Goal: Task Accomplishment & Management: Manage account settings

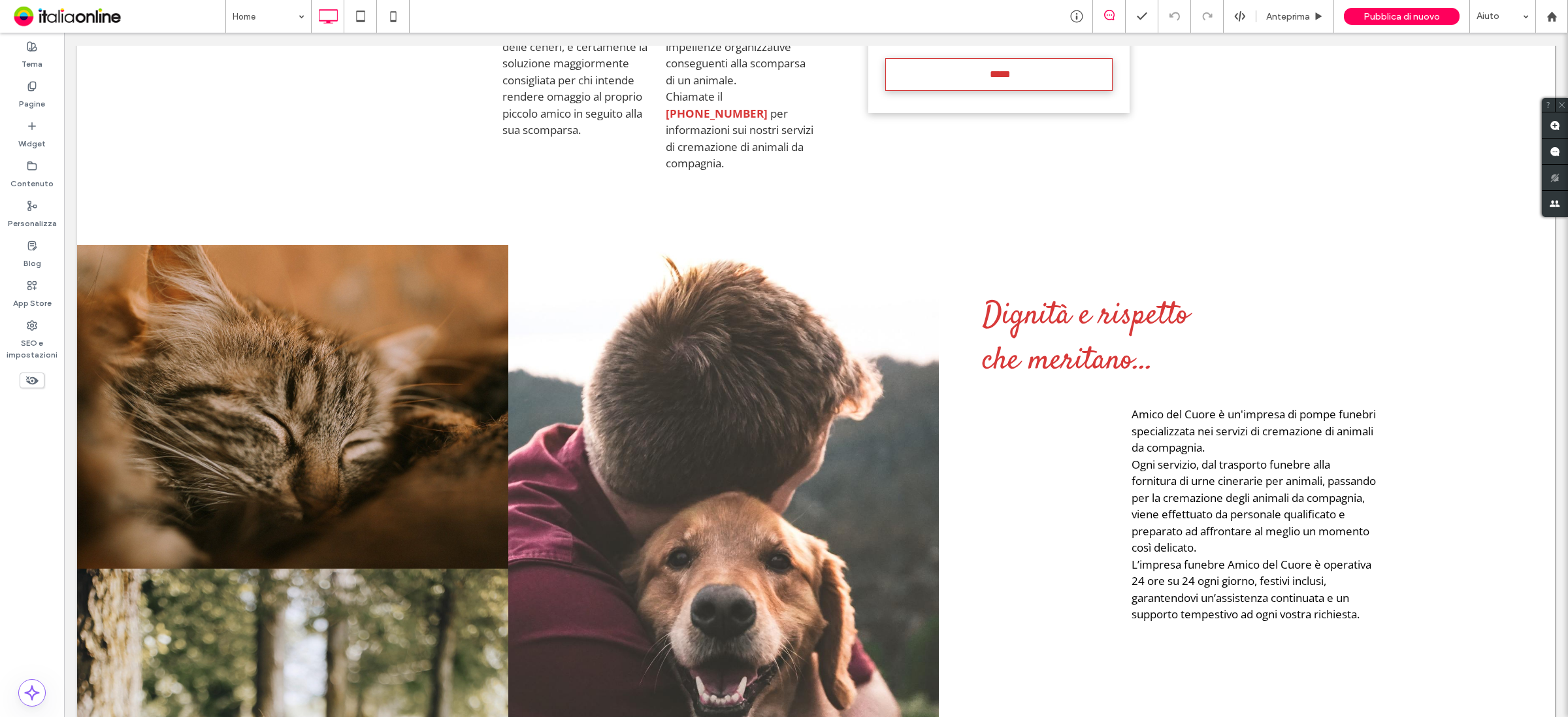
scroll to position [1389, 0]
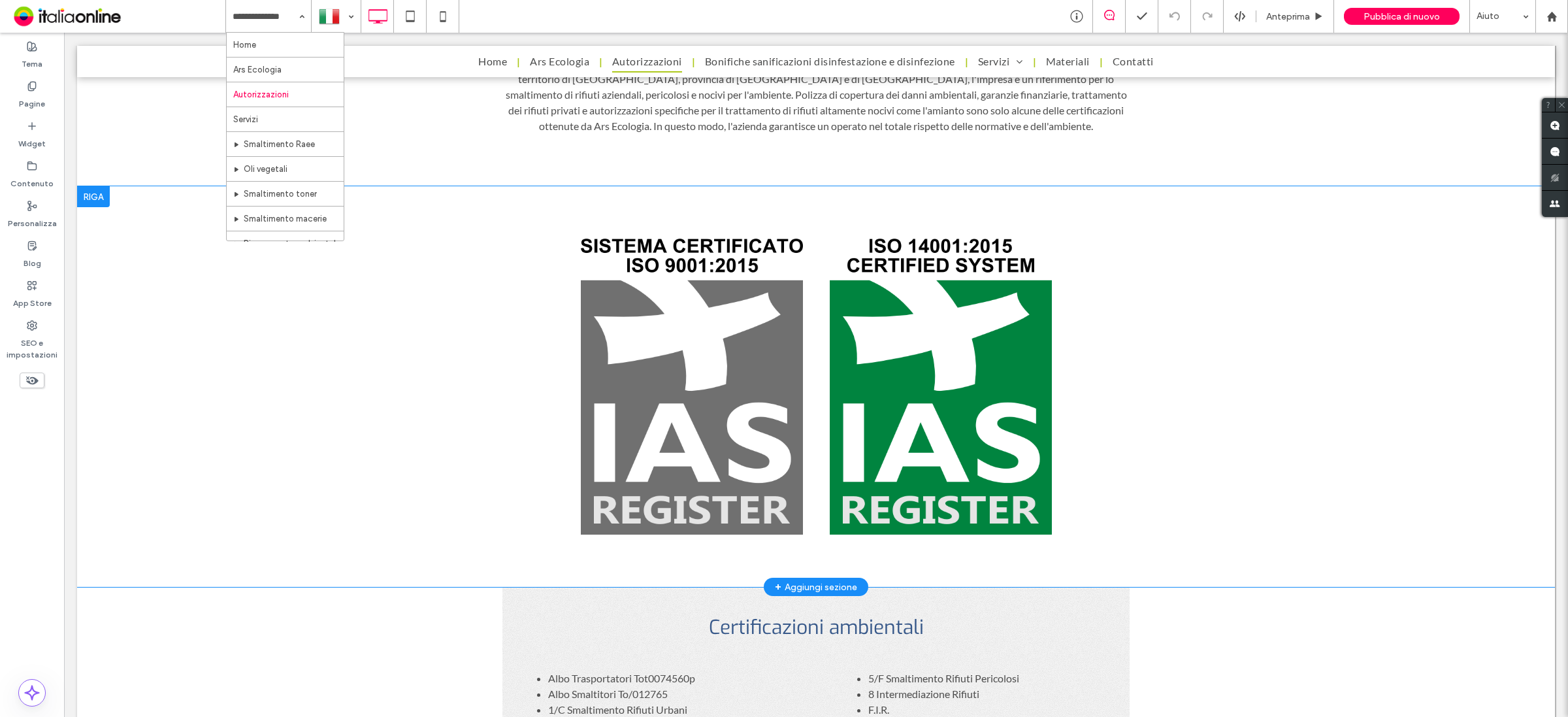
scroll to position [1143, 0]
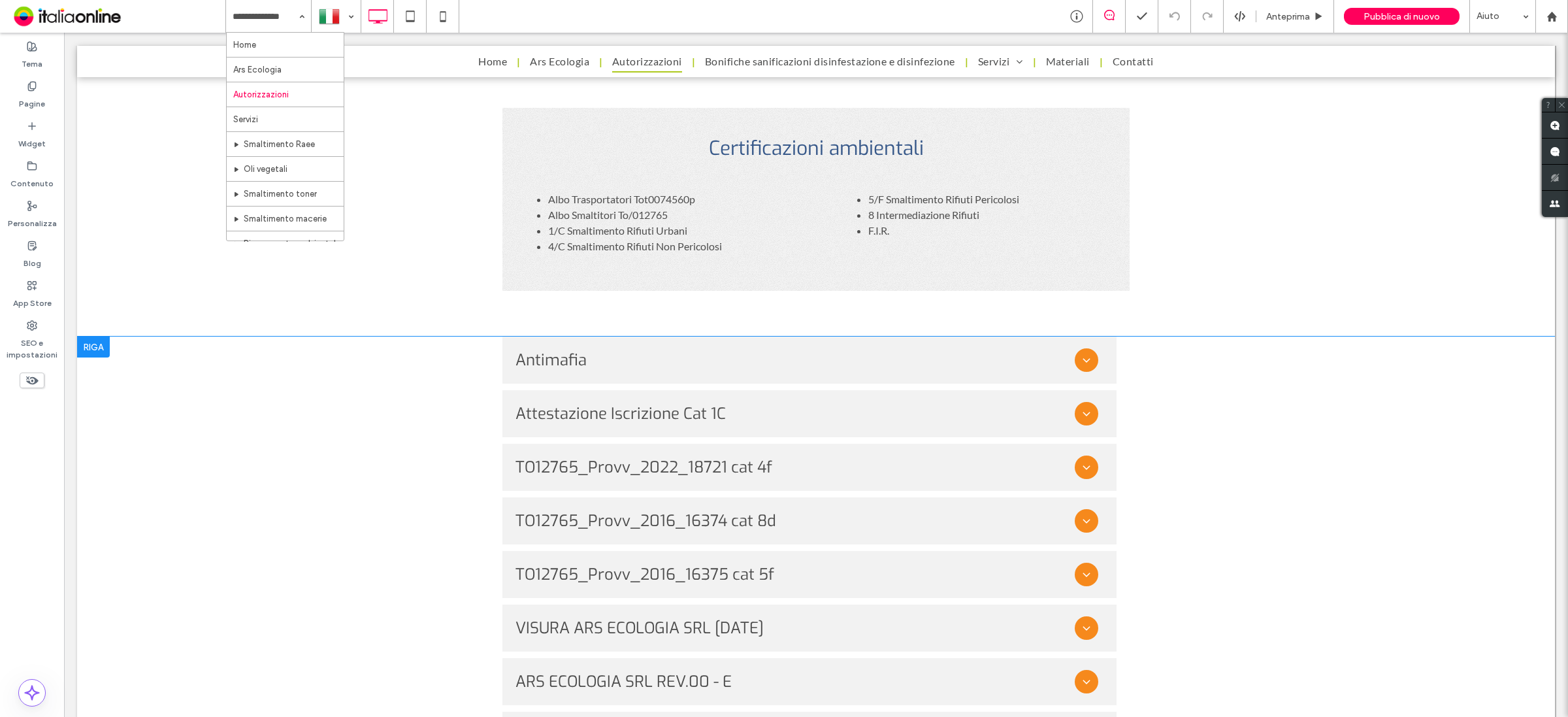
click at [245, 572] on div "Antimafia Antimafia Attestazione Iscrizione Cat 1C Attestazione Iscrizione Cat …" at bounding box center [816, 704] width 1478 height 736
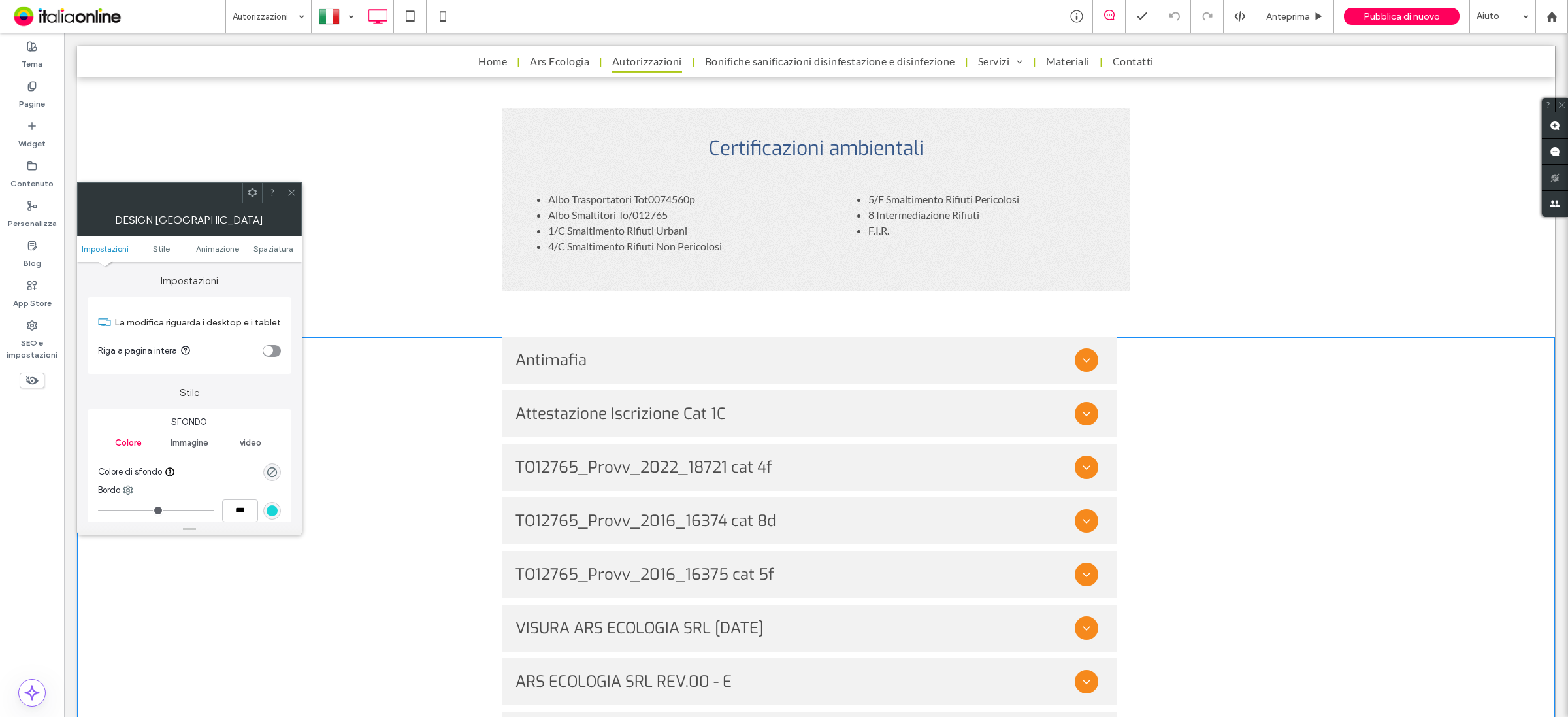
drag, startPoint x: 289, startPoint y: 190, endPoint x: 301, endPoint y: 190, distance: 12.0
click at [289, 190] on icon at bounding box center [291, 192] width 10 height 10
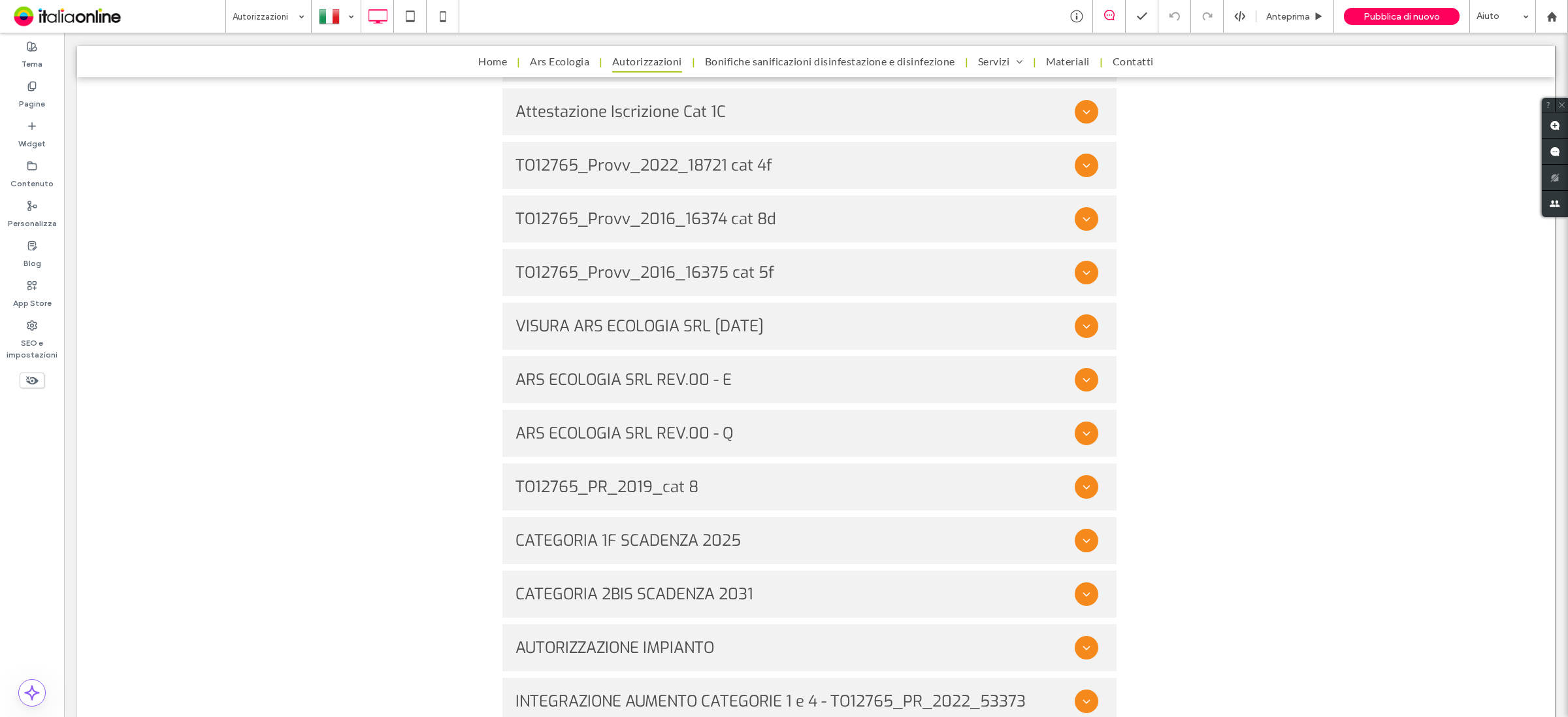
scroll to position [1552, 0]
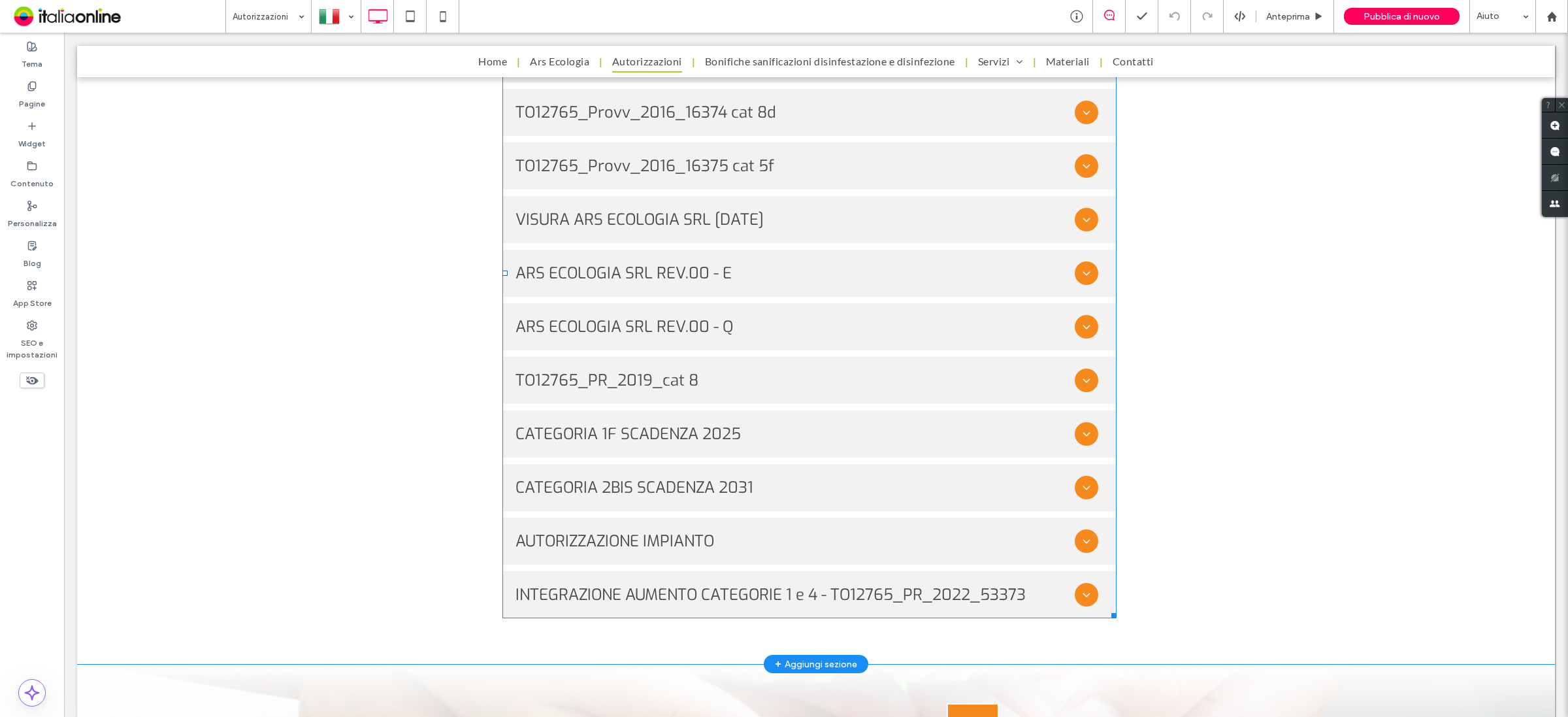
click at [1076, 435] on span at bounding box center [809, 273] width 614 height 690
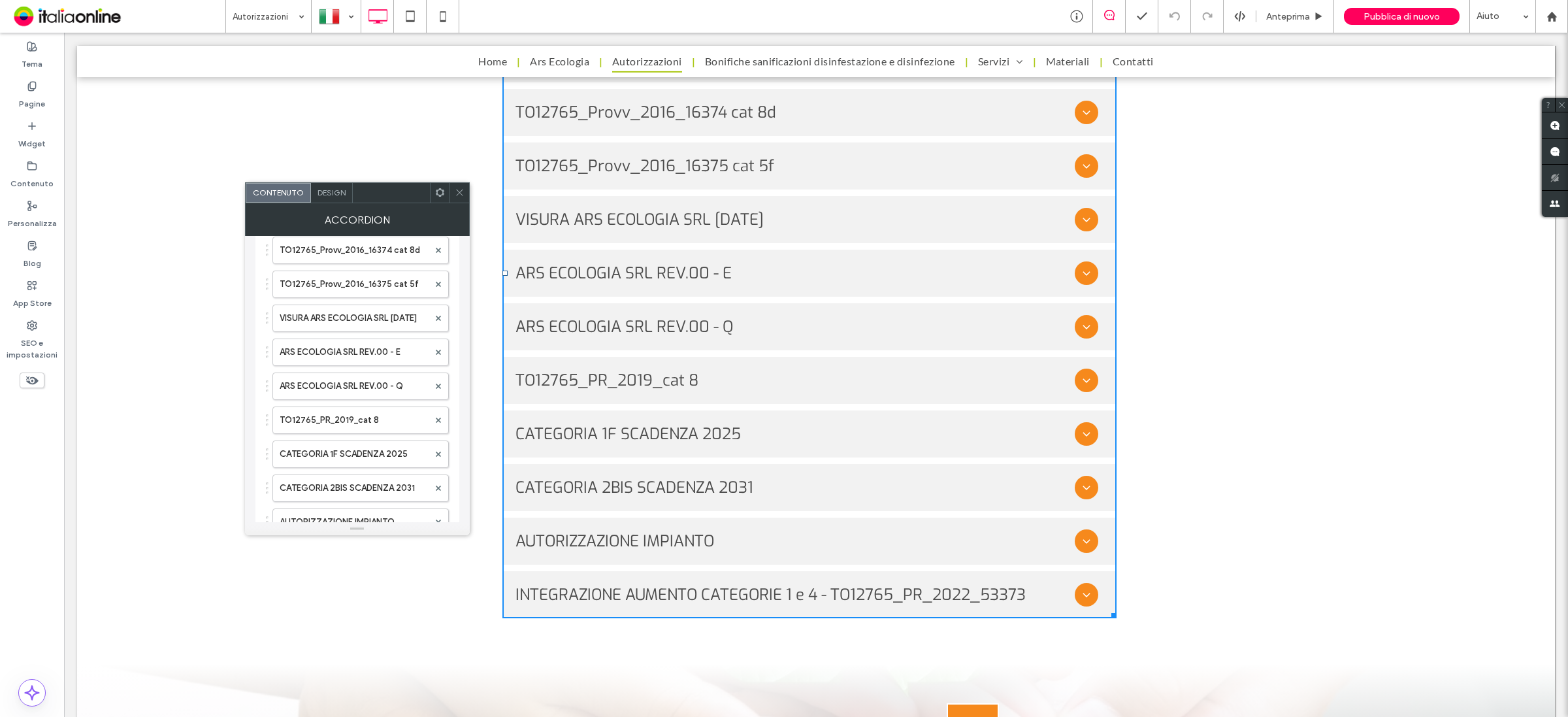
scroll to position [327, 0]
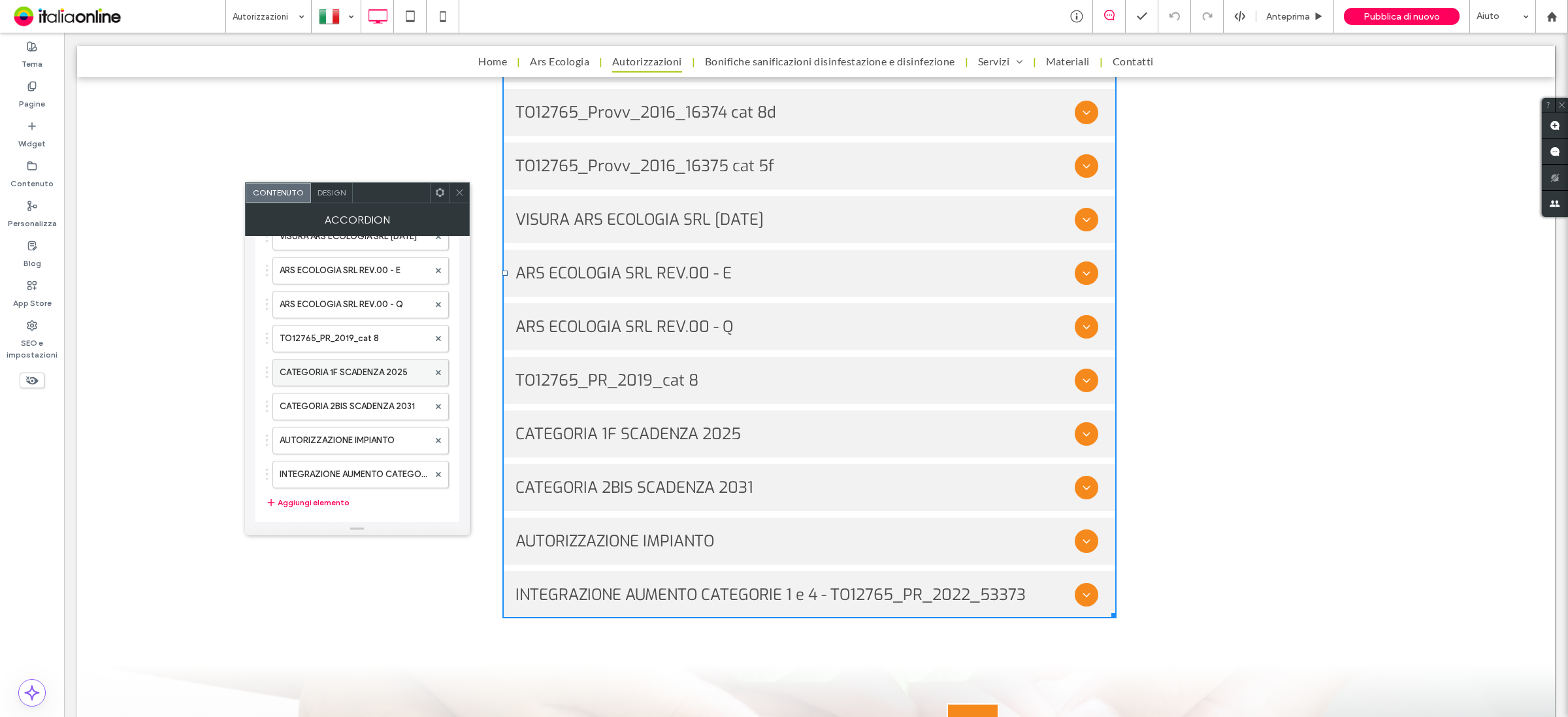
click at [390, 384] on label "CATEGORIA 1F SCADENZA 2025" at bounding box center [354, 373] width 149 height 26
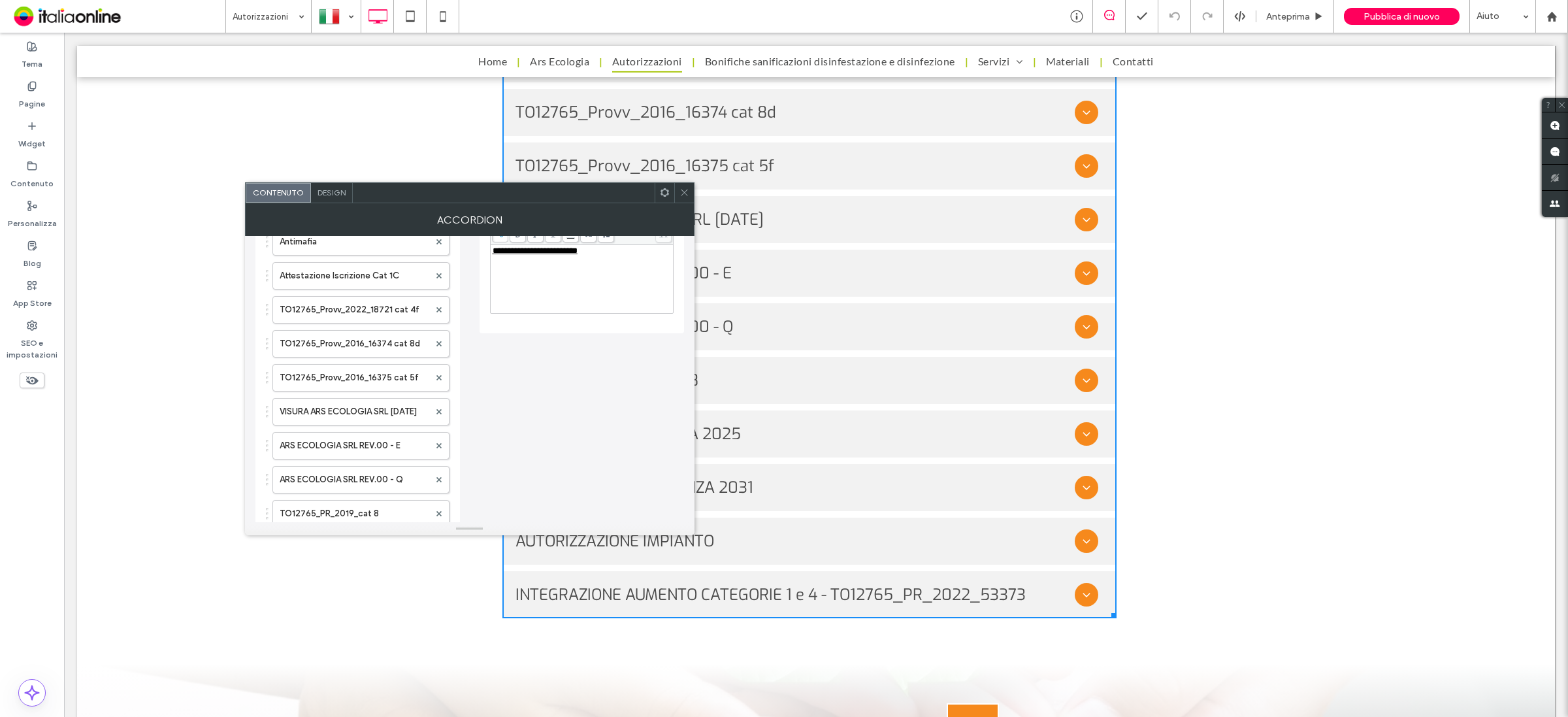
scroll to position [0, 0]
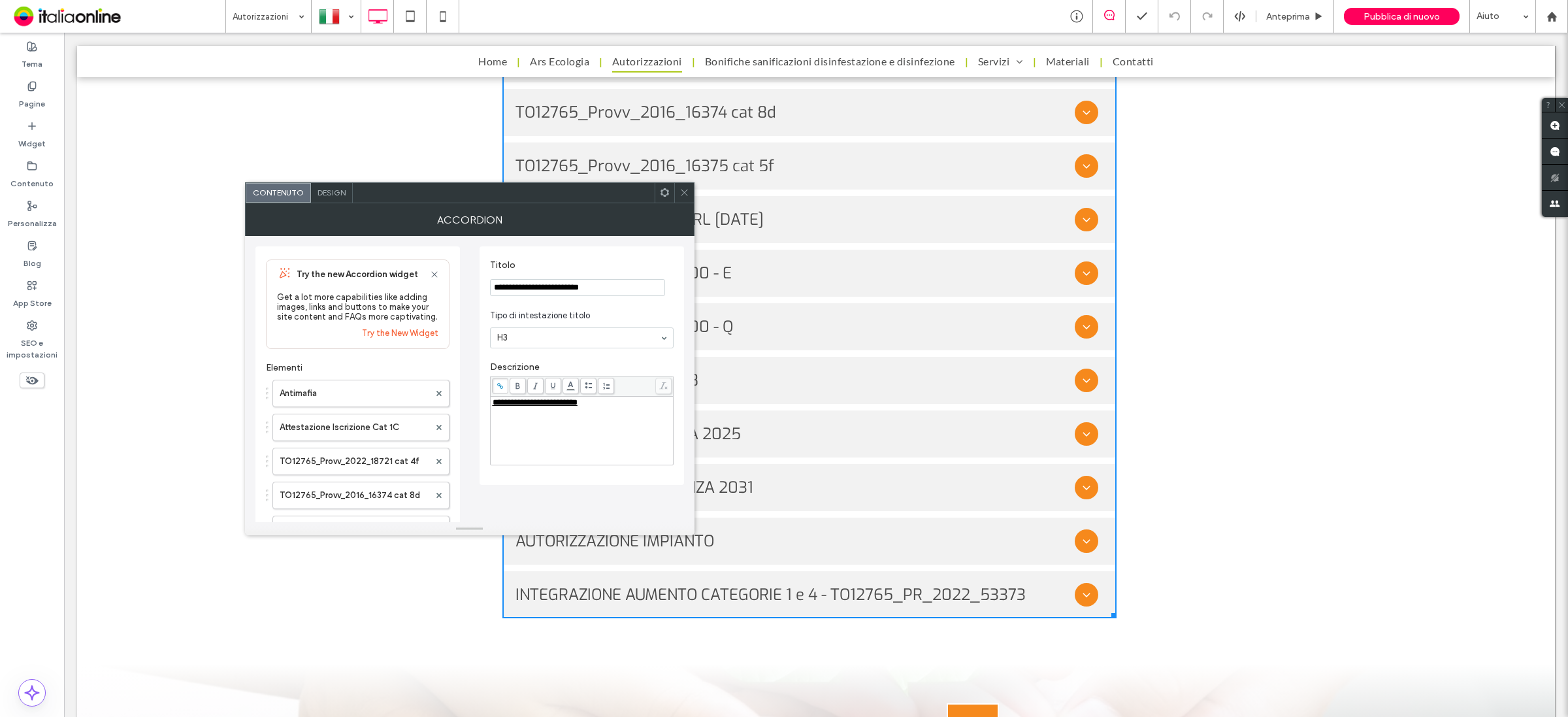
click at [578, 406] on span "**********" at bounding box center [535, 402] width 85 height 9
click at [500, 390] on icon at bounding box center [500, 386] width 7 height 7
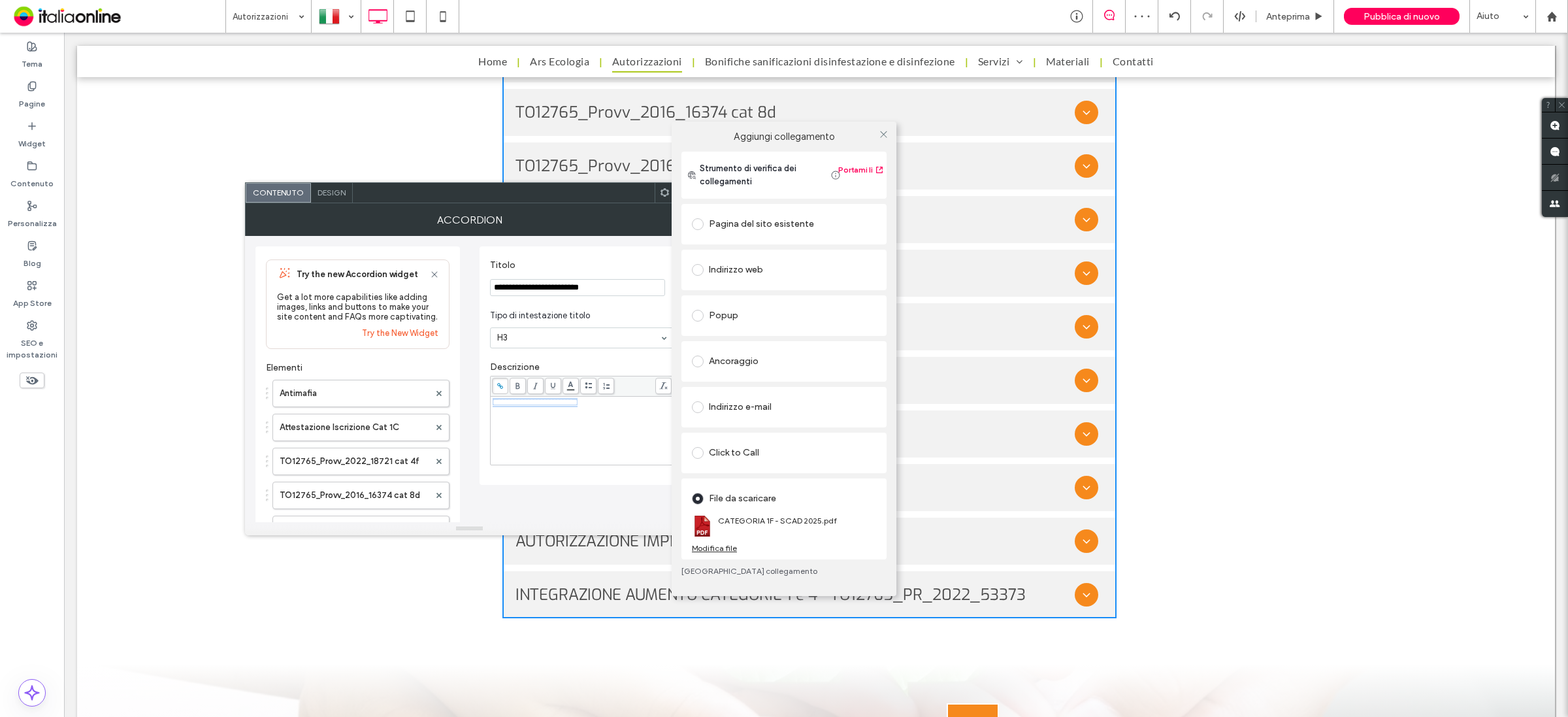
click at [724, 549] on div "Modifica file" at bounding box center [715, 547] width 45 height 10
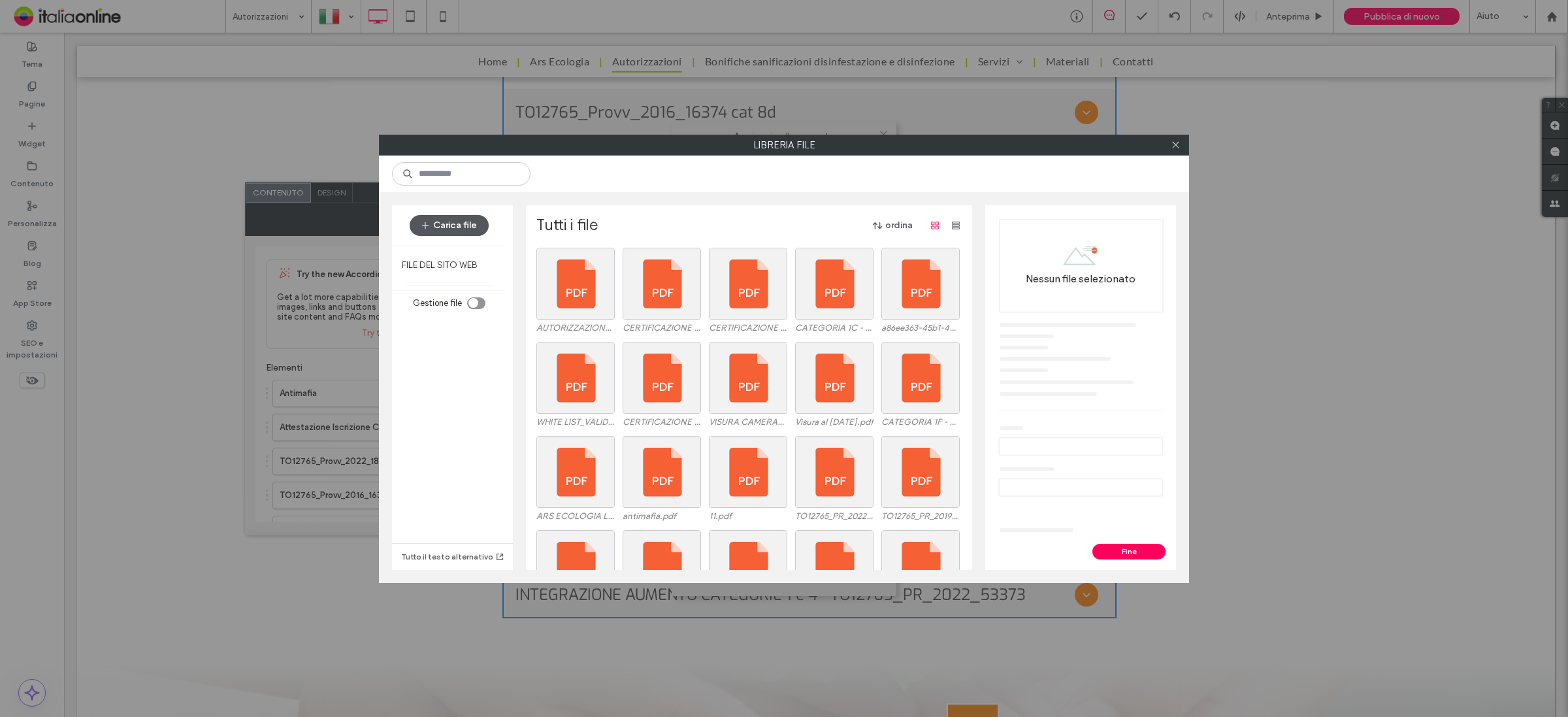
click at [468, 219] on button "Carica file" at bounding box center [449, 226] width 79 height 21
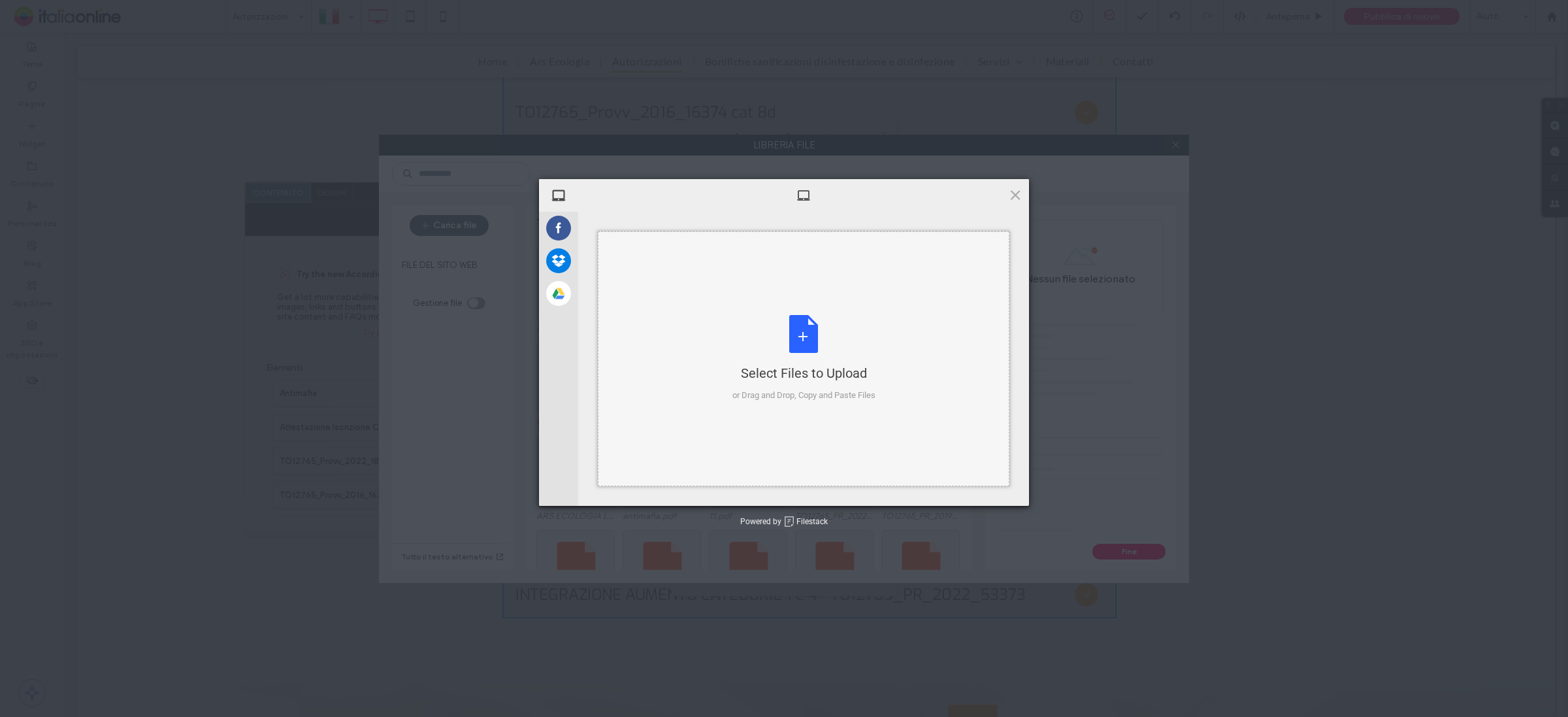
click at [756, 322] on div "Select Files to Upload or Drag and Drop, Copy and Paste Files" at bounding box center [803, 358] width 143 height 87
drag, startPoint x: 1014, startPoint y: 193, endPoint x: 1168, endPoint y: 144, distance: 161.6
click at [1014, 193] on span at bounding box center [1016, 195] width 15 height 15
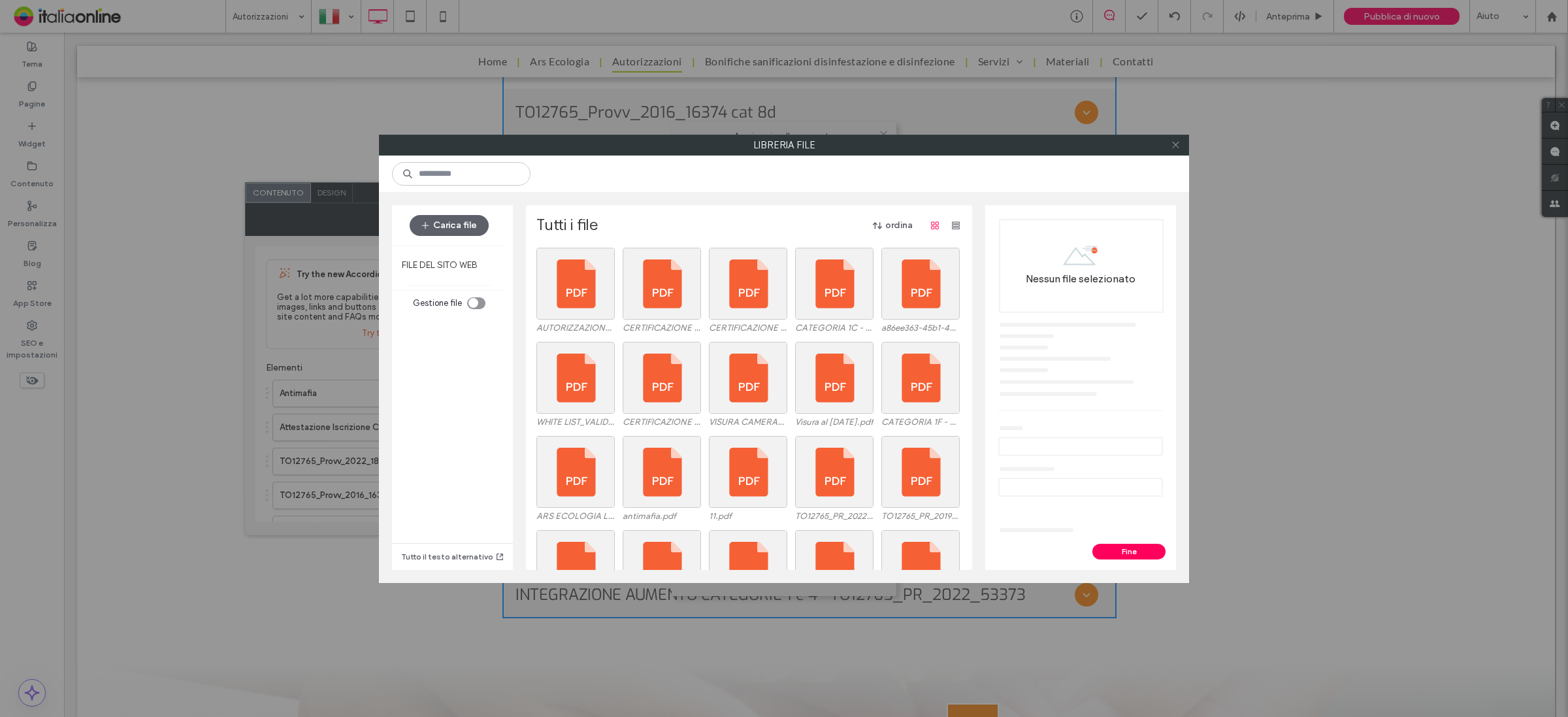
click at [1178, 144] on icon at bounding box center [1175, 144] width 10 height 10
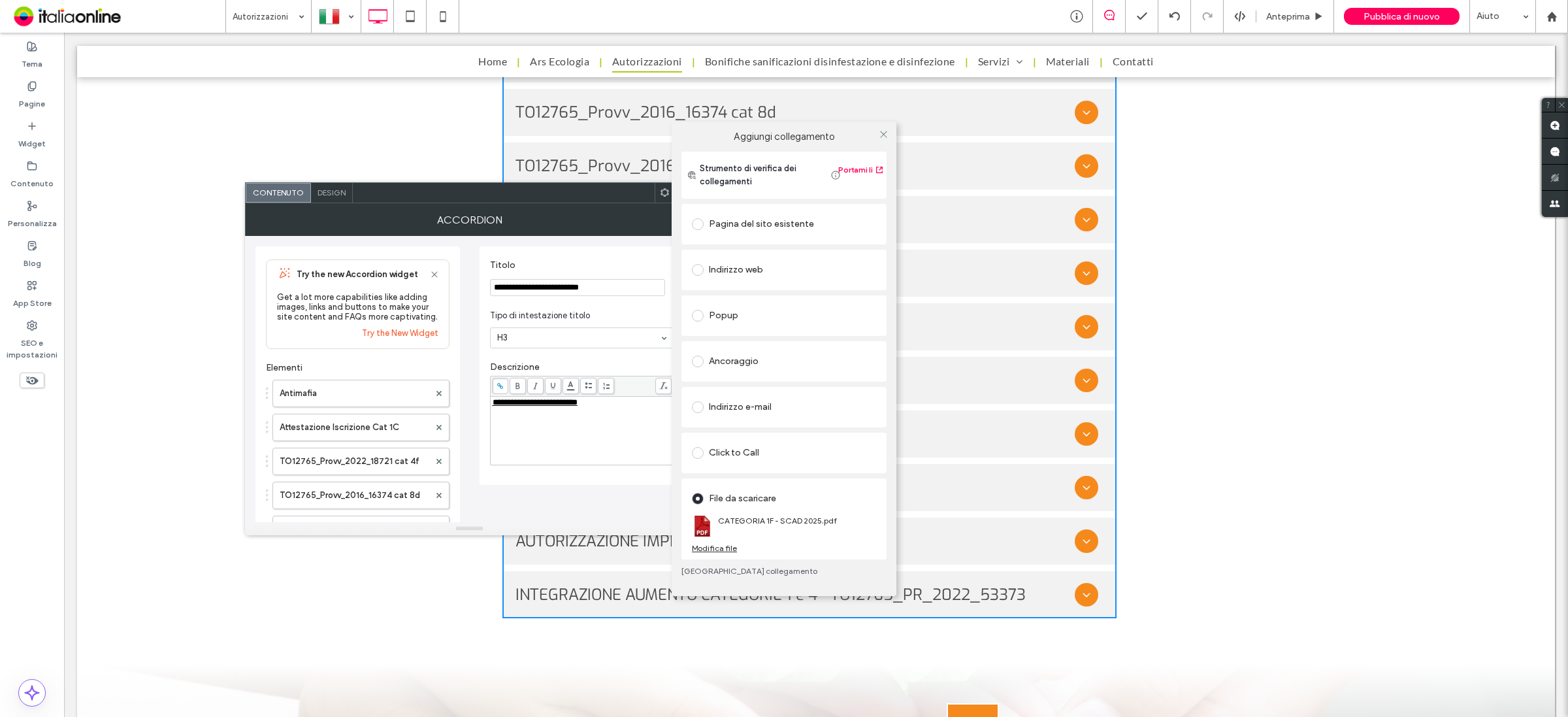
click at [893, 138] on div "Aggiungi collegamento" at bounding box center [784, 136] width 225 height 30
click at [891, 134] on div at bounding box center [883, 134] width 20 height 20
click at [884, 135] on icon at bounding box center [883, 134] width 10 height 10
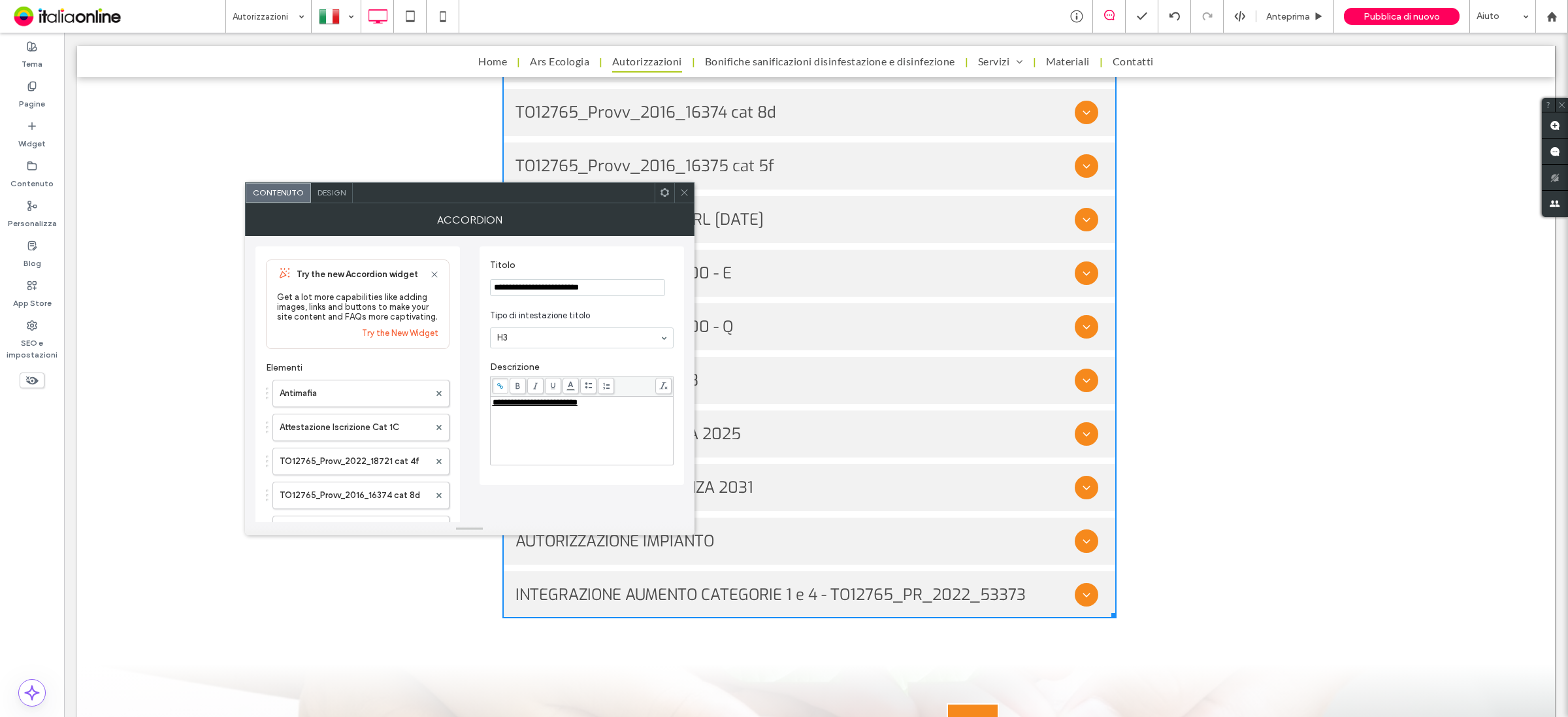
click at [681, 194] on icon at bounding box center [684, 192] width 10 height 10
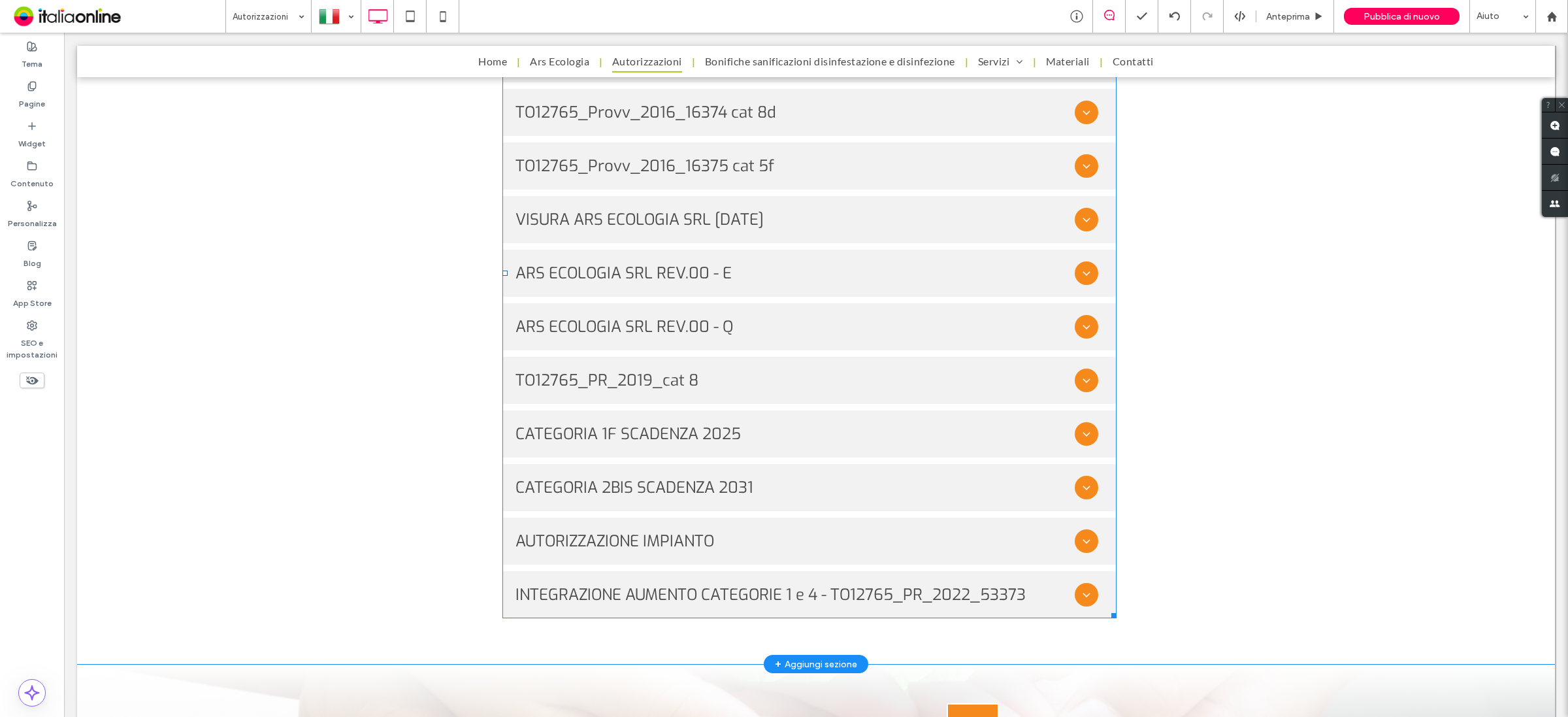
click at [1085, 431] on span at bounding box center [809, 273] width 614 height 690
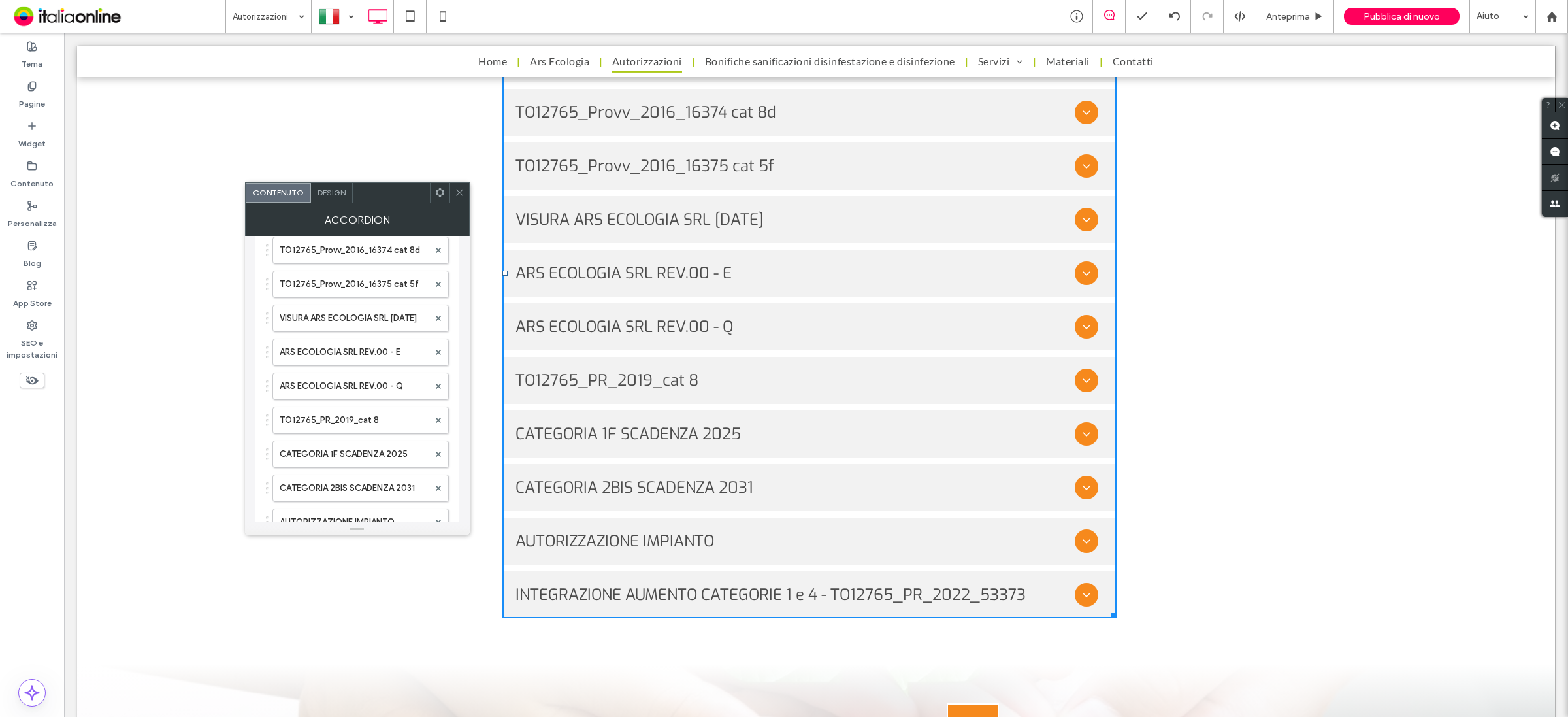
scroll to position [327, 0]
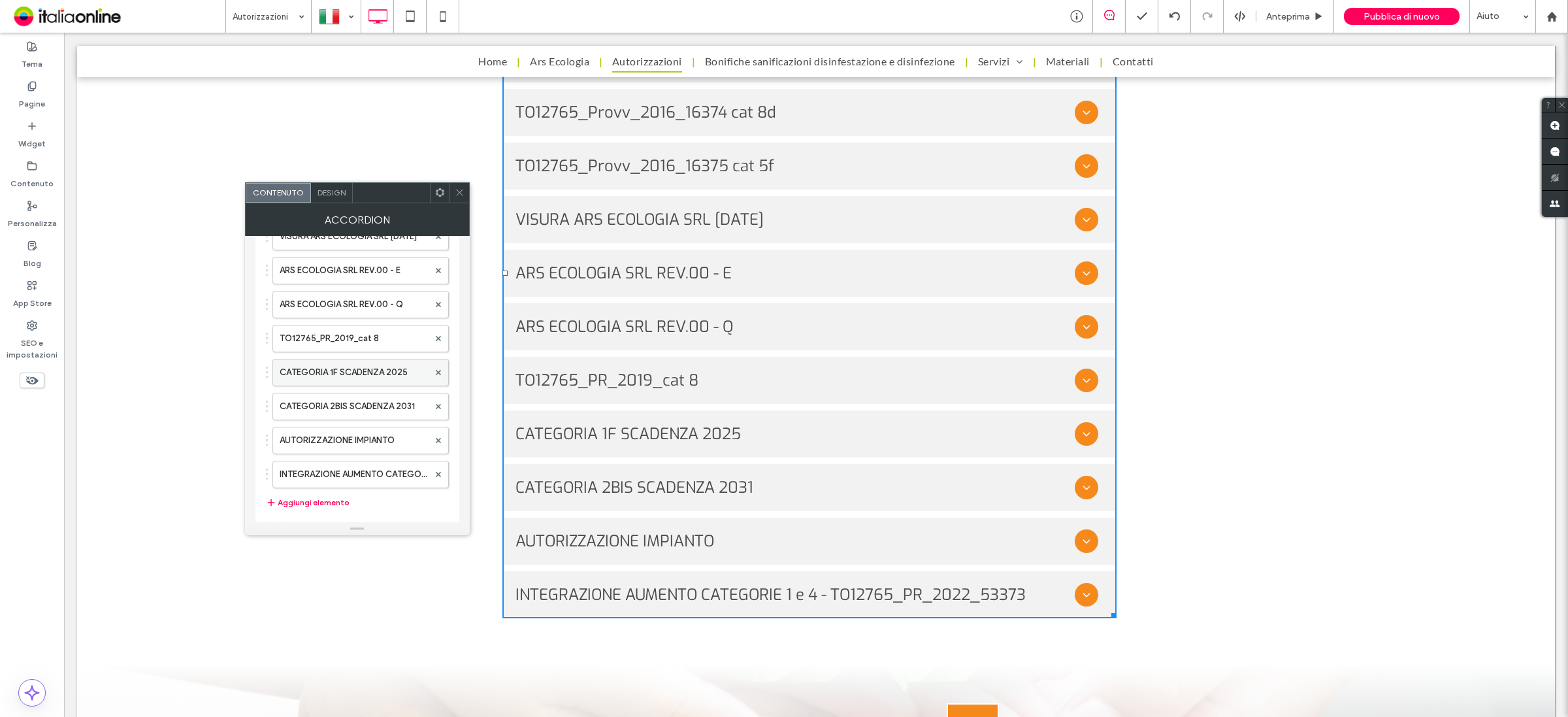
click at [378, 385] on label "CATEGORIA 1F SCADENZA 2025" at bounding box center [354, 373] width 149 height 26
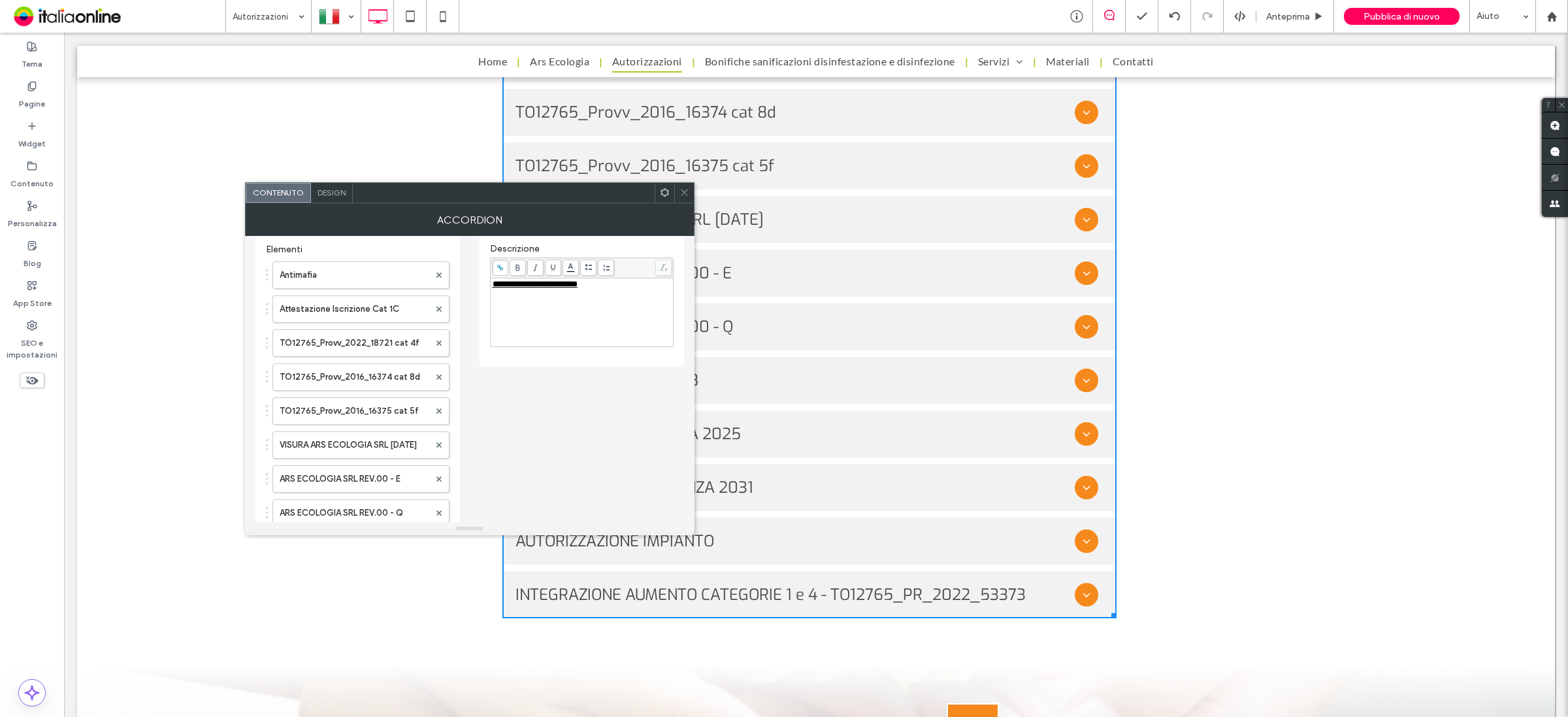
scroll to position [0, 0]
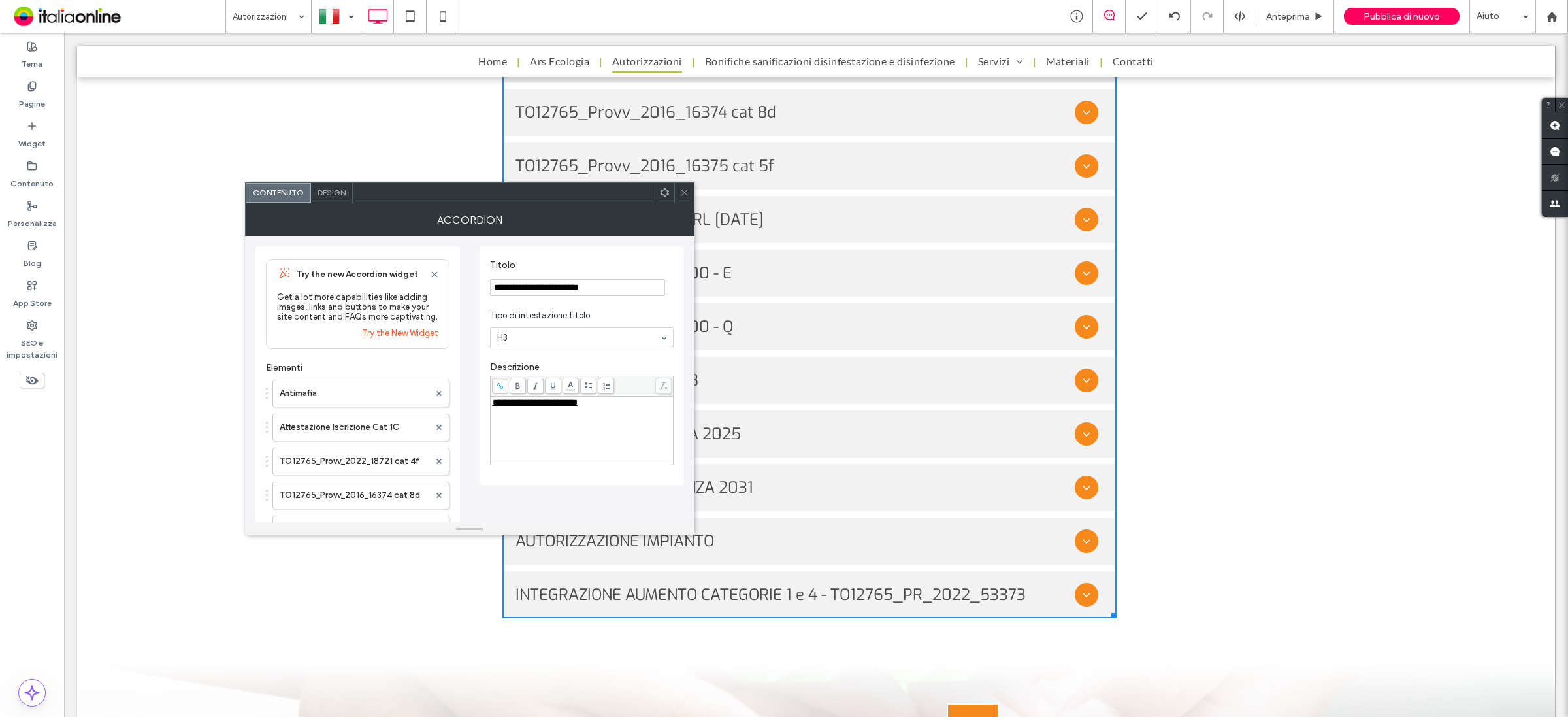
click at [563, 406] on span "**********" at bounding box center [535, 402] width 85 height 9
click at [497, 386] on icon at bounding box center [500, 386] width 7 height 7
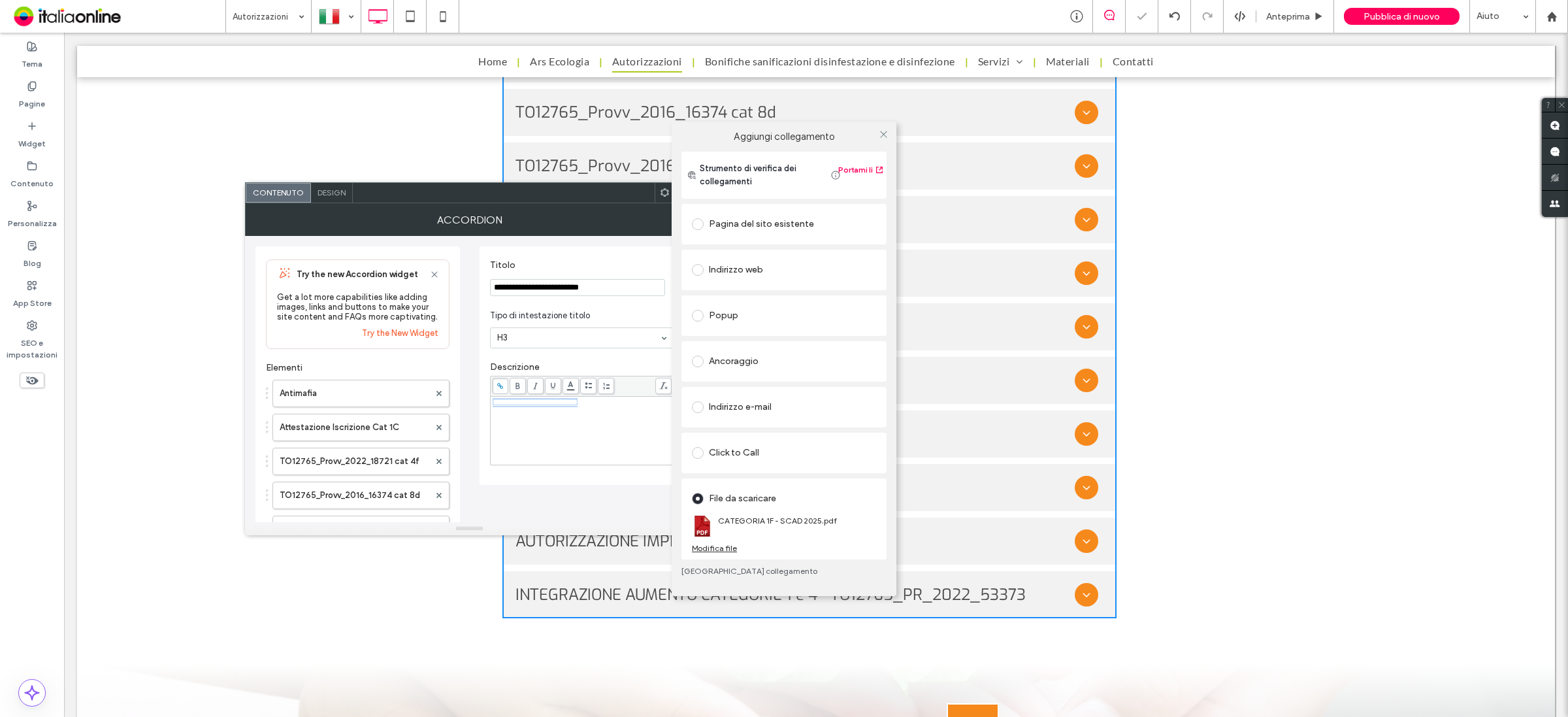
click at [725, 546] on div "Modifica file" at bounding box center [715, 547] width 45 height 10
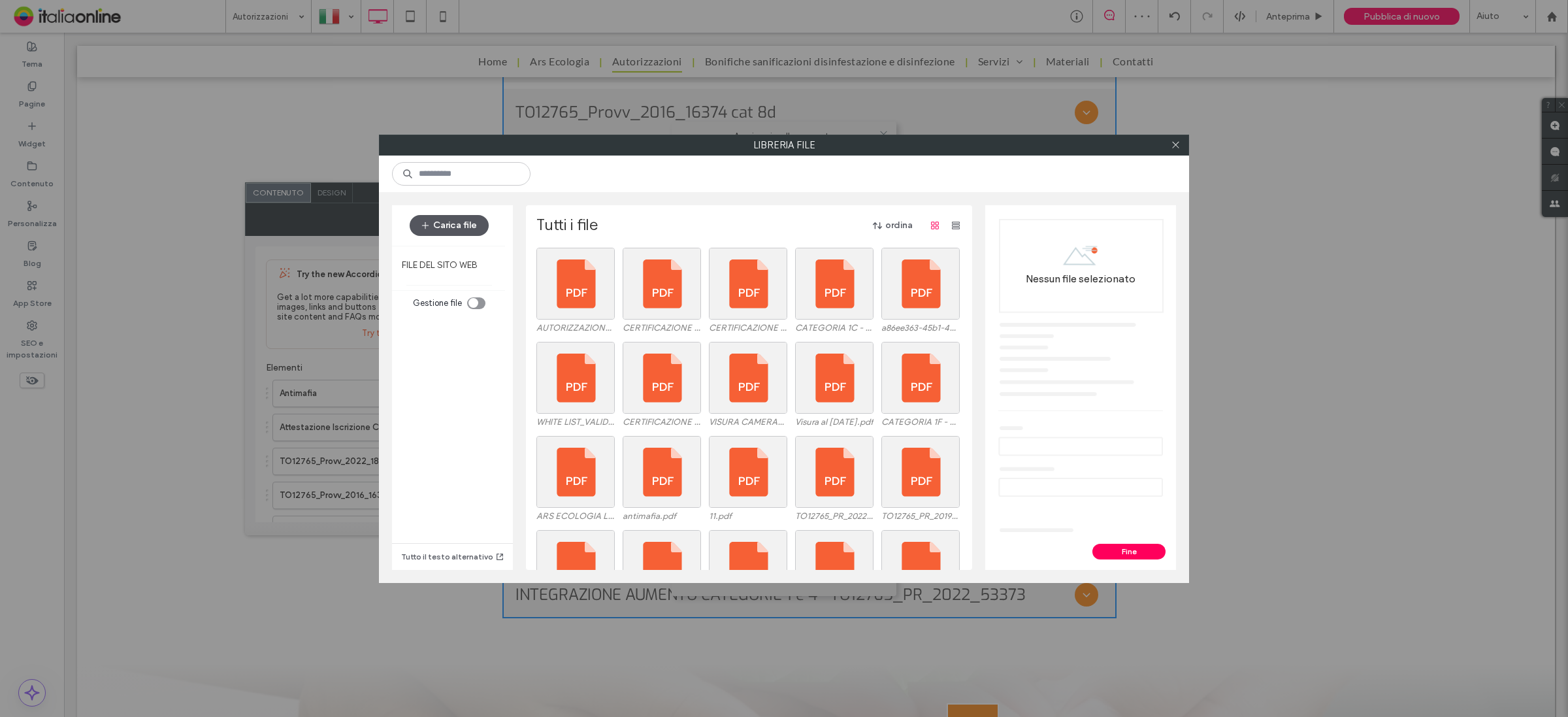
click at [463, 223] on button "Carica file" at bounding box center [449, 226] width 79 height 21
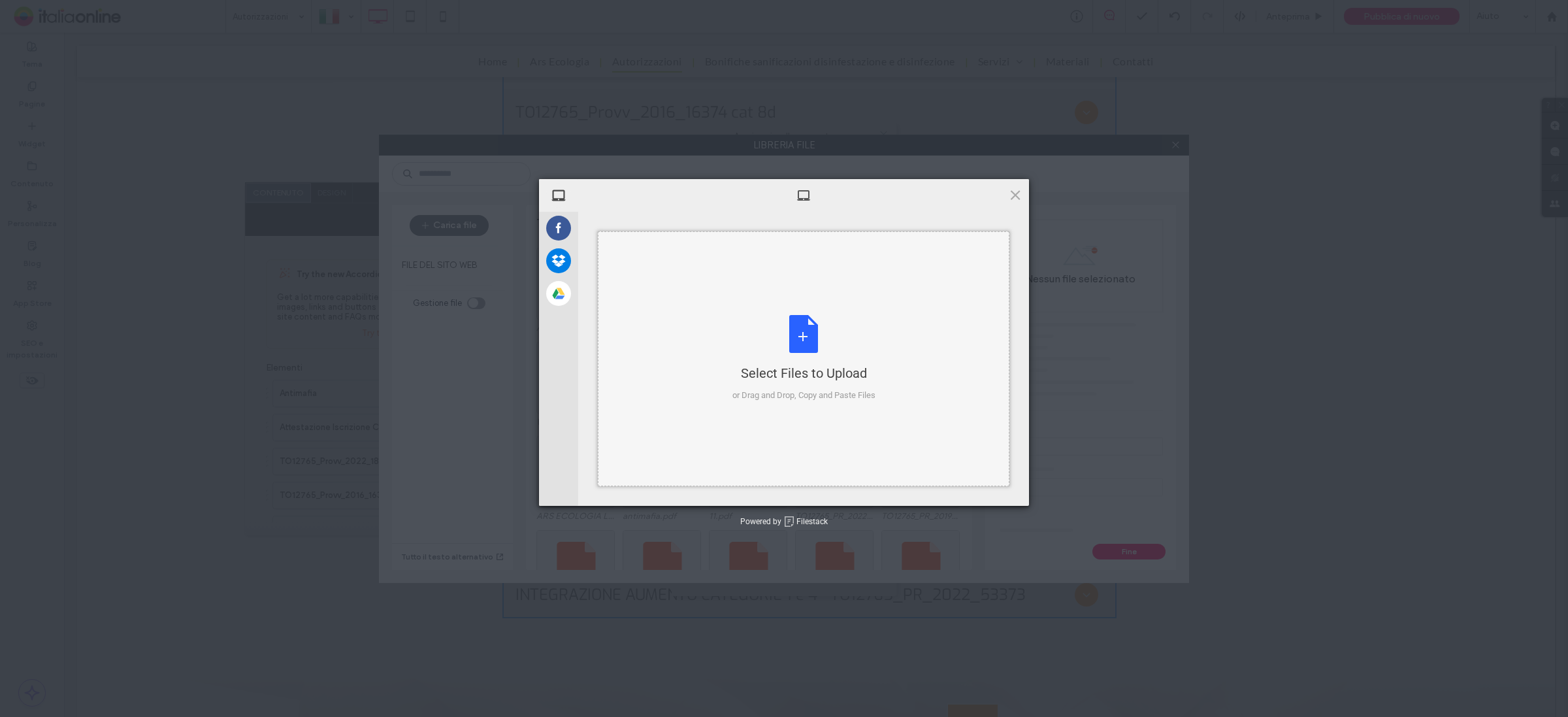
click at [814, 324] on div "Select Files to Upload or Drag and Drop, Copy and Paste Files" at bounding box center [803, 358] width 143 height 87
click at [1002, 485] on span "Upload 1" at bounding box center [989, 488] width 66 height 25
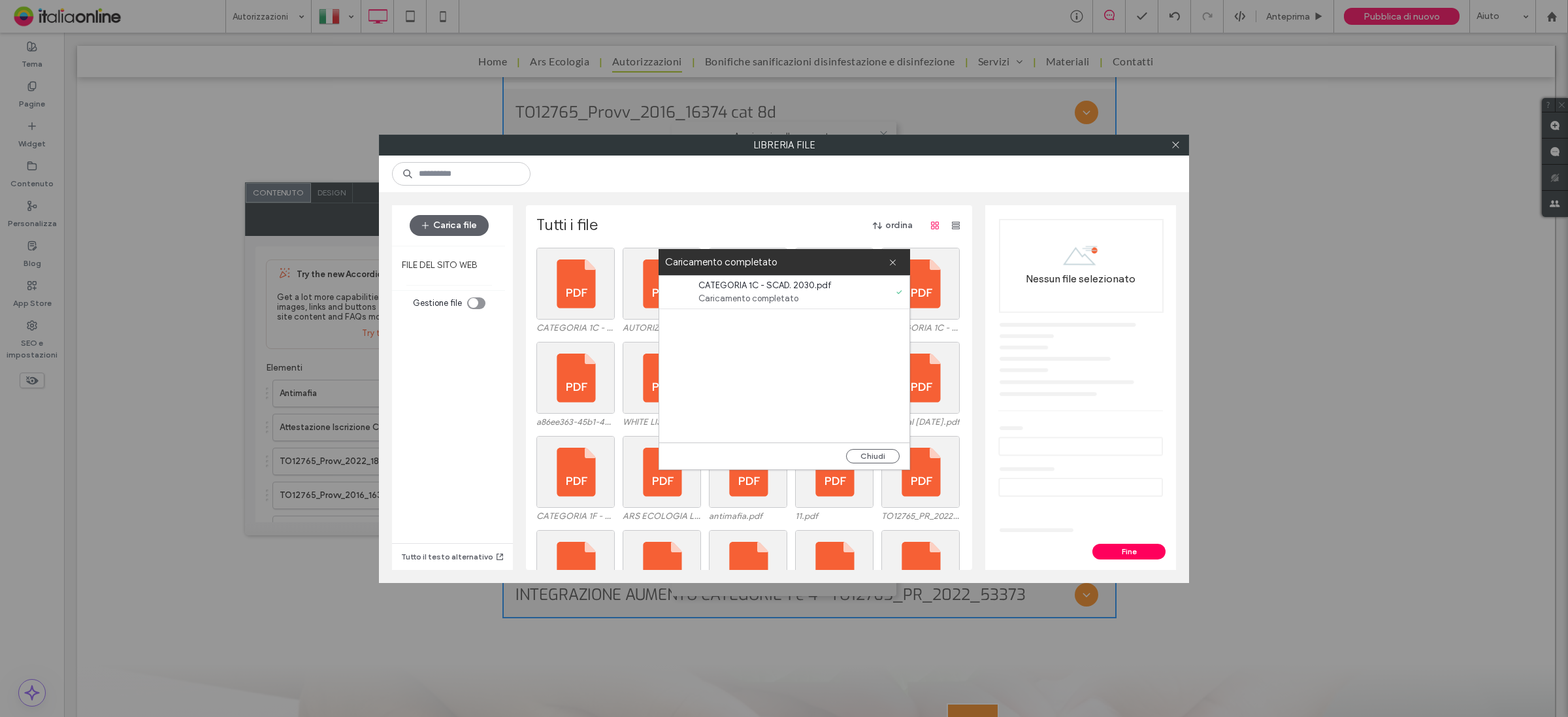
click at [869, 467] on div "Chiudi" at bounding box center [784, 456] width 250 height 27
click at [866, 461] on button "Chiudi" at bounding box center [872, 456] width 53 height 15
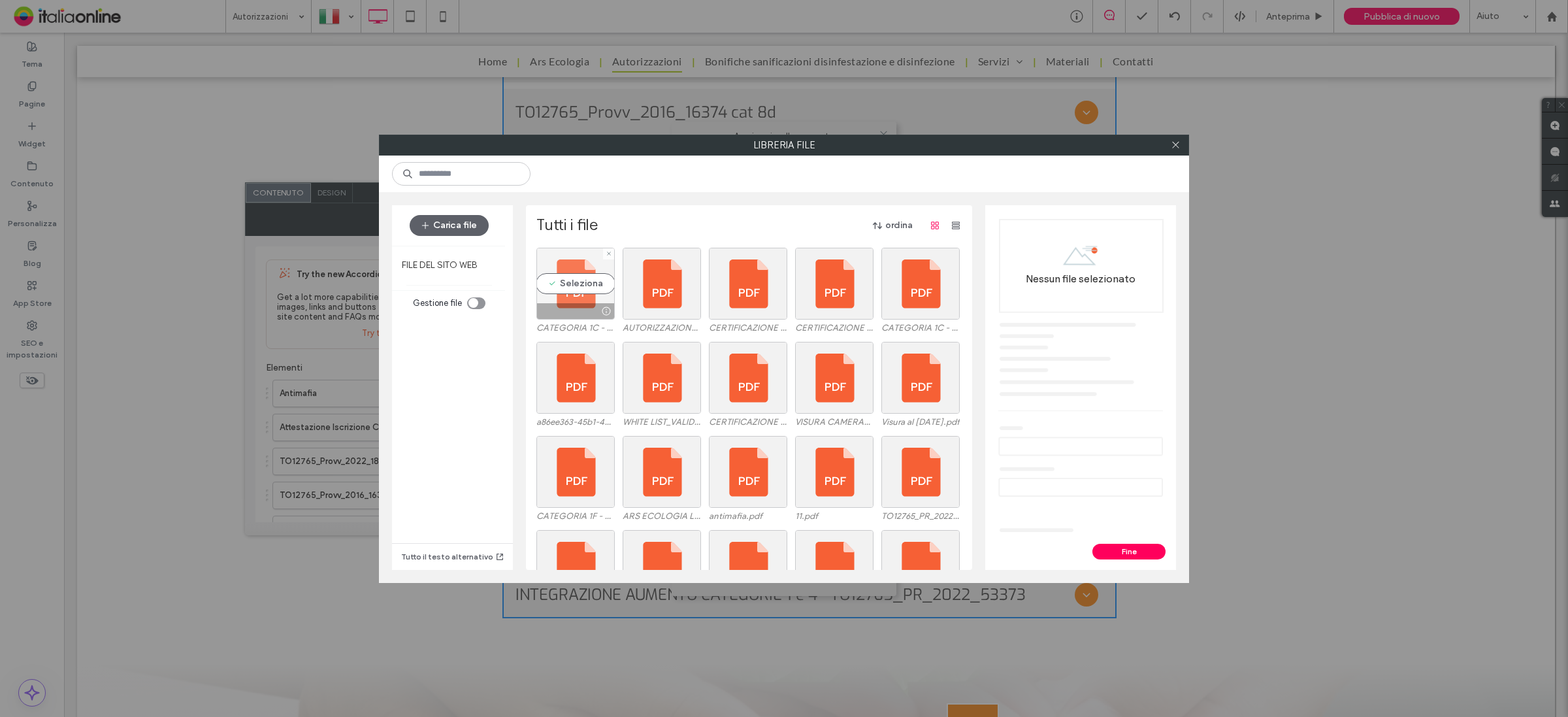
click at [579, 281] on div "Seleziona" at bounding box center [575, 283] width 78 height 72
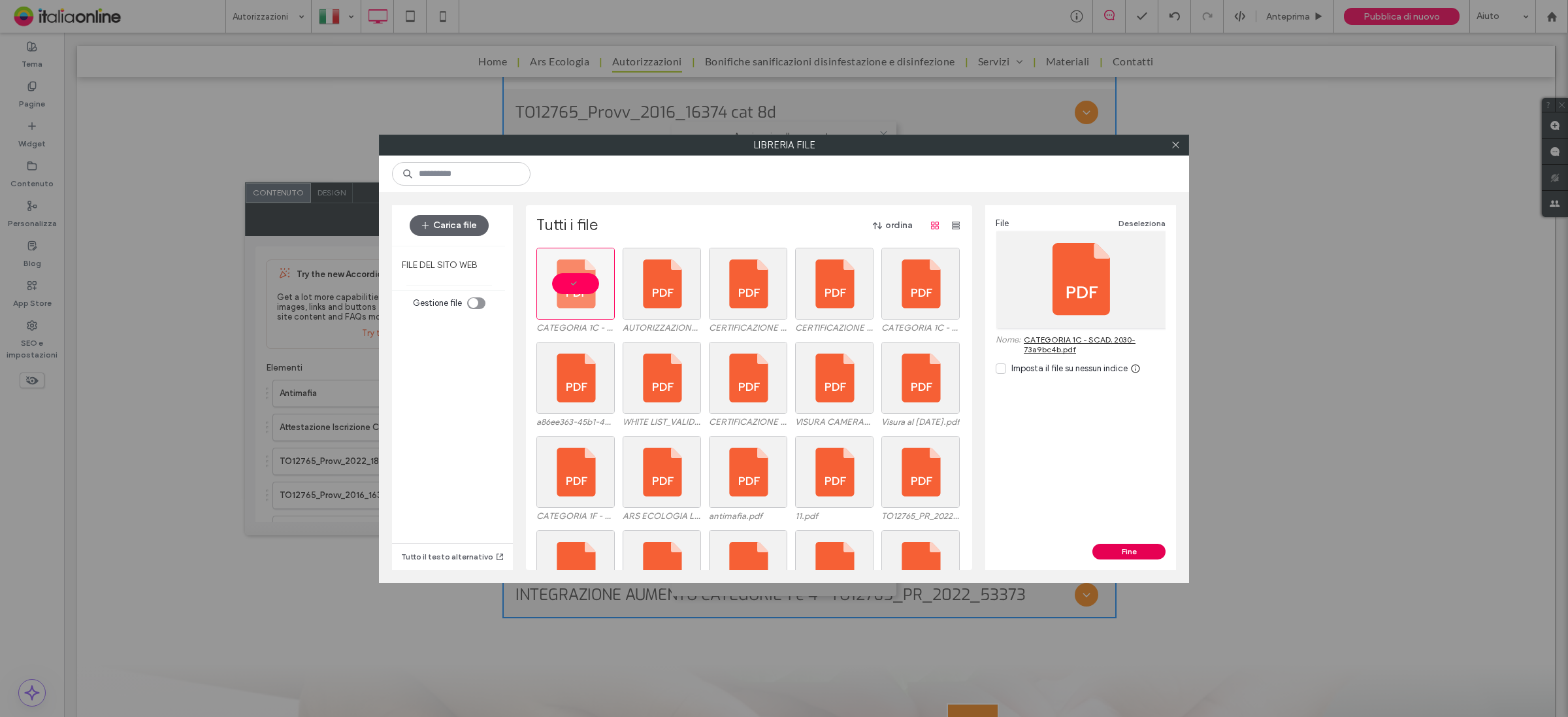
click at [1150, 550] on button "Fine" at bounding box center [1129, 551] width 73 height 15
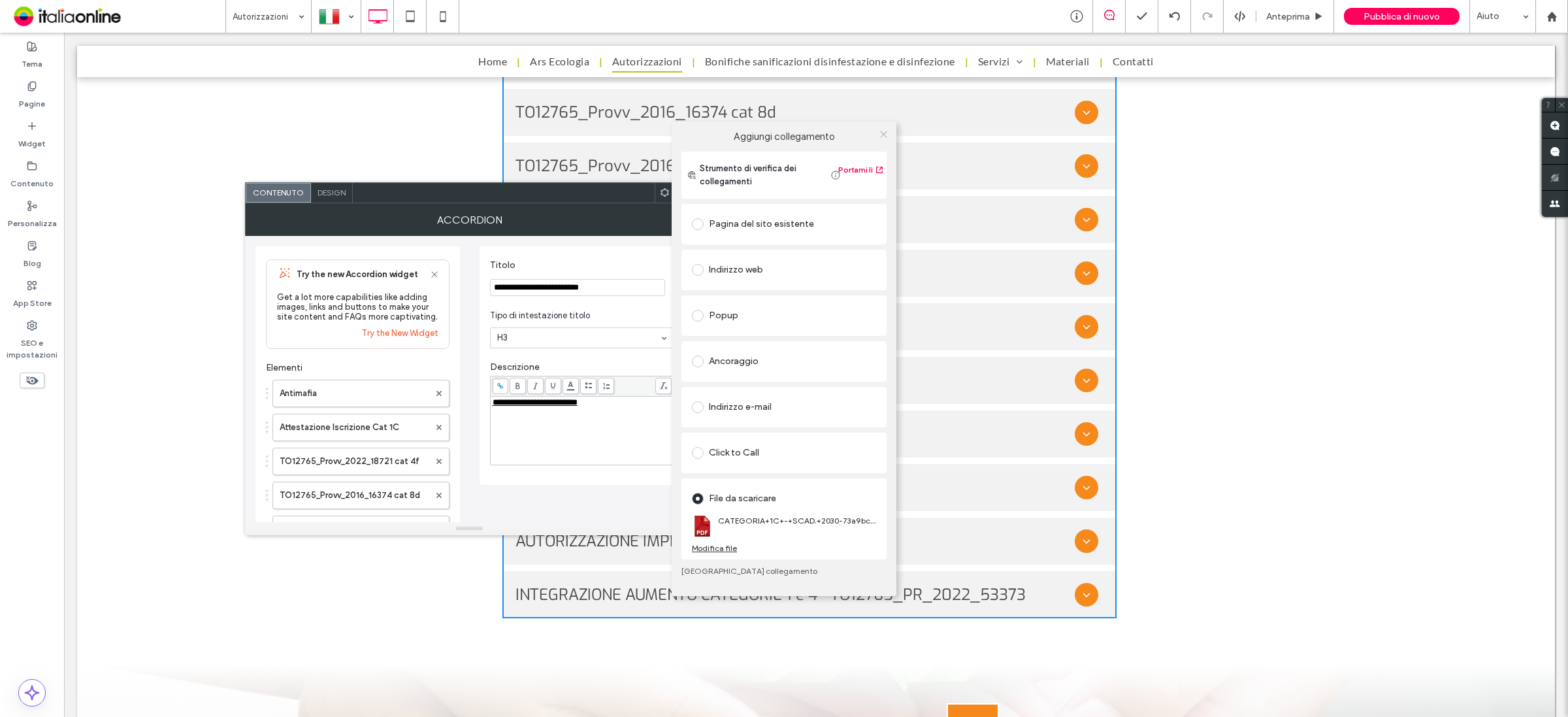
click at [886, 138] on icon at bounding box center [883, 134] width 10 height 10
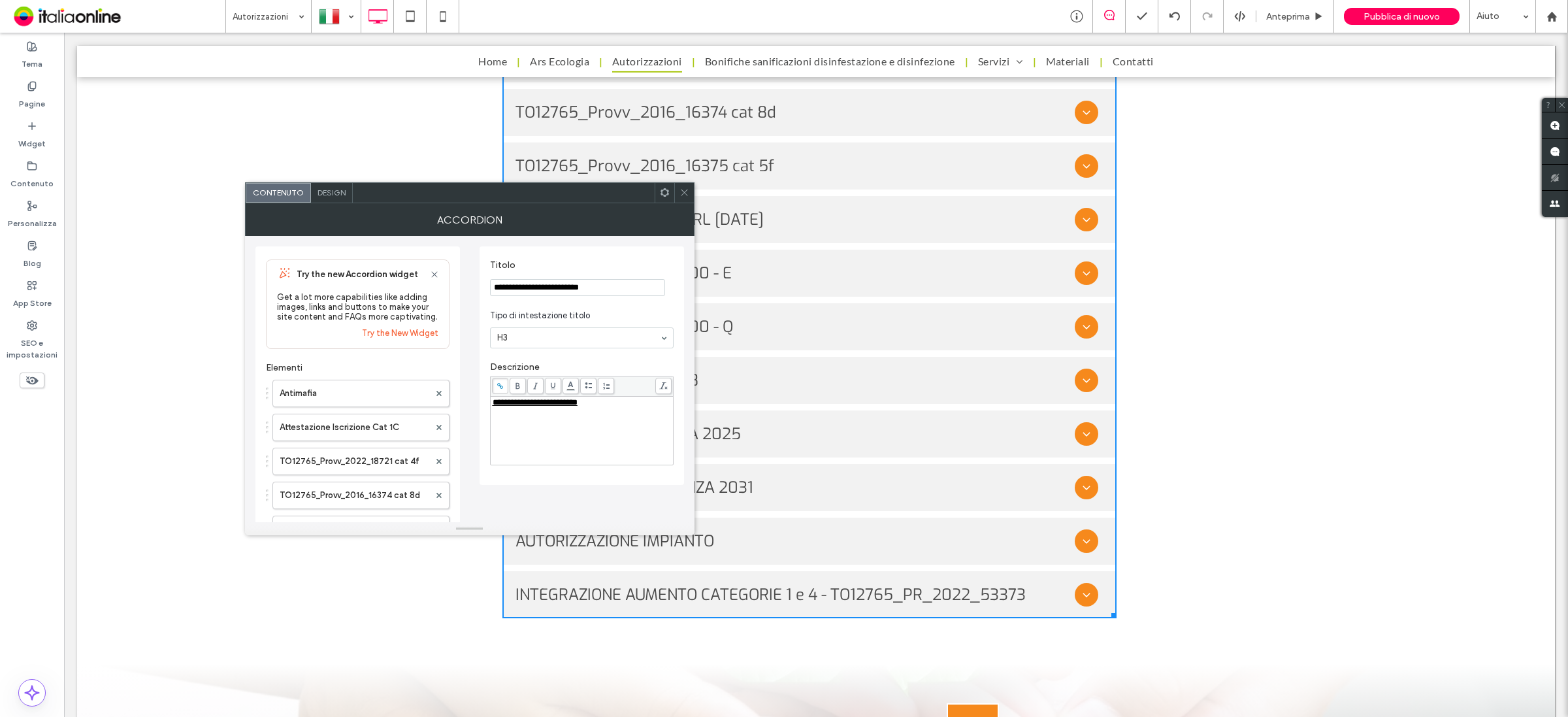
click at [554, 288] on input "**********" at bounding box center [577, 287] width 175 height 17
type input "**********"
click at [556, 406] on span "**********" at bounding box center [535, 402] width 85 height 9
click at [549, 406] on span "**********" at bounding box center [535, 402] width 85 height 9
click at [578, 406] on span "**********" at bounding box center [535, 402] width 85 height 9
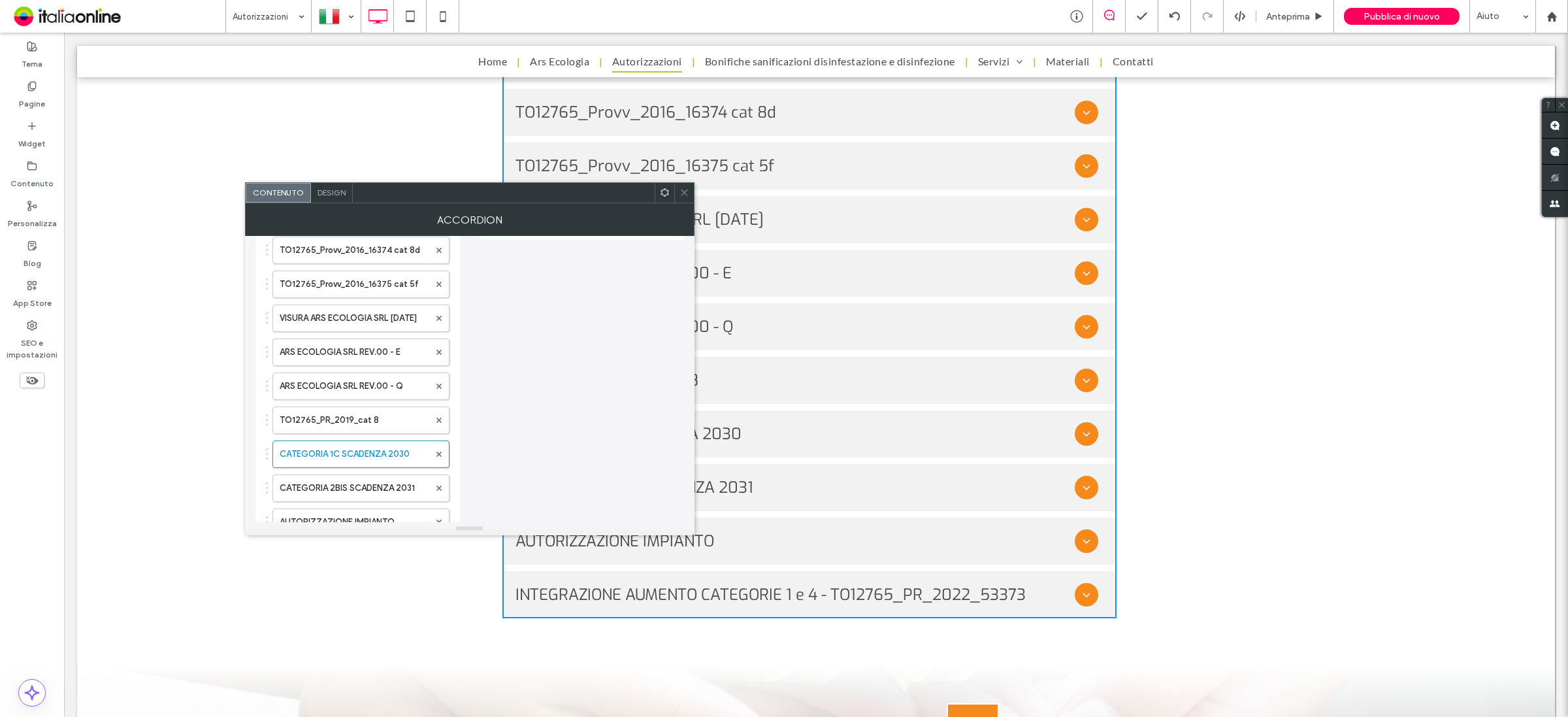
scroll to position [327, 0]
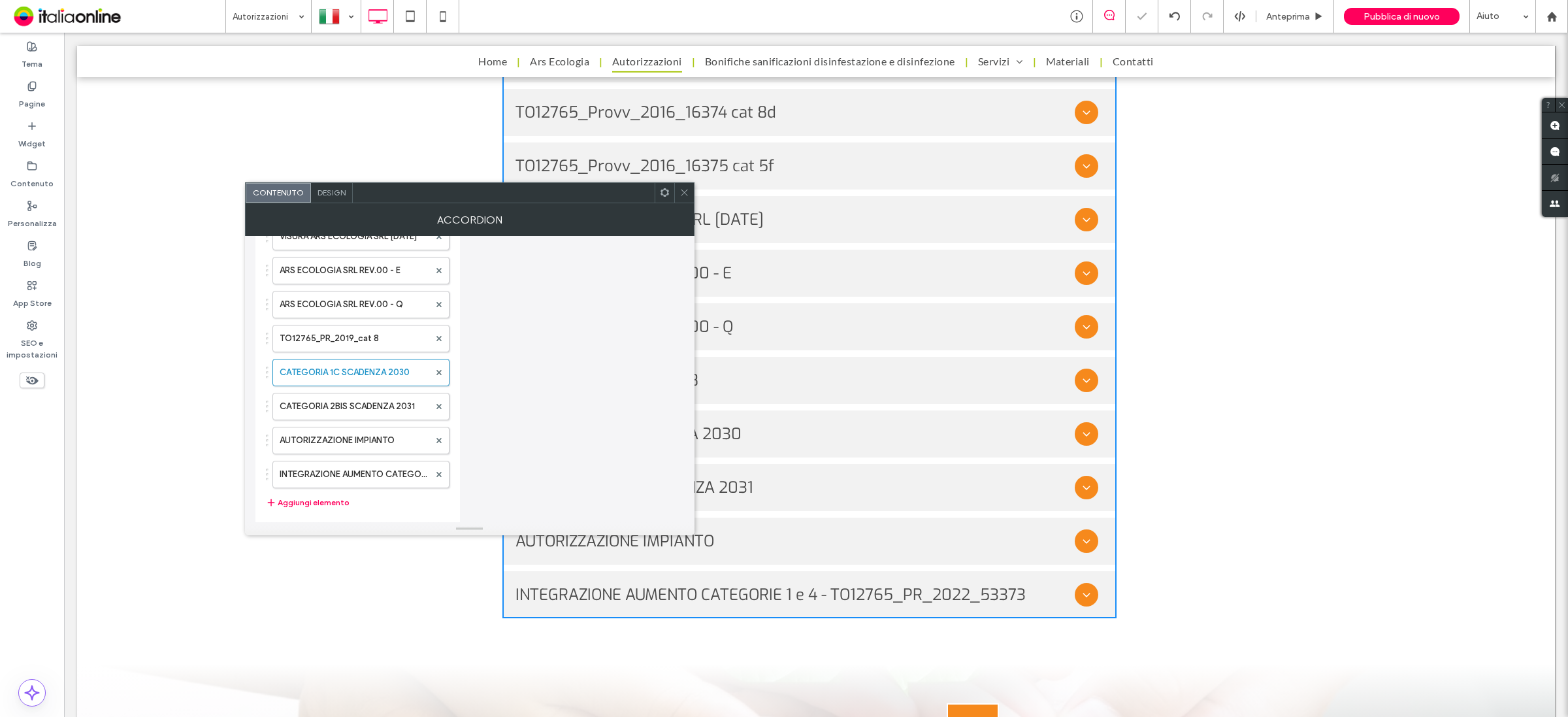
click at [573, 403] on div "**********" at bounding box center [469, 282] width 428 height 746
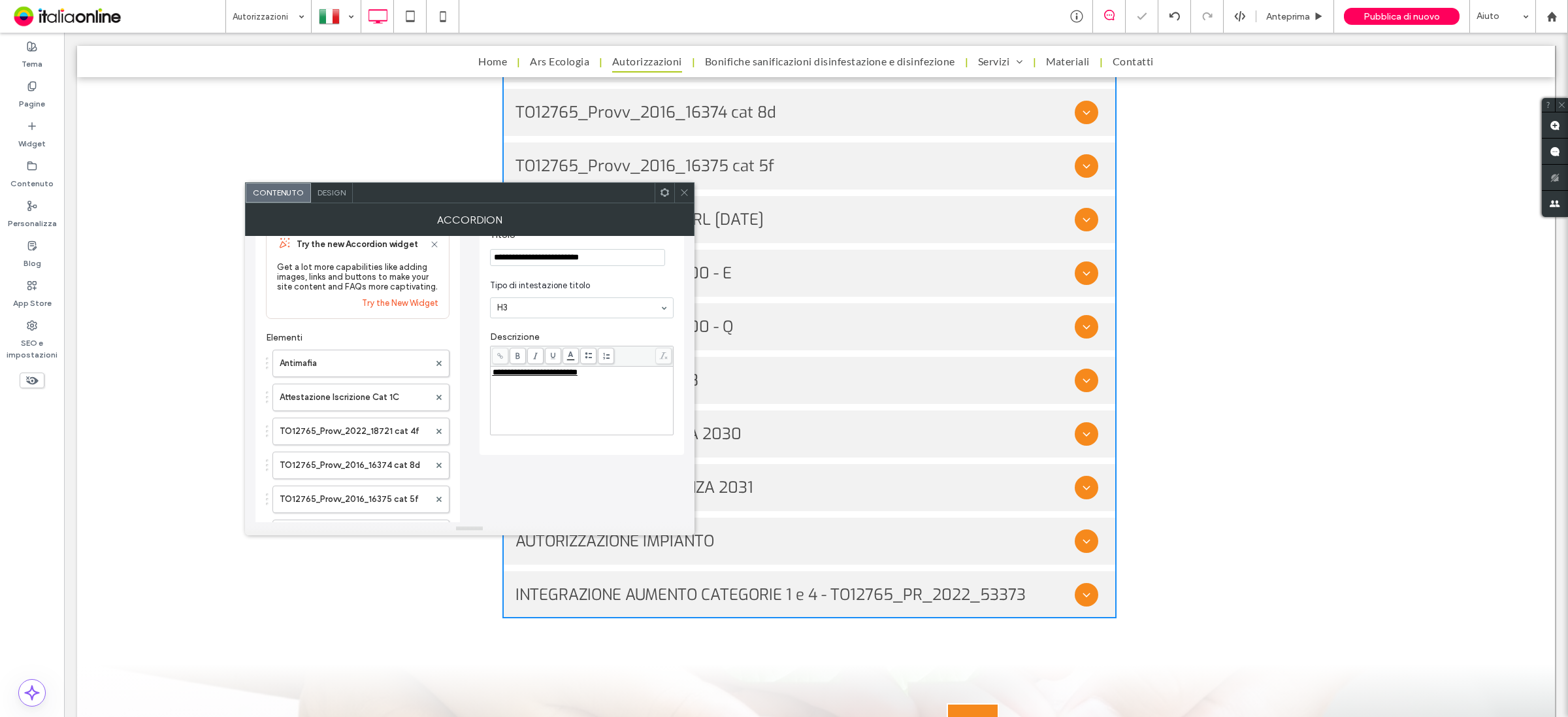
scroll to position [0, 0]
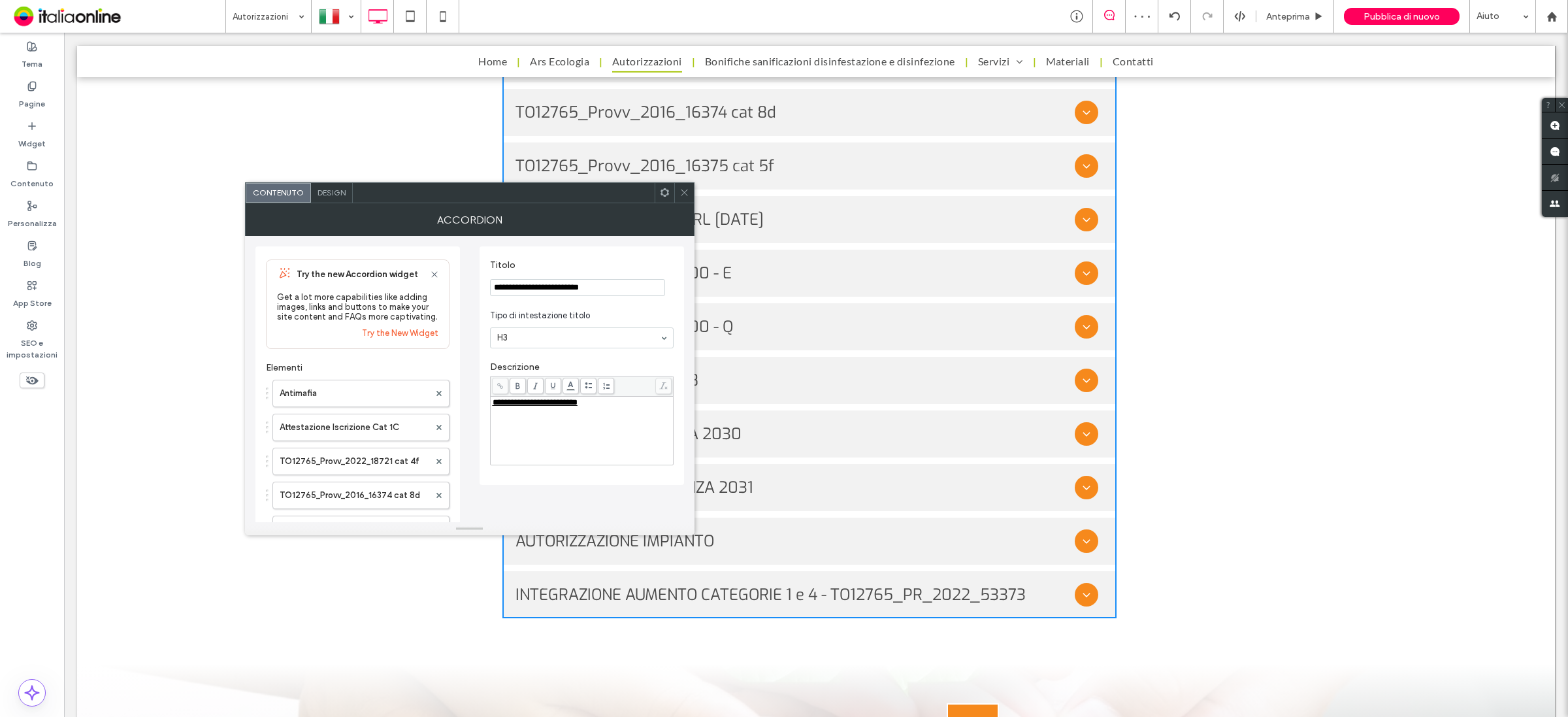
click at [684, 190] on icon at bounding box center [684, 192] width 10 height 10
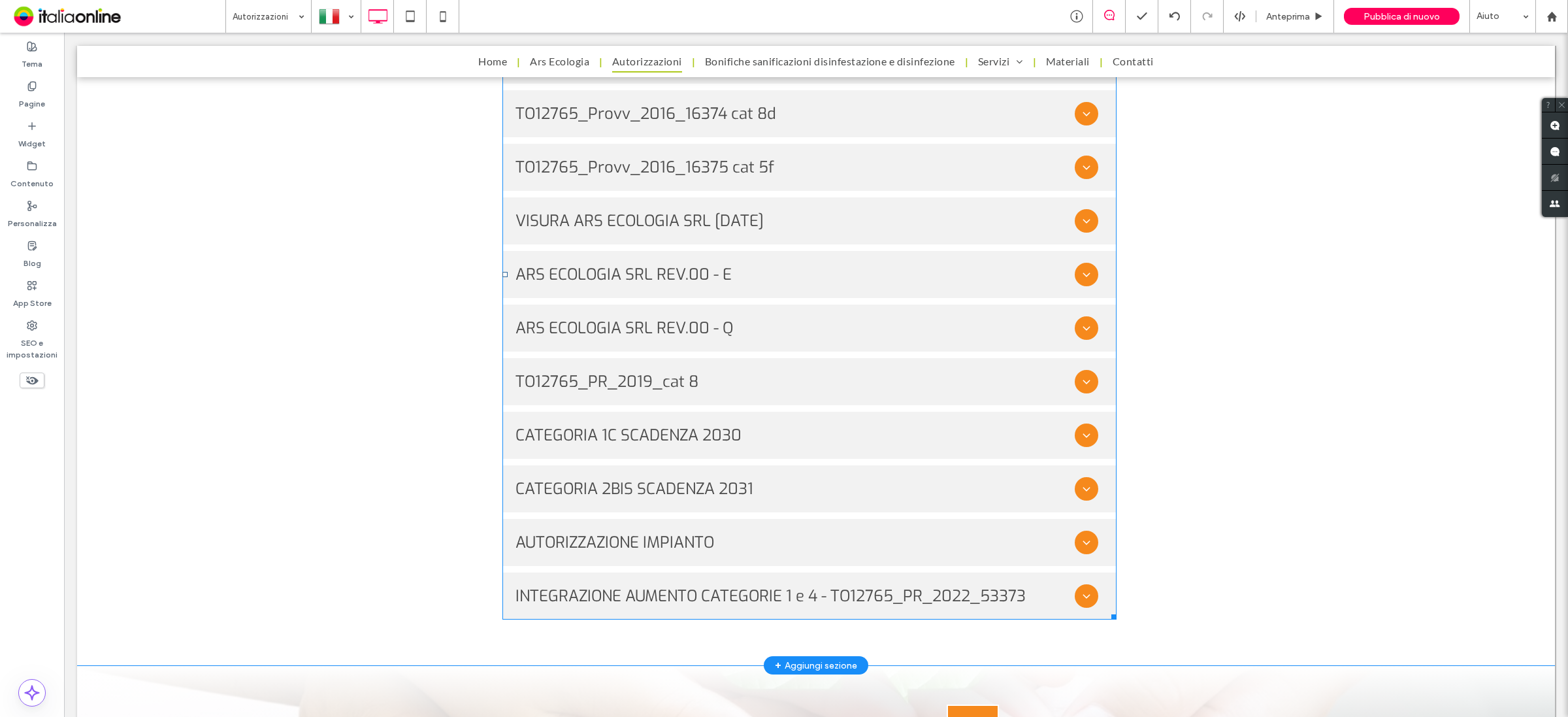
scroll to position [1552, 0]
click at [833, 540] on span at bounding box center [809, 273] width 614 height 690
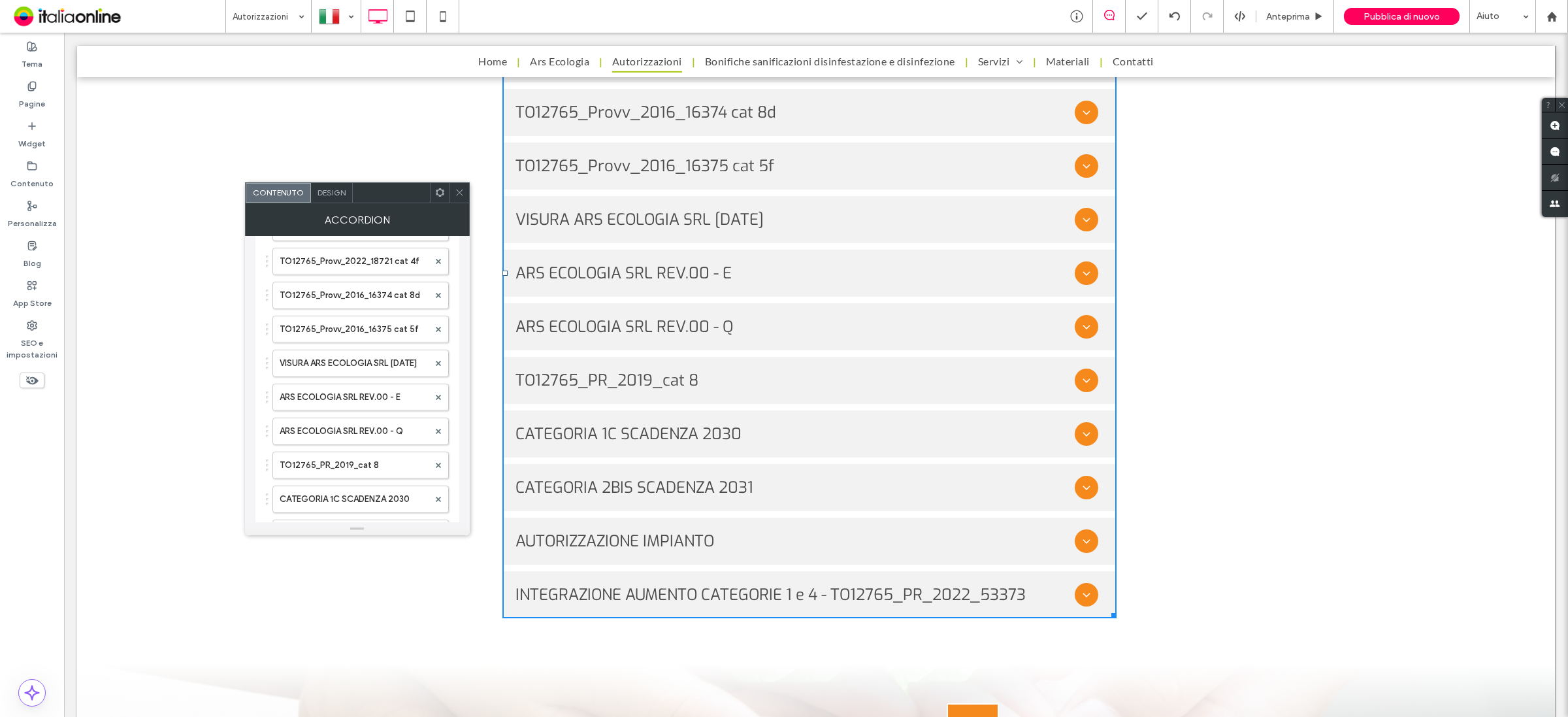
scroll to position [327, 0]
click at [358, 453] on label "AUTORIZZAZIONE IMPIANTO" at bounding box center [354, 440] width 149 height 26
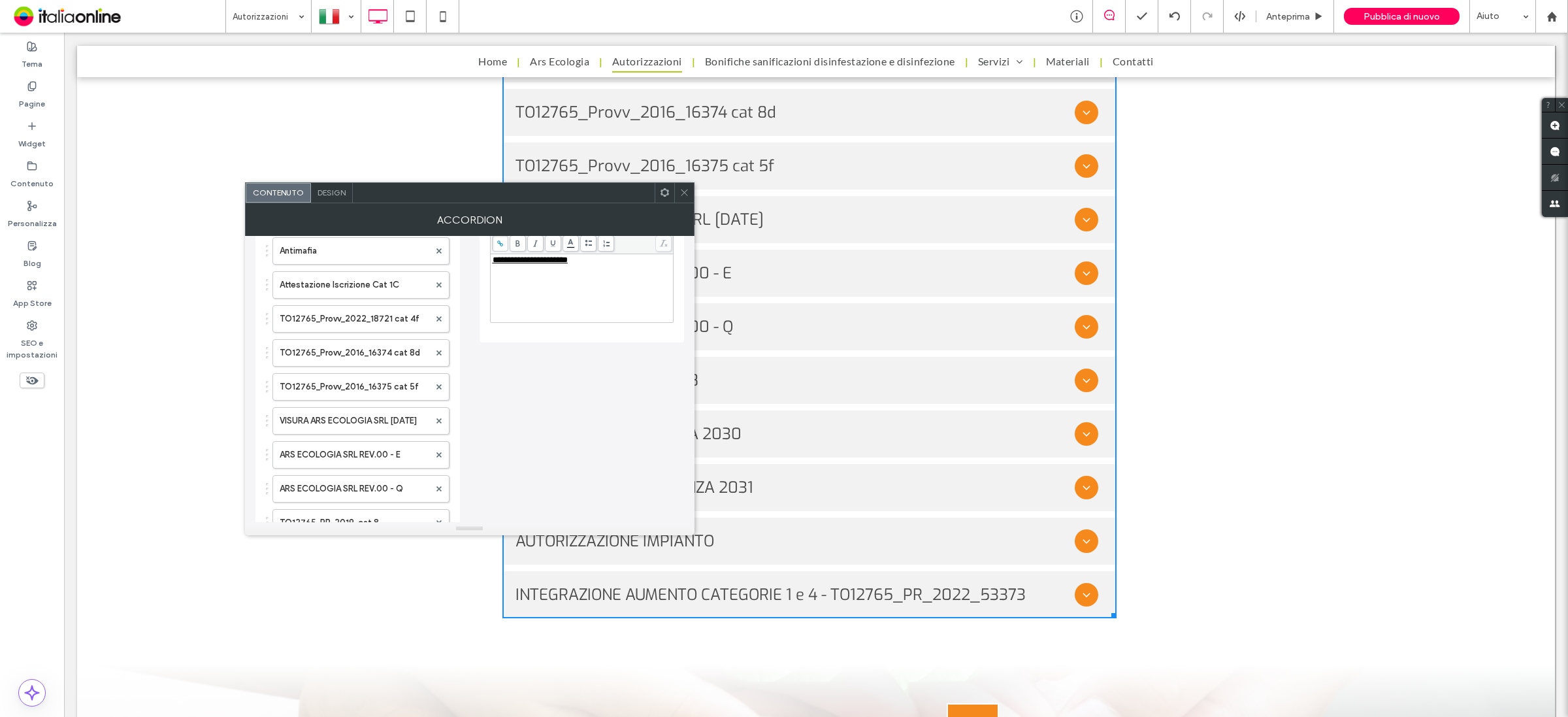
scroll to position [0, 0]
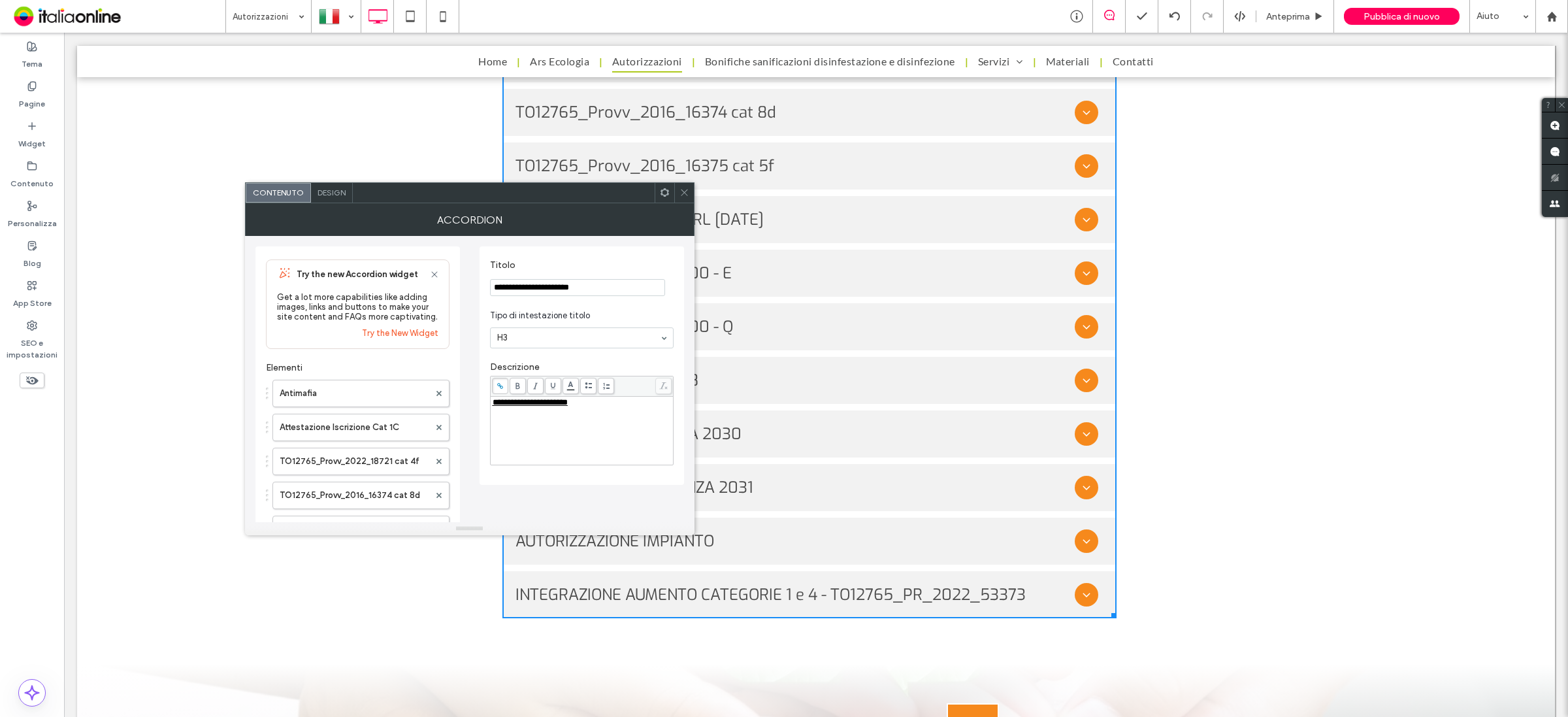
click at [568, 406] on span "**********" at bounding box center [530, 402] width 75 height 9
click at [508, 403] on span "**********" at bounding box center [530, 402] width 75 height 9
click at [499, 384] on span at bounding box center [500, 386] width 16 height 16
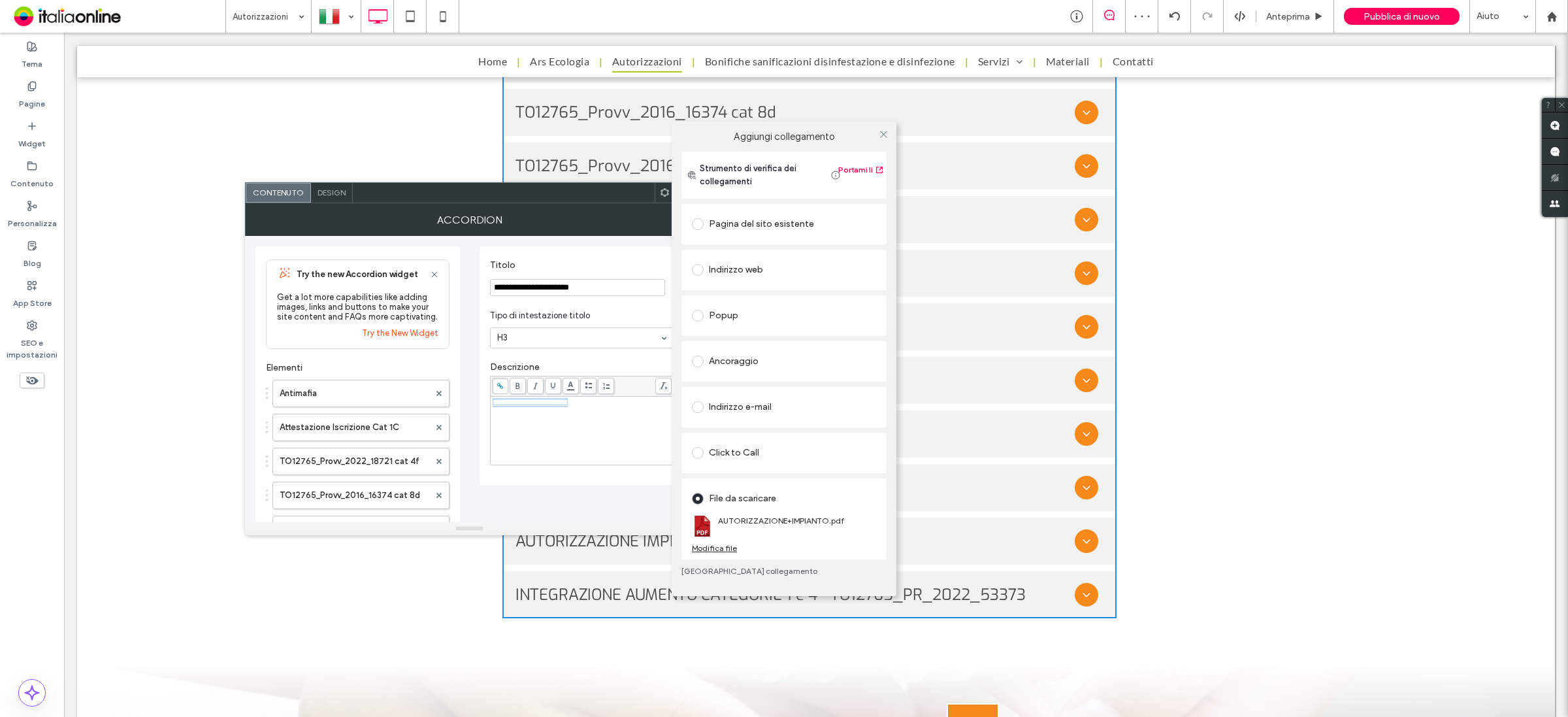
click at [722, 547] on div "Modifica file" at bounding box center [715, 547] width 45 height 10
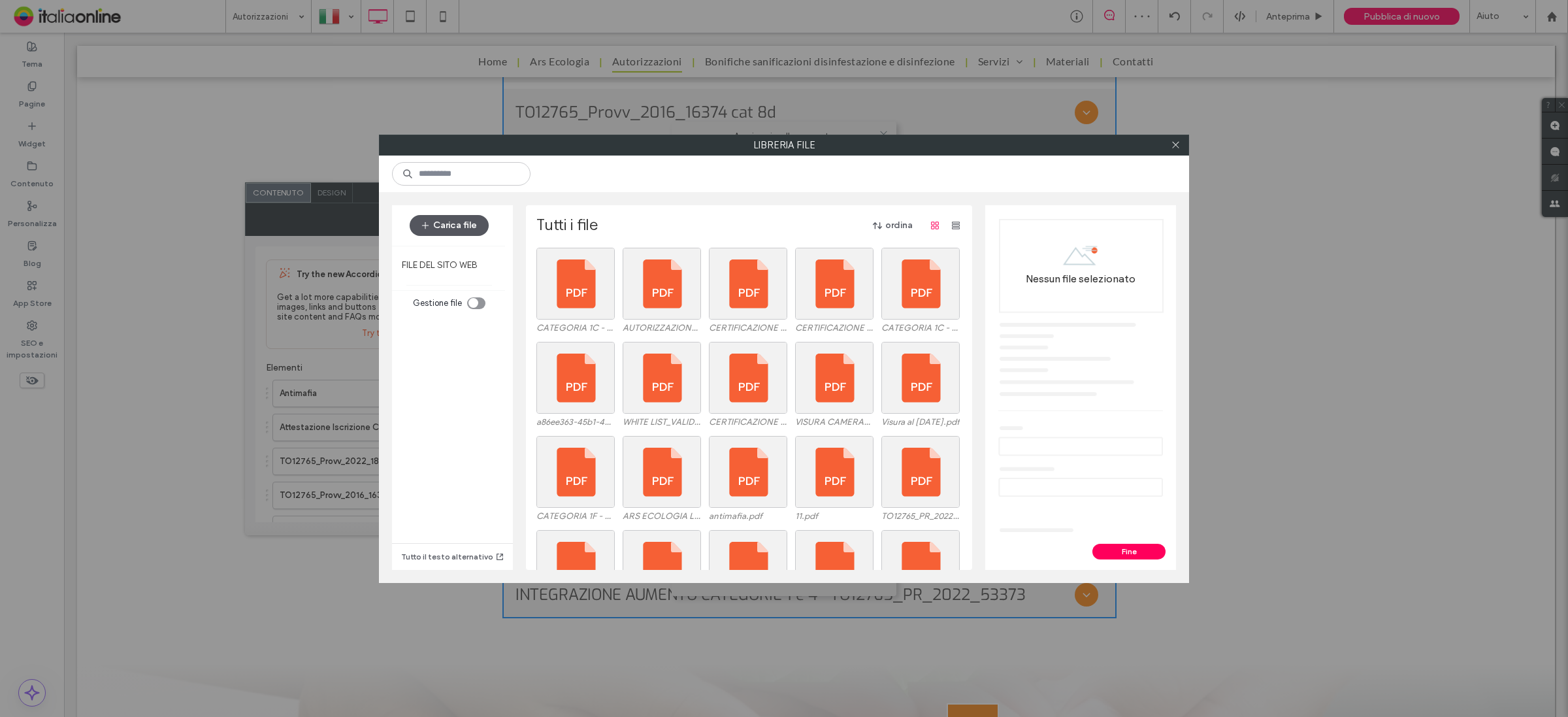
click at [458, 226] on button "Carica file" at bounding box center [449, 226] width 79 height 21
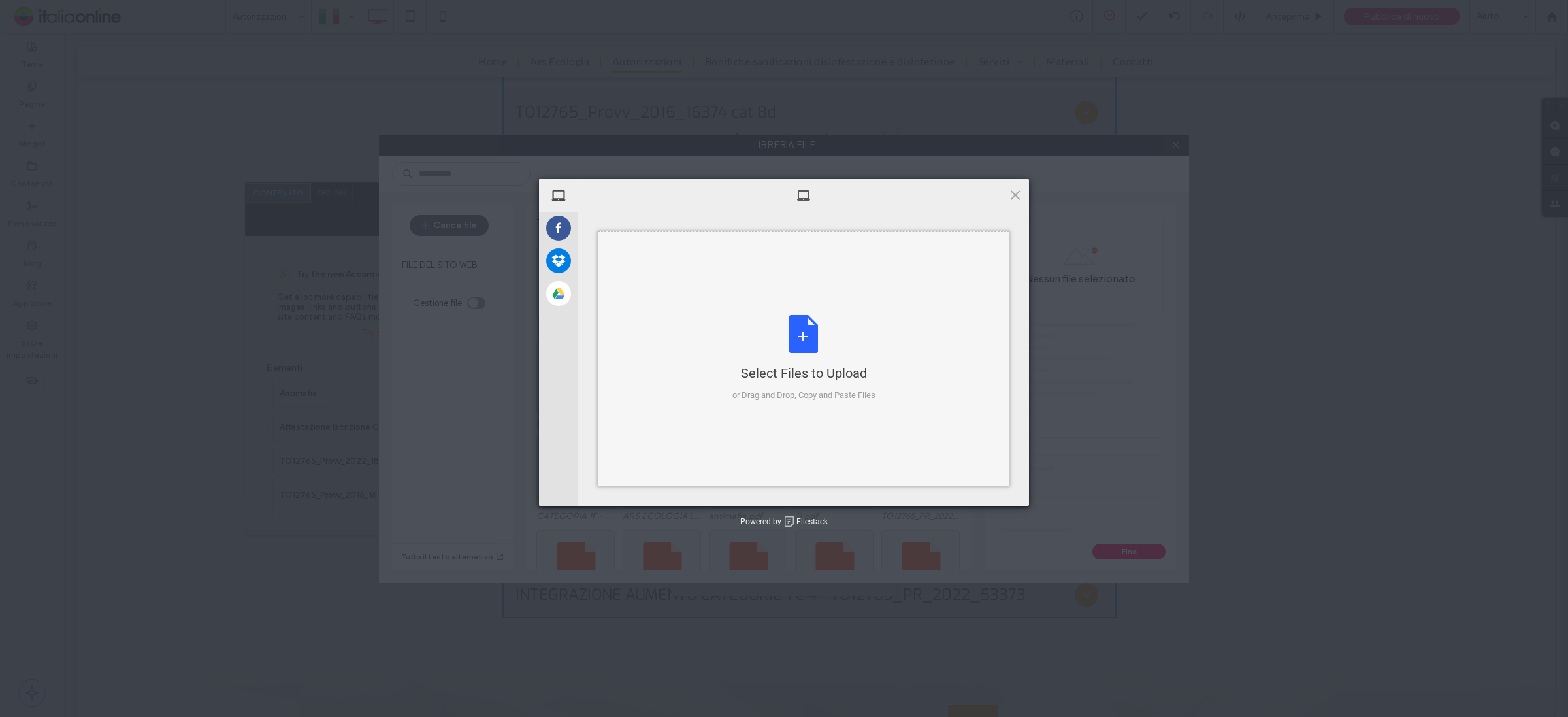
click at [817, 333] on div "Select Files to Upload or Drag and Drop, Copy and Paste Files" at bounding box center [803, 358] width 143 height 87
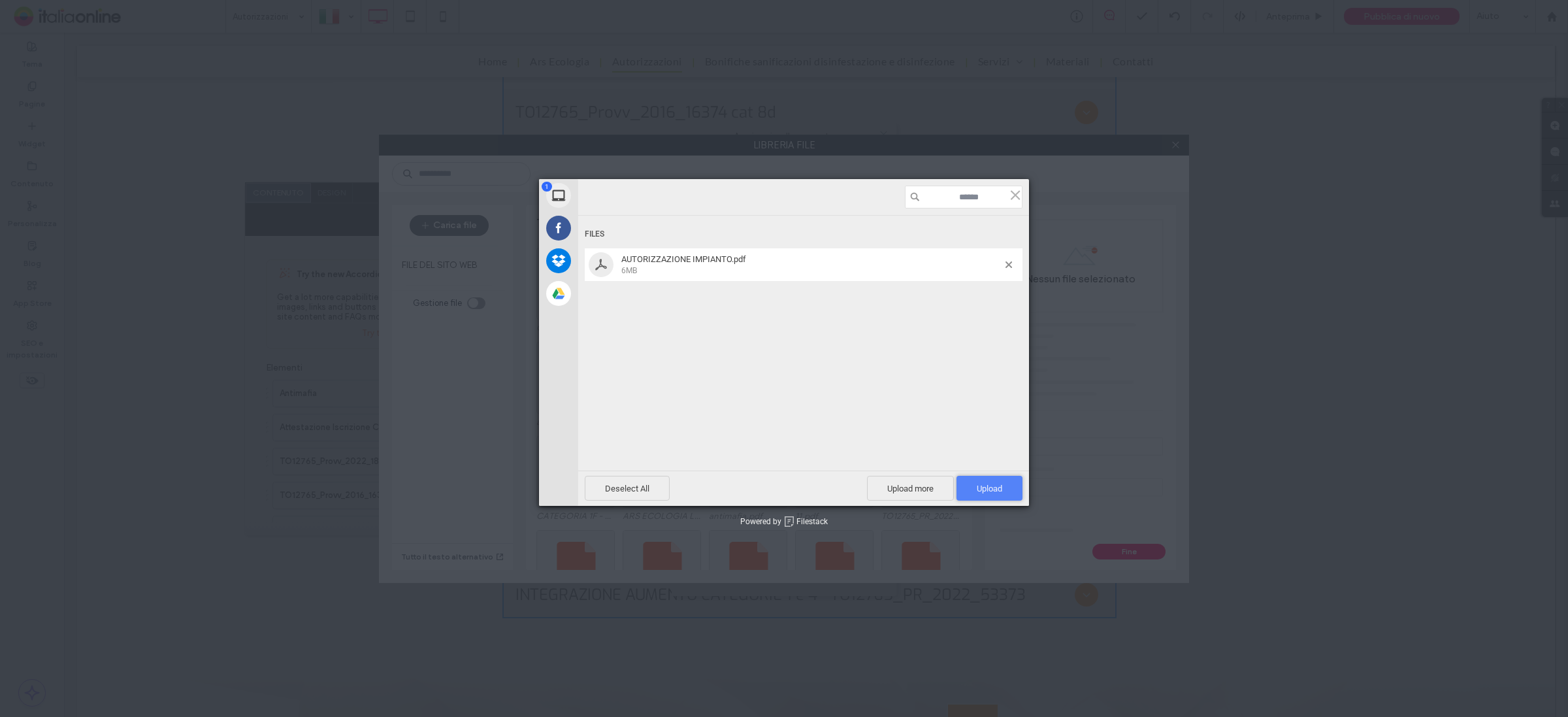
click at [989, 481] on span "Upload 1" at bounding box center [989, 488] width 66 height 25
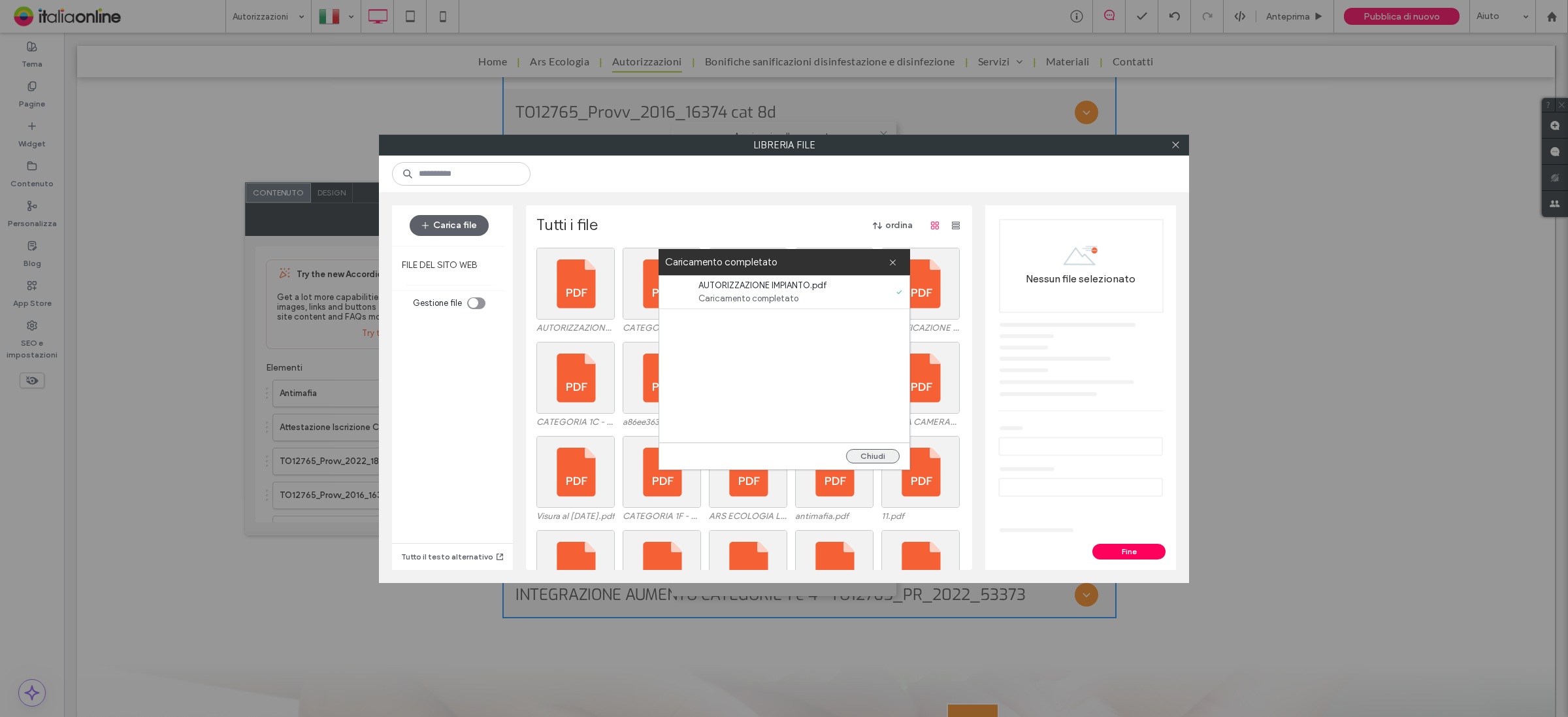
click at [863, 454] on button "Chiudi" at bounding box center [872, 456] width 53 height 15
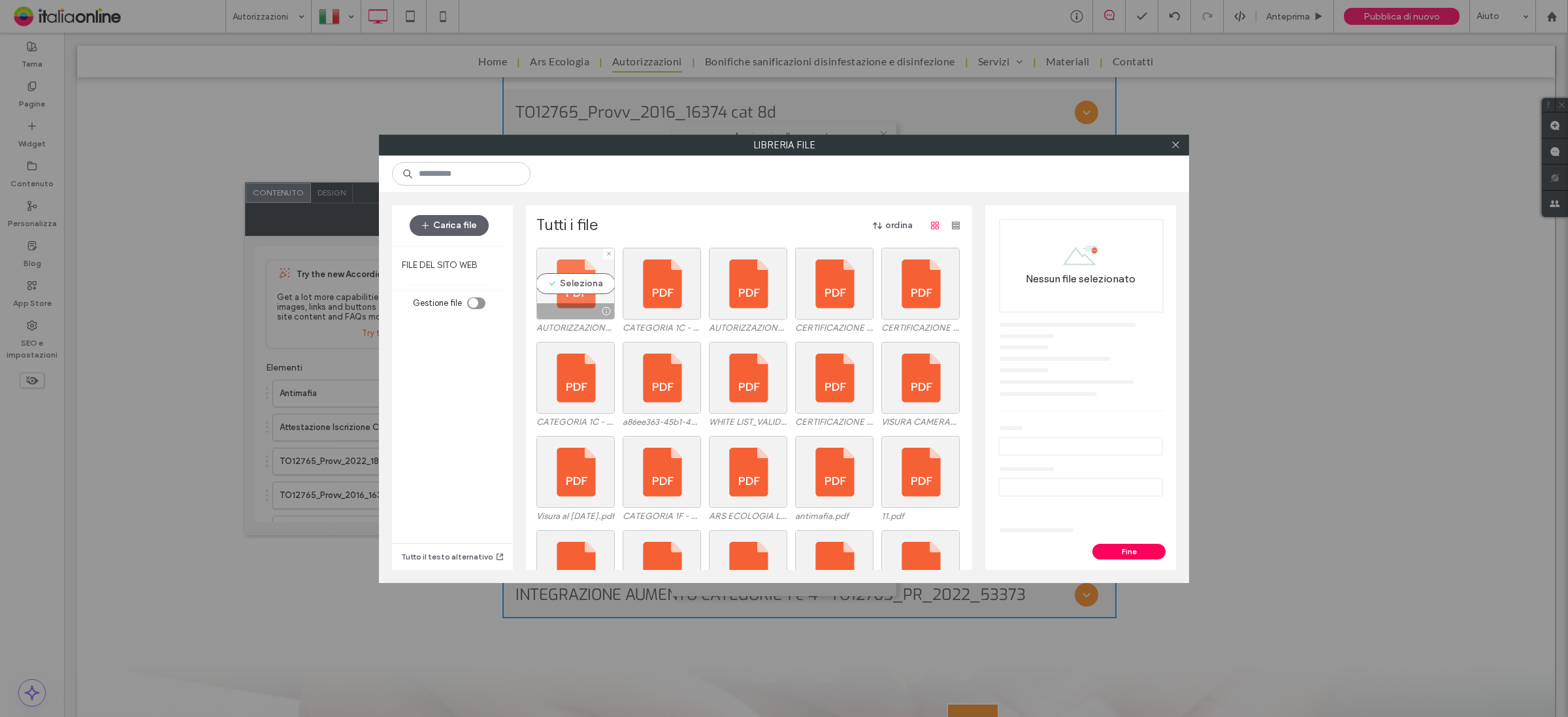
click at [572, 275] on div "Seleziona" at bounding box center [575, 283] width 78 height 72
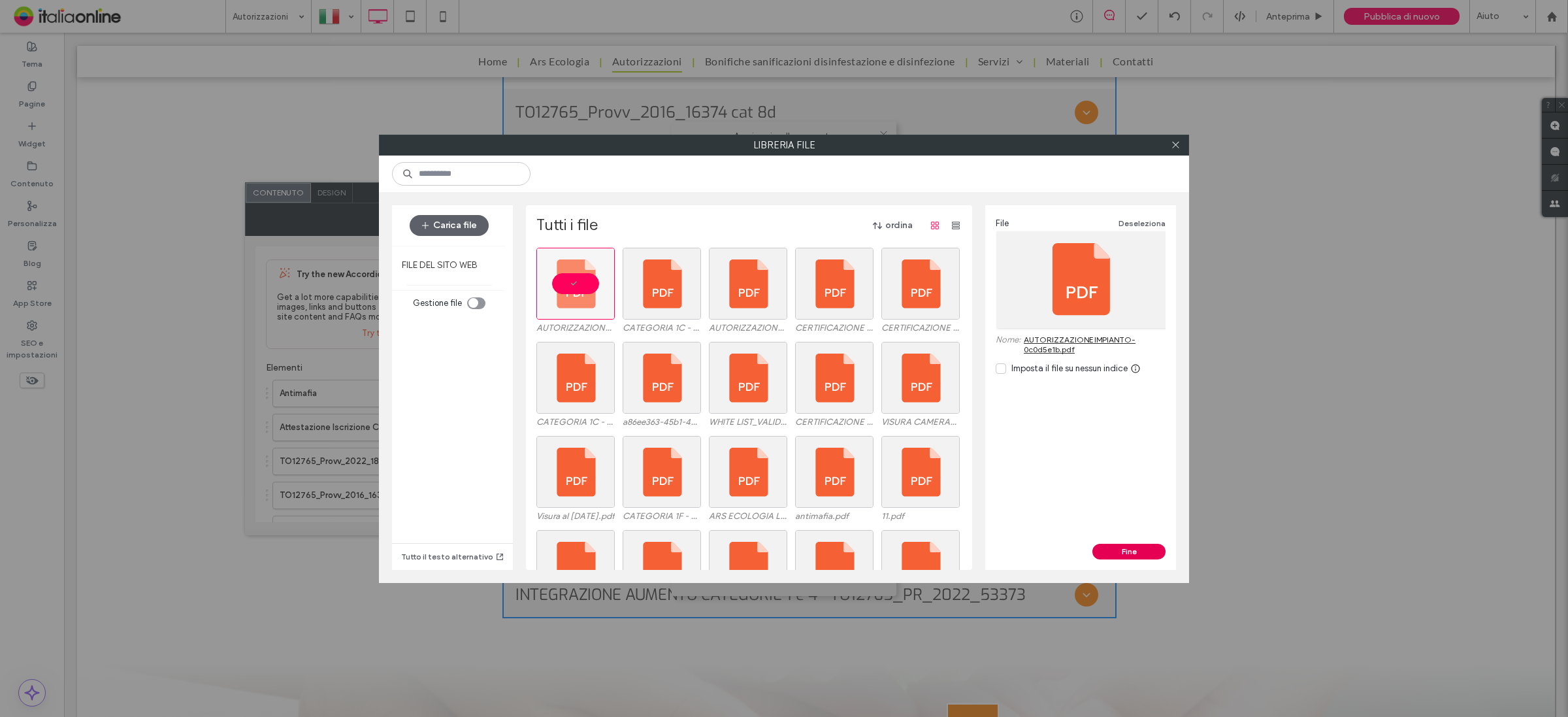
click at [1148, 554] on button "Fine" at bounding box center [1129, 551] width 73 height 15
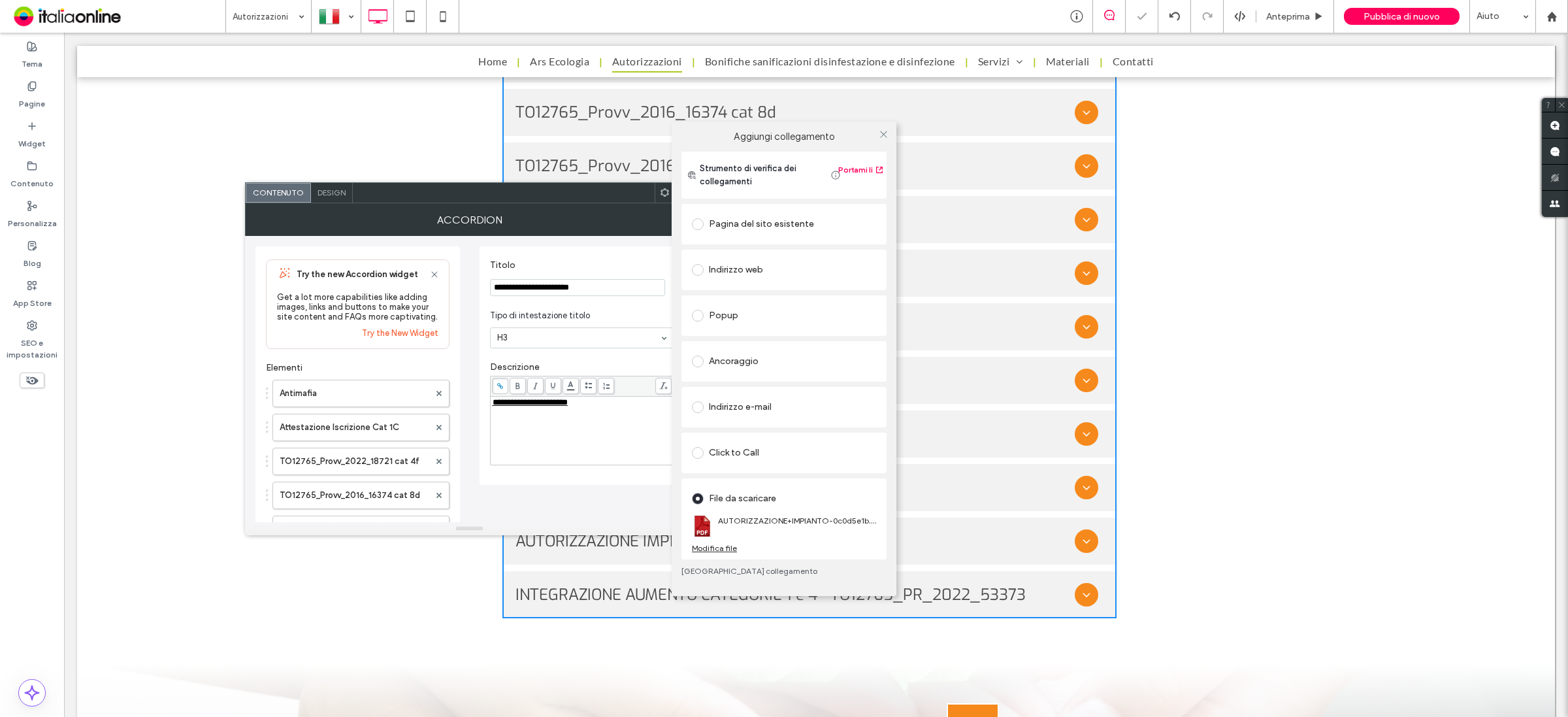
click at [603, 510] on div "Aggiungi collegamento Strumento di verifica dei collegamenti Portami lì Pagina …" at bounding box center [784, 358] width 1568 height 717
click at [599, 188] on div "Aggiungi collegamento Strumento di verifica dei collegamenti Portami lì Pagina …" at bounding box center [784, 358] width 1568 height 717
click at [886, 130] on icon at bounding box center [883, 134] width 10 height 10
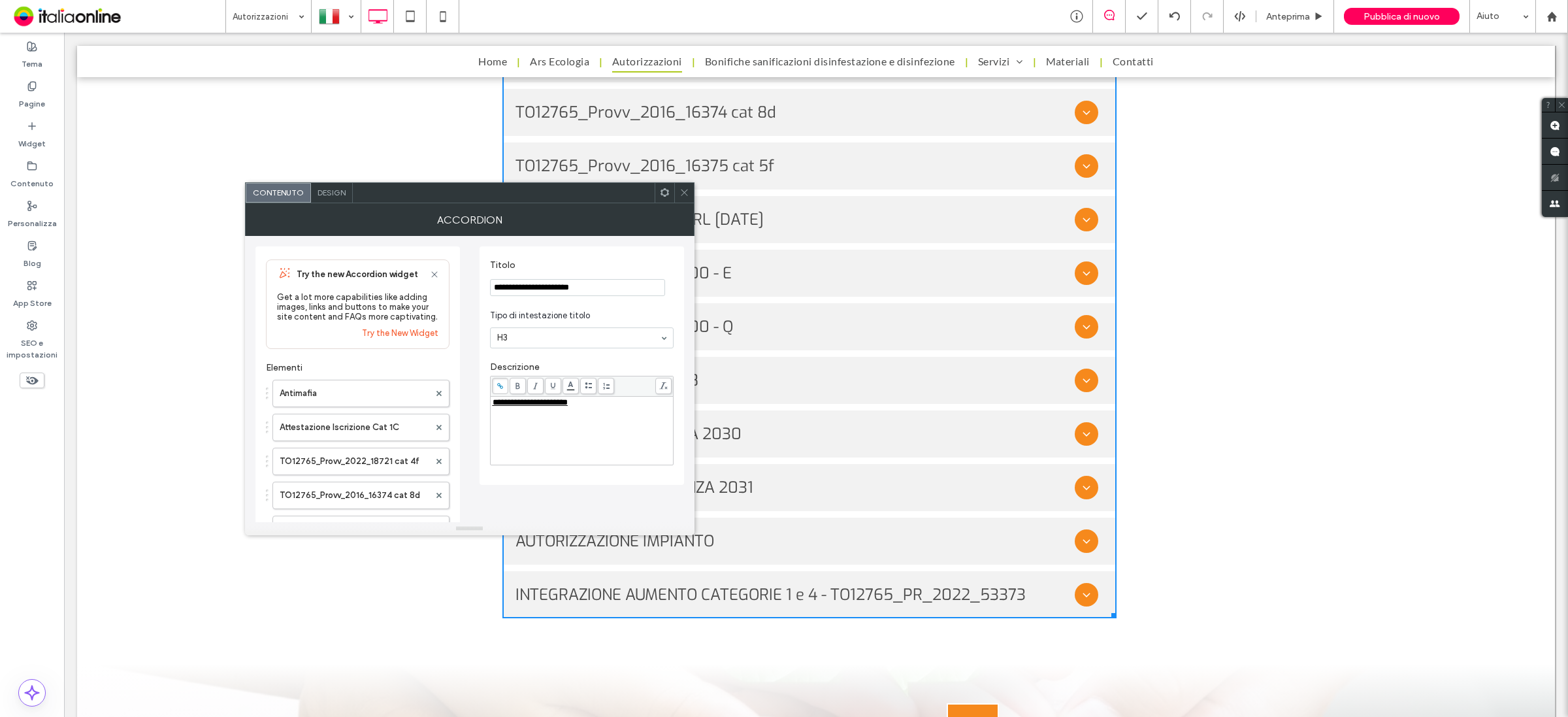
click at [685, 199] on span at bounding box center [684, 193] width 10 height 20
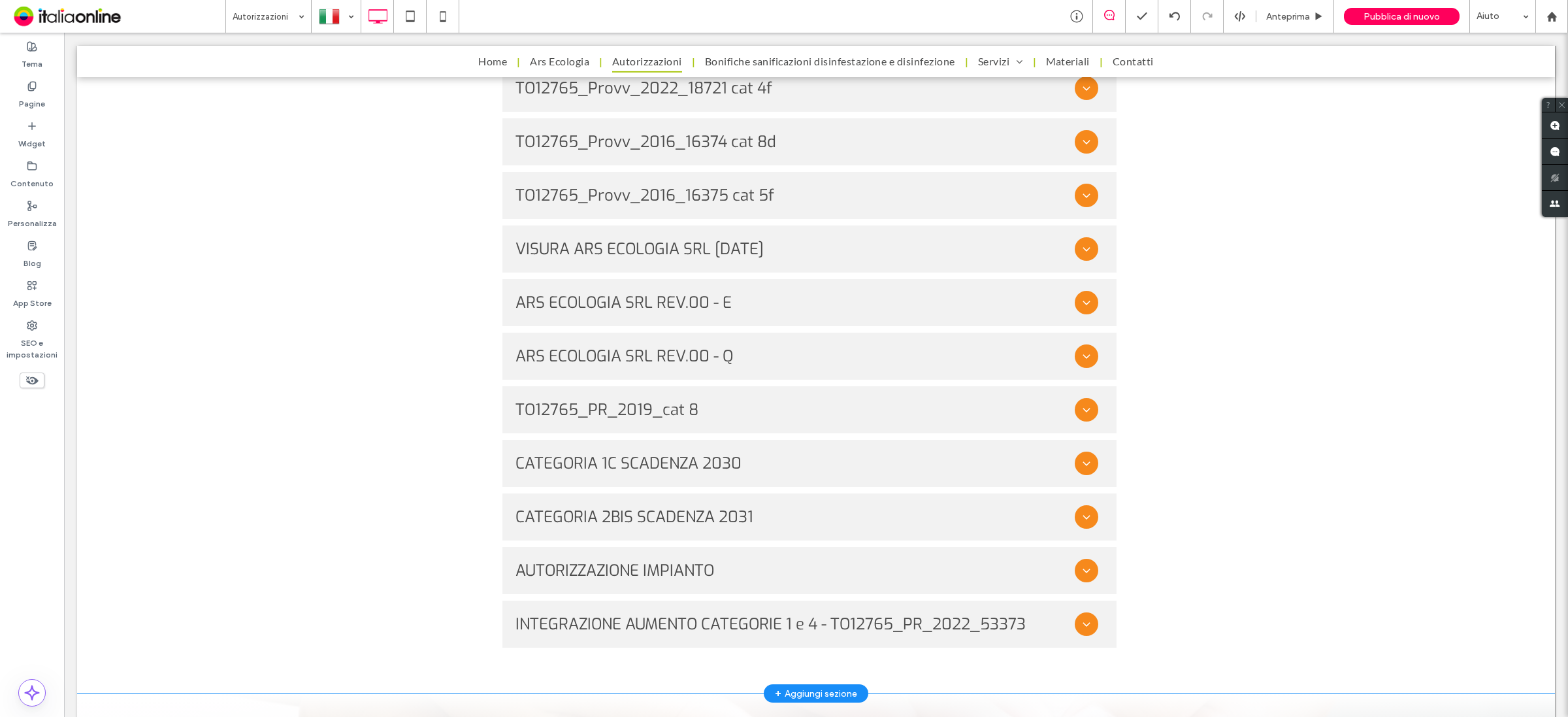
scroll to position [1552, 0]
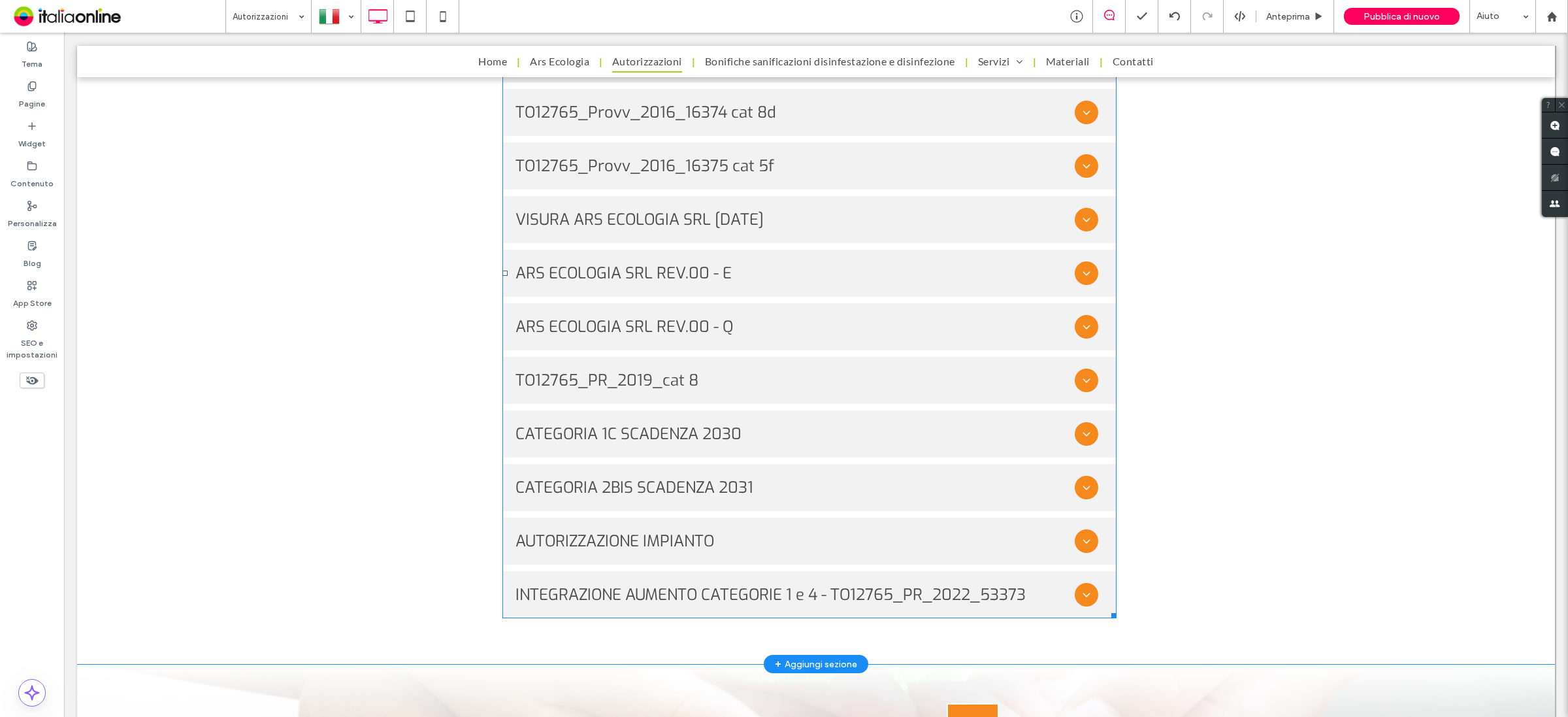
click at [932, 227] on span at bounding box center [809, 273] width 614 height 690
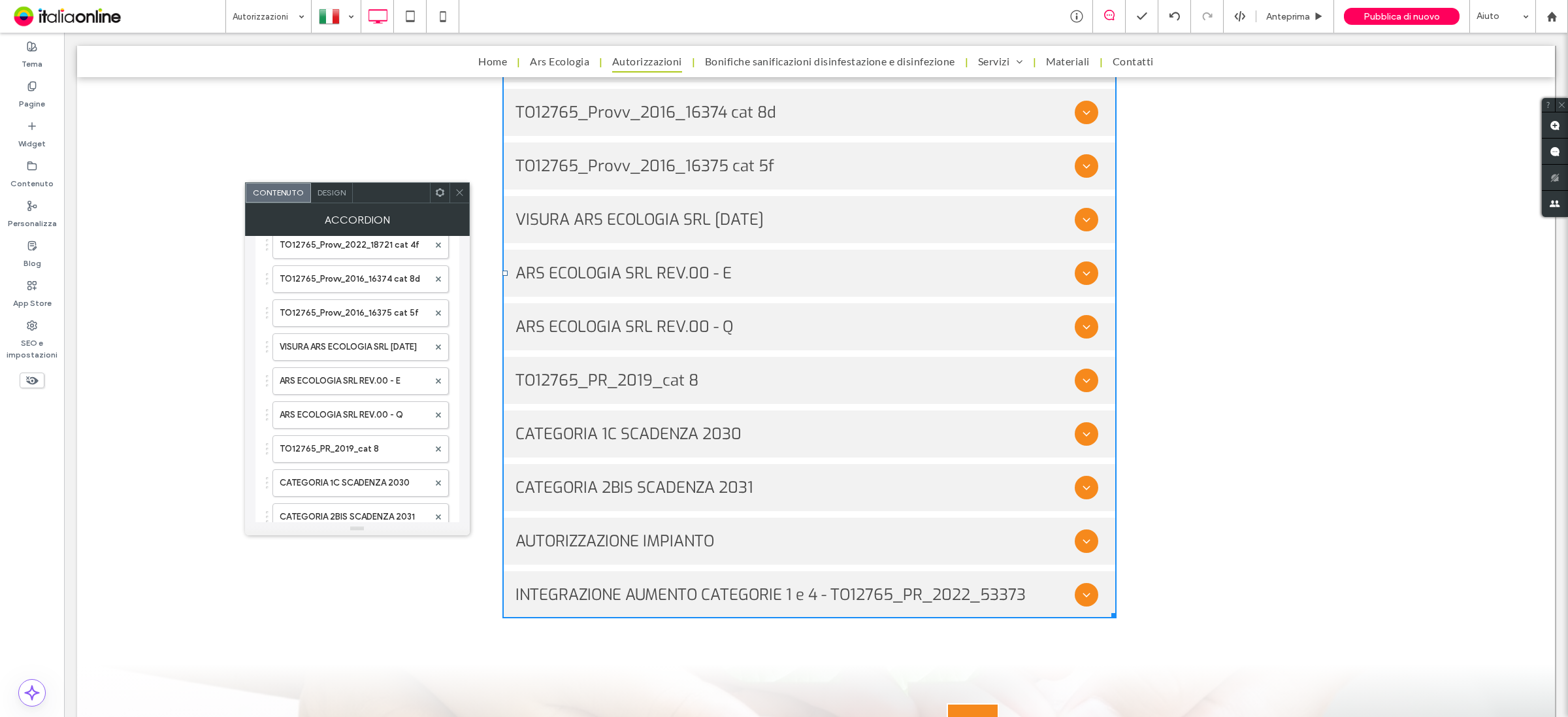
scroll to position [245, 0]
click at [344, 319] on label "VISURA ARS ECOLOGIA SRL 28 04 2022" at bounding box center [354, 319] width 149 height 26
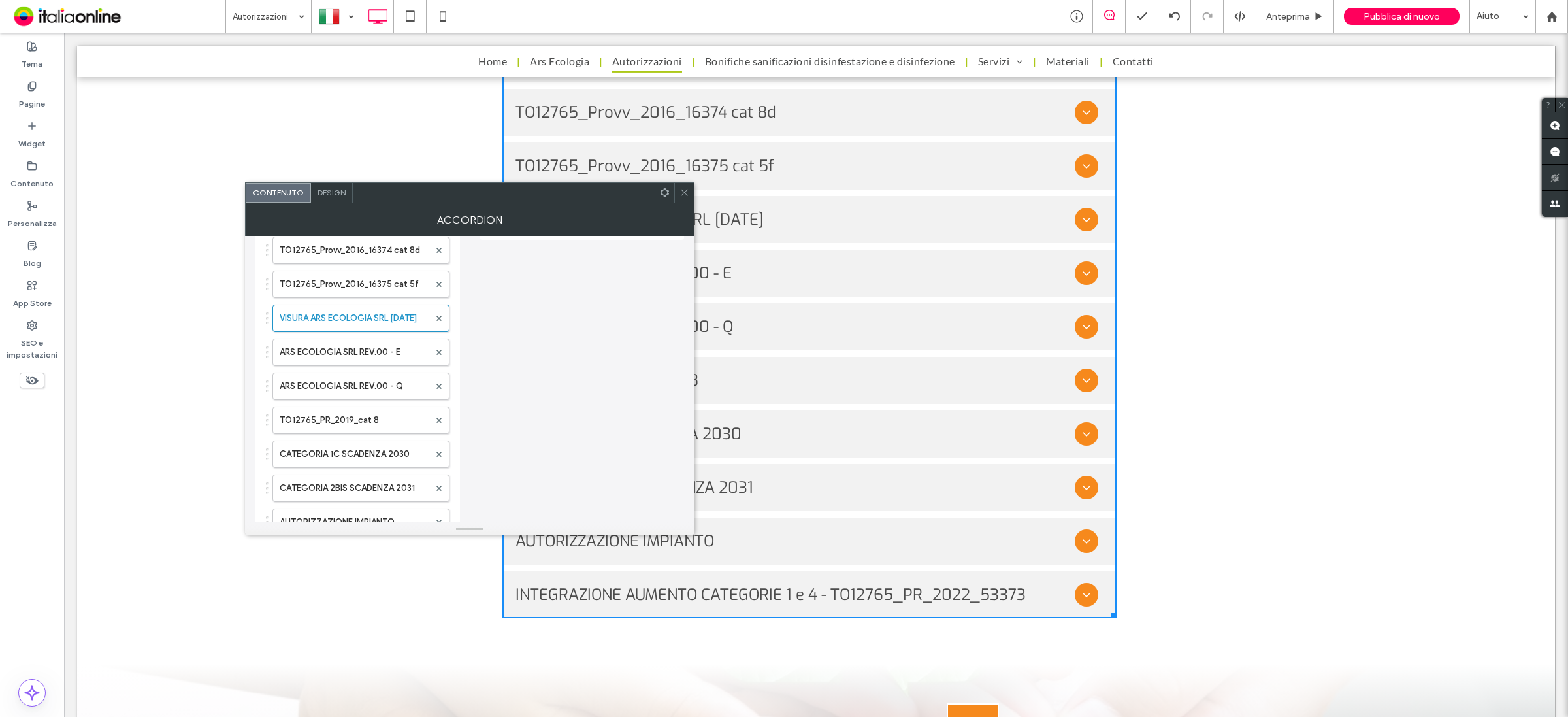
scroll to position [0, 0]
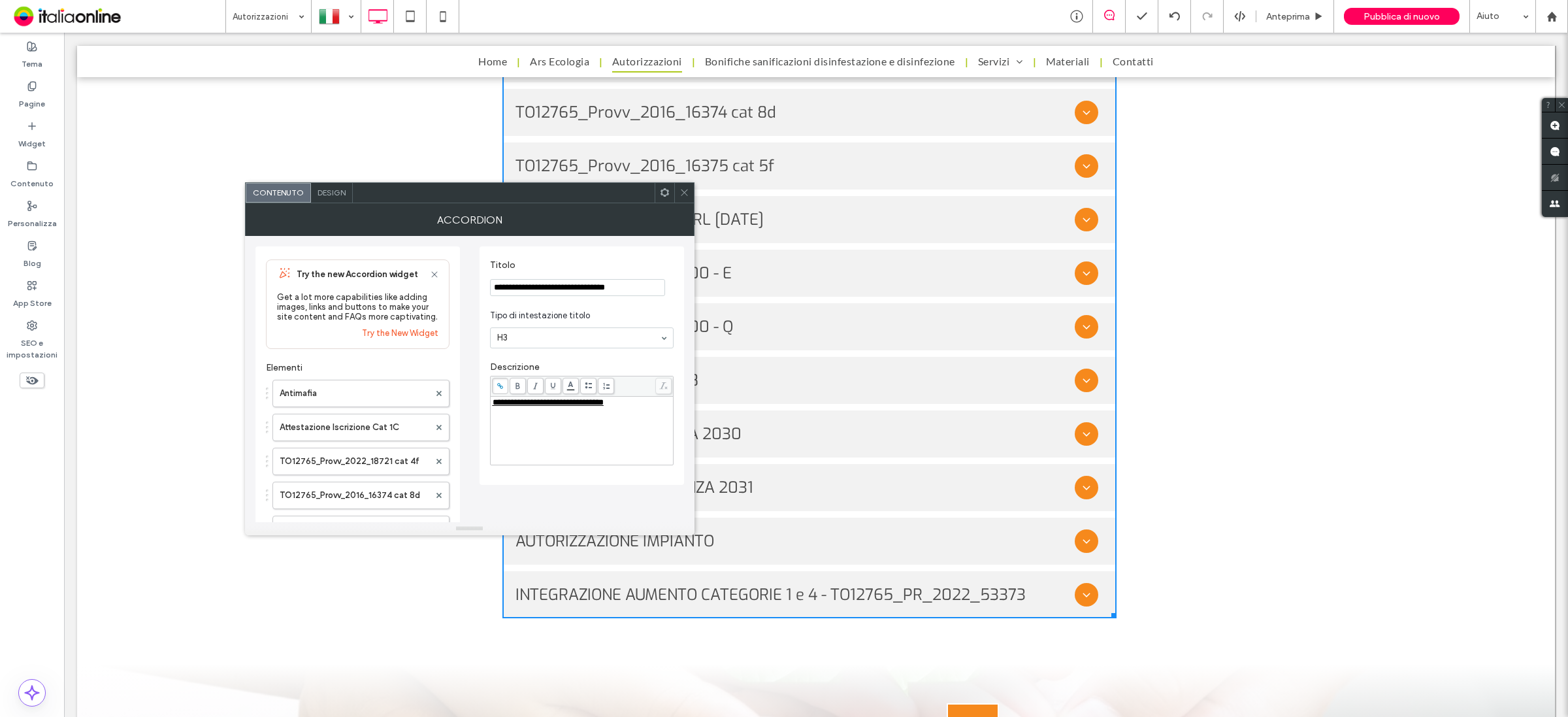
click at [585, 406] on span "**********" at bounding box center [549, 402] width 111 height 9
click at [497, 384] on icon at bounding box center [500, 386] width 7 height 7
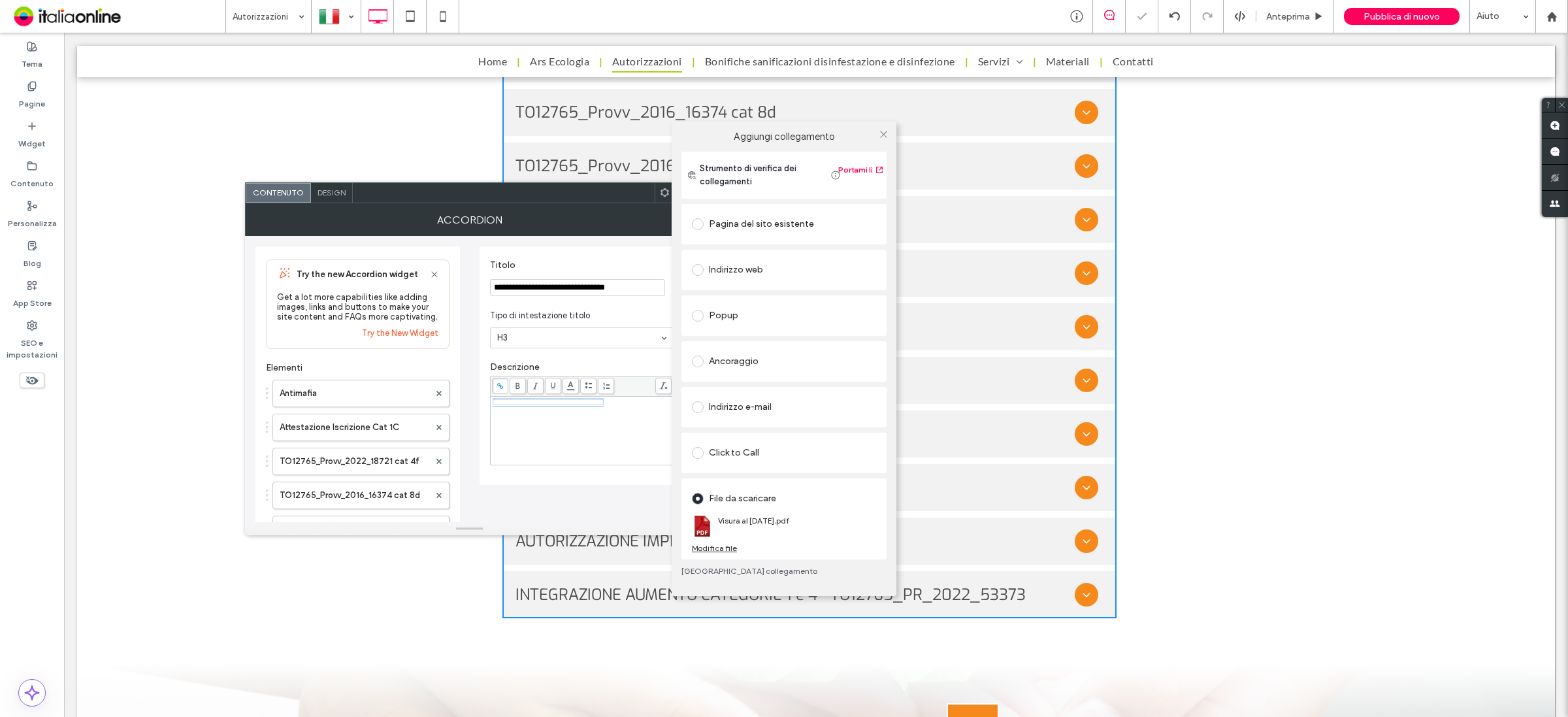
click at [710, 549] on div "Modifica file" at bounding box center [715, 547] width 45 height 10
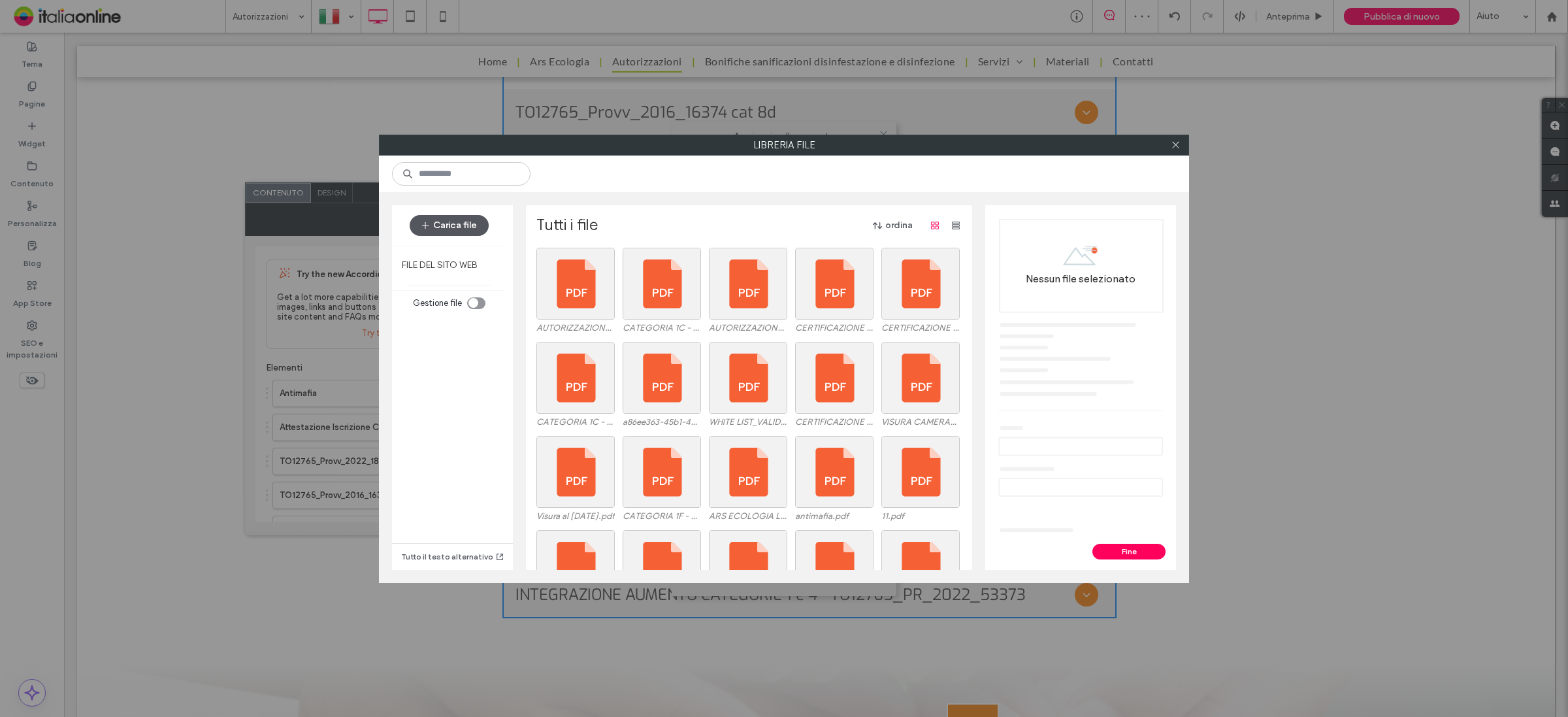
click at [468, 222] on button "Carica file" at bounding box center [449, 226] width 79 height 21
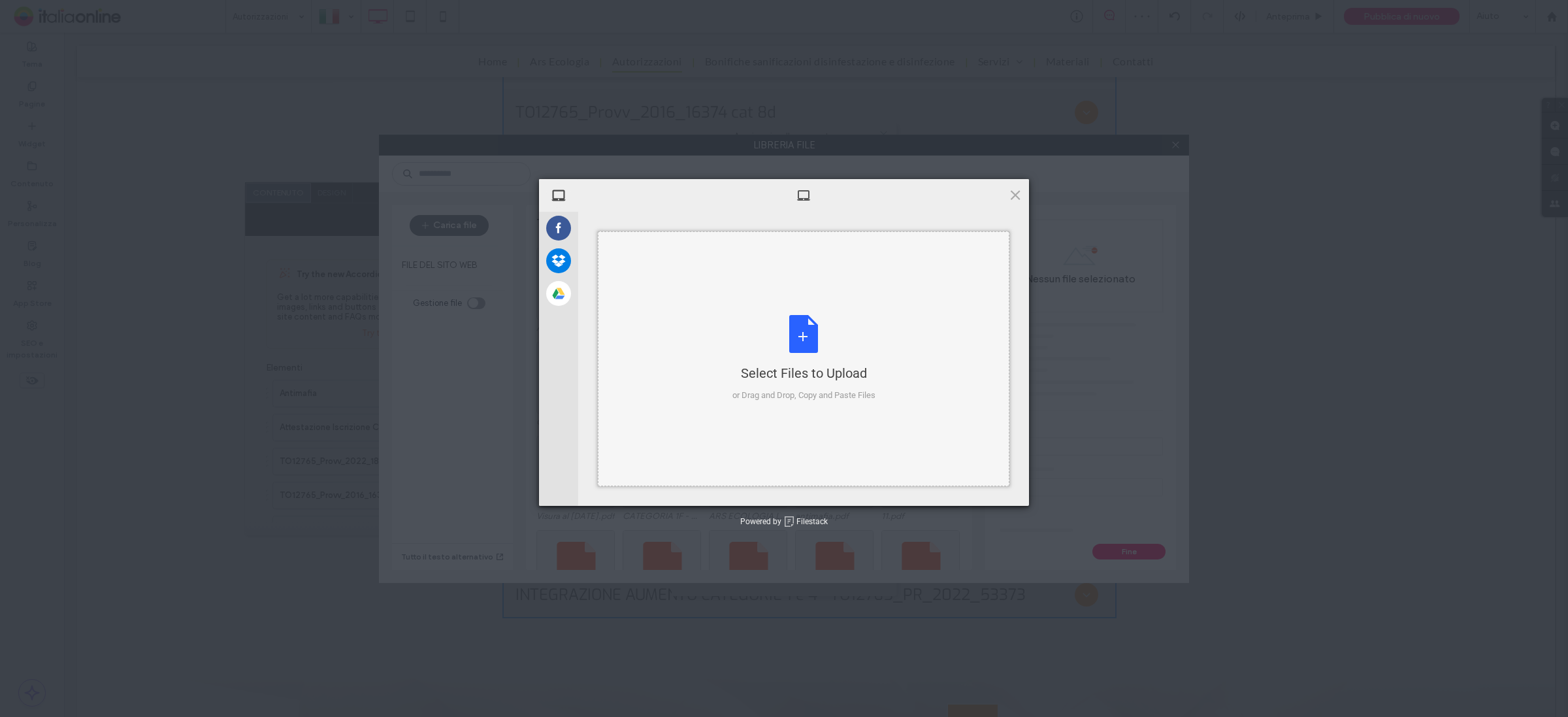
click at [797, 344] on div "Select Files to Upload or Drag and Drop, Copy and Paste Files" at bounding box center [803, 358] width 143 height 87
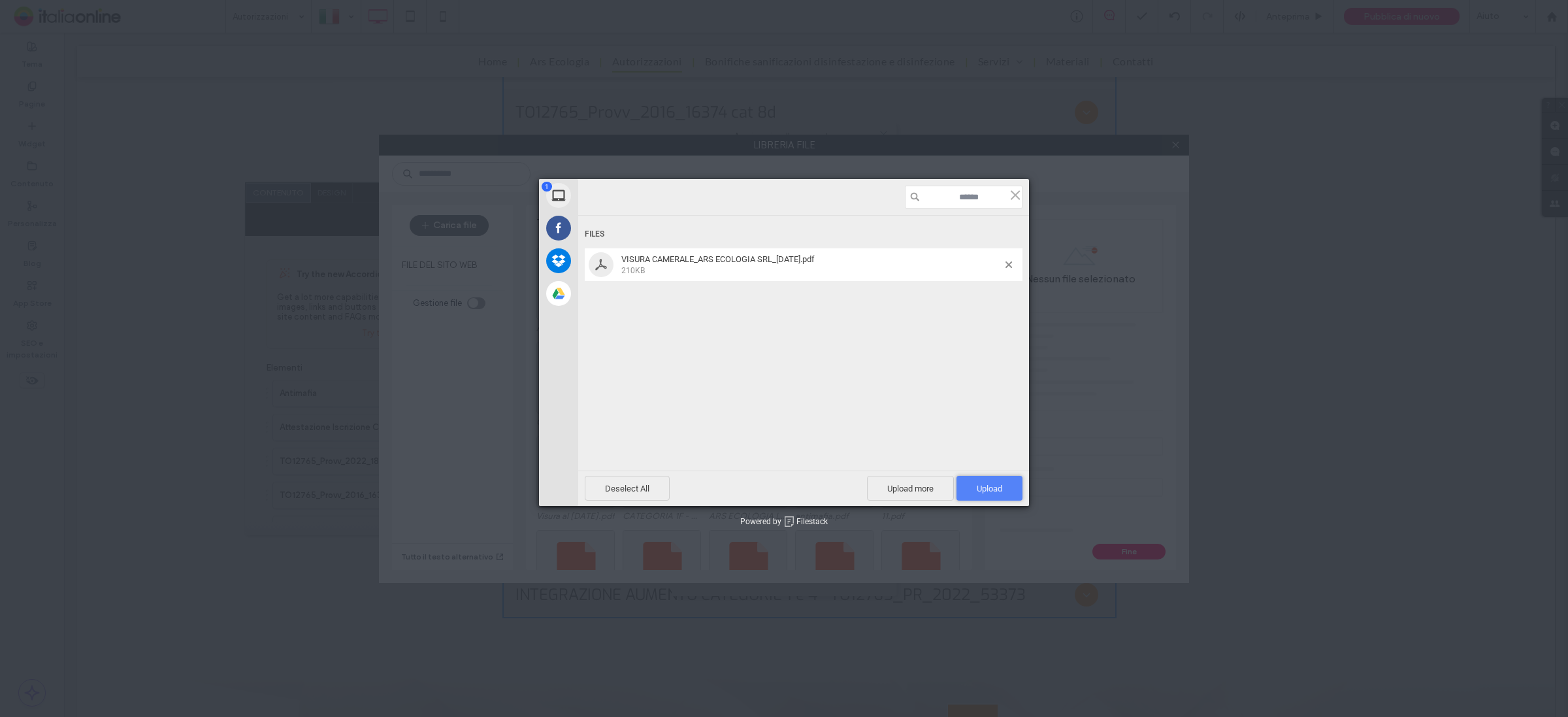
click at [980, 481] on span "Upload 1" at bounding box center [989, 488] width 66 height 25
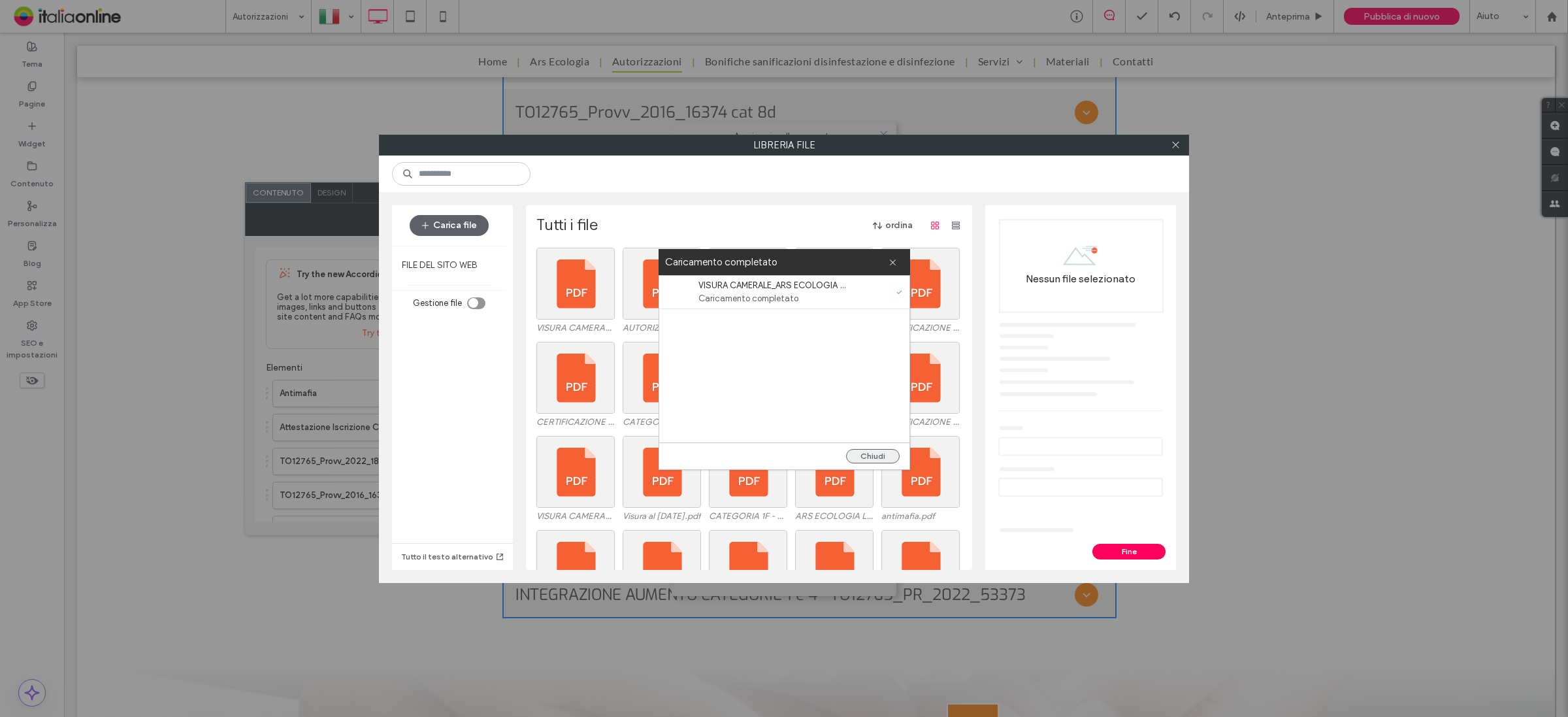
click at [869, 458] on button "Chiudi" at bounding box center [872, 456] width 53 height 15
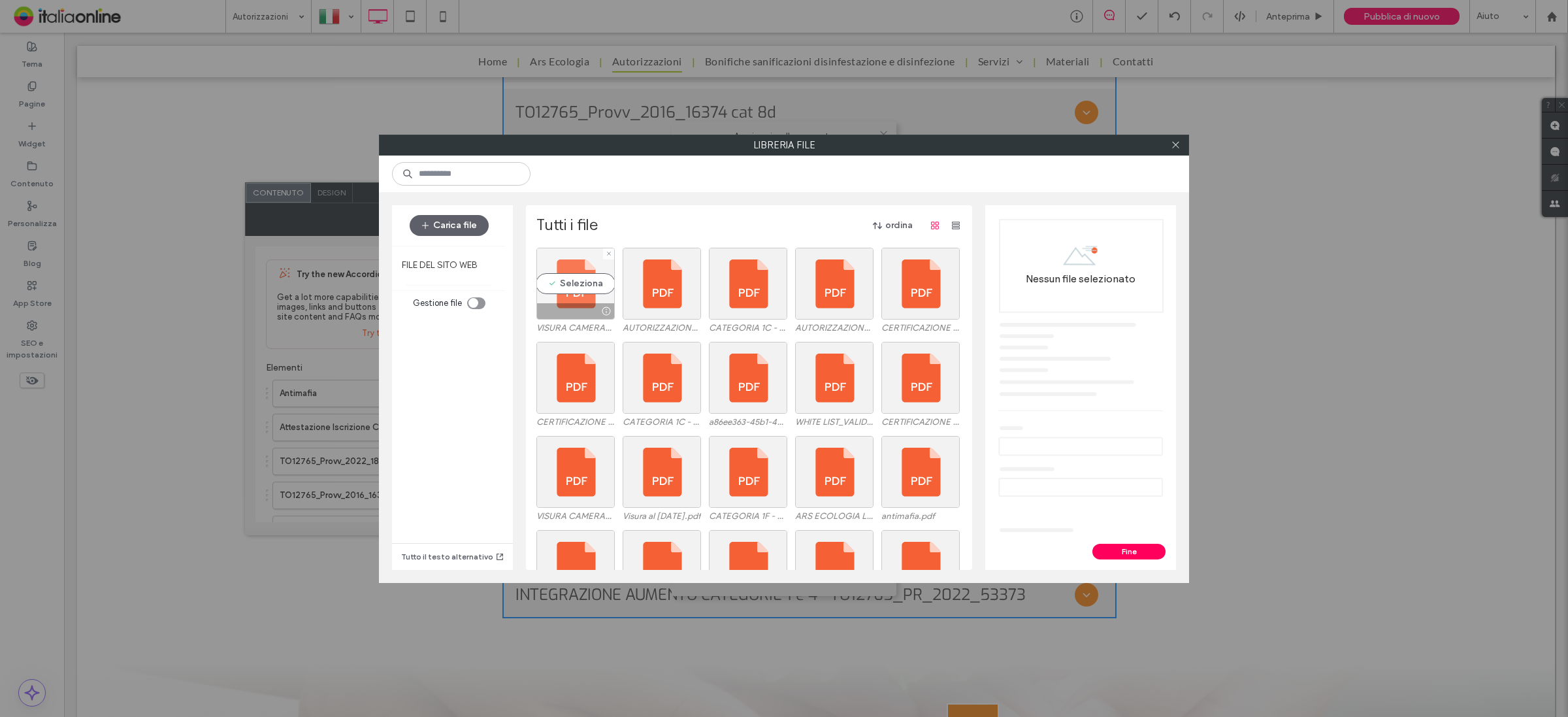
click at [567, 283] on div "Seleziona" at bounding box center [575, 283] width 78 height 72
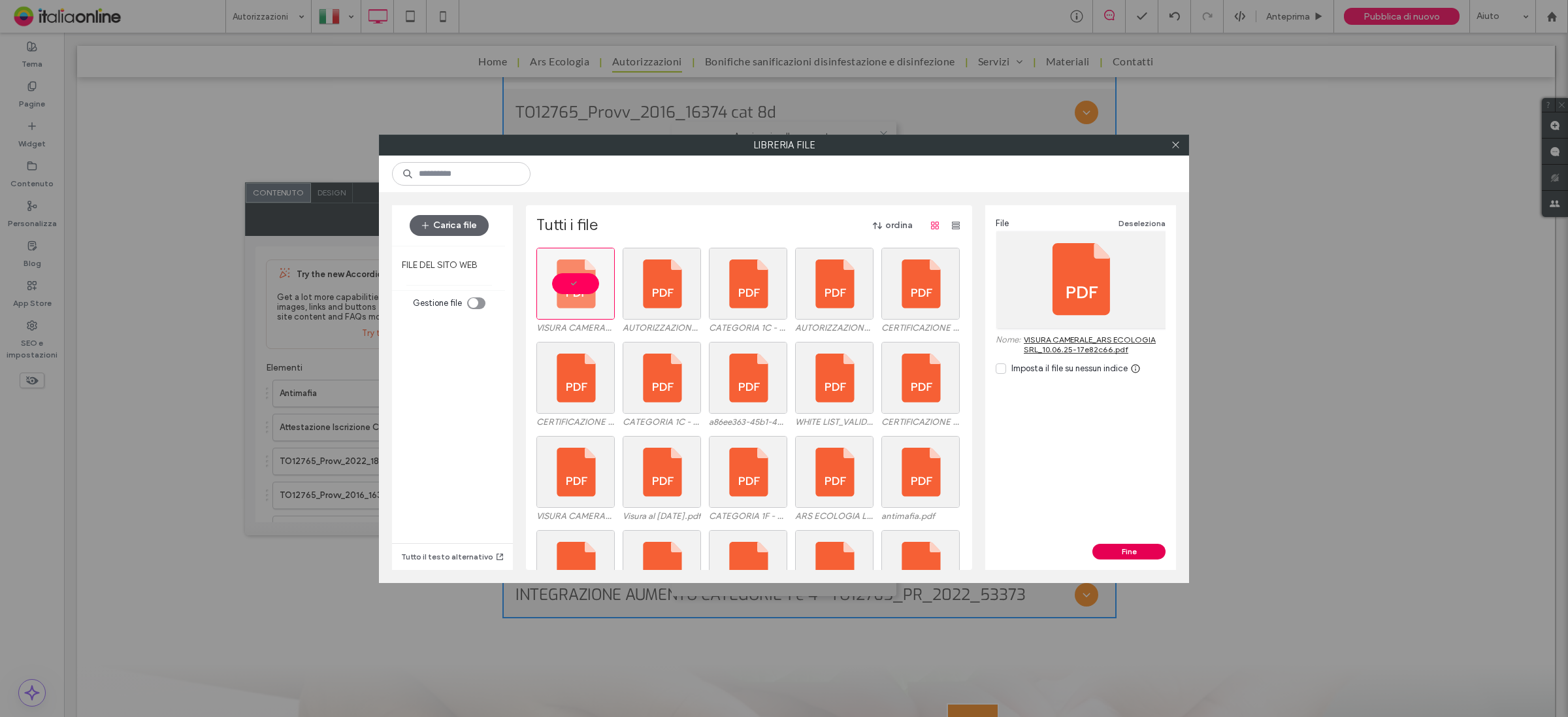
click at [1128, 543] on button "Fine" at bounding box center [1129, 551] width 73 height 15
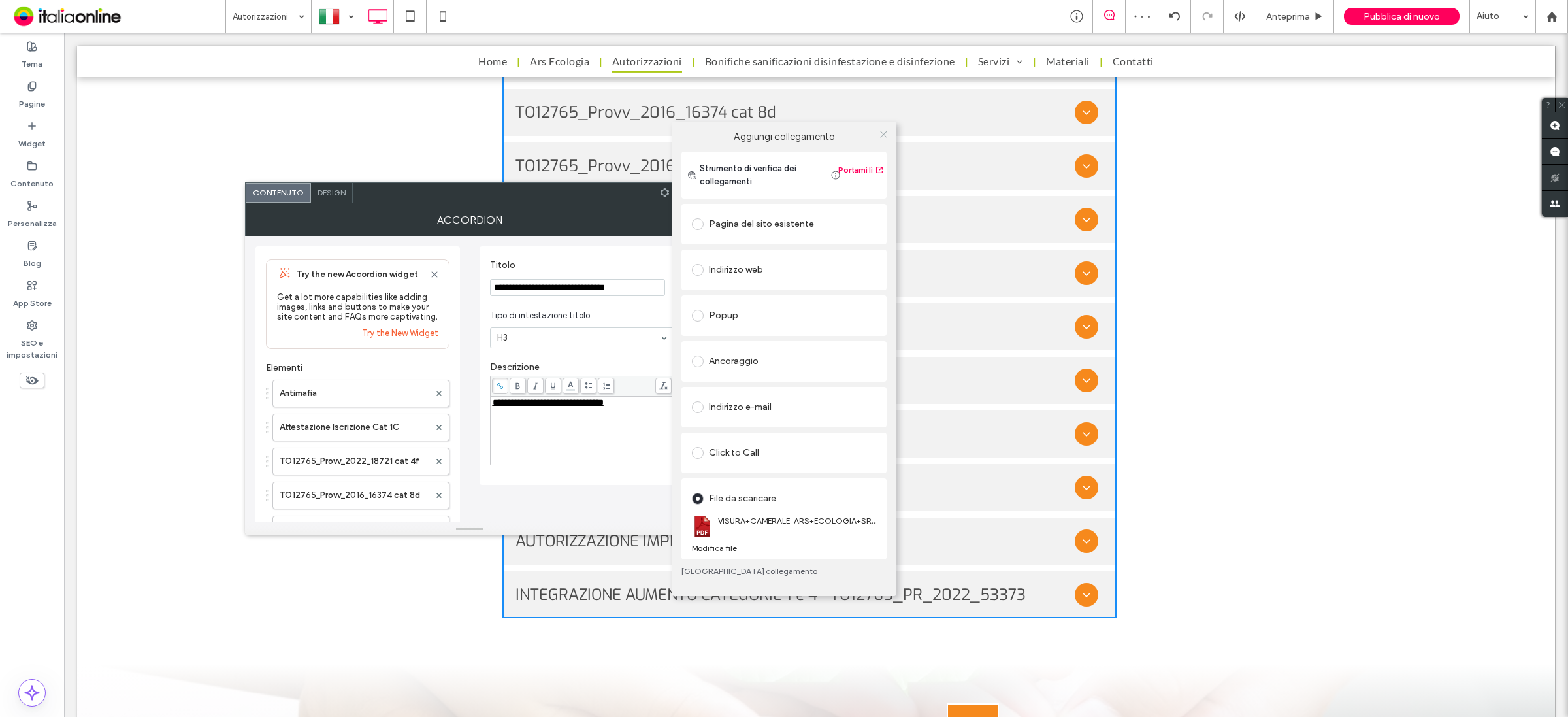
click at [885, 131] on icon at bounding box center [883, 134] width 10 height 10
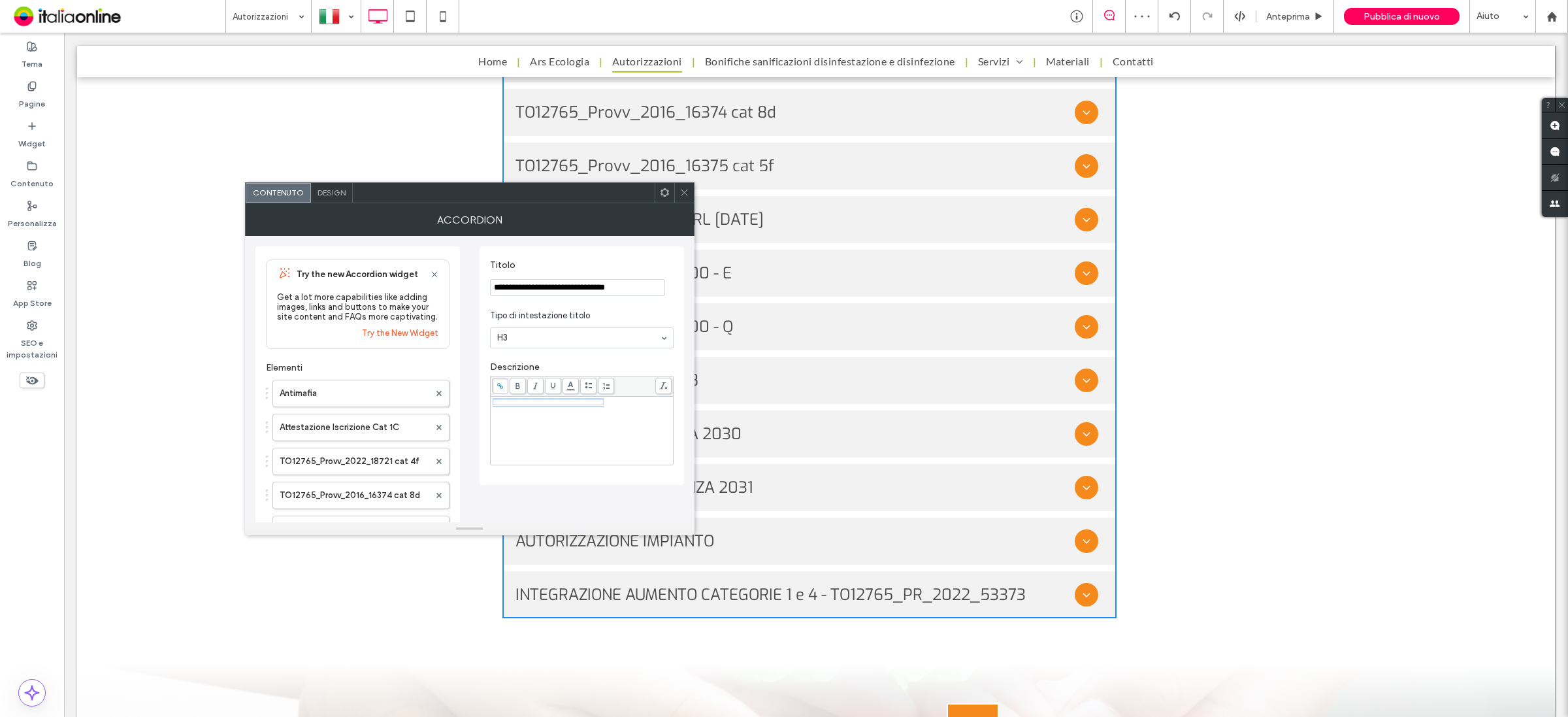
click at [654, 405] on div "**********" at bounding box center [582, 402] width 179 height 9
click at [642, 464] on div "**********" at bounding box center [582, 430] width 179 height 65
click at [654, 291] on input "**********" at bounding box center [577, 287] width 175 height 17
drag, startPoint x: 635, startPoint y: 294, endPoint x: 651, endPoint y: 333, distance: 42.2
click at [635, 294] on input "**********" at bounding box center [577, 287] width 175 height 17
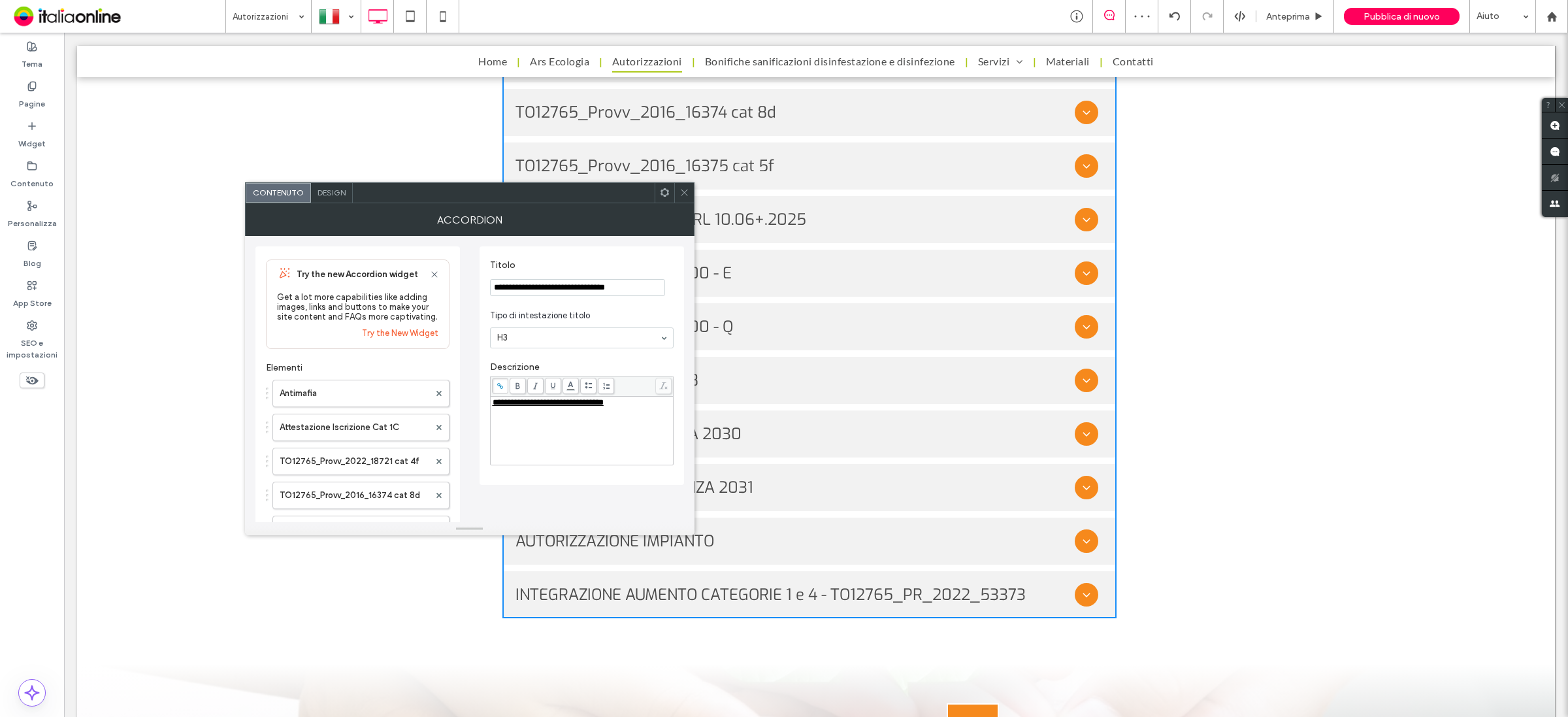
type input "**********"
click at [619, 494] on div "**********" at bounding box center [469, 609] width 428 height 746
click at [687, 198] on span at bounding box center [684, 193] width 10 height 20
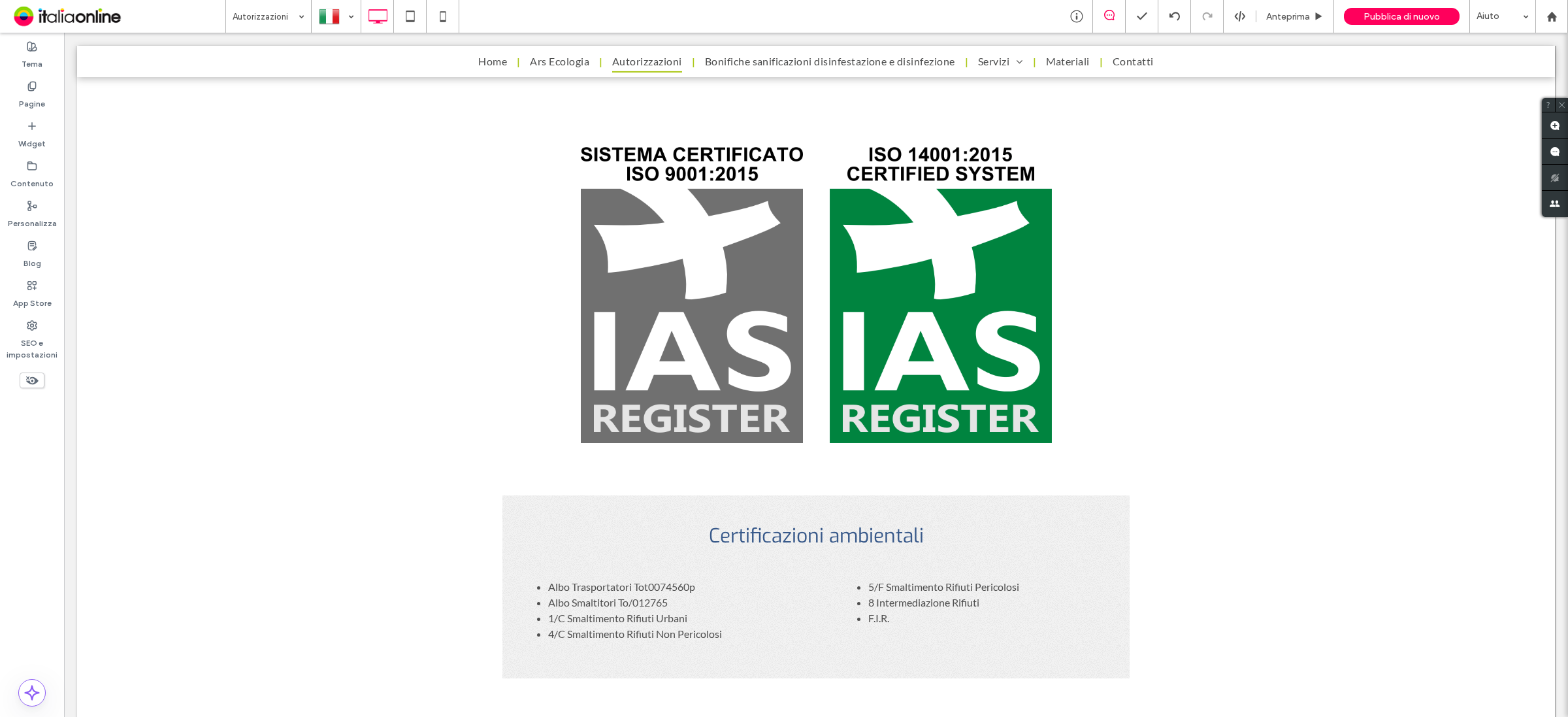
scroll to position [653, 0]
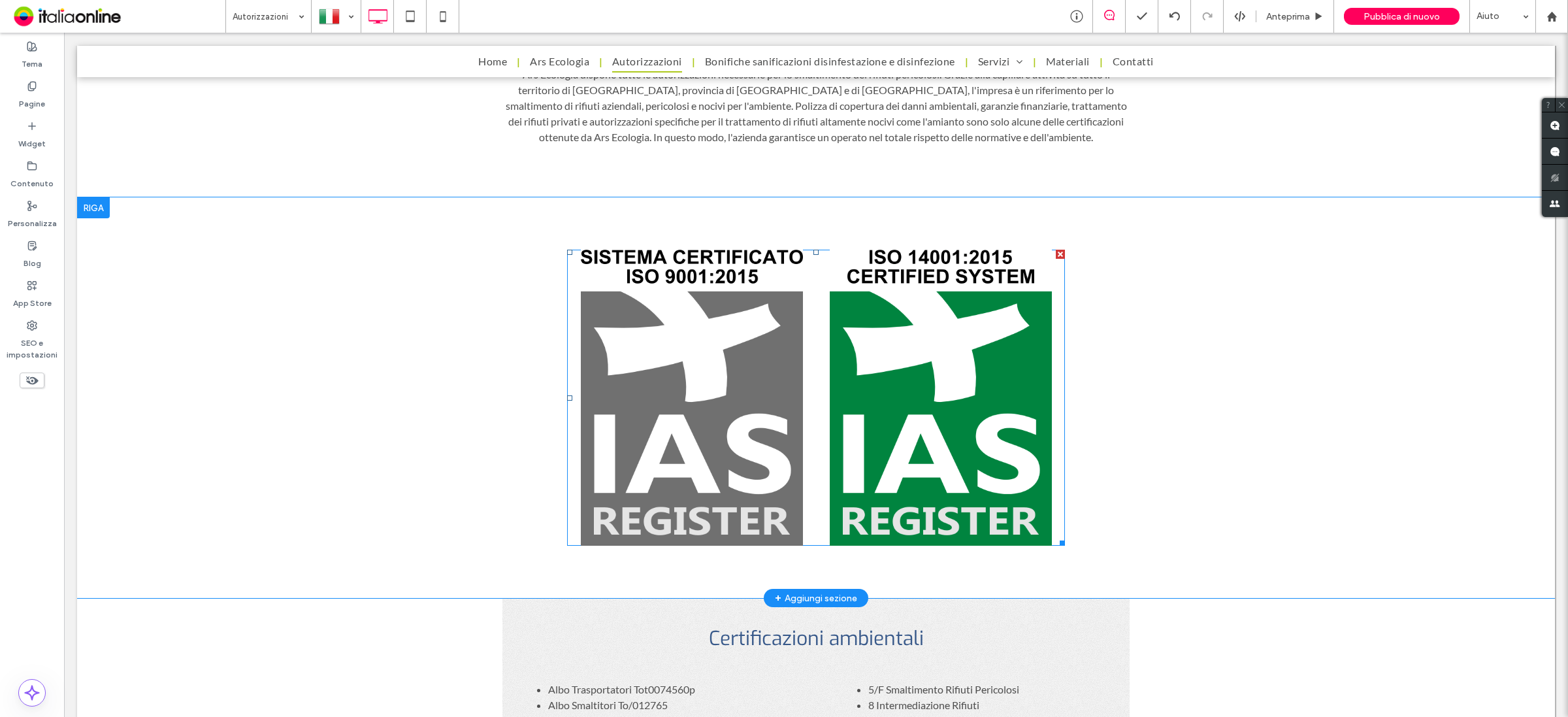
click at [735, 407] on link at bounding box center [691, 398] width 249 height 296
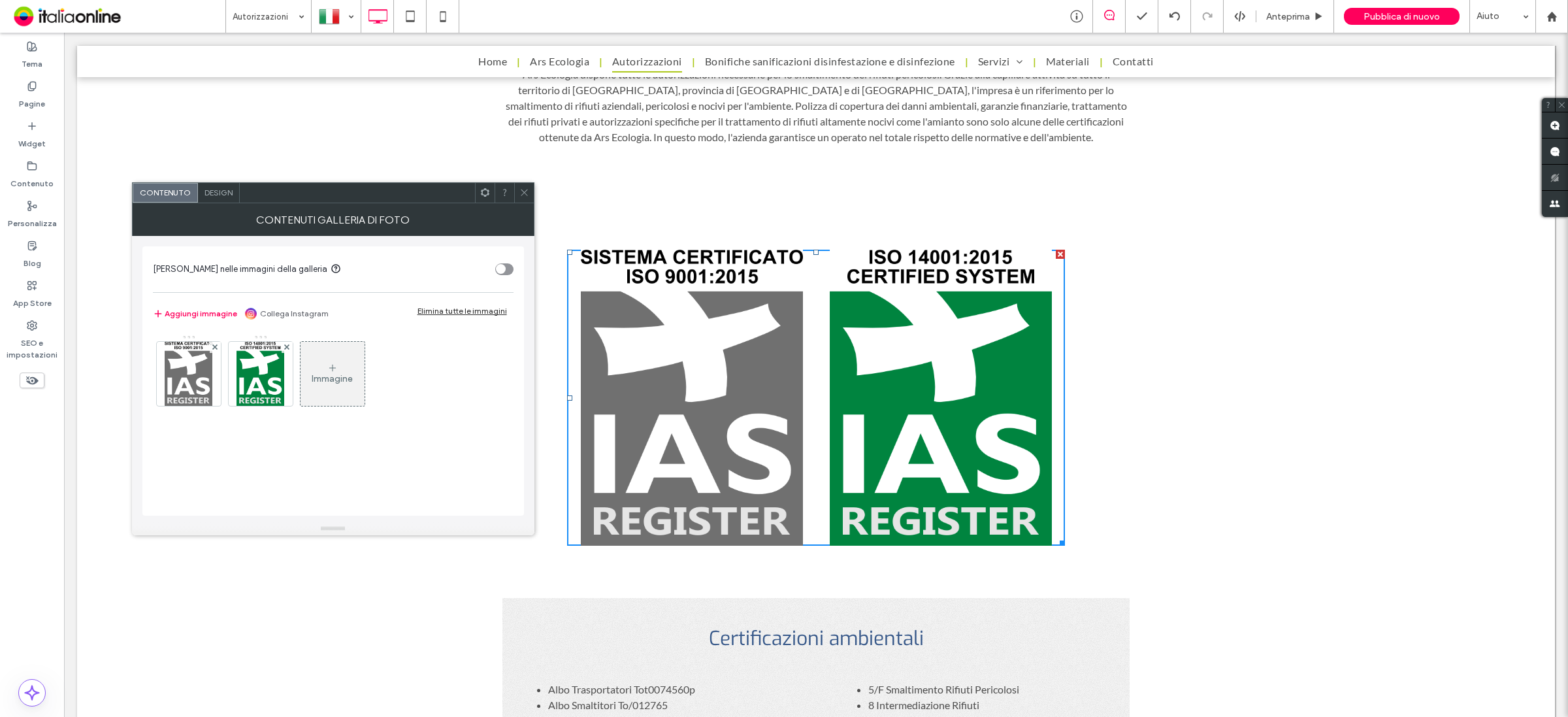
click at [322, 379] on div "Immagine" at bounding box center [332, 378] width 41 height 11
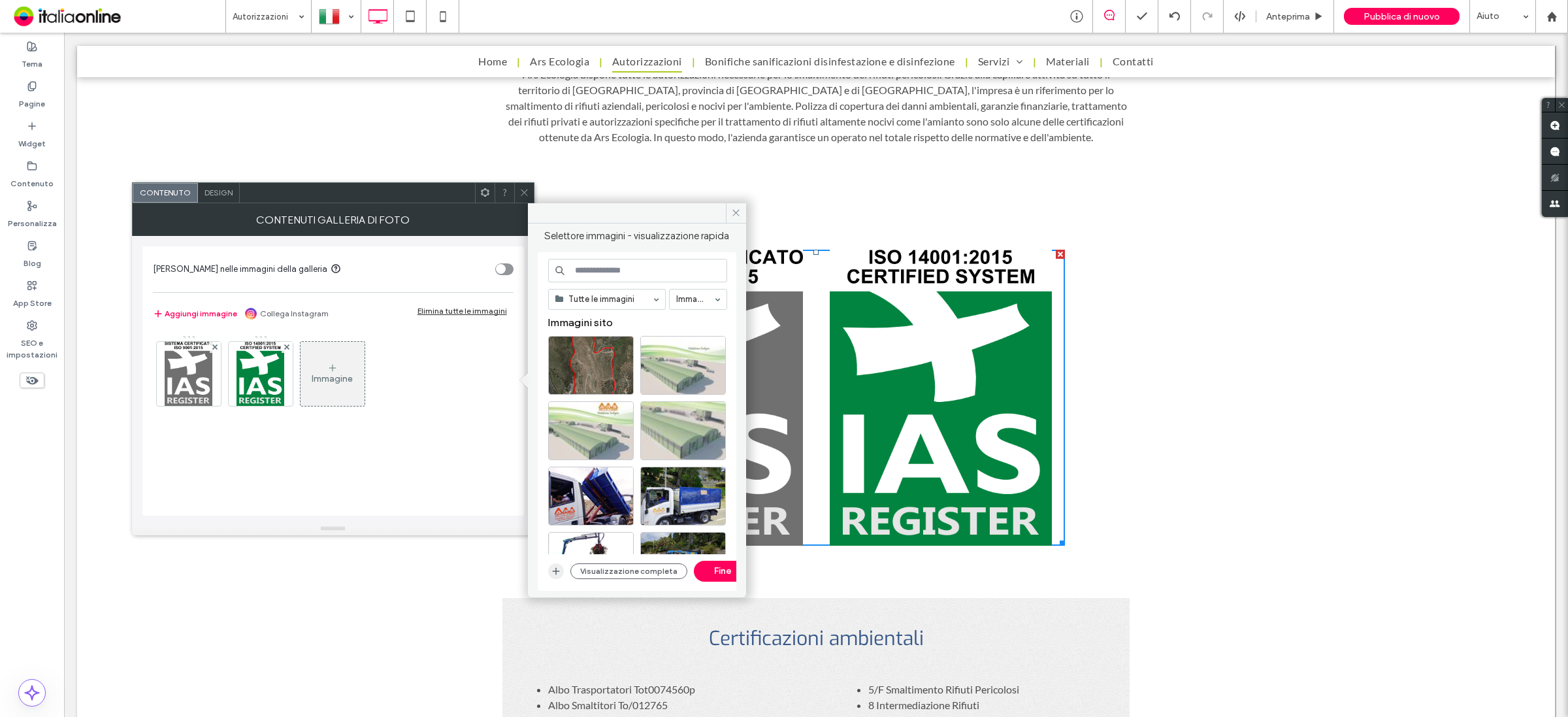
click at [560, 569] on icon "button" at bounding box center [556, 571] width 10 height 10
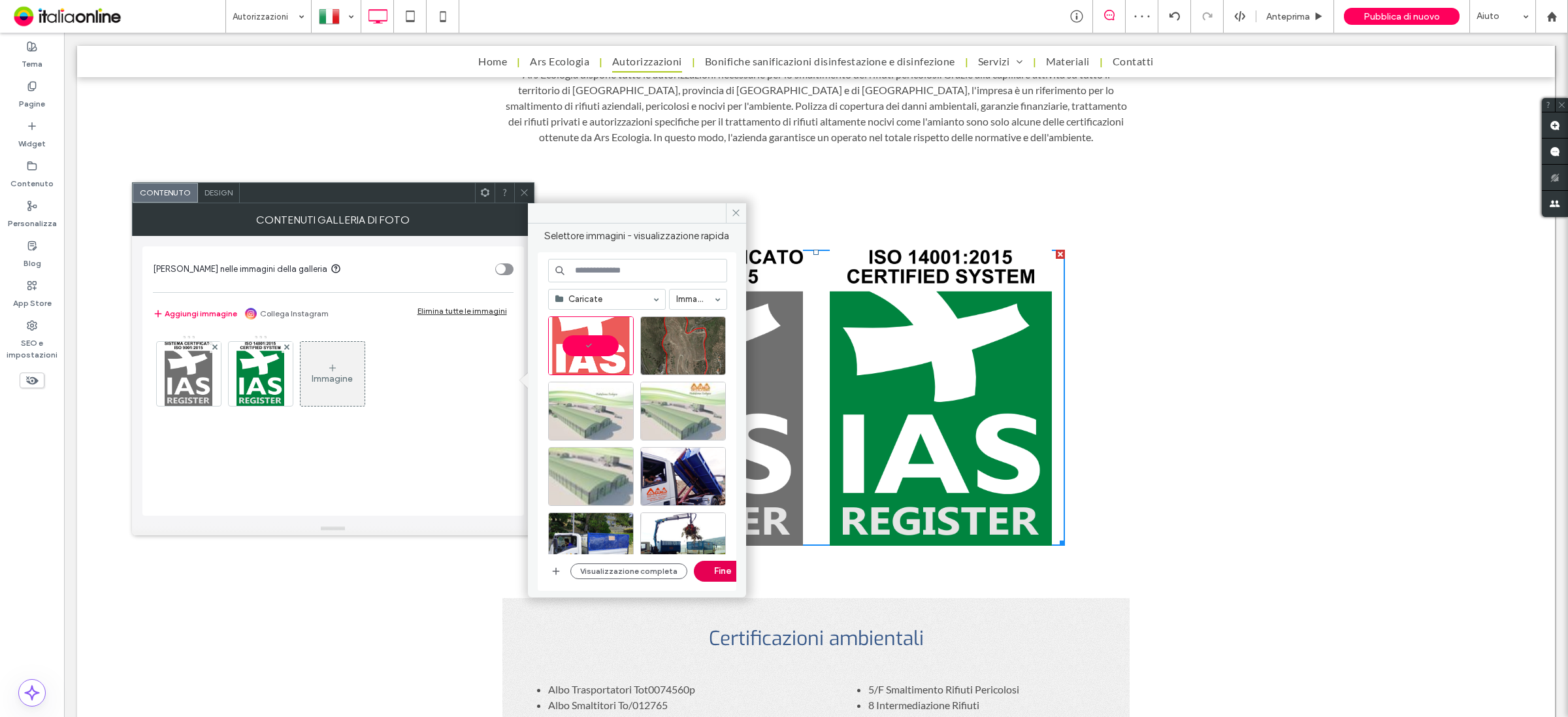
click at [709, 576] on button "Fine" at bounding box center [723, 571] width 59 height 21
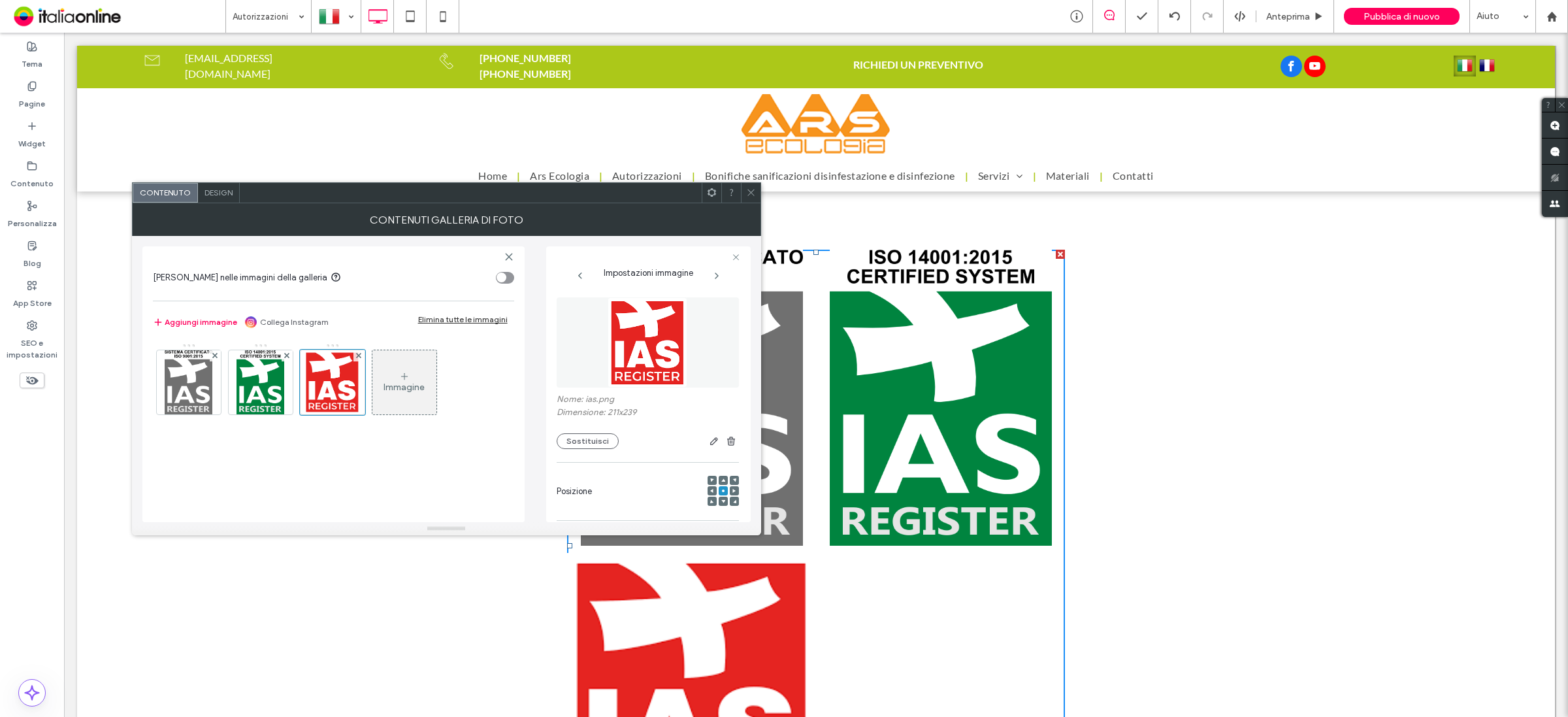
scroll to position [163, 0]
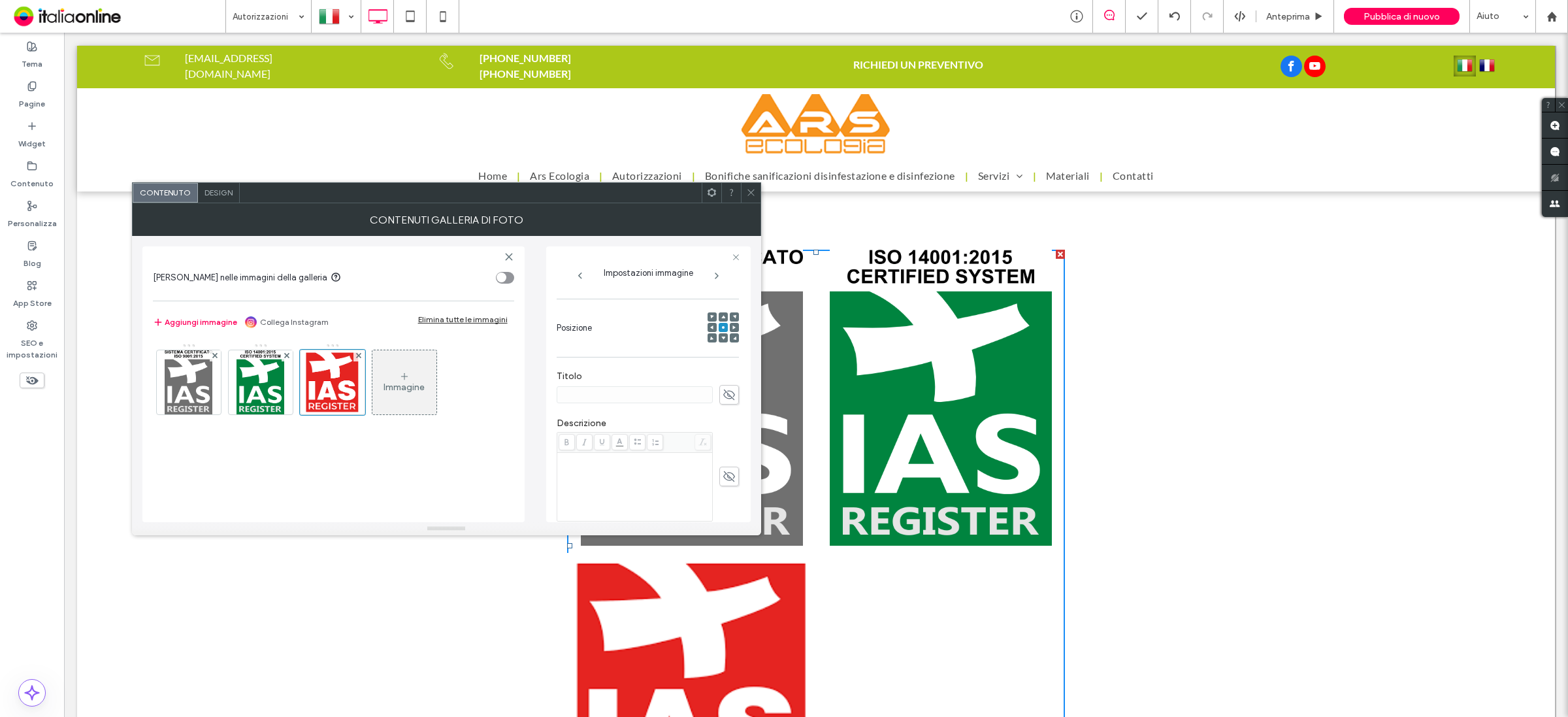
drag, startPoint x: 724, startPoint y: 394, endPoint x: 686, endPoint y: 399, distance: 38.3
click at [724, 394] on icon at bounding box center [729, 395] width 13 height 15
click at [680, 401] on input at bounding box center [634, 394] width 156 height 17
click at [596, 395] on input "**********" at bounding box center [634, 394] width 156 height 17
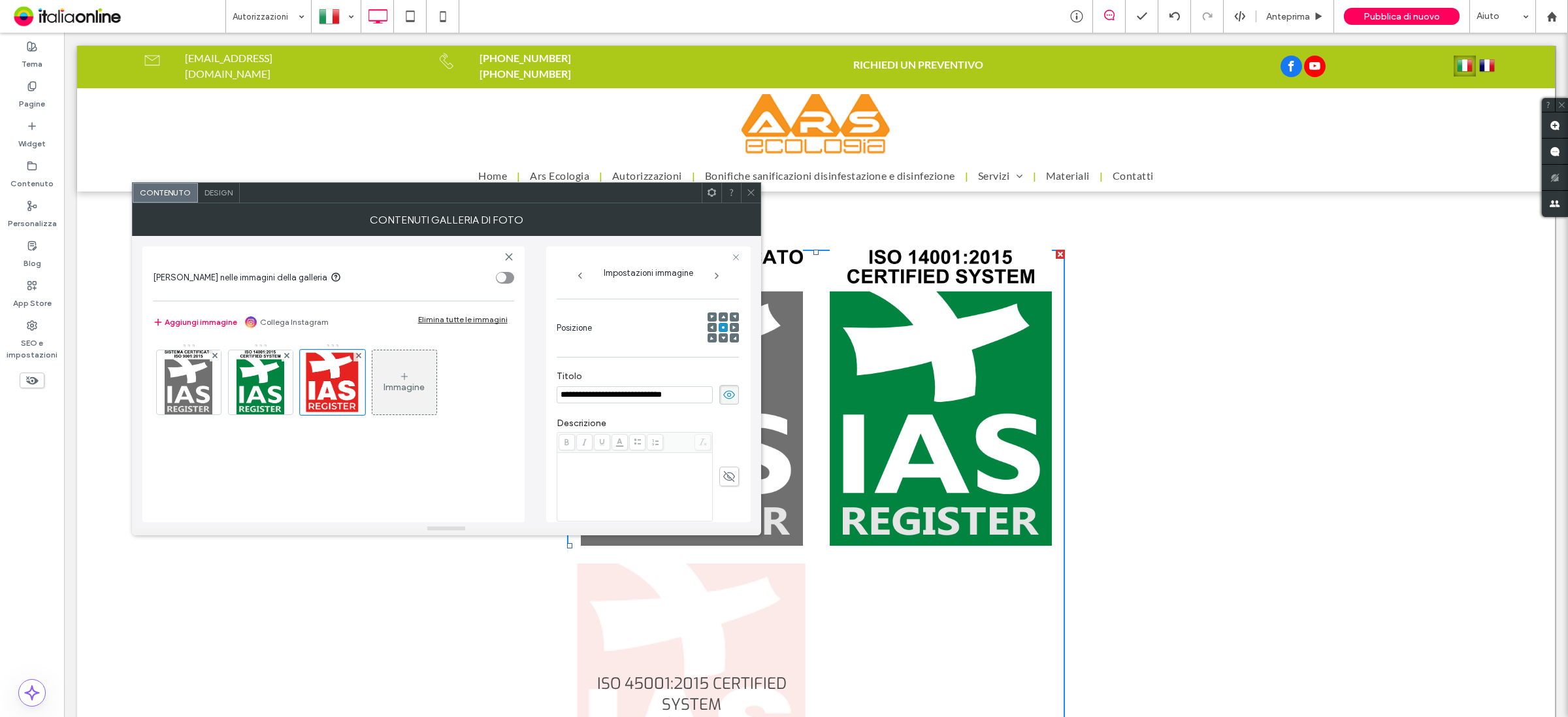
type input "**********"
click at [717, 445] on div at bounding box center [647, 477] width 182 height 89
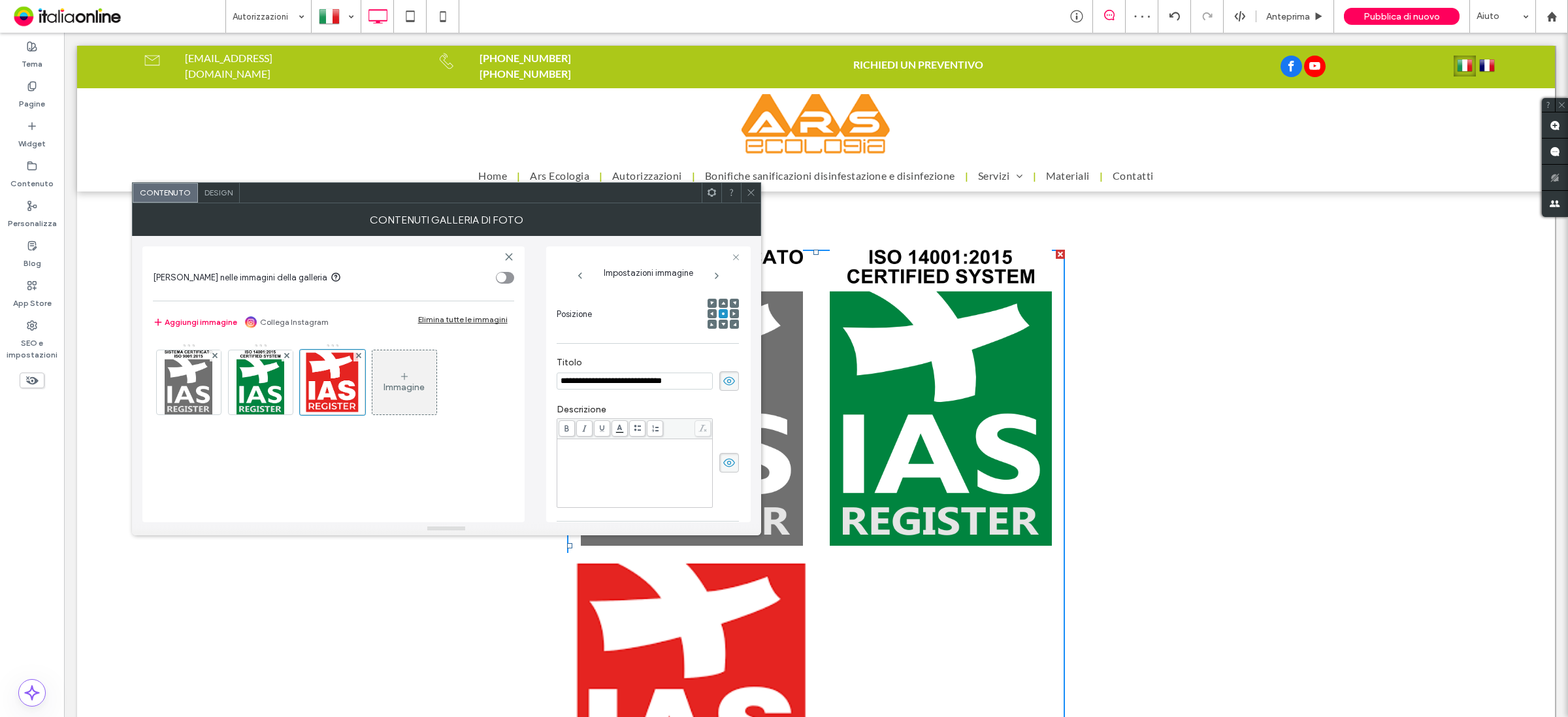
scroll to position [0, 0]
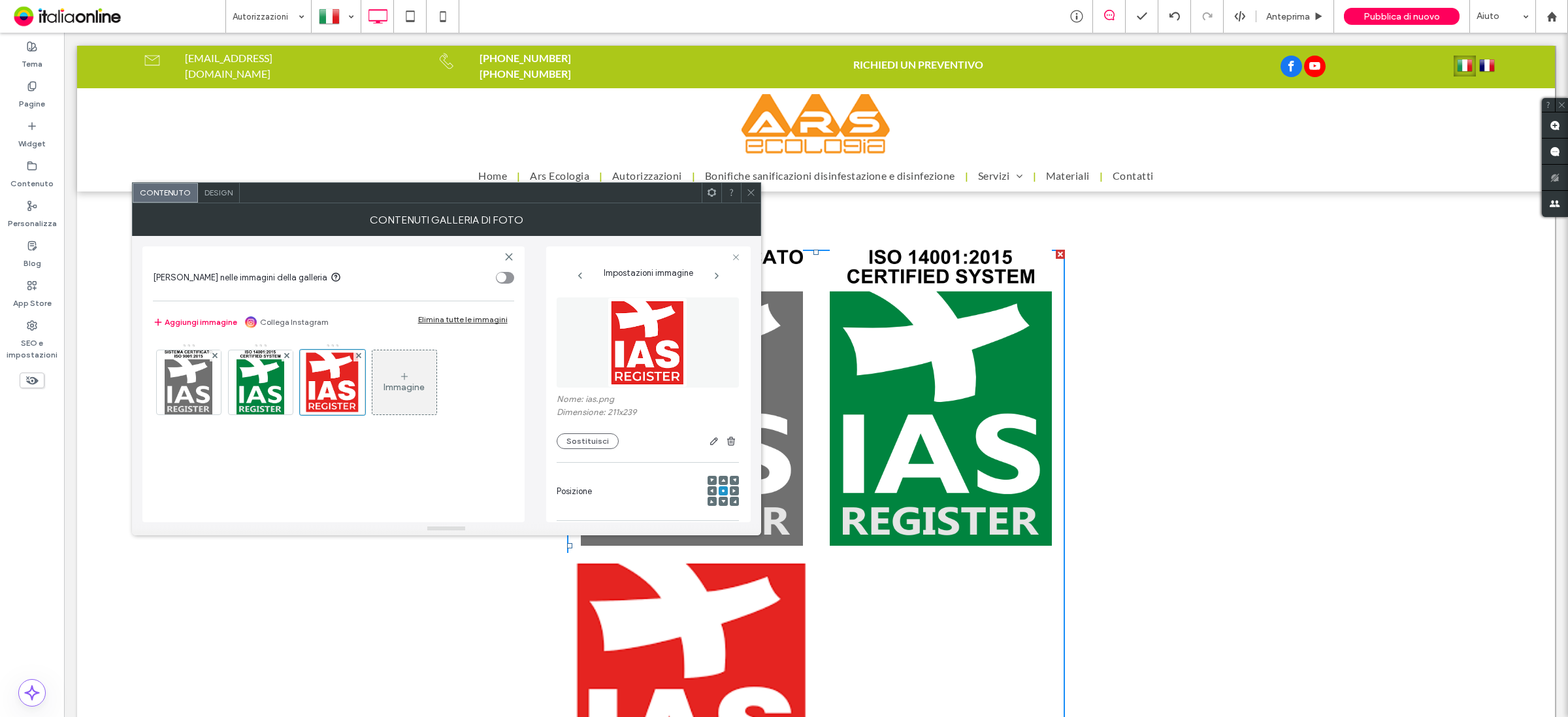
click at [228, 193] on span "Design" at bounding box center [218, 192] width 28 height 10
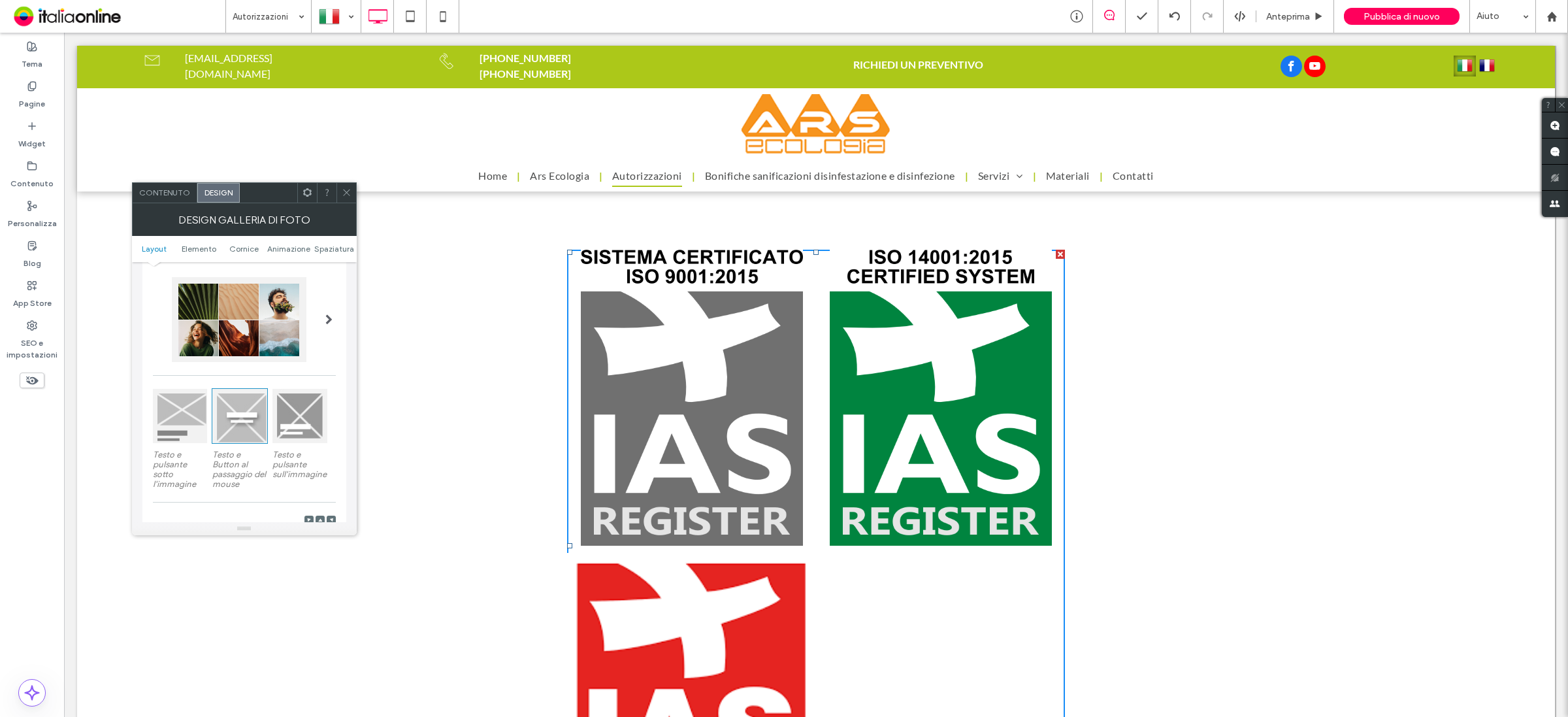
scroll to position [163, 0]
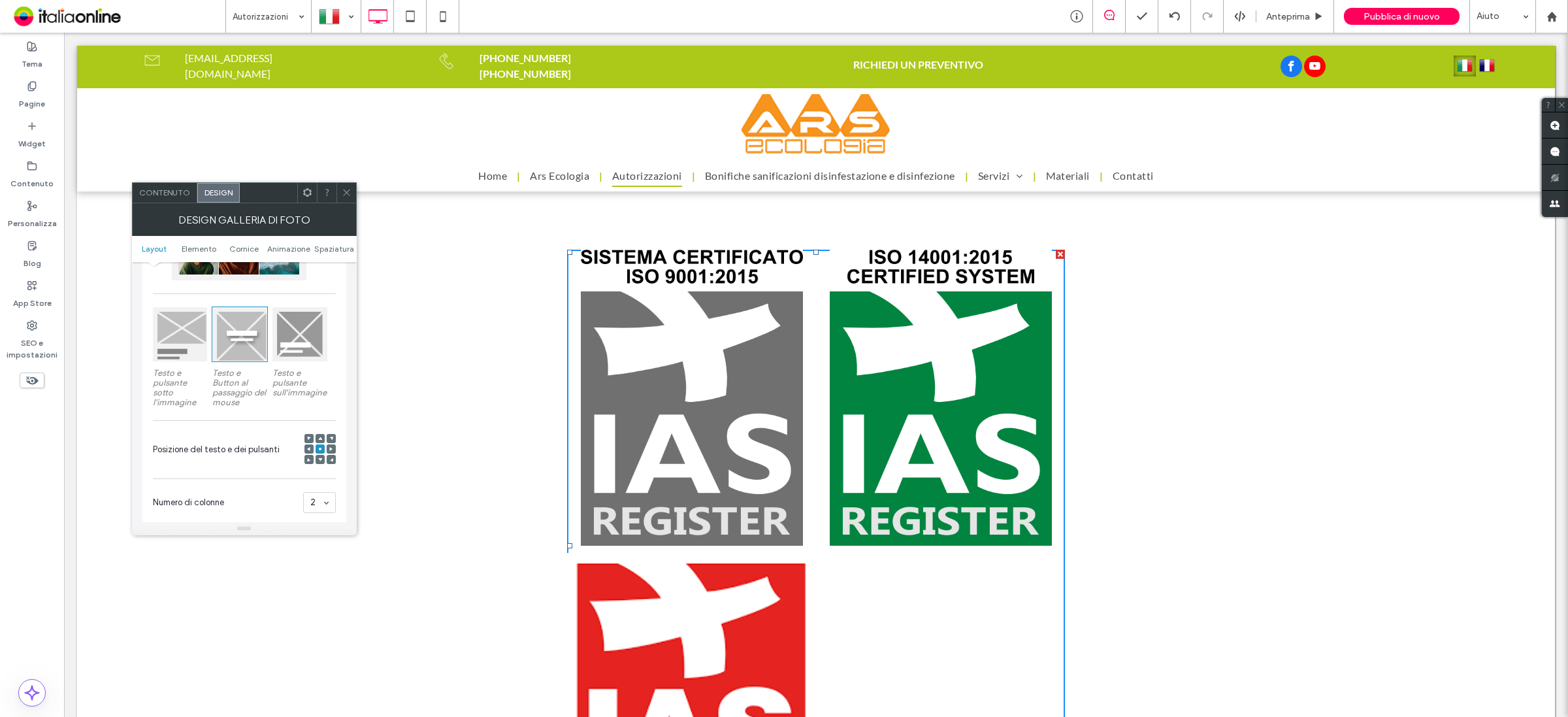
click at [184, 352] on div at bounding box center [180, 334] width 54 height 54
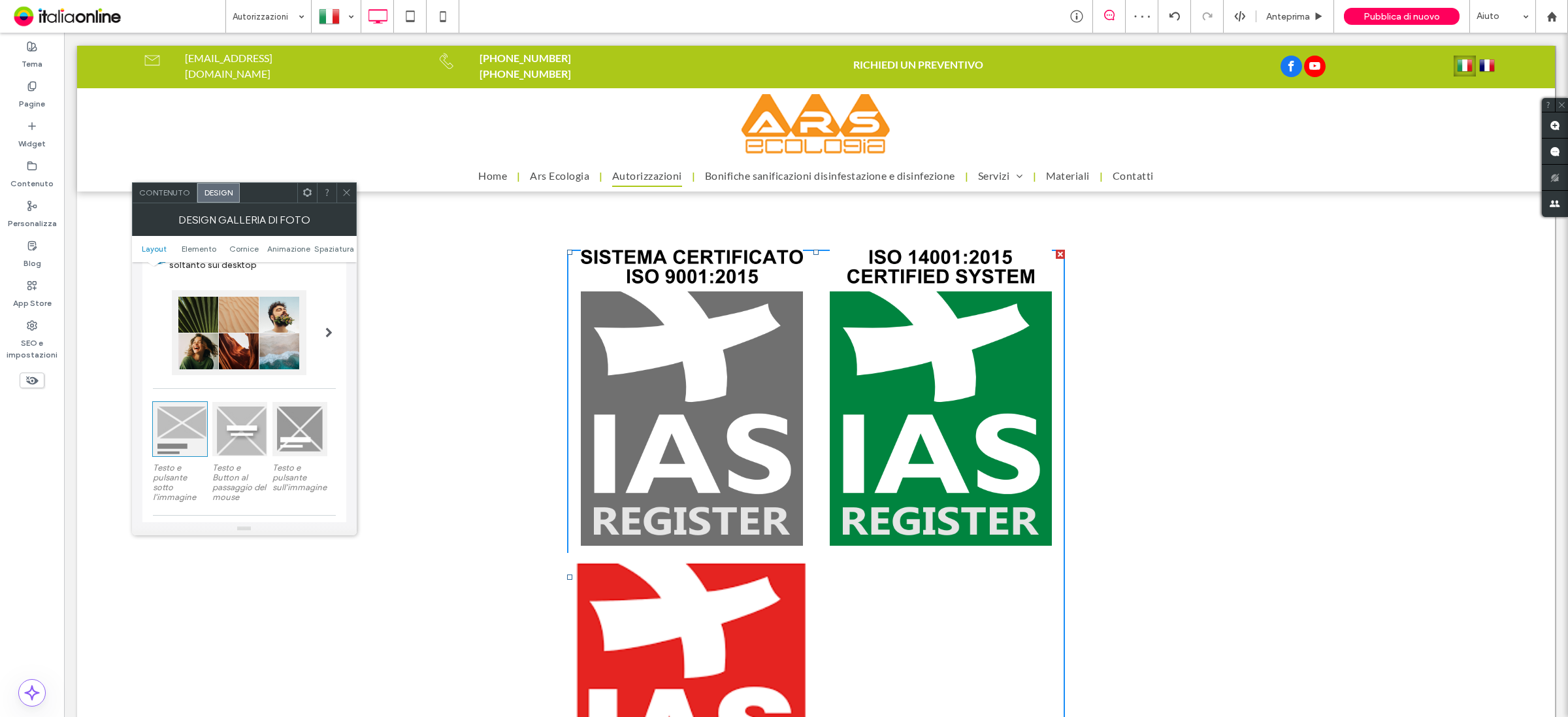
scroll to position [0, 0]
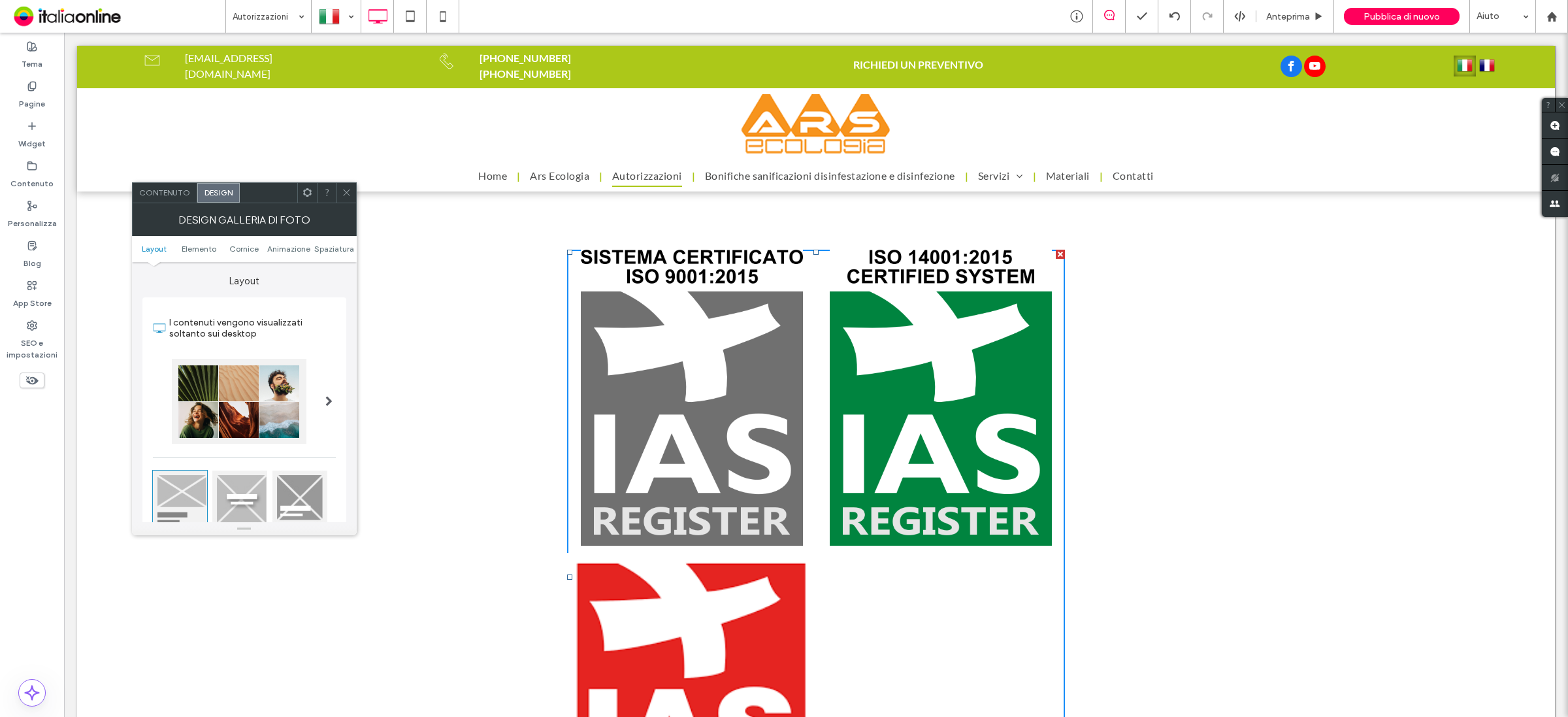
click at [170, 185] on div "Contenuto" at bounding box center [165, 193] width 64 height 20
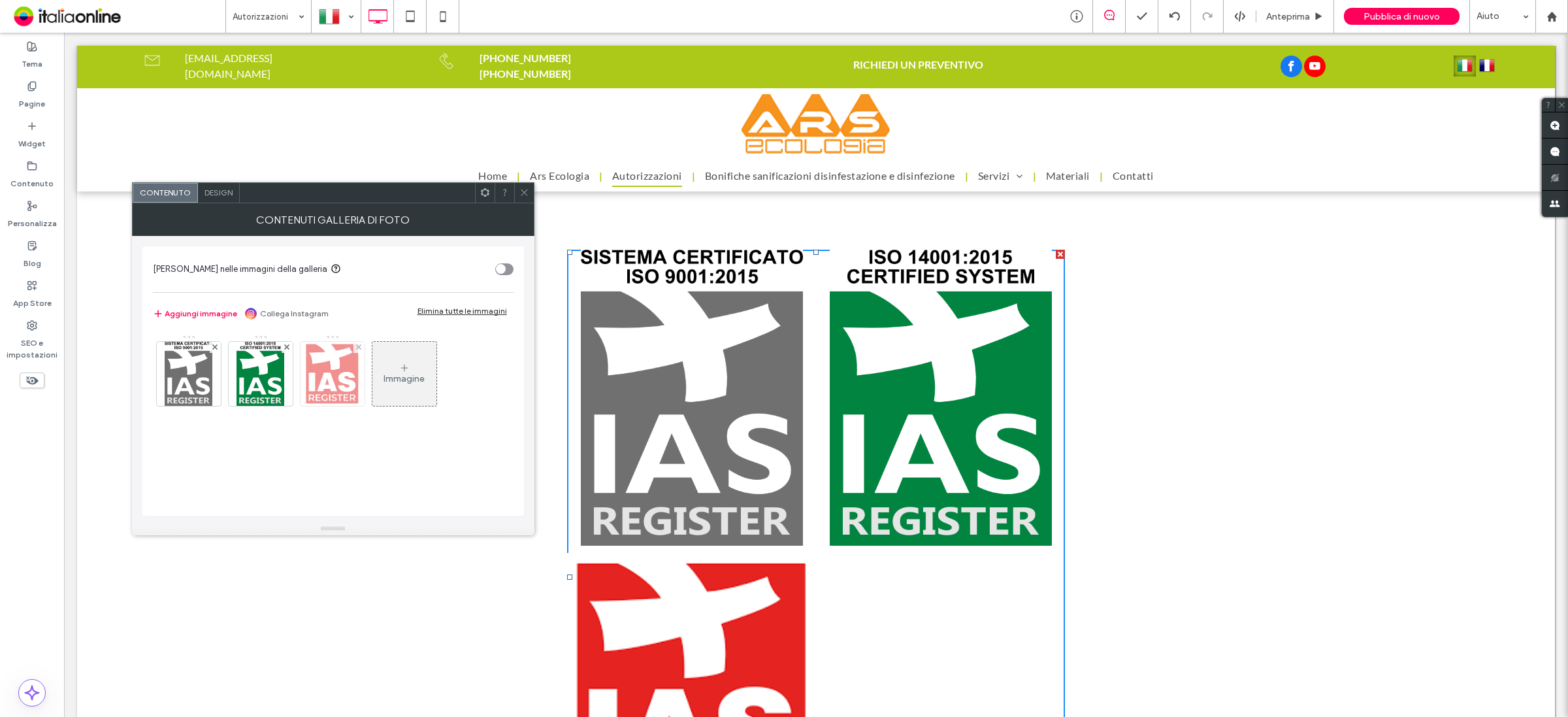
click at [341, 393] on img at bounding box center [332, 374] width 57 height 64
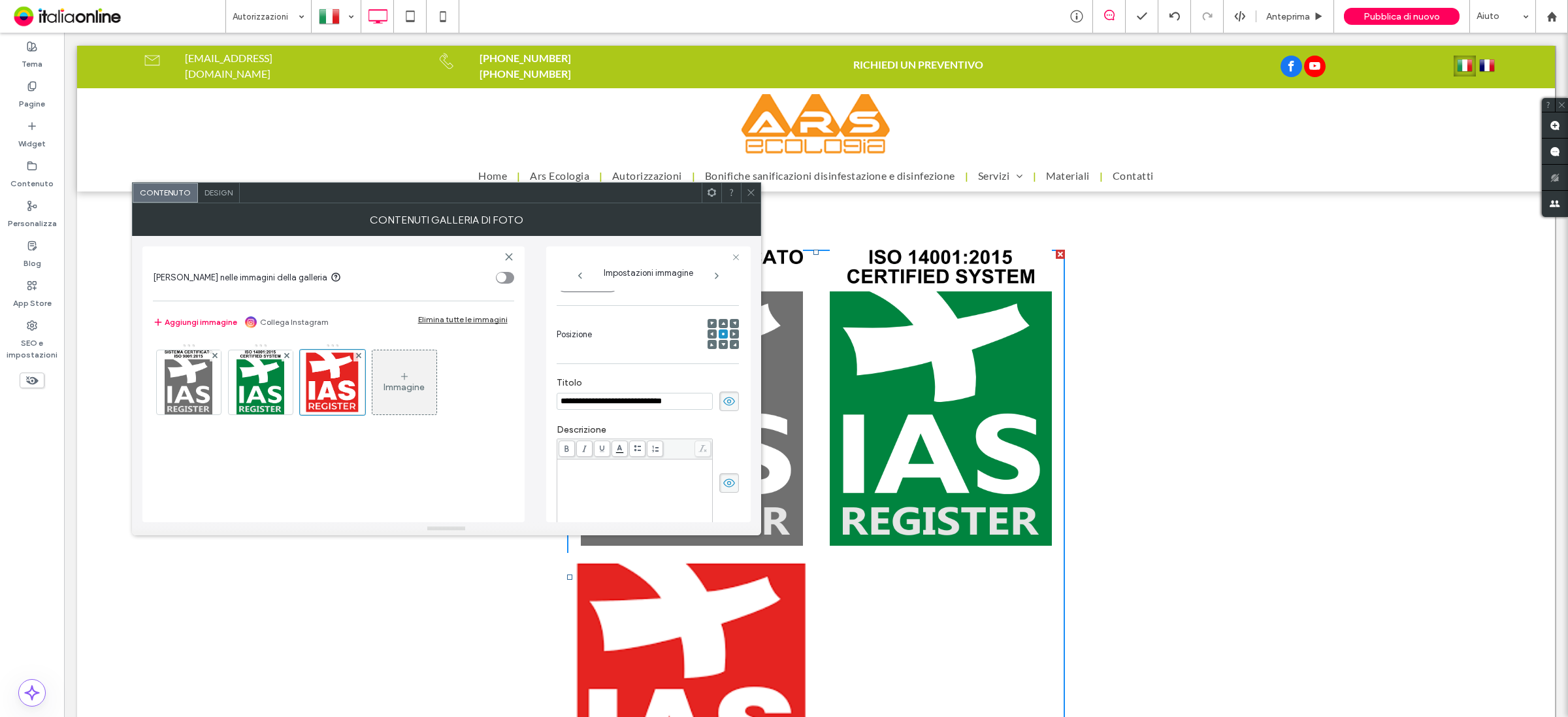
click at [694, 401] on input "**********" at bounding box center [634, 401] width 156 height 17
click at [270, 390] on img at bounding box center [261, 382] width 48 height 64
click at [341, 390] on img at bounding box center [332, 382] width 57 height 64
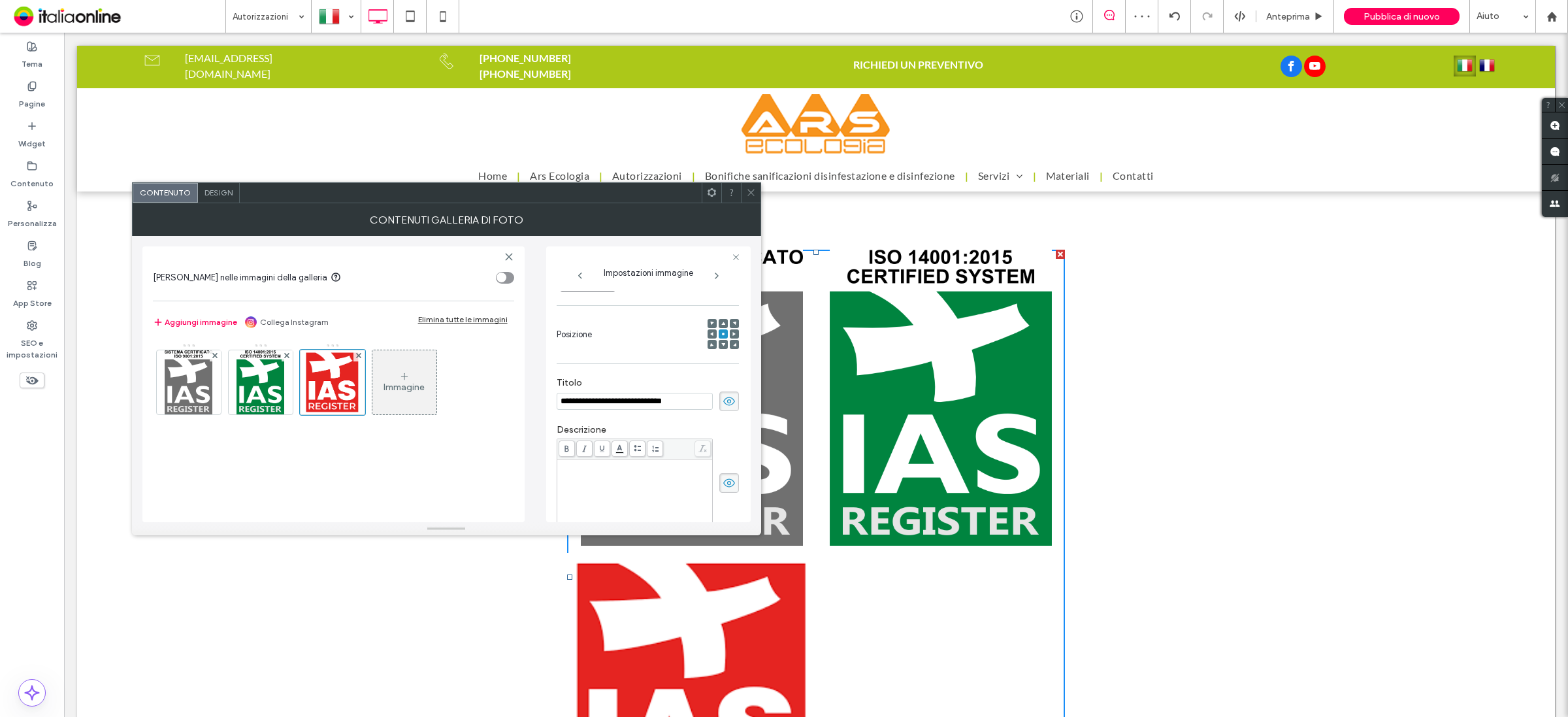
click at [617, 401] on input "**********" at bounding box center [634, 401] width 156 height 17
click at [726, 405] on use at bounding box center [729, 401] width 12 height 9
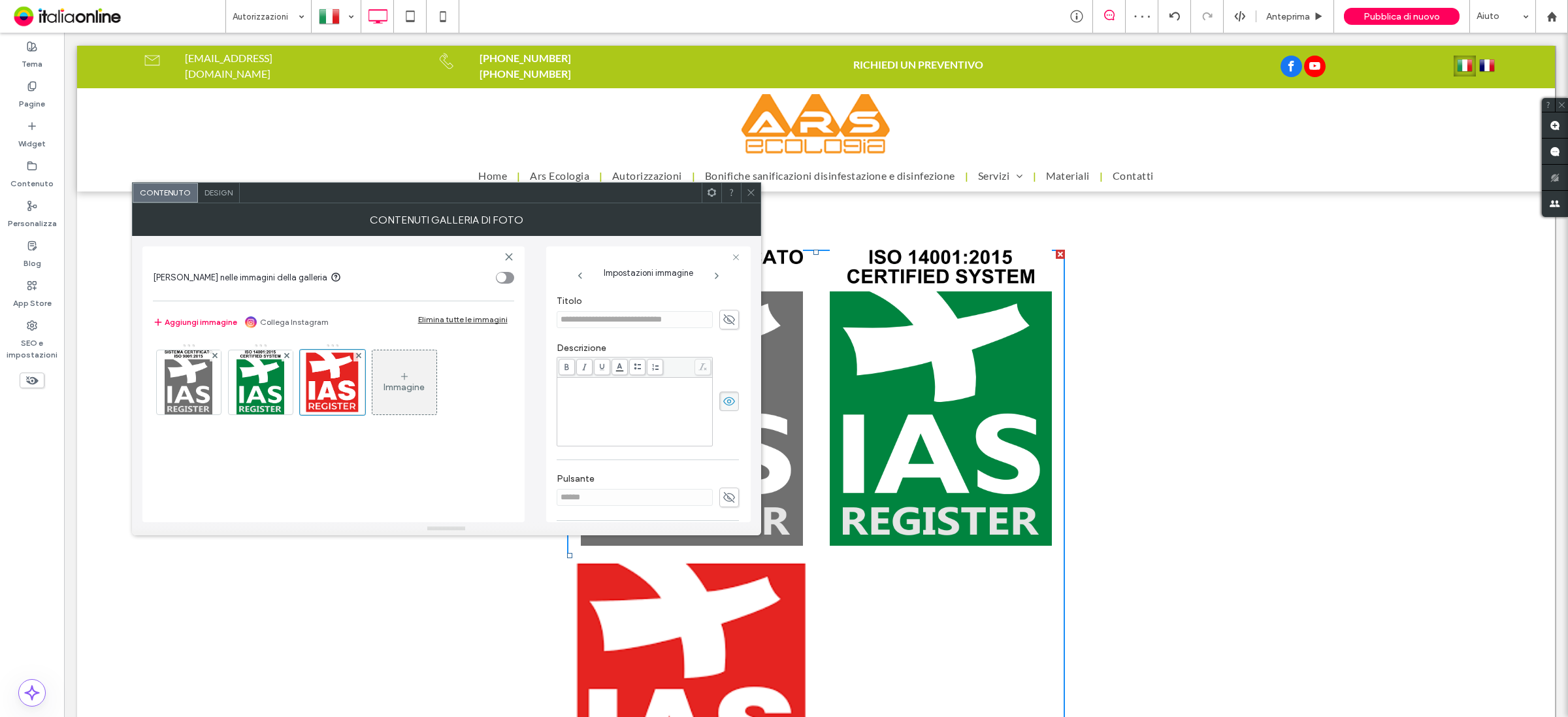
click at [751, 190] on icon at bounding box center [751, 192] width 10 height 10
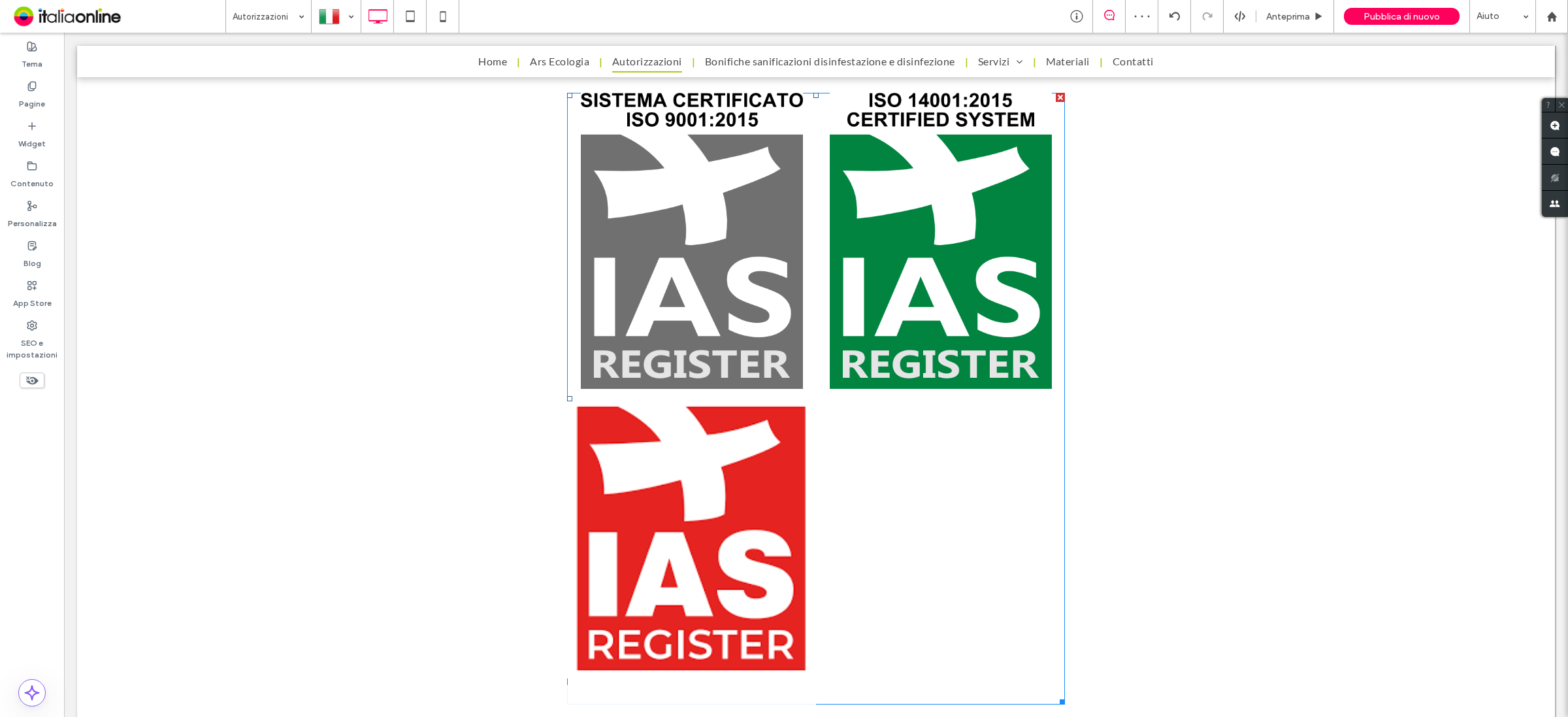
scroll to position [817, 0]
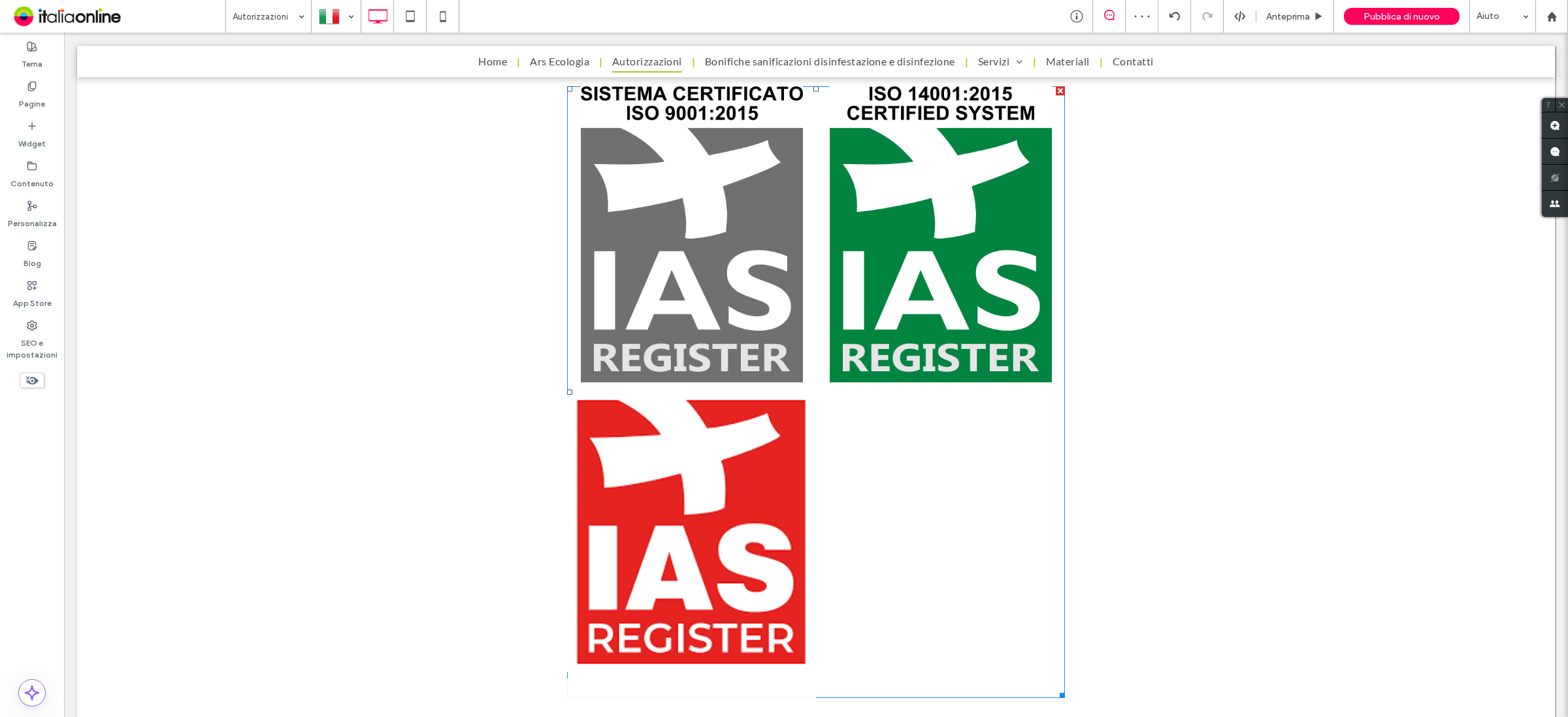
drag, startPoint x: 725, startPoint y: 549, endPoint x: 774, endPoint y: 443, distance: 116.8
click at [725, 549] on link at bounding box center [691, 530] width 249 height 296
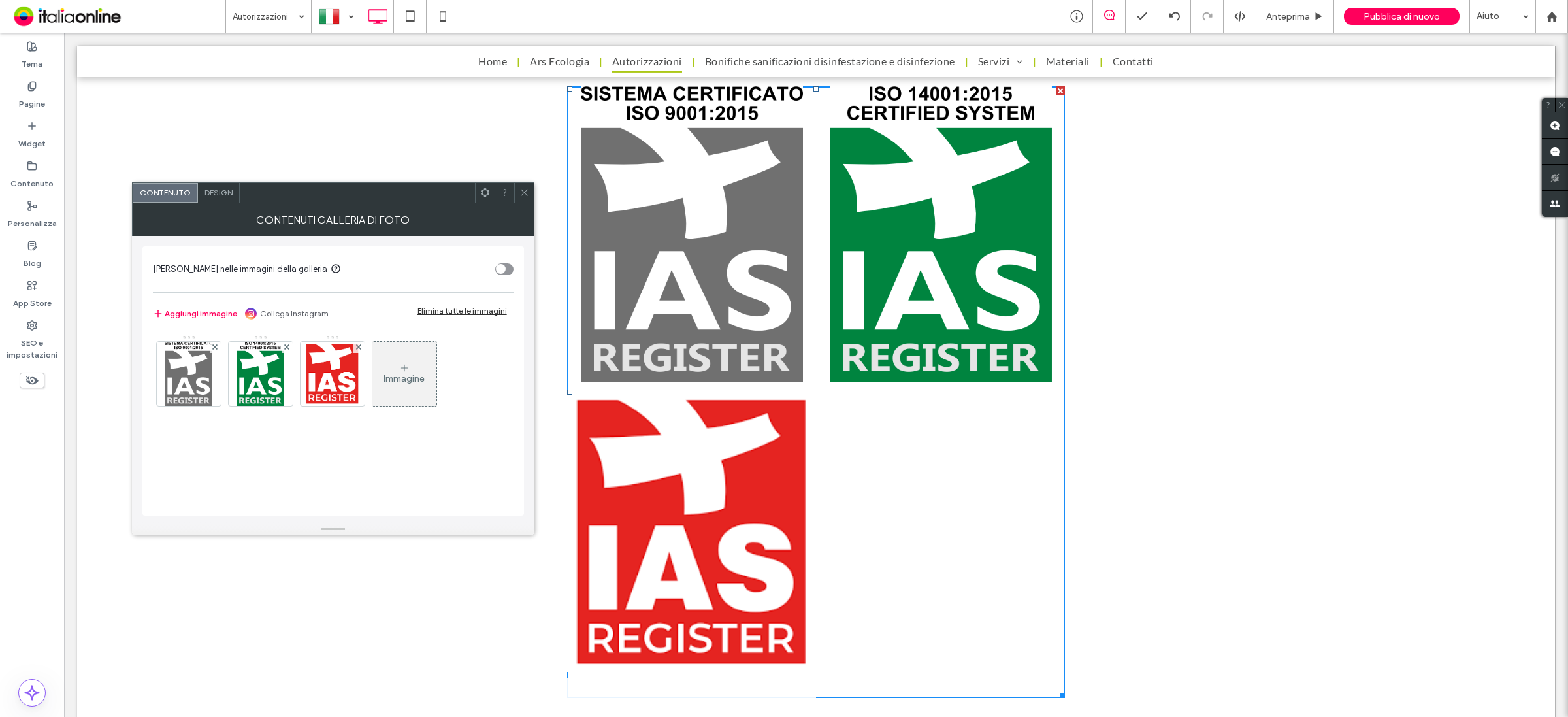
click at [530, 191] on div at bounding box center [524, 193] width 20 height 20
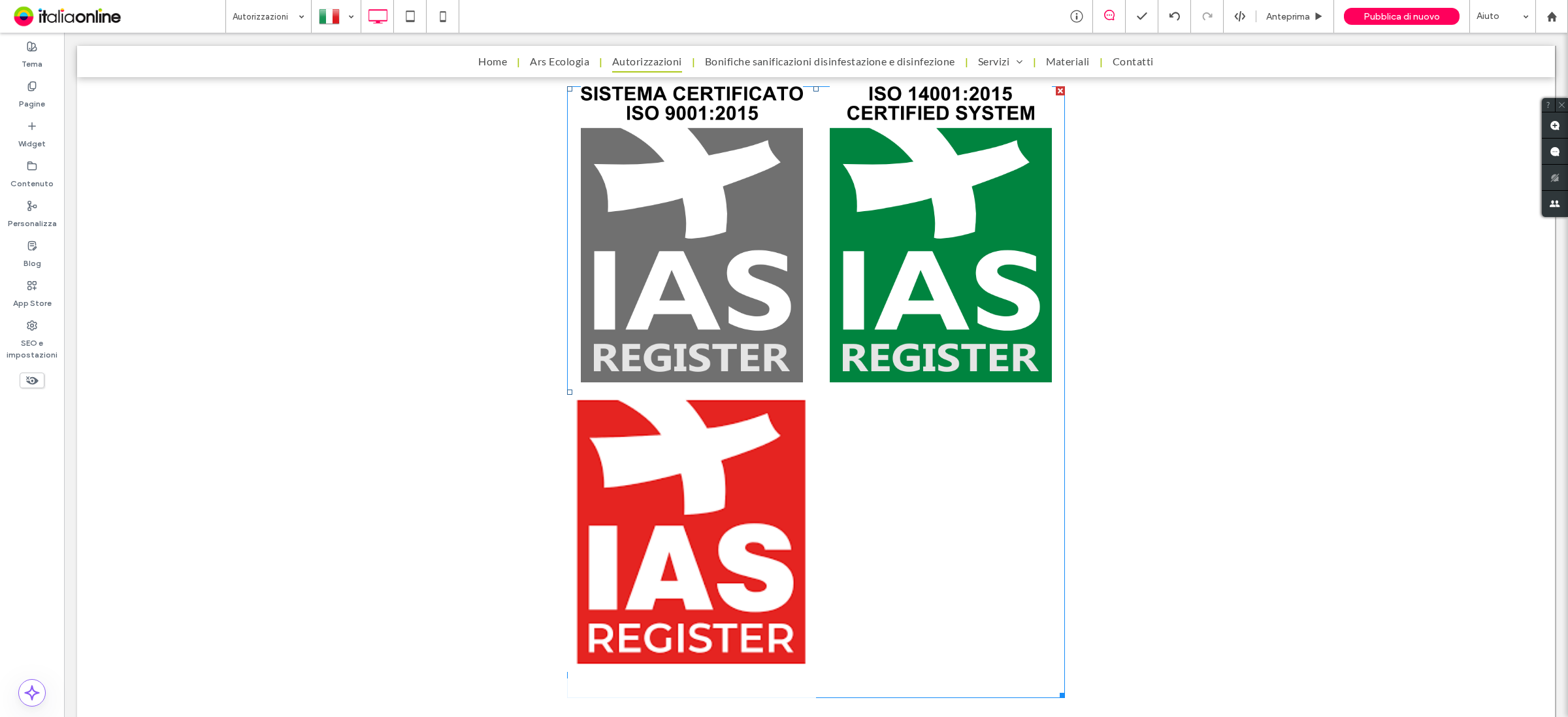
click at [644, 491] on link at bounding box center [691, 530] width 249 height 296
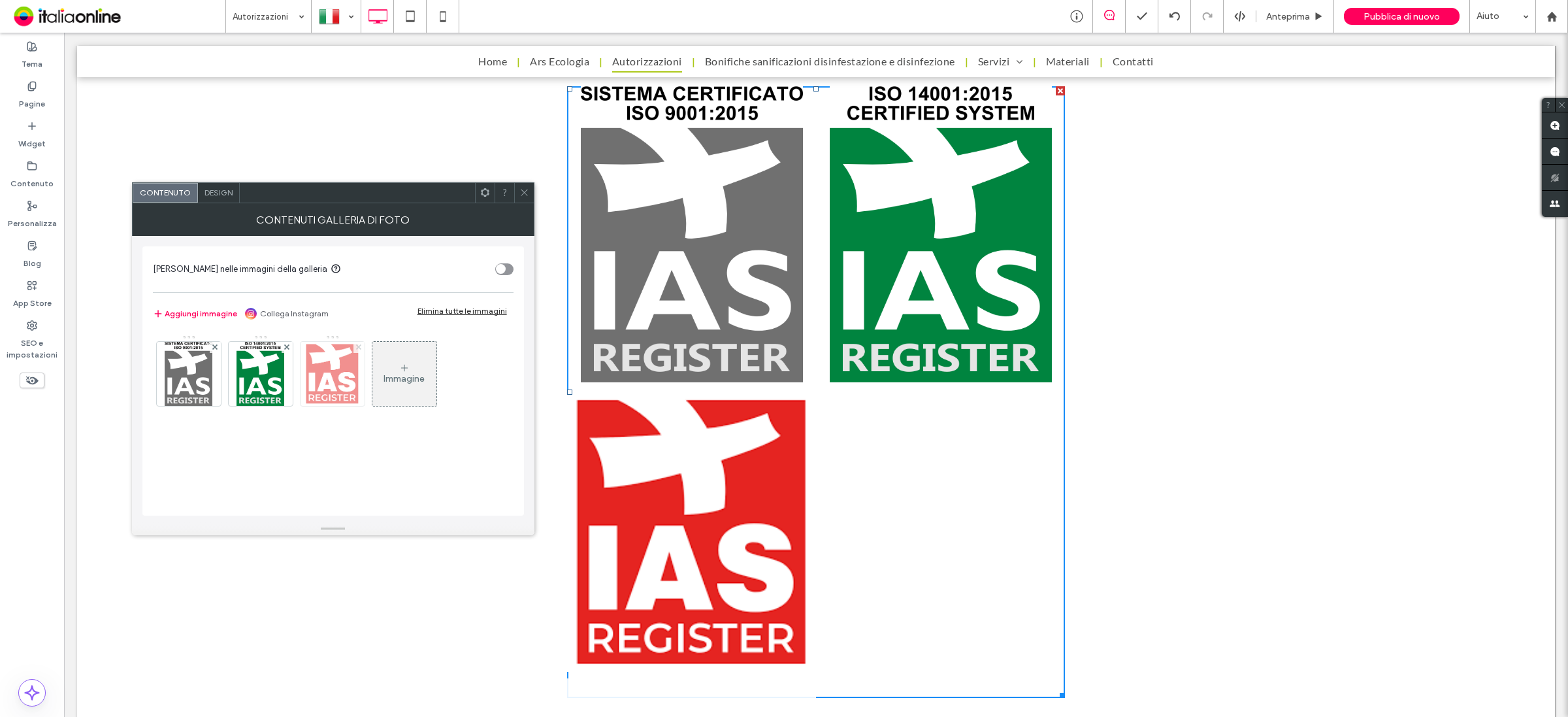
click at [360, 348] on use at bounding box center [358, 346] width 5 height 5
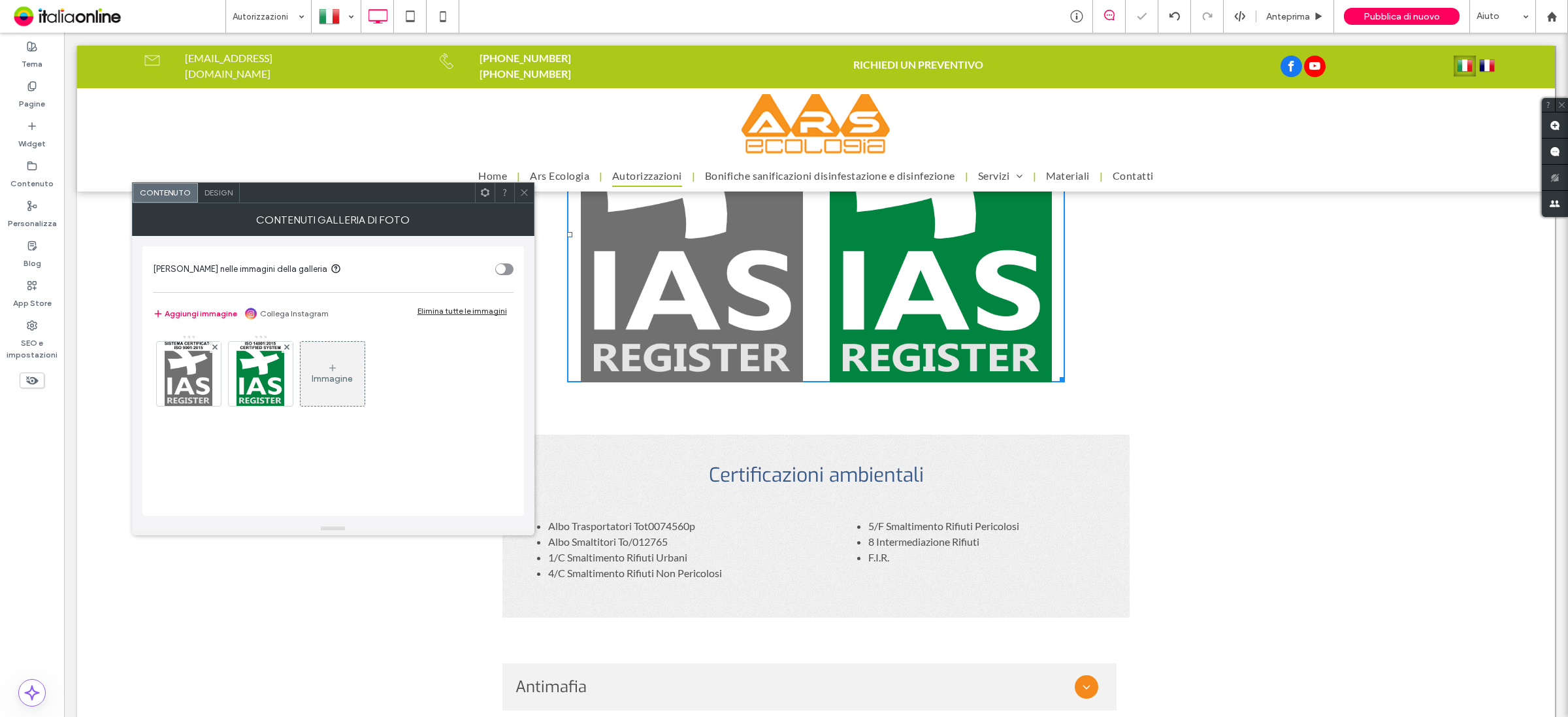
click at [226, 196] on span "Design" at bounding box center [218, 192] width 28 height 10
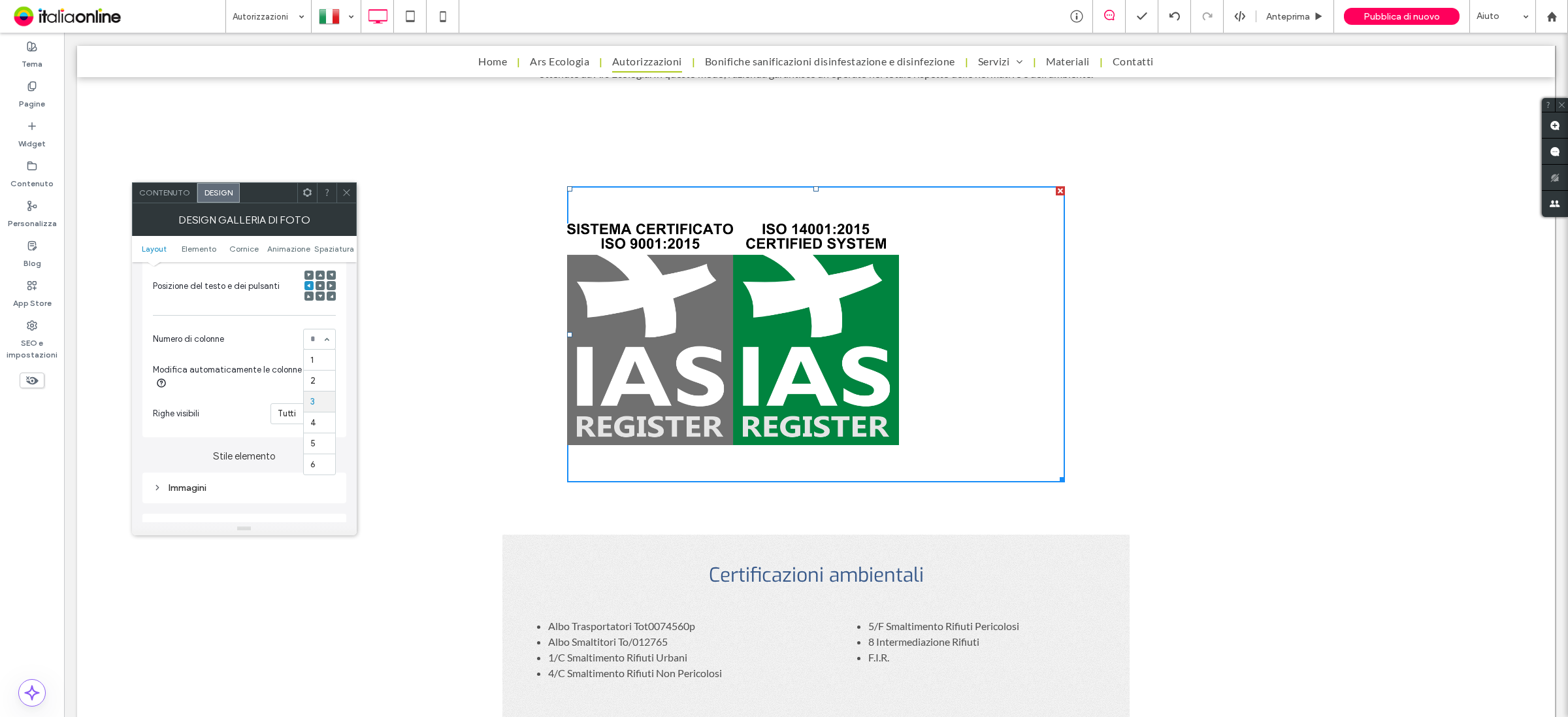
scroll to position [572, 0]
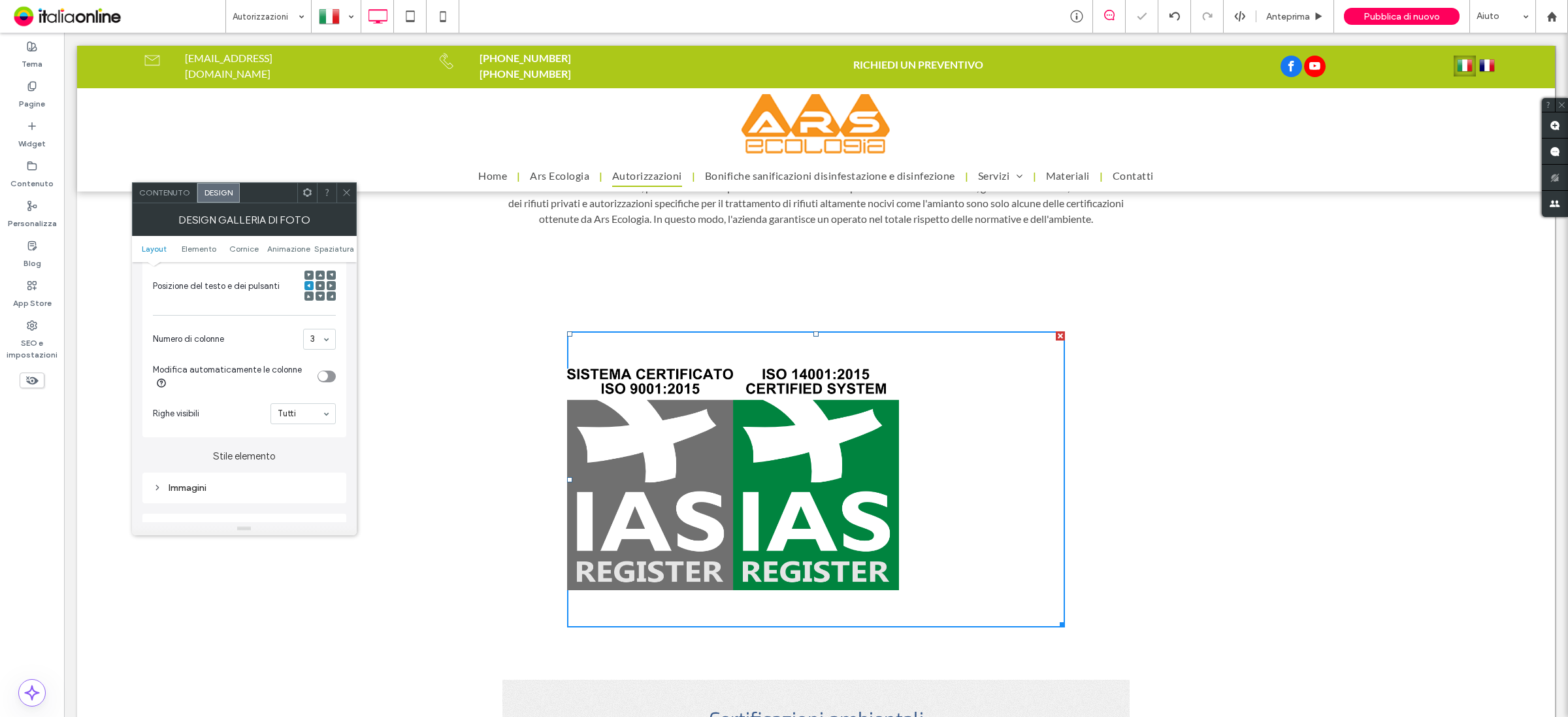
click at [329, 382] on div "toggle" at bounding box center [327, 376] width 18 height 12
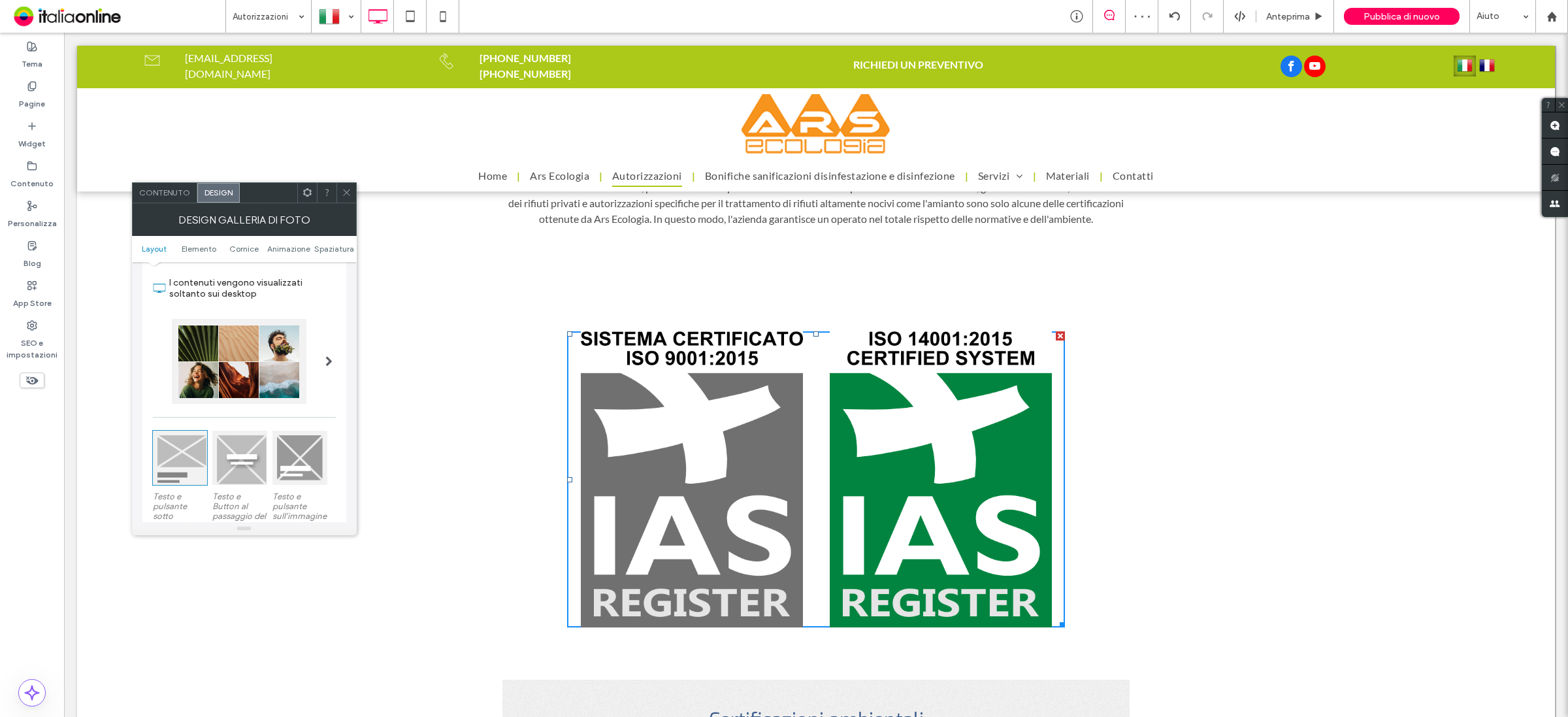
scroll to position [0, 0]
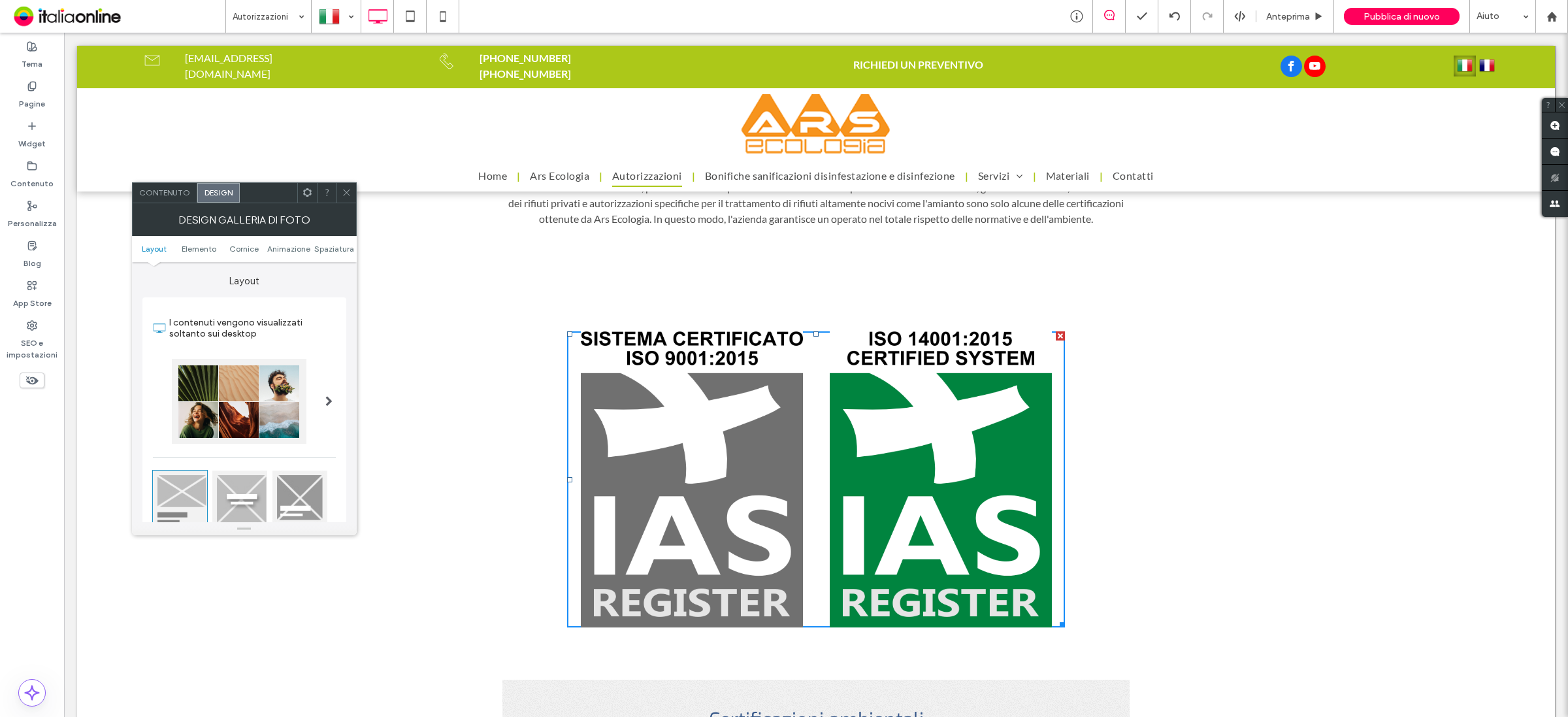
click at [173, 198] on div "Contenuto" at bounding box center [165, 193] width 64 height 20
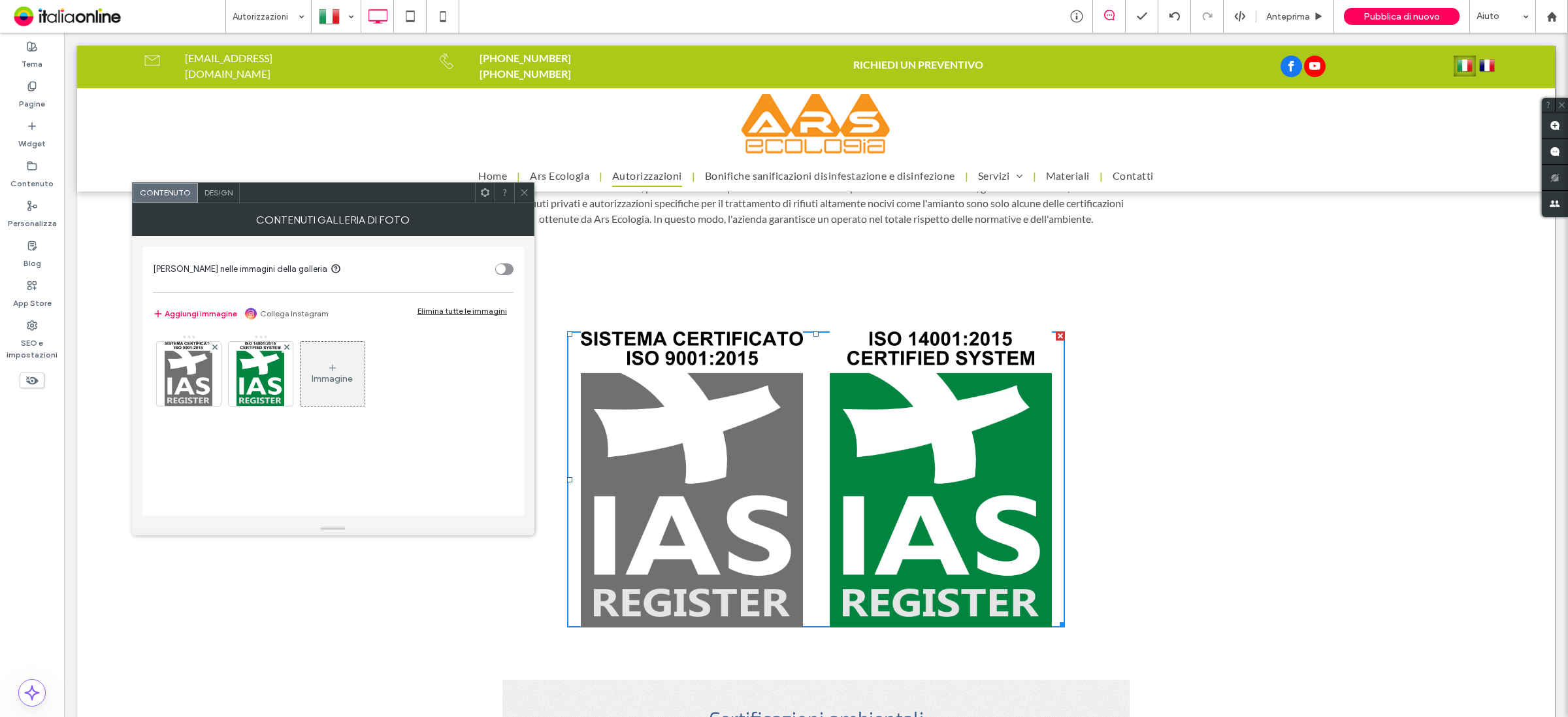
click at [331, 393] on div "Immagine" at bounding box center [332, 374] width 64 height 62
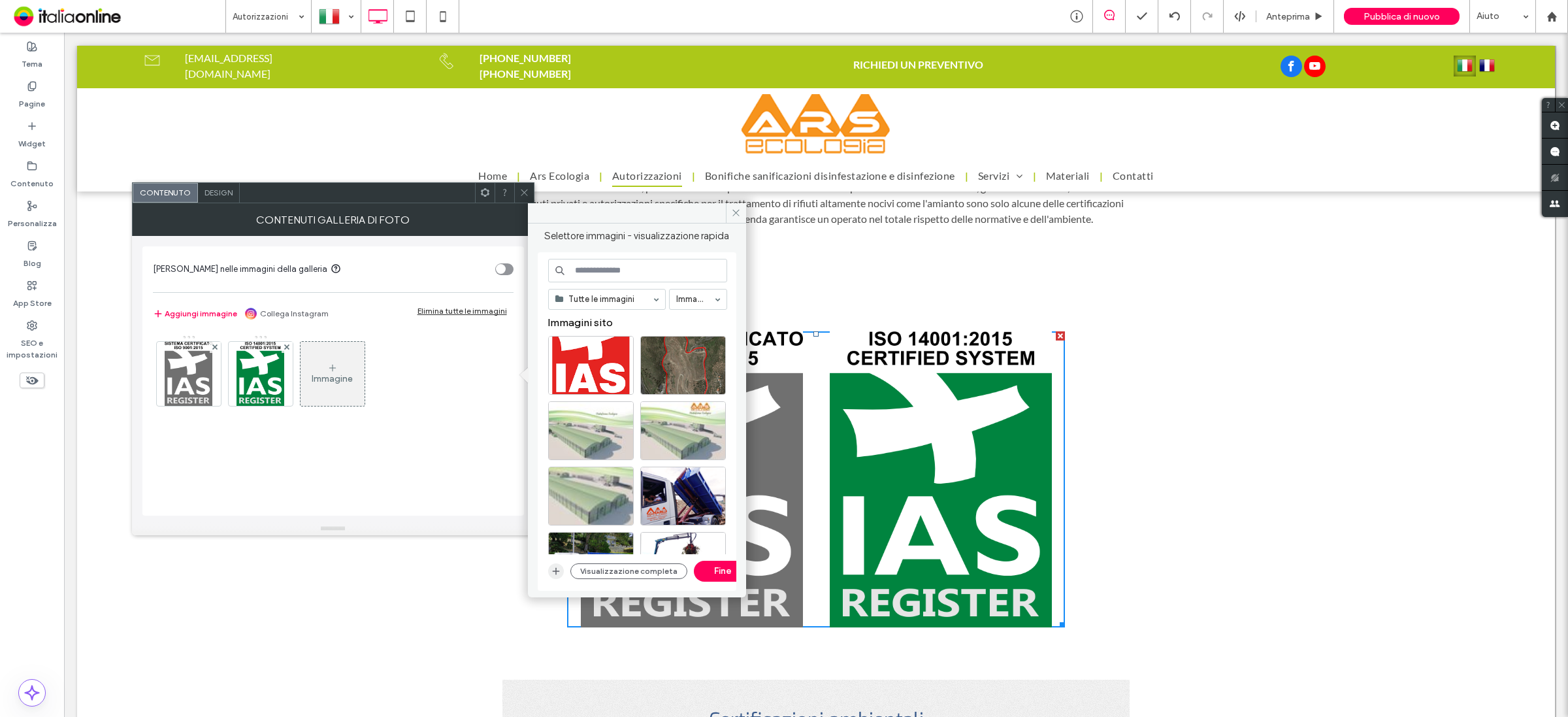
click at [562, 572] on span "button" at bounding box center [555, 571] width 15 height 15
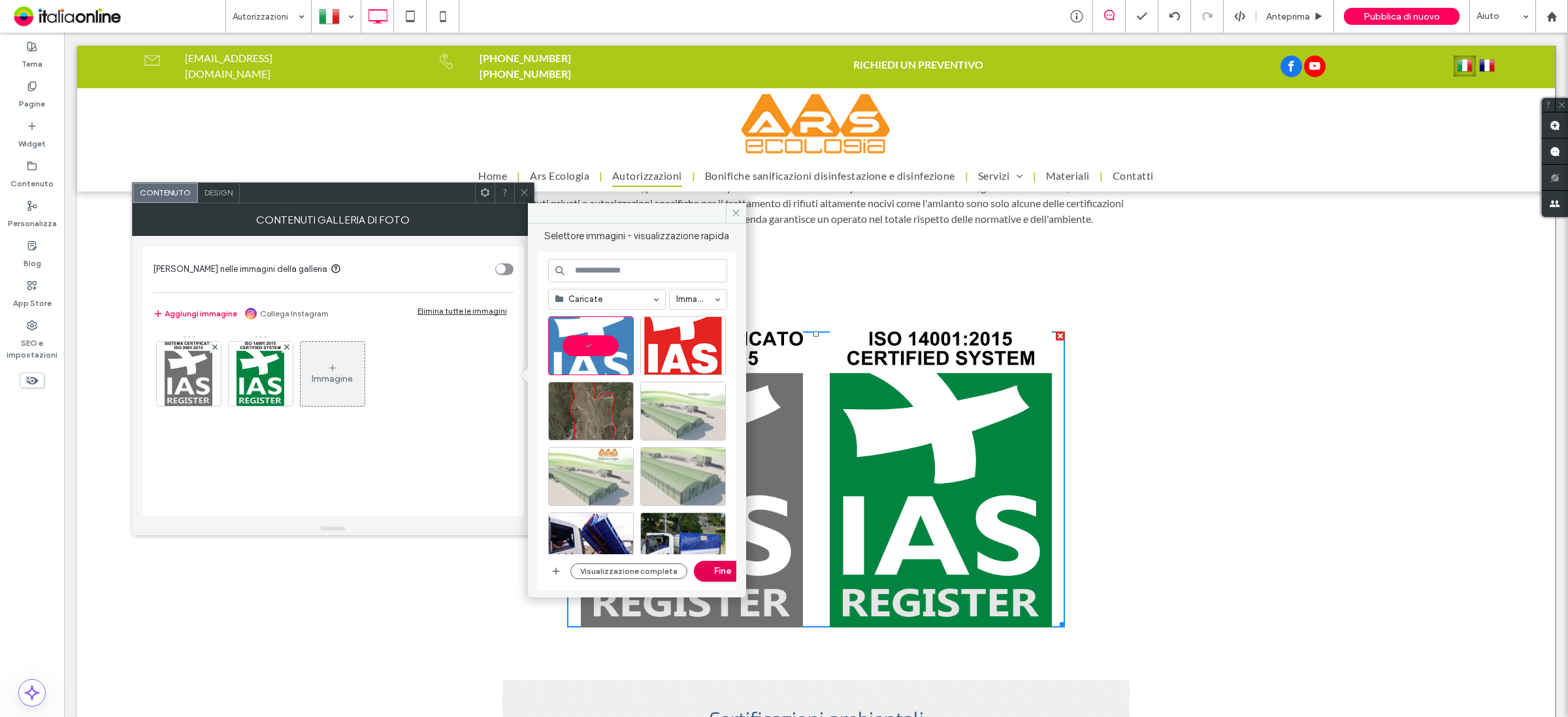
click at [710, 572] on button "Fine" at bounding box center [723, 571] width 59 height 21
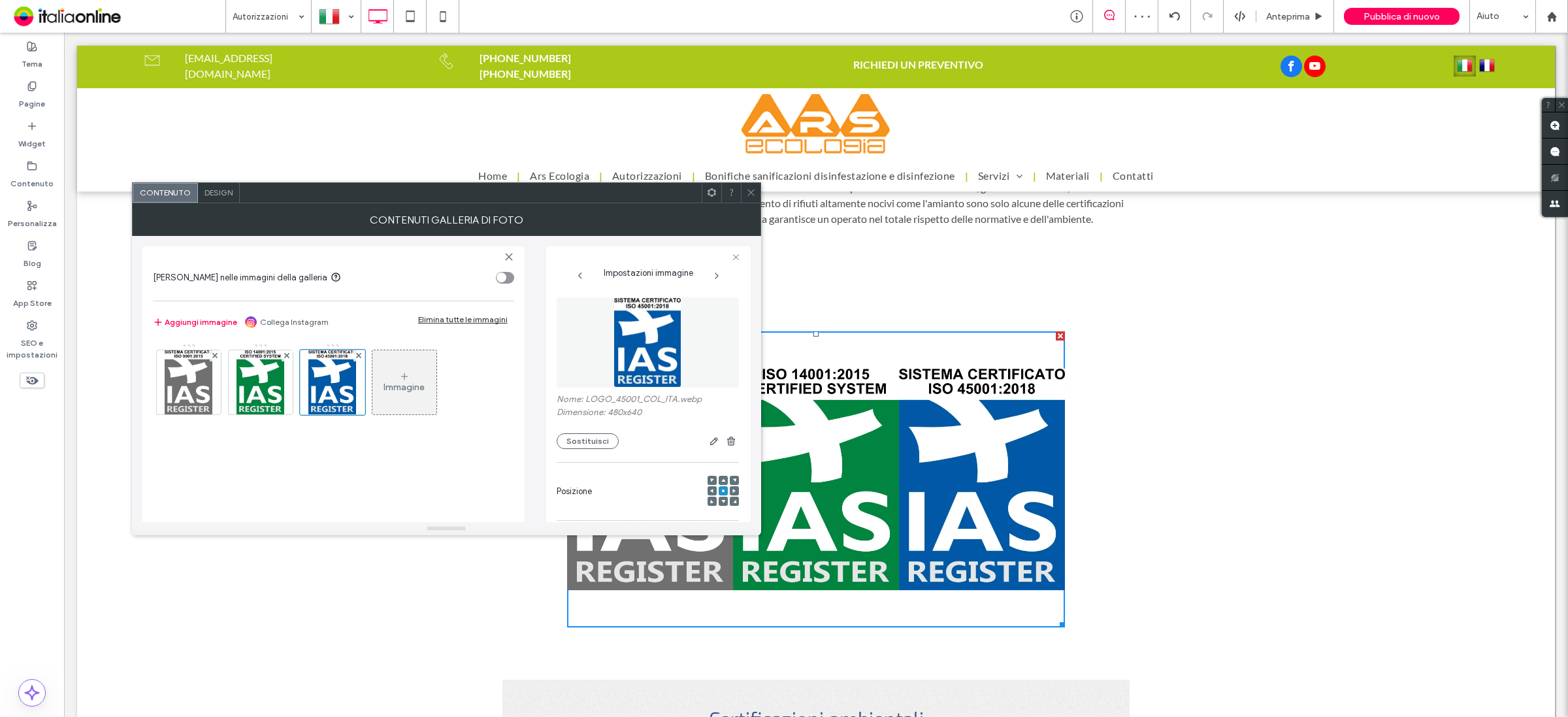
drag, startPoint x: 344, startPoint y: 288, endPoint x: 223, endPoint y: 197, distance: 151.4
click at [223, 197] on span "Design" at bounding box center [218, 192] width 28 height 10
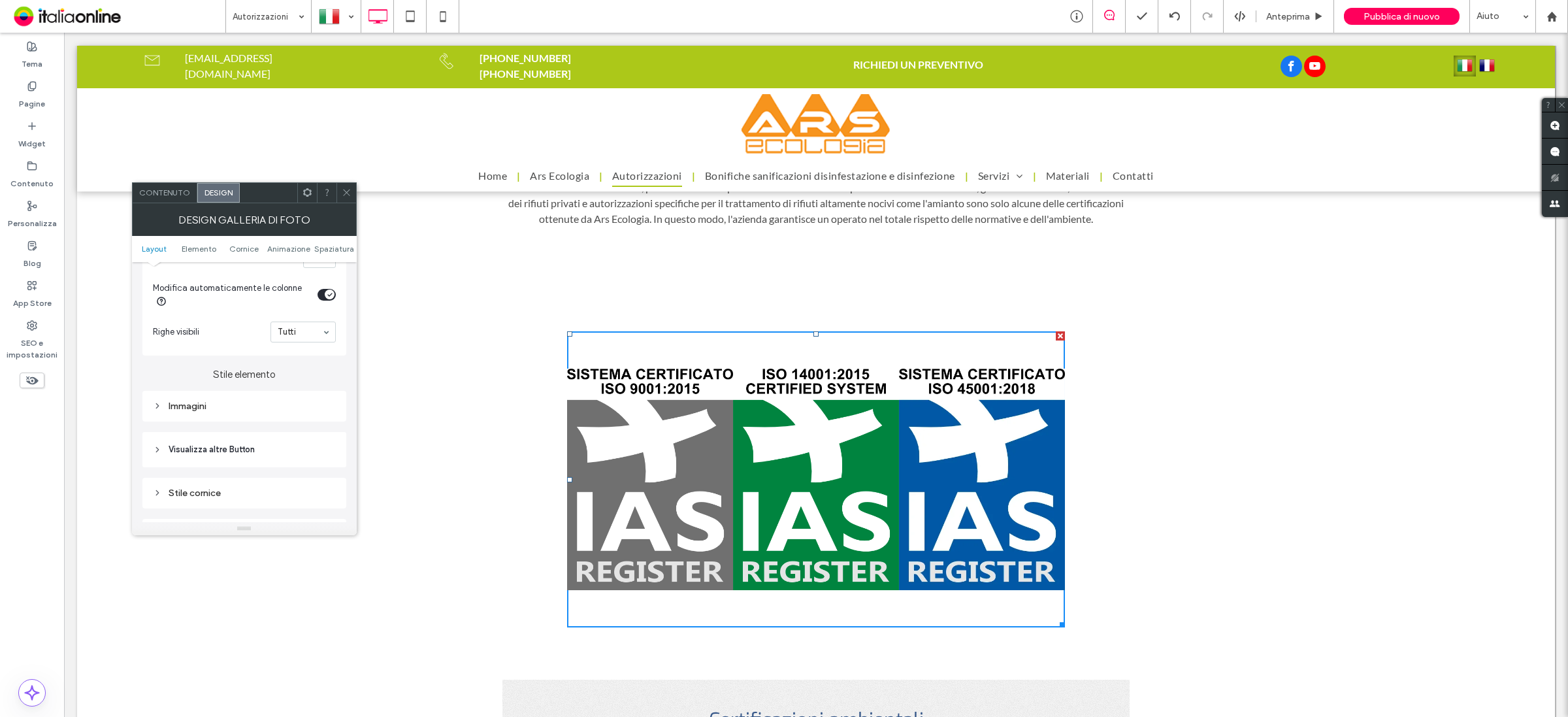
scroll to position [490, 0]
click at [268, 330] on div "Immagini" at bounding box center [245, 324] width 183 height 11
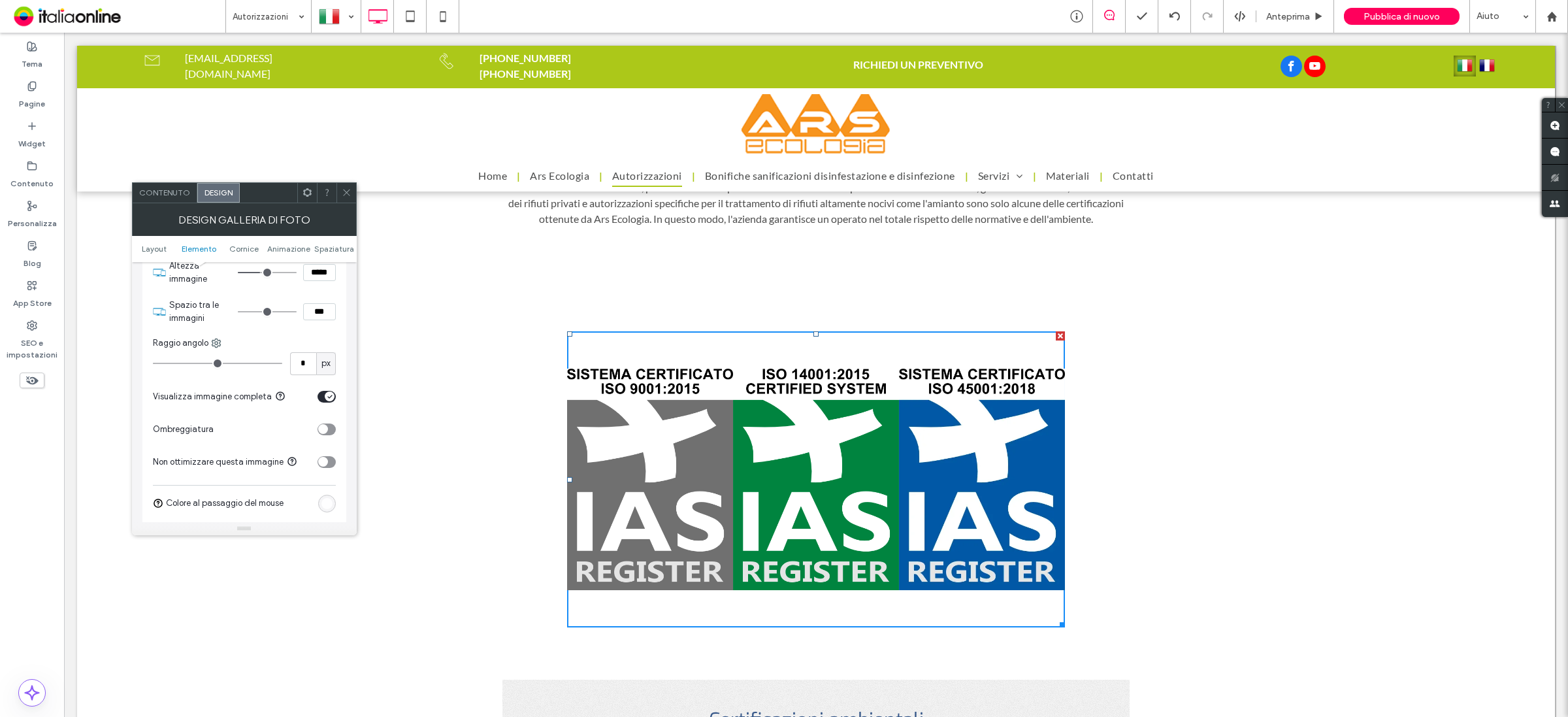
scroll to position [572, 0]
type input "*"
type input "***"
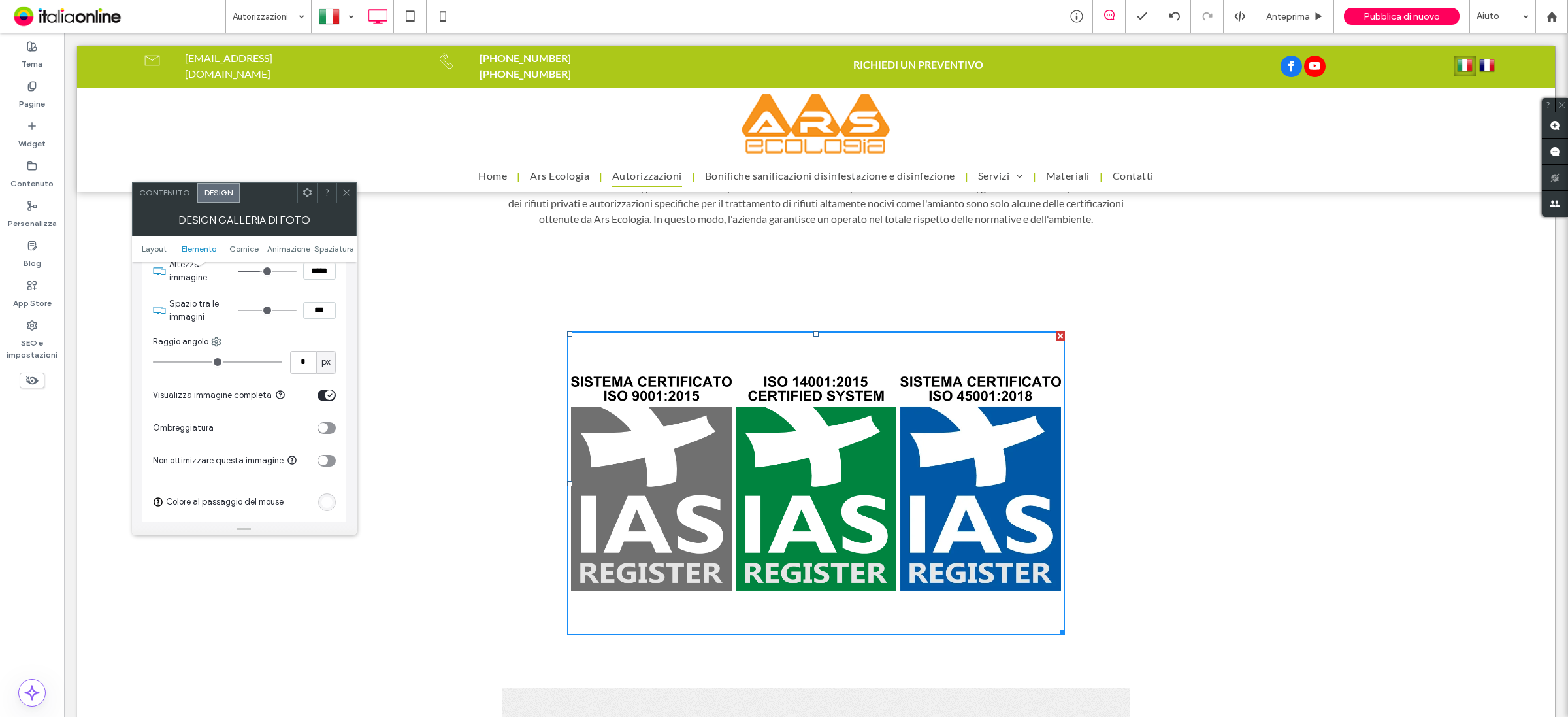
click at [258, 311] on input "range" at bounding box center [267, 311] width 59 height 1
type input "**"
type input "****"
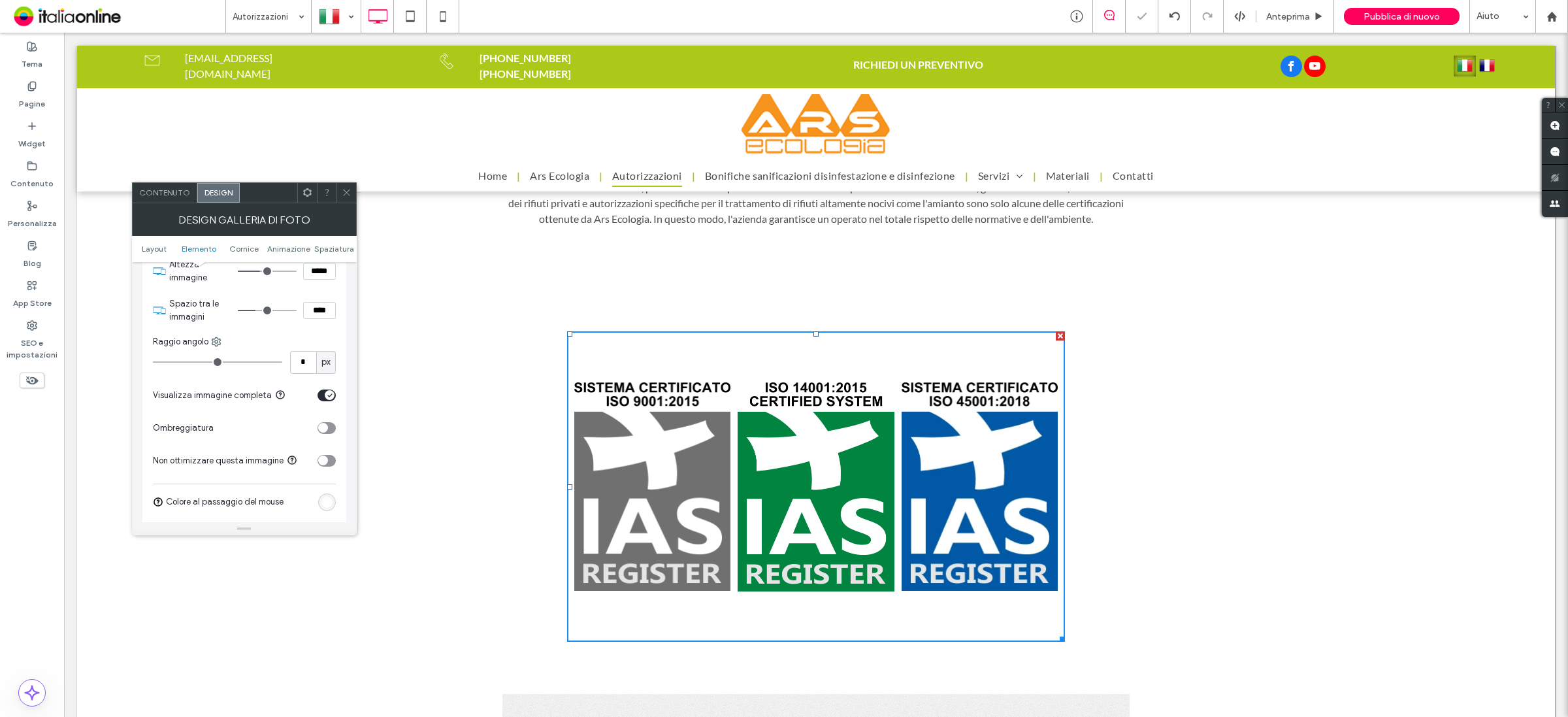
click at [270, 311] on input "range" at bounding box center [267, 311] width 59 height 1
type input "**"
type input "****"
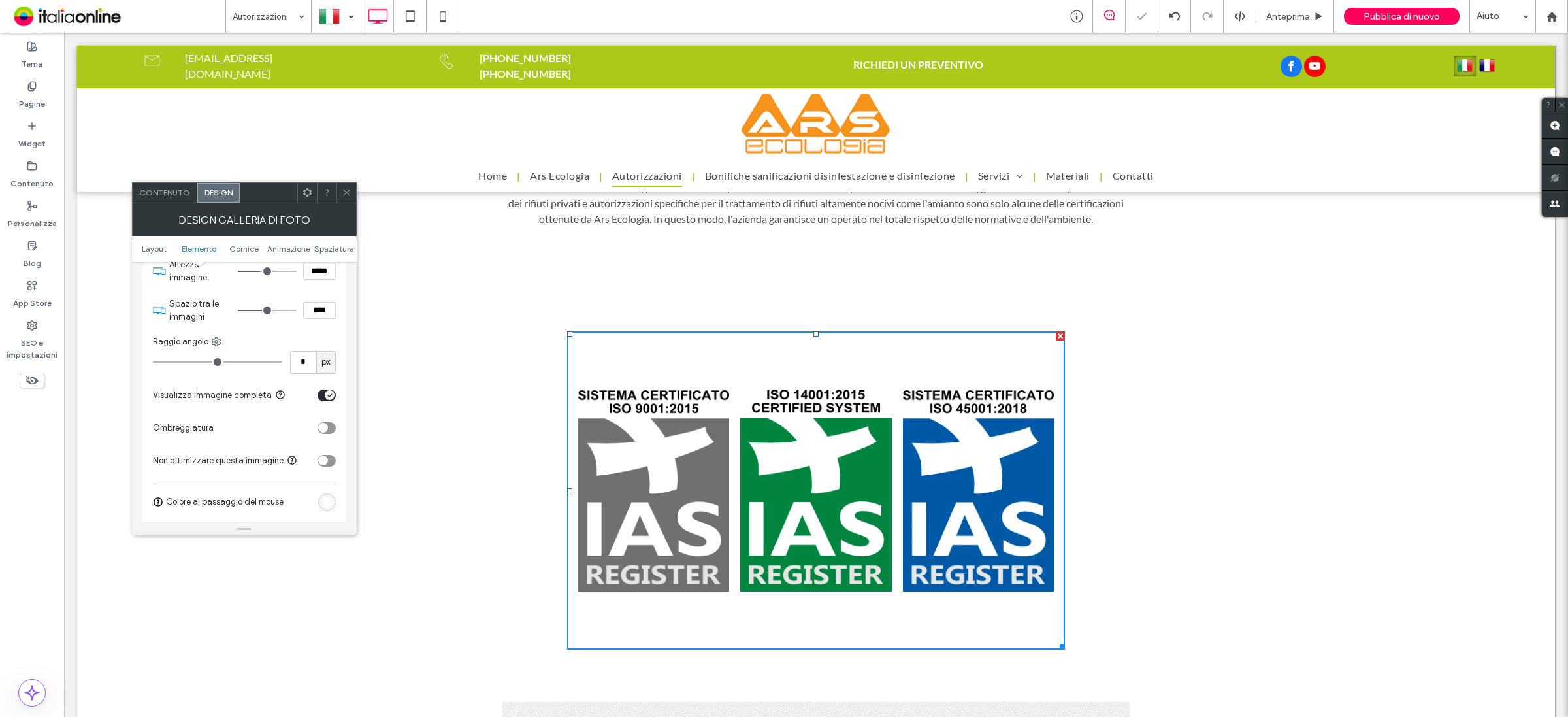
type input "**"
click at [285, 311] on input "range" at bounding box center [267, 311] width 59 height 1
click at [349, 194] on icon at bounding box center [346, 192] width 10 height 10
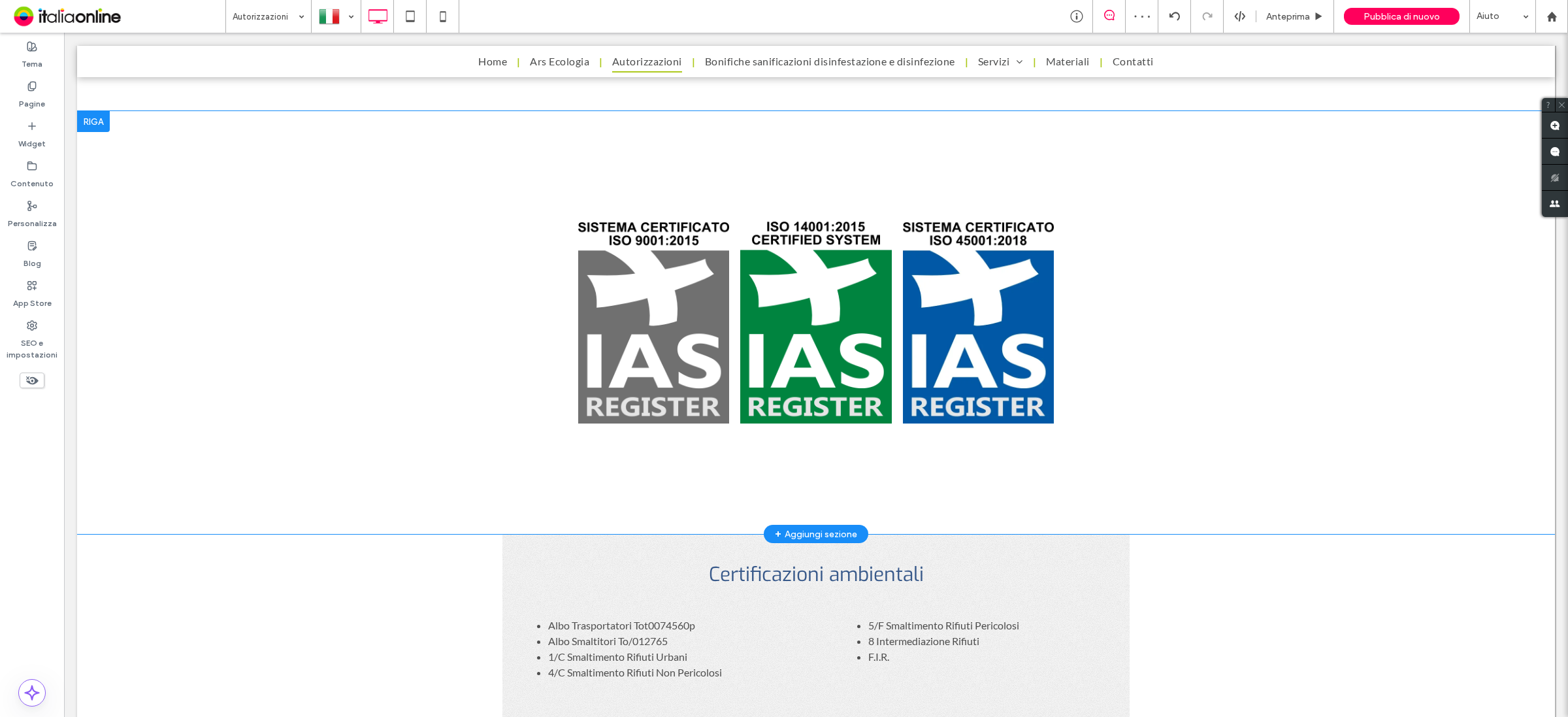
scroll to position [653, 0]
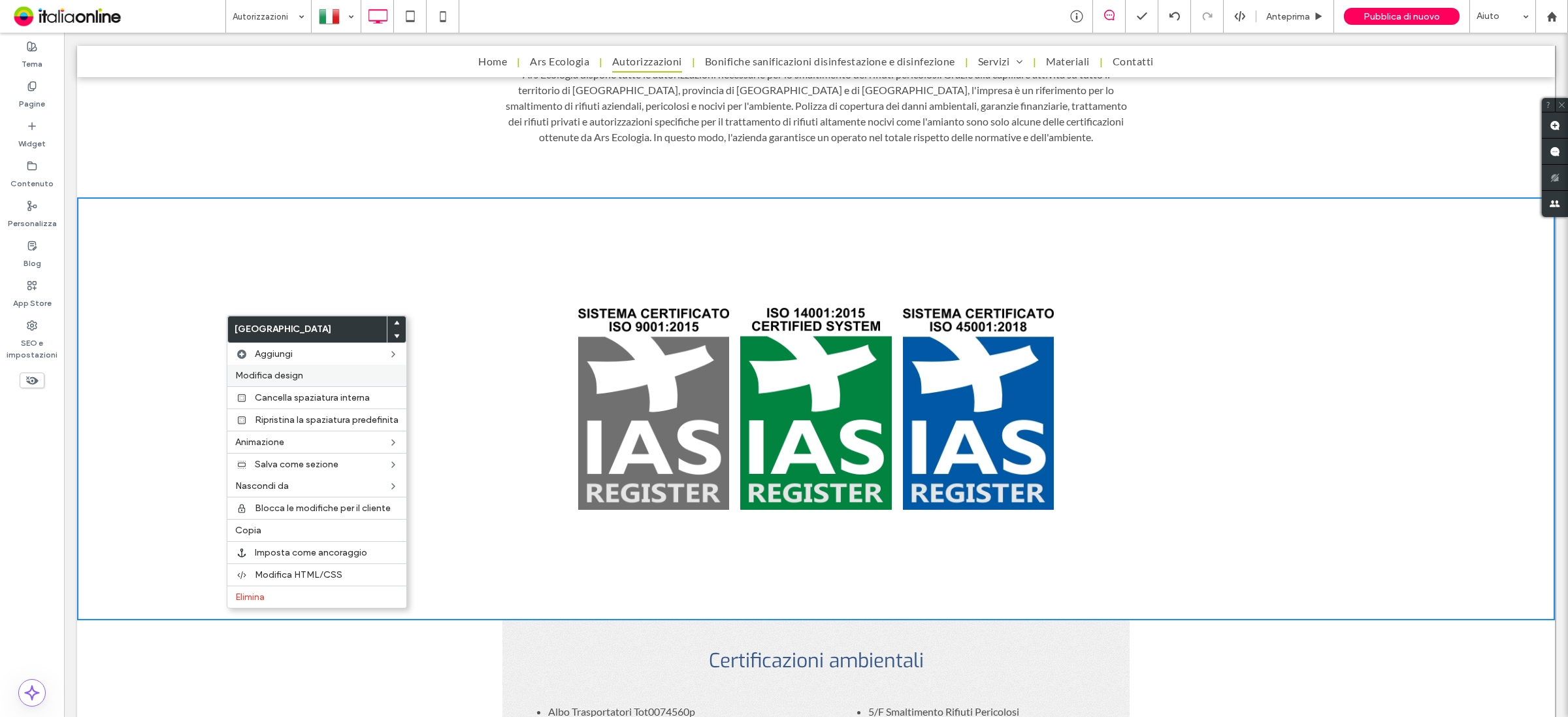
click at [266, 381] on span "Modifica design" at bounding box center [269, 375] width 68 height 11
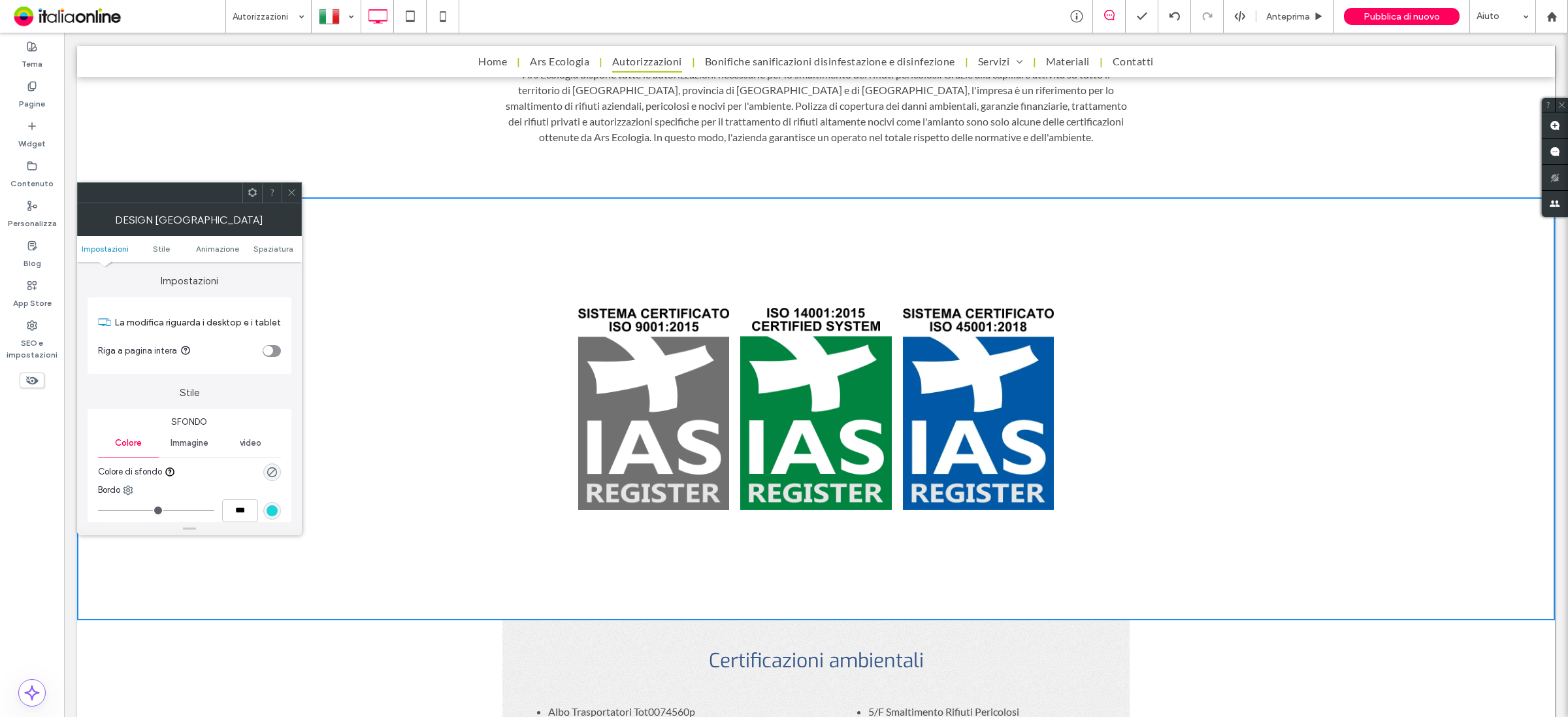
click at [273, 353] on div "toggle" at bounding box center [272, 351] width 18 height 12
click at [291, 197] on span at bounding box center [291, 193] width 10 height 20
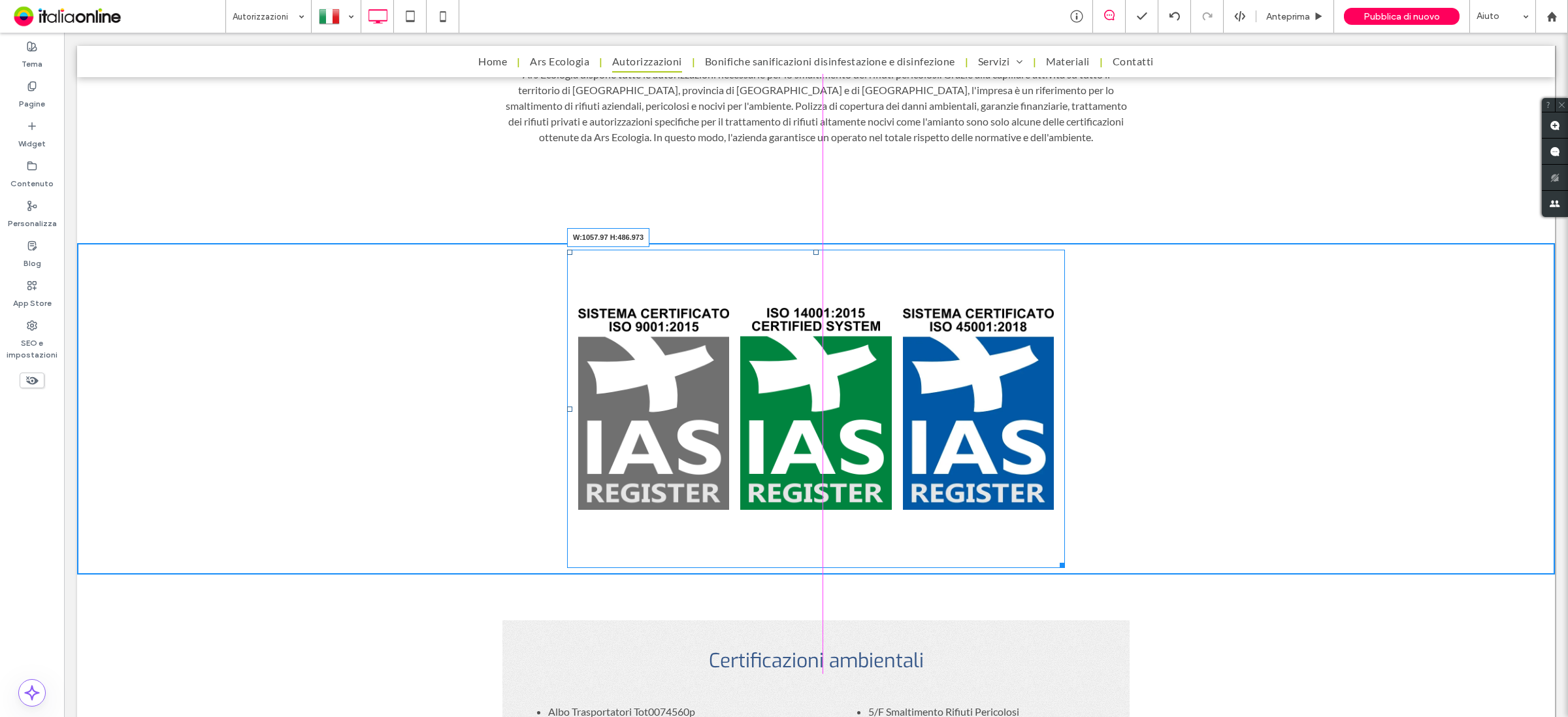
drag, startPoint x: 1053, startPoint y: 564, endPoint x: 1150, endPoint y: 562, distance: 97.0
click at [1065, 562] on div at bounding box center [1060, 562] width 10 height 10
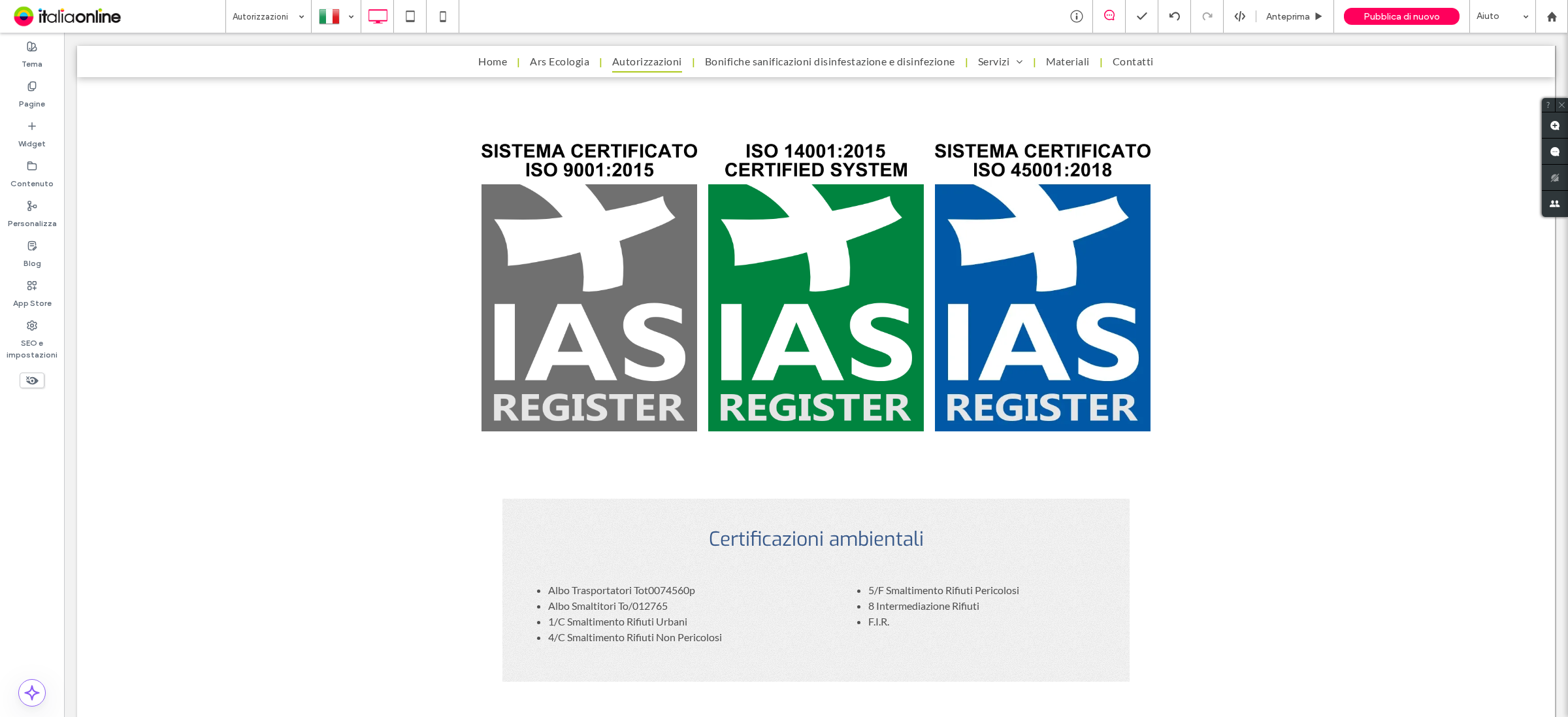
scroll to position [735, 0]
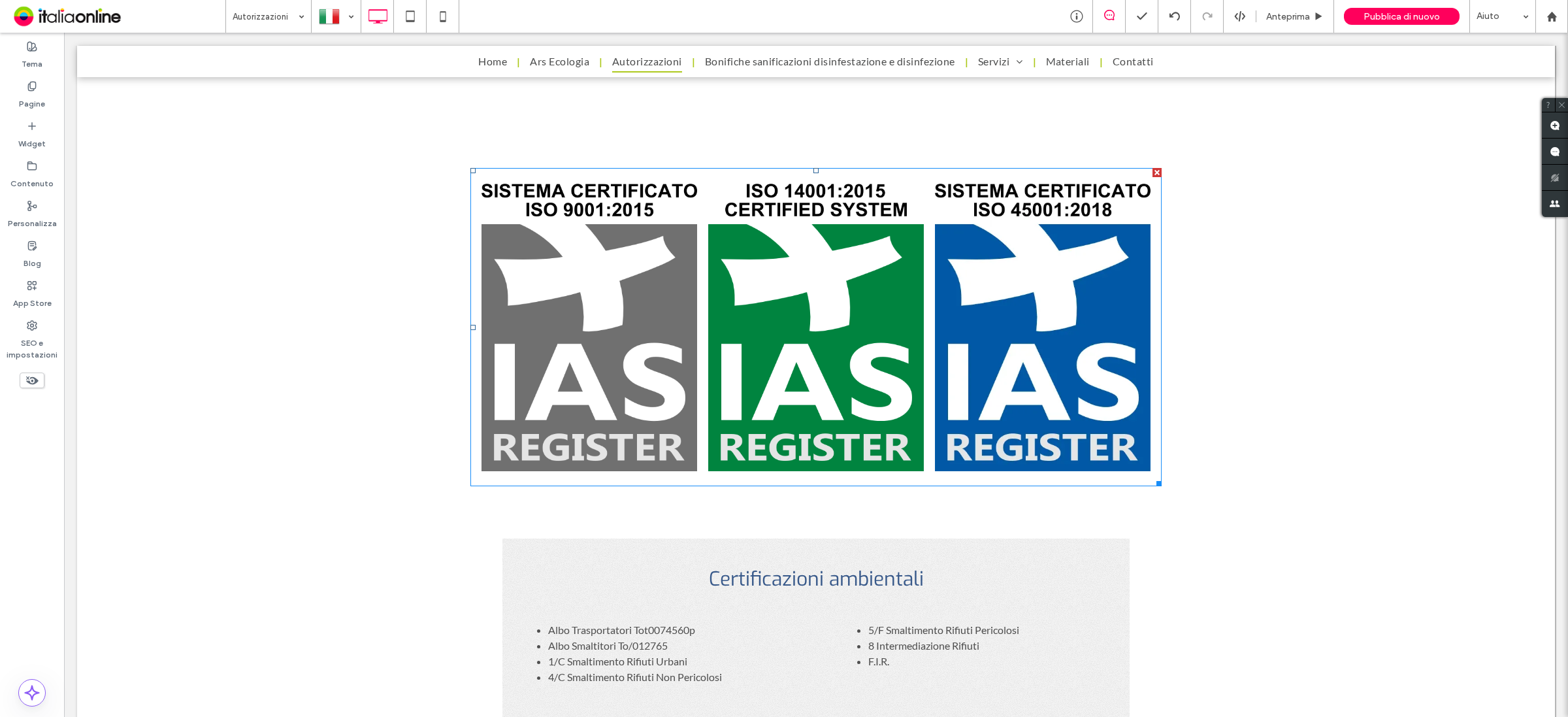
click at [555, 270] on link at bounding box center [589, 327] width 215 height 296
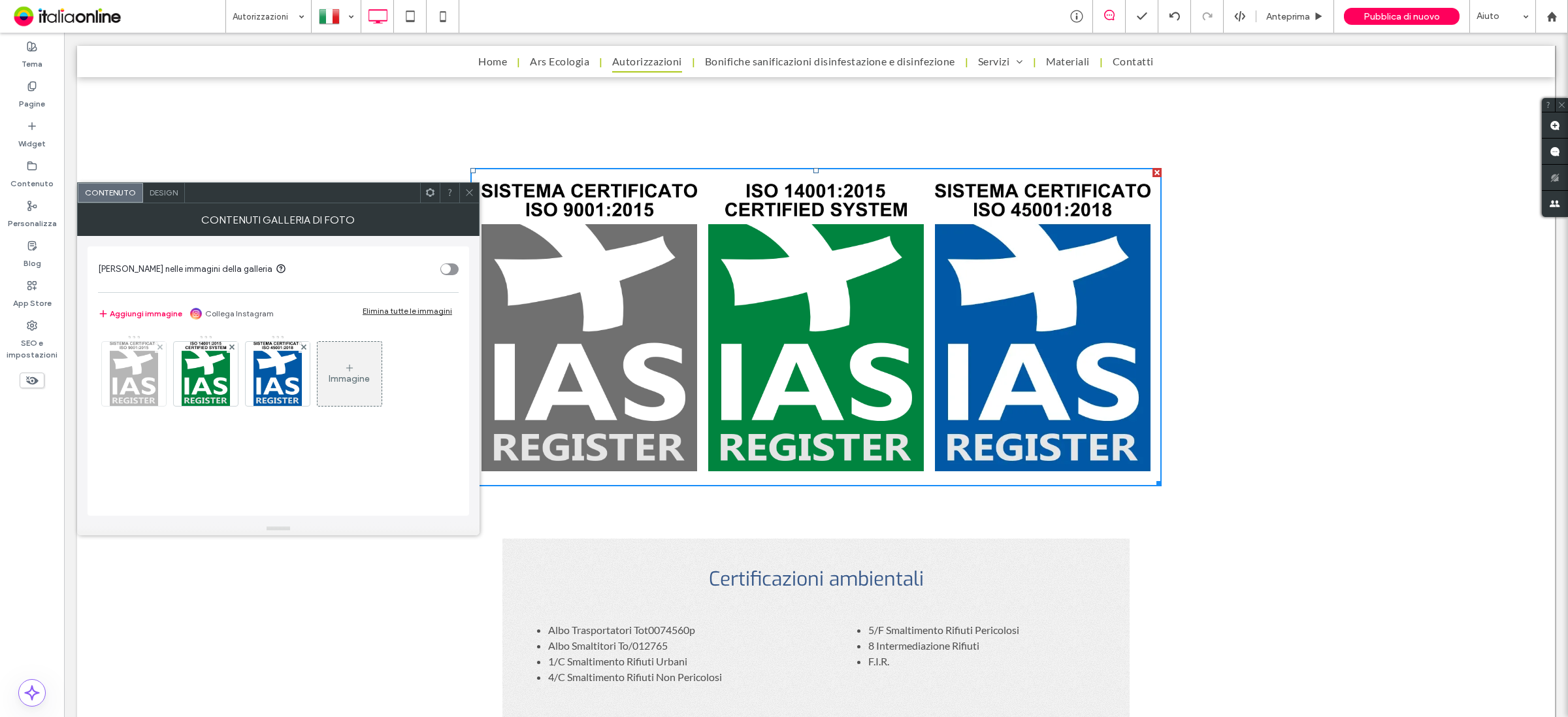
click at [138, 371] on img at bounding box center [134, 374] width 48 height 64
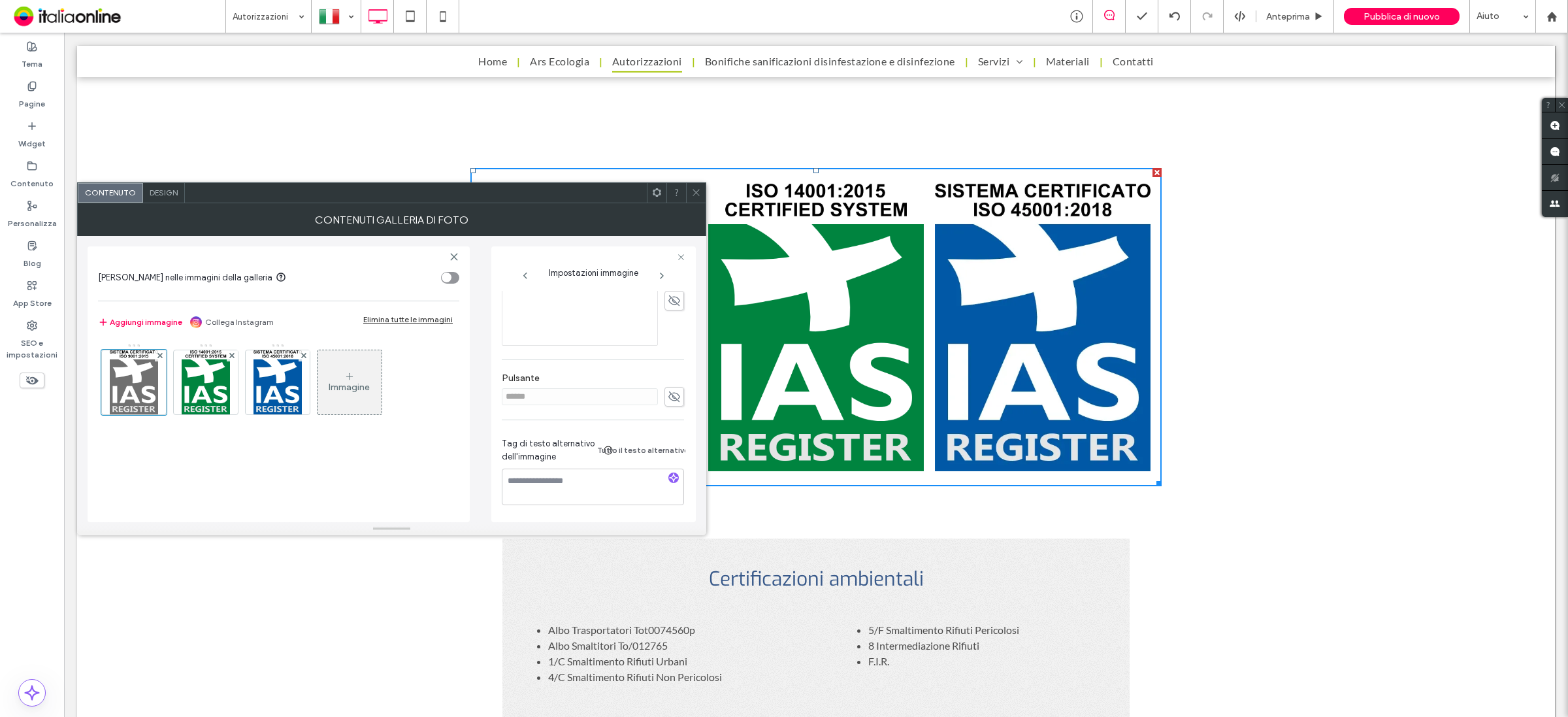
scroll to position [348, 0]
click at [673, 393] on icon at bounding box center [675, 397] width 13 height 15
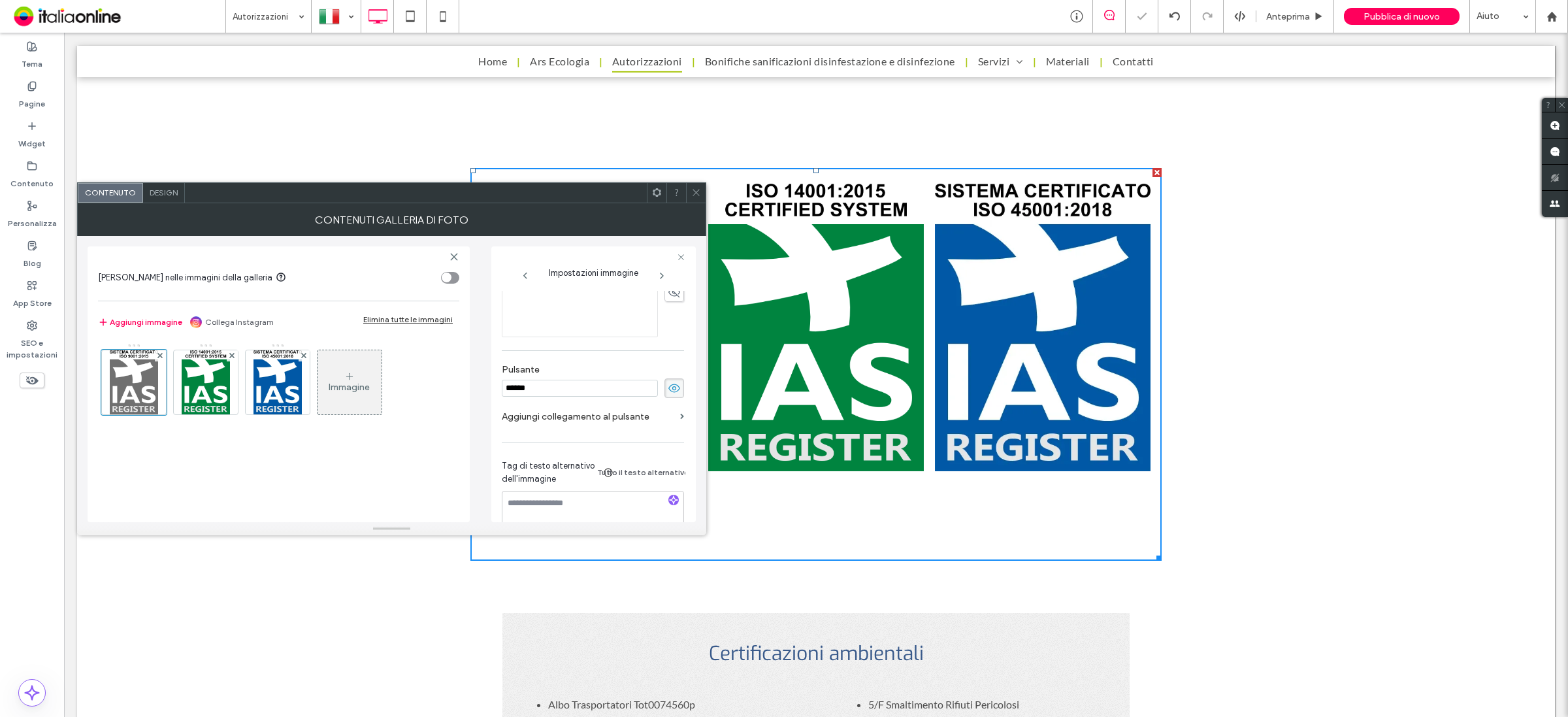
click at [598, 389] on input "******" at bounding box center [579, 387] width 156 height 17
type input "**********"
click at [605, 409] on label "Aggiungi collegamento al pulsante" at bounding box center [588, 416] width 173 height 24
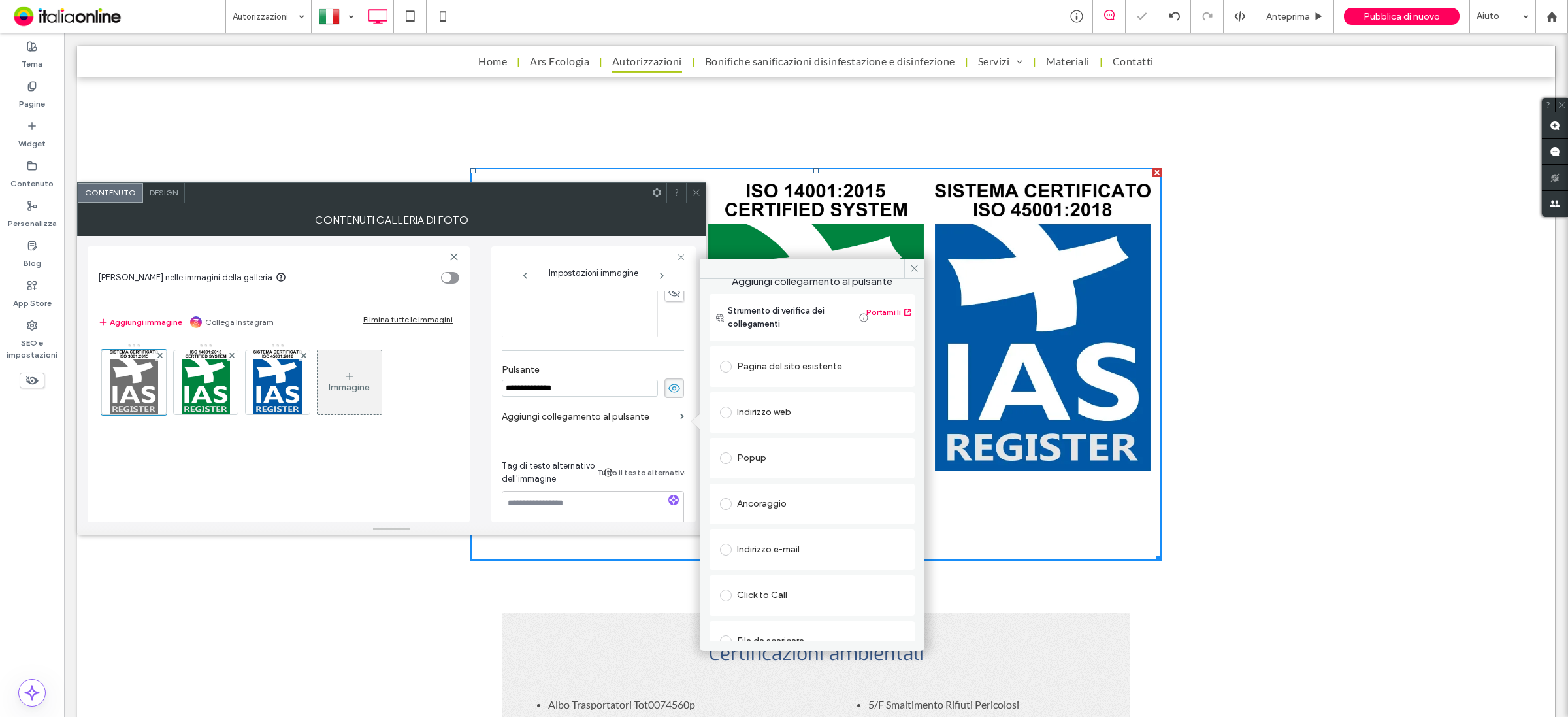
scroll to position [31, 0]
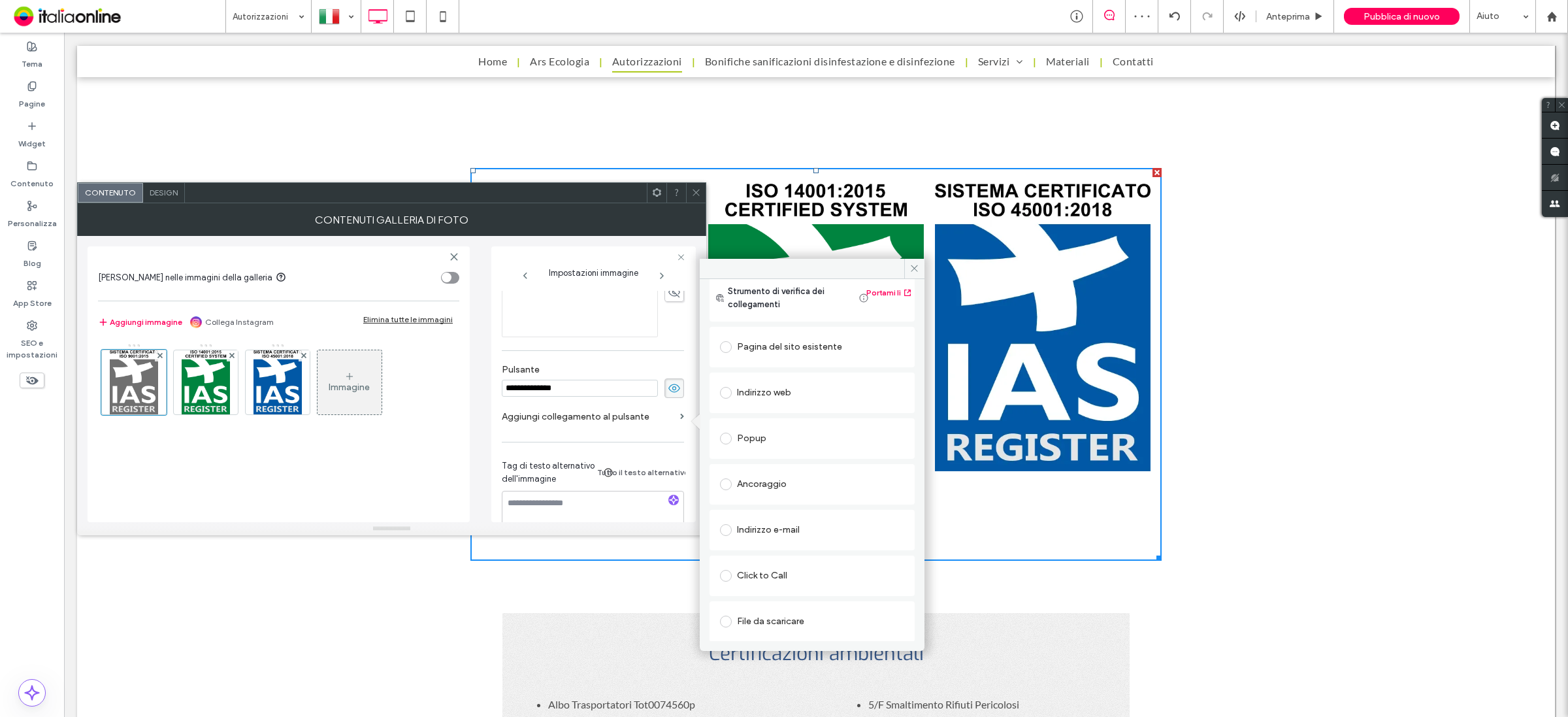
click at [774, 626] on div "File da scaricare" at bounding box center [812, 621] width 185 height 21
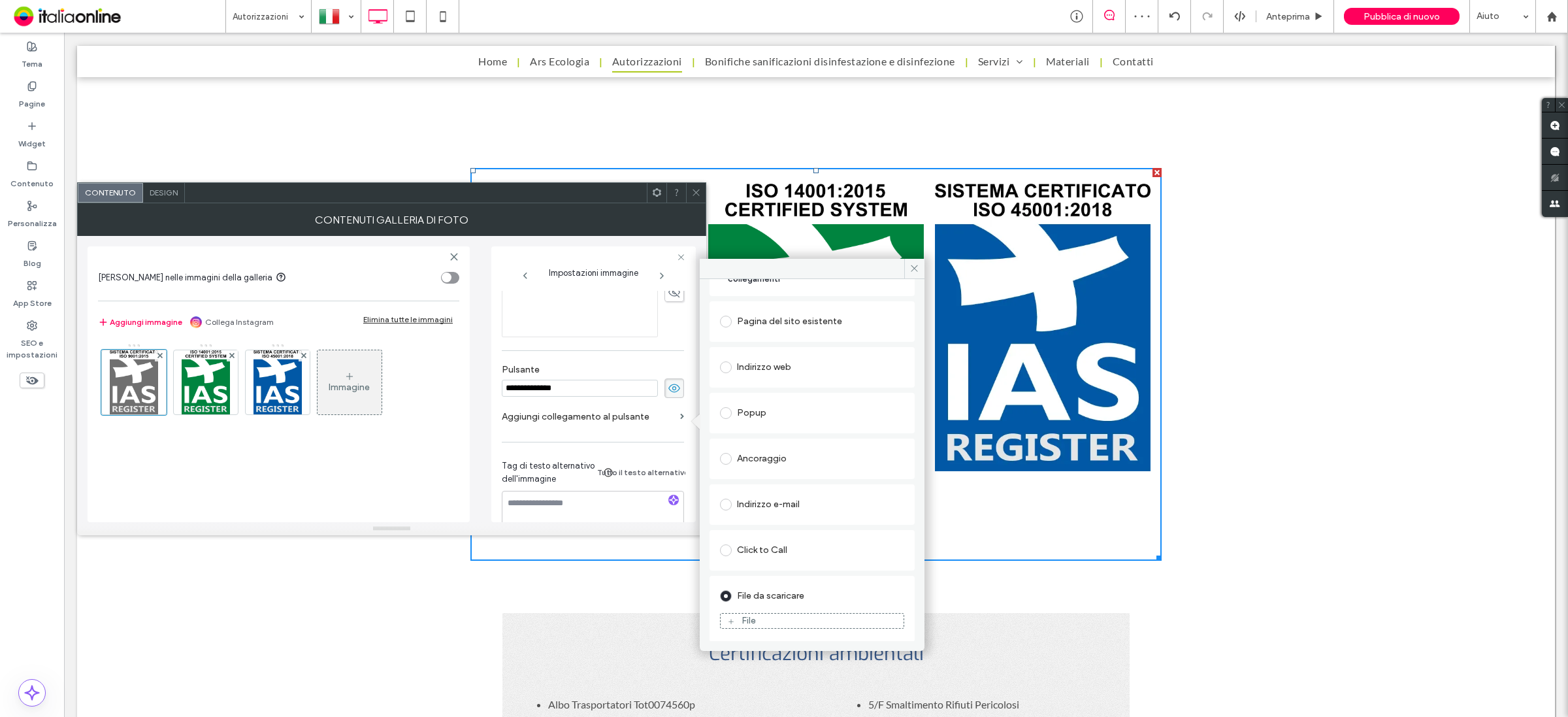
click at [776, 615] on div "File" at bounding box center [812, 620] width 183 height 12
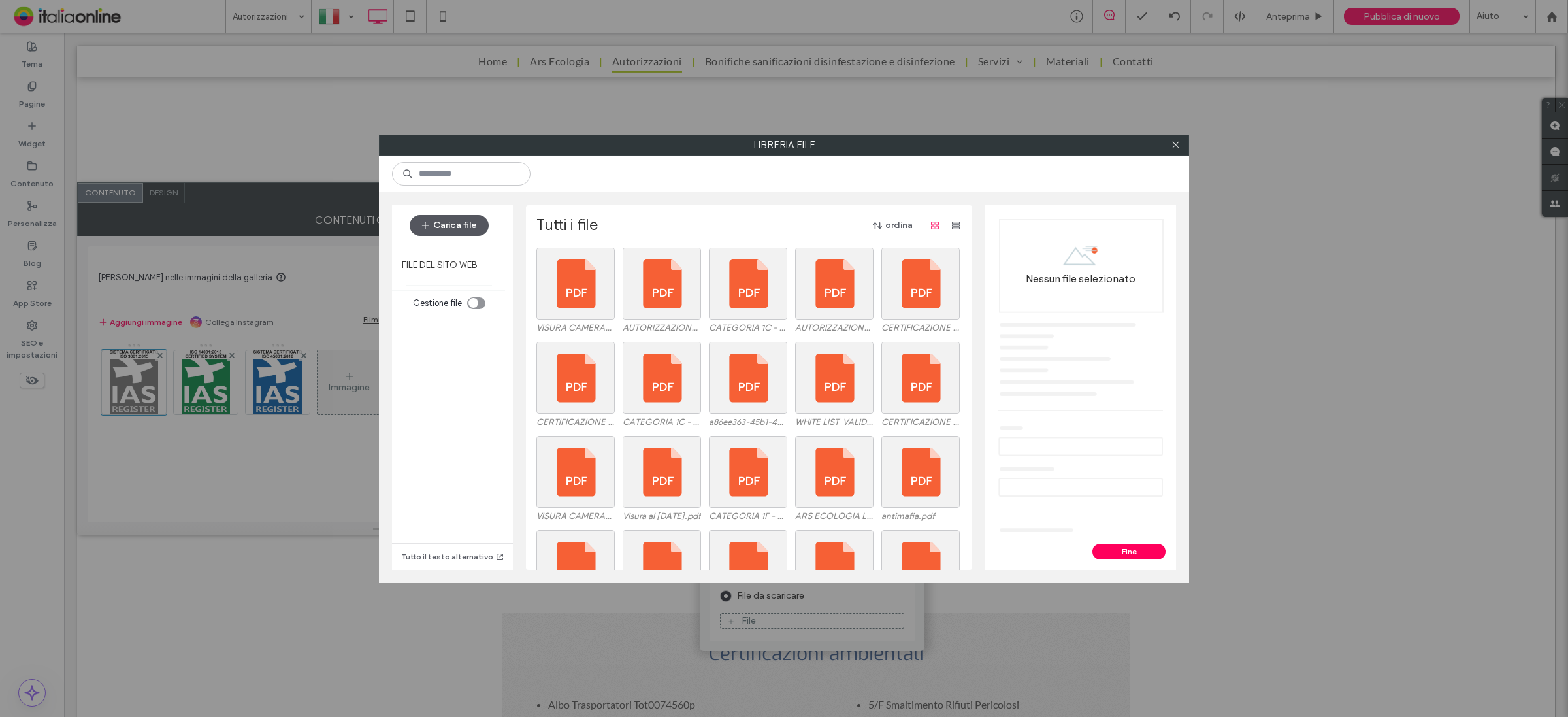
click at [458, 221] on button "Carica file" at bounding box center [449, 226] width 79 height 21
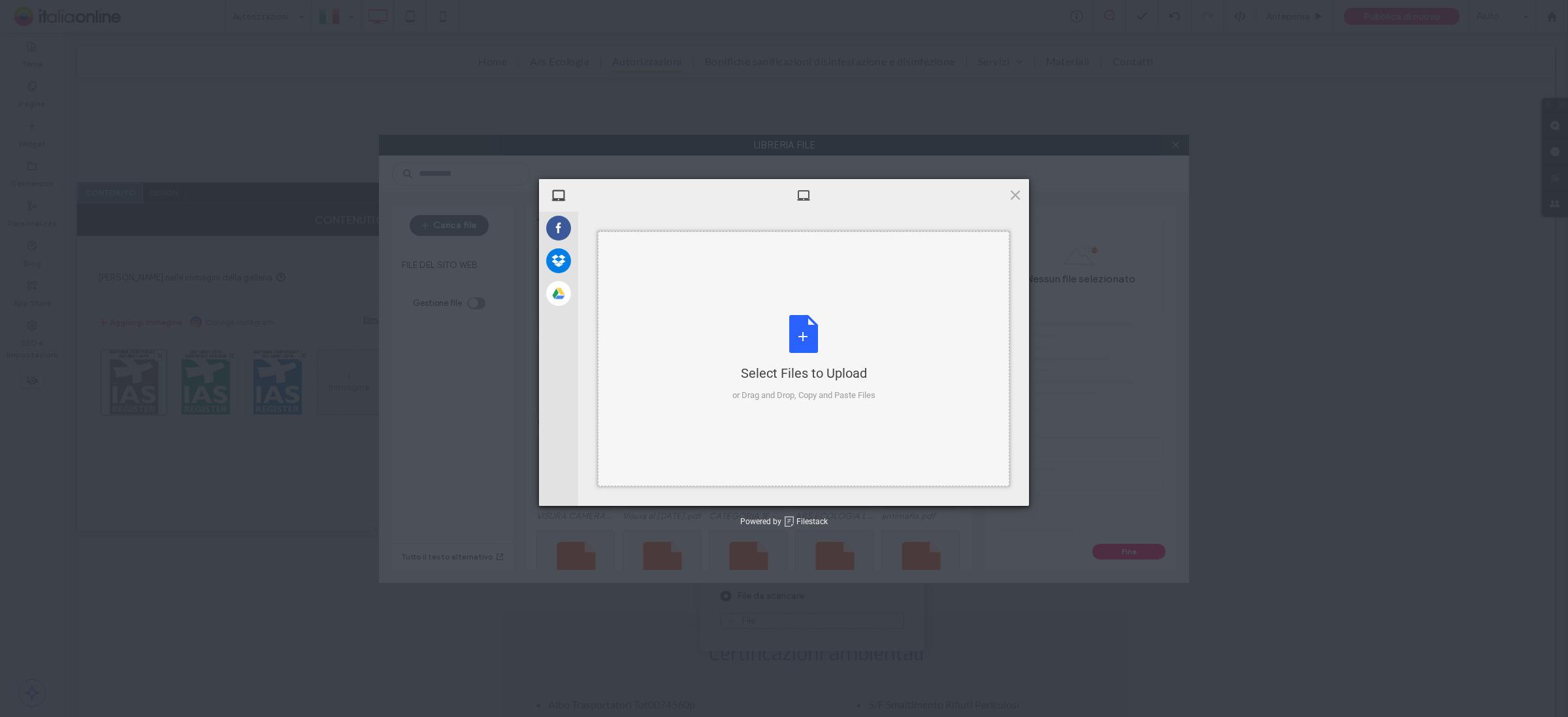
click at [847, 354] on div "Select Files to Upload or Drag and Drop, Copy and Paste Files" at bounding box center [803, 358] width 143 height 87
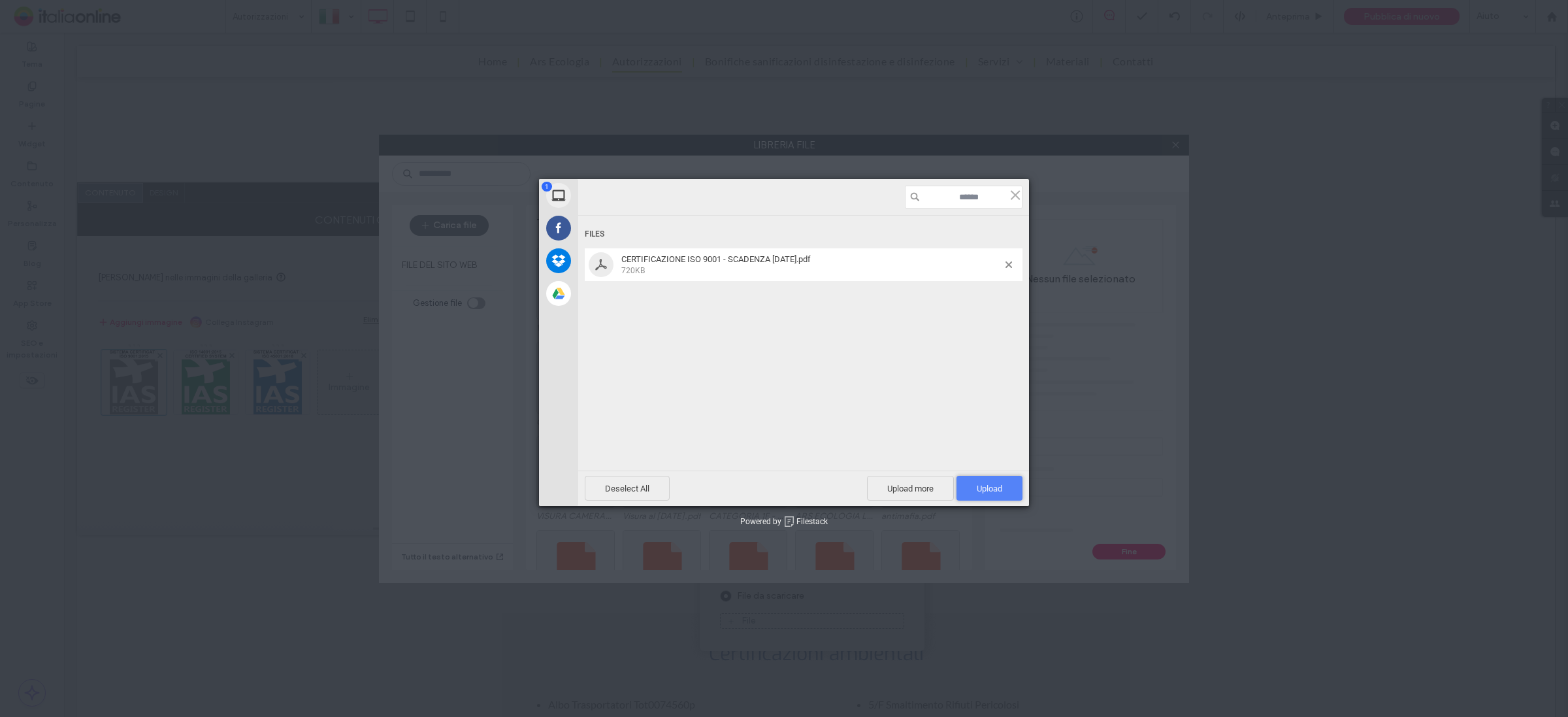
click at [1005, 488] on span "Upload 1" at bounding box center [989, 488] width 66 height 25
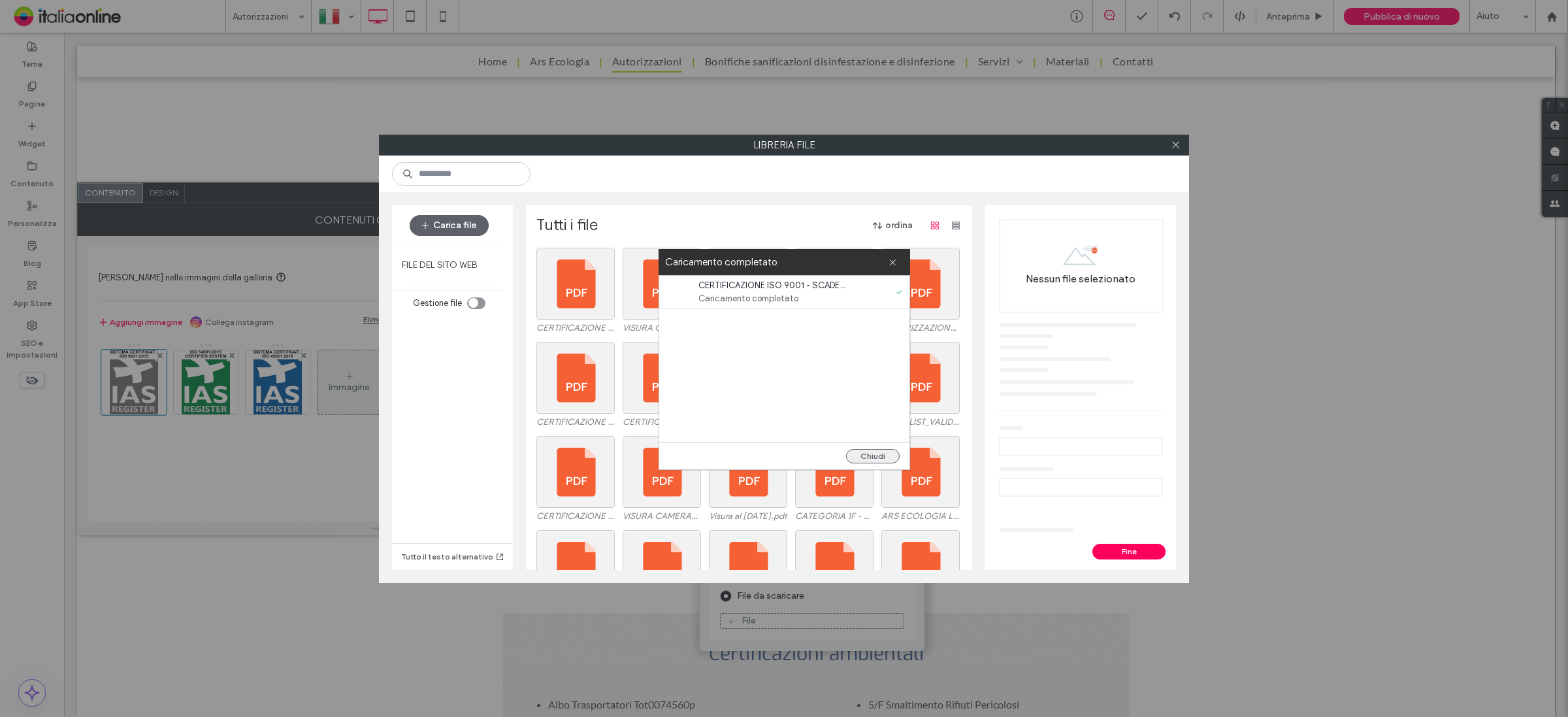
click at [886, 456] on button "Chiudi" at bounding box center [872, 456] width 53 height 15
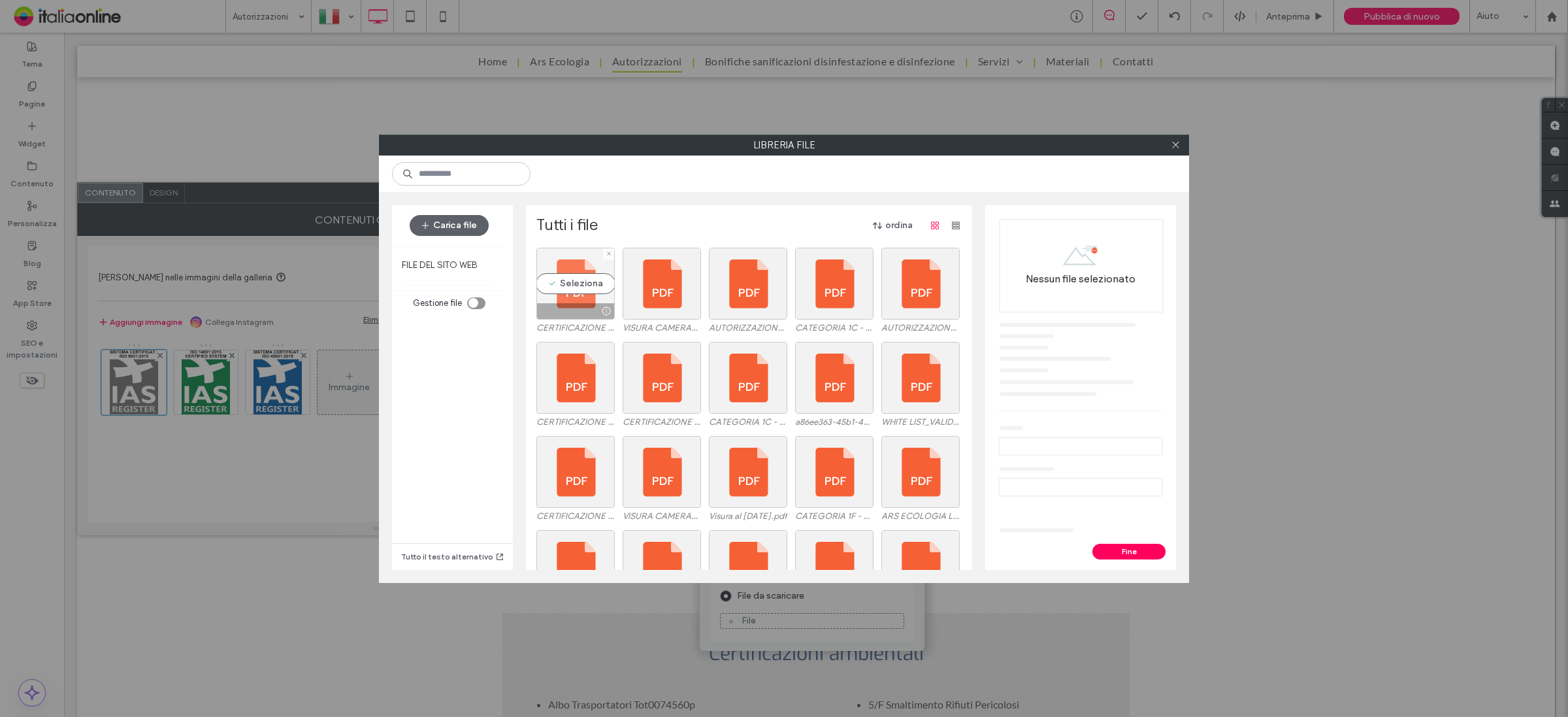
click at [565, 280] on div "Seleziona" at bounding box center [575, 283] width 78 height 72
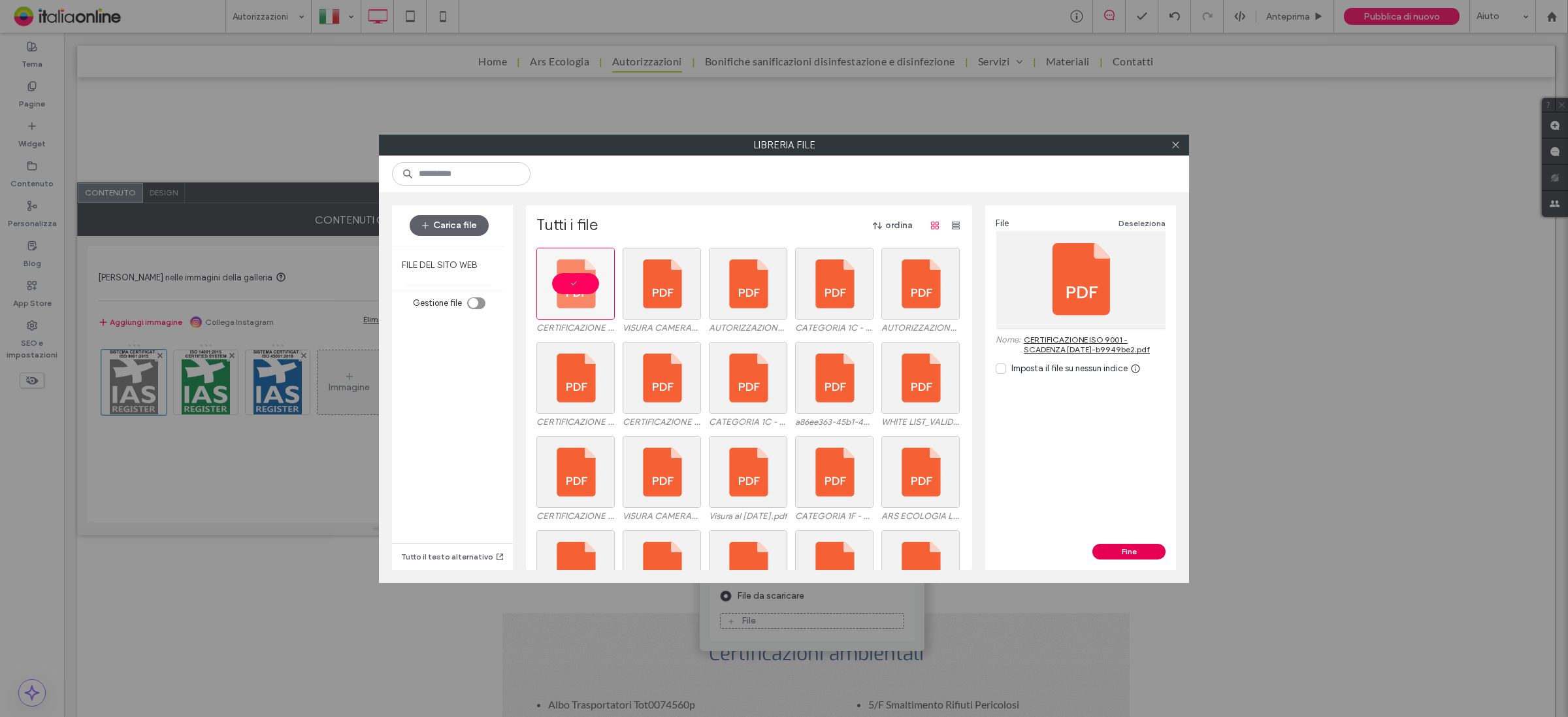
click at [1134, 557] on button "Fine" at bounding box center [1129, 551] width 73 height 15
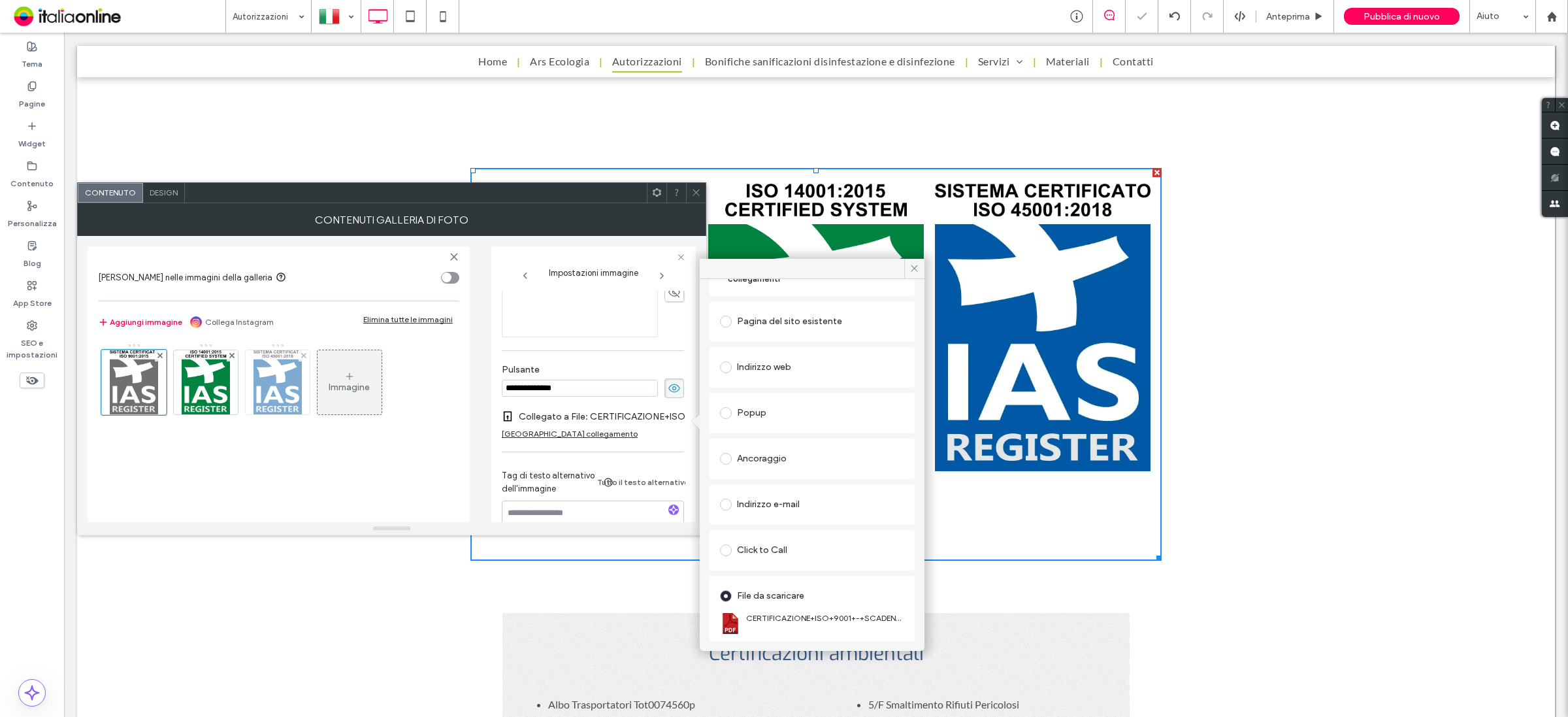
drag, startPoint x: 212, startPoint y: 378, endPoint x: 288, endPoint y: 402, distance: 79.7
click at [212, 378] on img at bounding box center [206, 382] width 48 height 64
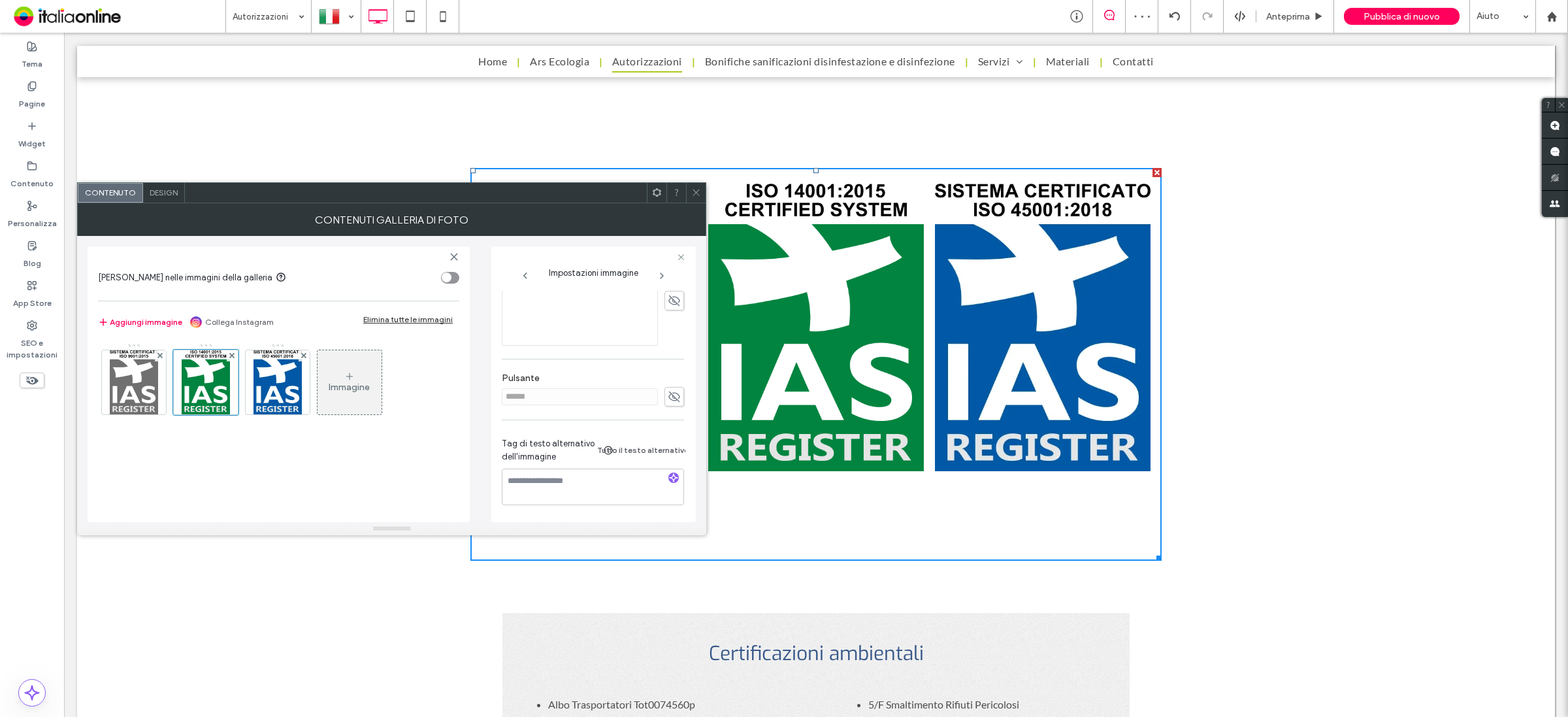
drag, startPoint x: 669, startPoint y: 392, endPoint x: 612, endPoint y: 390, distance: 57.0
click at [669, 392] on use at bounding box center [675, 396] width 12 height 10
click at [609, 390] on input "******" at bounding box center [579, 387] width 156 height 17
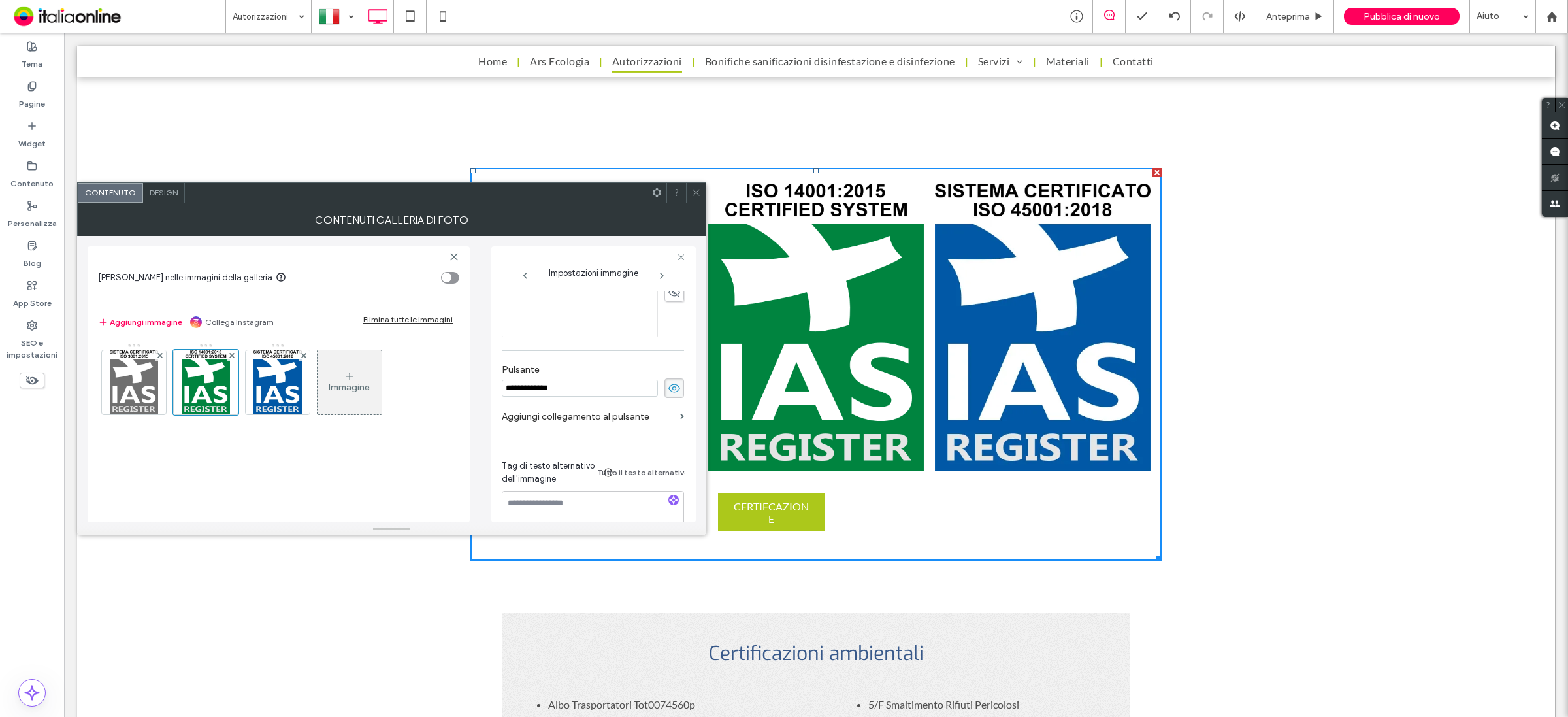
type input "**********"
click at [606, 415] on label "Aggiungi collegamento al pulsante" at bounding box center [588, 416] width 173 height 24
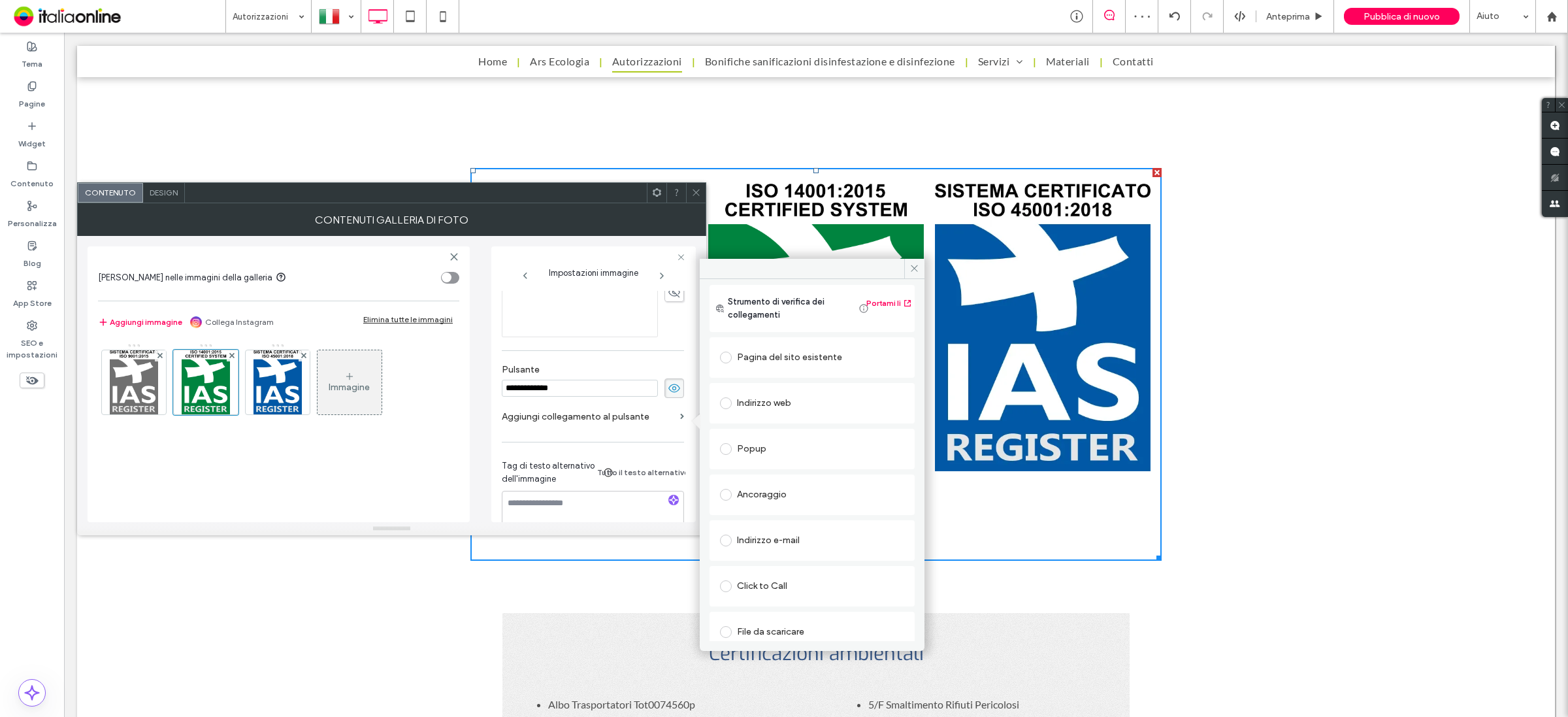
scroll to position [31, 0]
click at [768, 620] on div "File da scaricare" at bounding box center [812, 621] width 185 height 21
click at [772, 618] on div "File" at bounding box center [812, 620] width 183 height 12
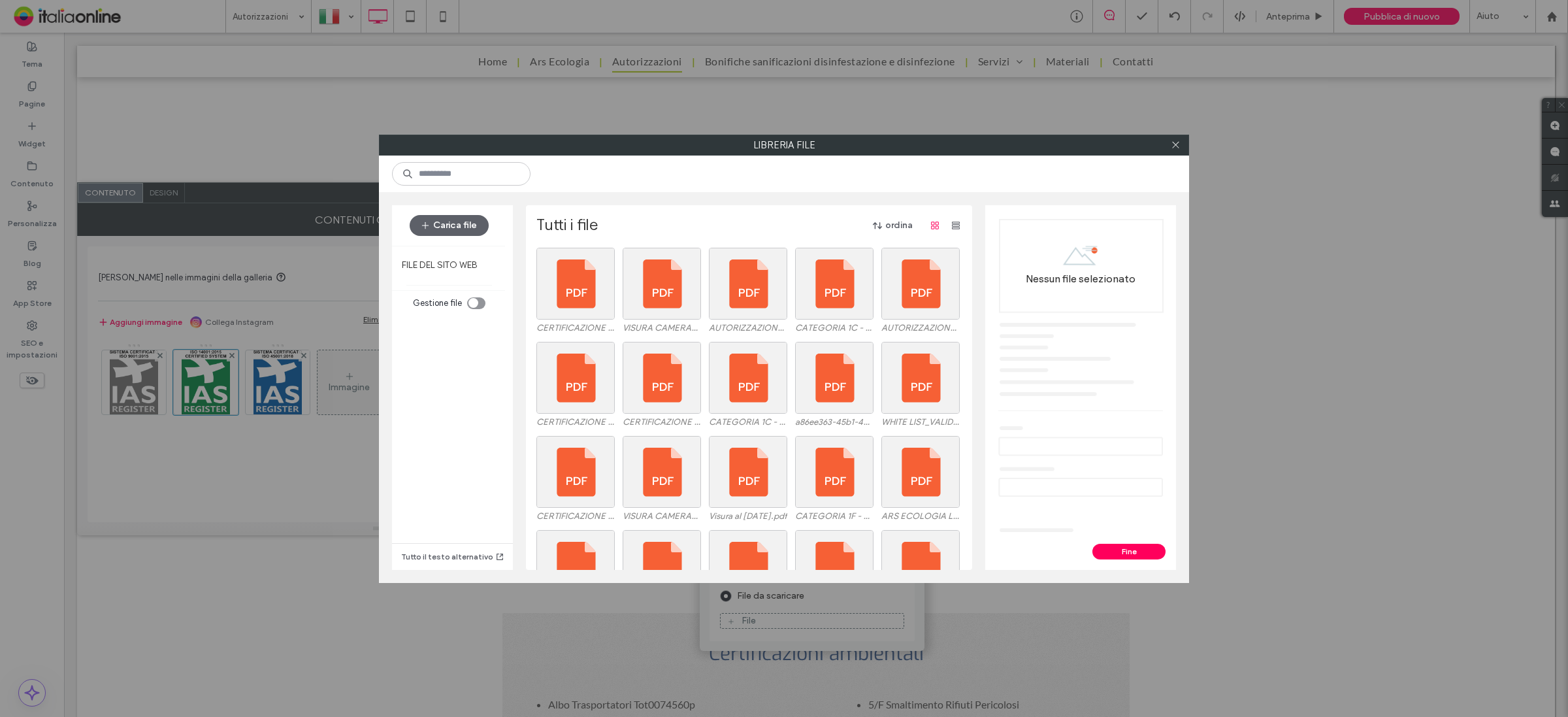
click at [442, 209] on div "Carica file" at bounding box center [449, 225] width 114 height 40
click at [448, 229] on button "Carica file" at bounding box center [449, 226] width 79 height 21
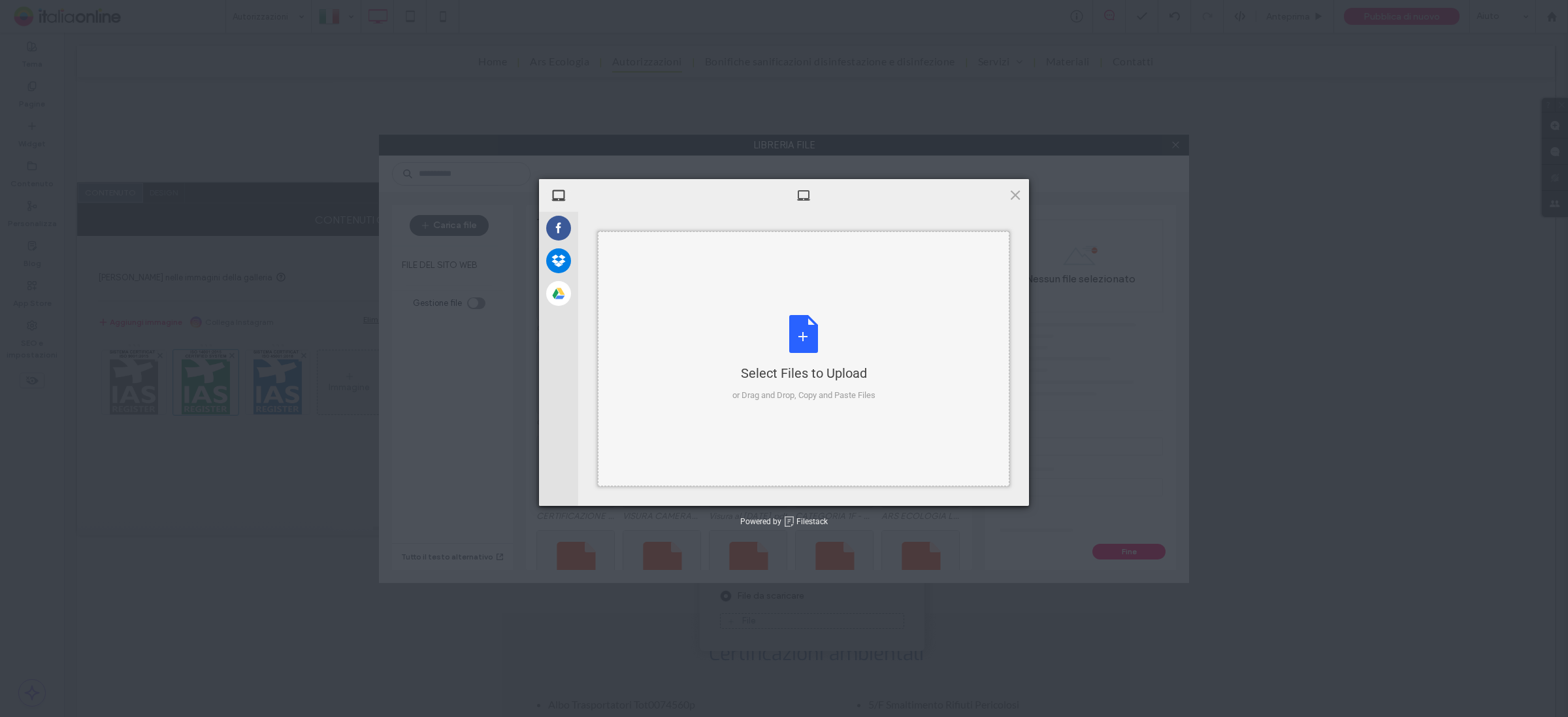
click at [808, 334] on div "Select Files to Upload or Drag and Drop, Copy and Paste Files" at bounding box center [803, 358] width 143 height 87
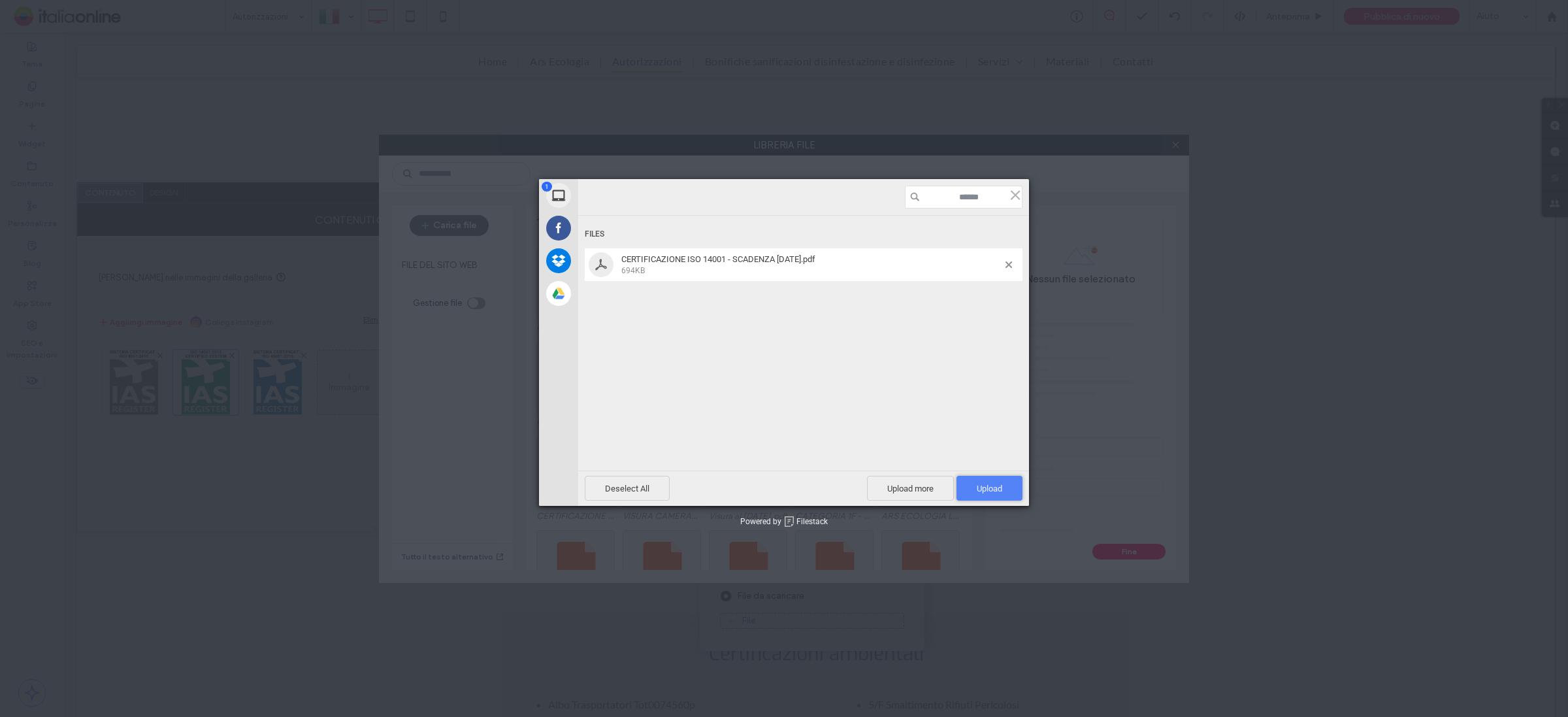
click at [991, 490] on span "Upload 1" at bounding box center [989, 488] width 26 height 10
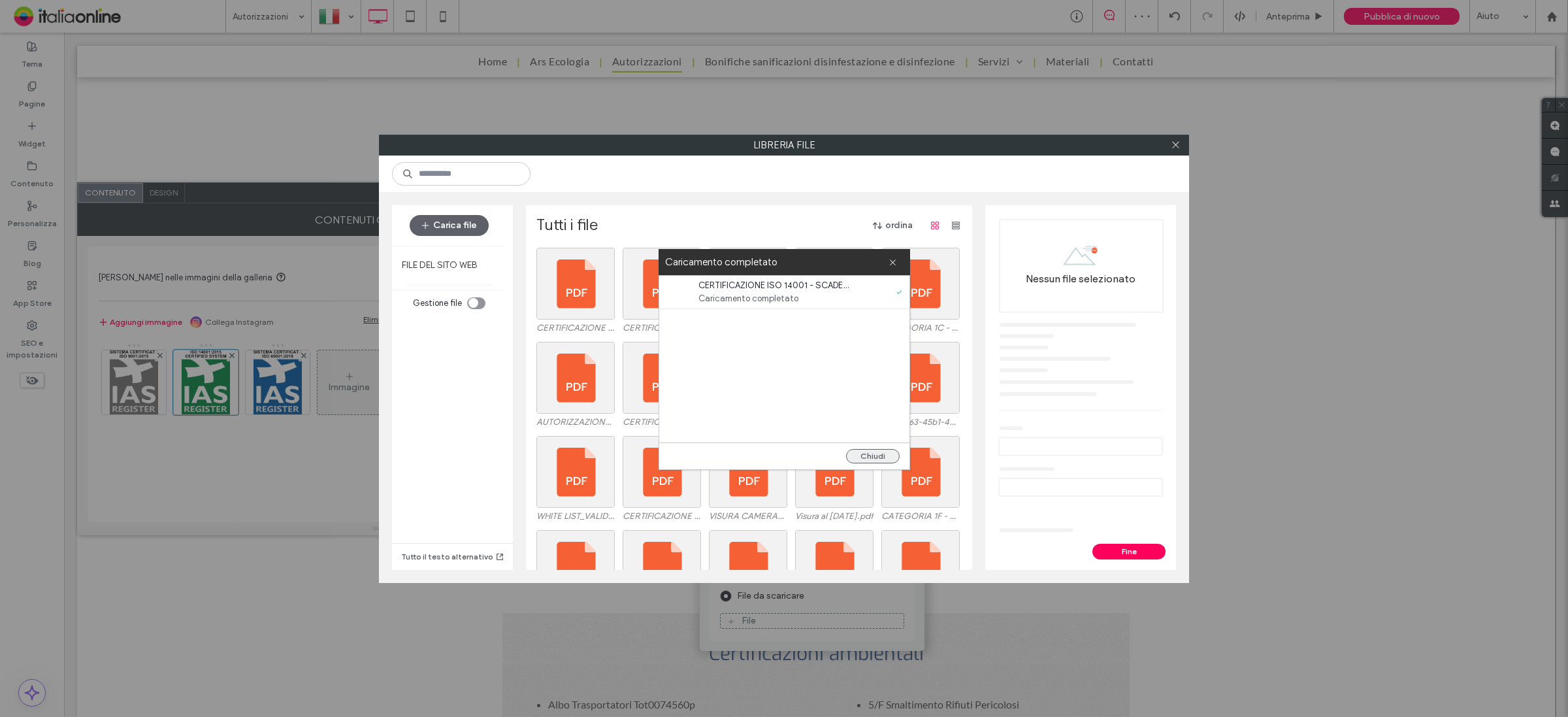
click at [875, 454] on button "Chiudi" at bounding box center [872, 456] width 53 height 15
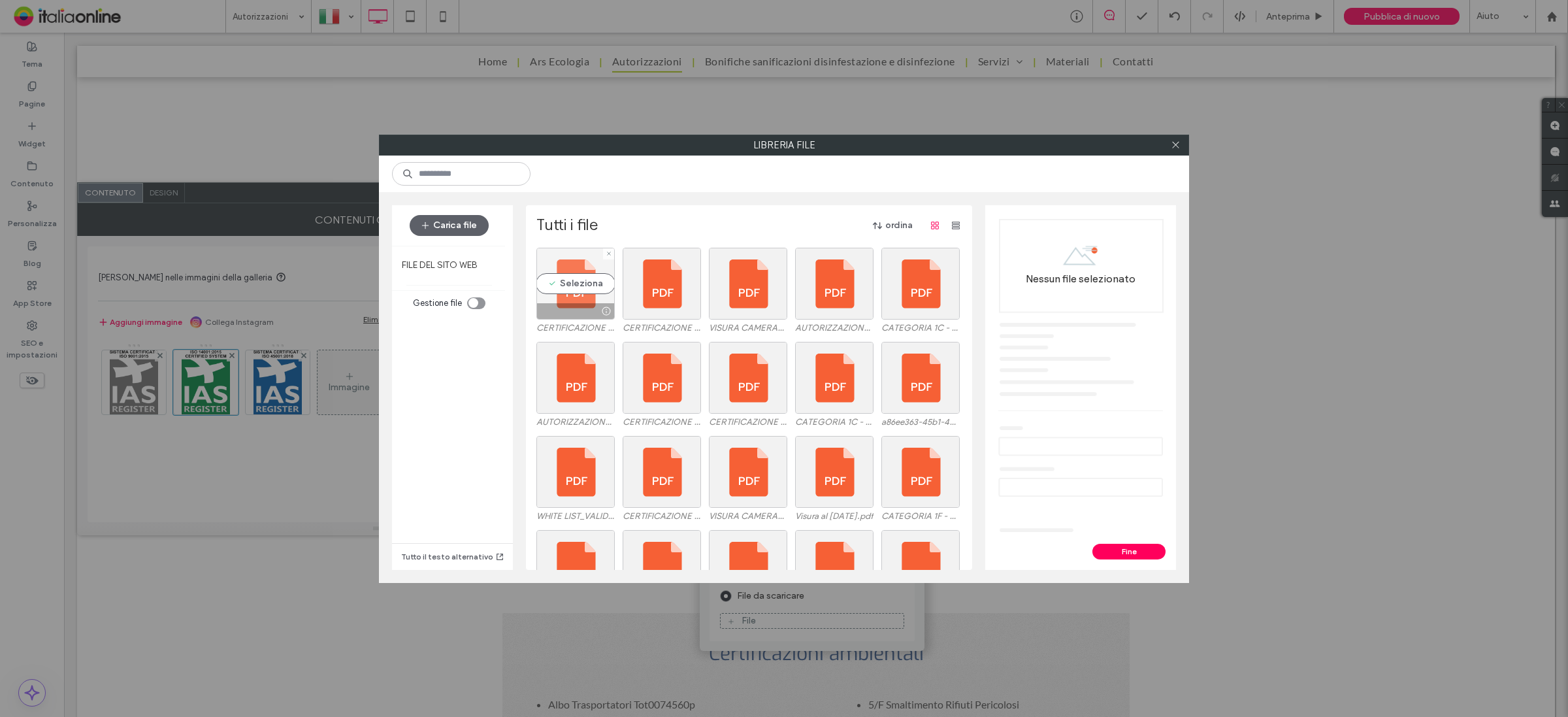
drag, startPoint x: 556, startPoint y: 279, endPoint x: 790, endPoint y: 340, distance: 241.8
click at [556, 279] on div "Seleziona" at bounding box center [575, 283] width 78 height 72
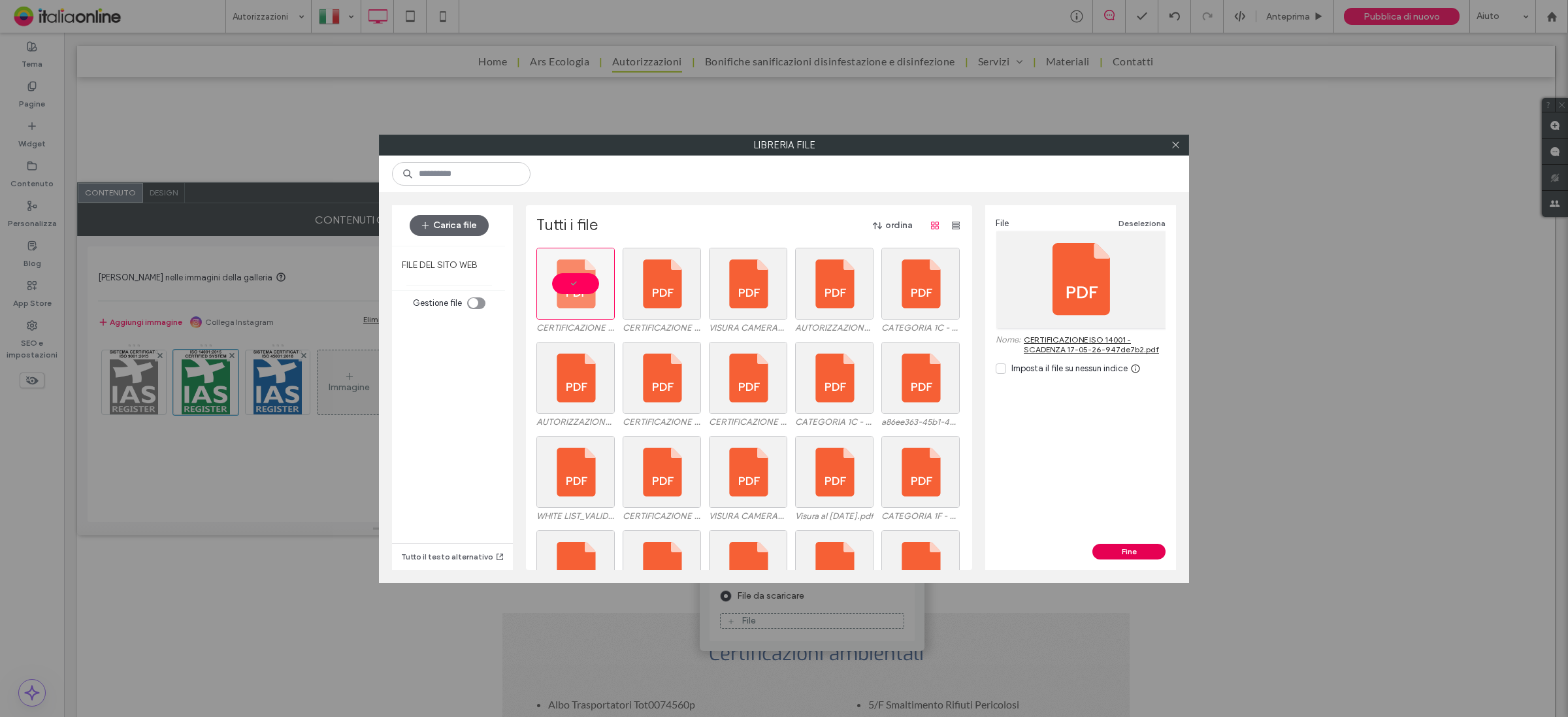
click at [1140, 543] on button "Fine" at bounding box center [1129, 551] width 73 height 15
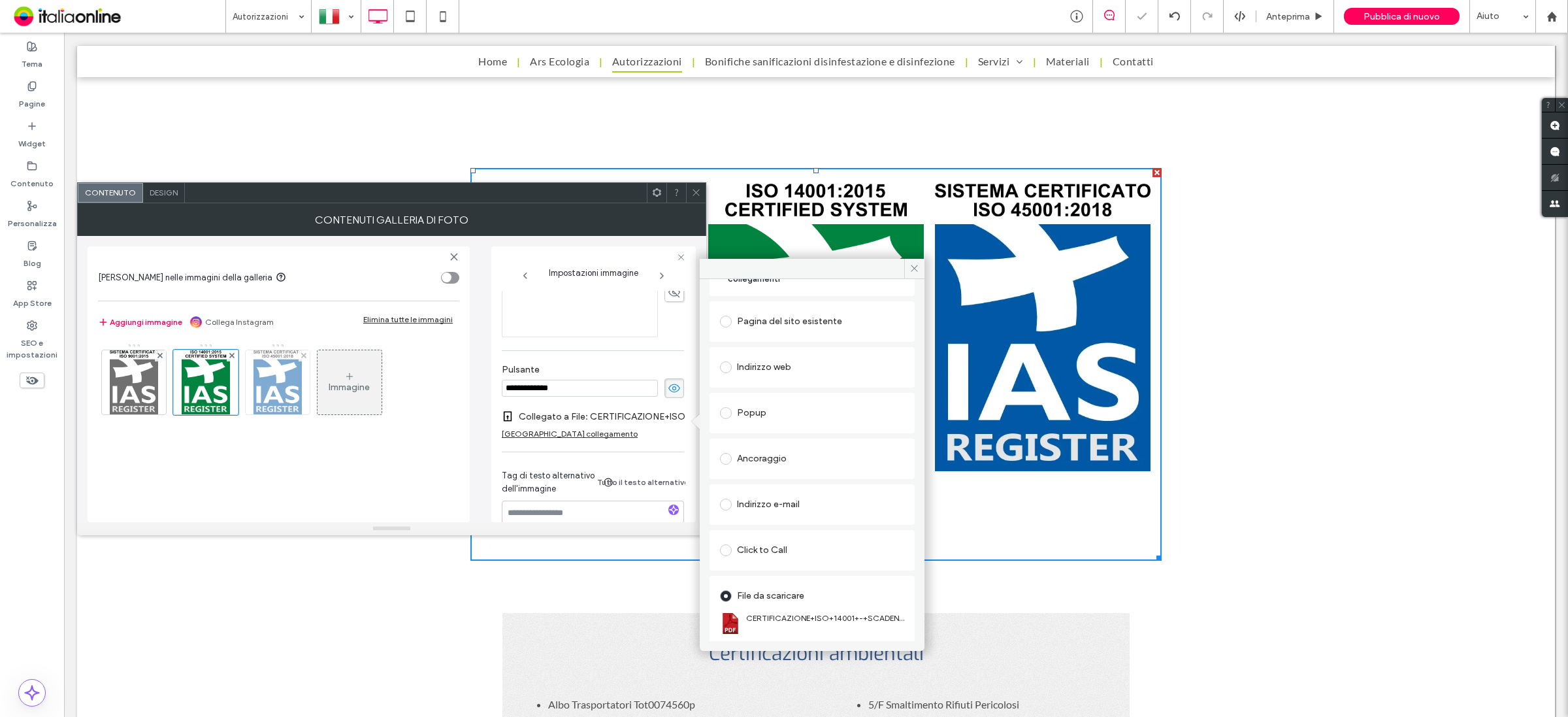
click at [275, 385] on img at bounding box center [278, 382] width 48 height 64
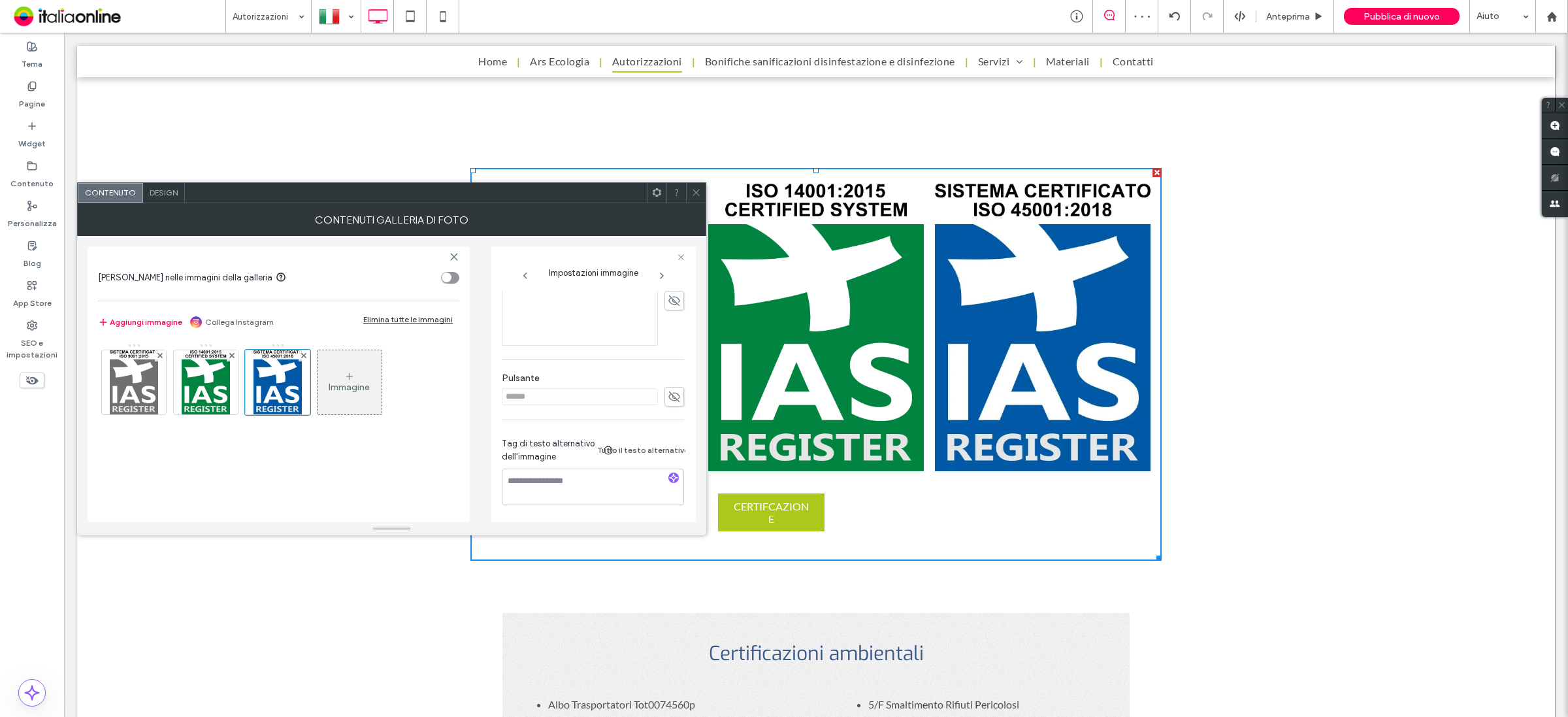
click at [675, 397] on icon at bounding box center [675, 397] width 13 height 15
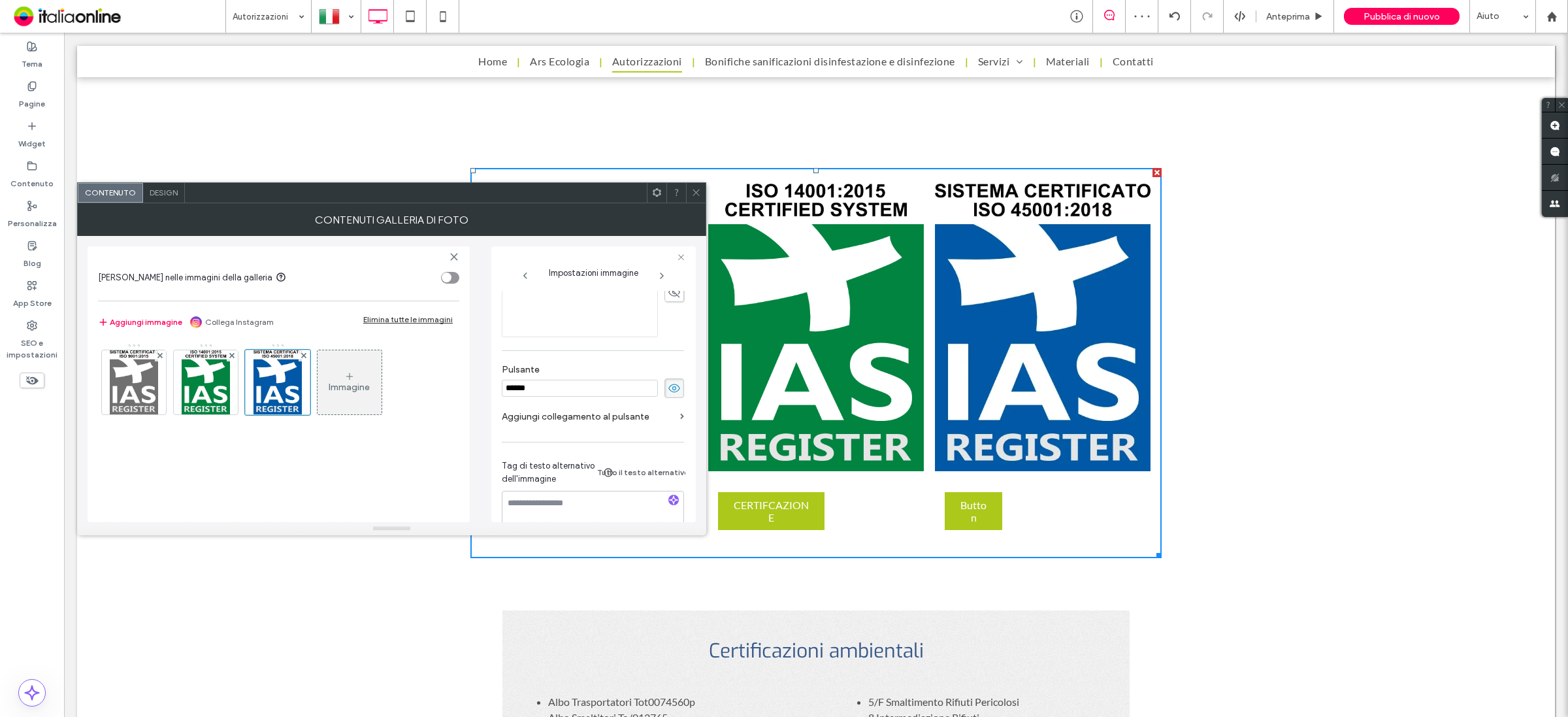
click at [614, 397] on input "******" at bounding box center [579, 387] width 156 height 17
type input "**********"
click at [635, 423] on label "Aggiungi collegamento al pulsante" at bounding box center [588, 416] width 173 height 24
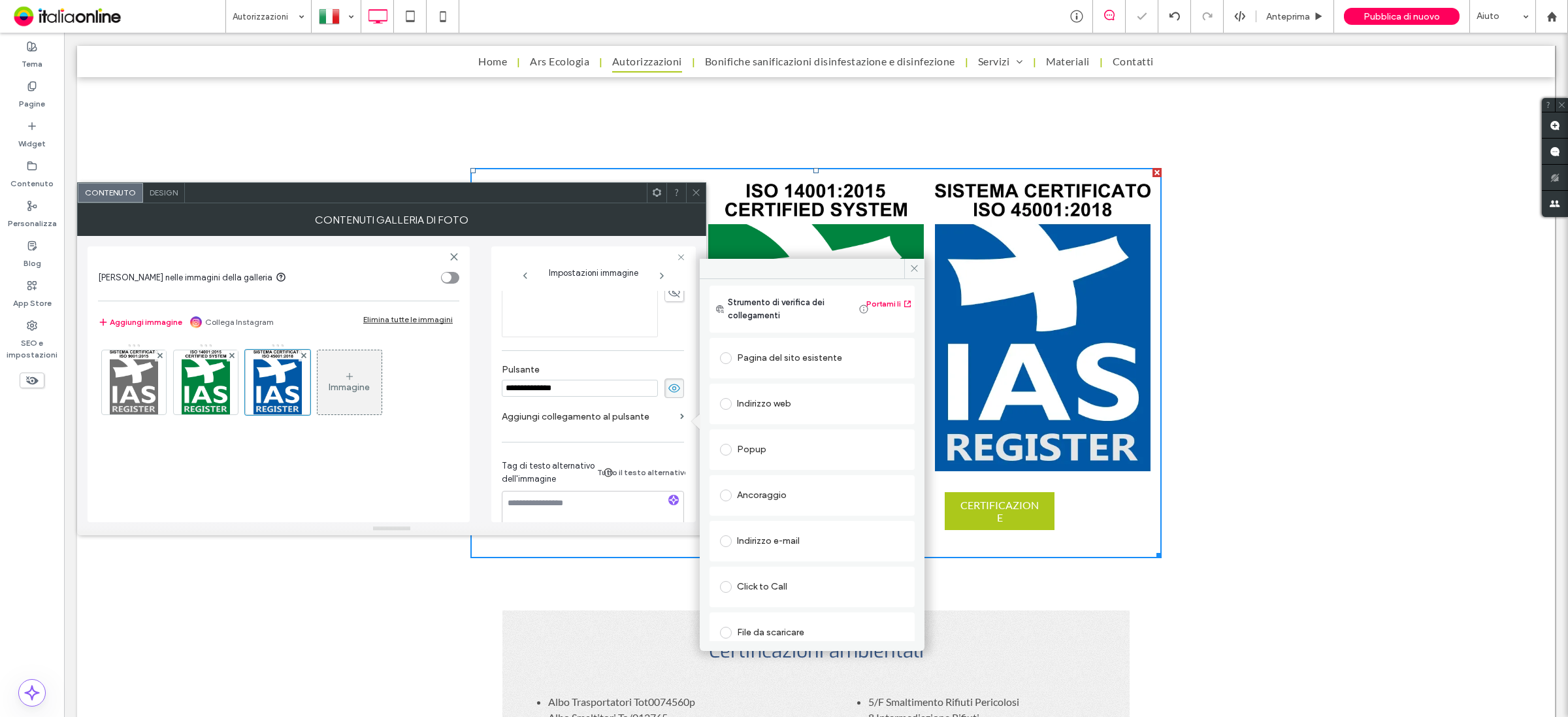
scroll to position [31, 0]
click at [819, 621] on div "File da scaricare" at bounding box center [812, 621] width 185 height 21
click at [774, 620] on div "File" at bounding box center [812, 620] width 183 height 12
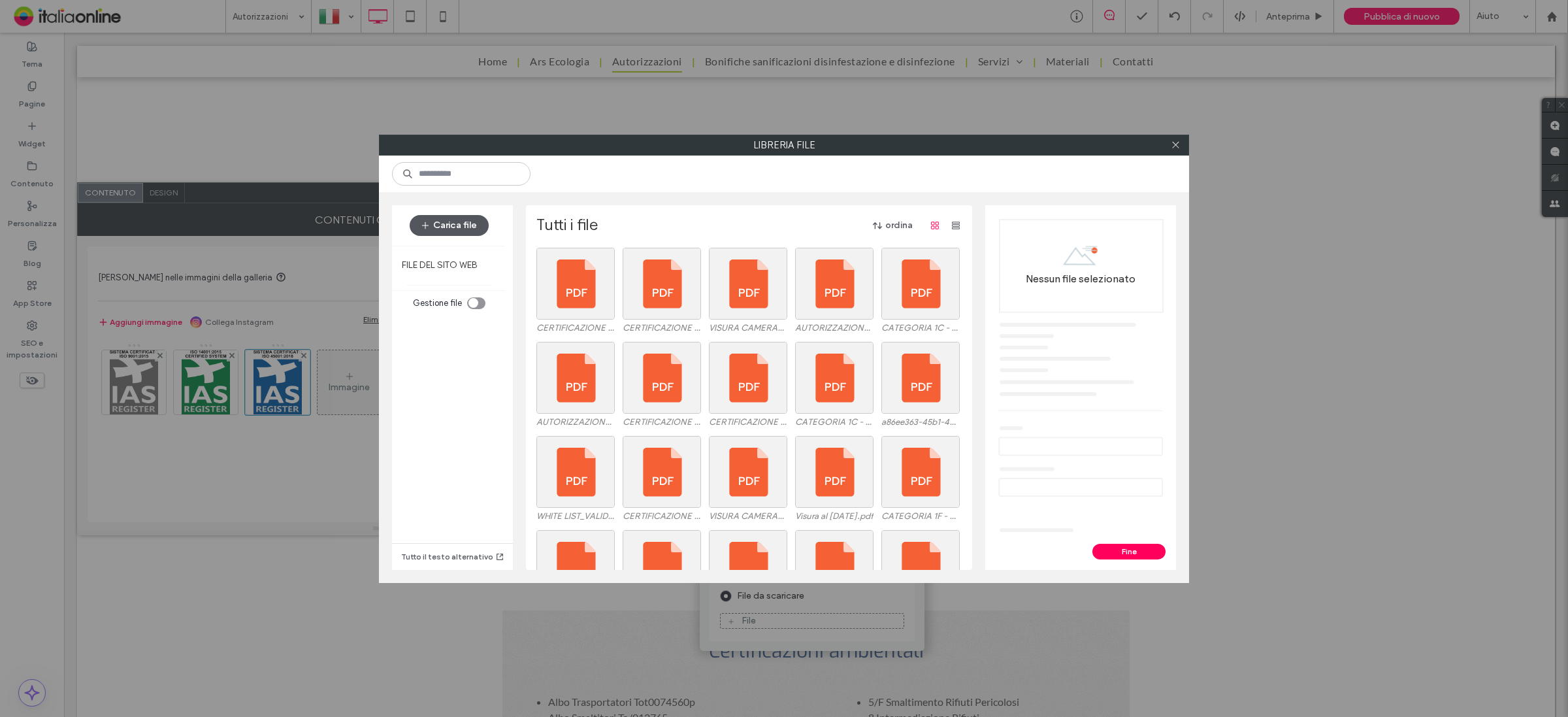
click at [451, 220] on button "Carica file" at bounding box center [449, 226] width 79 height 21
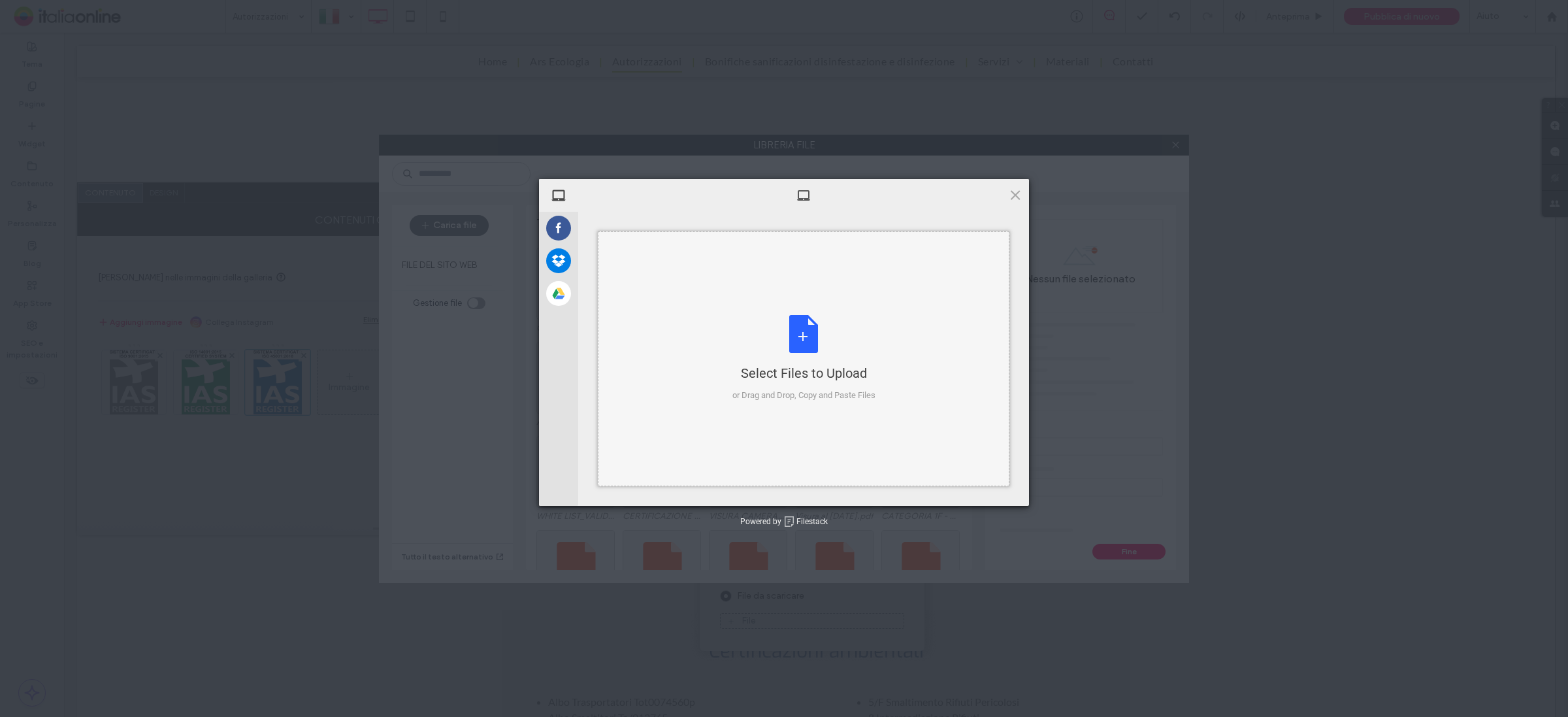
click at [817, 338] on div "Select Files to Upload or Drag and Drop, Copy and Paste Files" at bounding box center [803, 358] width 143 height 87
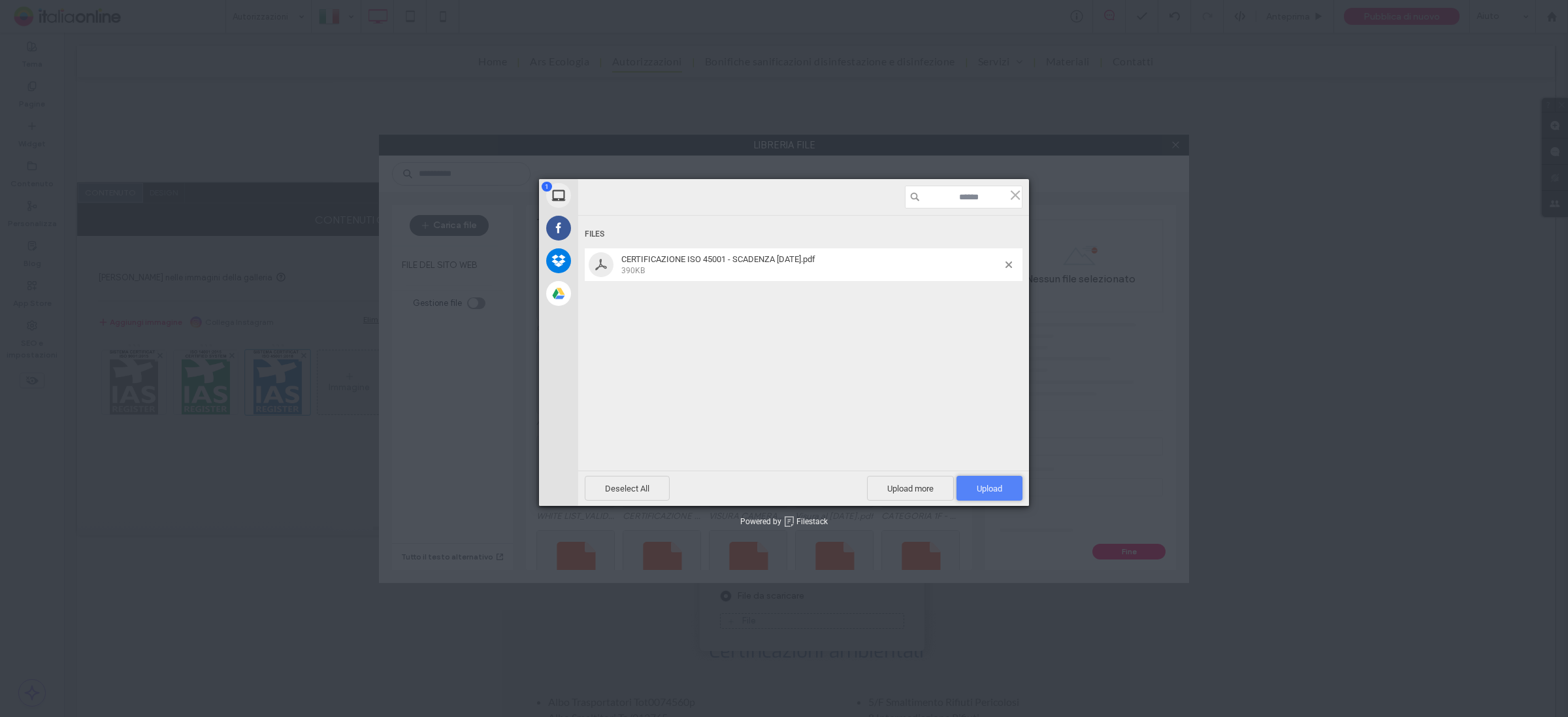
click at [997, 483] on span "Upload 1" at bounding box center [989, 488] width 26 height 10
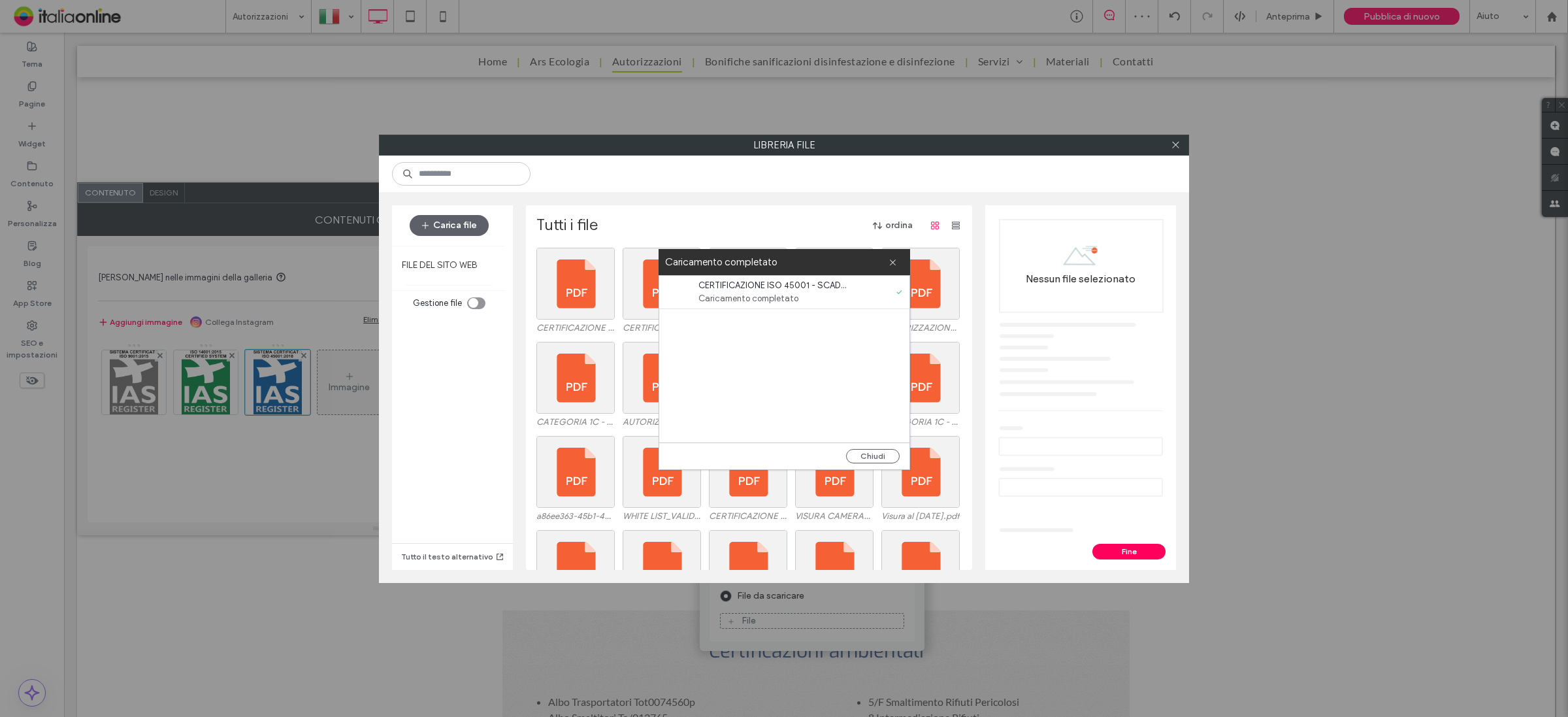
drag, startPoint x: 888, startPoint y: 458, endPoint x: 790, endPoint y: 412, distance: 108.3
click at [888, 458] on button "Chiudi" at bounding box center [872, 456] width 53 height 15
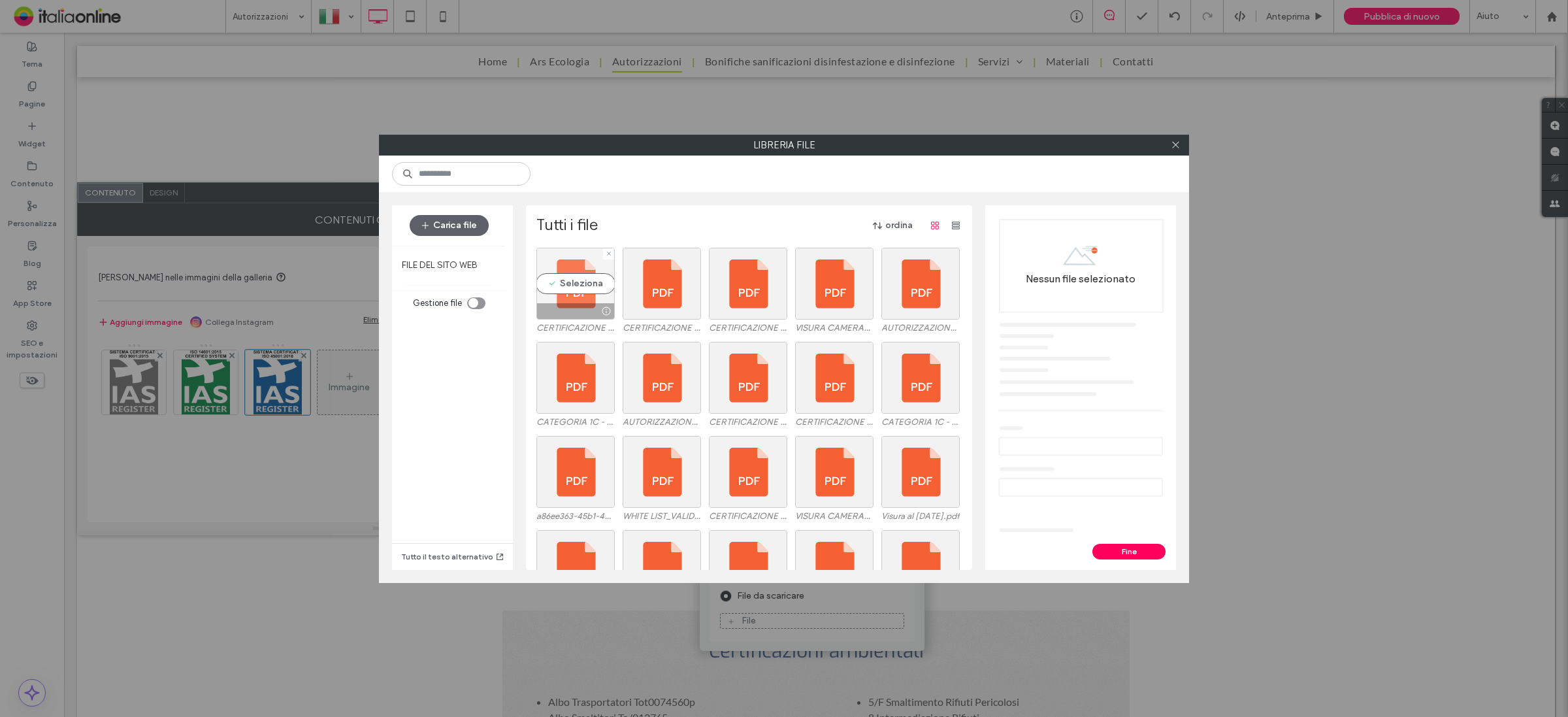
click at [584, 288] on div "Seleziona" at bounding box center [575, 283] width 78 height 72
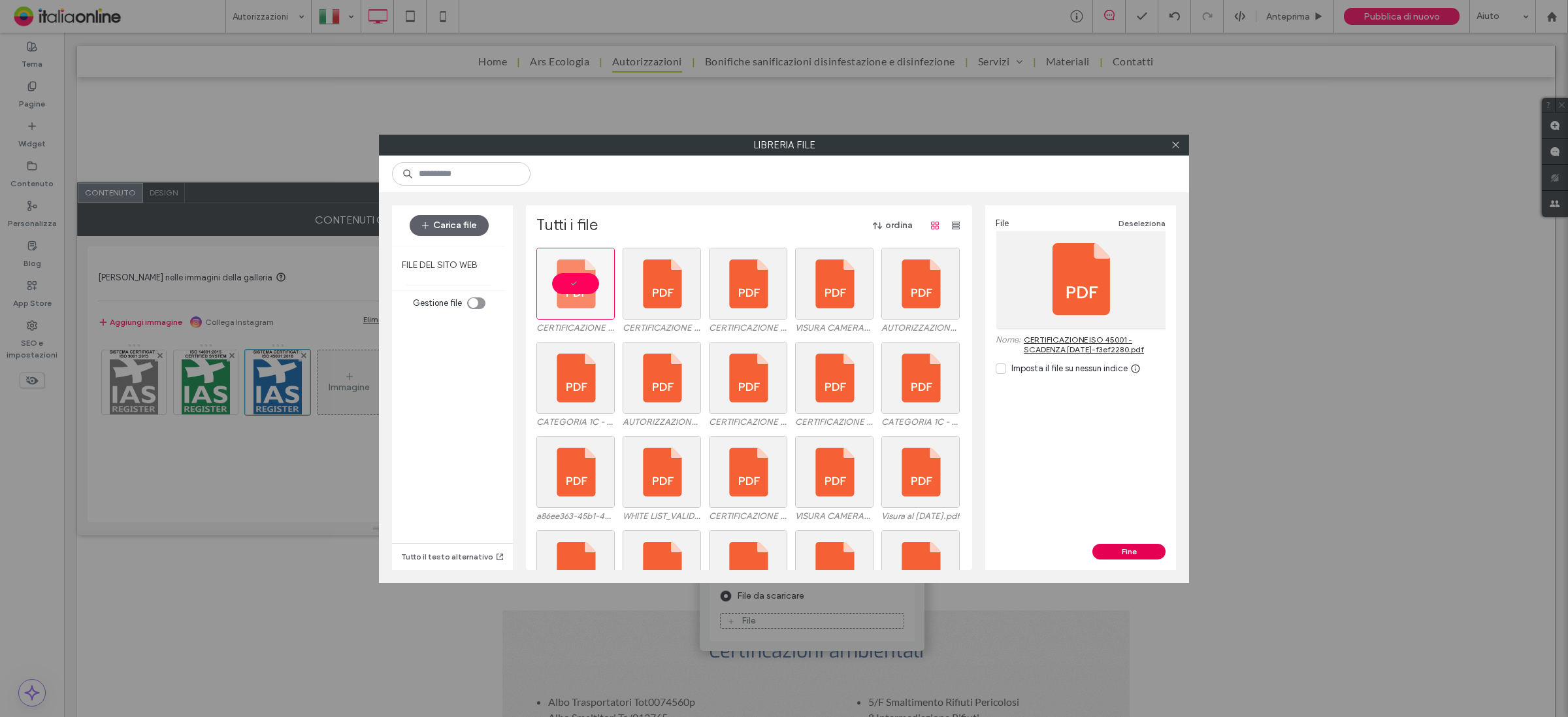
click at [1099, 552] on button "Fine" at bounding box center [1129, 551] width 73 height 15
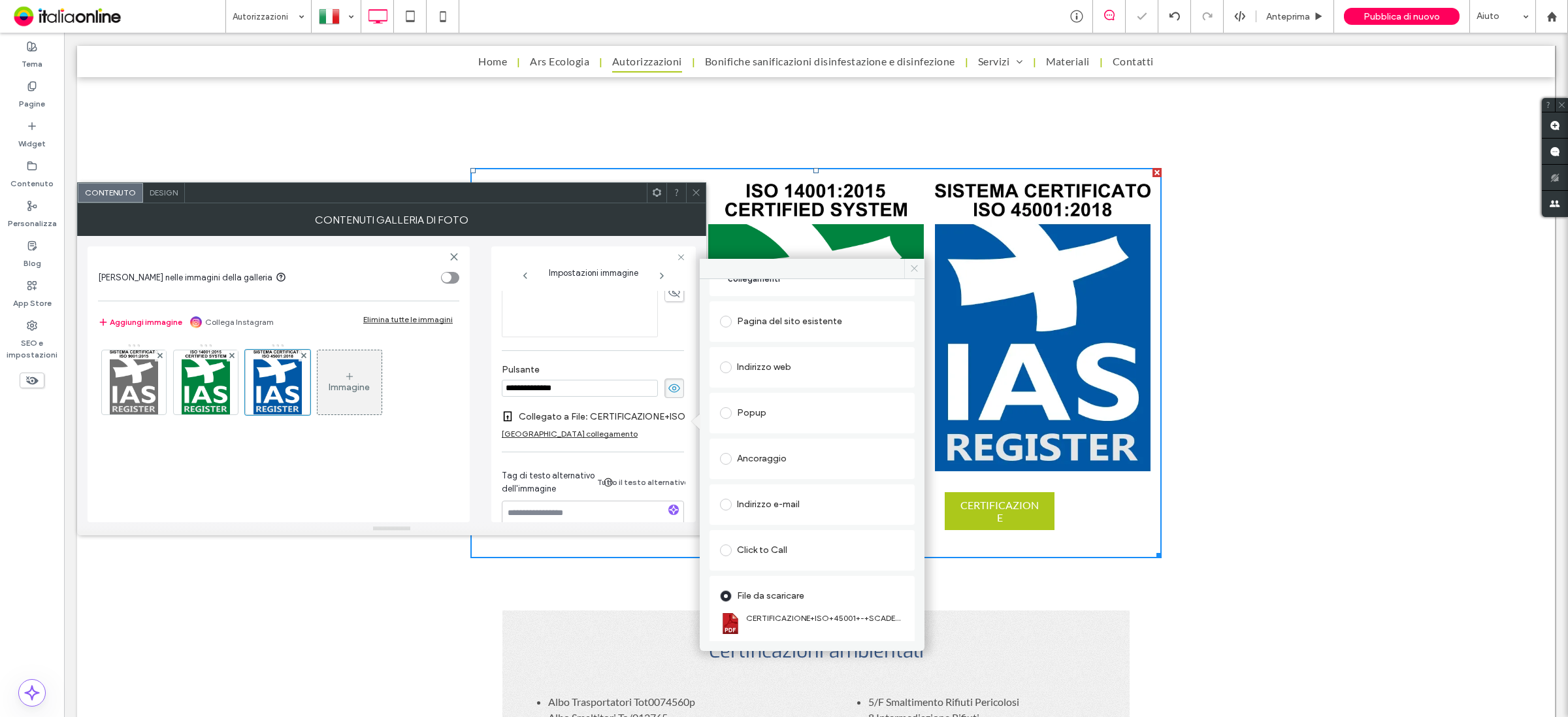
click at [916, 263] on span at bounding box center [915, 268] width 21 height 20
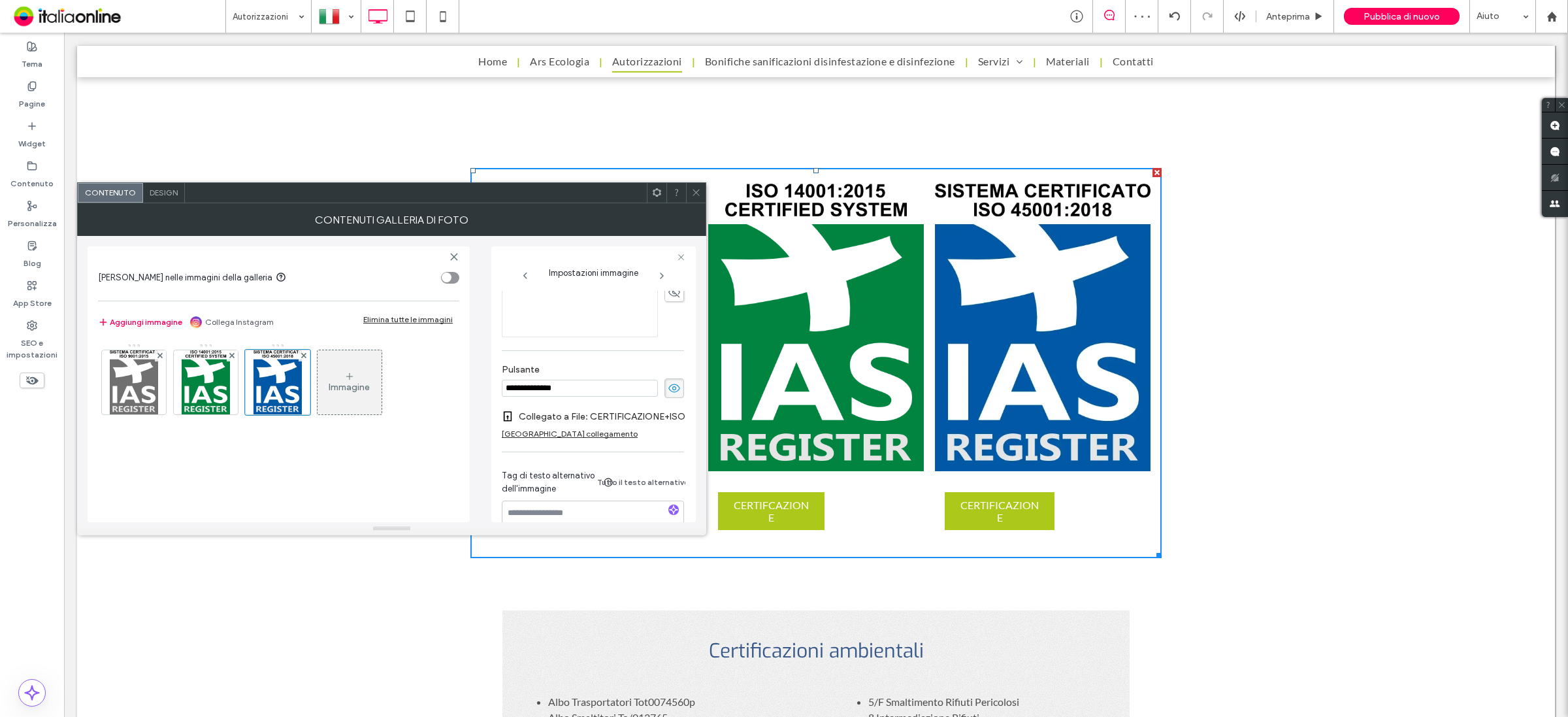
click at [163, 188] on span "Design" at bounding box center [163, 192] width 28 height 10
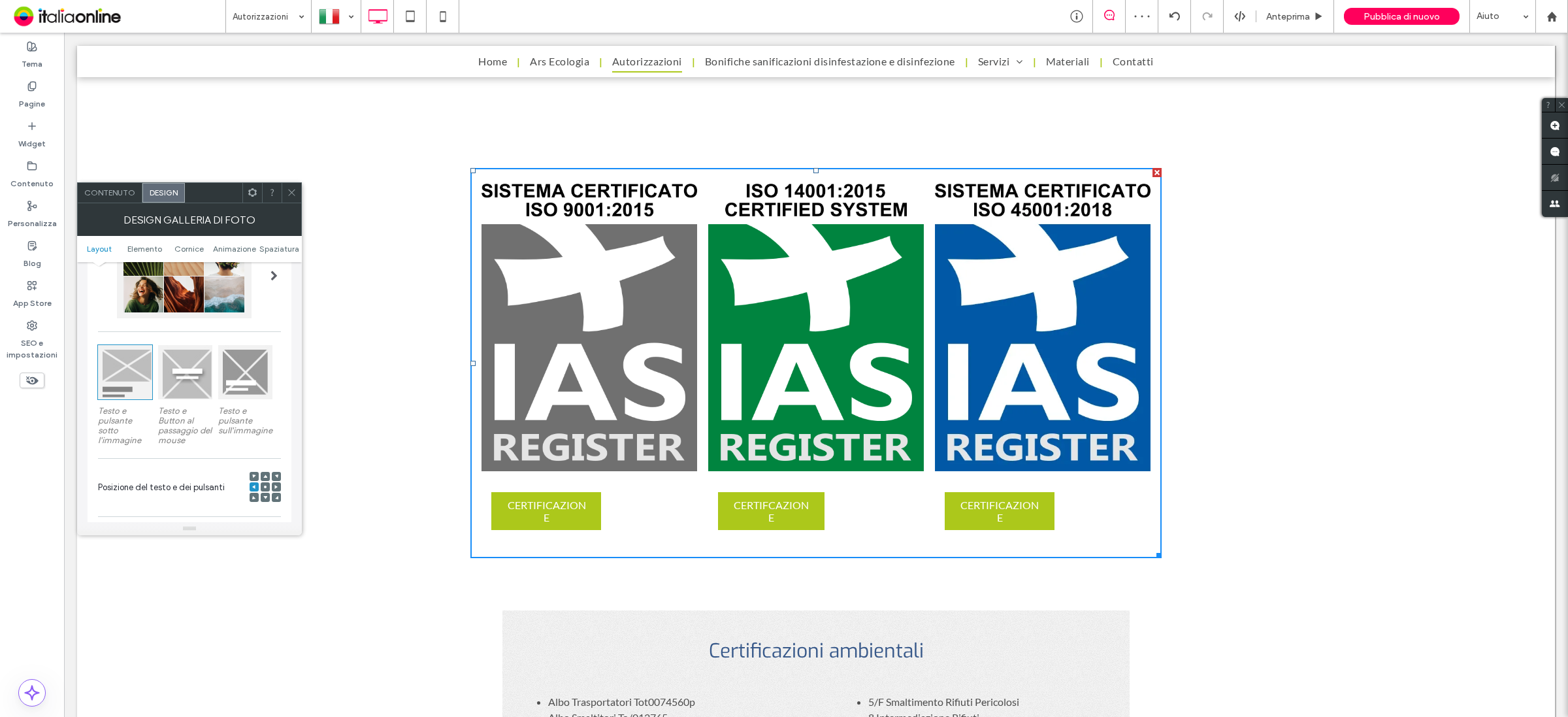
scroll to position [163, 0]
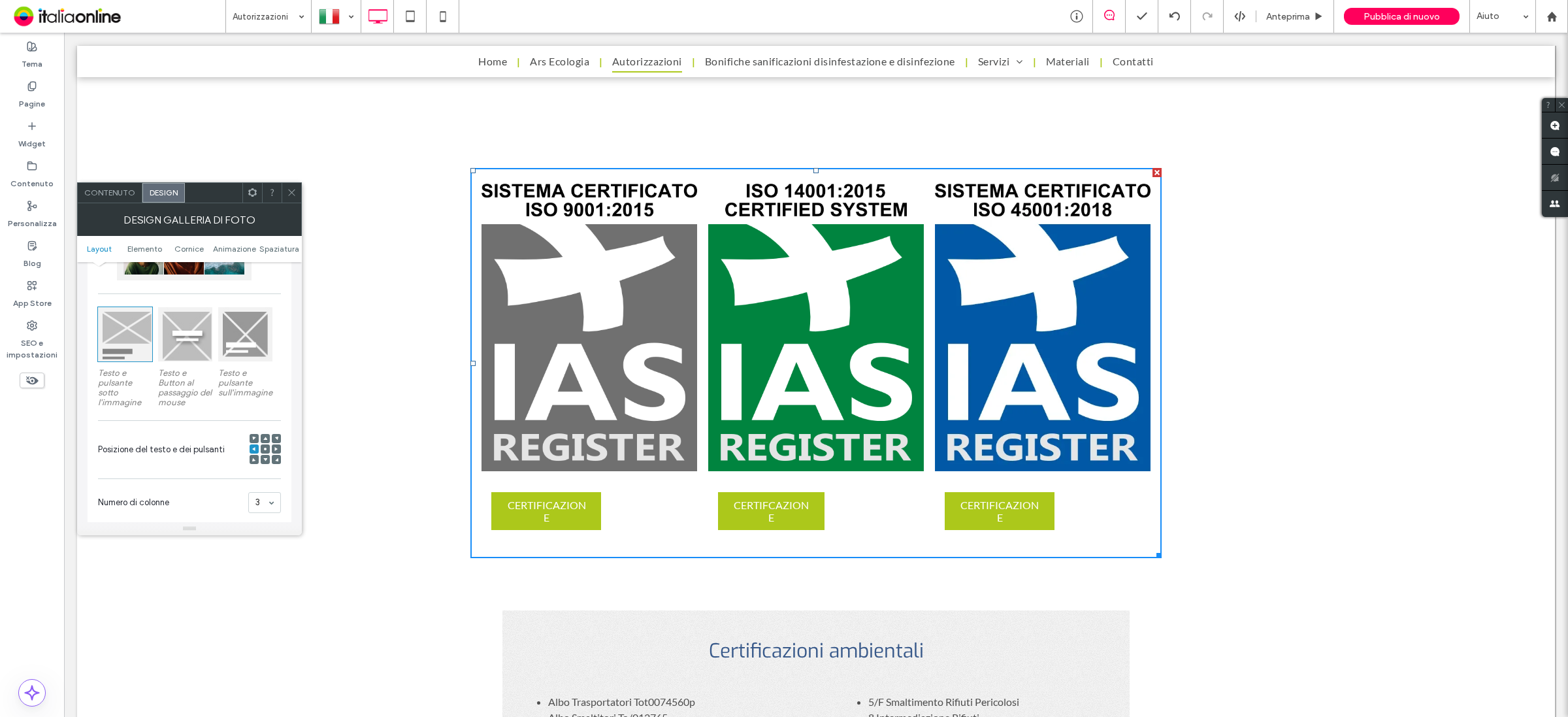
click at [180, 341] on div at bounding box center [185, 334] width 54 height 54
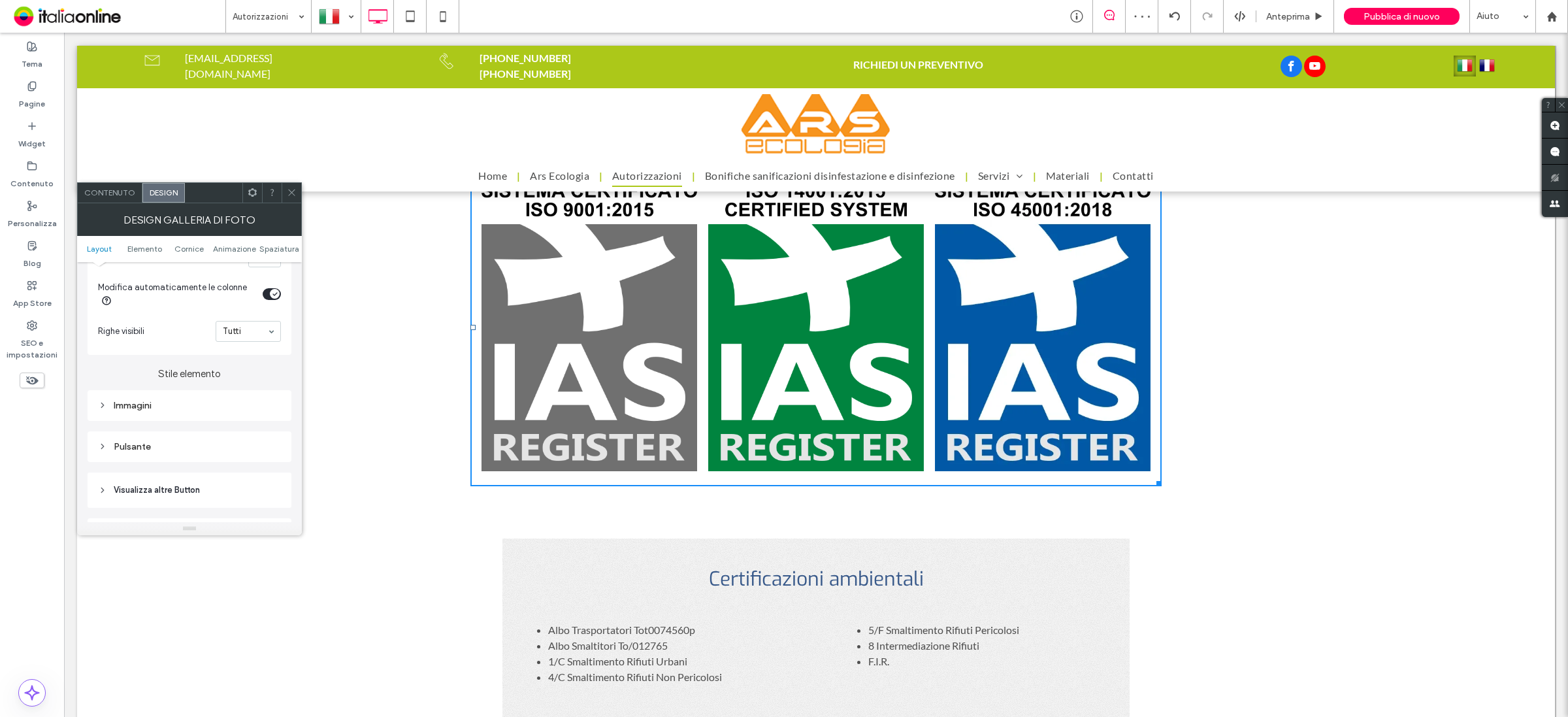
scroll to position [490, 0]
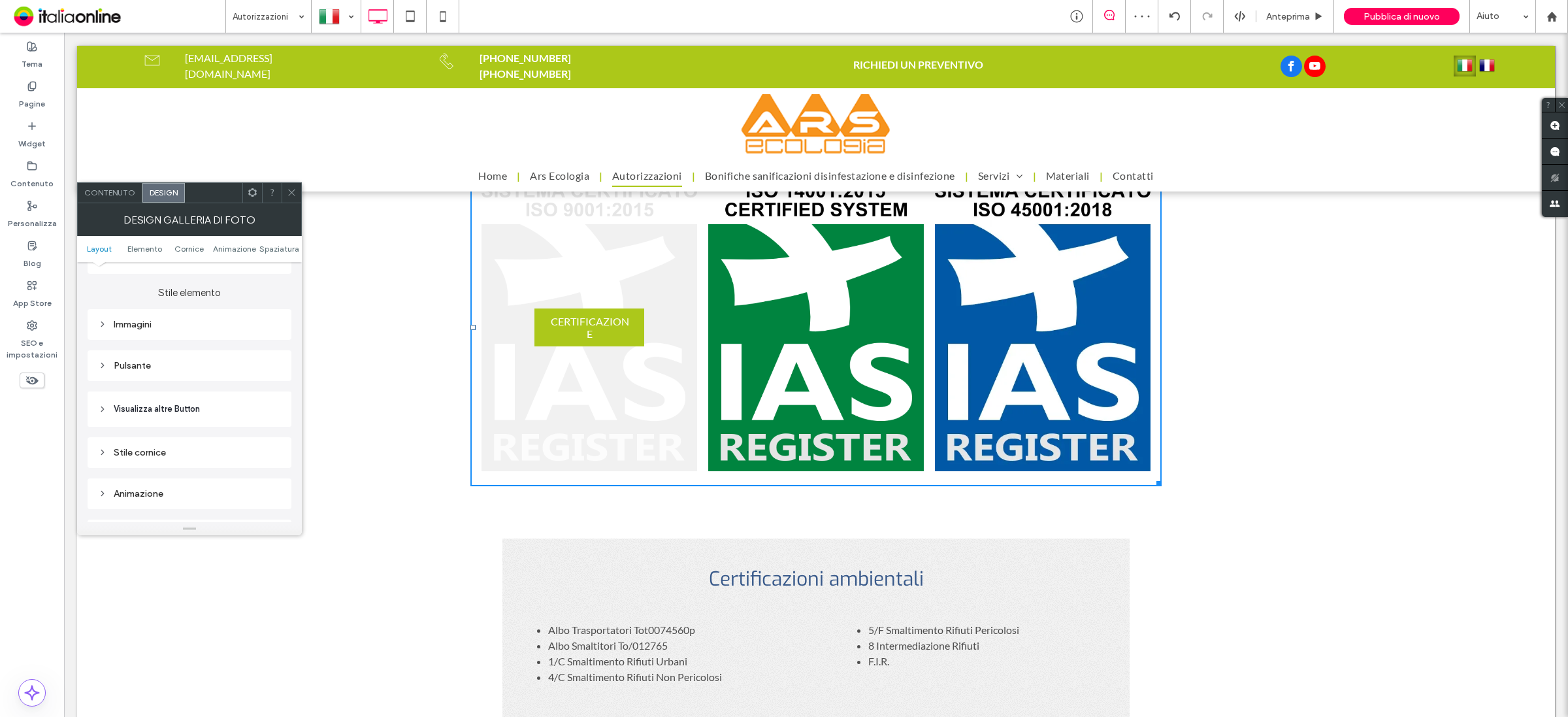
click at [171, 369] on div "Pulsante" at bounding box center [190, 365] width 183 height 11
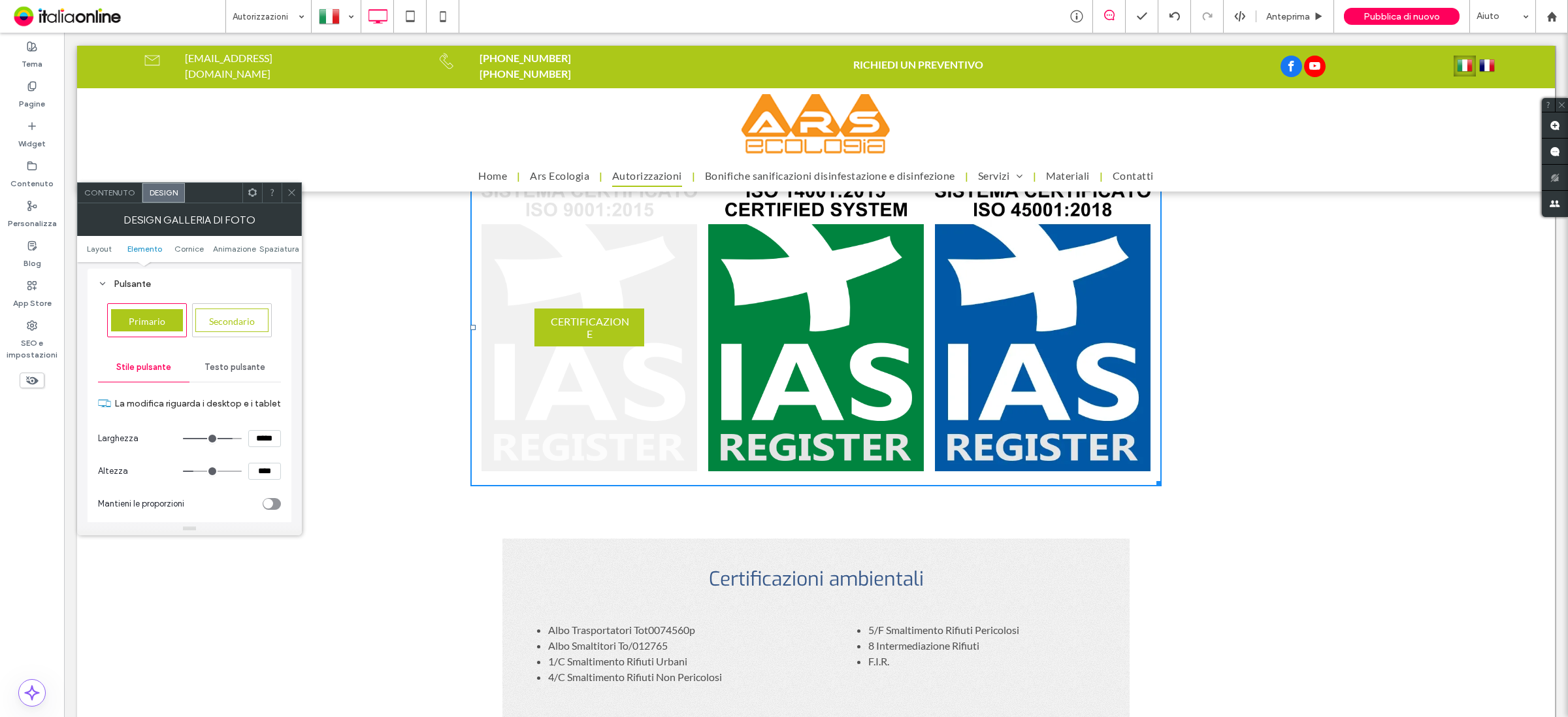
scroll to position [653, 0]
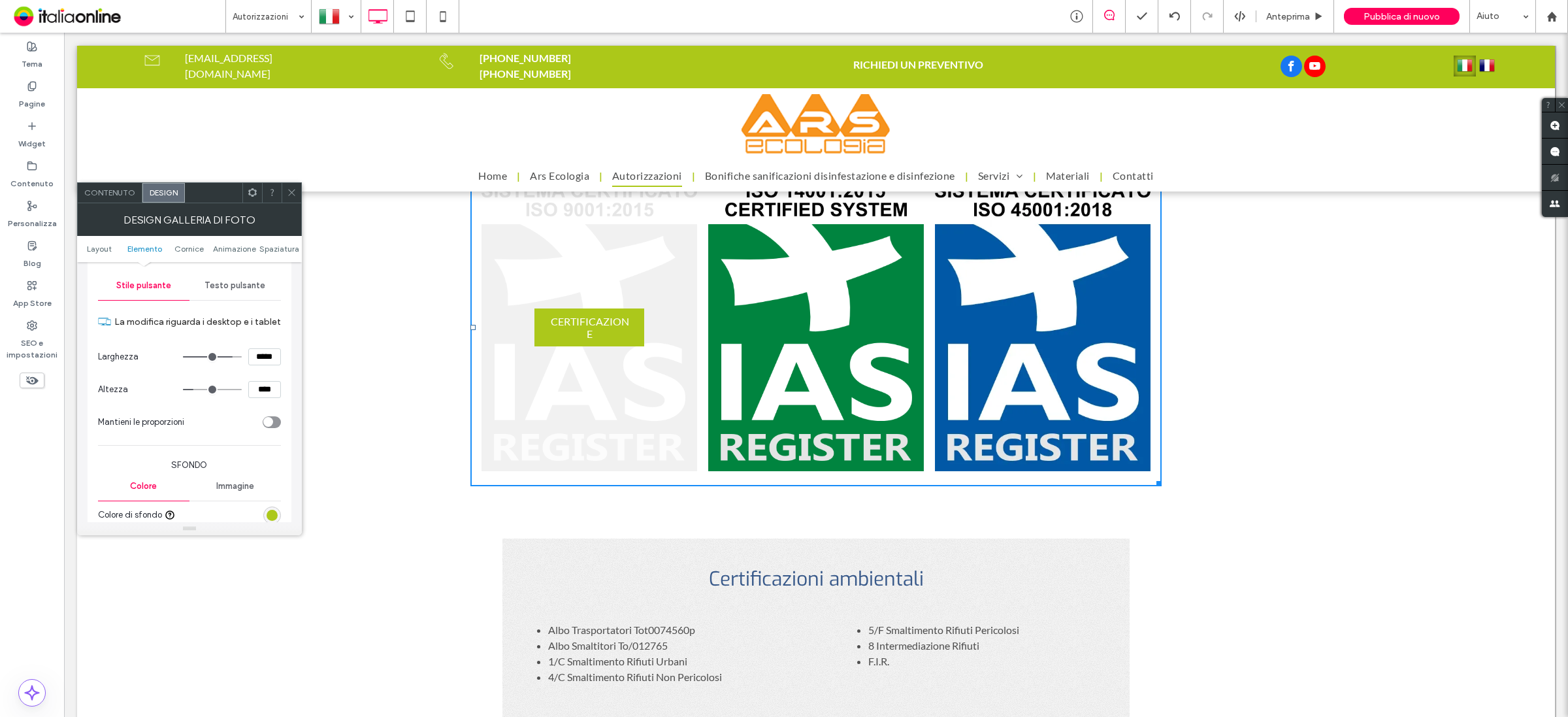
type input "***"
type input "*****"
type input "***"
type input "*****"
type input "***"
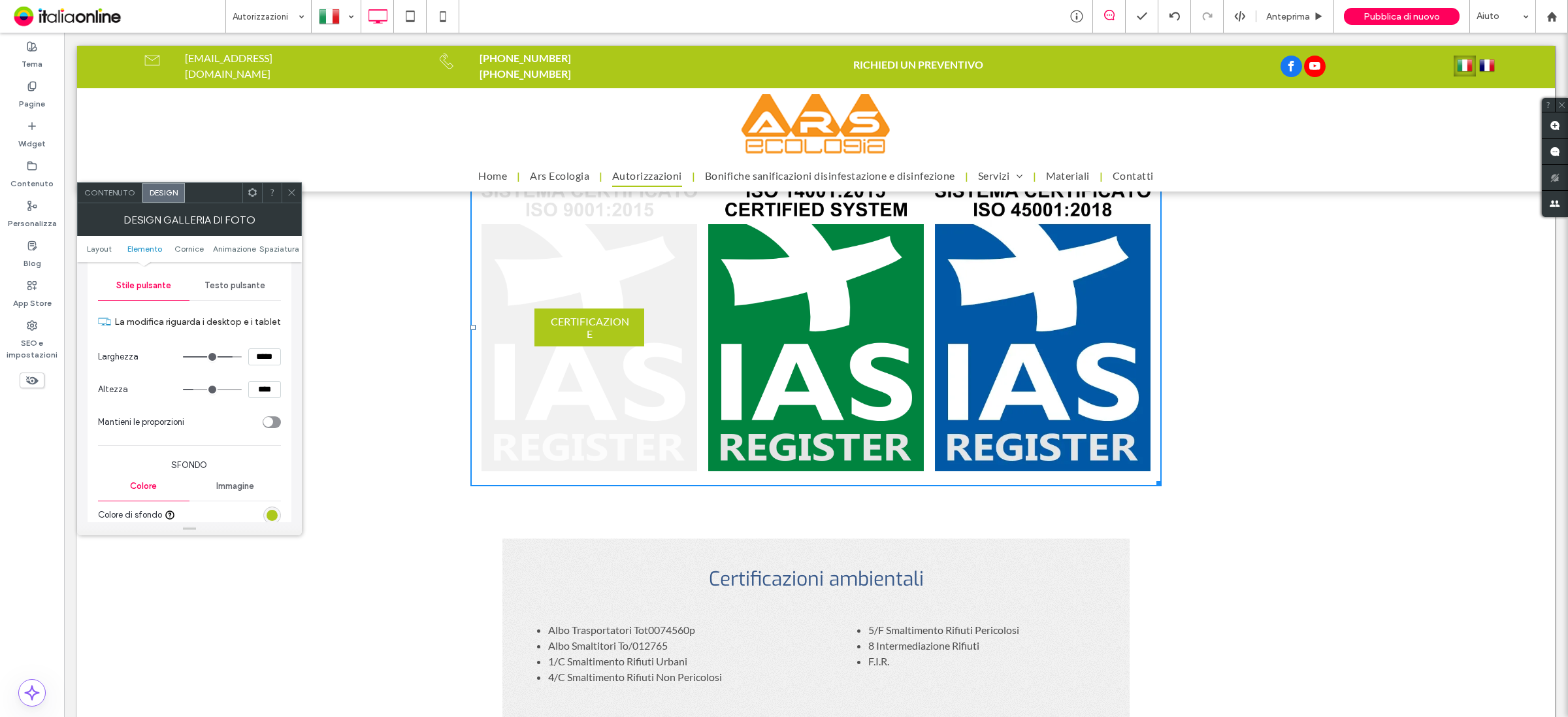
type input "*****"
type input "***"
type input "*****"
type input "***"
type input "*****"
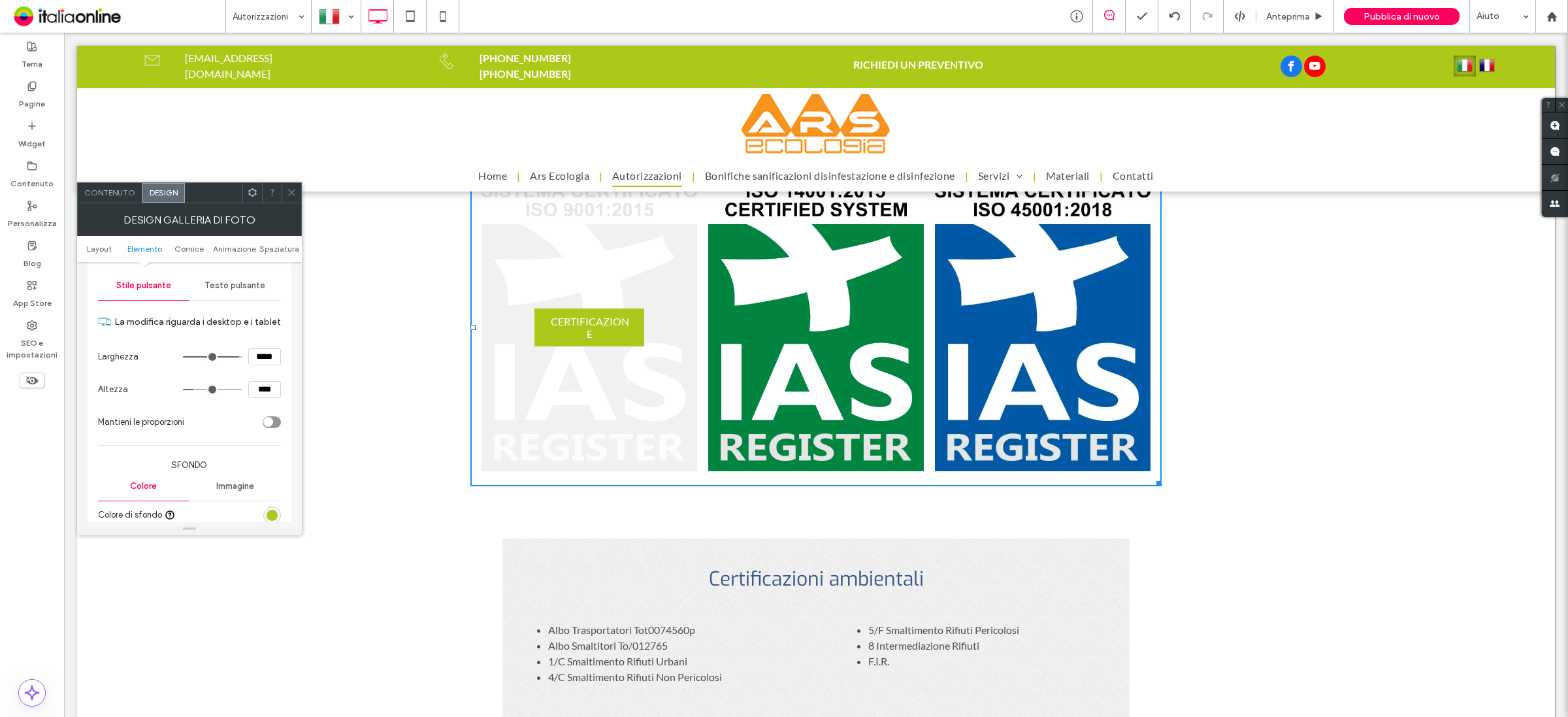
type input "***"
type input "*****"
type input "***"
type input "*****"
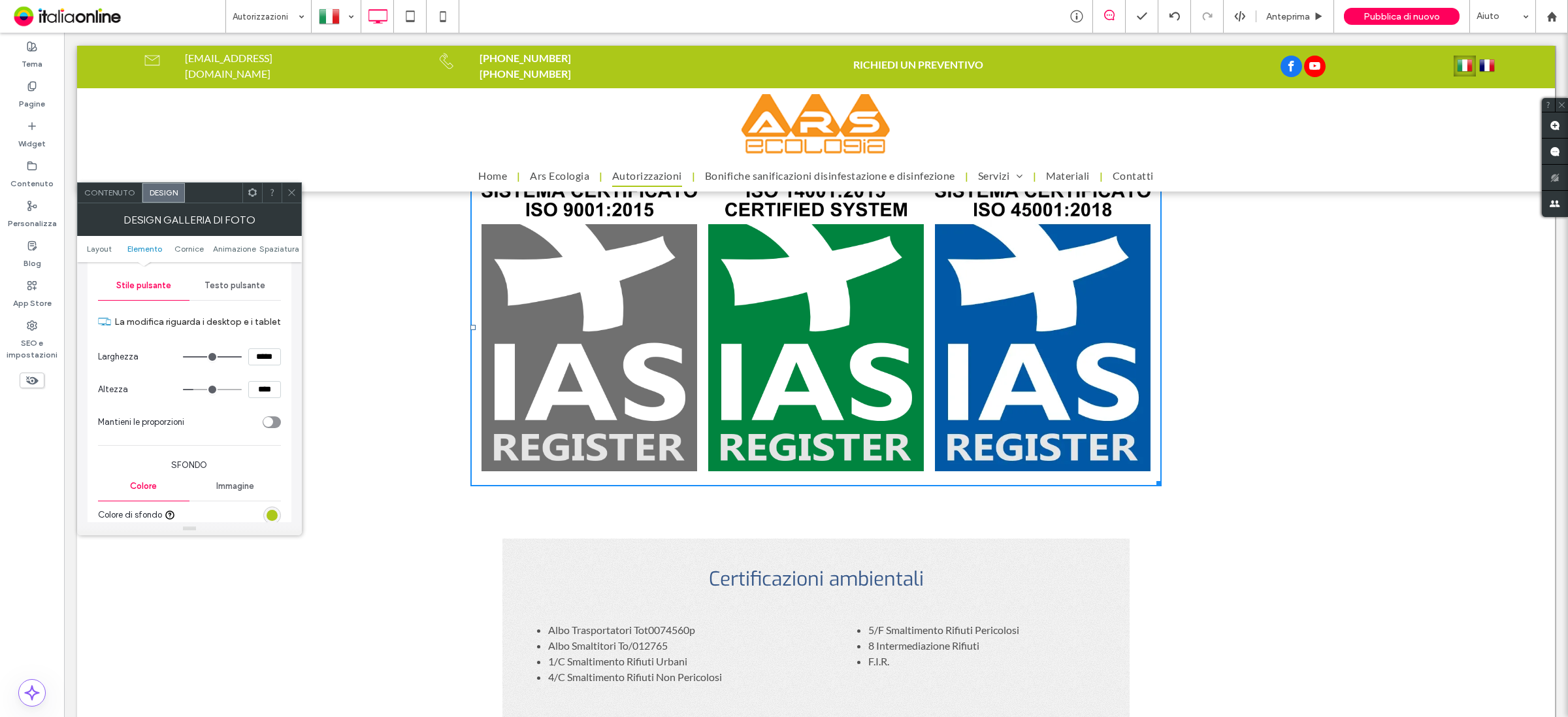
type input "***"
type input "*****"
type input "***"
type input "*****"
type input "***"
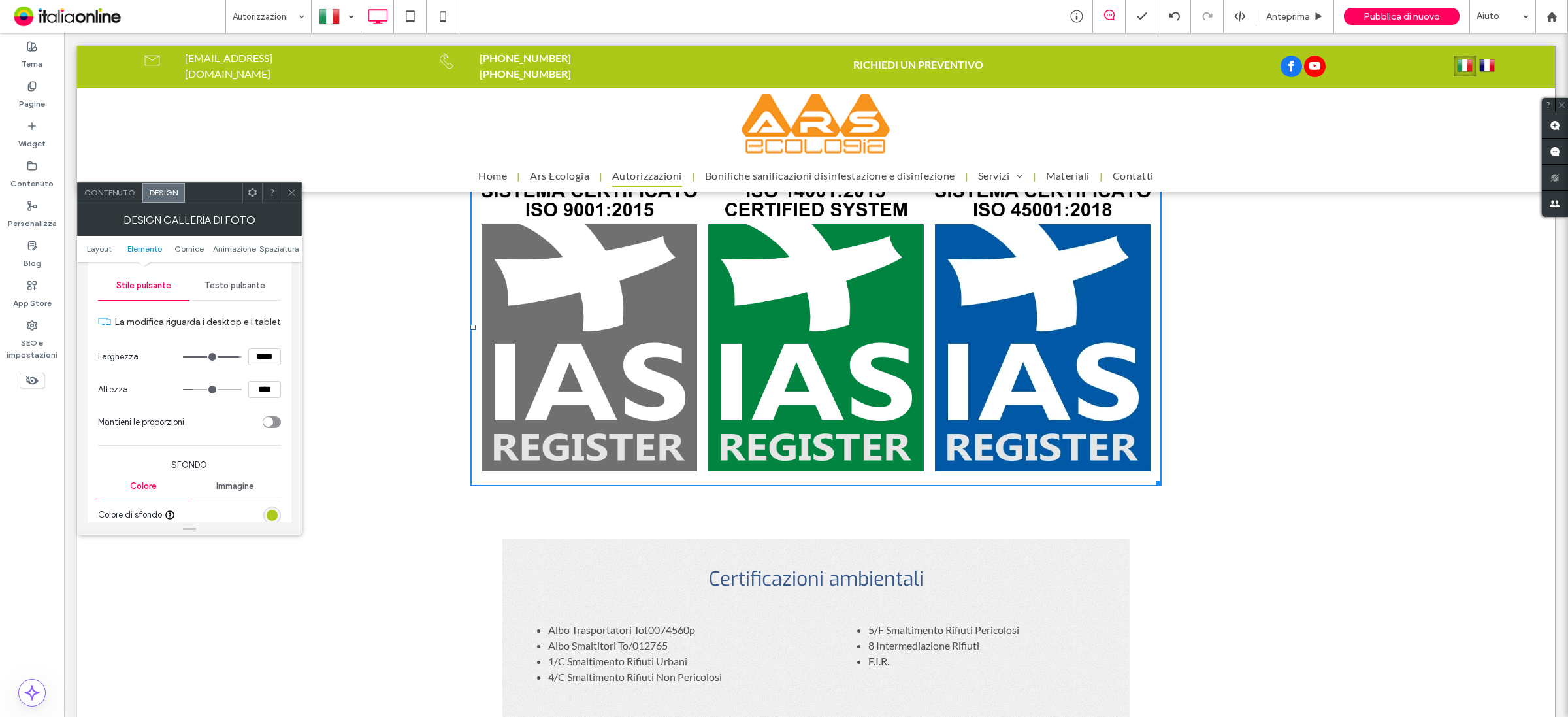
type input "*****"
type input "***"
click at [233, 357] on input "range" at bounding box center [212, 357] width 59 height 1
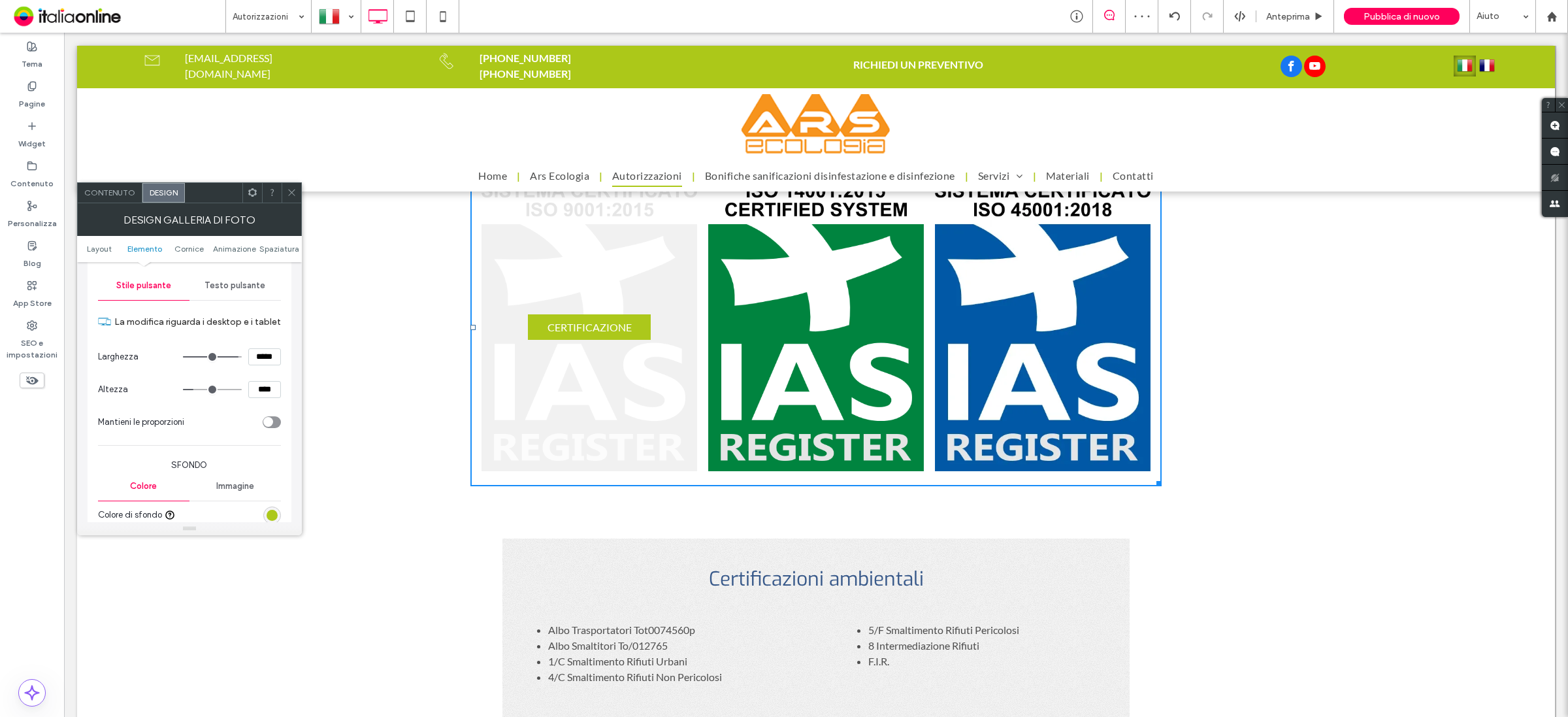
type input "**"
type input "****"
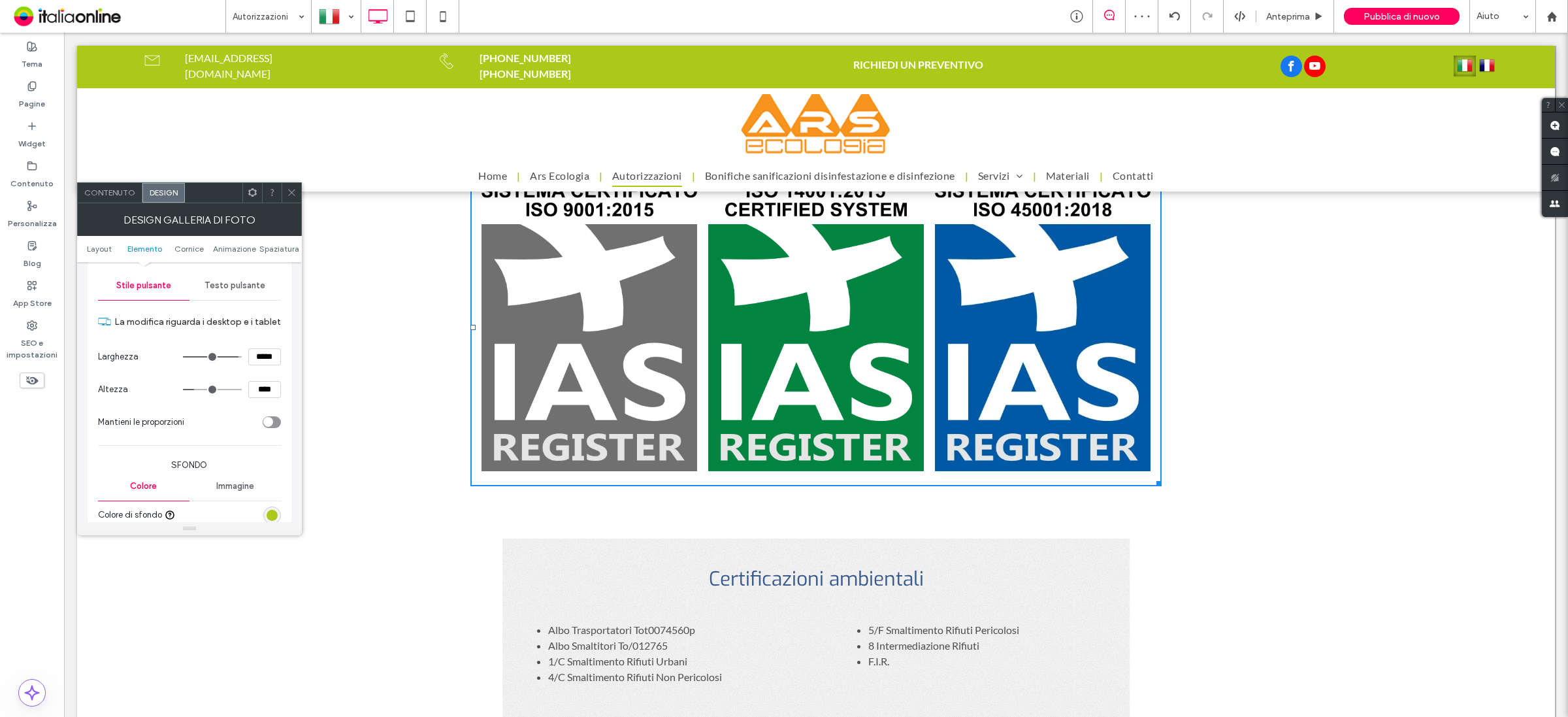
type input "**"
click at [197, 390] on input "range" at bounding box center [212, 390] width 59 height 1
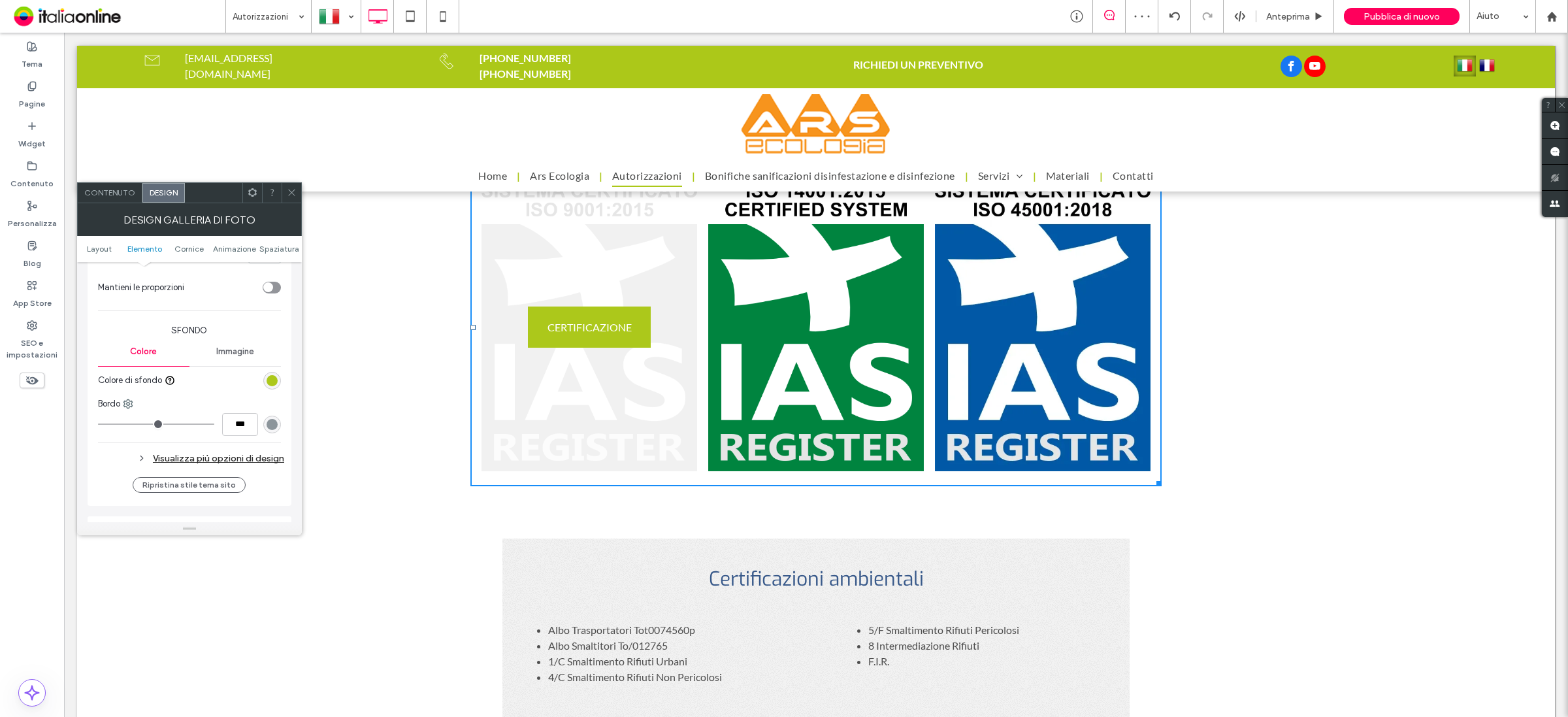
scroll to position [817, 0]
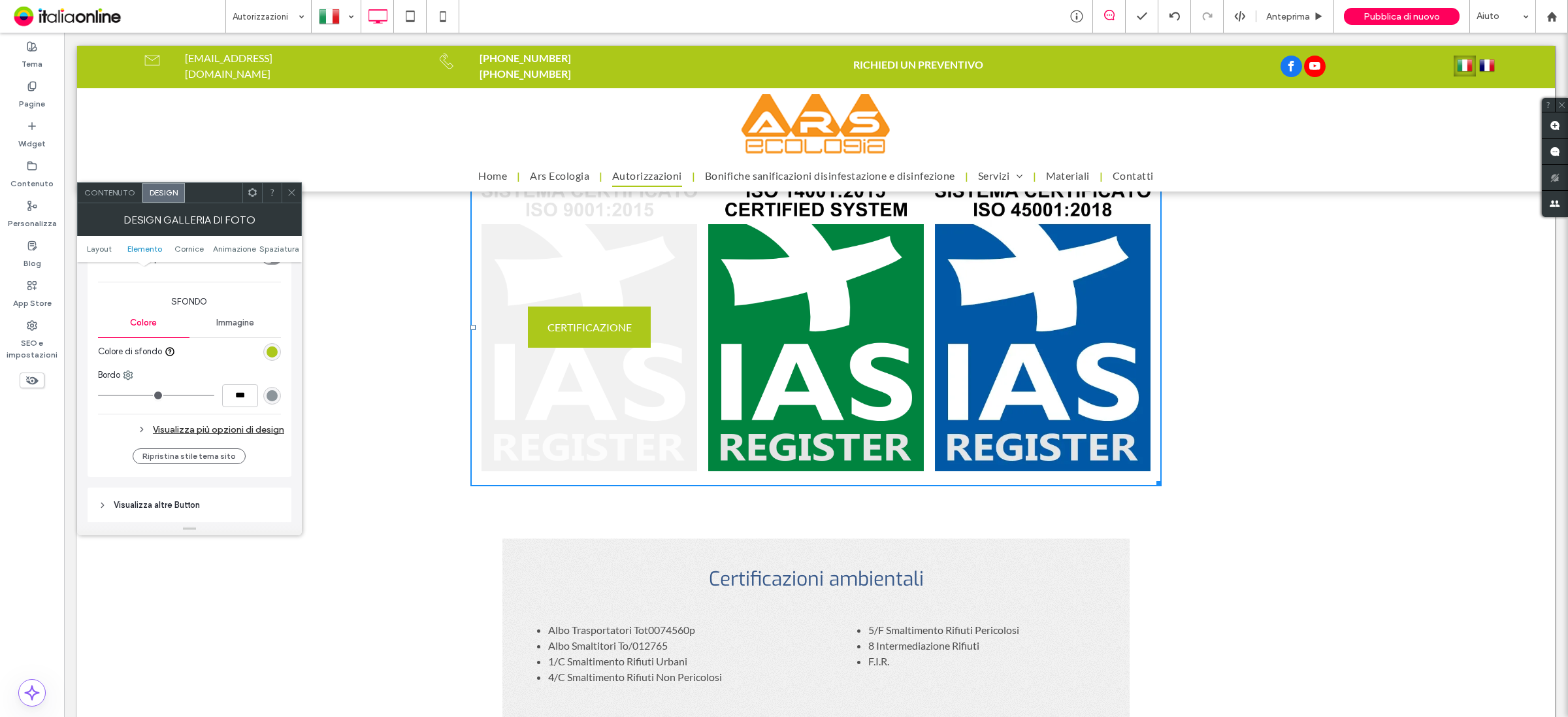
click at [270, 357] on div "rgb(172, 200, 27)" at bounding box center [272, 352] width 11 height 11
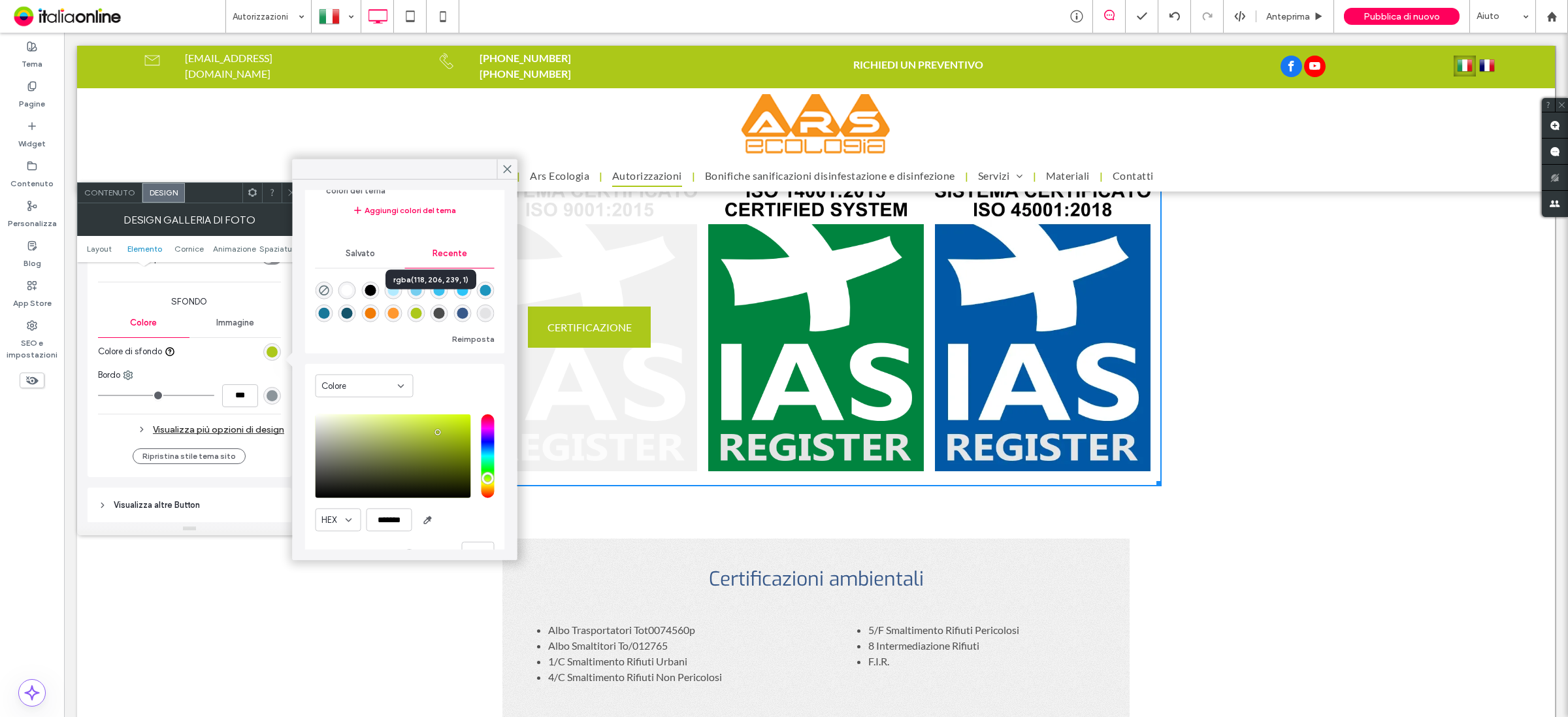
scroll to position [34, 0]
click at [432, 280] on div "rgba(118, 206, 239, 1)" at bounding box center [431, 279] width 91 height 20
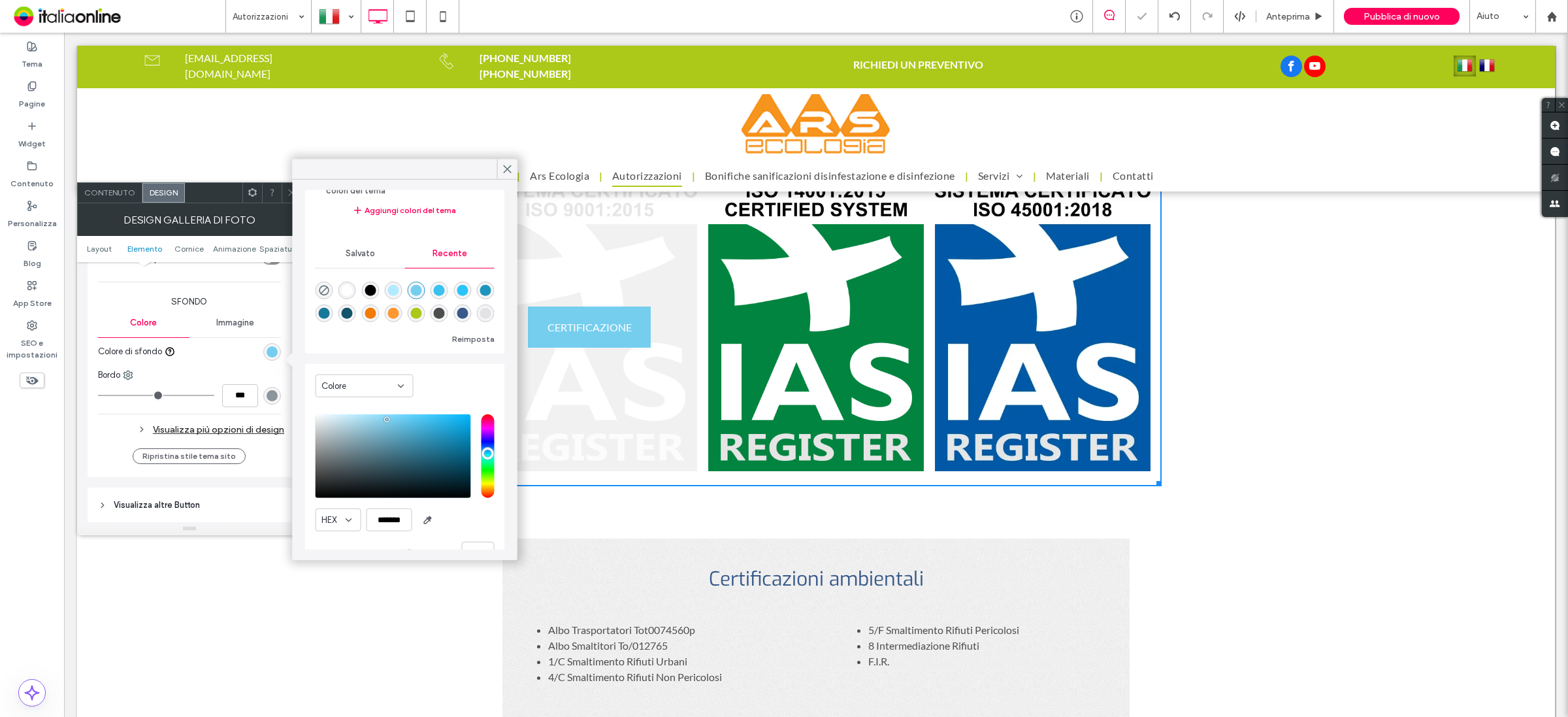
click at [376, 308] on div "rgba(241, 123, 5, 1)" at bounding box center [370, 313] width 11 height 11
type input "*******"
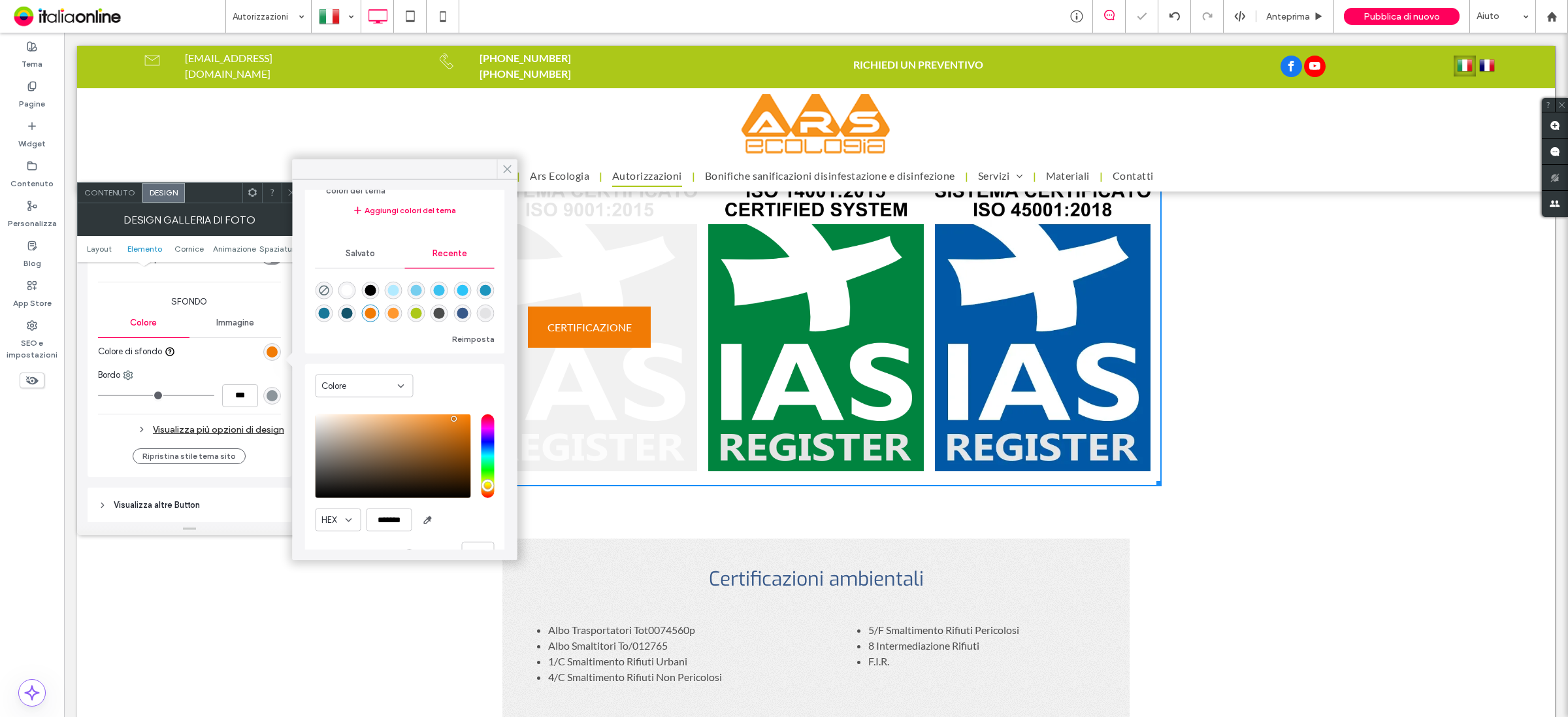
click at [510, 166] on icon at bounding box center [508, 169] width 12 height 12
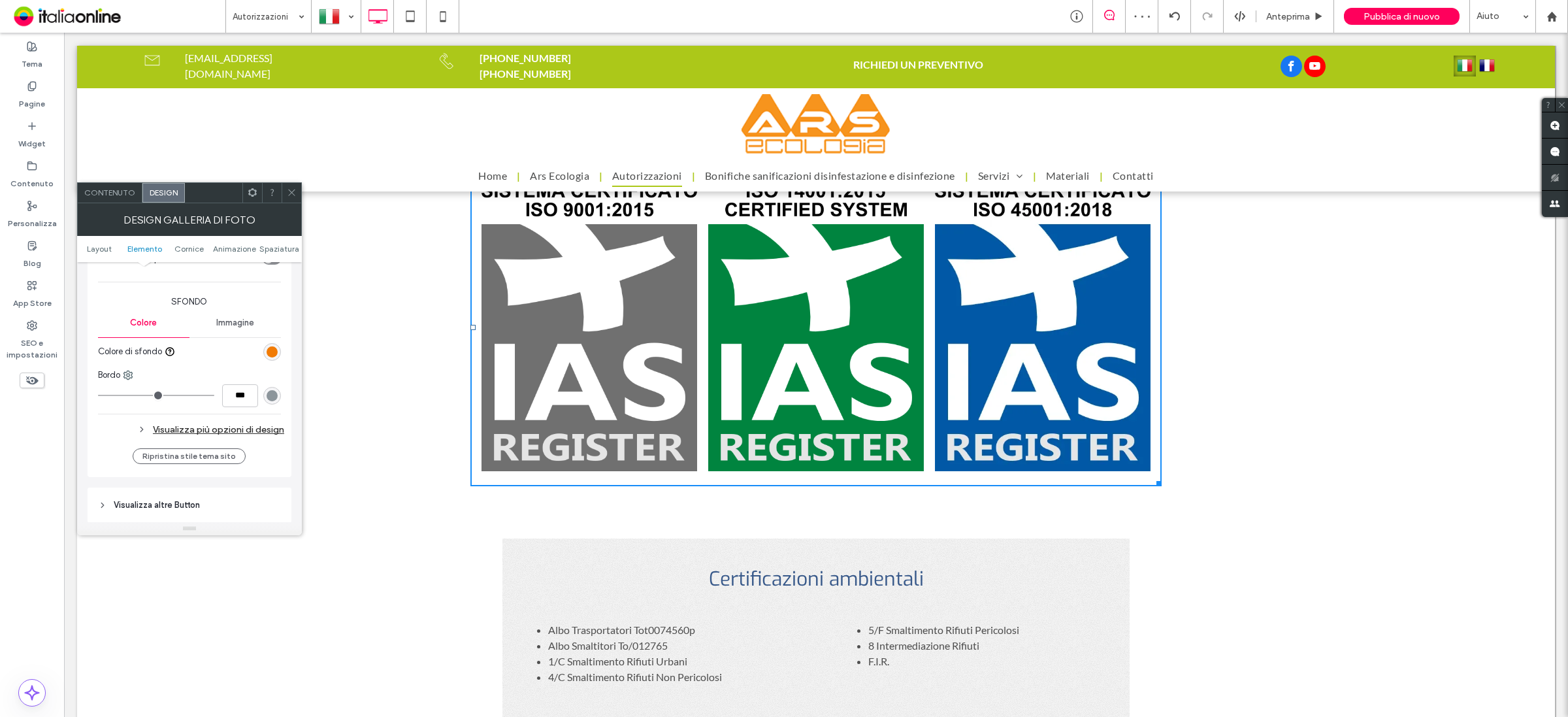
drag, startPoint x: 295, startPoint y: 193, endPoint x: 304, endPoint y: 190, distance: 9.5
click at [295, 193] on icon at bounding box center [291, 192] width 10 height 10
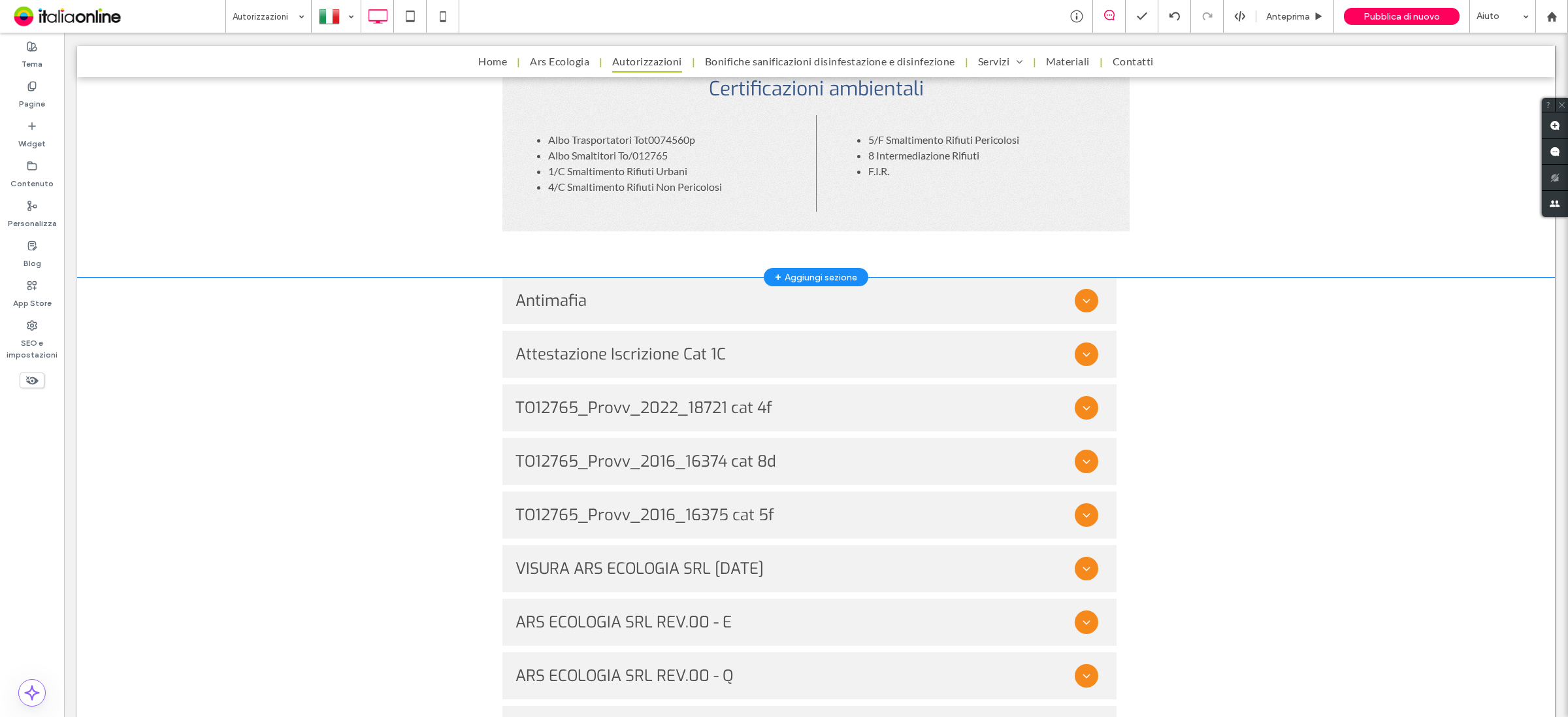
scroll to position [1307, 0]
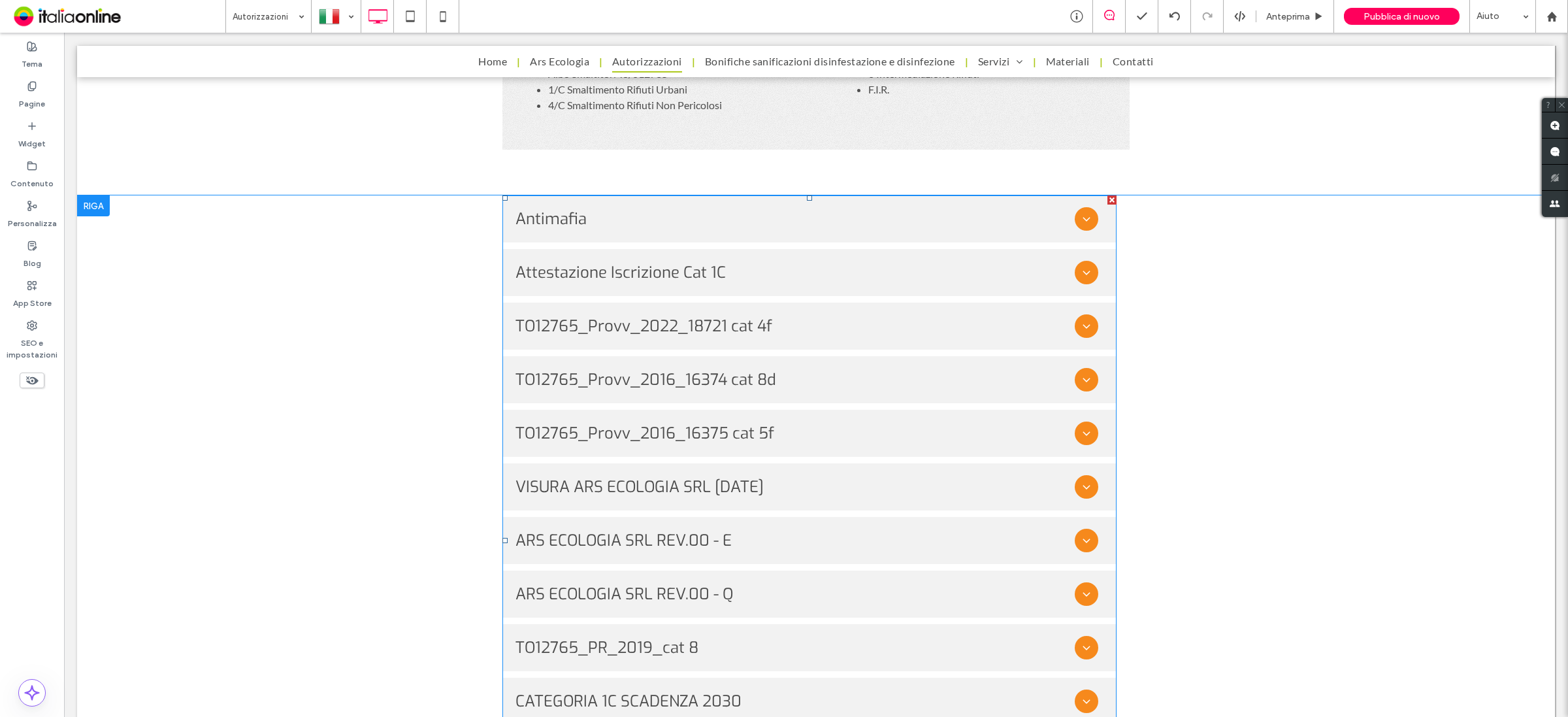
click at [1076, 216] on span at bounding box center [809, 540] width 614 height 690
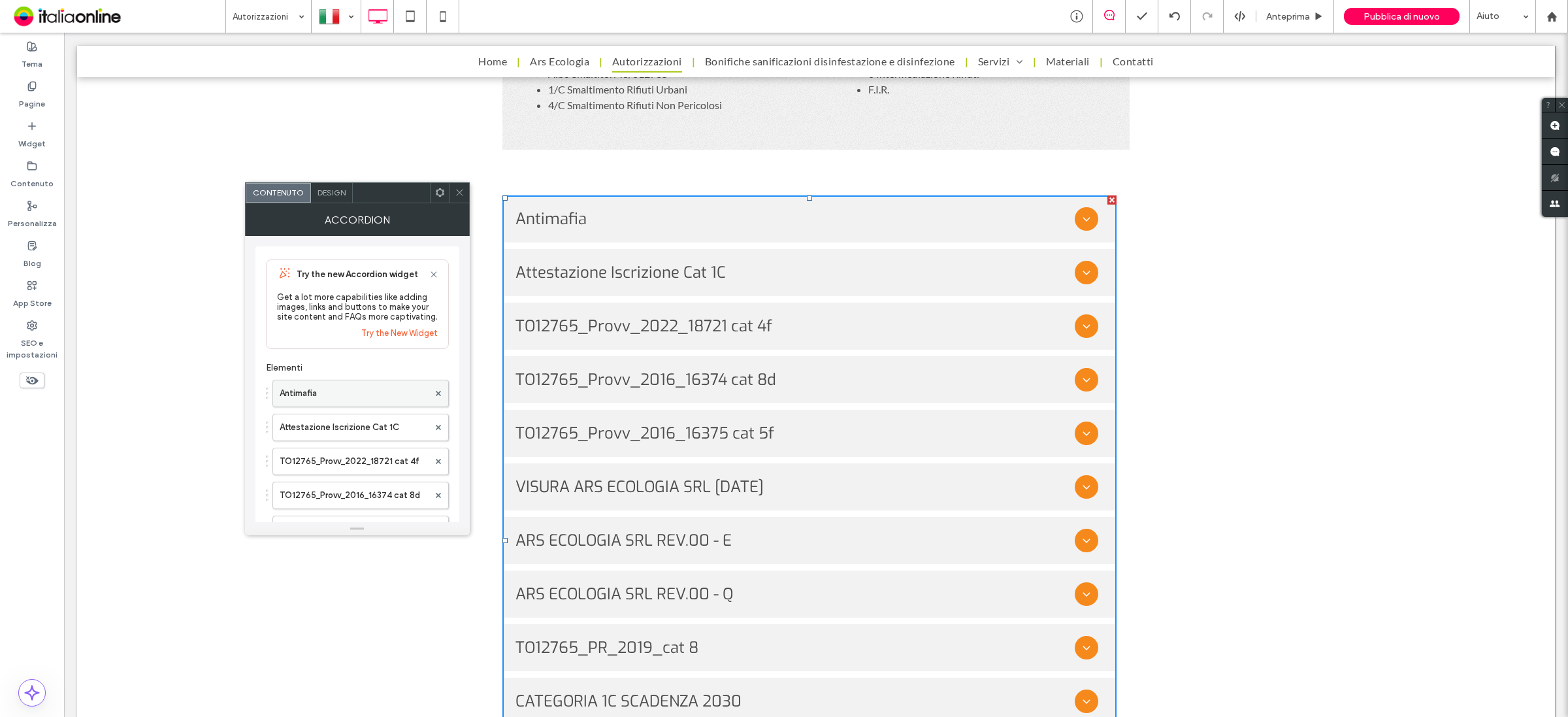
click at [349, 390] on label "Antimafia" at bounding box center [354, 393] width 149 height 26
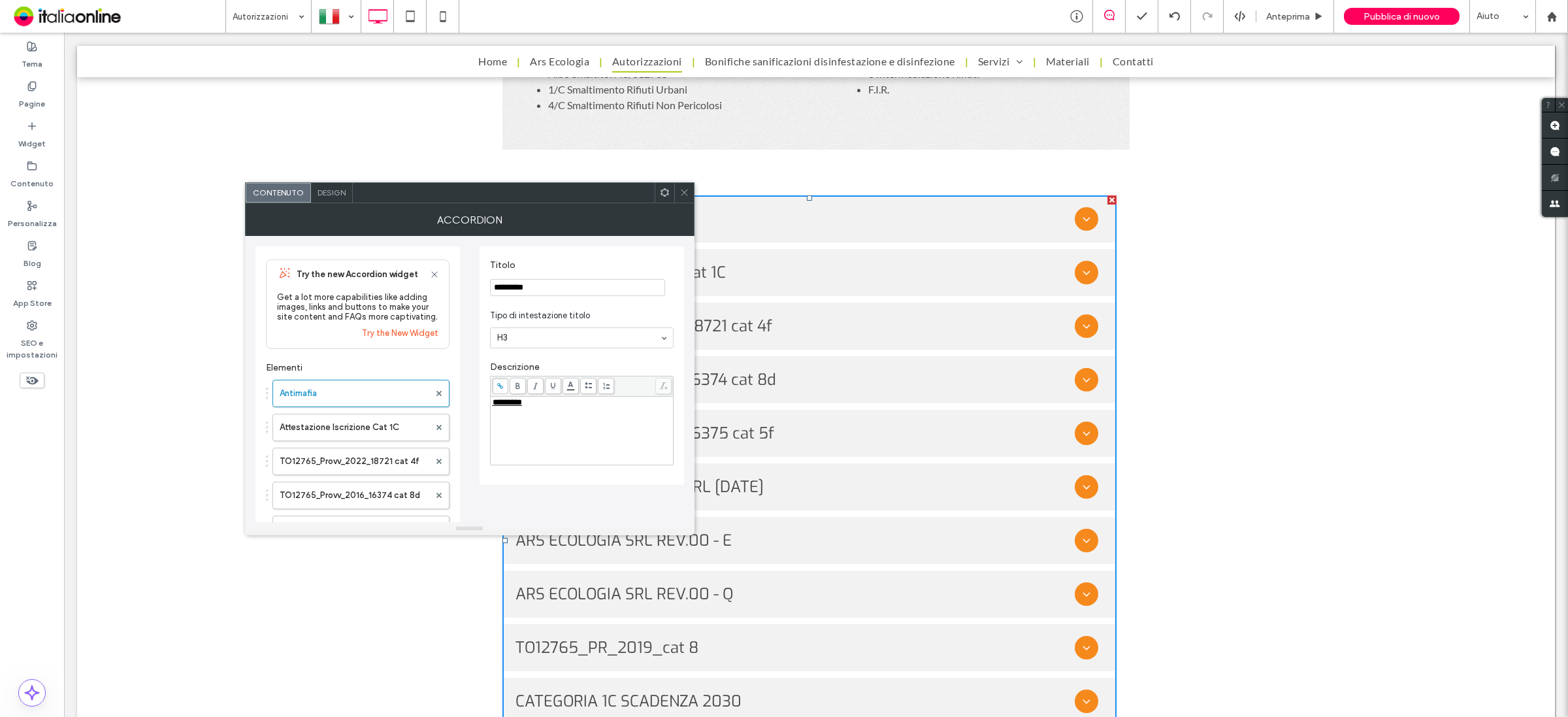
click at [521, 406] on span "*********" at bounding box center [508, 402] width 29 height 9
click at [513, 406] on span "*********" at bounding box center [508, 402] width 29 height 9
click at [501, 387] on icon at bounding box center [500, 386] width 7 height 7
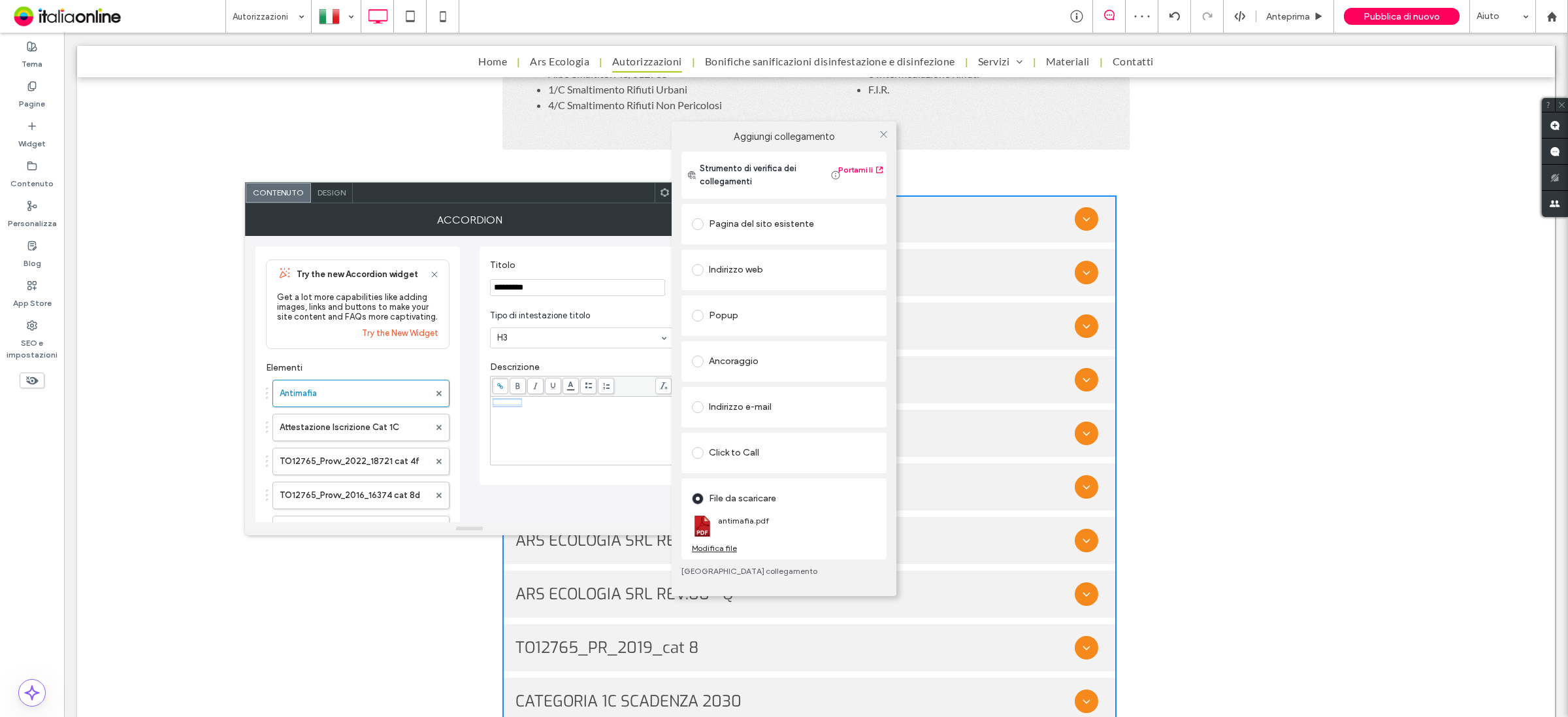
click at [729, 548] on div "Modifica file" at bounding box center [715, 547] width 45 height 10
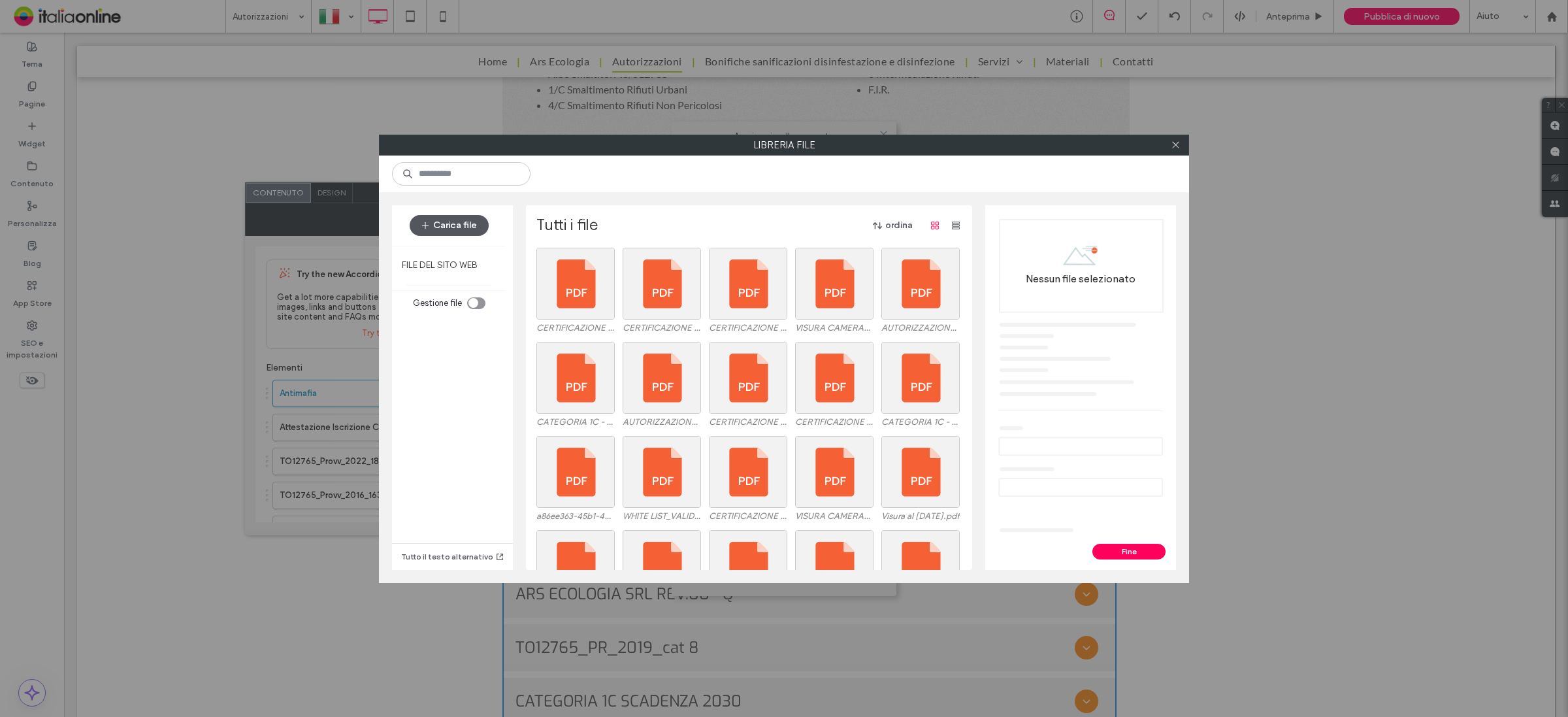
click at [443, 222] on button "Carica file" at bounding box center [449, 226] width 79 height 21
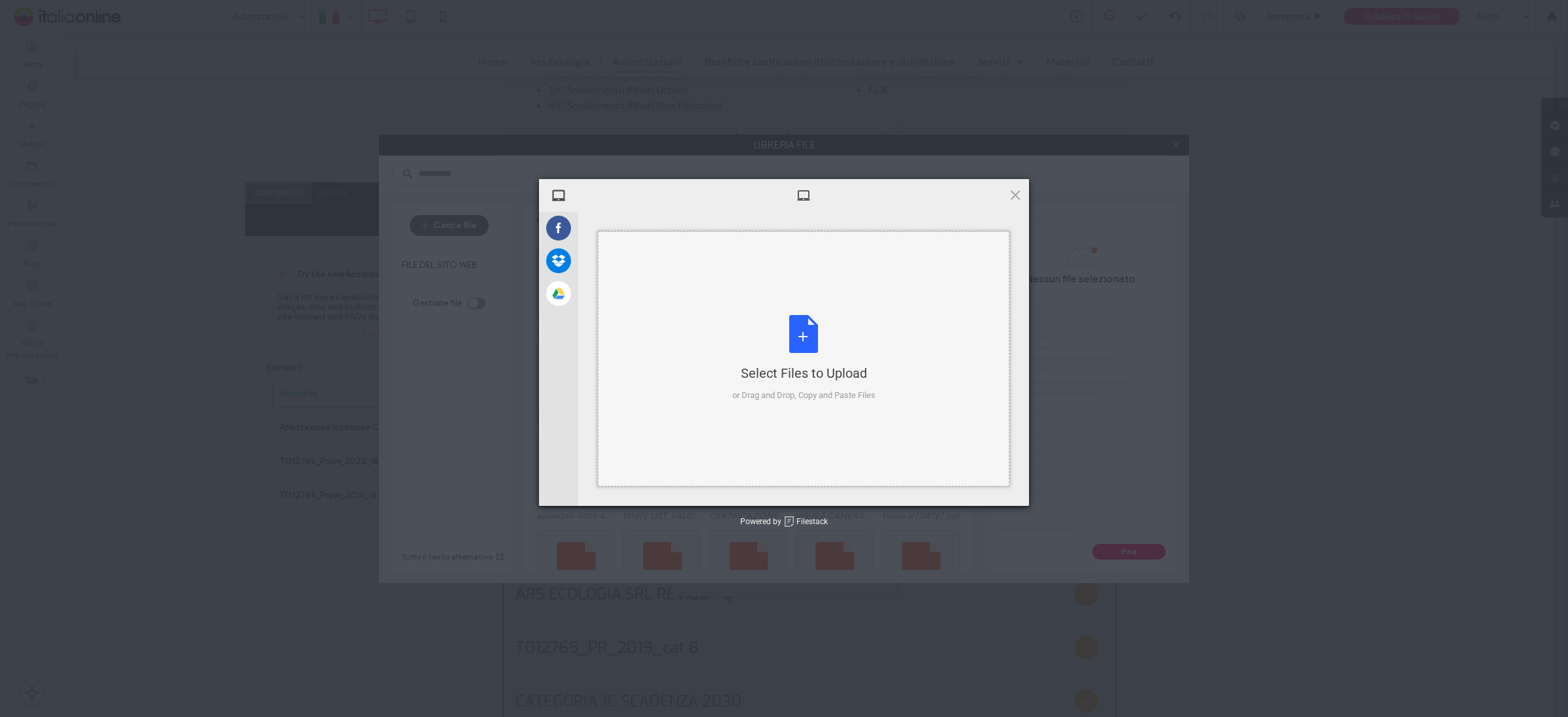
click at [798, 338] on div "Select Files to Upload or Drag and Drop, Copy and Paste Files" at bounding box center [803, 358] width 143 height 87
click at [967, 491] on span "Upload 1" at bounding box center [989, 488] width 66 height 25
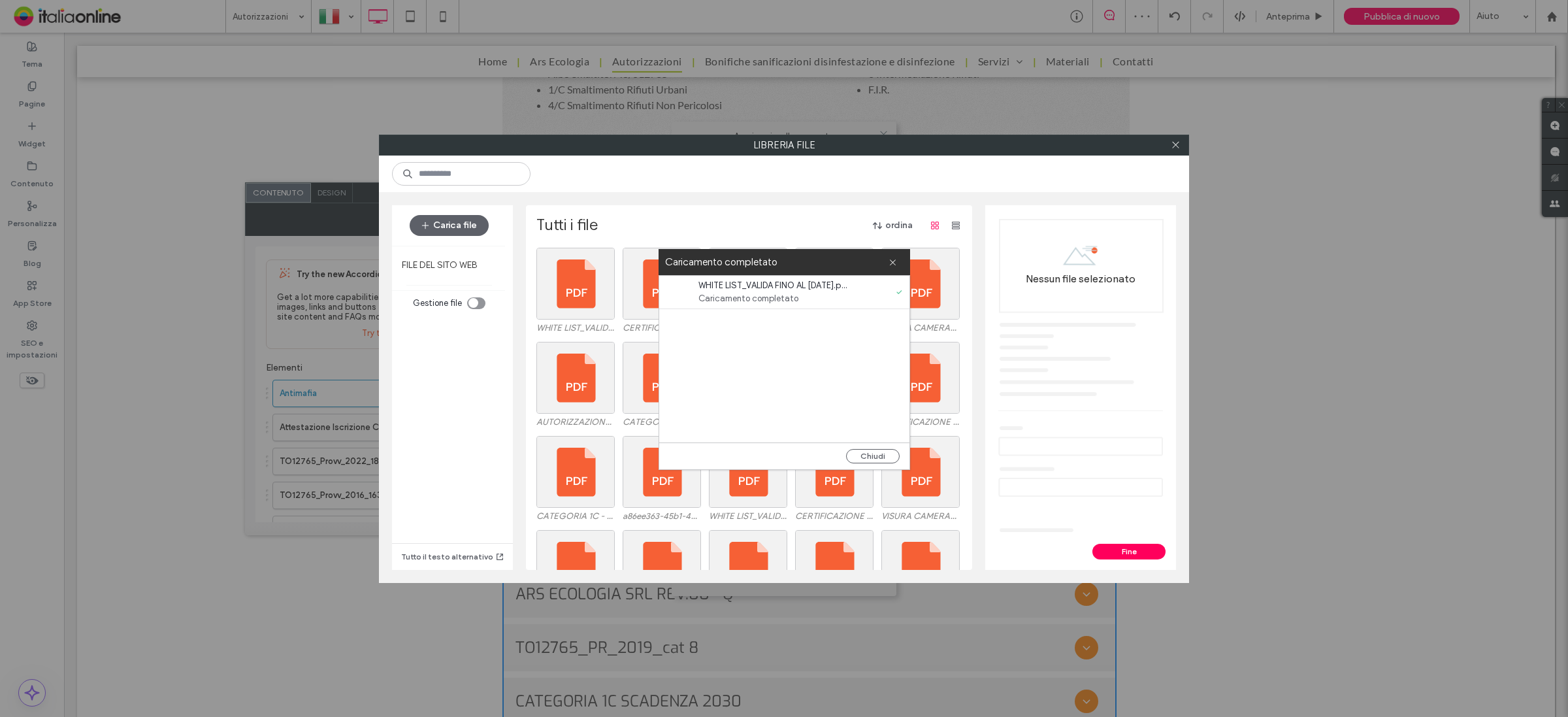
drag, startPoint x: 879, startPoint y: 457, endPoint x: 719, endPoint y: 377, distance: 178.9
click at [879, 457] on button "Chiudi" at bounding box center [872, 456] width 53 height 15
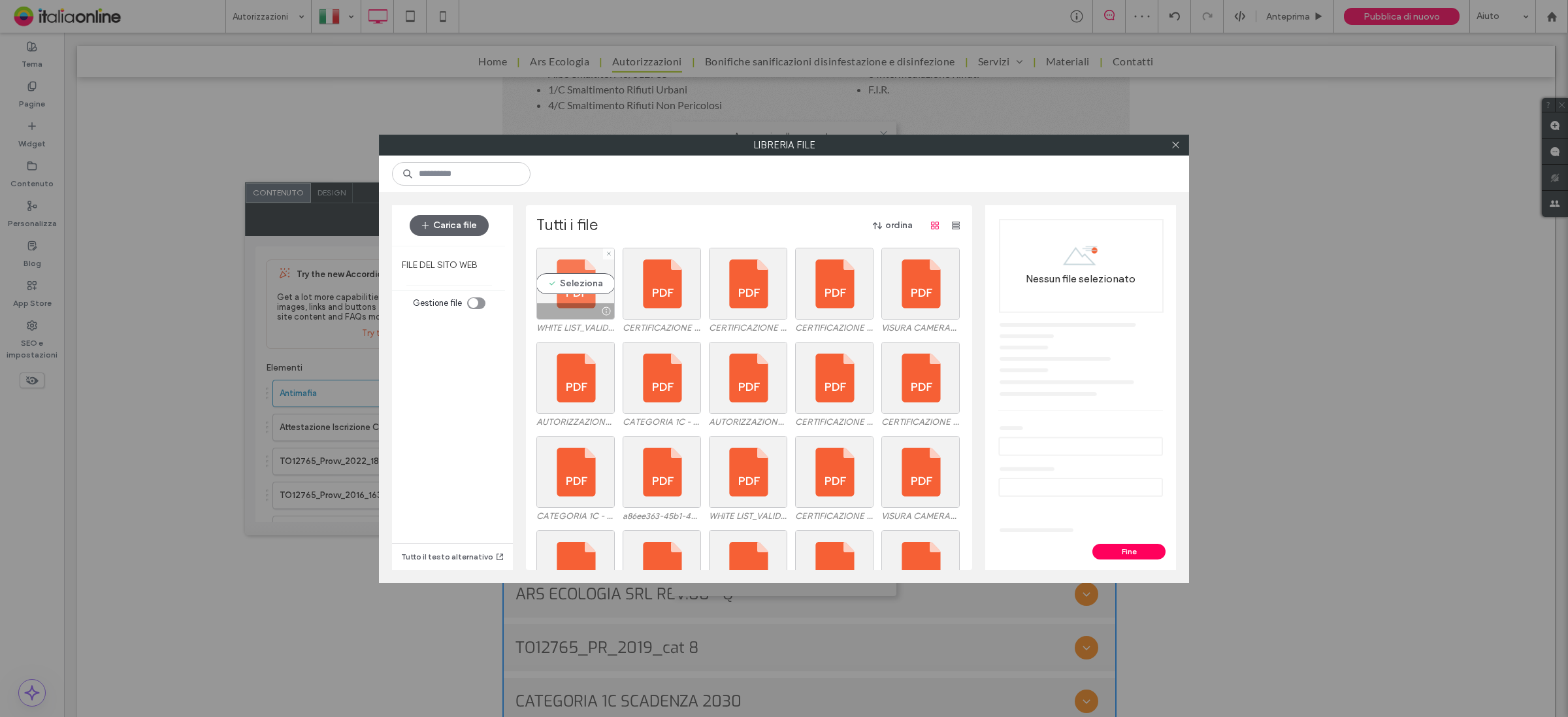
click at [566, 275] on div "Seleziona" at bounding box center [575, 283] width 78 height 72
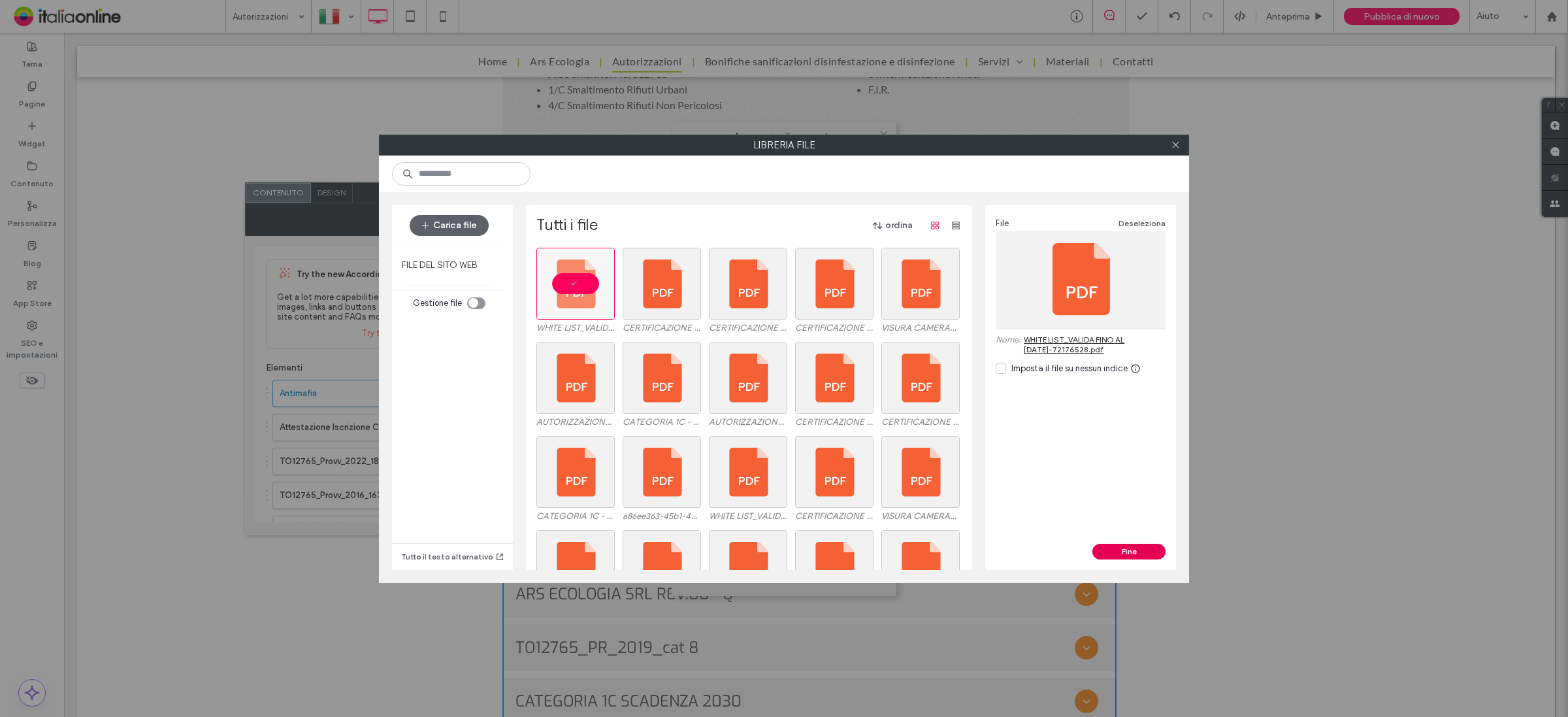
click at [1111, 556] on button "Fine" at bounding box center [1129, 551] width 73 height 15
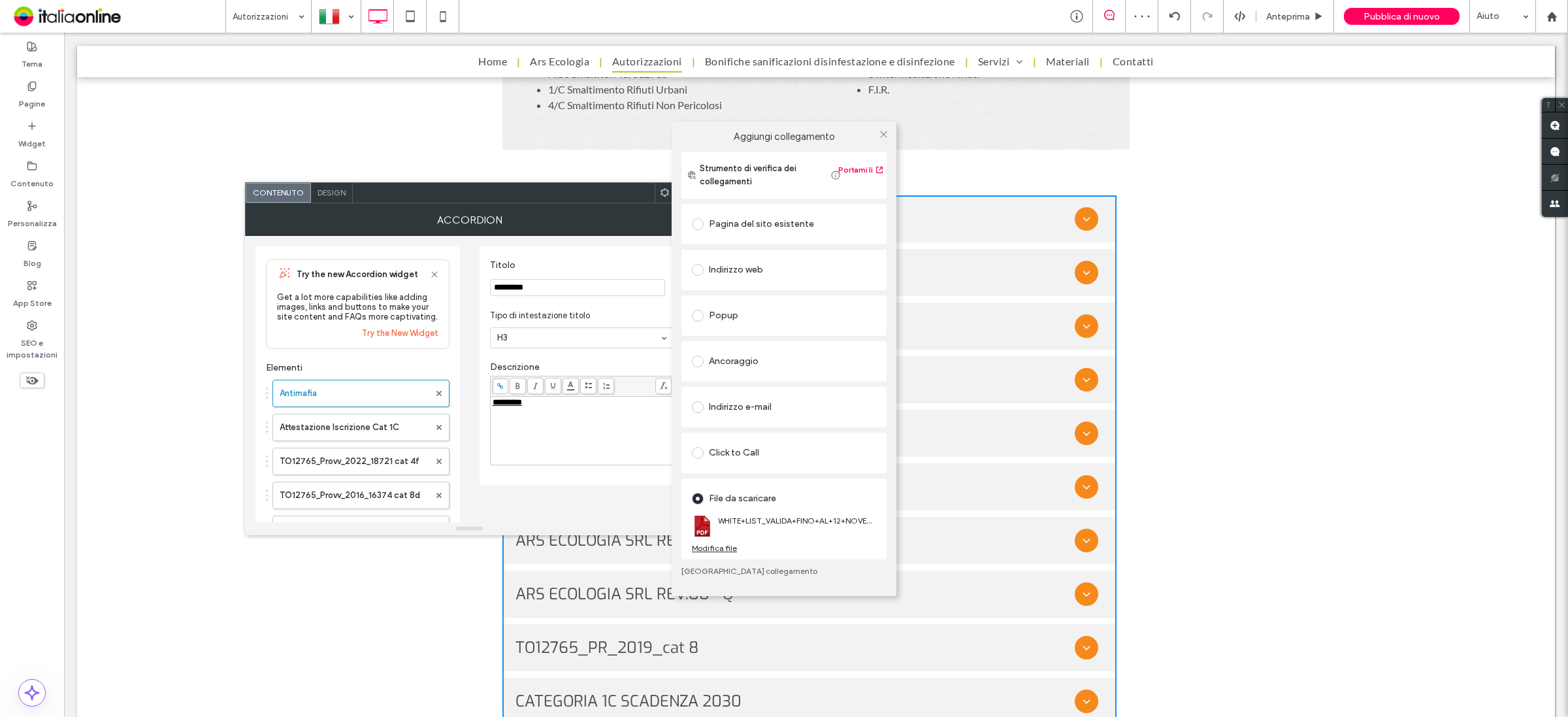
drag, startPoint x: 880, startPoint y: 129, endPoint x: 831, endPoint y: 190, distance: 78.2
click at [880, 130] on icon at bounding box center [883, 134] width 10 height 10
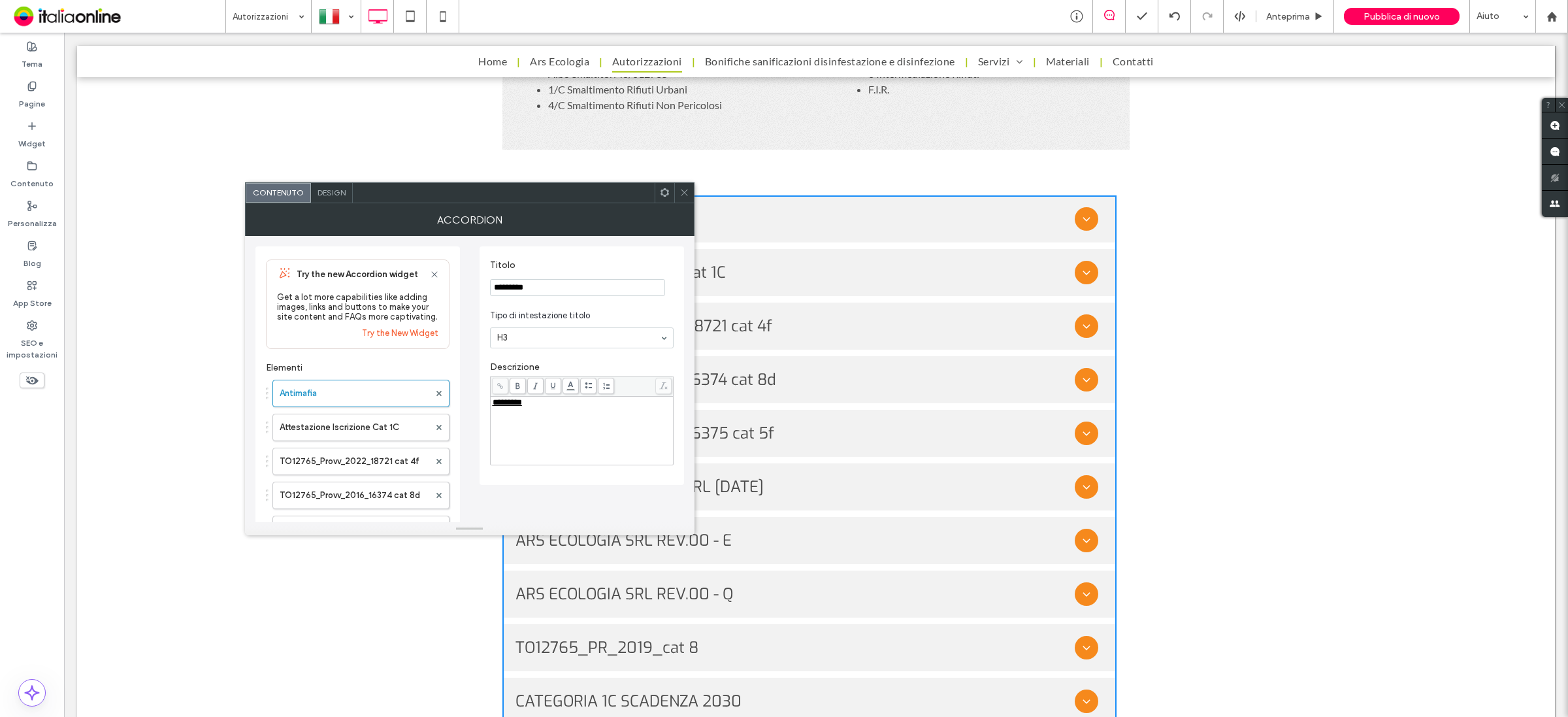
click at [546, 281] on input "*********" at bounding box center [577, 287] width 175 height 17
click at [557, 278] on section "Titolo *********" at bounding box center [582, 278] width 184 height 50
click at [590, 256] on section "Titolo *********" at bounding box center [582, 278] width 184 height 50
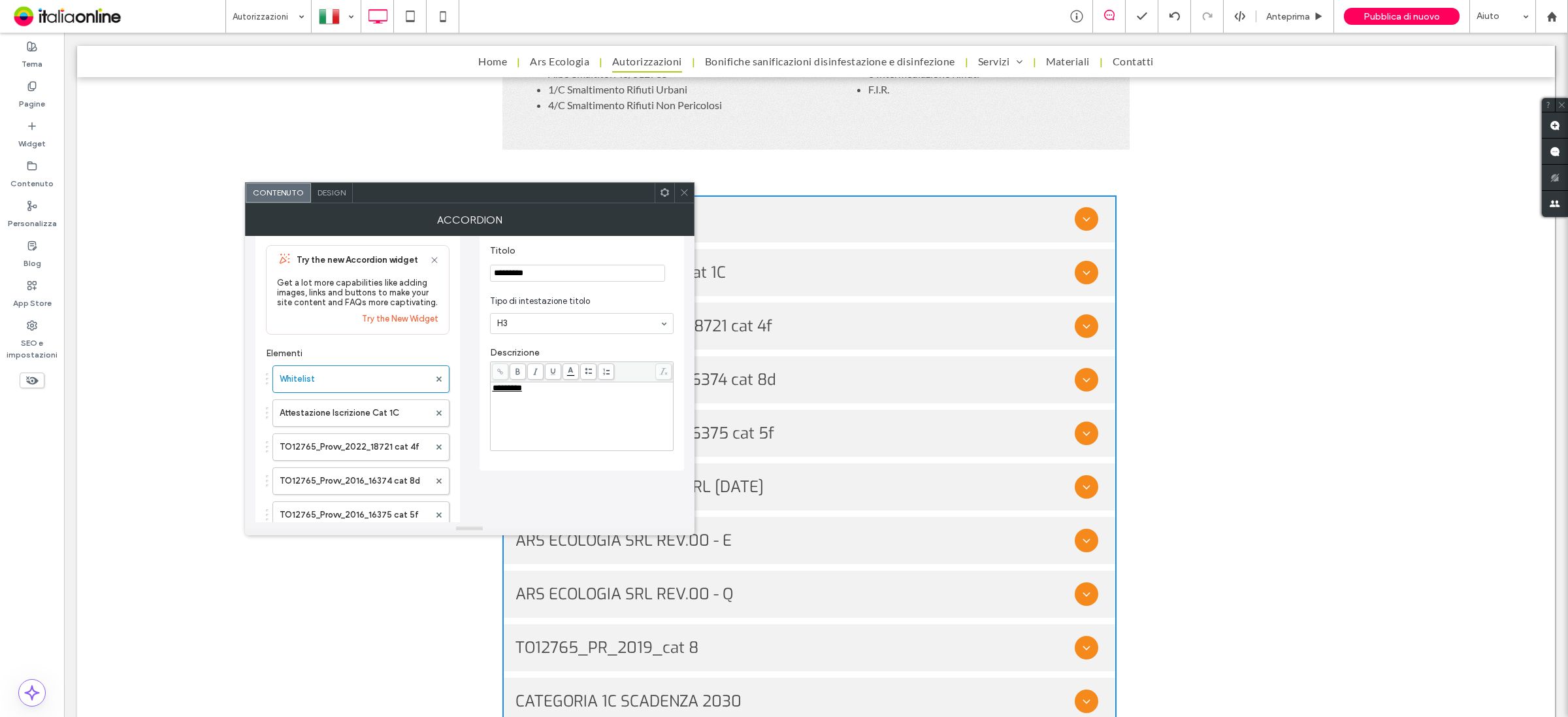
scroll to position [0, 0]
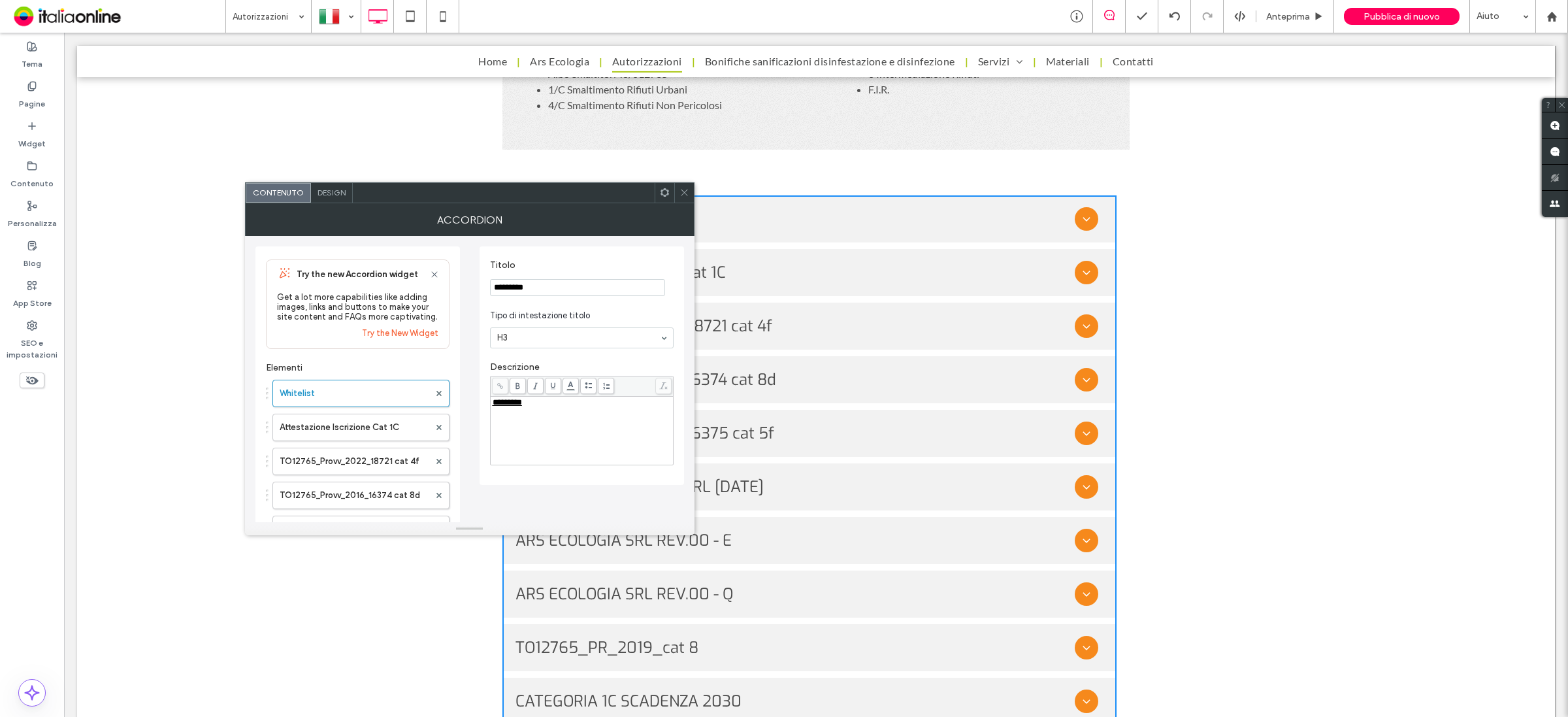
click at [557, 284] on input "*********" at bounding box center [577, 287] width 175 height 17
type input "*********"
click at [598, 264] on label "Titolo" at bounding box center [579, 267] width 179 height 15
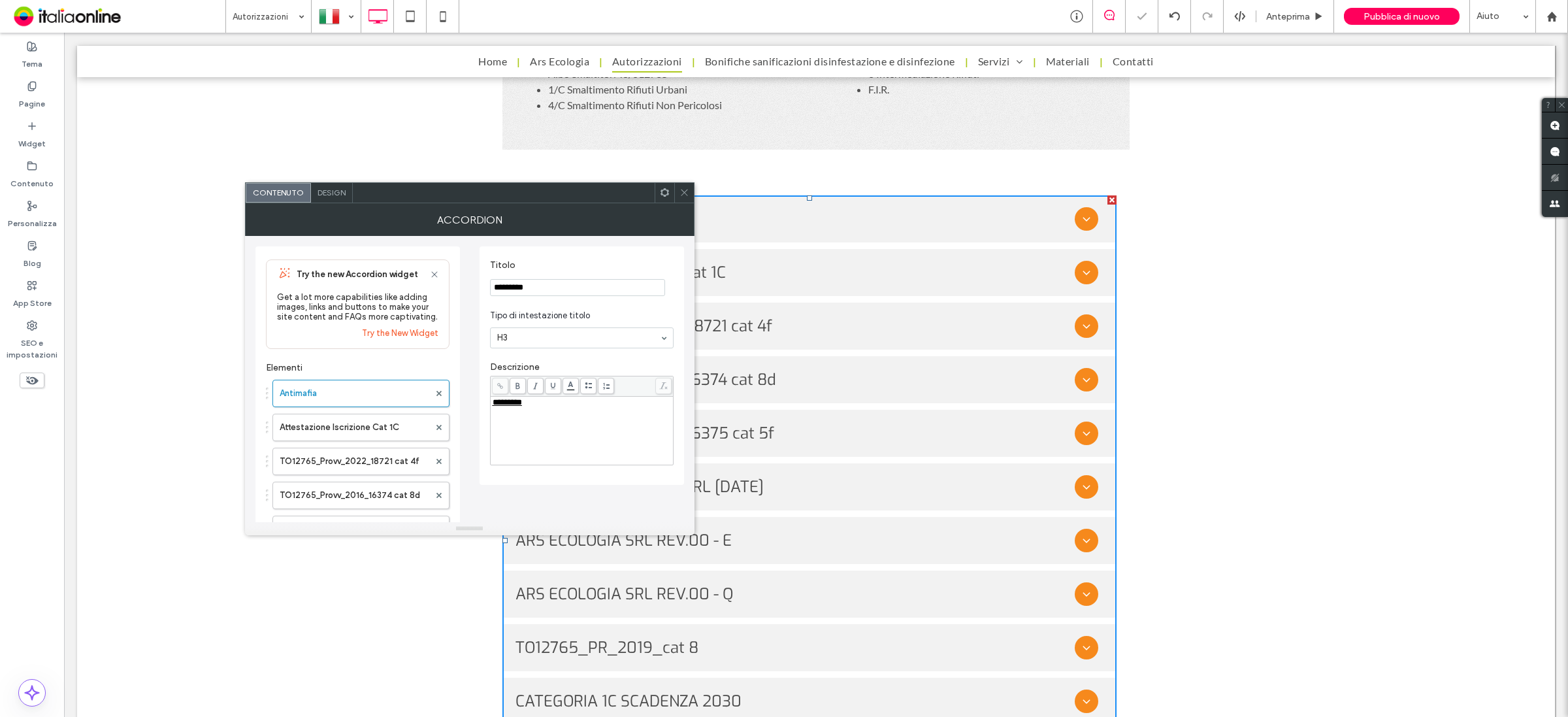
click at [680, 188] on icon at bounding box center [684, 192] width 10 height 10
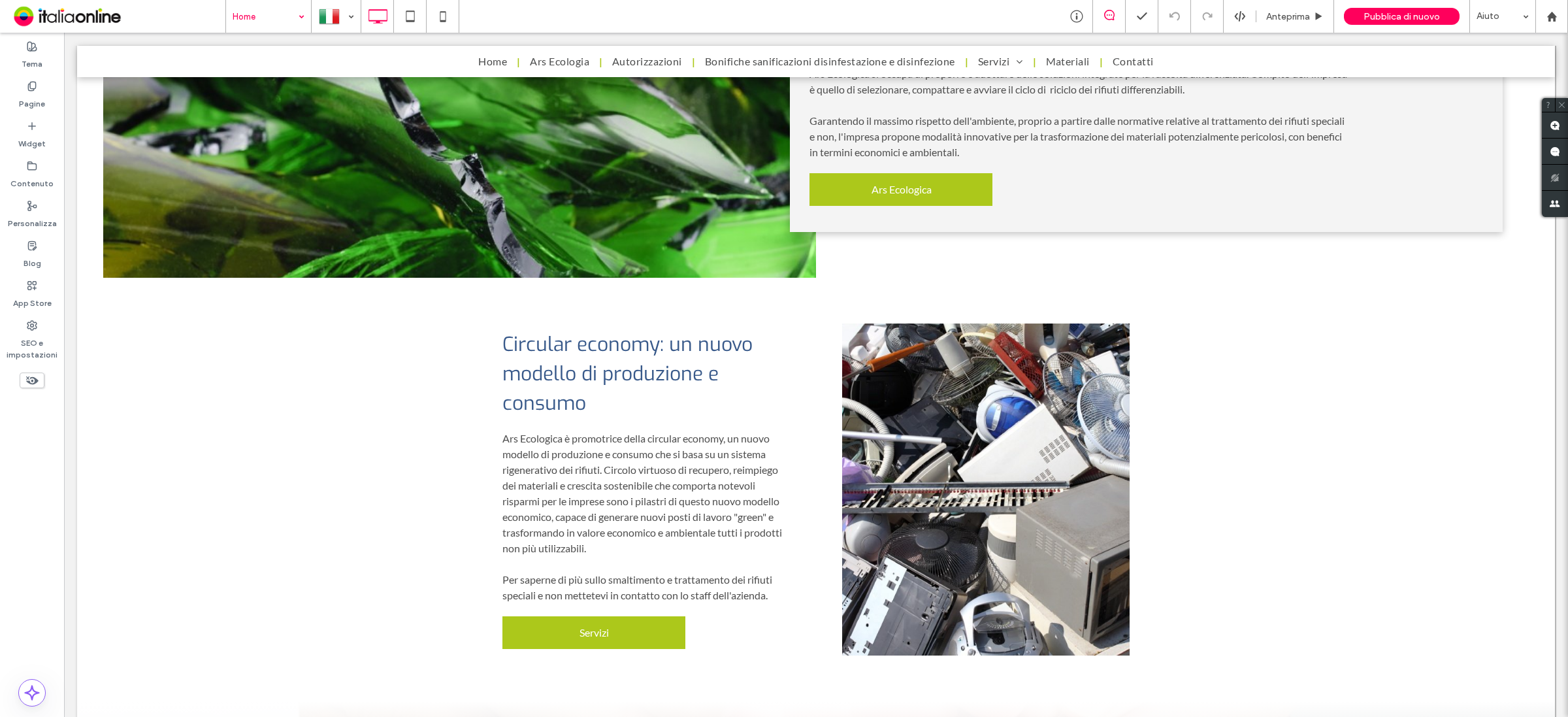
scroll to position [1967, 0]
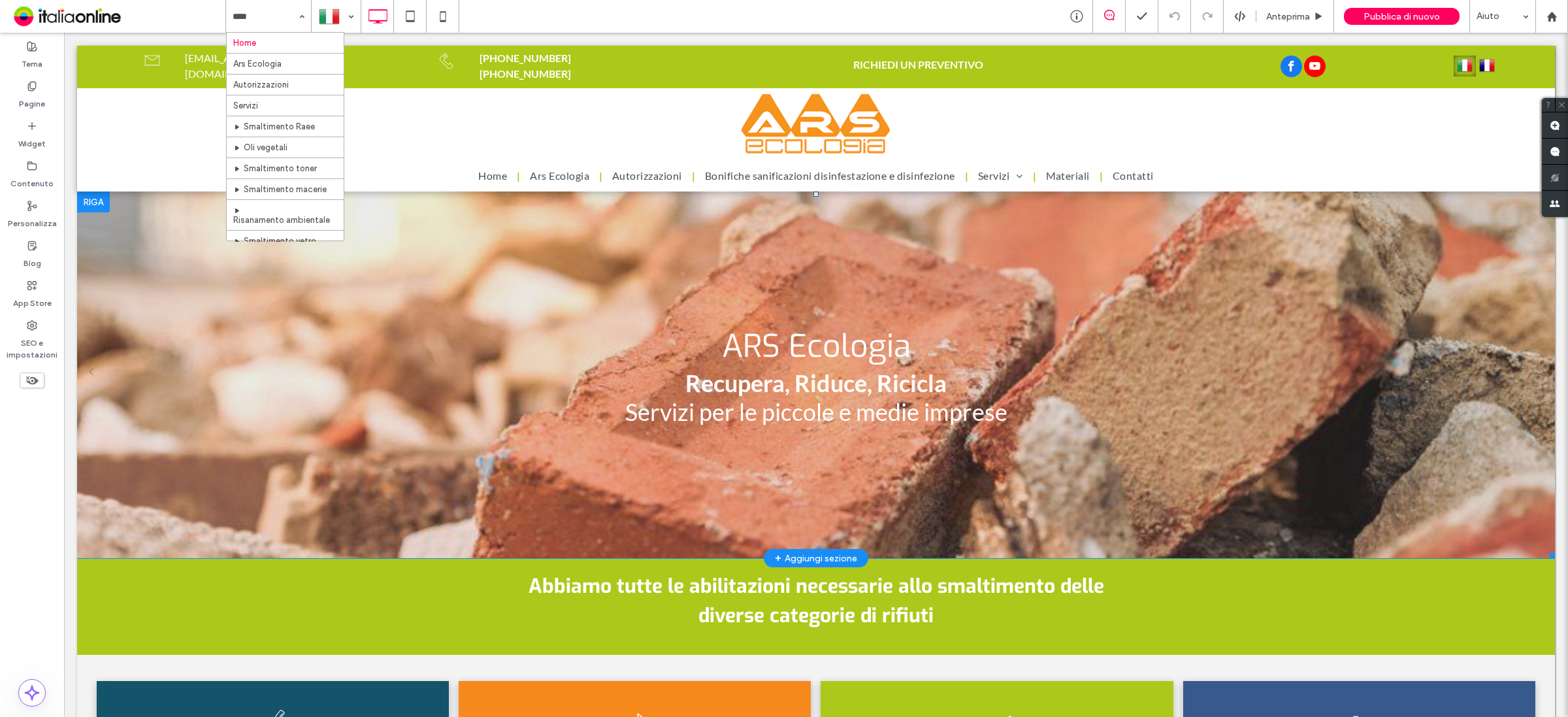
click at [932, 387] on div "ARS Ecologia Recupera, Riduce, Ricicla Servizi per le piccole e medie imprese P…" at bounding box center [817, 374] width 382 height 102
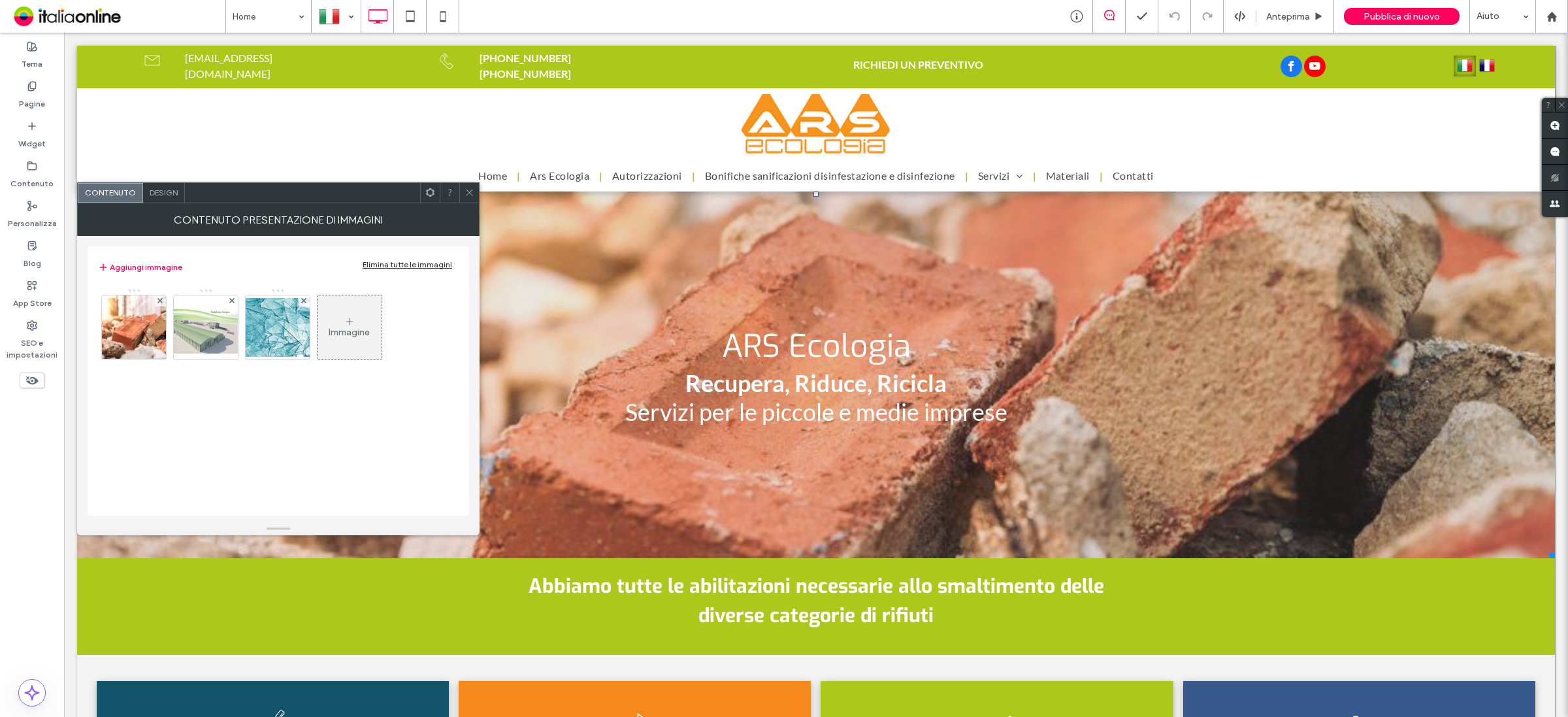
click at [469, 193] on icon at bounding box center [469, 192] width 10 height 10
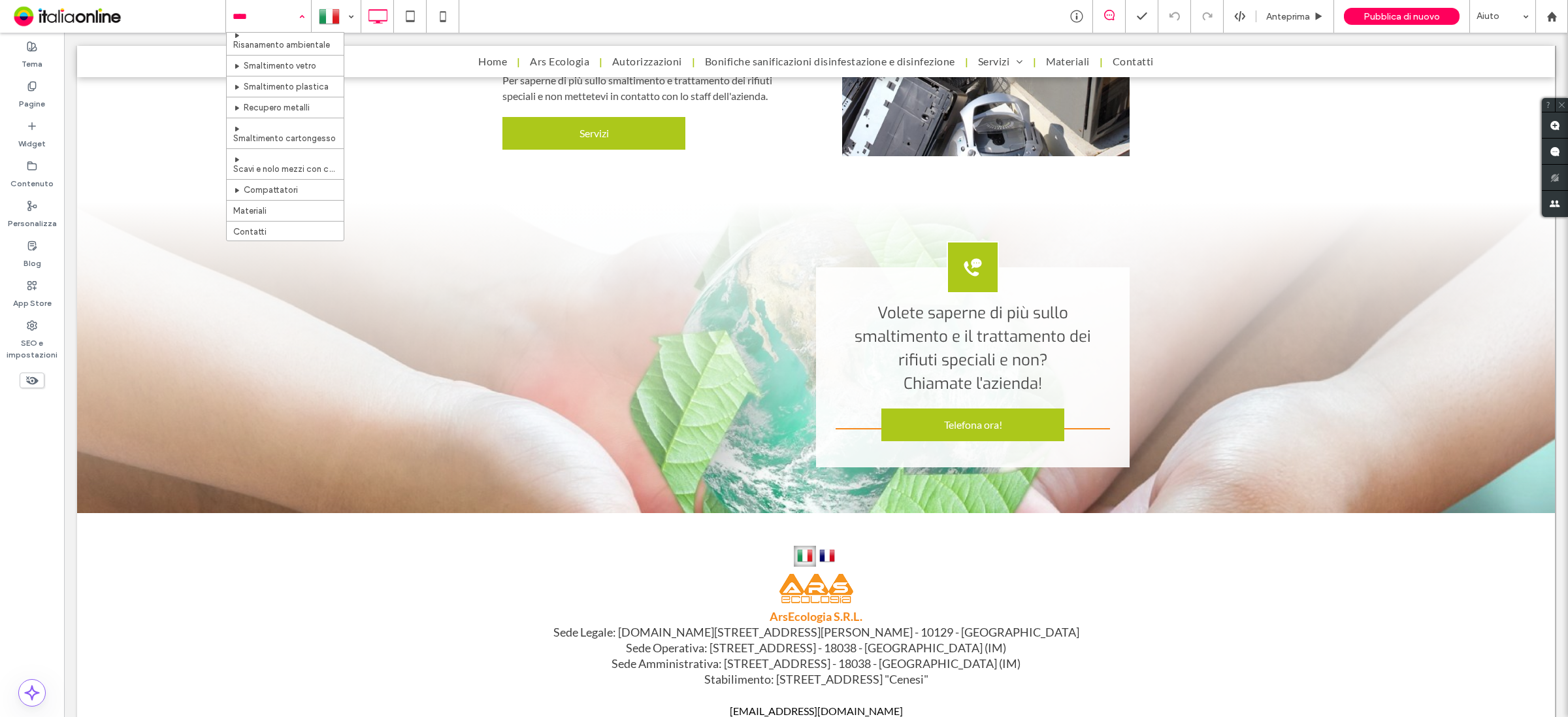
scroll to position [193, 0]
click at [304, 21] on div "Home Ars Ecologia Autorizzazioni Servizi Smaltimento Raee Oli vegetali Smaltime…" at bounding box center [269, 16] width 85 height 33
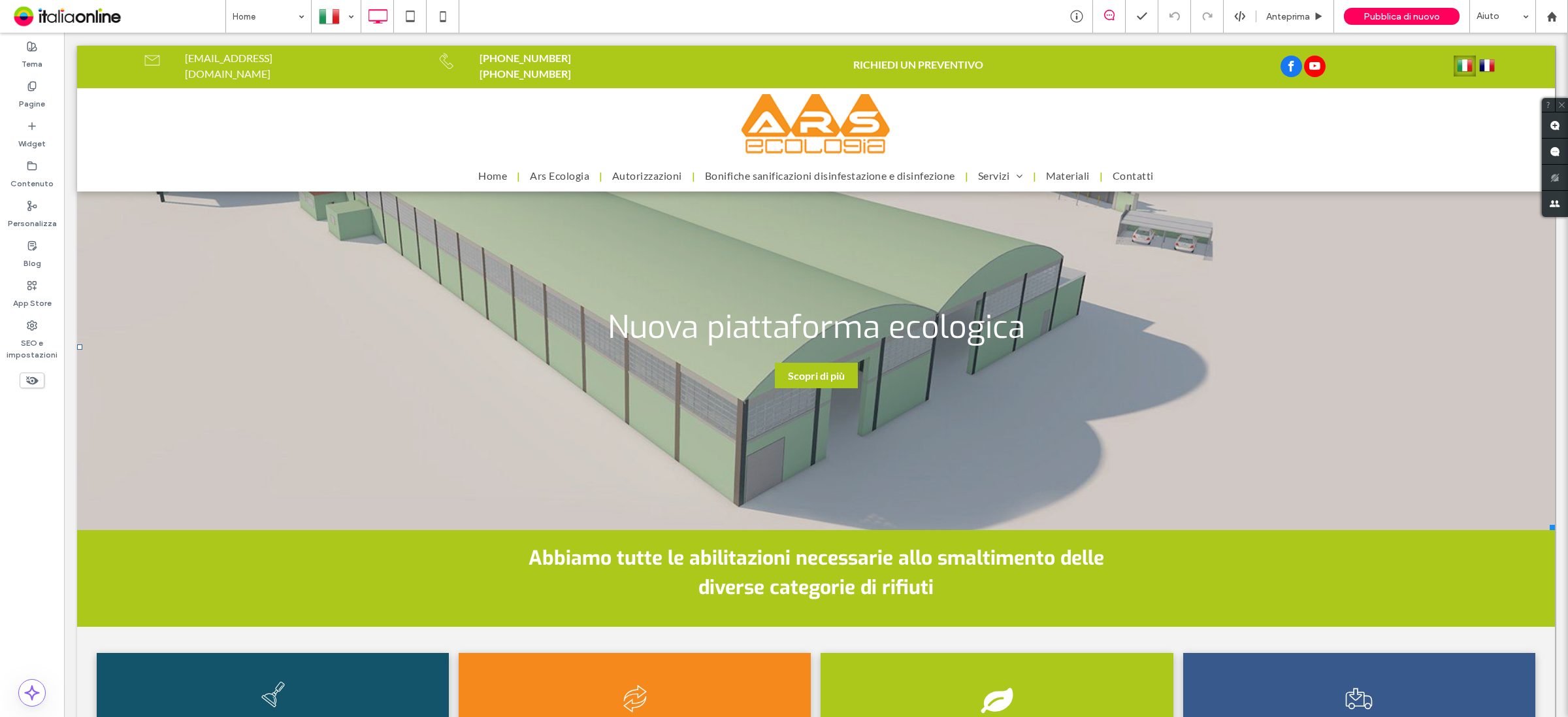
scroll to position [0, 0]
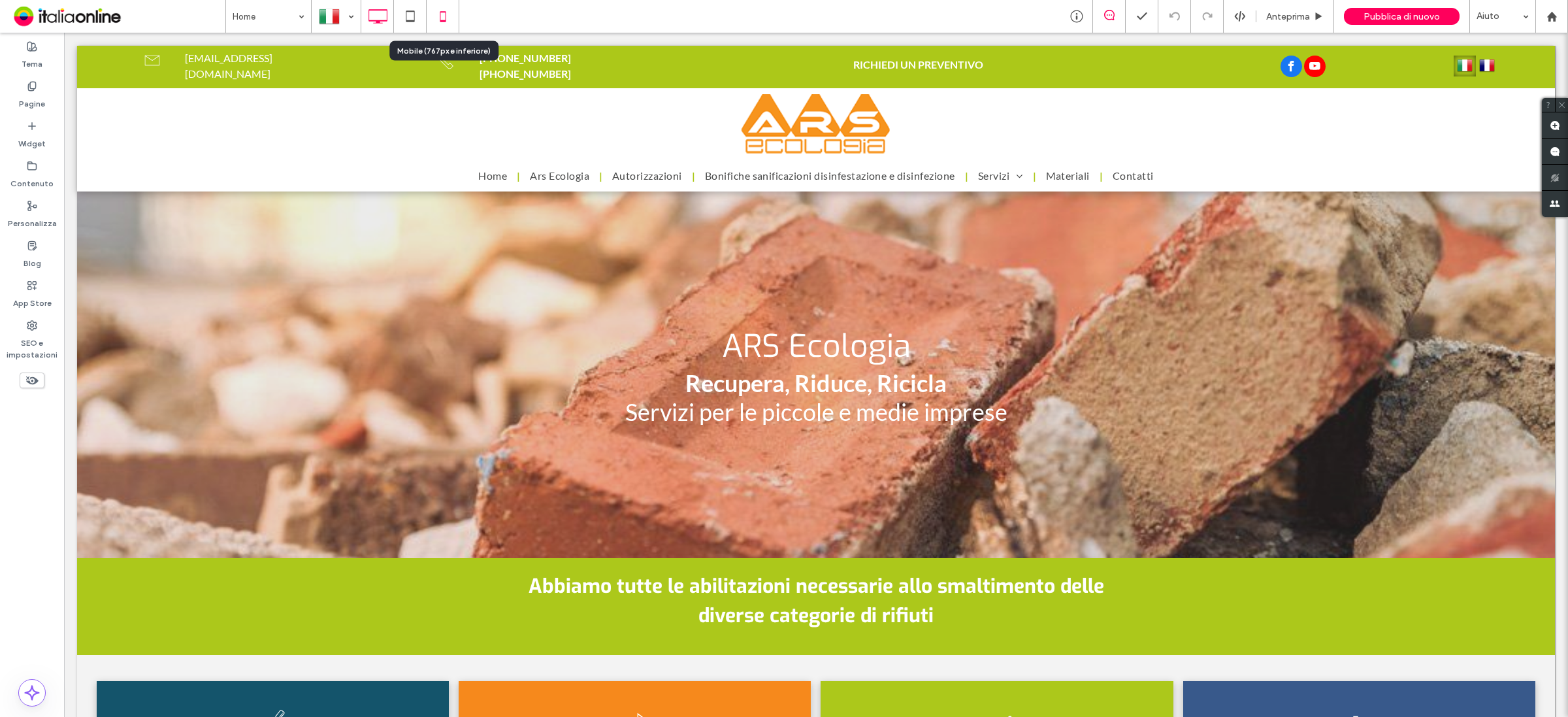
click at [450, 12] on icon at bounding box center [443, 16] width 26 height 26
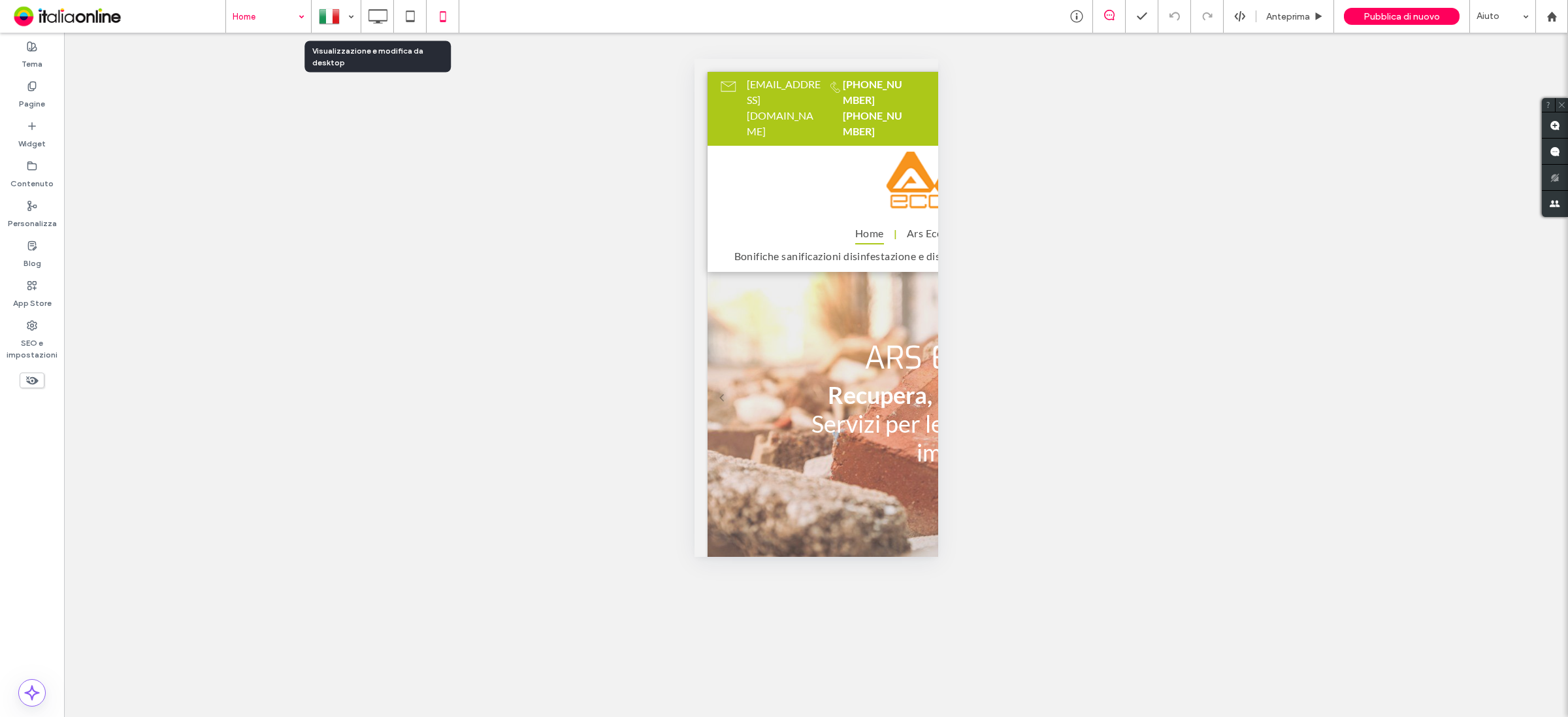
drag, startPoint x: 378, startPoint y: 15, endPoint x: 252, endPoint y: 21, distance: 126.1
click at [378, 15] on icon at bounding box center [378, 16] width 26 height 26
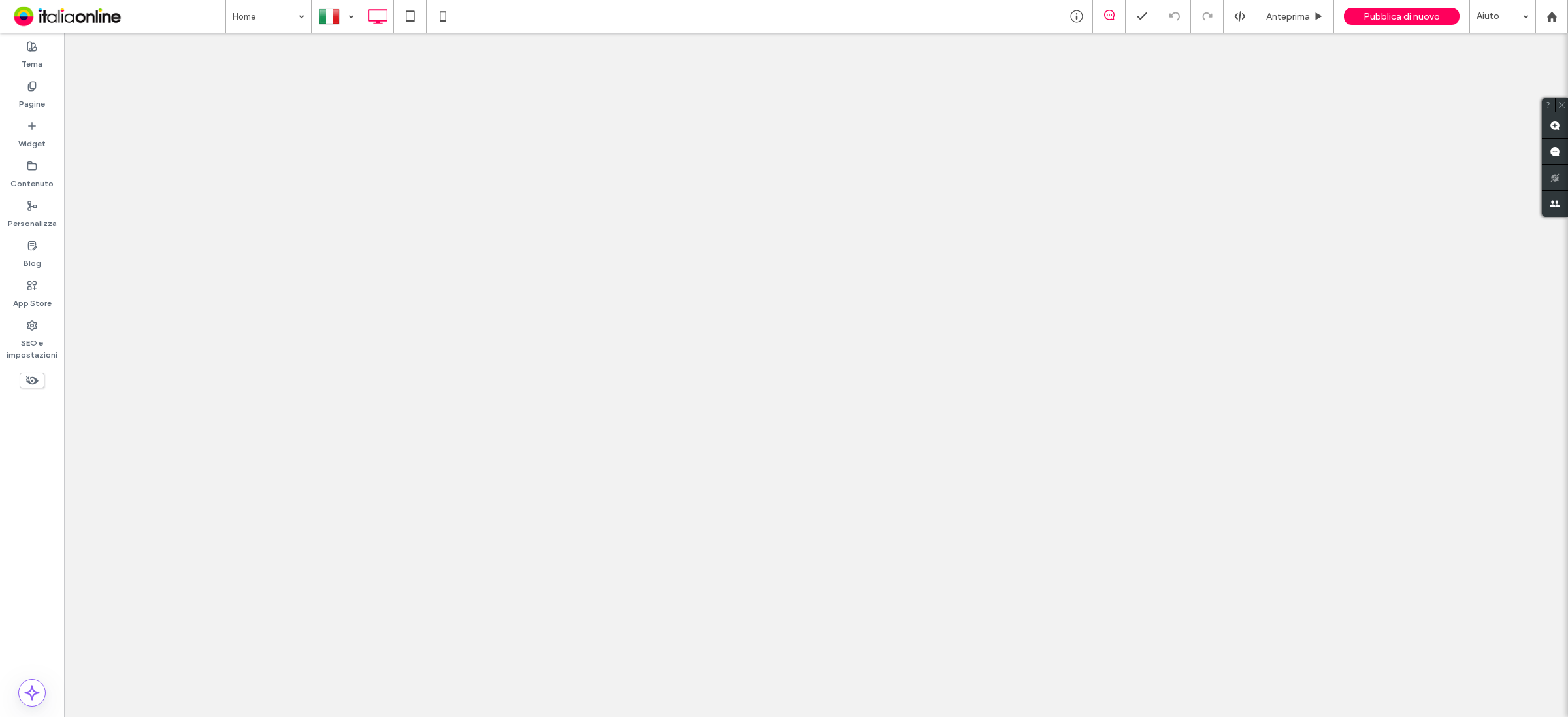
click at [248, 15] on div at bounding box center [784, 358] width 1568 height 717
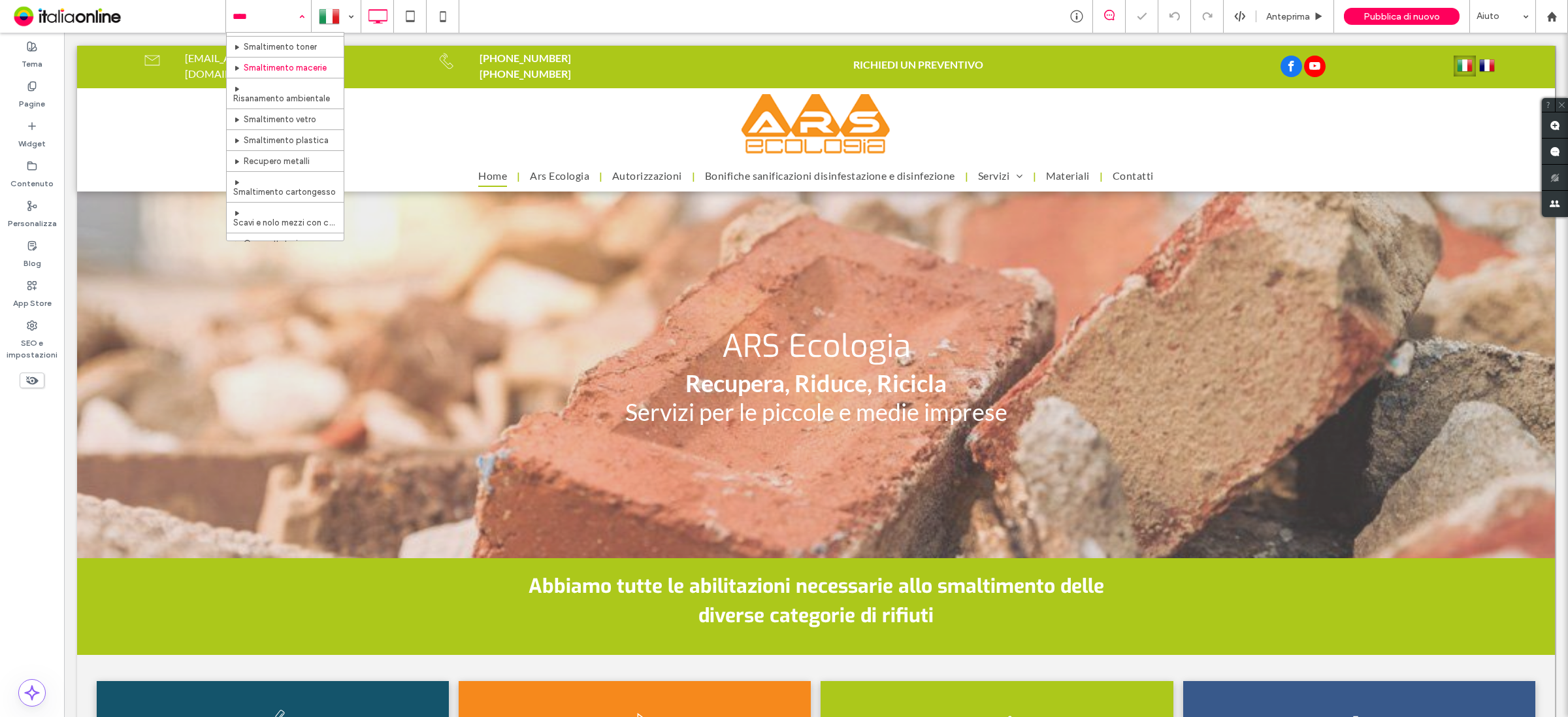
scroll to position [193, 0]
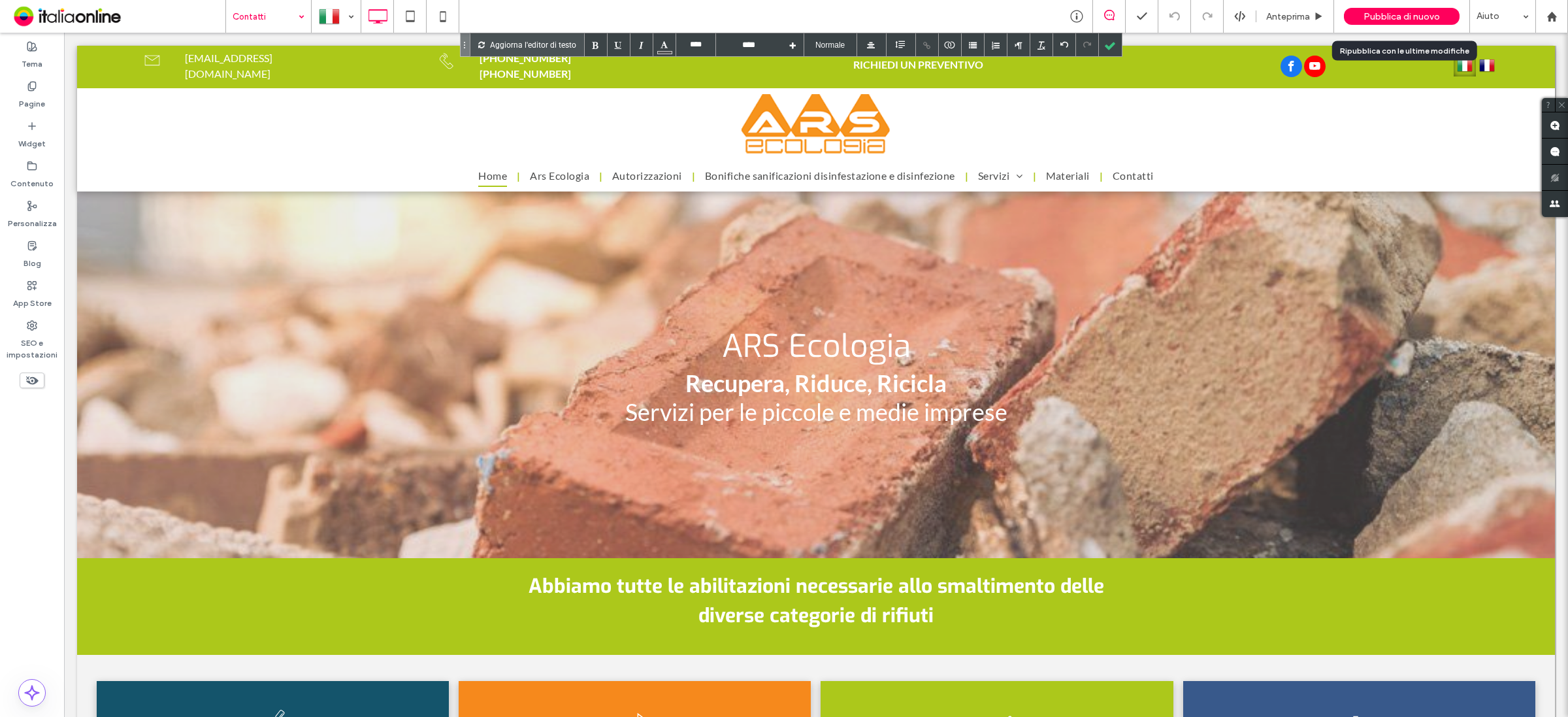
drag, startPoint x: 1393, startPoint y: 16, endPoint x: 1239, endPoint y: 1, distance: 154.7
click at [1393, 16] on span "Pubblica di nuovo" at bounding box center [1402, 16] width 76 height 11
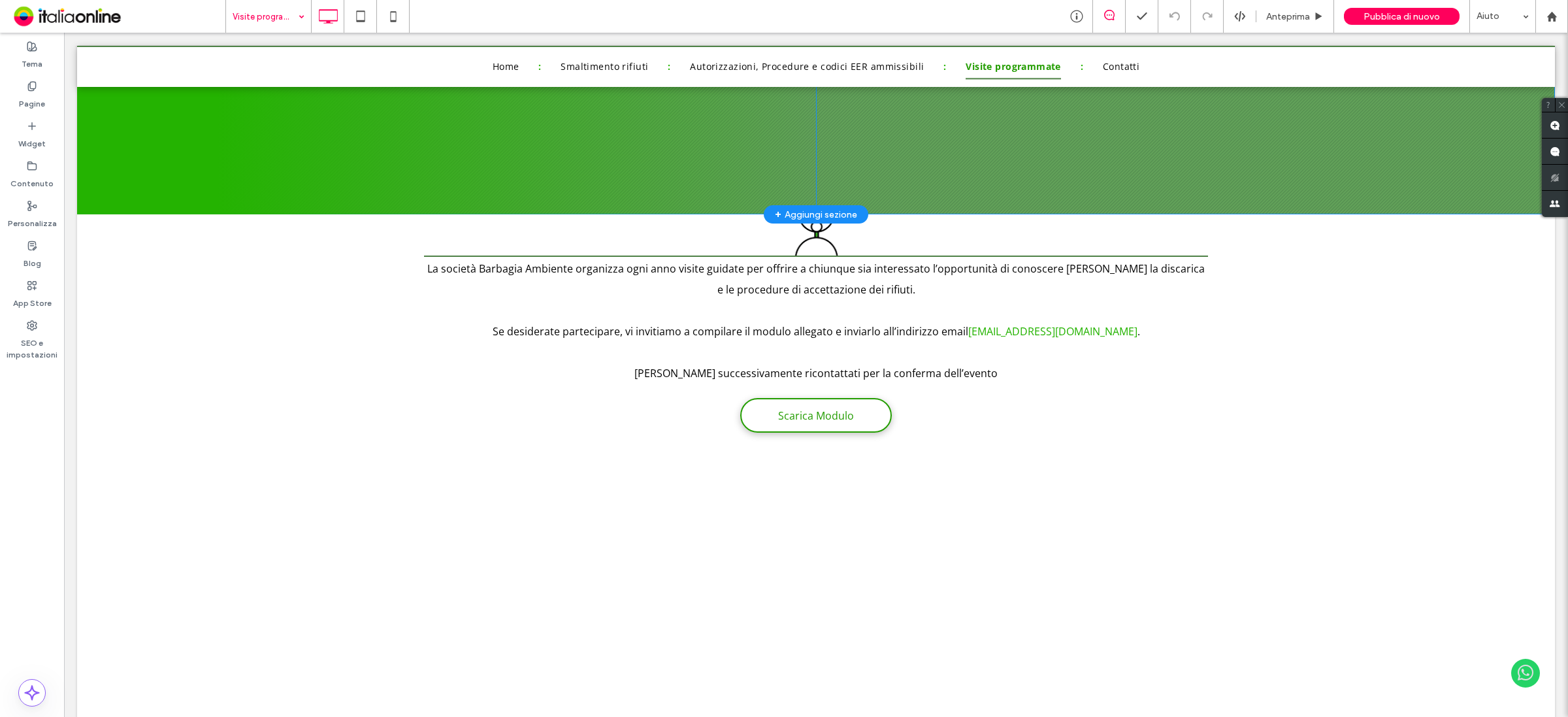
scroll to position [245, 0]
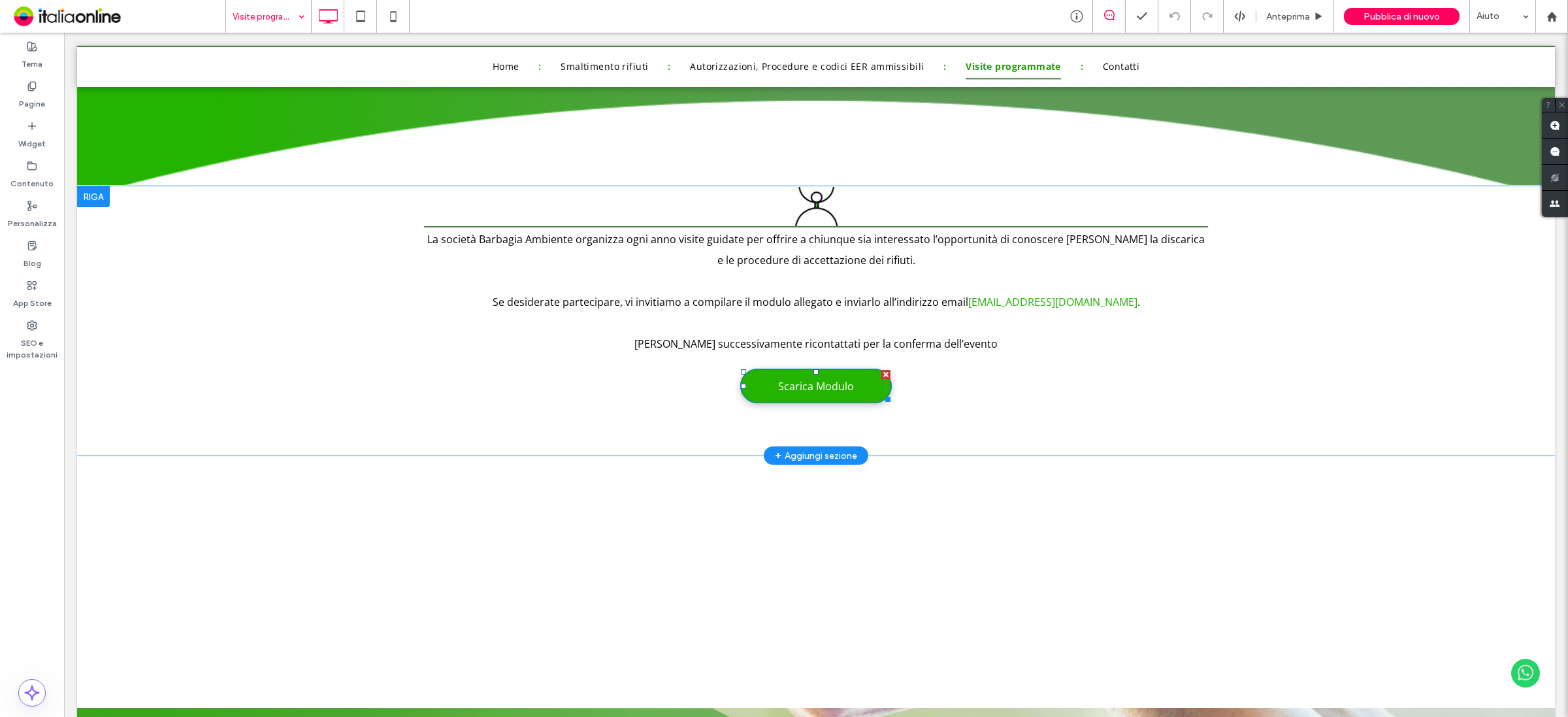
click at [841, 374] on link "Scarica Modulo" at bounding box center [816, 385] width 152 height 34
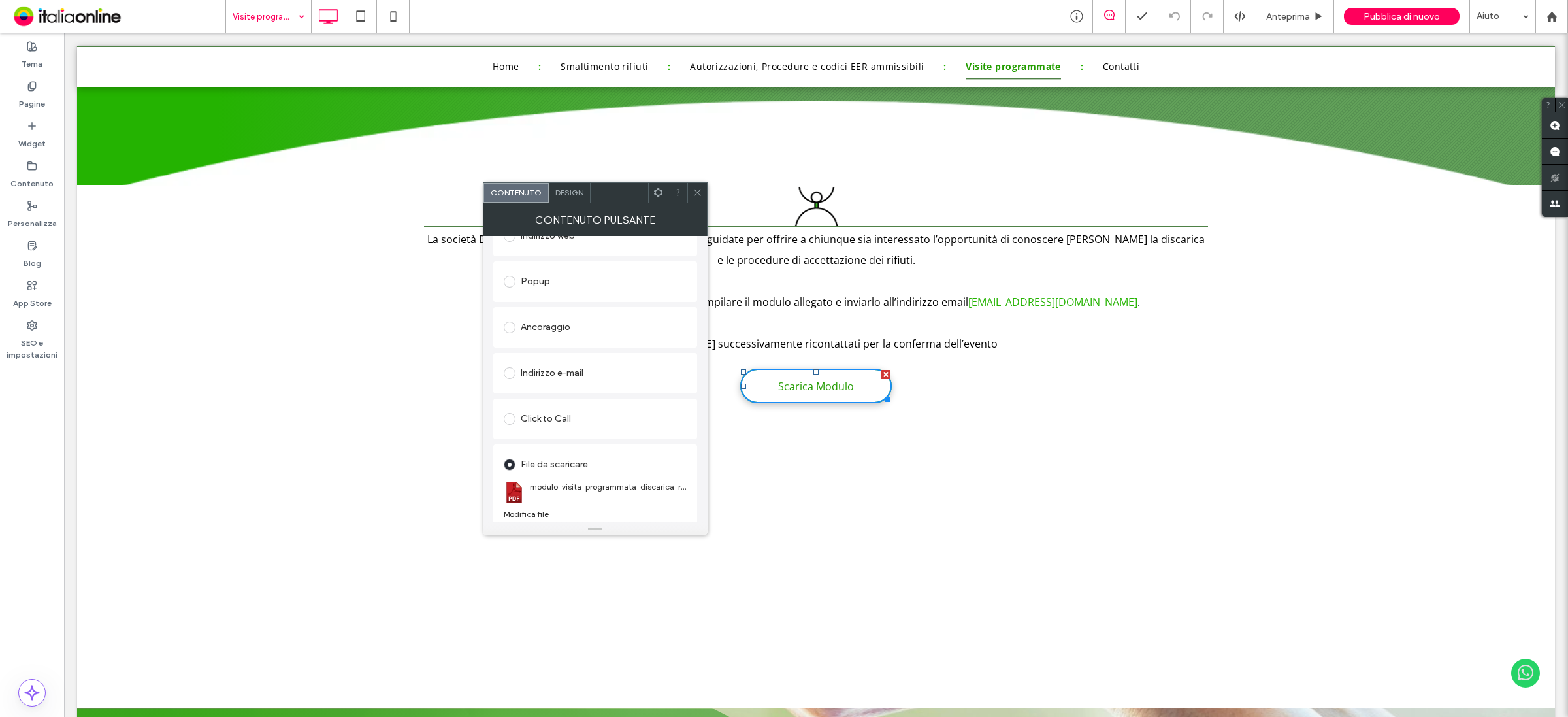
scroll to position [220, 0]
click at [527, 505] on div "Modifica file" at bounding box center [527, 510] width 45 height 10
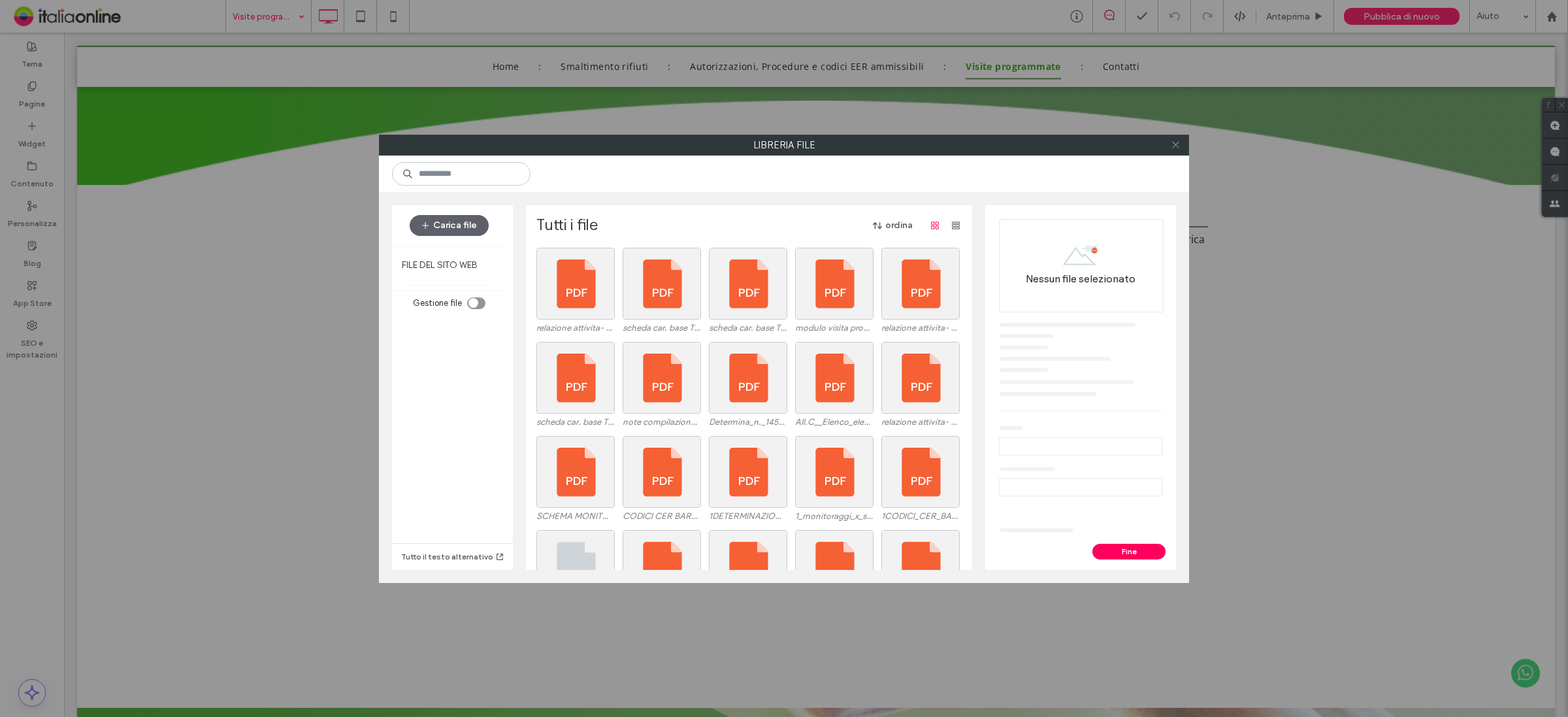
click at [1175, 140] on icon at bounding box center [1175, 144] width 10 height 10
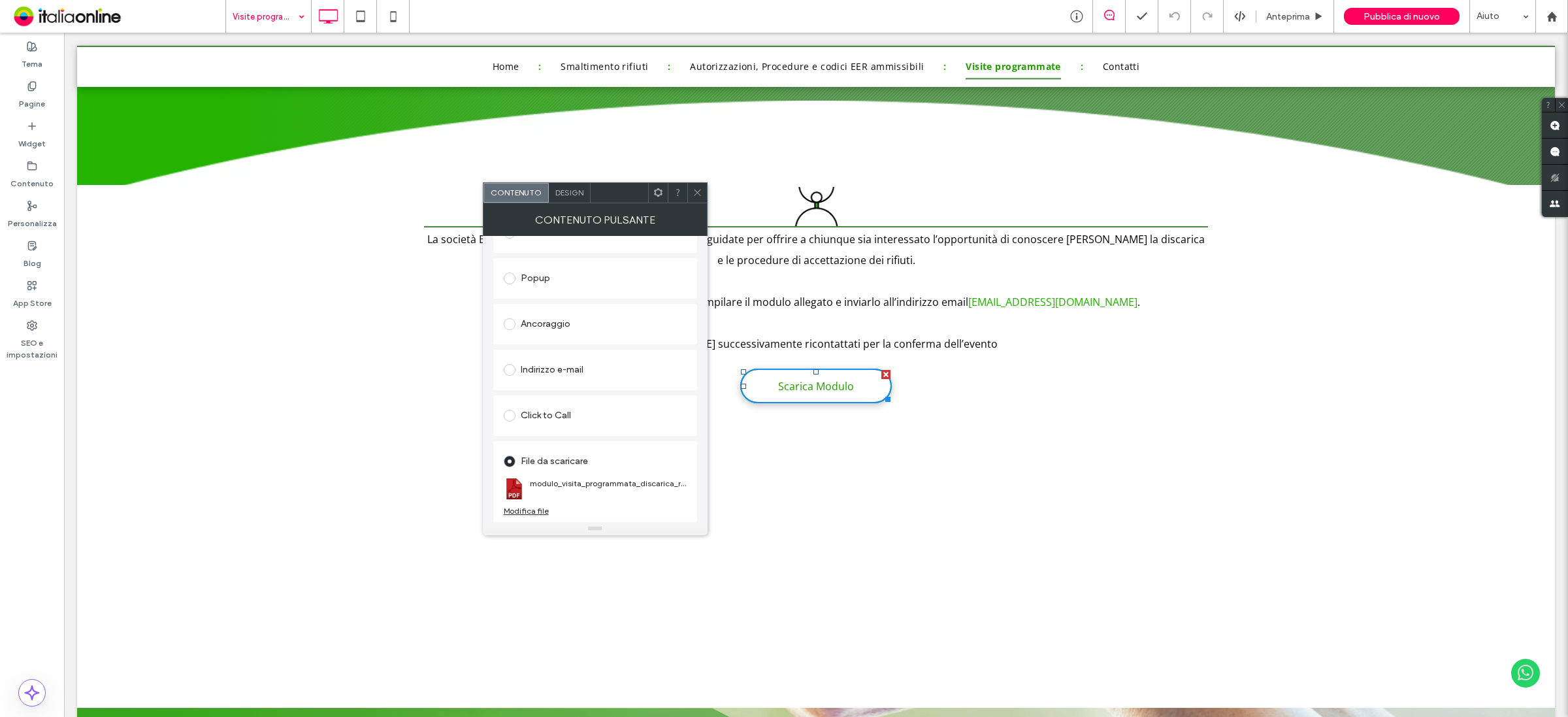
click at [524, 516] on div "File da scaricare modulo_visita_programmata_discarica_rev.pdf Modifica file" at bounding box center [595, 481] width 204 height 81
click at [527, 510] on div "Modifica file" at bounding box center [527, 510] width 45 height 10
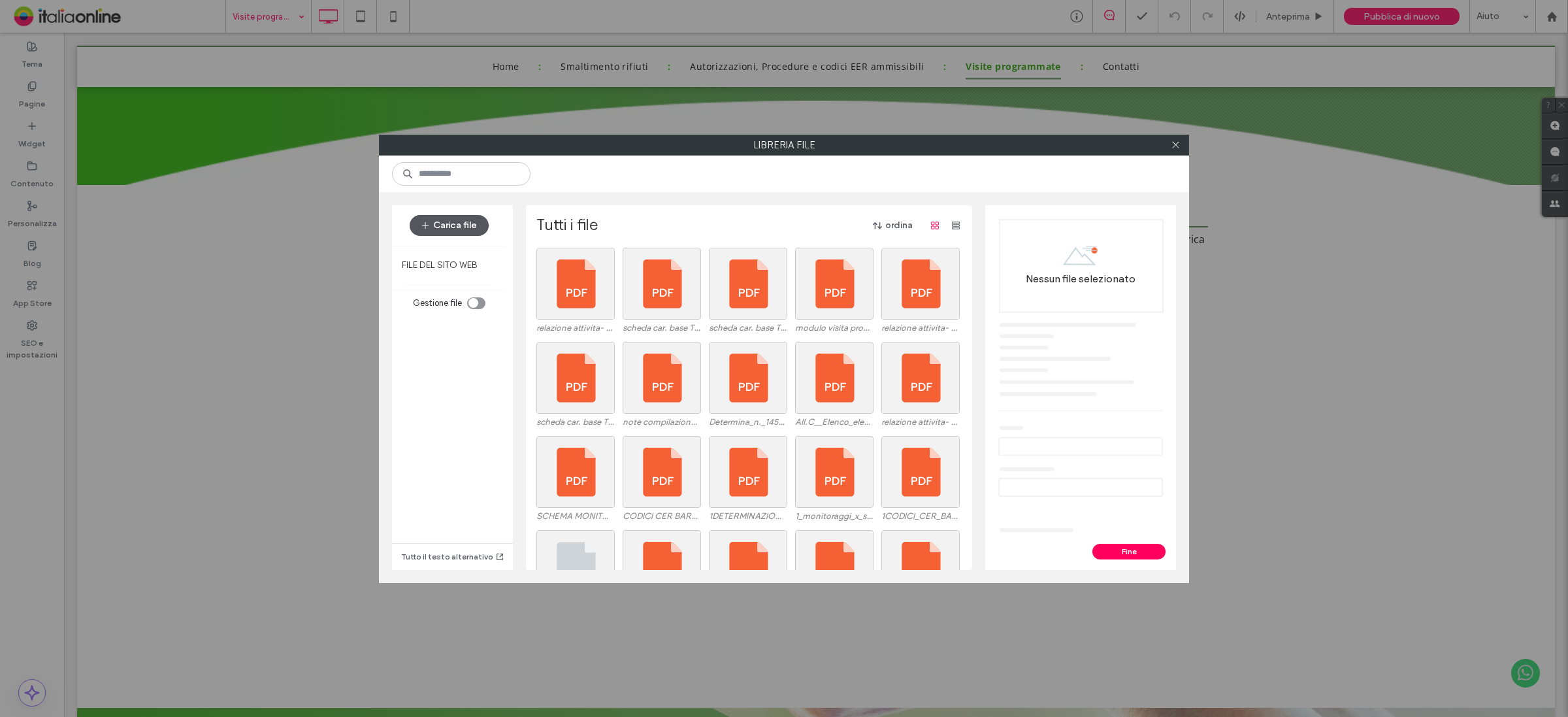
click at [454, 231] on button "Carica file" at bounding box center [449, 226] width 79 height 21
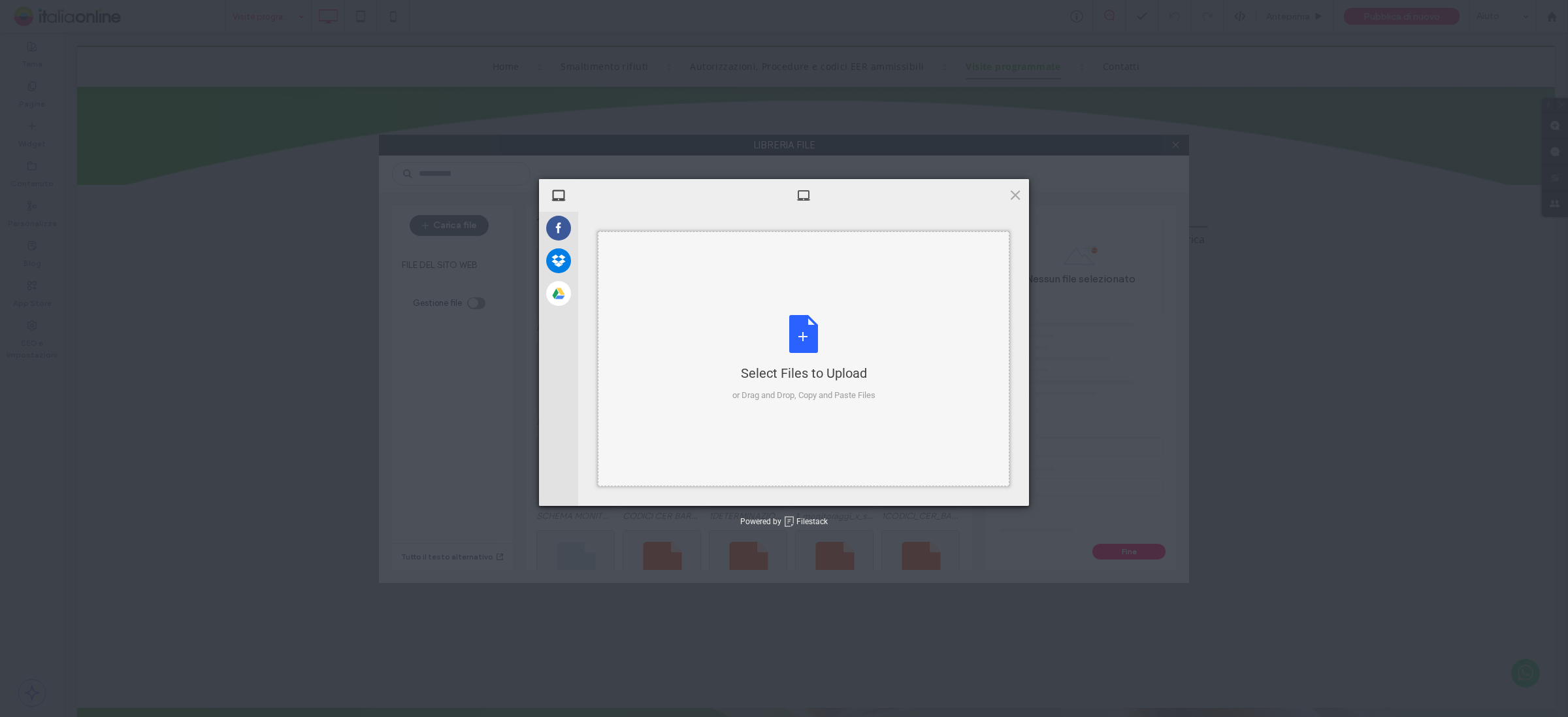
click at [831, 337] on div "Select Files to Upload or Drag and Drop, Copy and Paste Files" at bounding box center [803, 358] width 143 height 87
click at [967, 491] on span "Upload 1" at bounding box center [989, 488] width 66 height 25
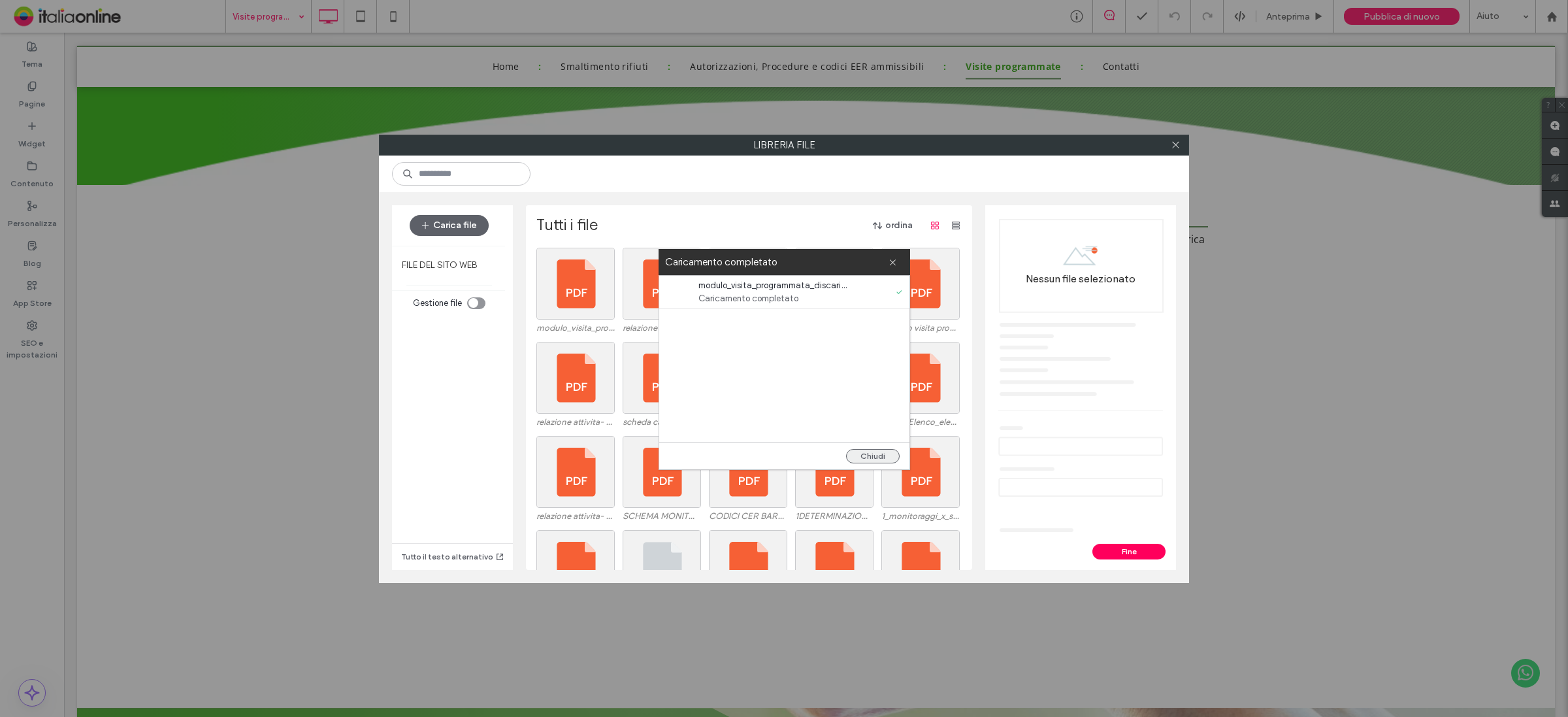
click at [870, 459] on button "Chiudi" at bounding box center [872, 456] width 53 height 15
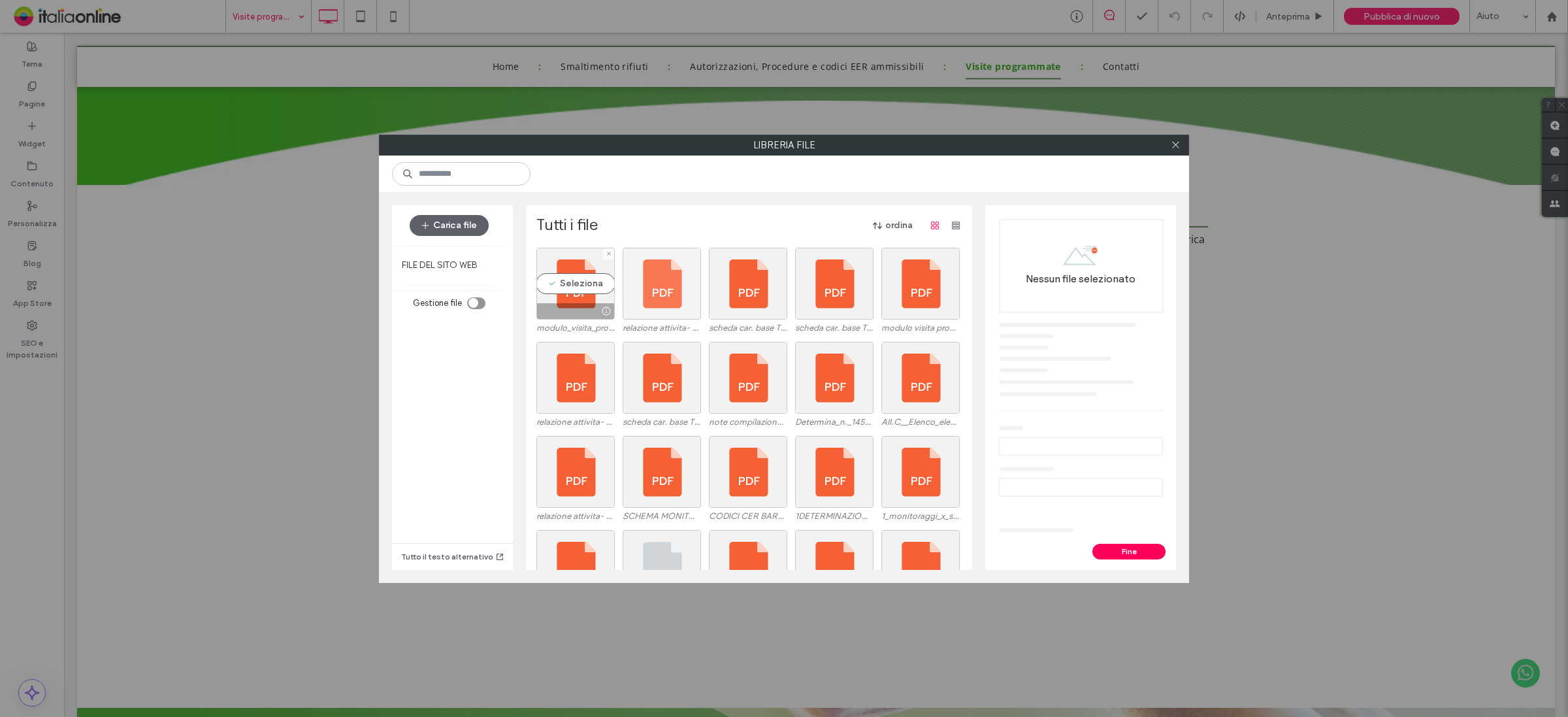
drag, startPoint x: 562, startPoint y: 278, endPoint x: 628, endPoint y: 315, distance: 75.7
click at [562, 278] on div "Seleziona" at bounding box center [575, 283] width 78 height 72
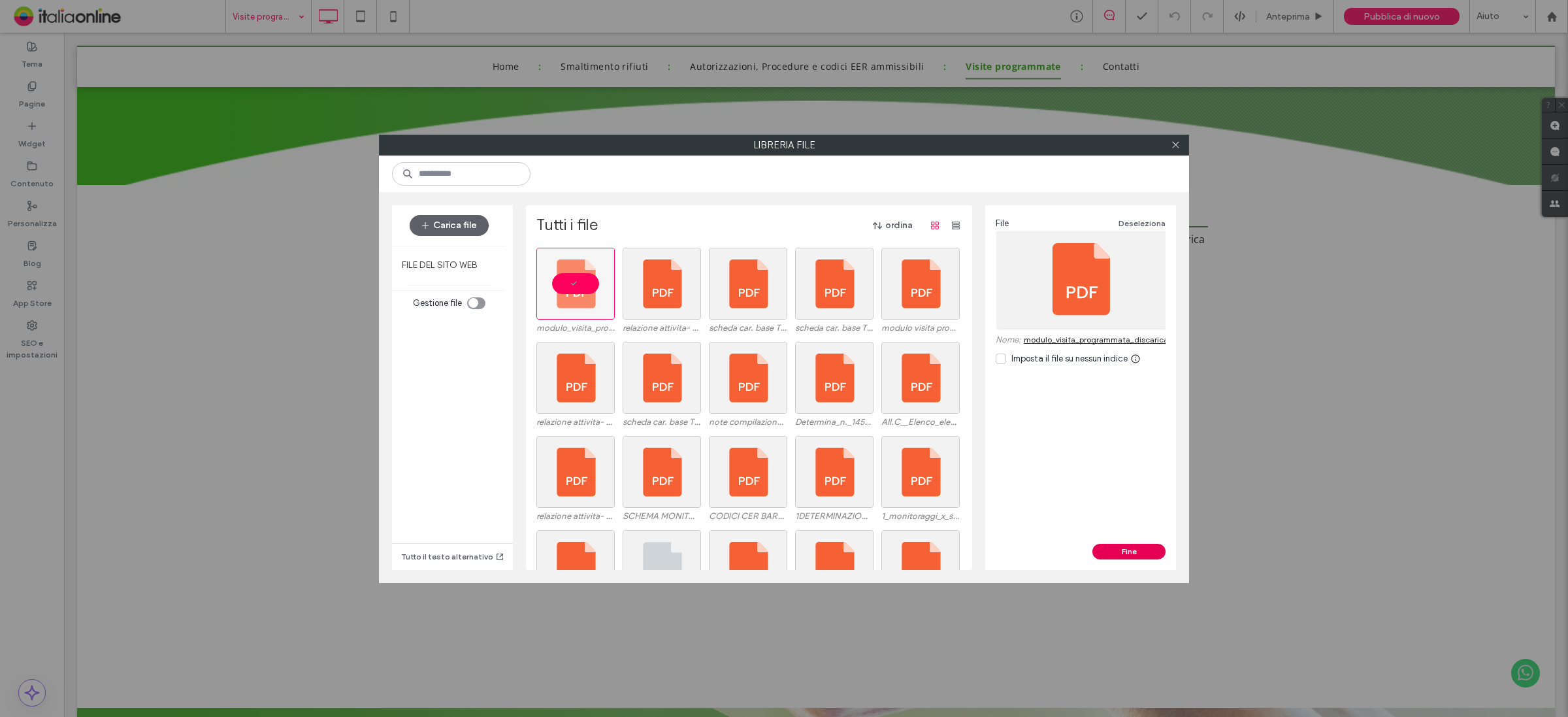
click at [1123, 552] on button "Fine" at bounding box center [1129, 551] width 73 height 15
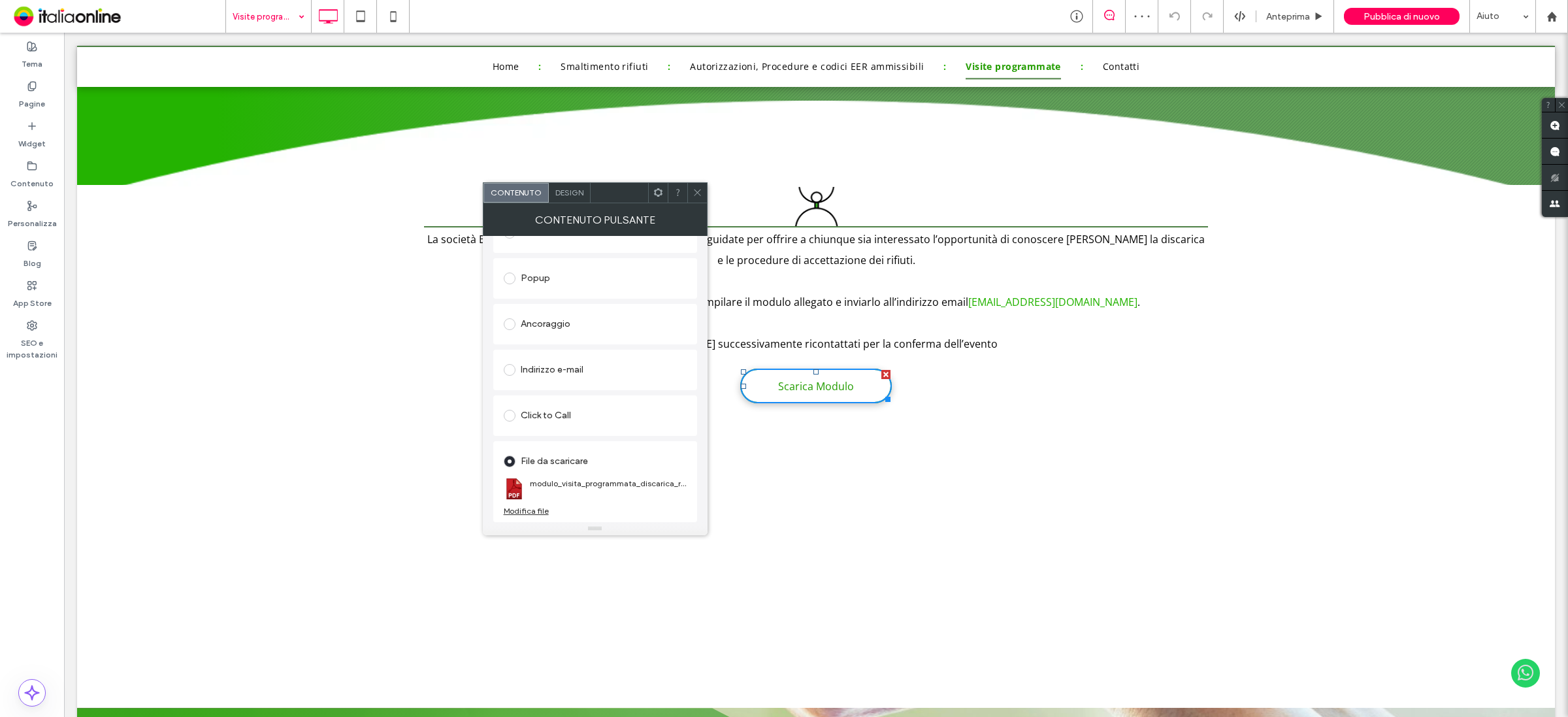
click at [696, 182] on div "Contenuto Design" at bounding box center [595, 193] width 225 height 21
drag, startPoint x: 699, startPoint y: 197, endPoint x: 705, endPoint y: 196, distance: 6.1
click at [699, 197] on span at bounding box center [697, 193] width 10 height 20
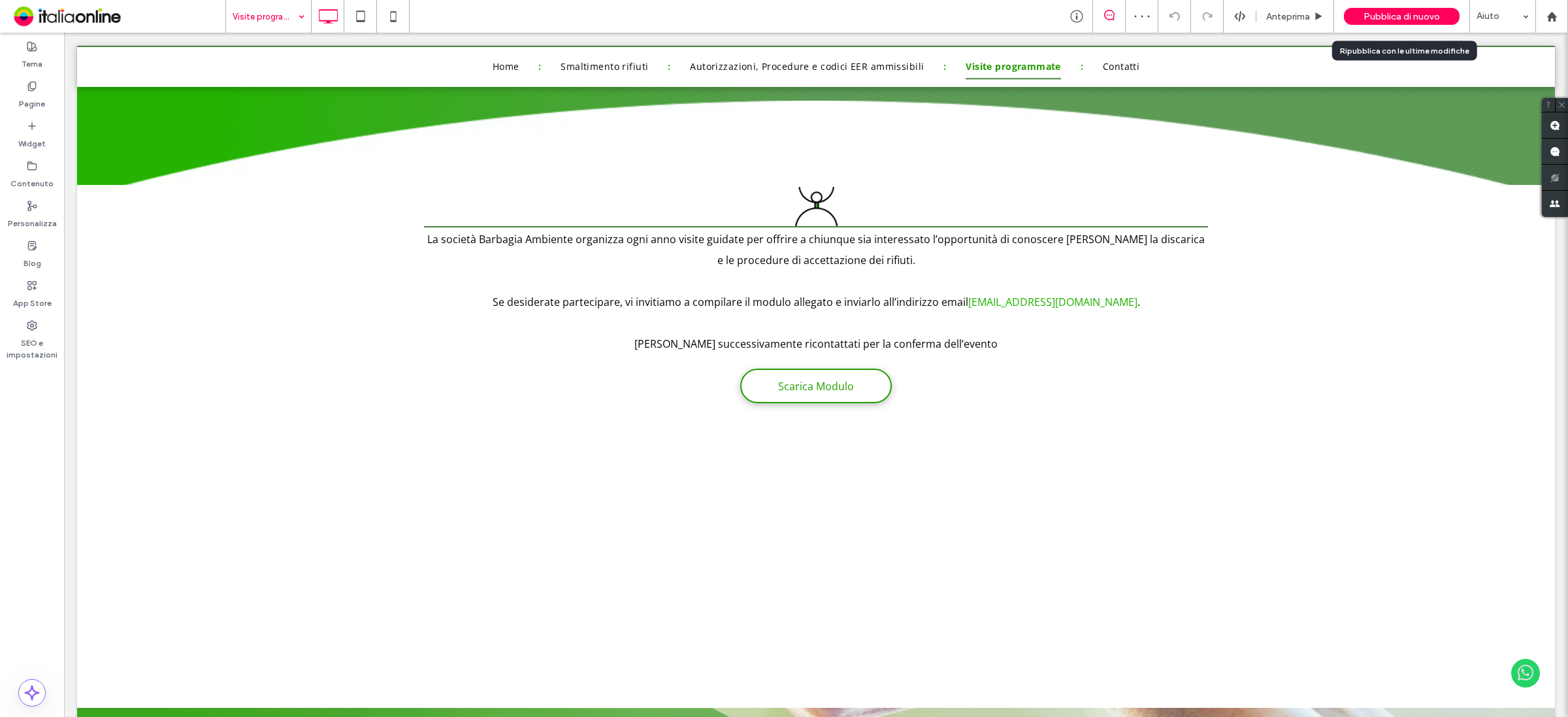
click at [1408, 14] on span "Pubblica di nuovo" at bounding box center [1402, 16] width 76 height 11
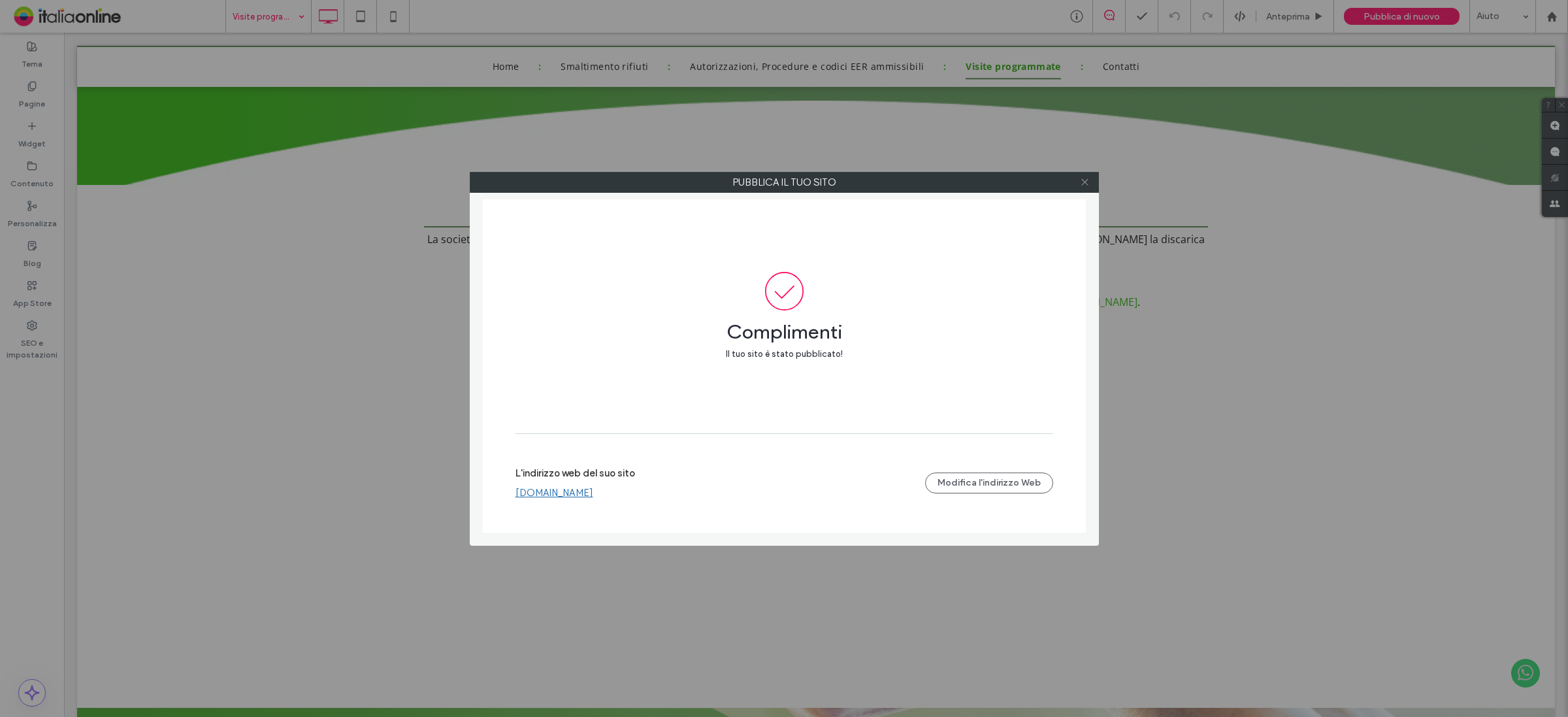
click at [1080, 185] on icon at bounding box center [1085, 182] width 10 height 10
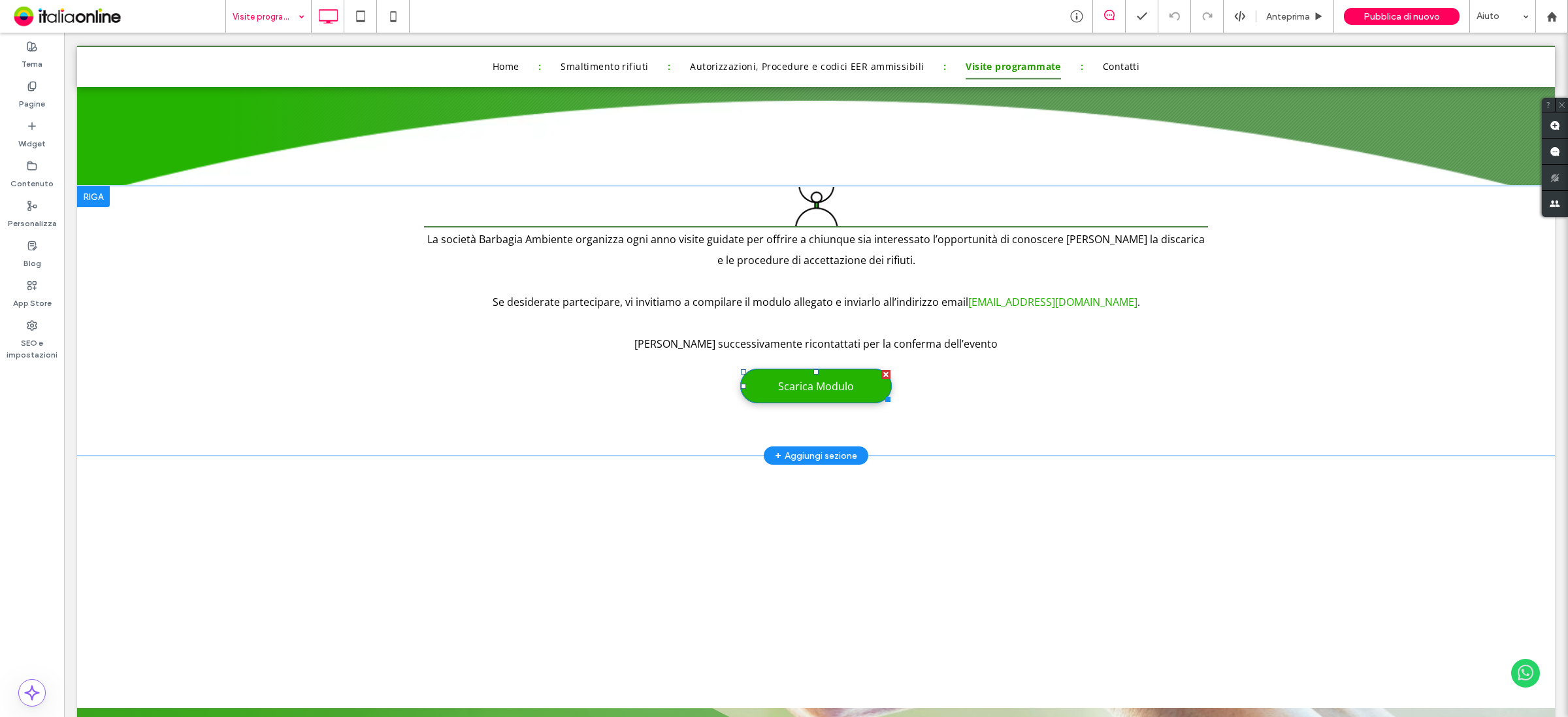
click at [822, 376] on link "Scarica Modulo" at bounding box center [816, 385] width 152 height 34
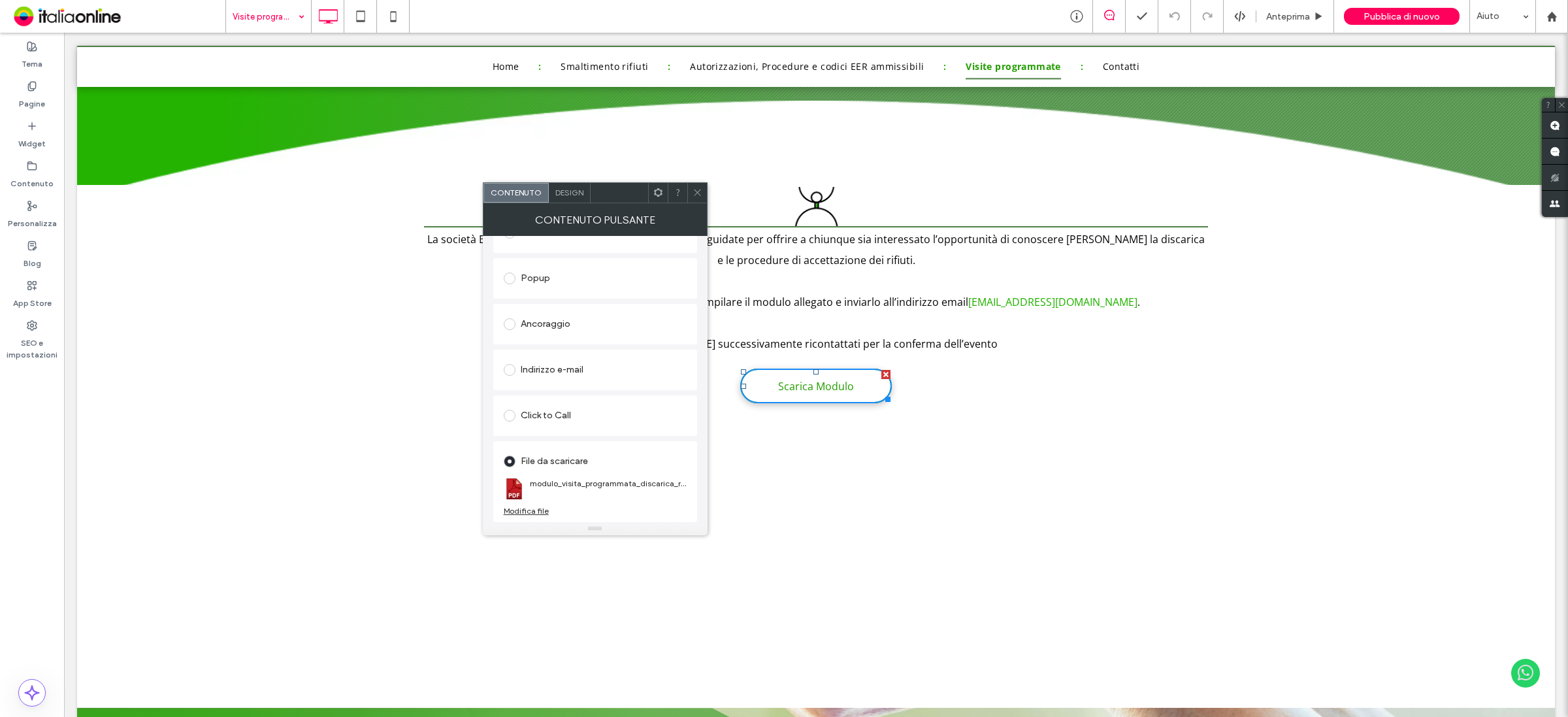
click at [540, 504] on section "modulo_visita_programmata_discarica_rev.pdf" at bounding box center [595, 488] width 183 height 34
click at [544, 510] on div "Modifica file" at bounding box center [527, 510] width 45 height 10
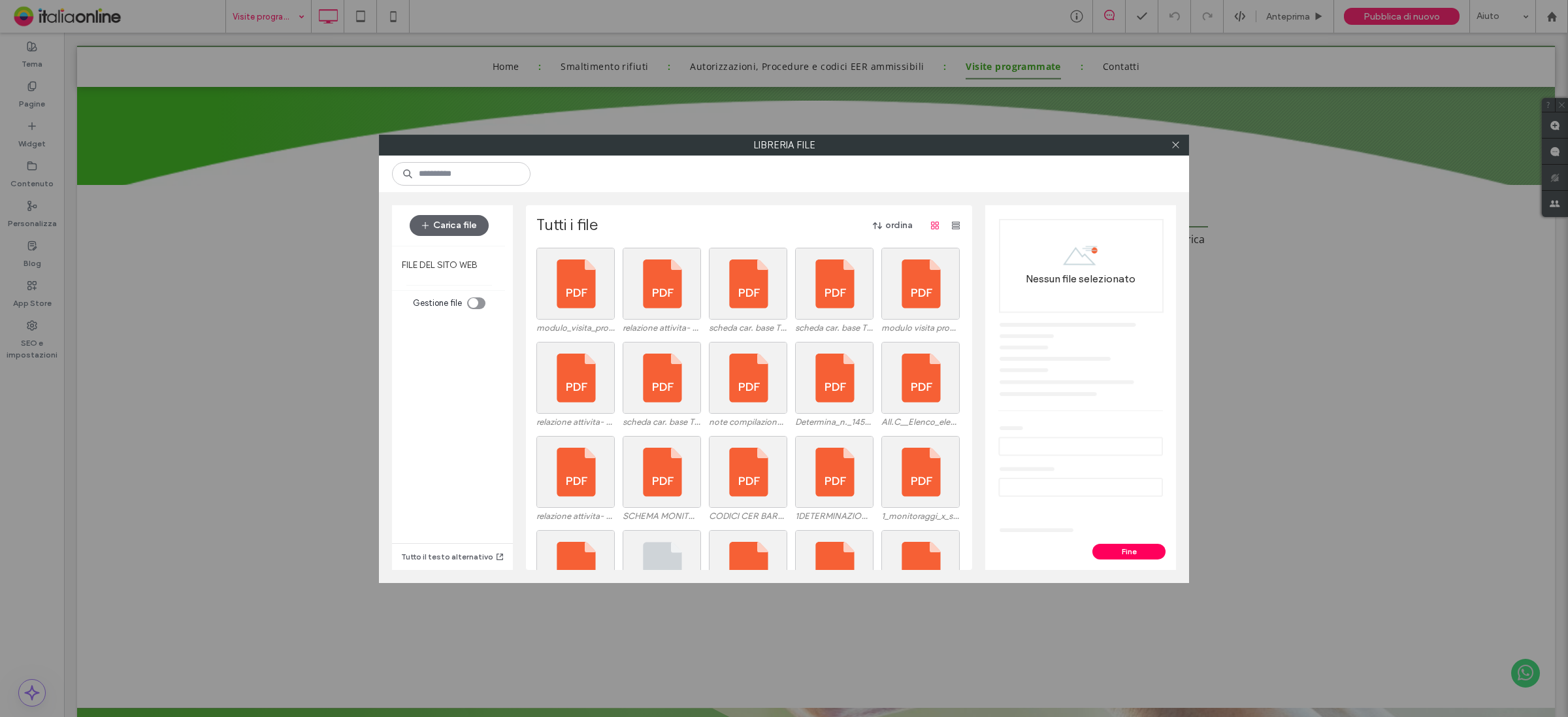
click at [1172, 155] on div at bounding box center [784, 174] width 810 height 37
drag, startPoint x: 1174, startPoint y: 139, endPoint x: 1188, endPoint y: 124, distance: 20.5
click at [1174, 140] on icon at bounding box center [1175, 144] width 10 height 10
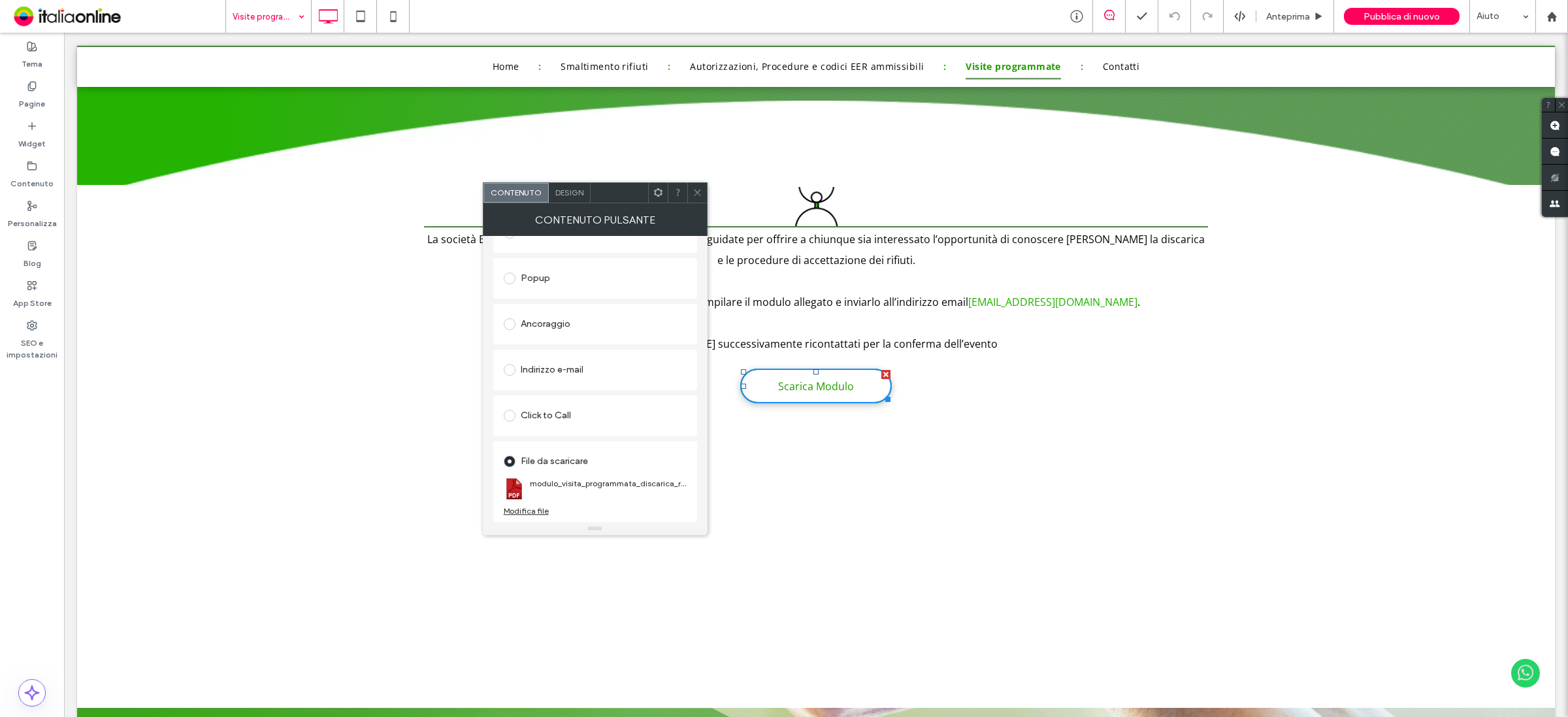
click at [536, 518] on div "File da scaricare modulo_visita_programmata_discarica_rev.pdf Modifica file" at bounding box center [595, 481] width 204 height 81
click at [532, 507] on div "Modifica file" at bounding box center [527, 510] width 45 height 10
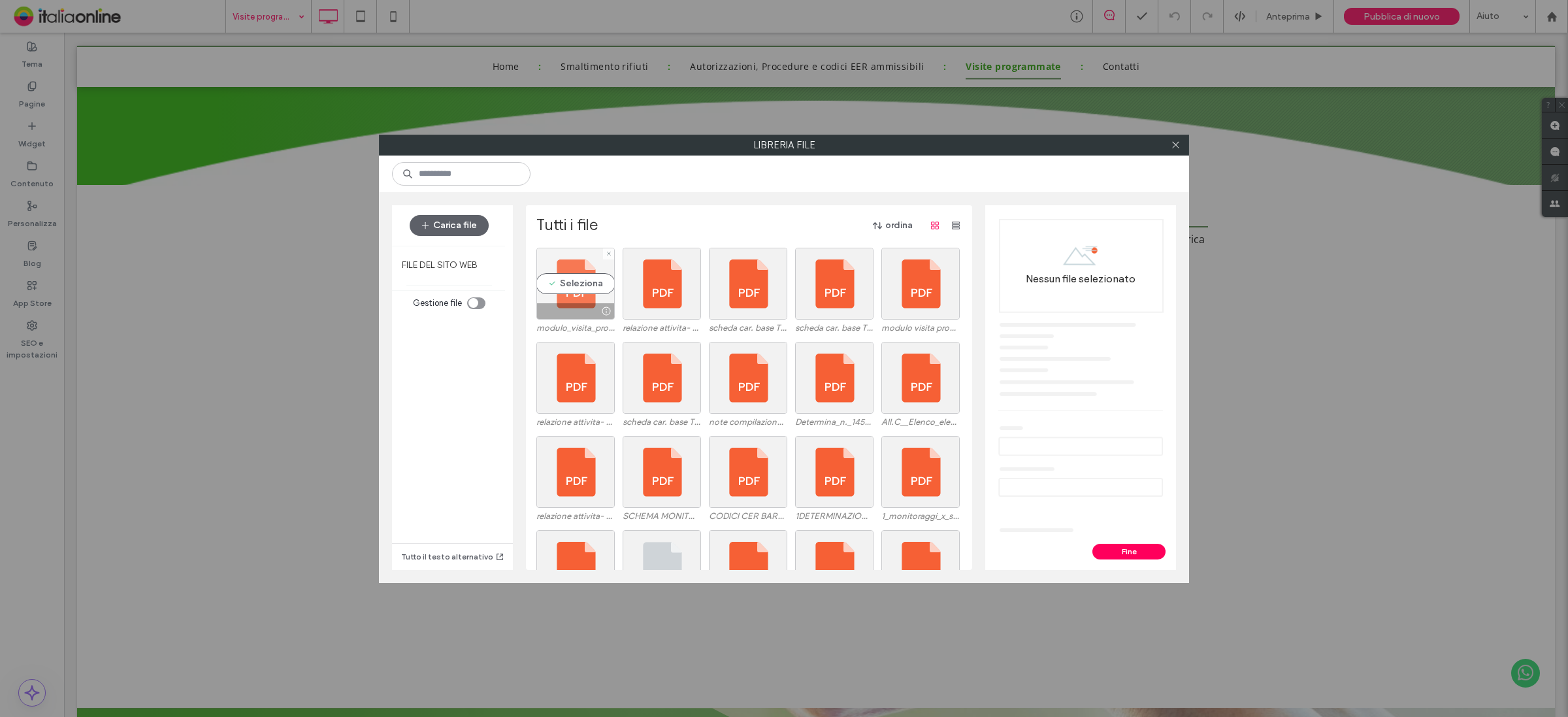
click at [606, 252] on div at bounding box center [608, 253] width 11 height 11
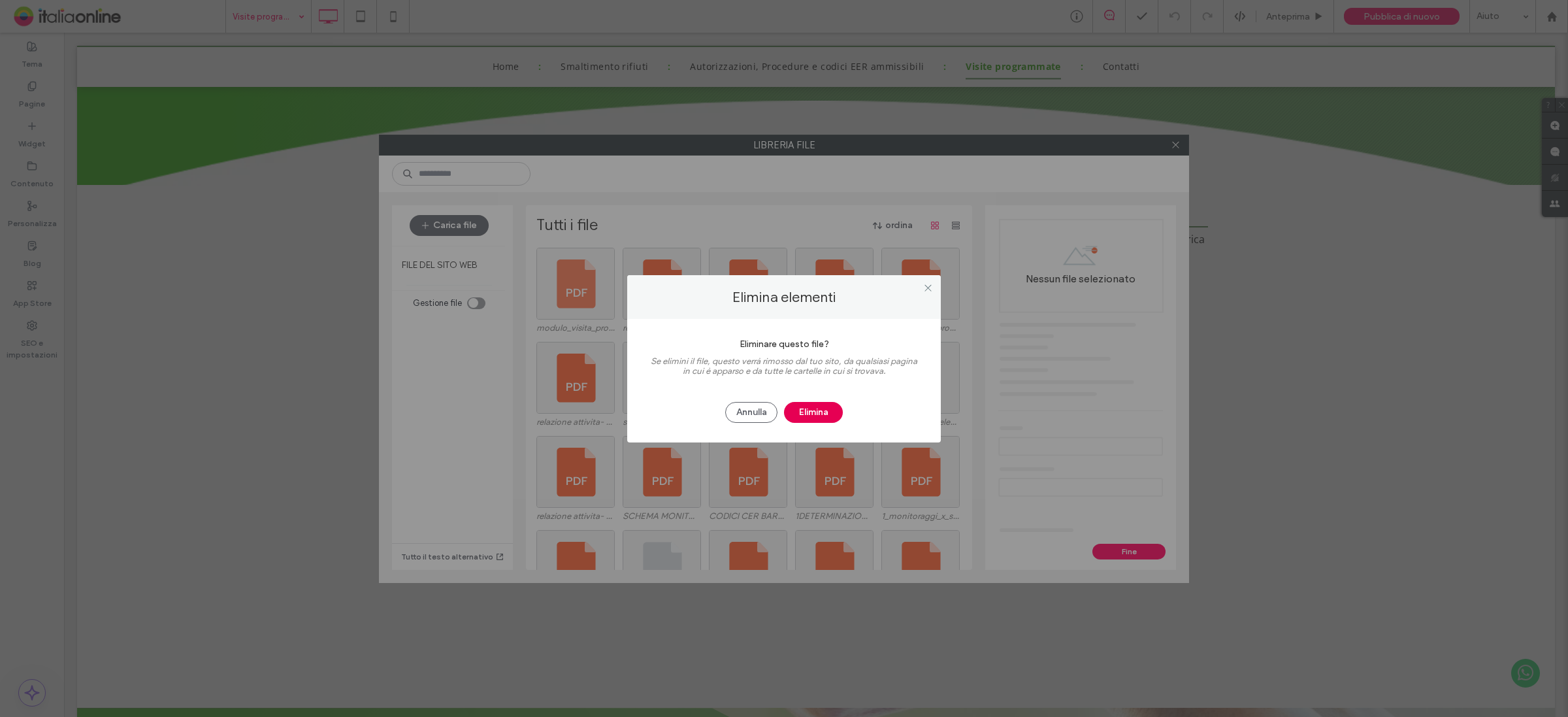
click at [809, 407] on button "Elimina" at bounding box center [814, 412] width 59 height 21
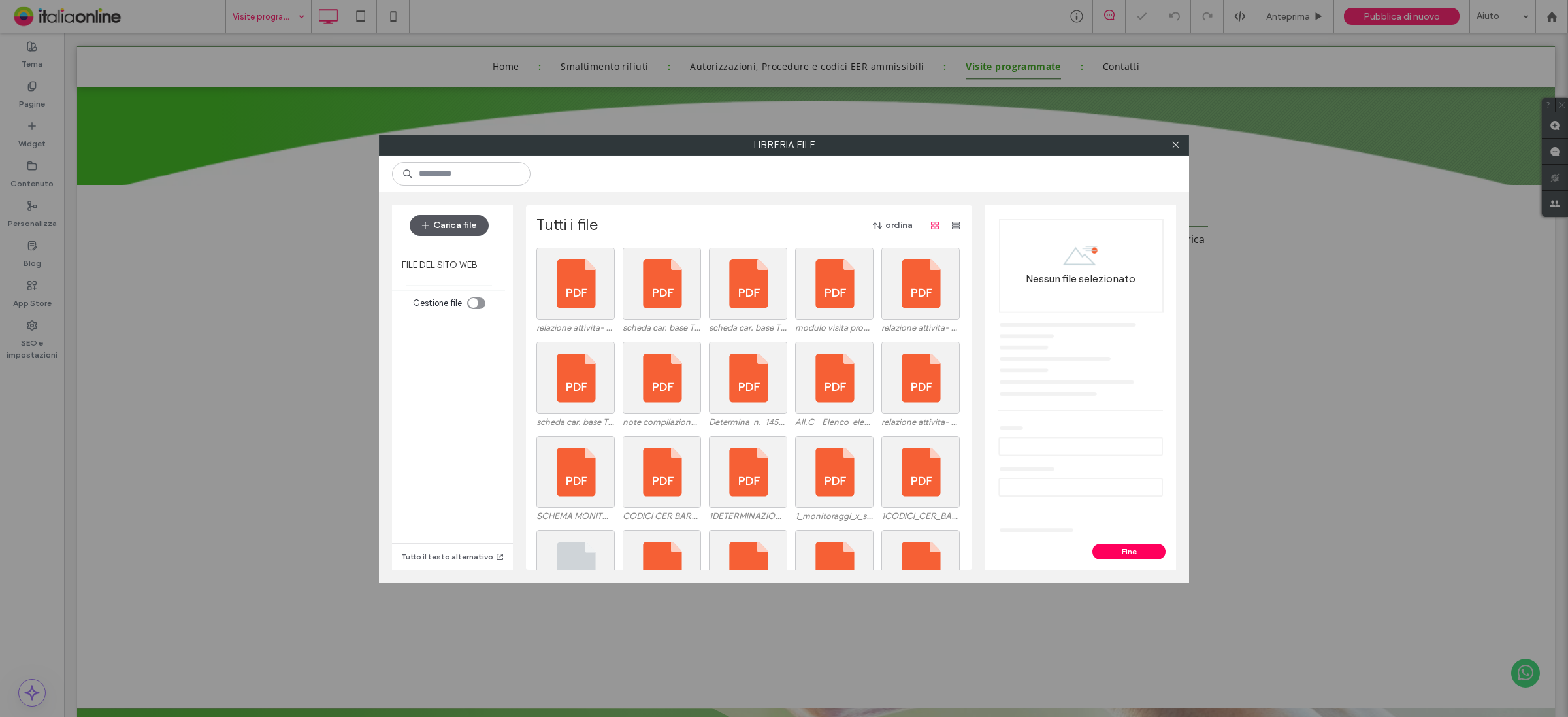
click at [467, 227] on button "Carica file" at bounding box center [449, 226] width 79 height 21
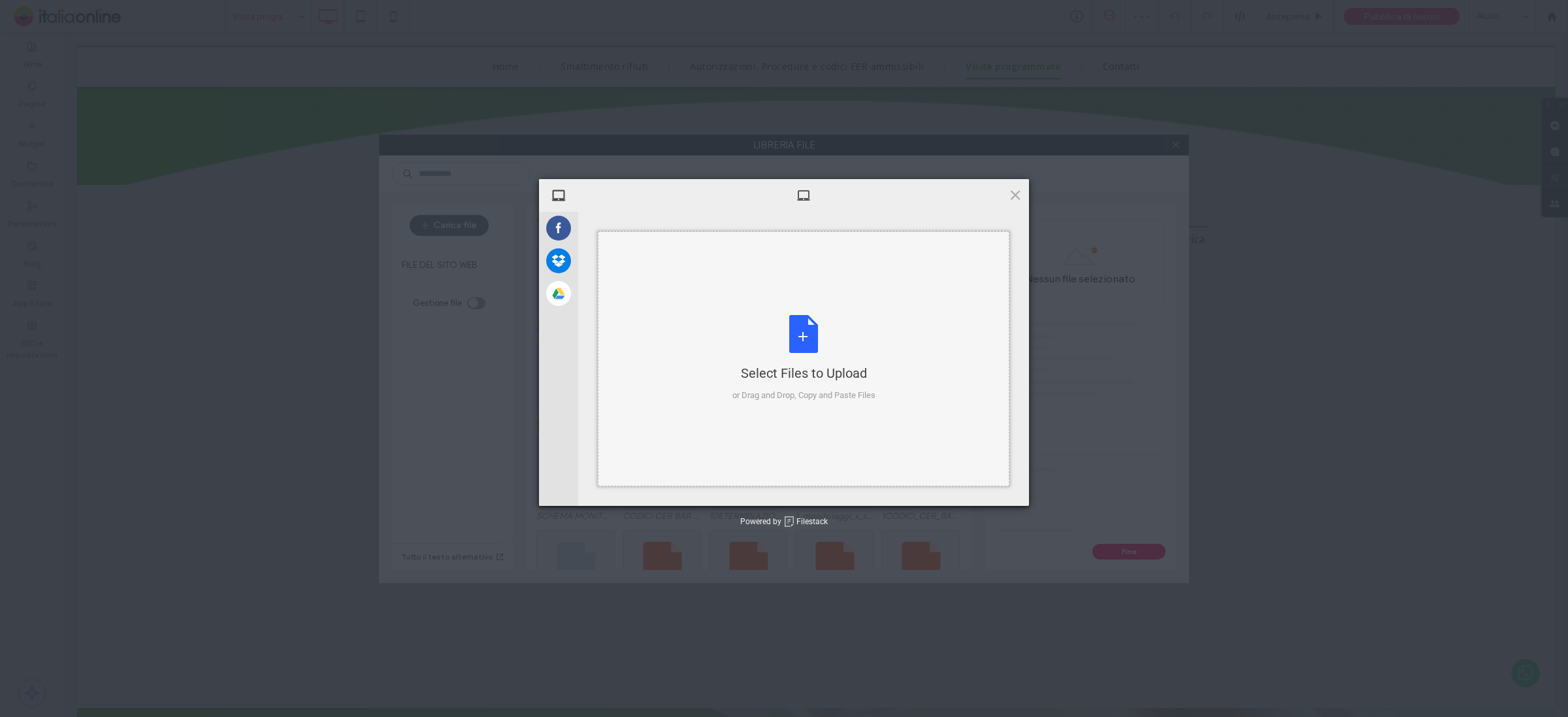
click at [809, 349] on div "Select Files to Upload or Drag and Drop, Copy and Paste Files" at bounding box center [803, 358] width 143 height 87
click at [996, 491] on span "Upload 1" at bounding box center [989, 488] width 26 height 10
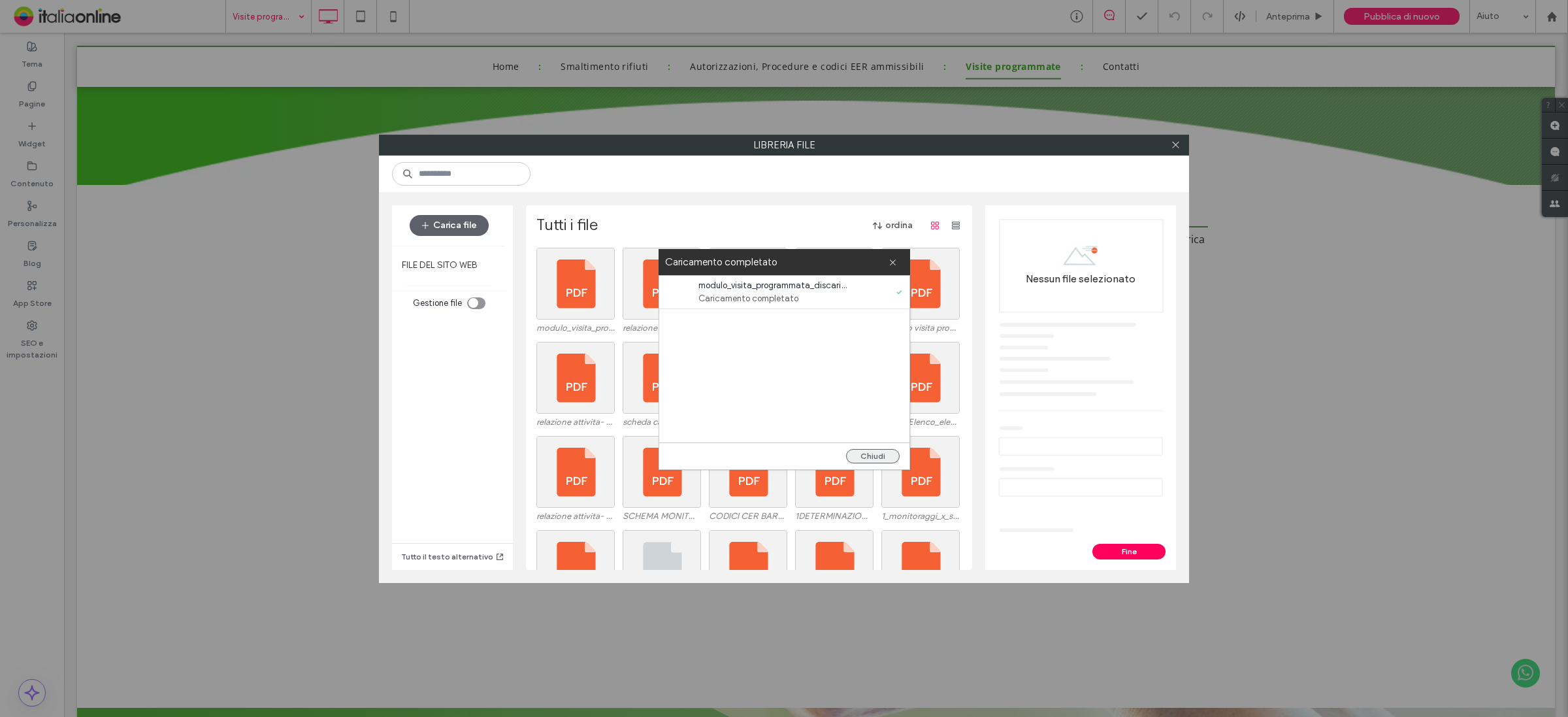
click at [879, 456] on button "Chiudi" at bounding box center [872, 456] width 53 height 15
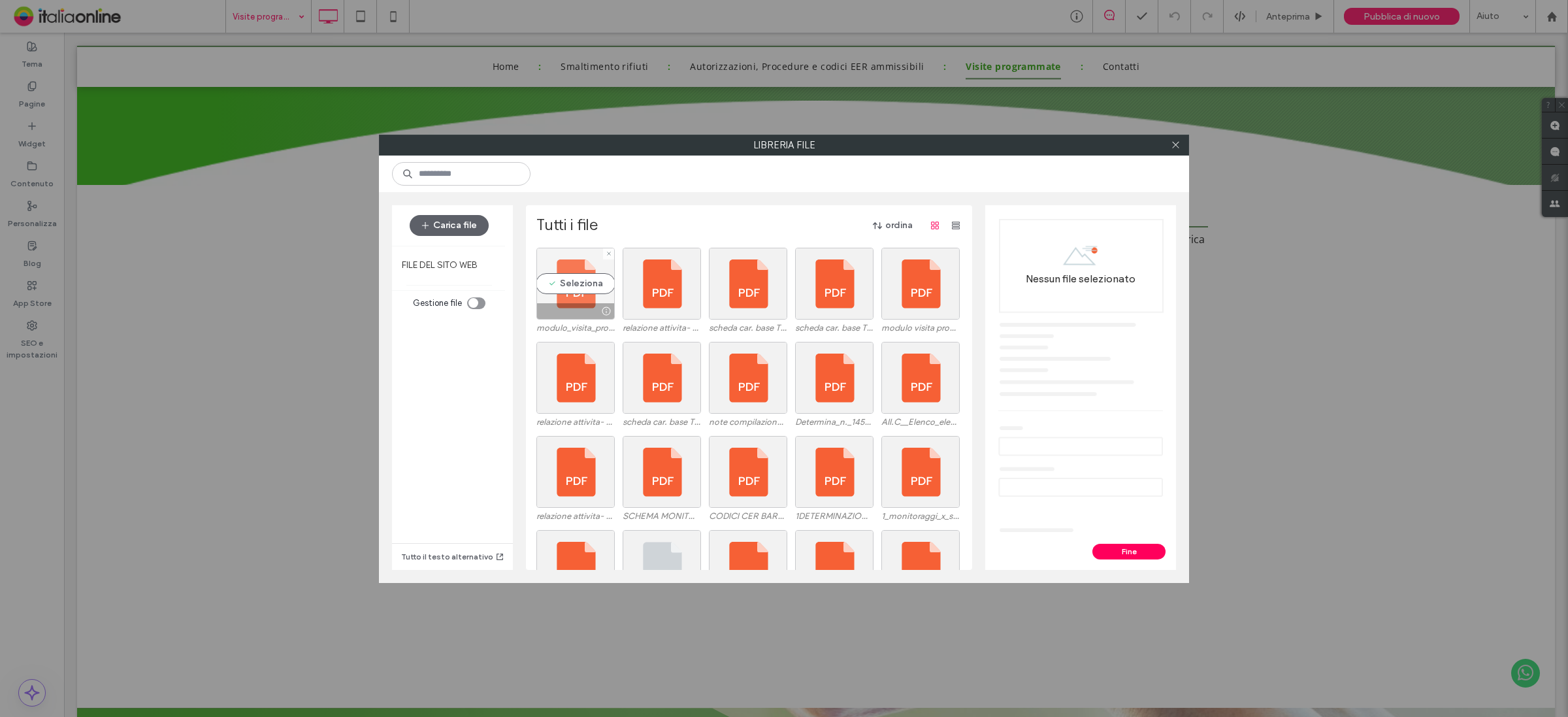
click at [576, 281] on div "Seleziona" at bounding box center [575, 283] width 78 height 72
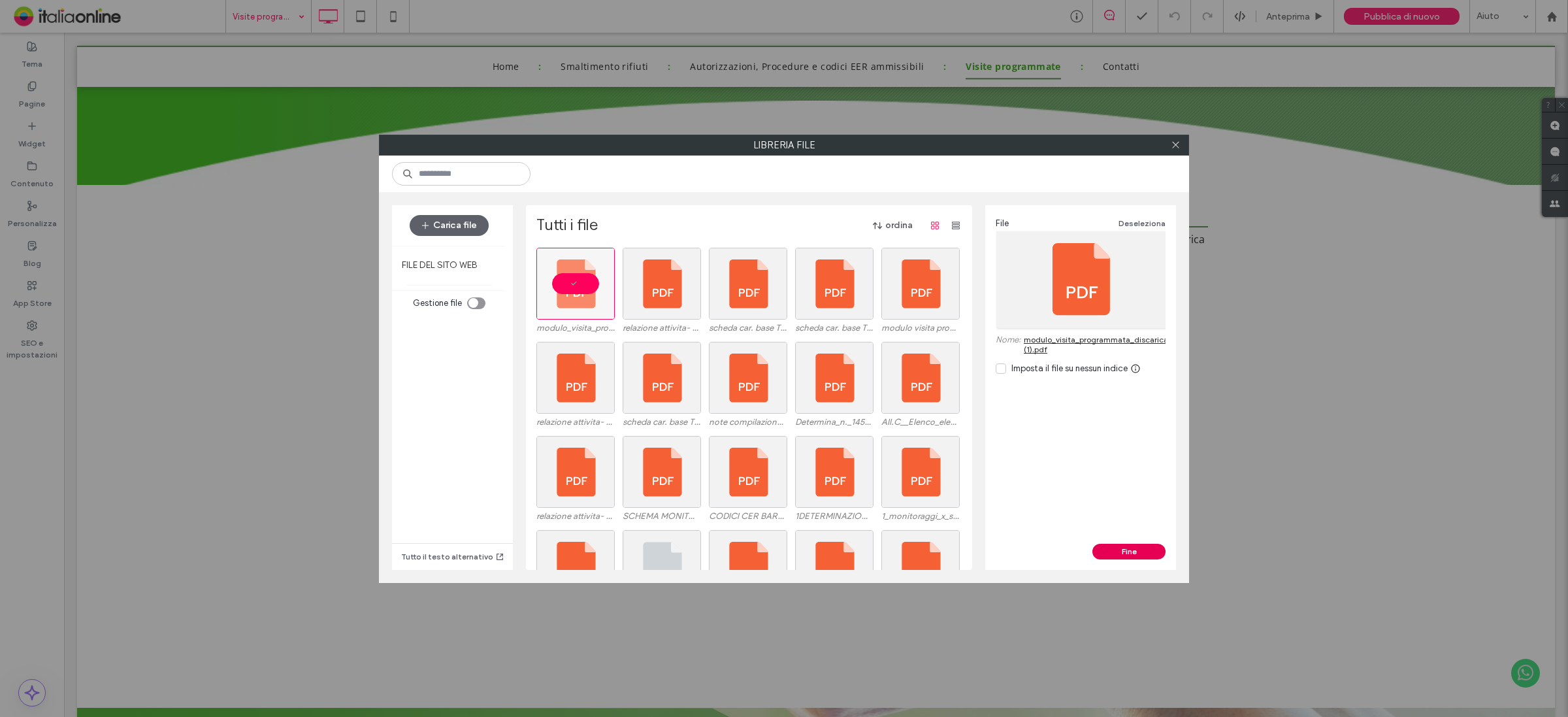
click at [1125, 552] on button "Fine" at bounding box center [1129, 551] width 73 height 15
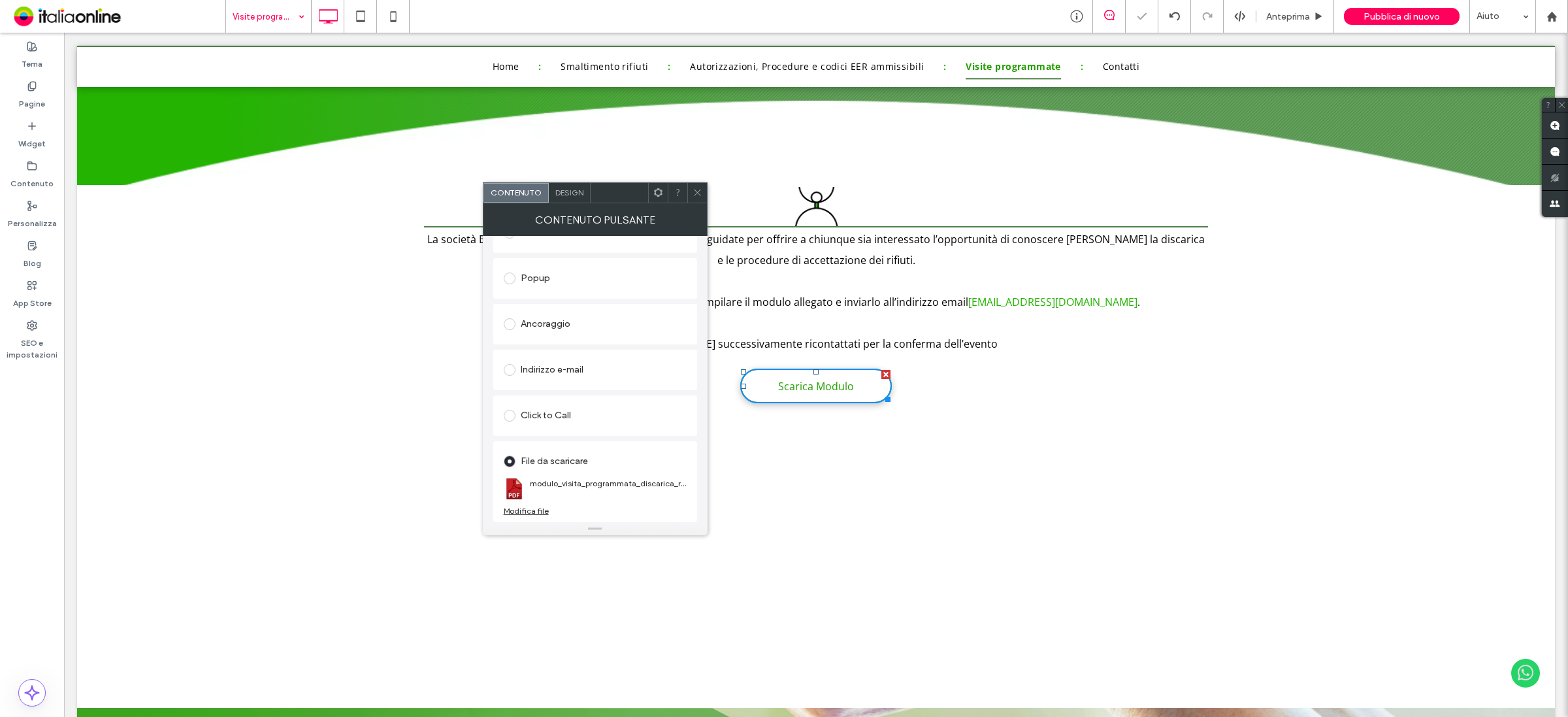
drag, startPoint x: 694, startPoint y: 197, endPoint x: 699, endPoint y: 191, distance: 7.8
click at [694, 197] on span at bounding box center [697, 193] width 10 height 20
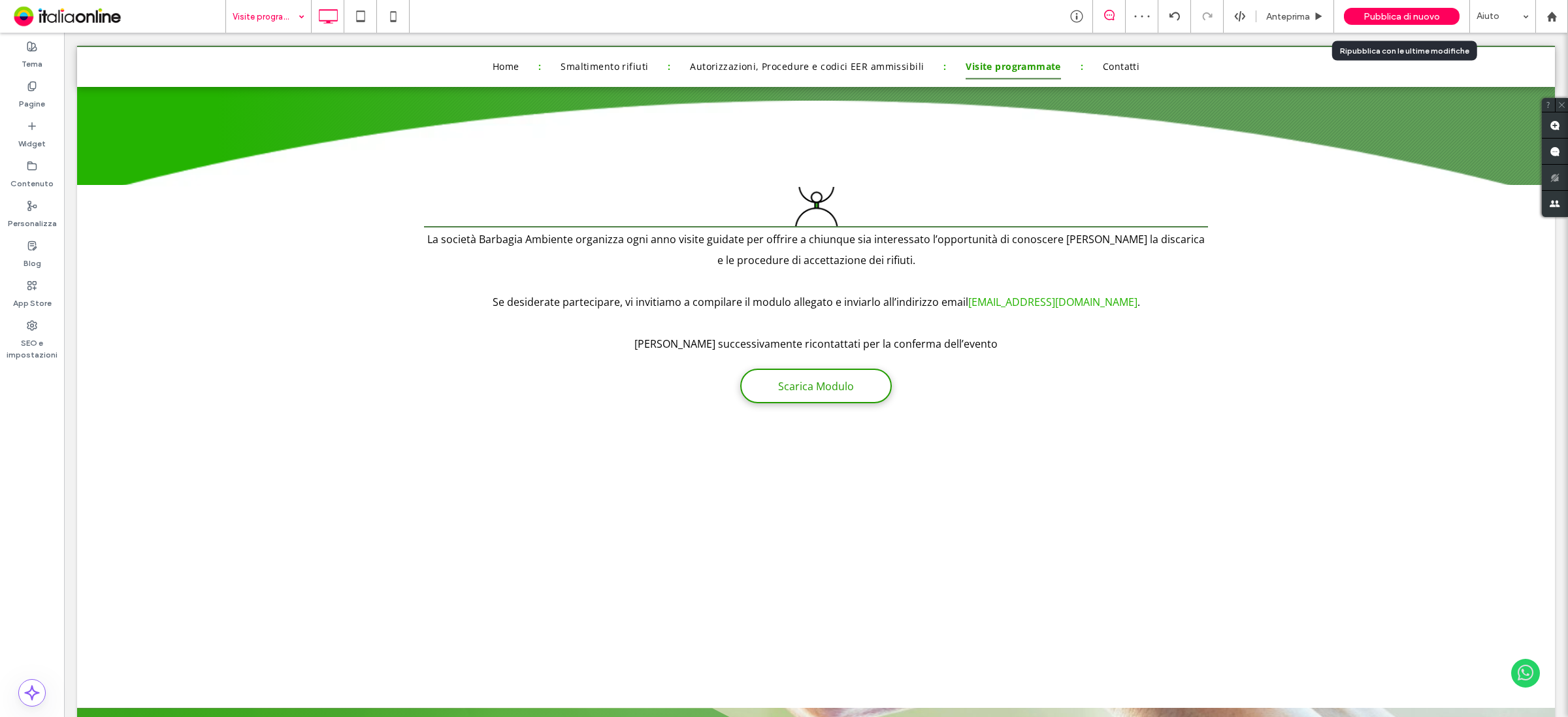
click at [1402, 21] on span "Pubblica di nuovo" at bounding box center [1402, 16] width 76 height 11
click at [1402, 16] on body ".wqwq-1{fill:#231f20;} .cls-1q, .cls-2q { fill-rule: evenodd; } .cls-2q { fill:…" at bounding box center [784, 358] width 1568 height 717
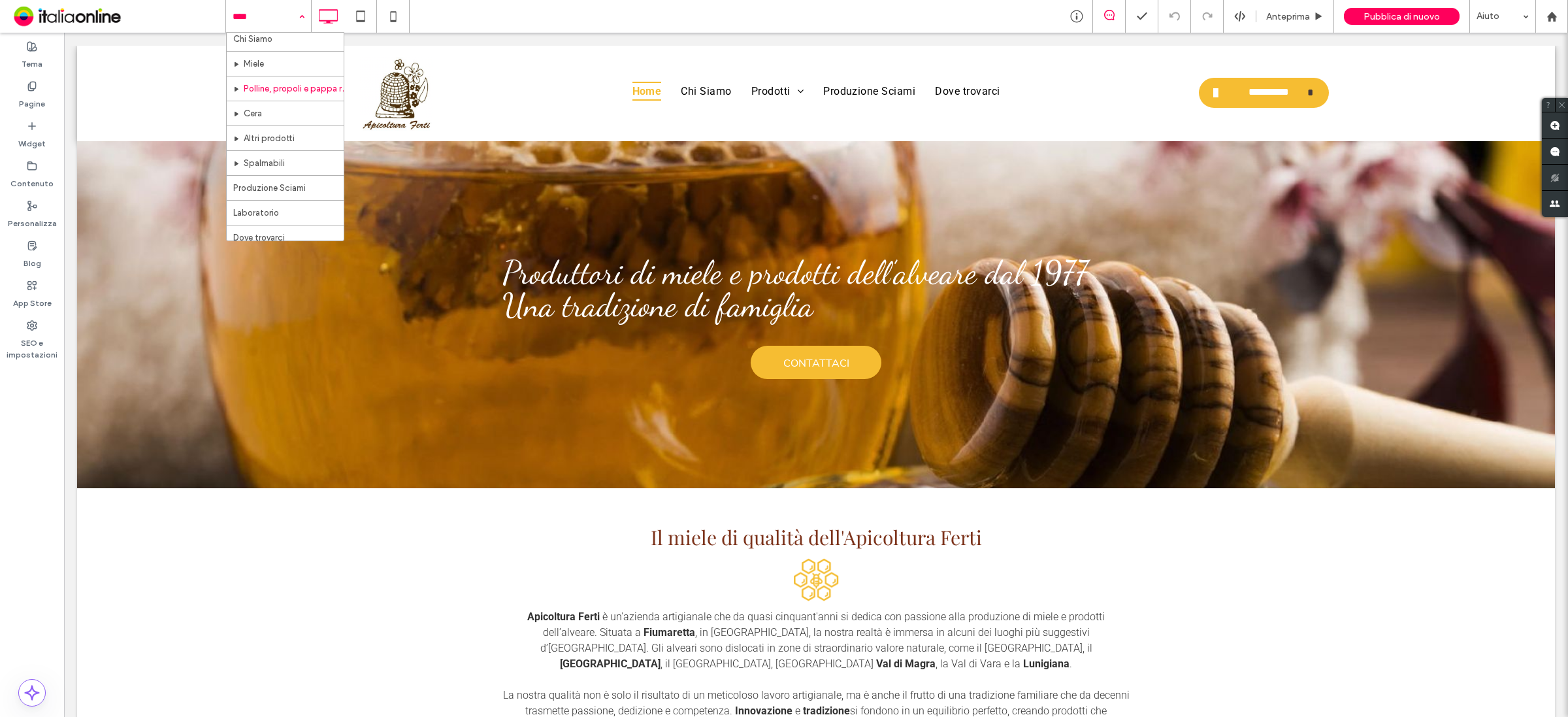
scroll to position [48, 0]
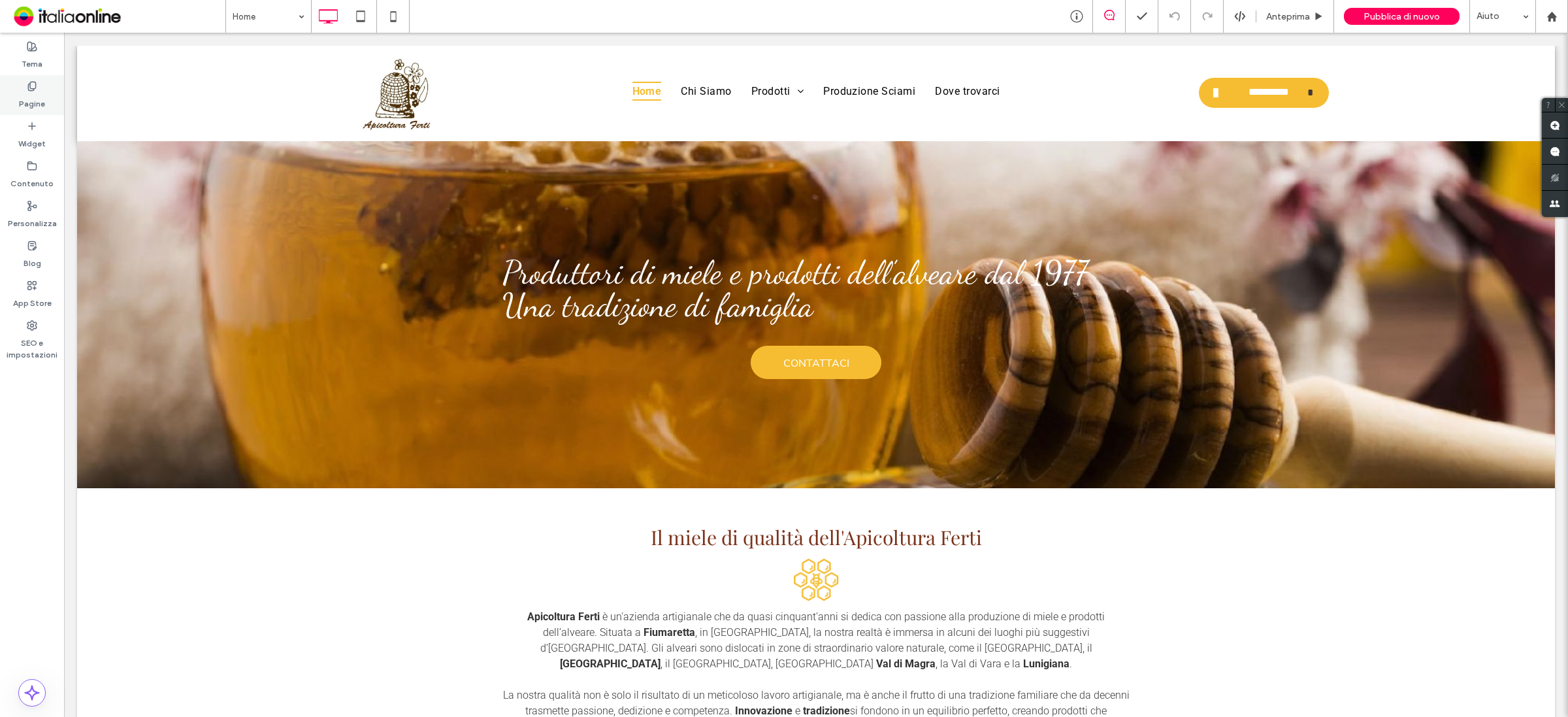
click at [27, 92] on label "Pagine" at bounding box center [32, 100] width 26 height 18
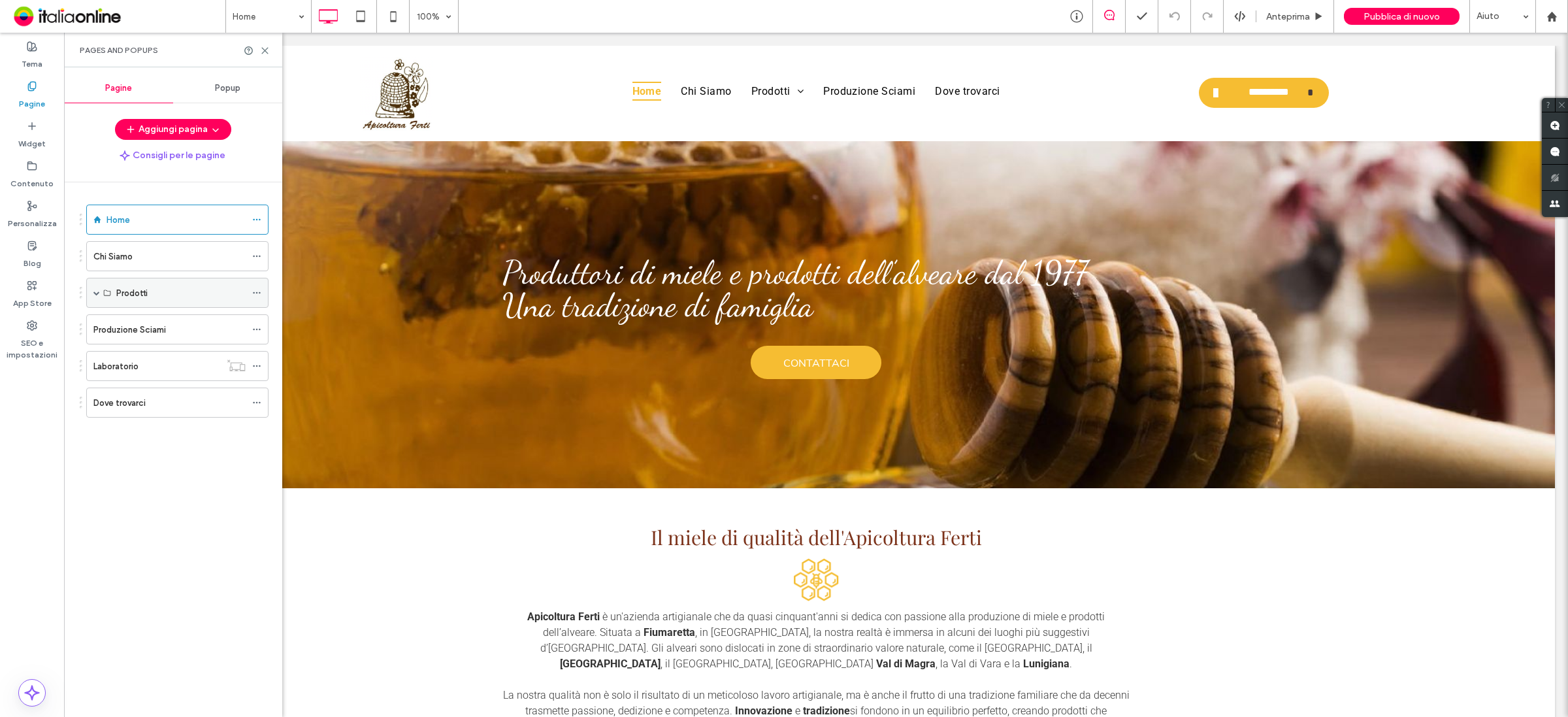
click at [166, 294] on div "Prodotti" at bounding box center [181, 293] width 130 height 14
click at [95, 291] on span at bounding box center [97, 292] width 7 height 7
click at [253, 446] on icon at bounding box center [256, 443] width 9 height 9
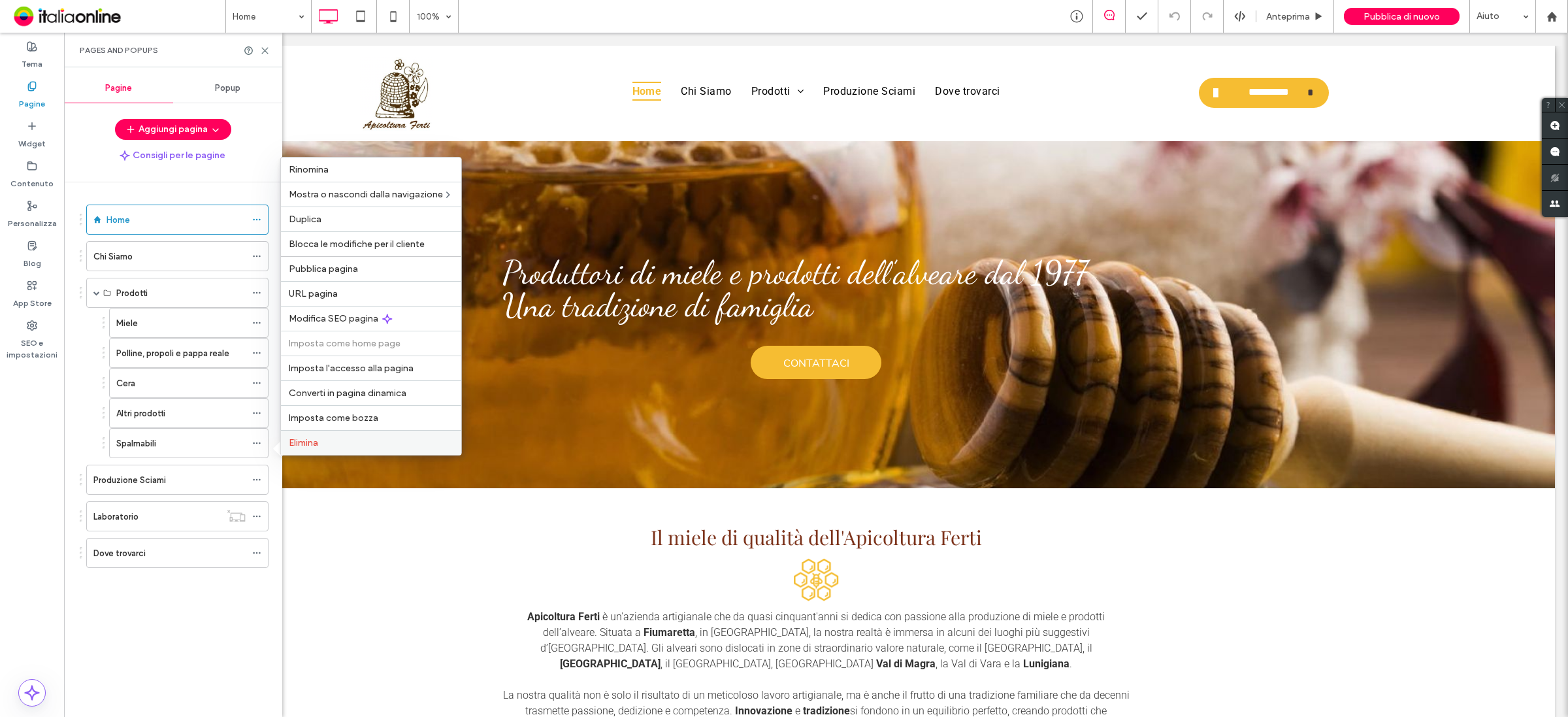
click at [301, 445] on span "Elimina" at bounding box center [303, 442] width 29 height 11
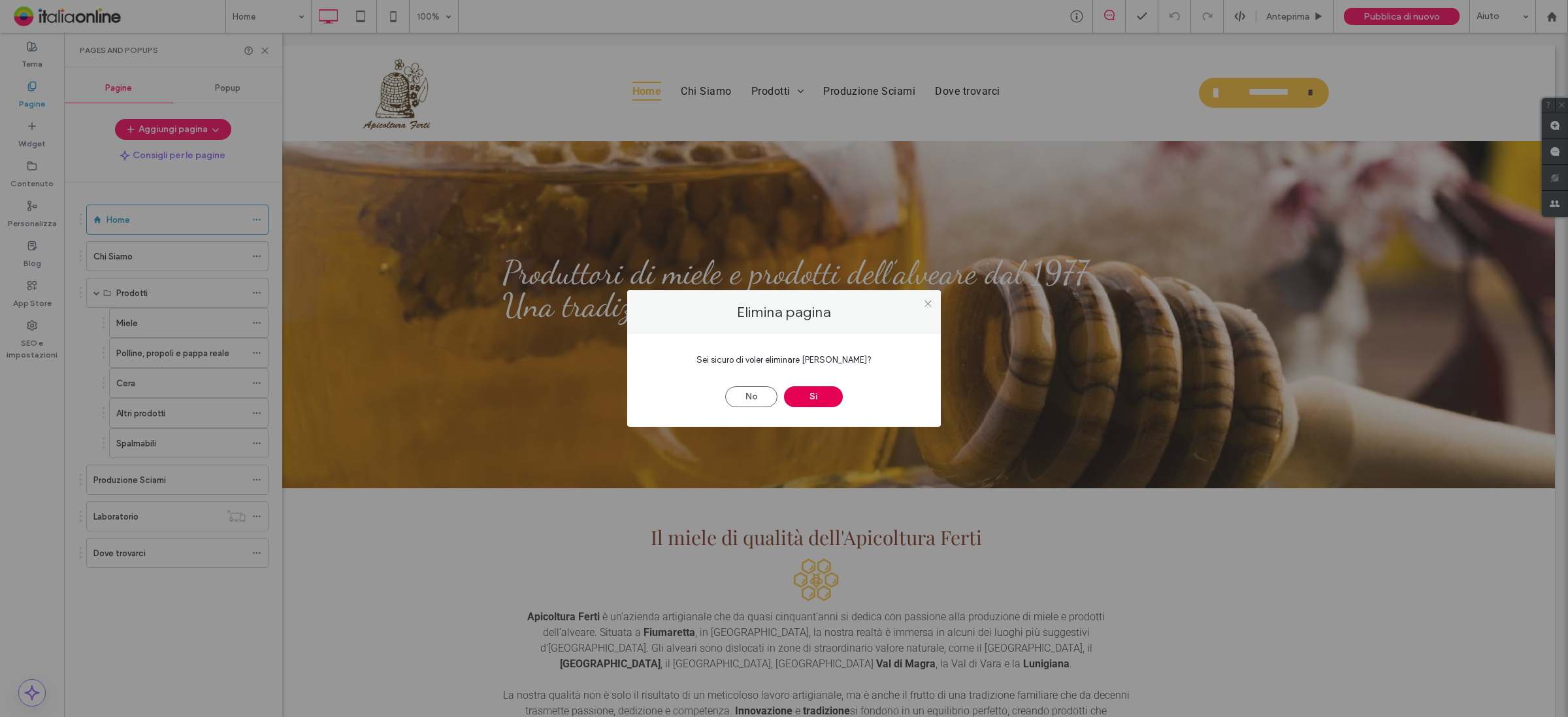
click at [819, 403] on button "Sì" at bounding box center [814, 396] width 59 height 21
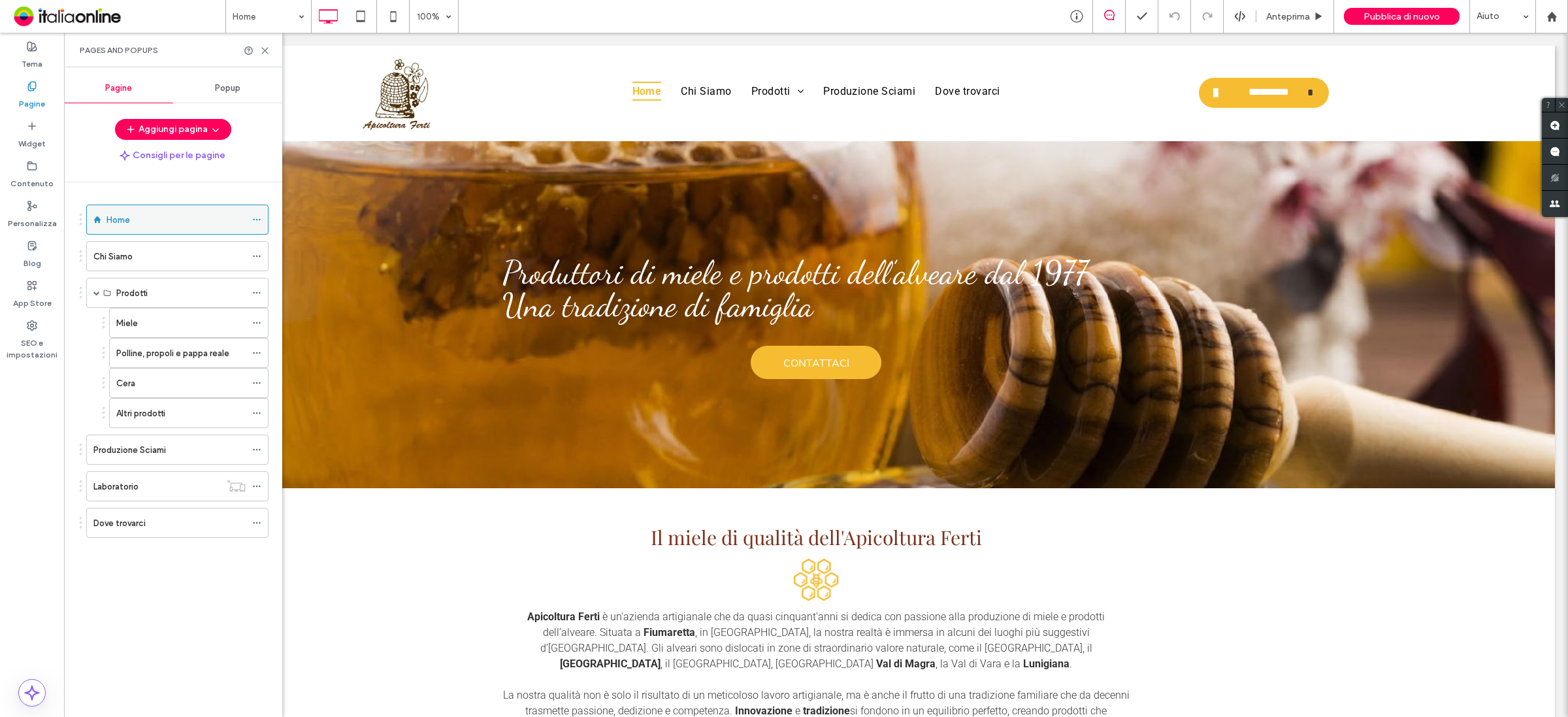
click at [151, 221] on div "Home" at bounding box center [176, 220] width 139 height 14
click at [264, 48] on icon at bounding box center [264, 50] width 10 height 10
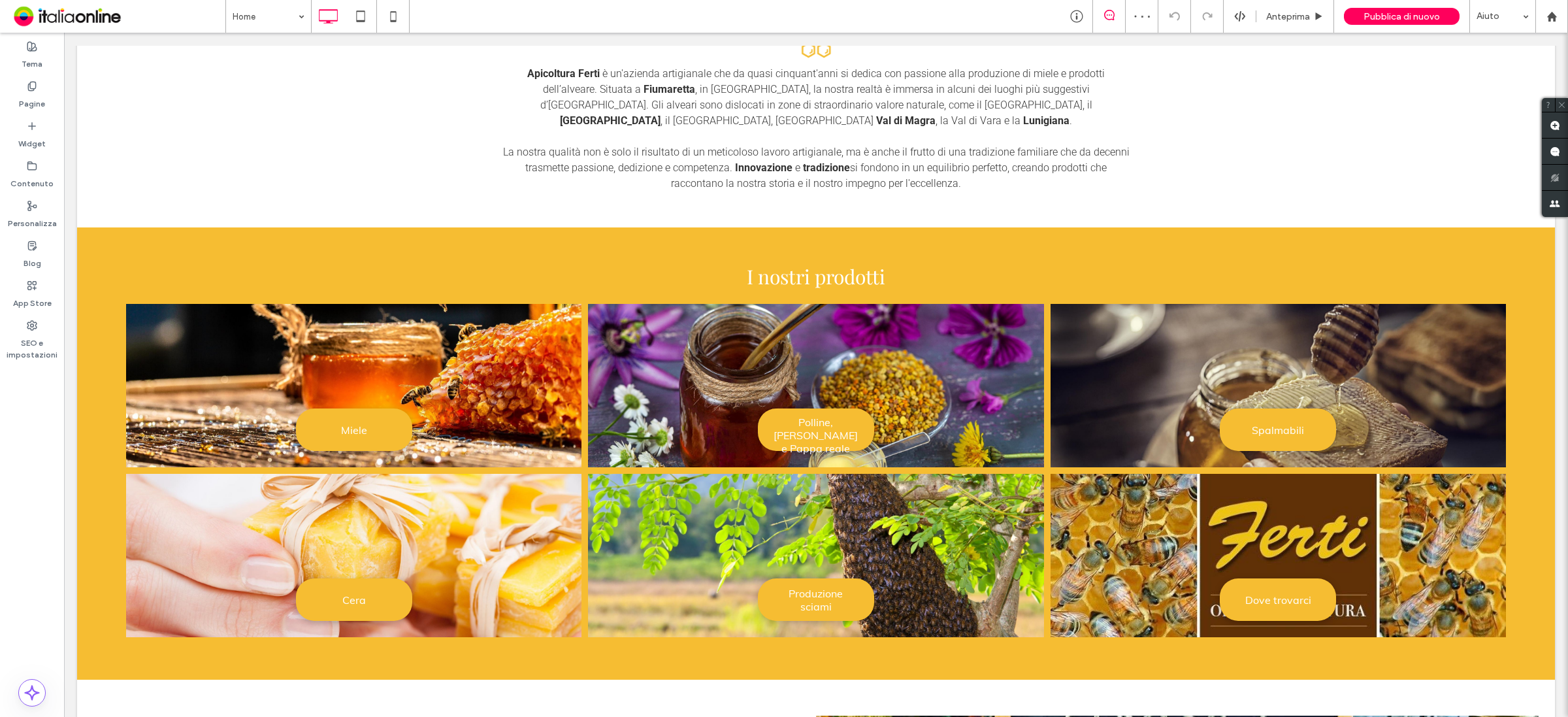
scroll to position [572, 0]
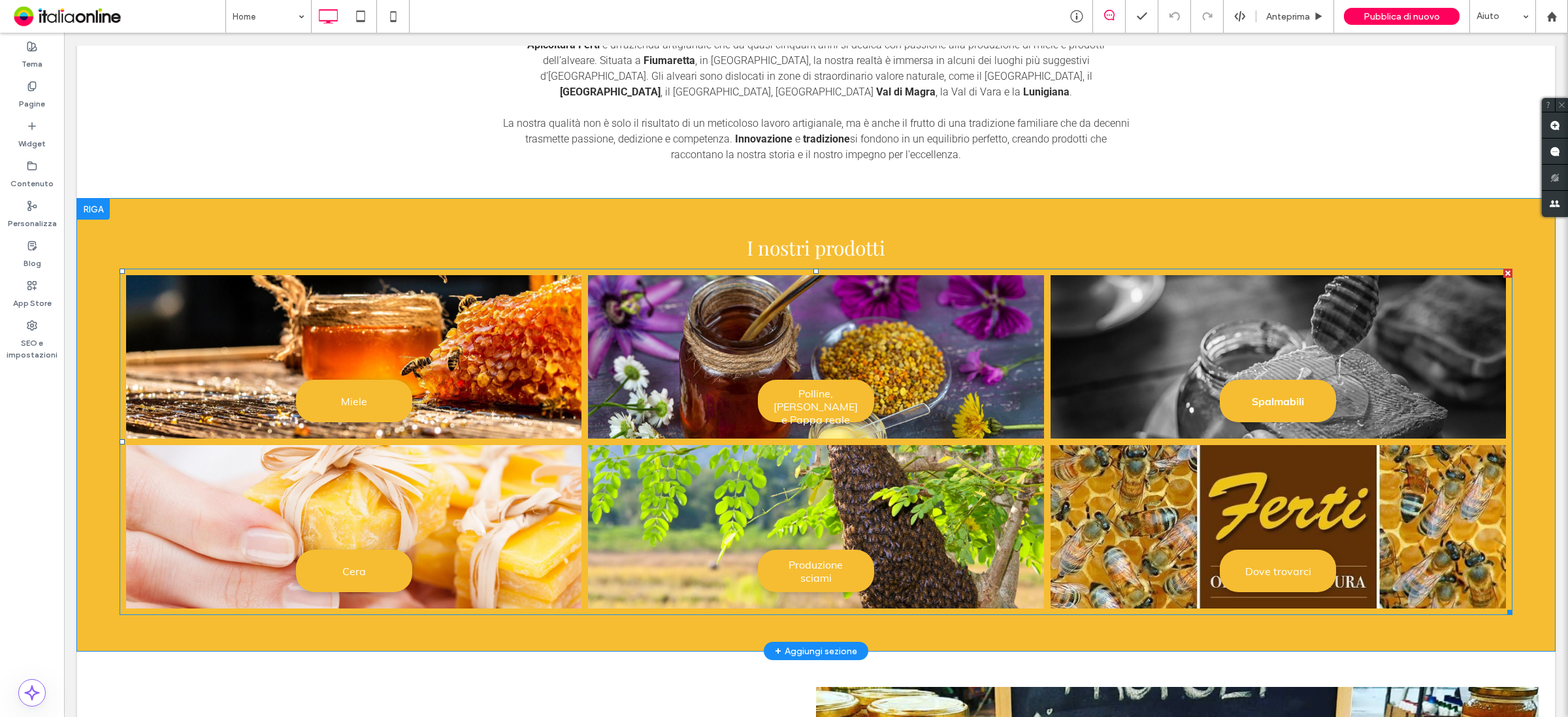
click at [1254, 390] on span "Spalmabili" at bounding box center [1277, 401] width 78 height 26
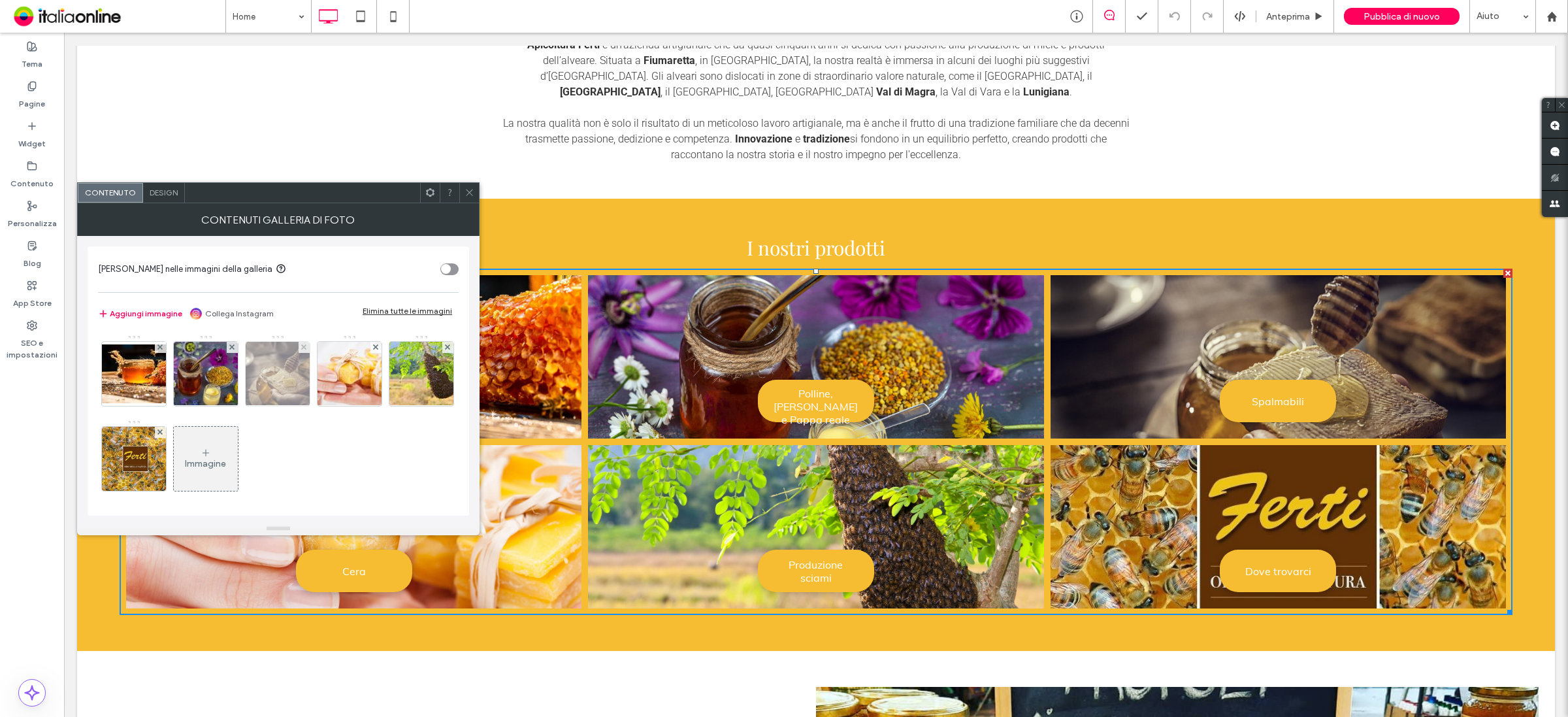
click at [275, 390] on img at bounding box center [278, 374] width 96 height 64
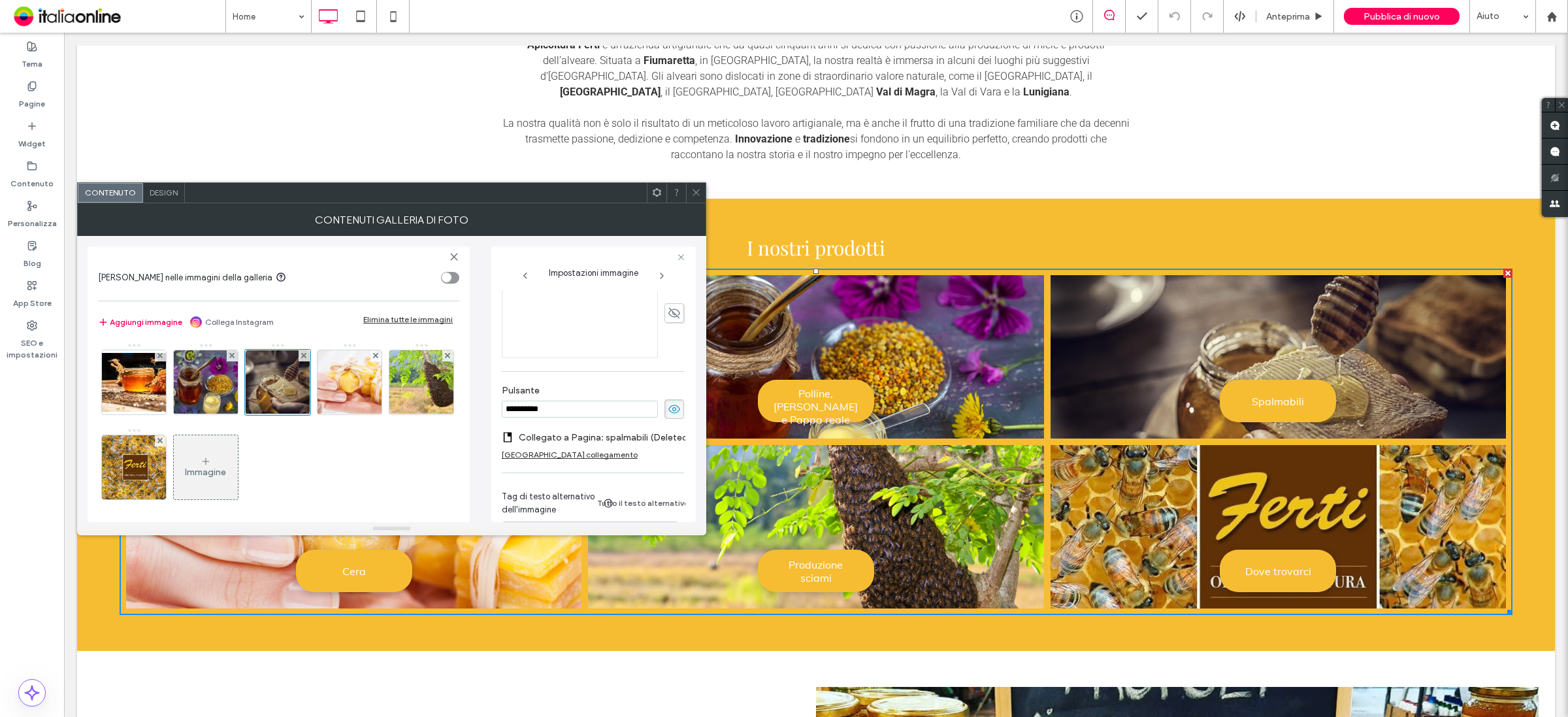
scroll to position [387, 0]
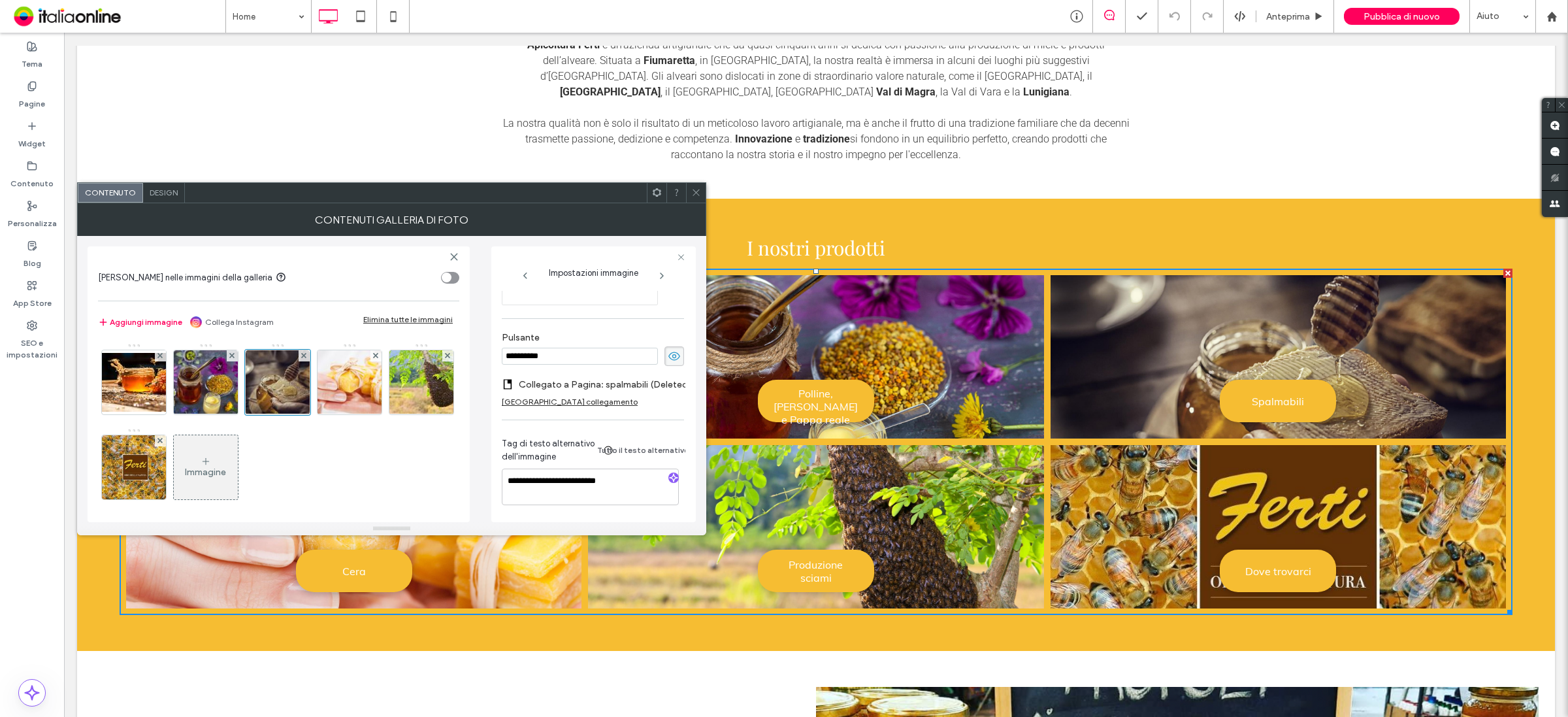
click at [572, 349] on input "**********" at bounding box center [579, 356] width 156 height 17
type input "**********"
click at [566, 397] on div "[GEOGRAPHIC_DATA] collegamento" at bounding box center [570, 401] width 136 height 10
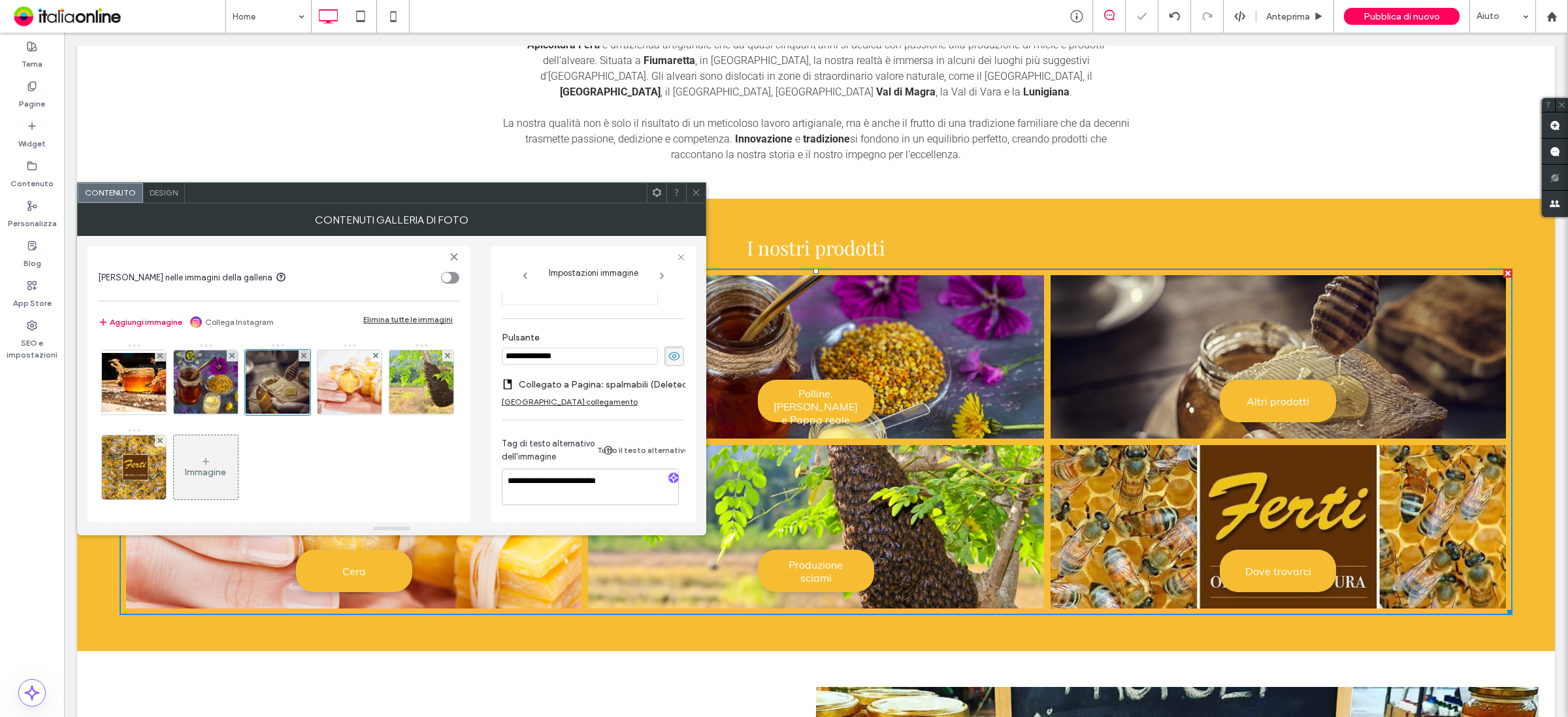
scroll to position [379, 0]
click at [614, 390] on label "Aggiungi collegamento al pulsante" at bounding box center [588, 394] width 173 height 24
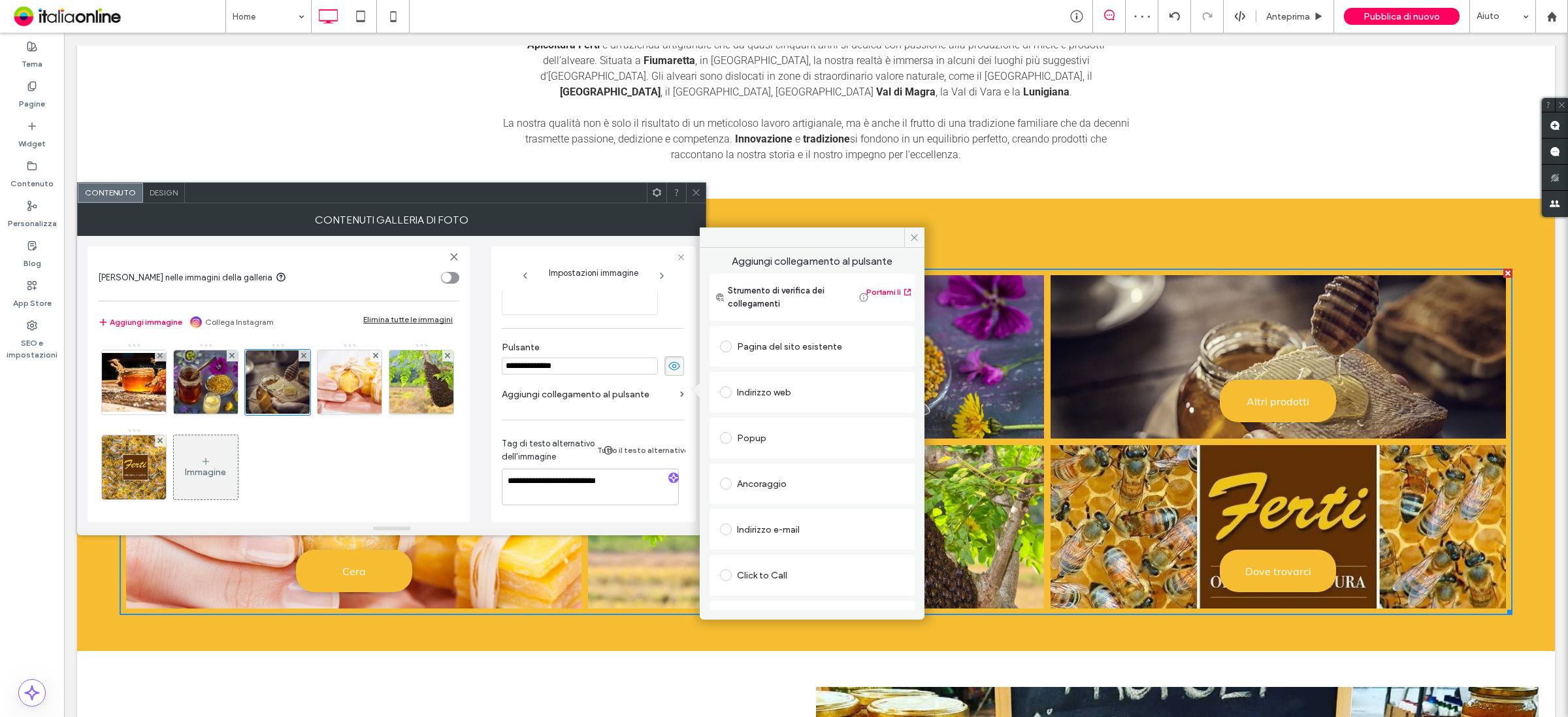
scroll to position [31, 0]
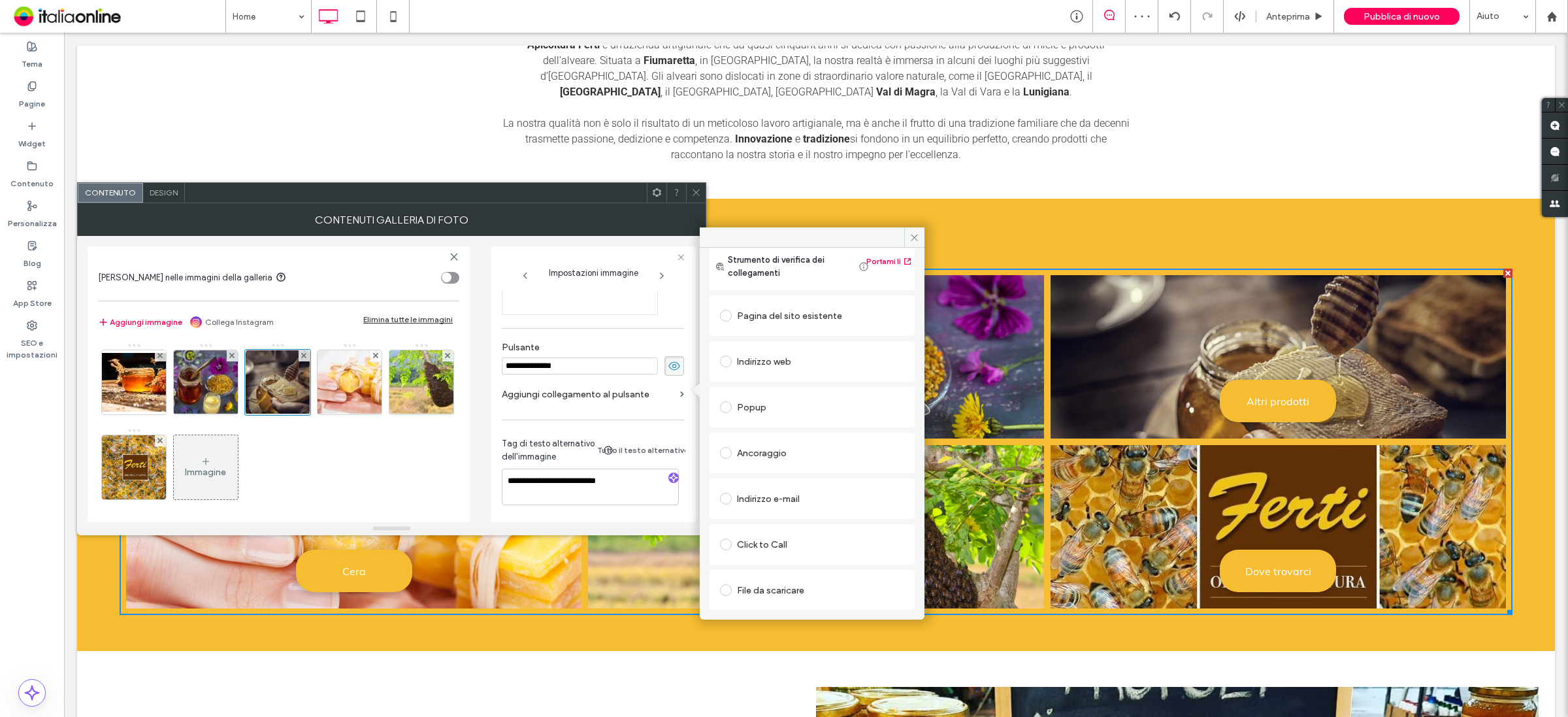
click at [841, 311] on div "Pagina del sito esistente" at bounding box center [812, 316] width 185 height 21
click at [916, 239] on icon at bounding box center [914, 237] width 10 height 10
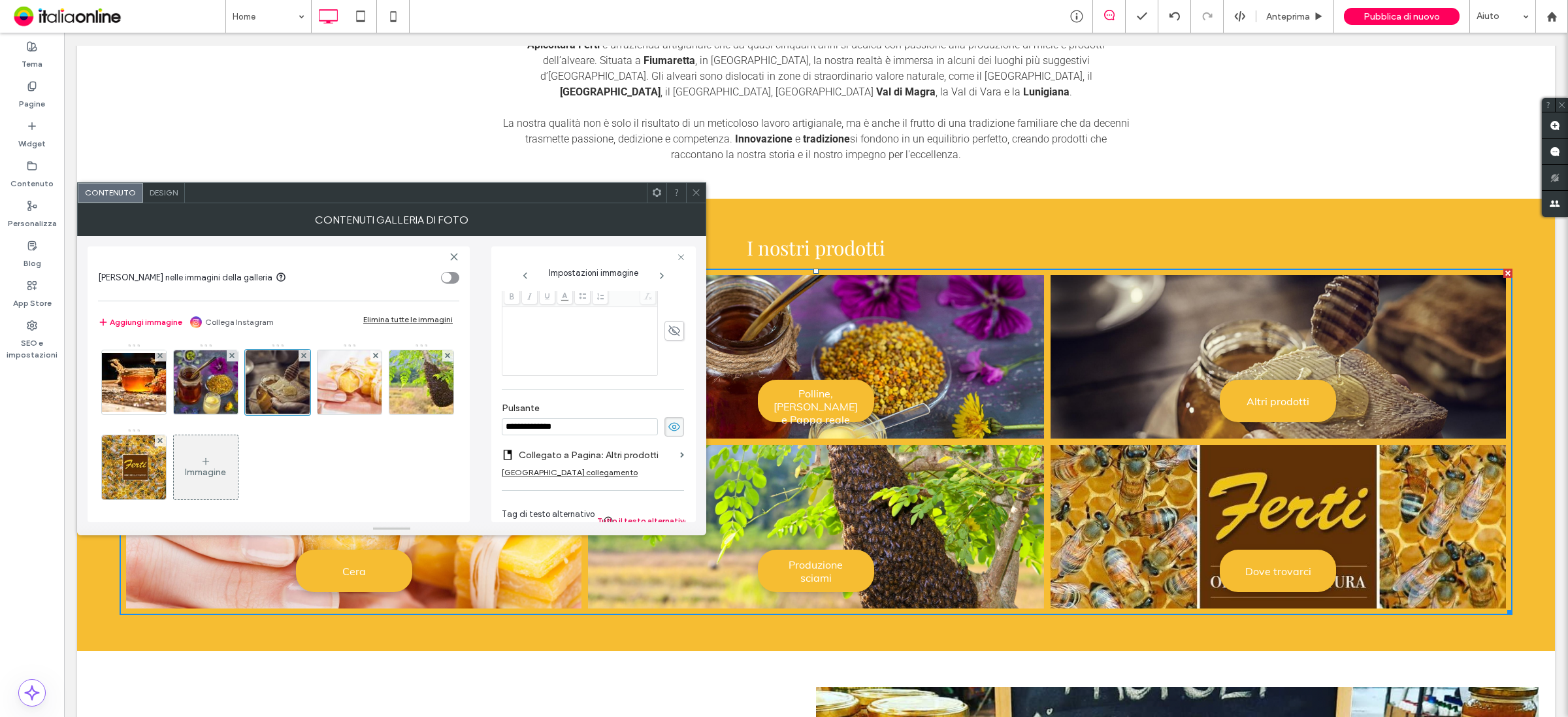
scroll to position [387, 0]
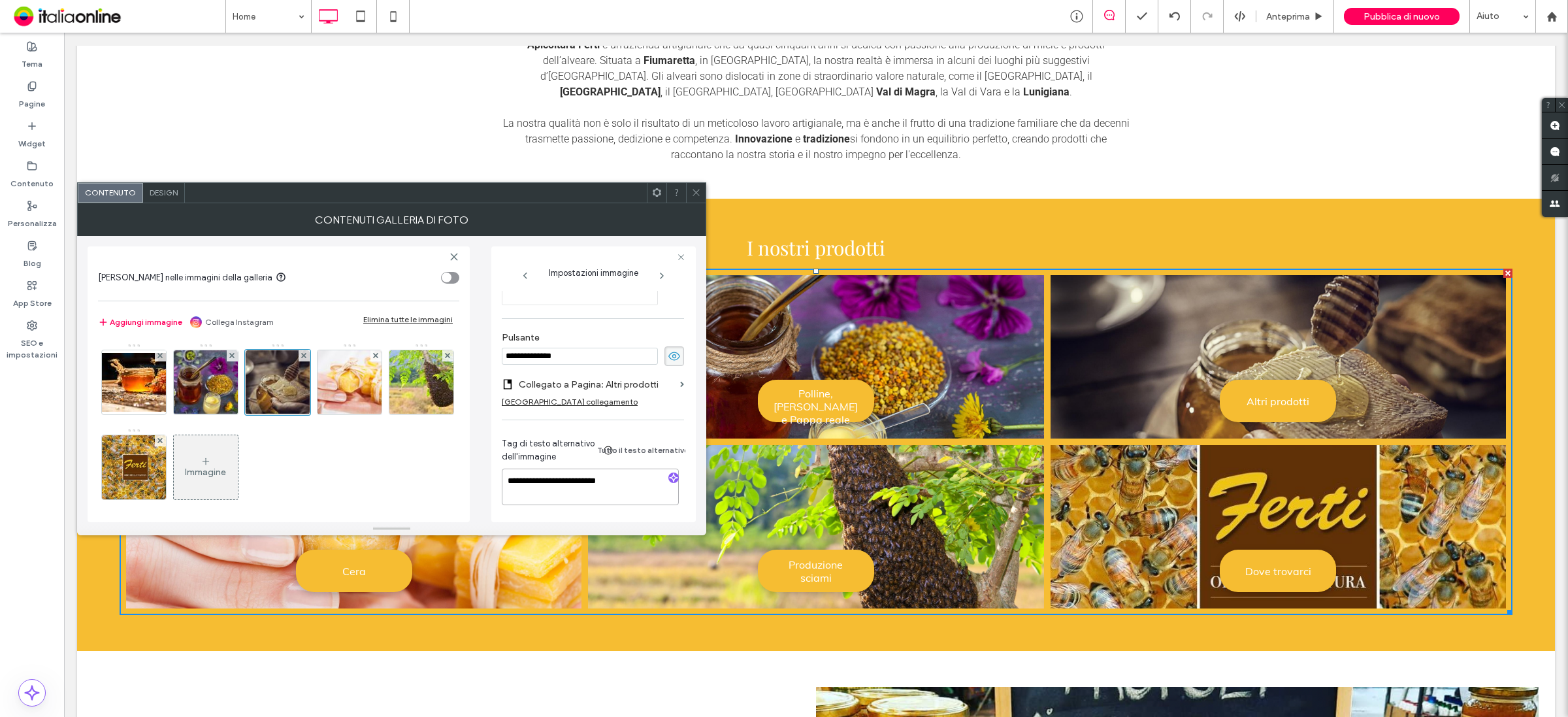
click at [588, 475] on textarea "**********" at bounding box center [590, 487] width 178 height 37
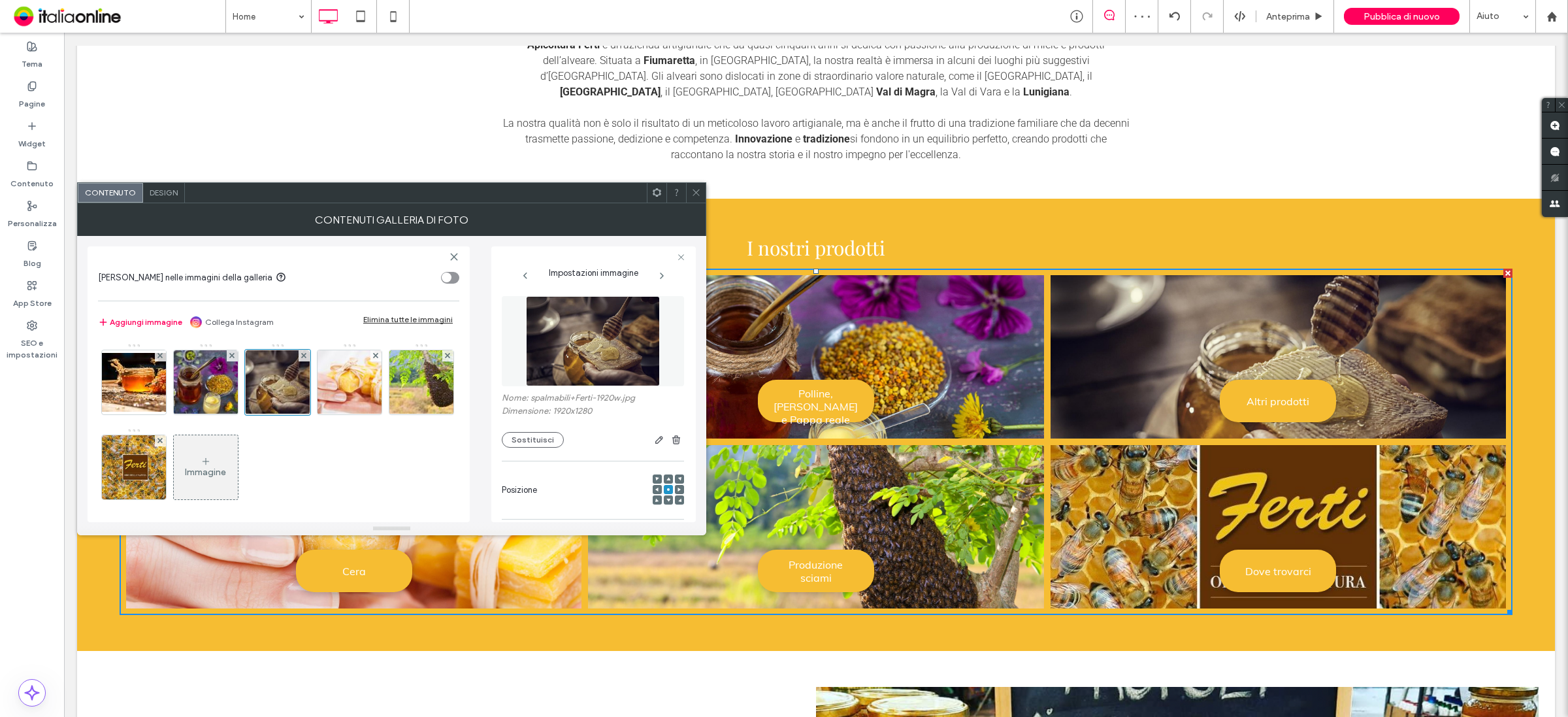
scroll to position [0, 0]
type textarea "**********"
drag, startPoint x: 676, startPoint y: 258, endPoint x: 619, endPoint y: 262, distance: 57.1
click at [677, 258] on icon at bounding box center [681, 257] width 9 height 9
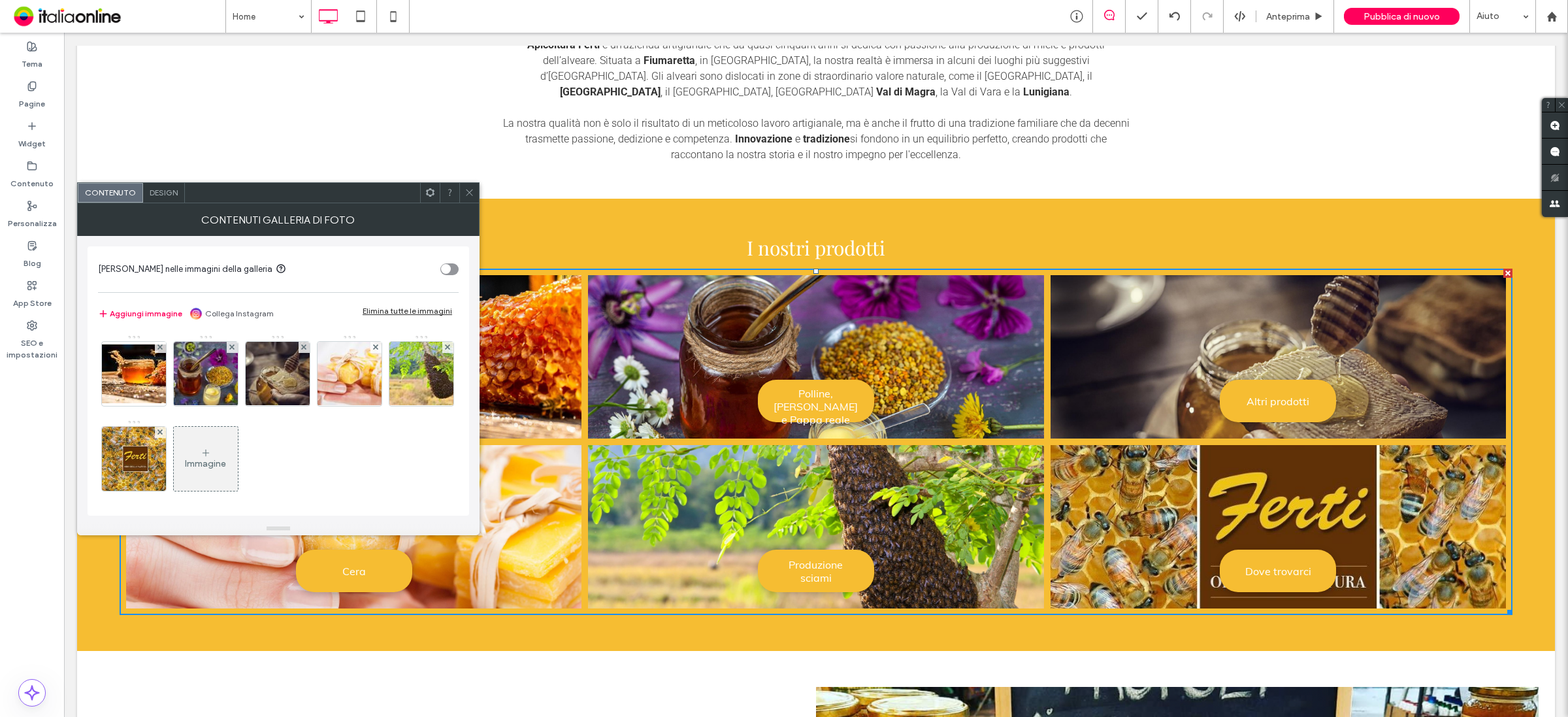
click at [168, 191] on span "Design" at bounding box center [163, 192] width 28 height 10
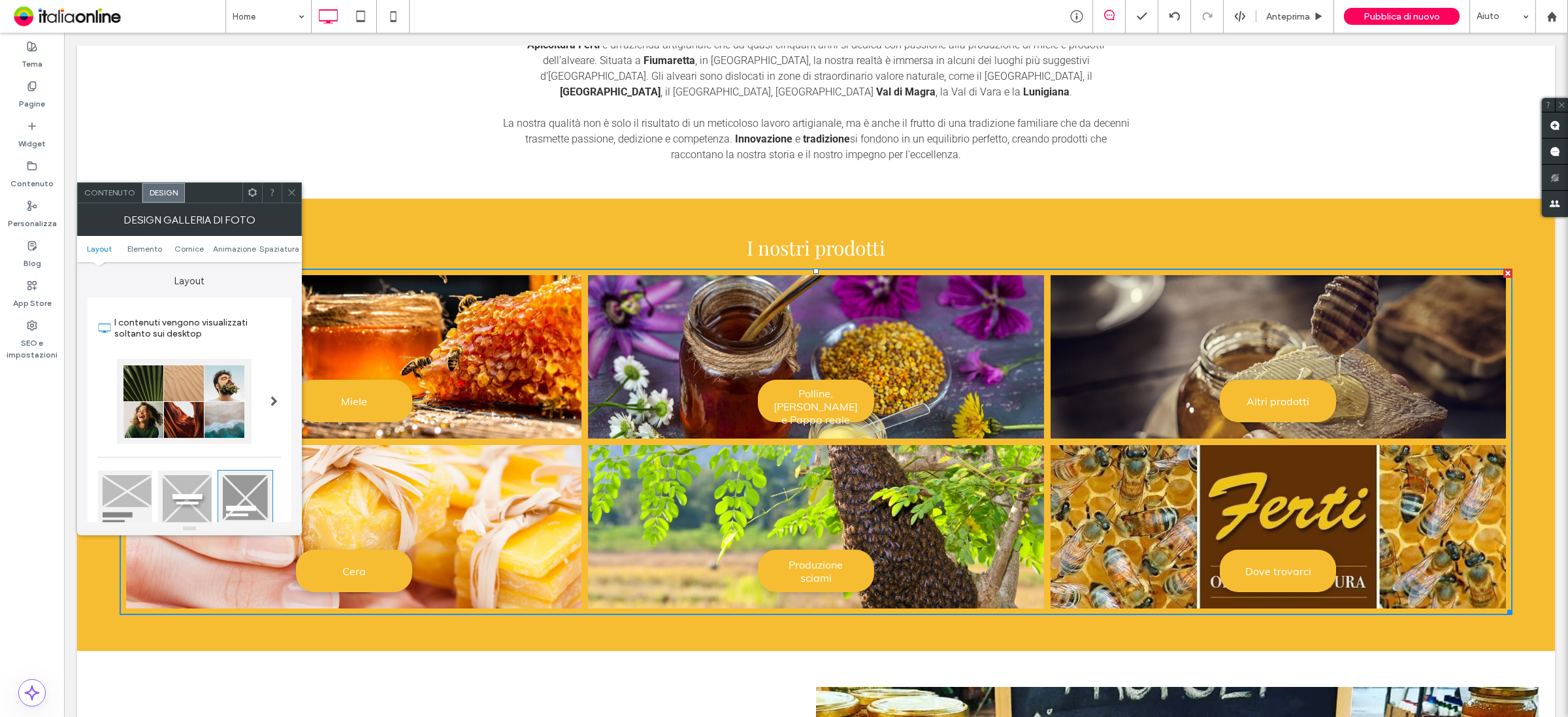
click at [289, 196] on icon at bounding box center [291, 192] width 10 height 10
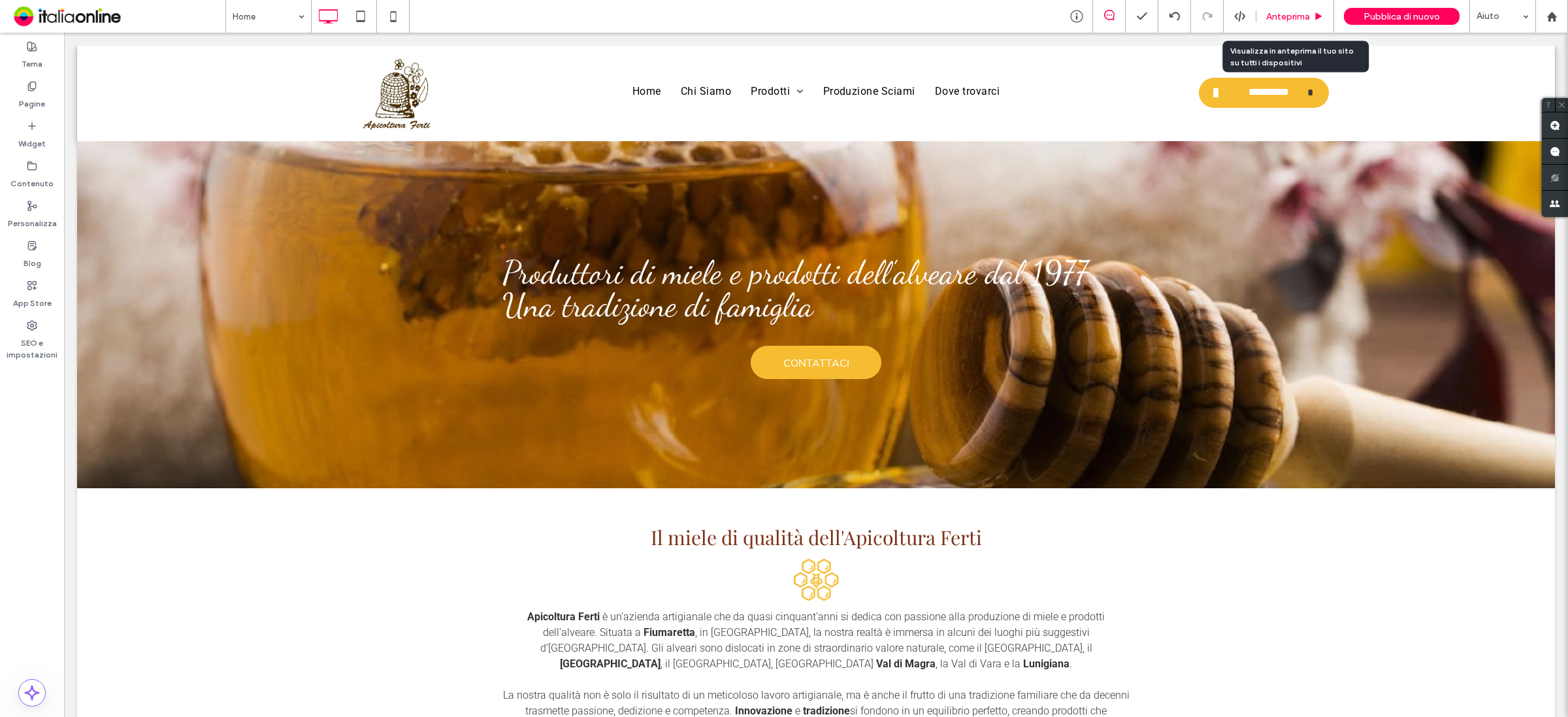
click at [1254, 23] on div "Anteprima" at bounding box center [1296, 16] width 78 height 33
click at [1254, 18] on span "Anteprima" at bounding box center [1288, 16] width 44 height 11
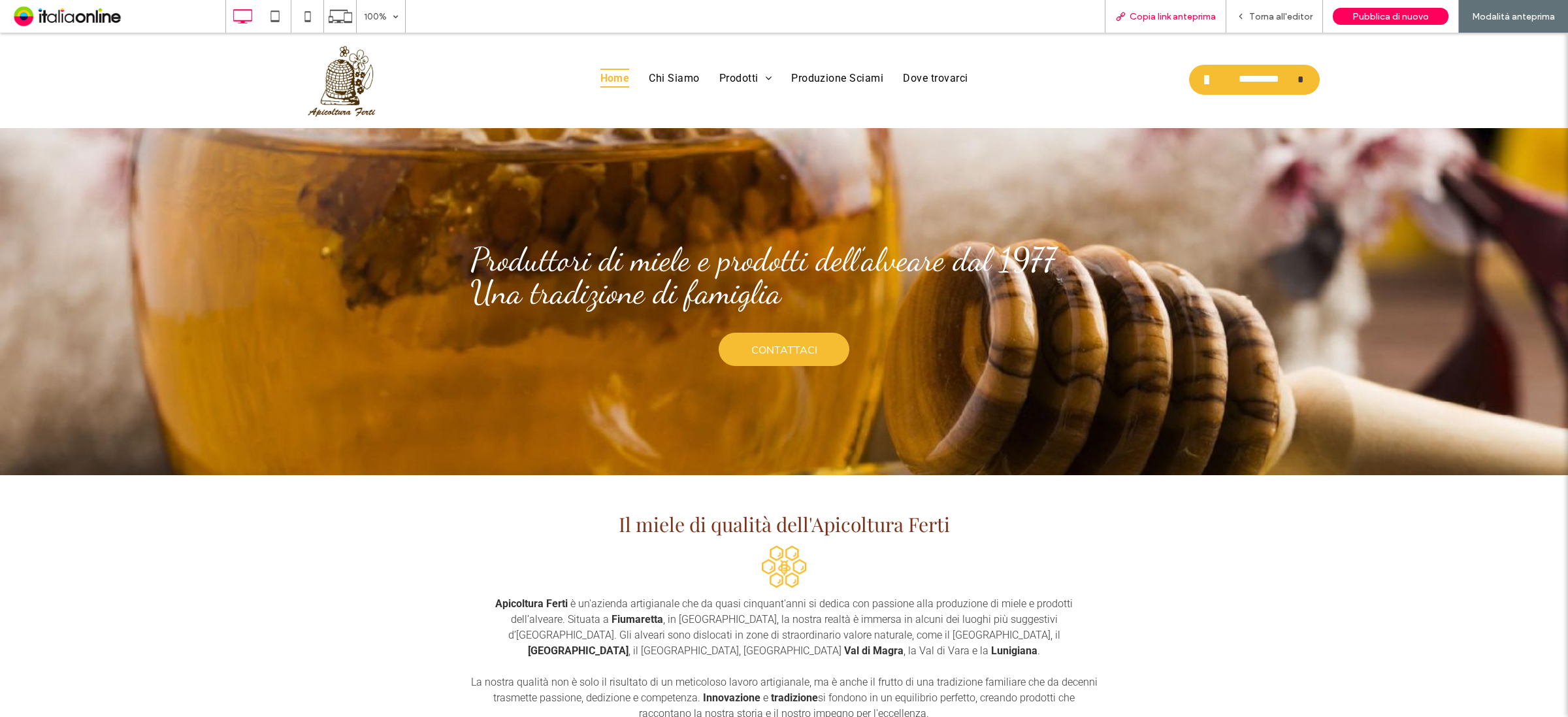
click at [1180, 16] on span "Copia link anteprima" at bounding box center [1173, 16] width 86 height 11
click at [1251, 21] on div "Torna all'editor" at bounding box center [1274, 16] width 97 height 33
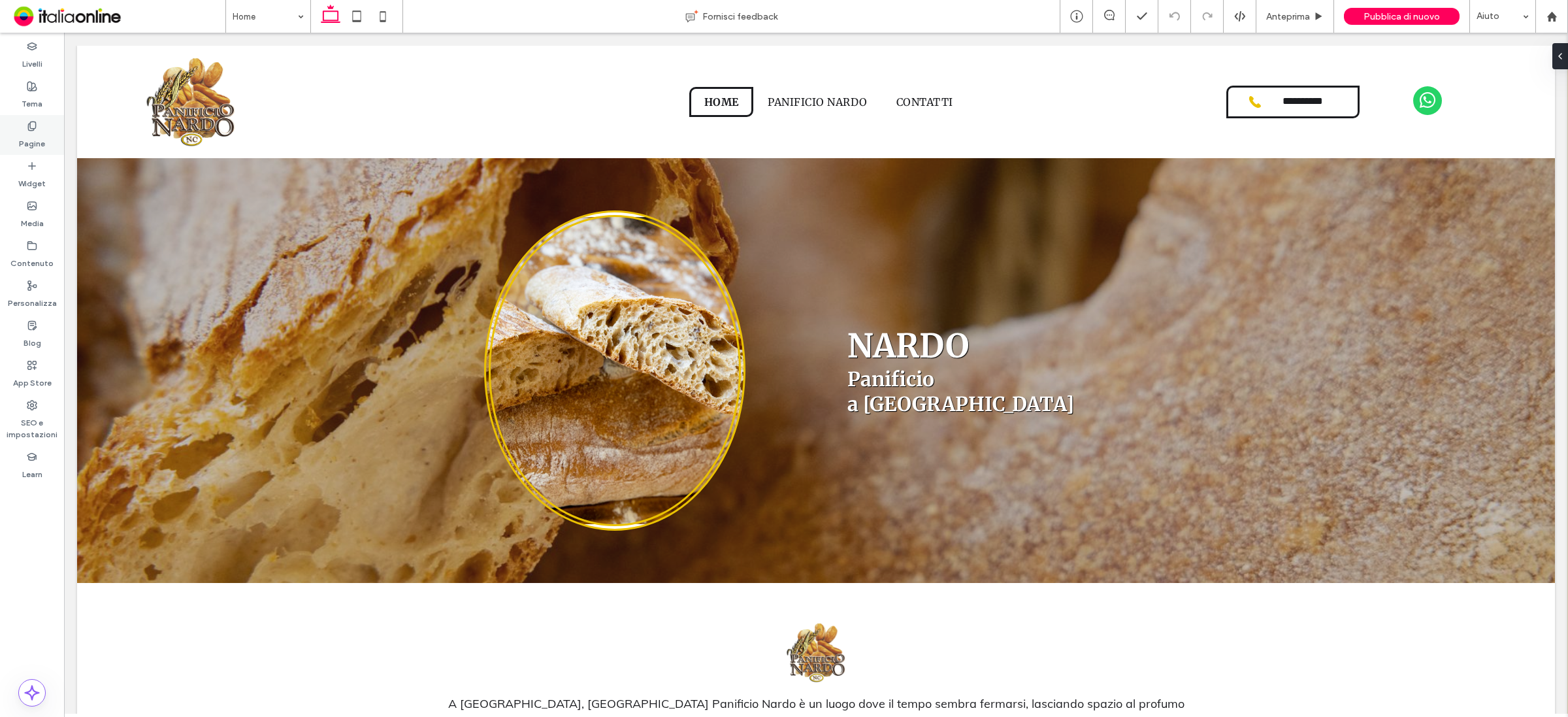
click at [35, 126] on use at bounding box center [31, 126] width 7 height 9
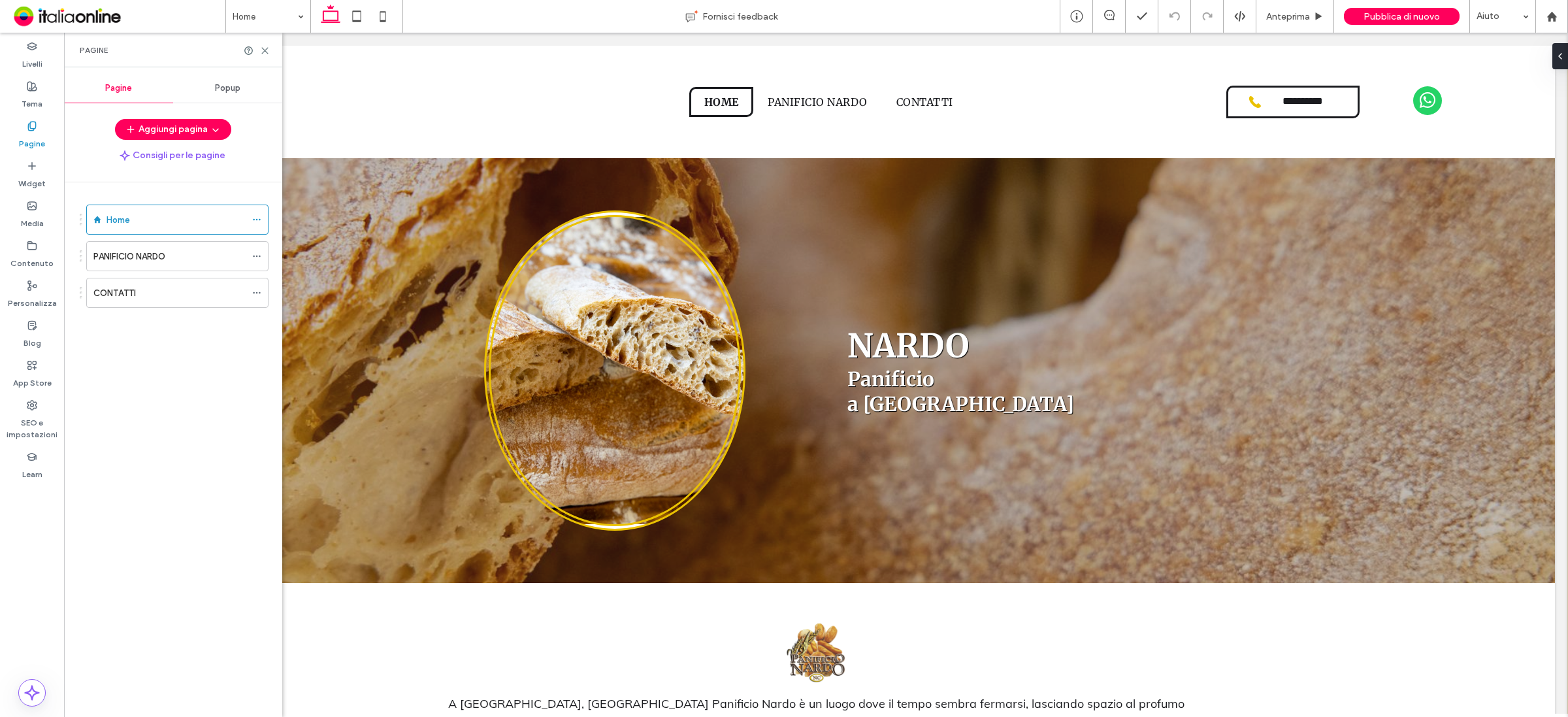
click at [234, 83] on span "Popup" at bounding box center [228, 88] width 26 height 10
click at [116, 92] on span "Pagine" at bounding box center [119, 88] width 27 height 10
click at [215, 96] on div "Popup" at bounding box center [227, 88] width 109 height 29
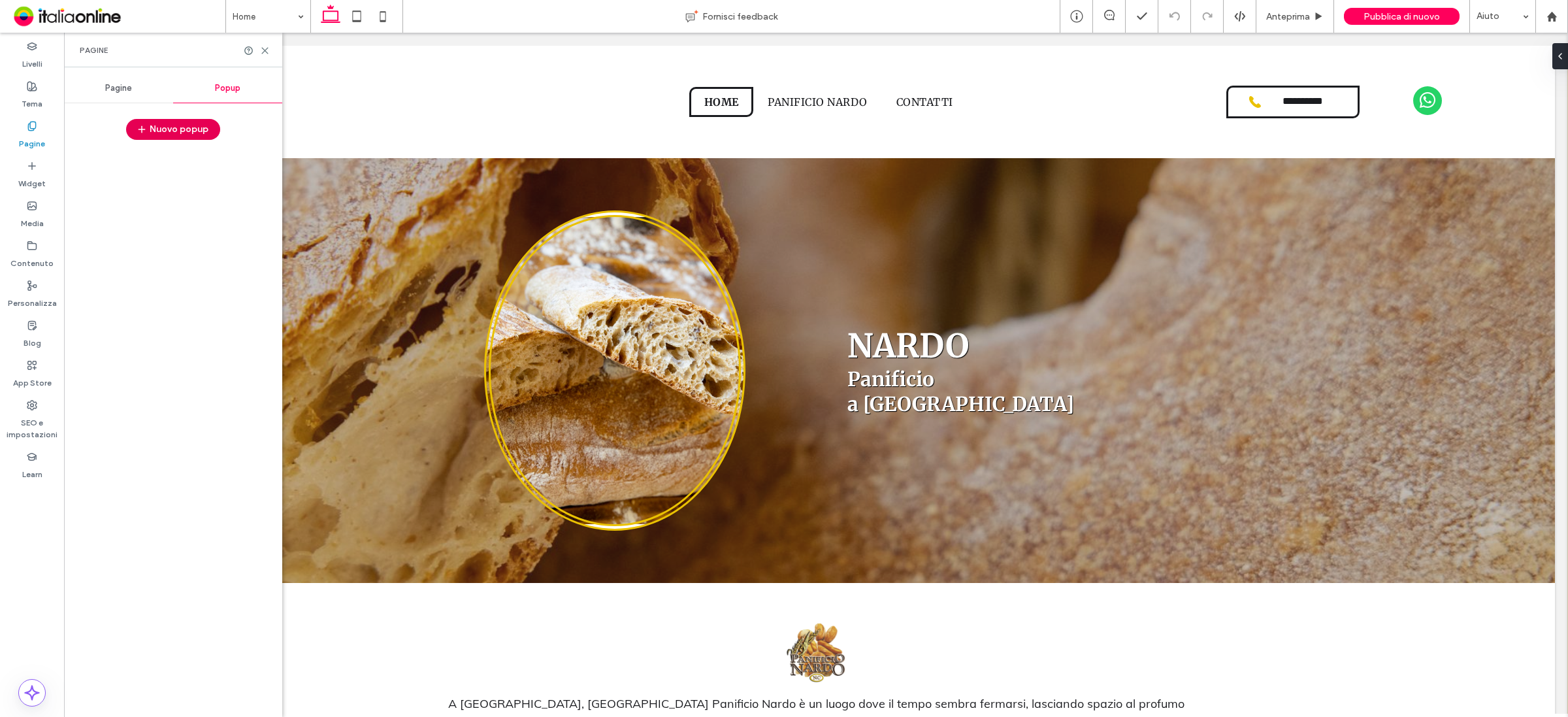
click at [194, 129] on button "Nuovo popup" at bounding box center [173, 129] width 94 height 21
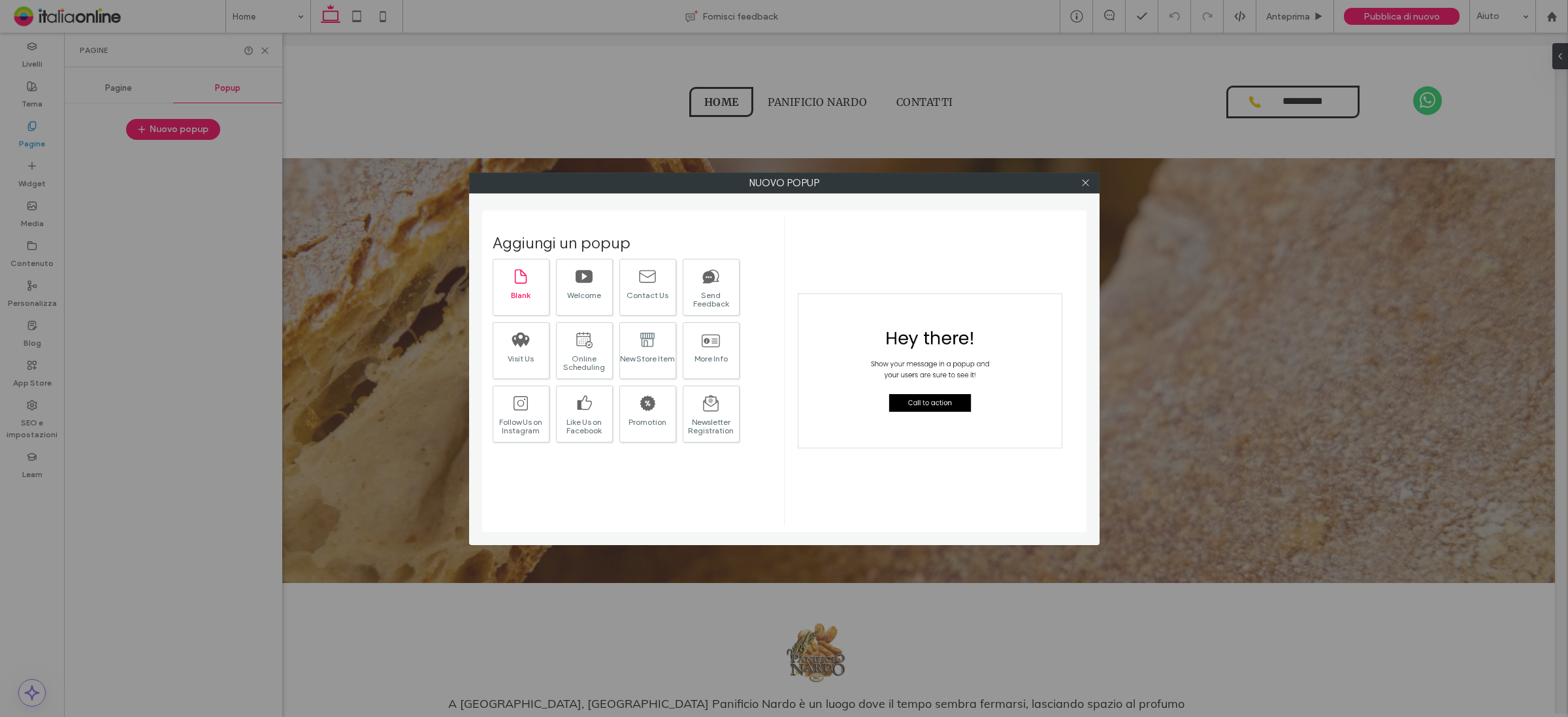
click at [531, 288] on div "Blank" at bounding box center [521, 287] width 57 height 57
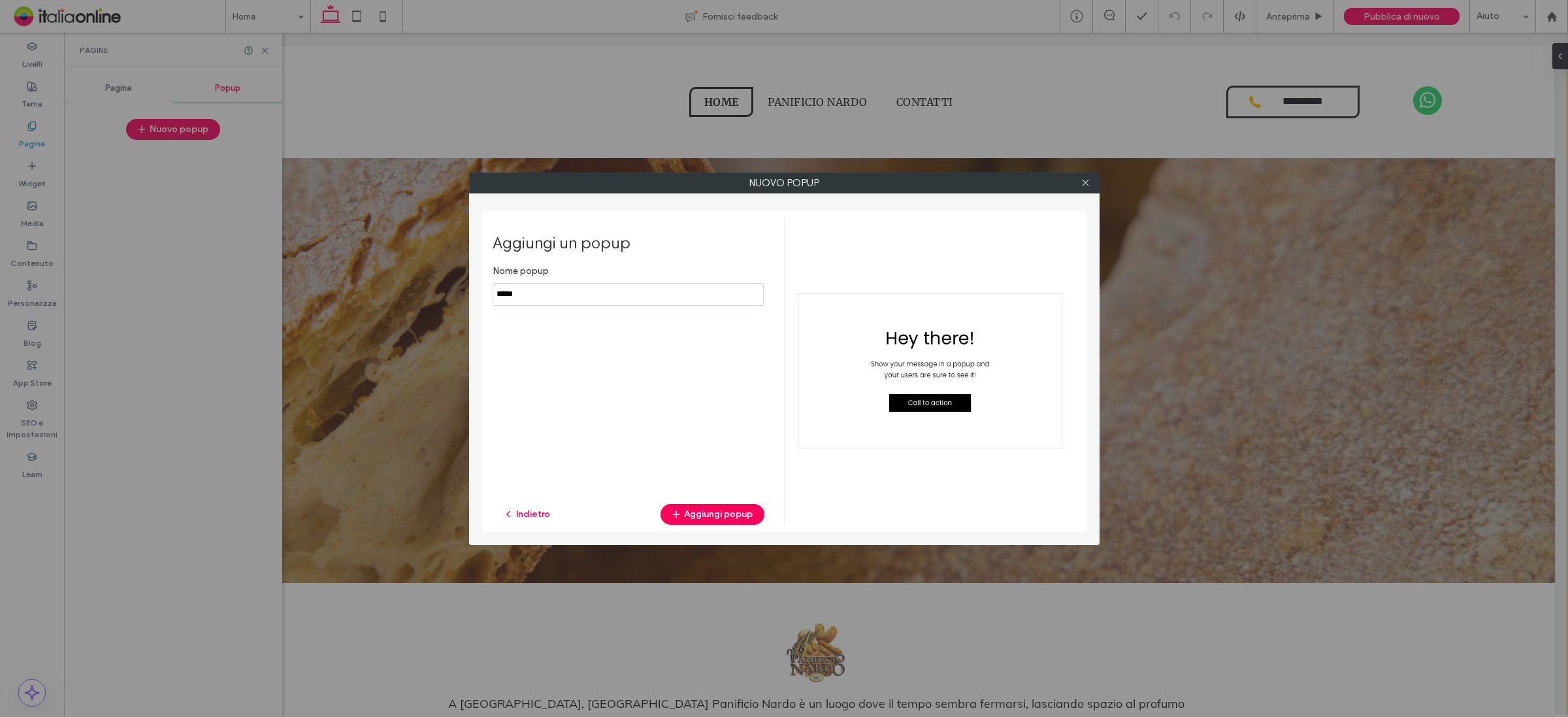
click at [552, 294] on input "notEmpty" at bounding box center [628, 294] width 271 height 23
type input "**********"
click at [729, 516] on button "Aggiungi popup" at bounding box center [713, 514] width 104 height 21
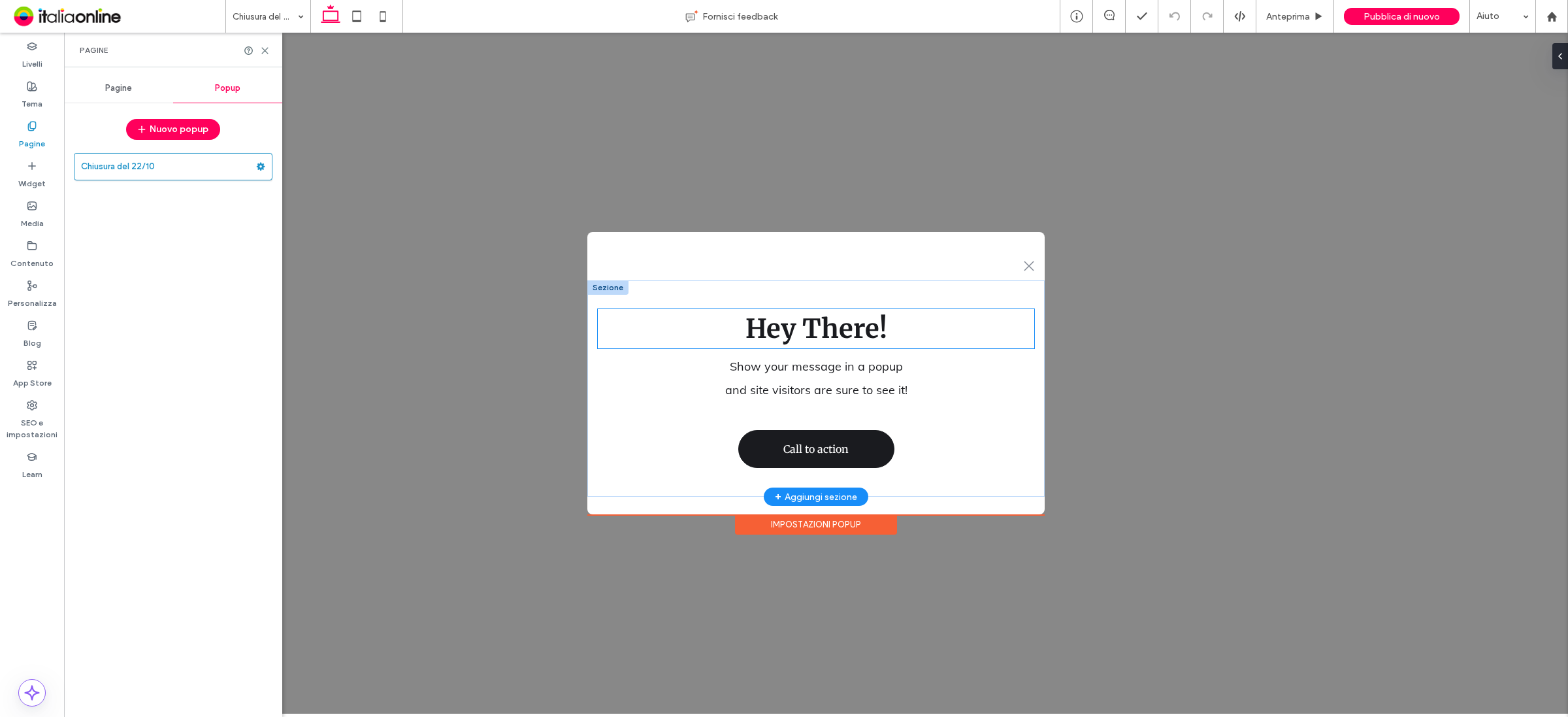
click at [1005, 322] on h2 "Hey There!" at bounding box center [816, 329] width 436 height 40
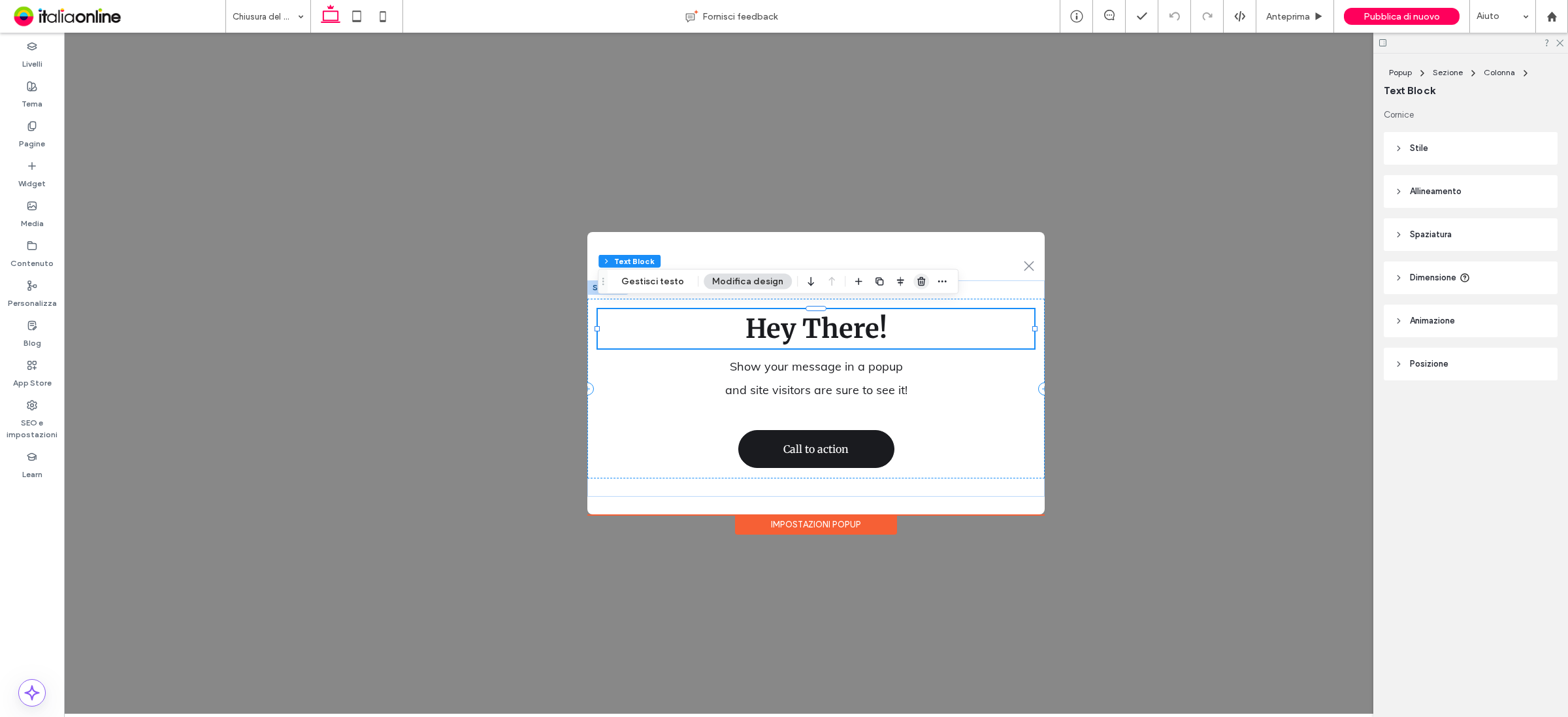
click at [916, 278] on icon "button" at bounding box center [921, 281] width 10 height 10
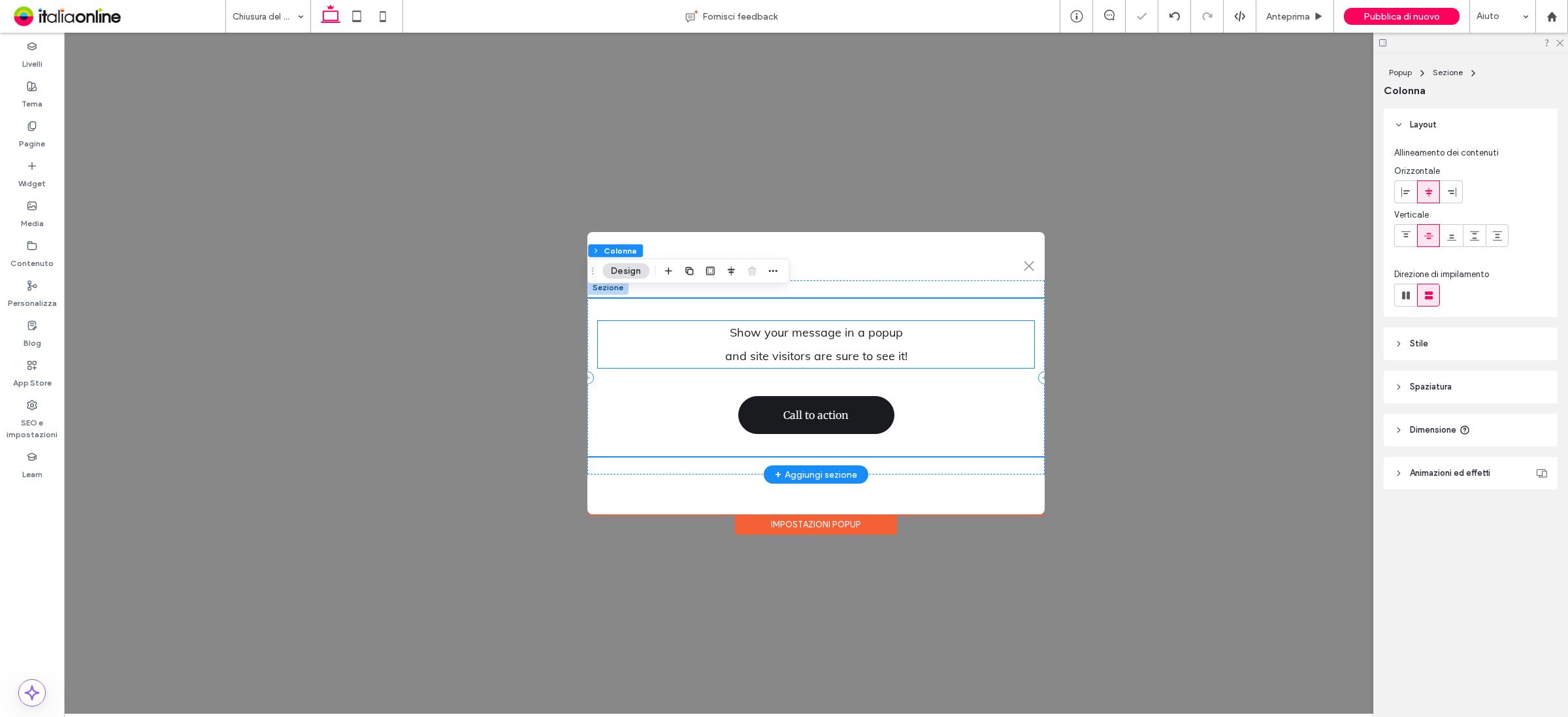
click at [1003, 330] on p "Show your message in a popup" at bounding box center [816, 333] width 436 height 23
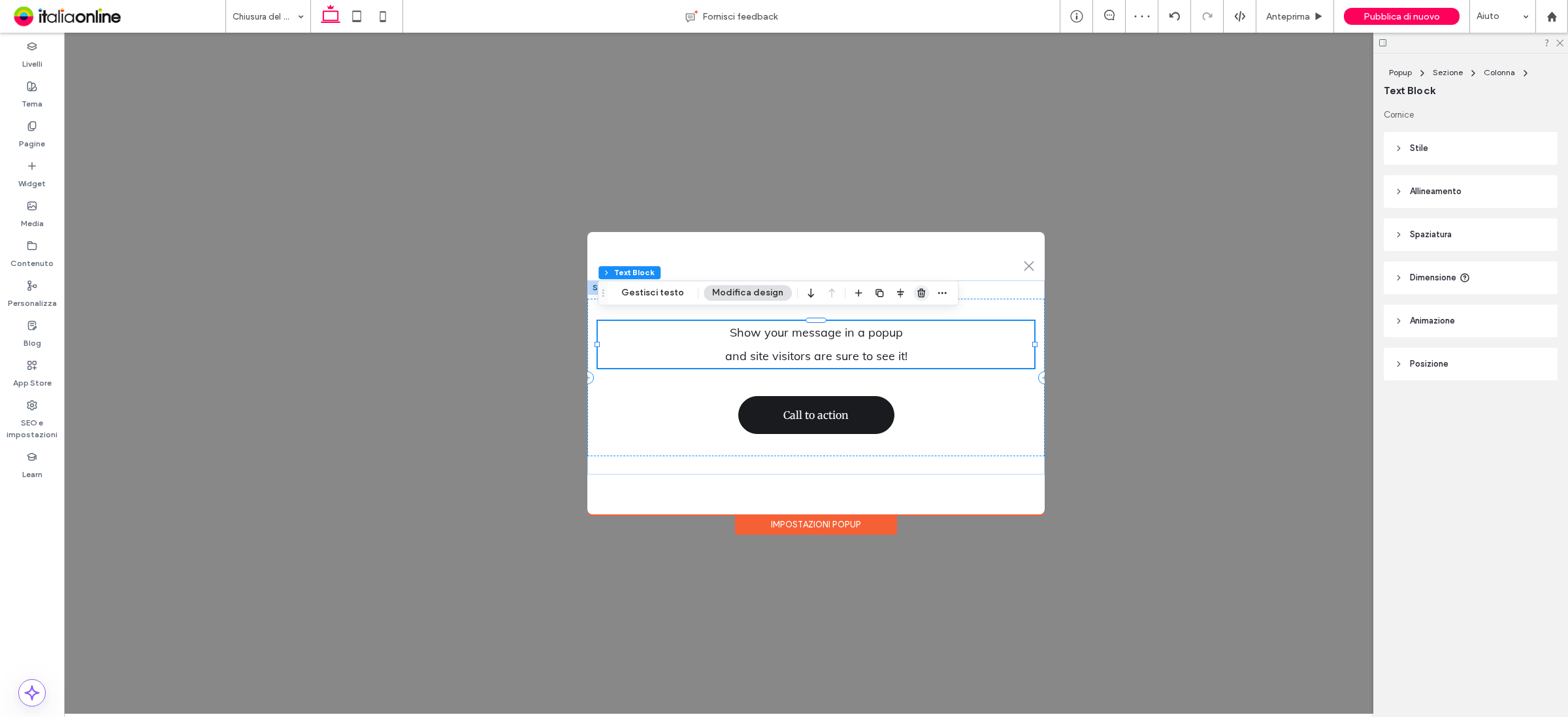
click at [918, 291] on use "button" at bounding box center [921, 293] width 8 height 9
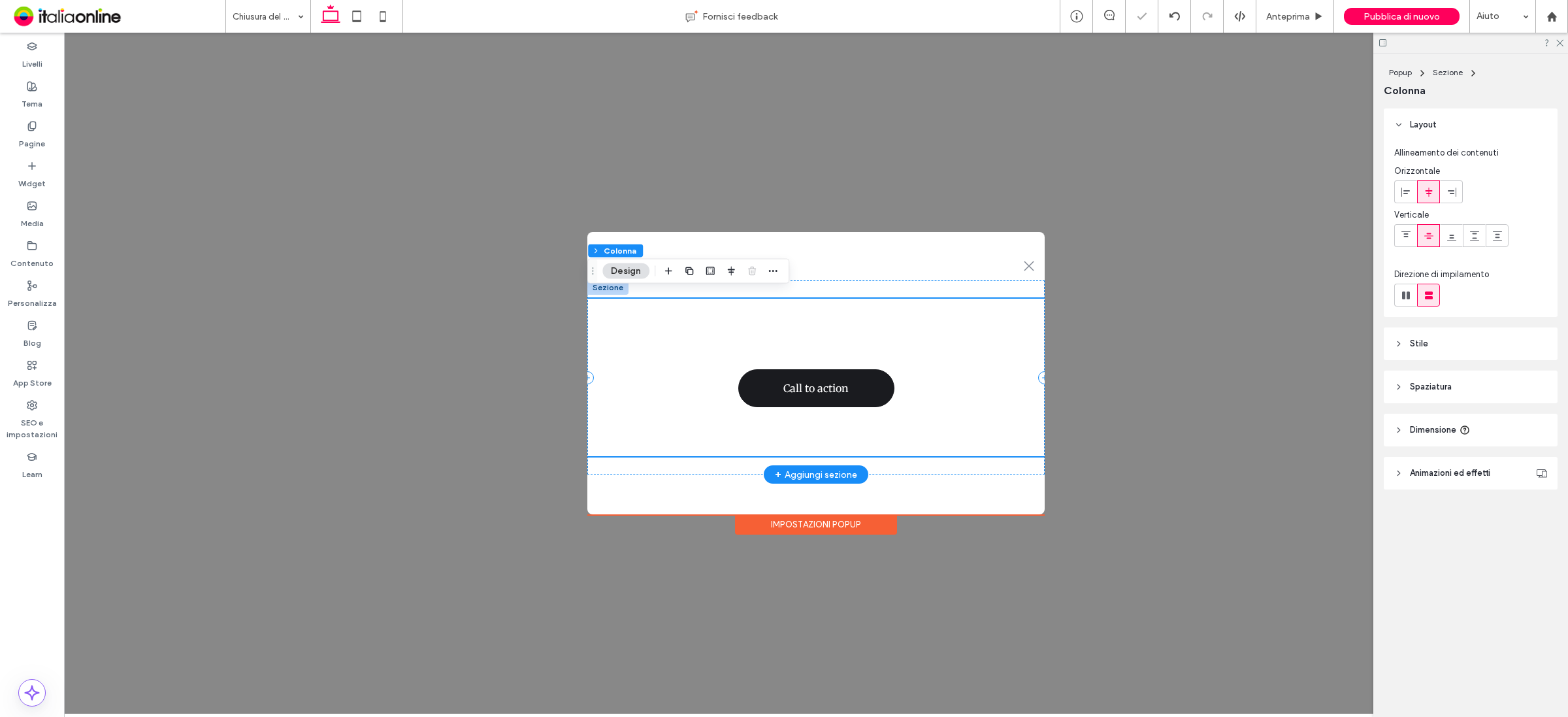
click at [918, 374] on div "Call to action" at bounding box center [816, 377] width 457 height 157
click at [882, 387] on link "Call to action" at bounding box center [816, 388] width 156 height 38
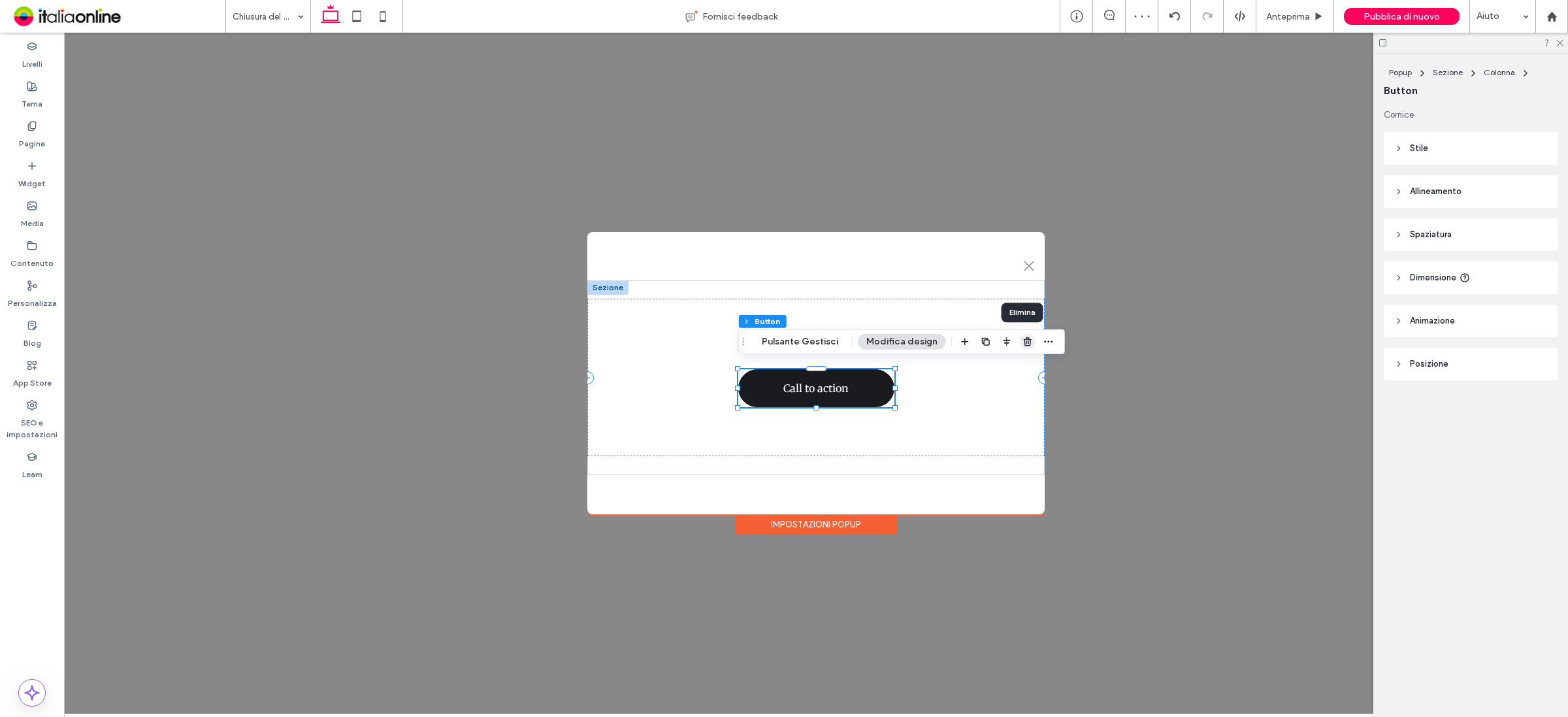
click at [1024, 342] on icon "button" at bounding box center [1028, 341] width 10 height 10
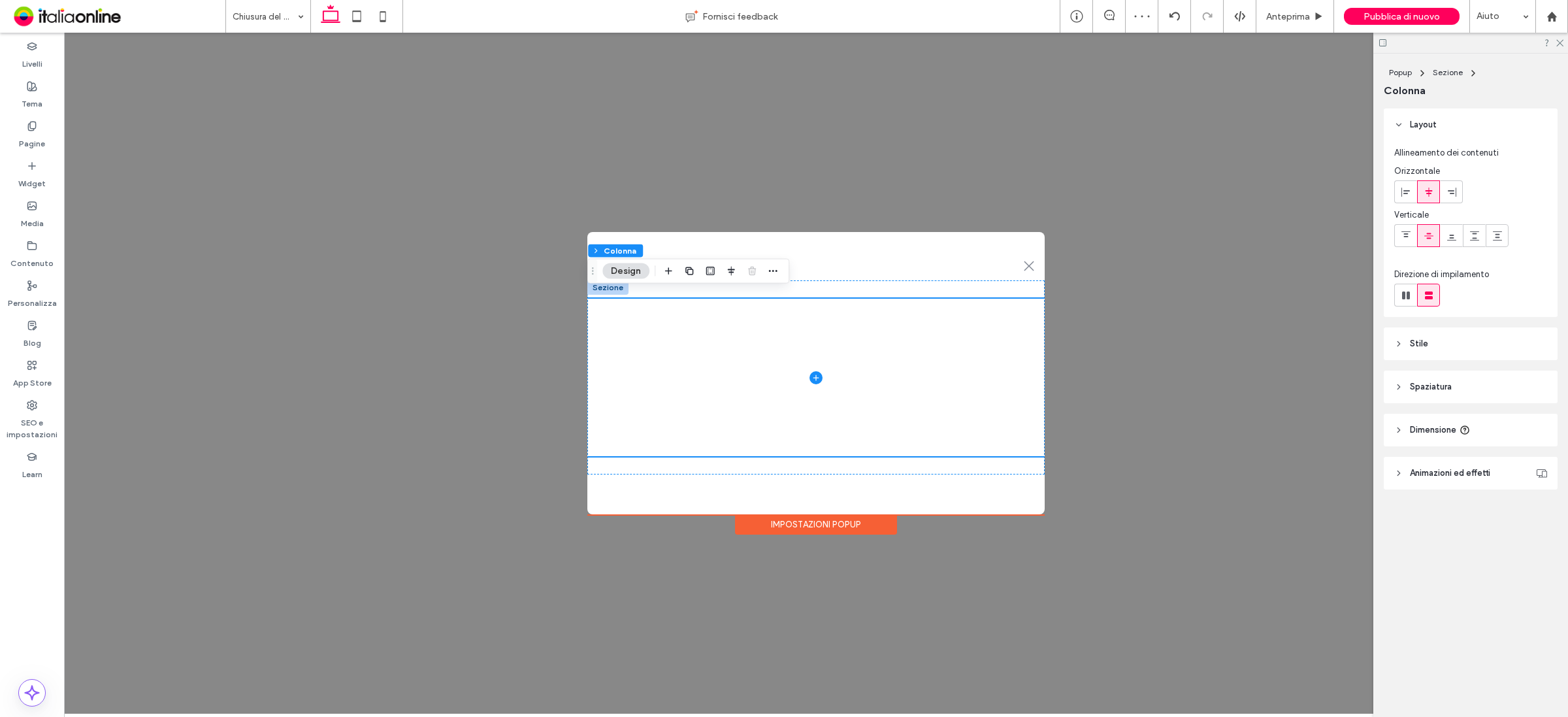
click at [866, 524] on div "Impostazioni popup" at bounding box center [816, 524] width 162 height 21
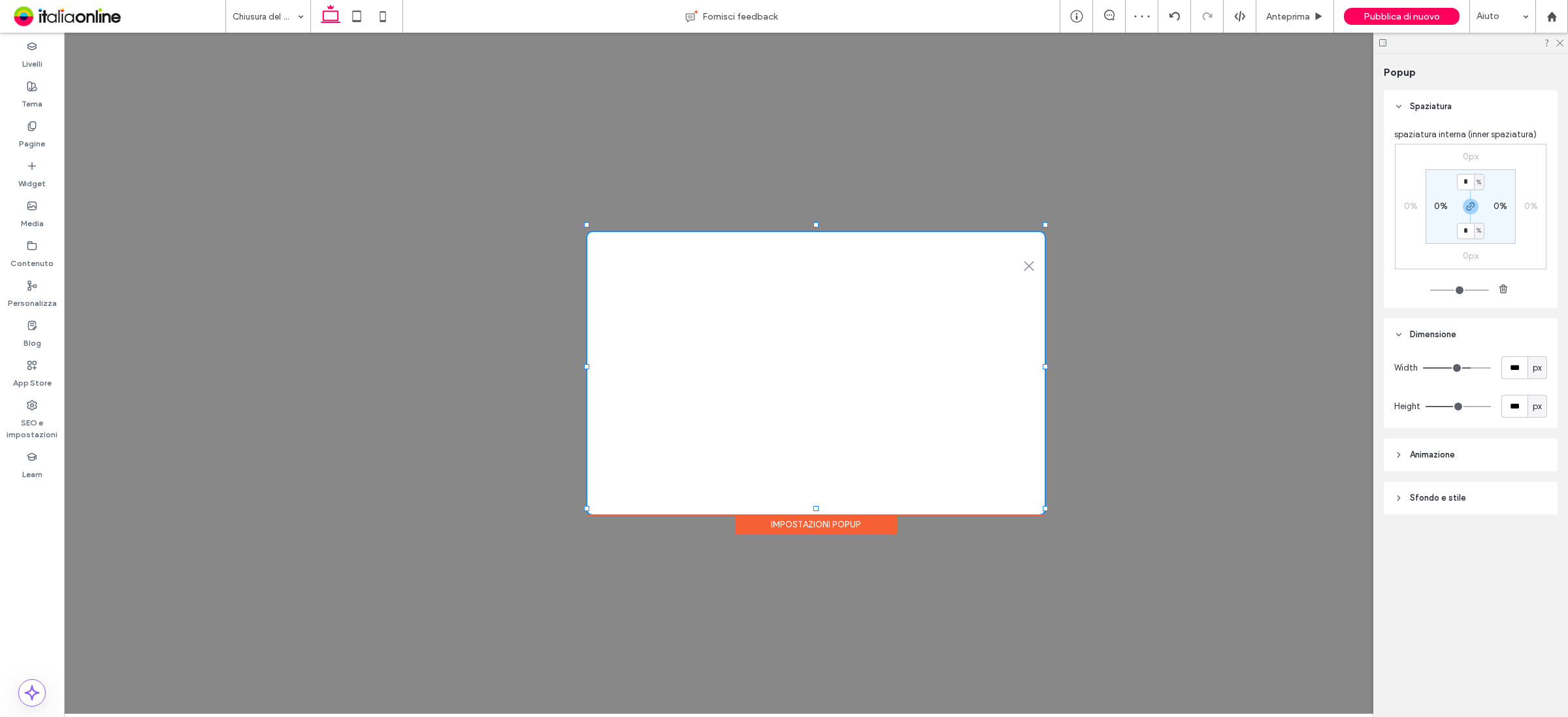
click at [766, 514] on div "Impostazioni popup" at bounding box center [816, 524] width 162 height 21
click at [819, 515] on div "Impostazioni popup" at bounding box center [816, 524] width 162 height 21
click at [1472, 506] on header "Sfondo e stile" at bounding box center [1470, 497] width 174 height 33
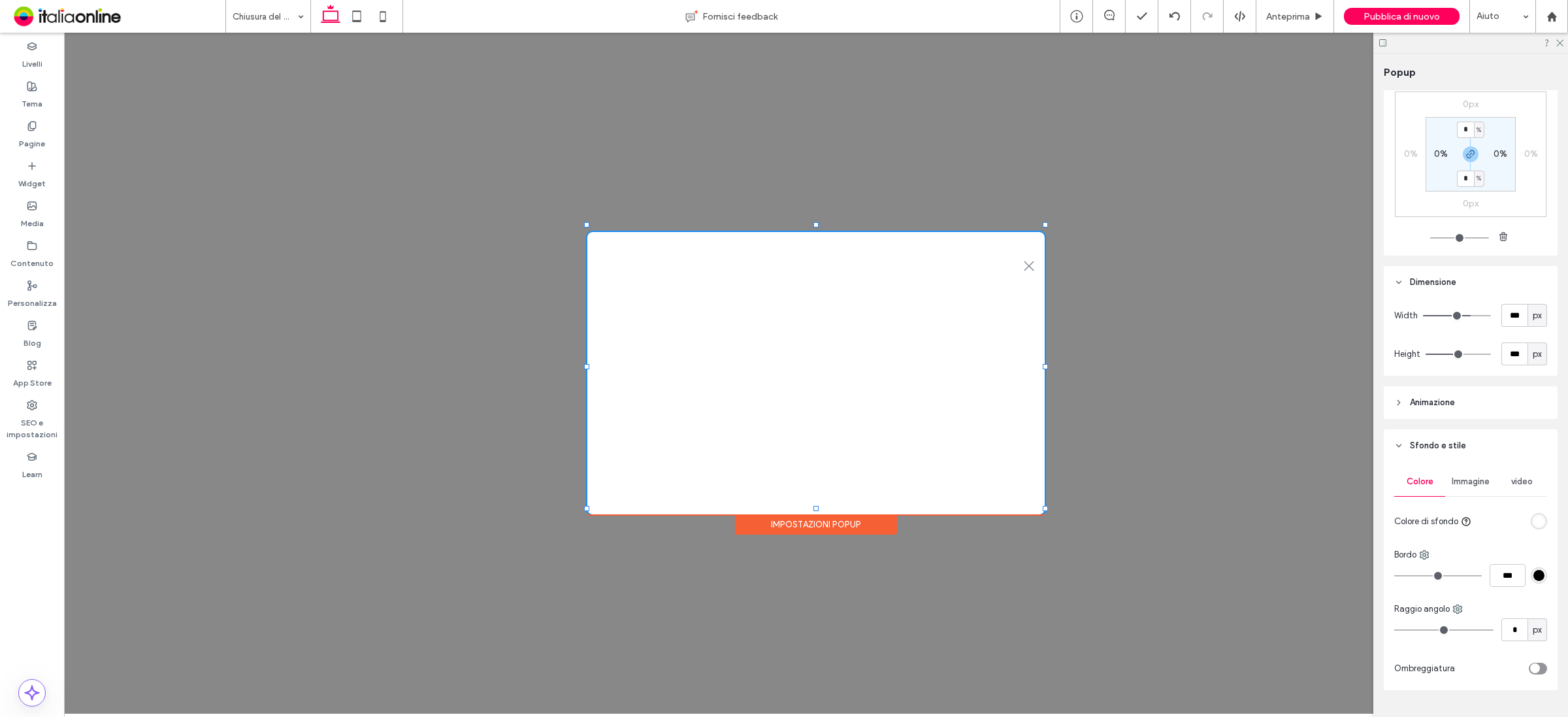
scroll to position [82, 0]
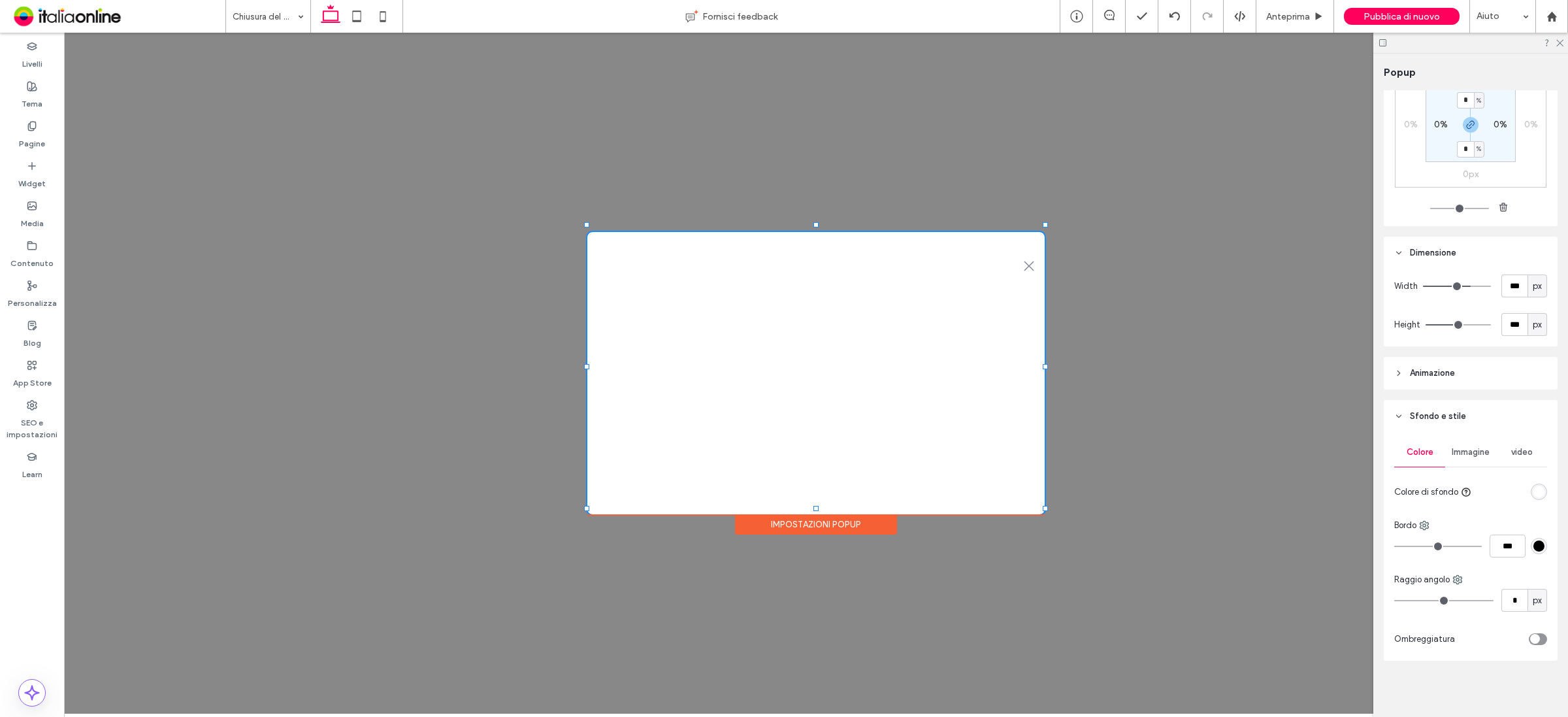
click at [1468, 451] on span "Immagine" at bounding box center [1471, 452] width 38 height 10
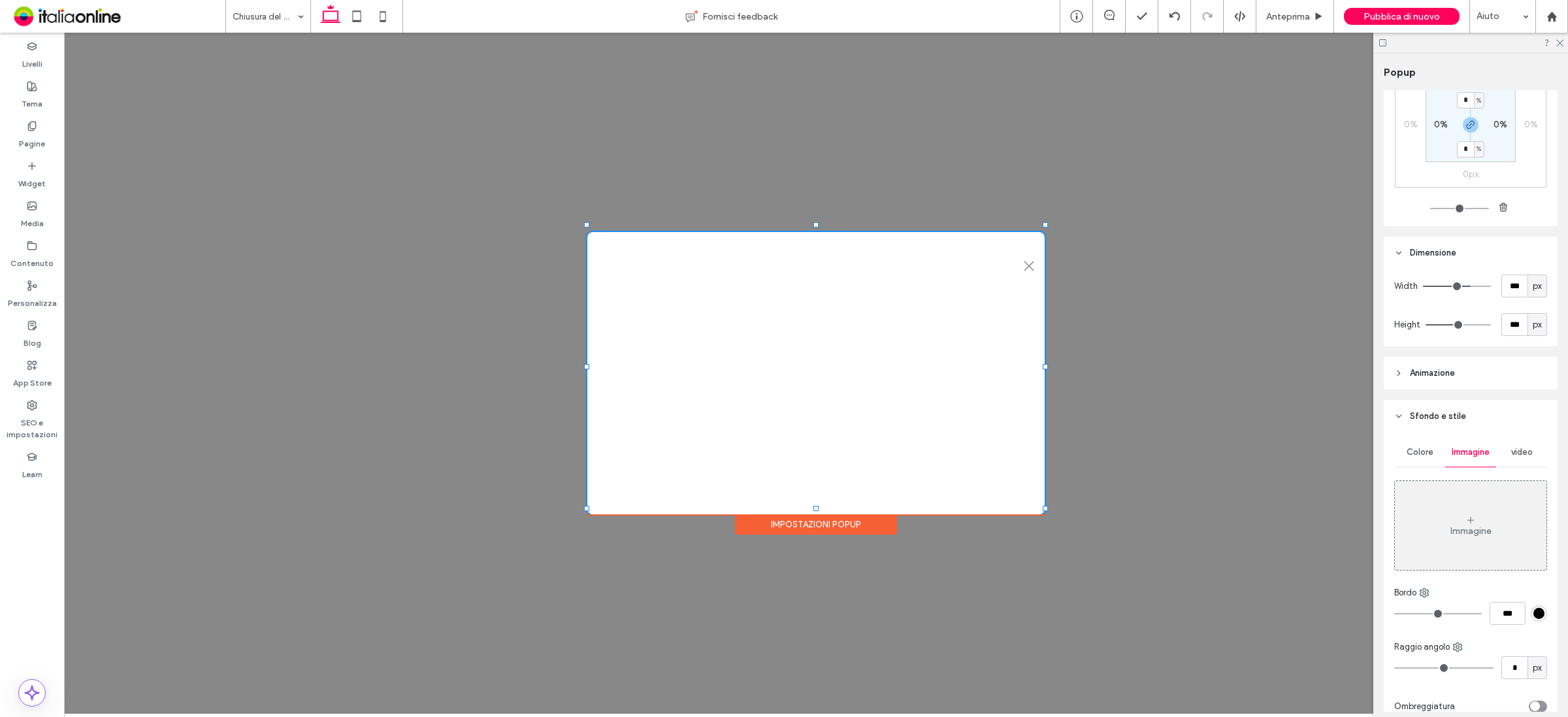
click at [1477, 521] on div "Immagine" at bounding box center [1471, 525] width 152 height 86
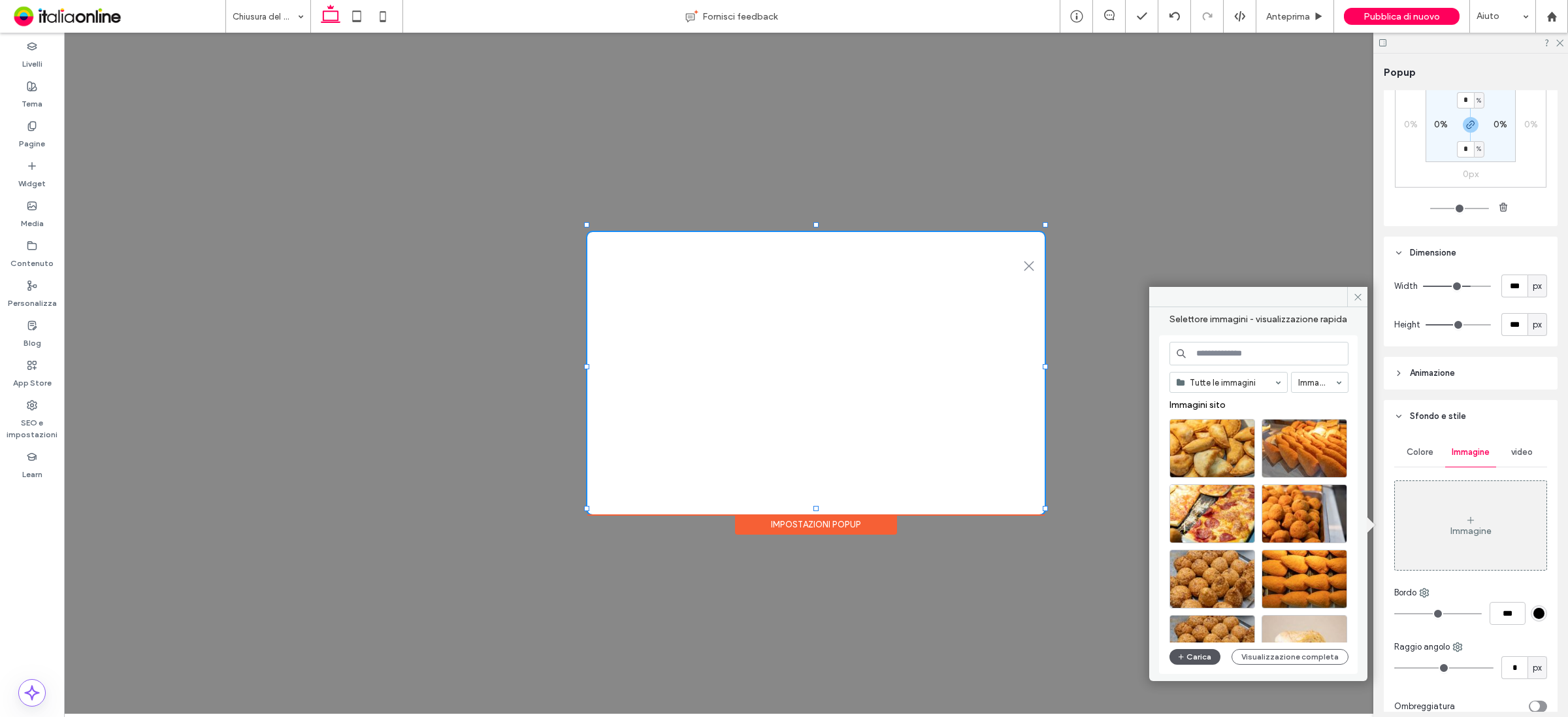
click at [1191, 652] on button "Carica" at bounding box center [1195, 656] width 51 height 15
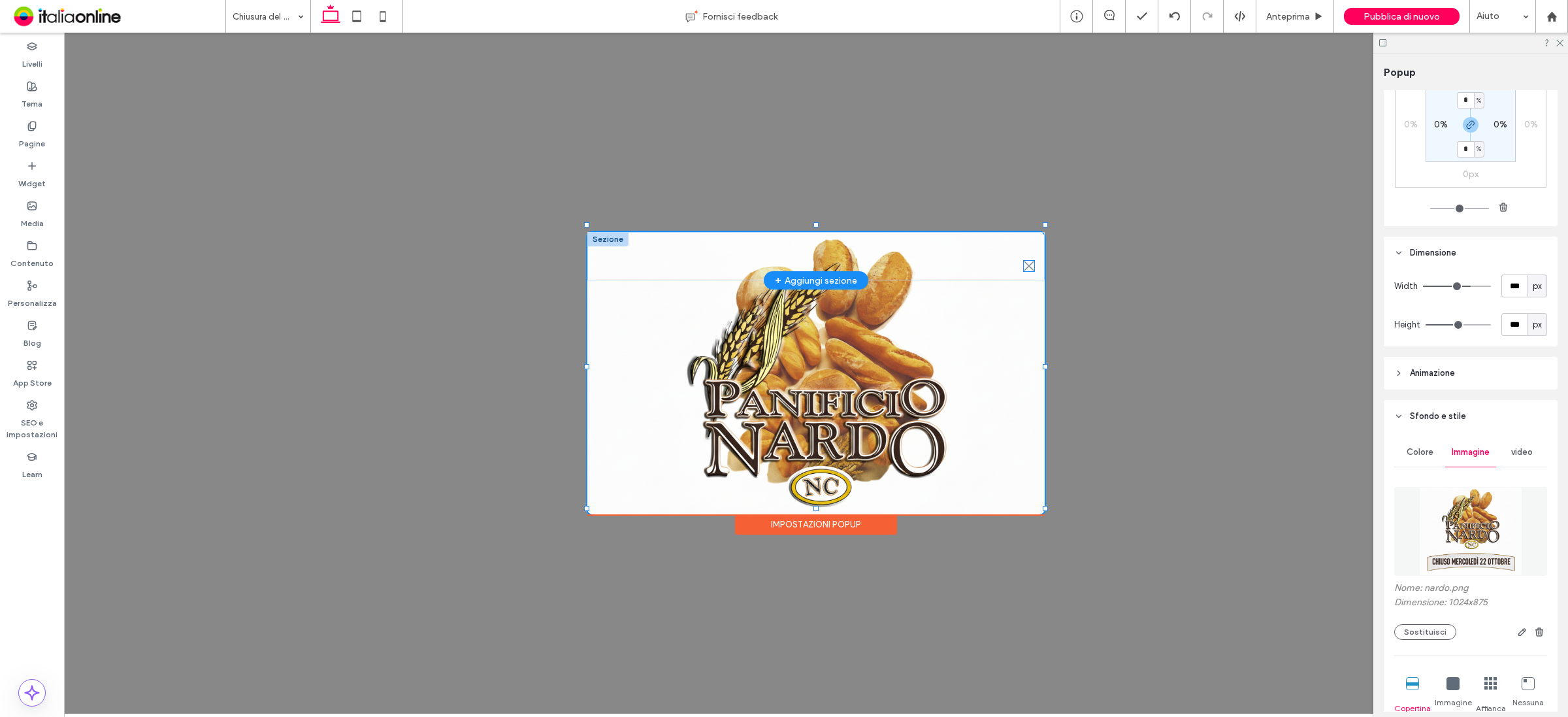
click at [1030, 261] on icon at bounding box center [1028, 265] width 10 height 10
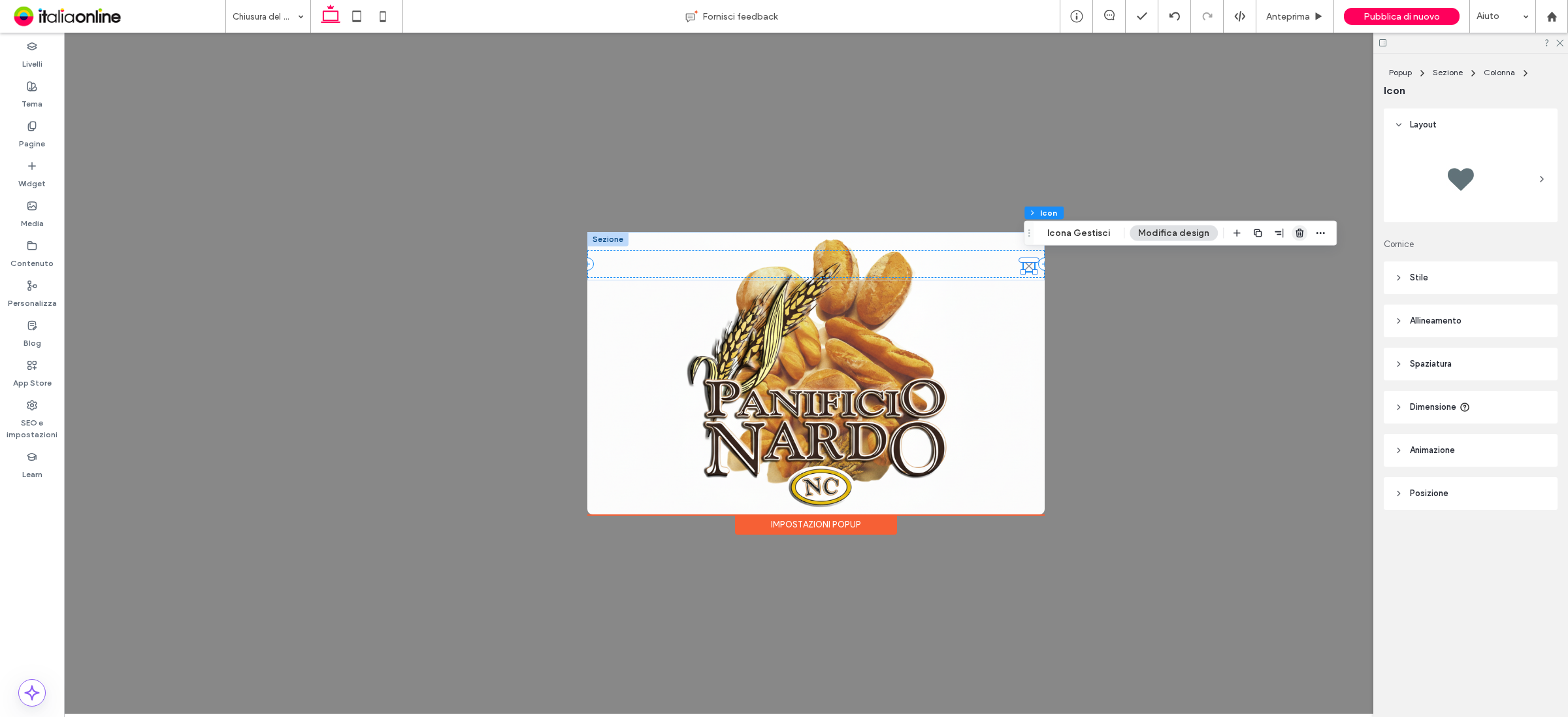
click at [1296, 233] on use "button" at bounding box center [1299, 233] width 8 height 9
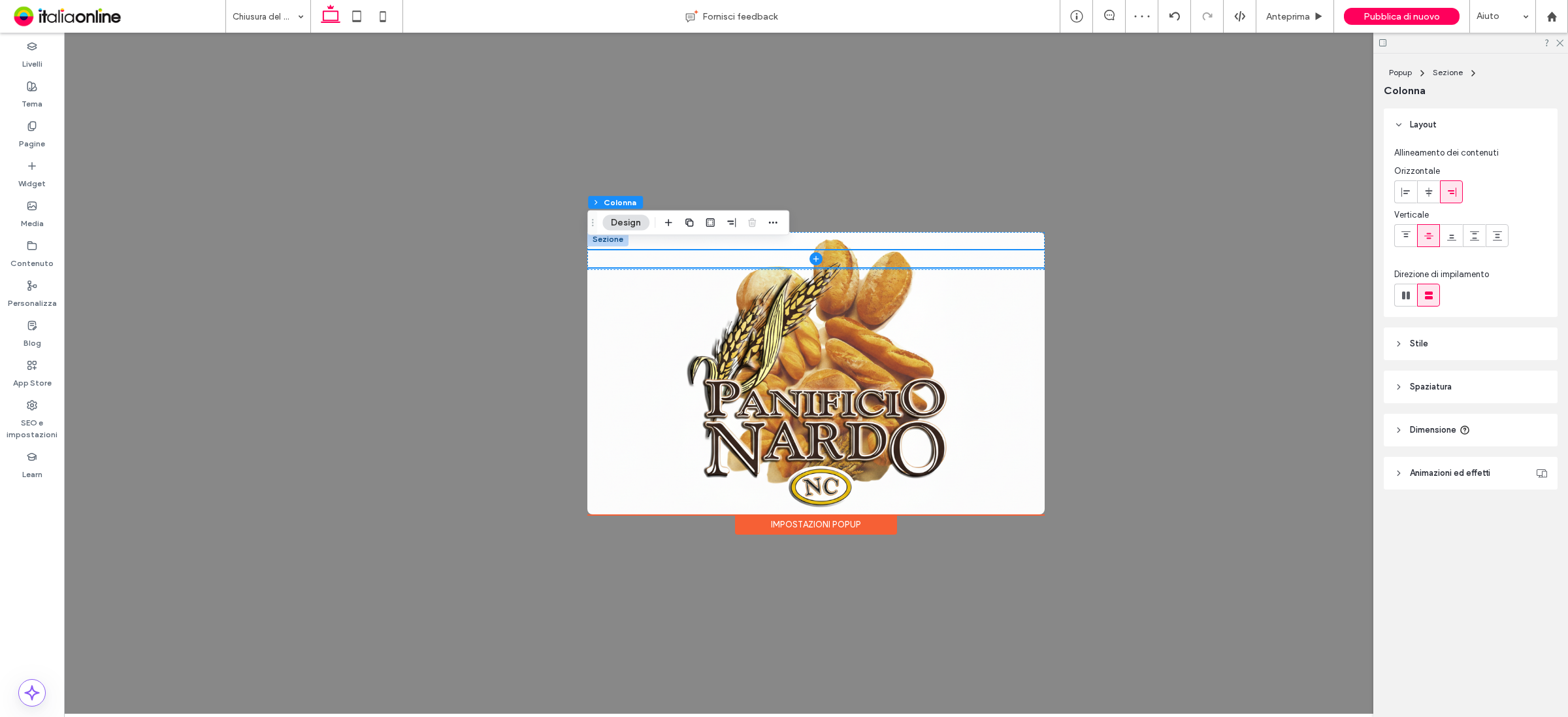
click at [1023, 479] on div "+ Aggiungi sezione + Aggiungi sezione" at bounding box center [816, 373] width 457 height 282
click at [962, 481] on div "+ Aggiungi sezione + Aggiungi sezione" at bounding box center [816, 373] width 457 height 282
click at [1036, 497] on div "+ Aggiungi sezione + Aggiungi sezione" at bounding box center [816, 373] width 457 height 282
drag, startPoint x: 1022, startPoint y: 488, endPoint x: 1030, endPoint y: 508, distance: 21.5
click at [1030, 508] on dialog "+ Aggiungi sezione + Aggiungi sezione Impostazioni popup" at bounding box center [816, 373] width 457 height 282
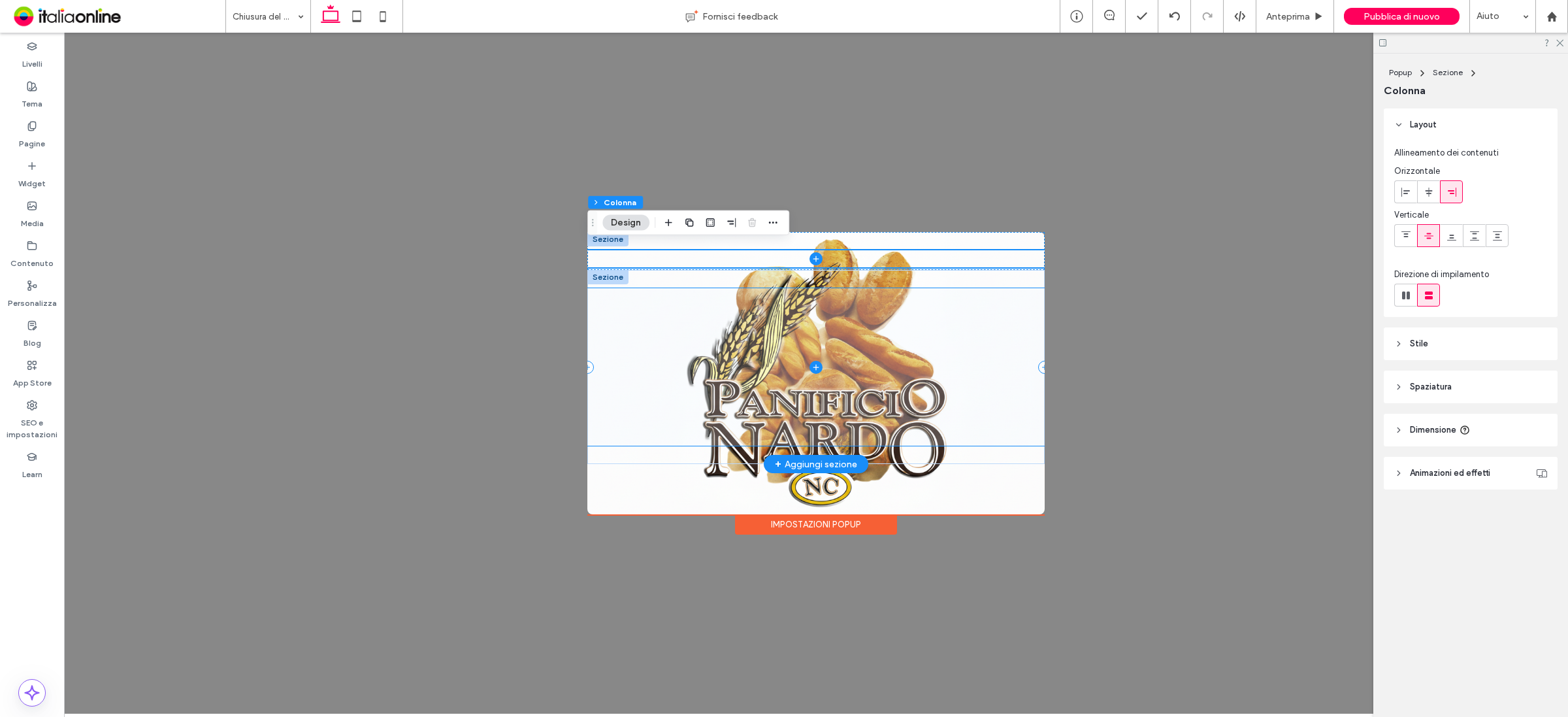
click at [978, 348] on span at bounding box center [816, 366] width 457 height 157
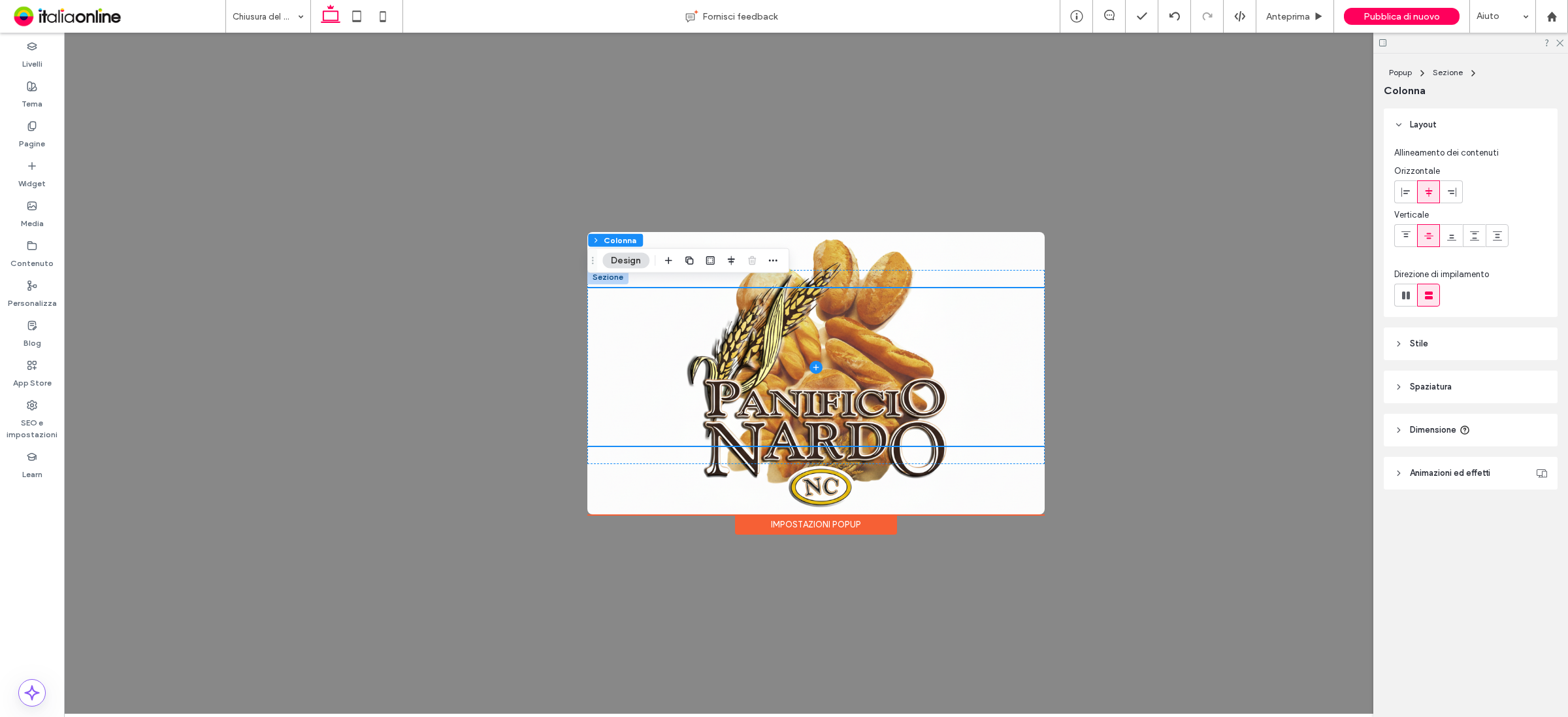
click at [1011, 484] on div "+ Aggiungi sezione + Aggiungi sezione" at bounding box center [816, 373] width 457 height 282
click at [833, 524] on div "Impostazioni popup" at bounding box center [816, 524] width 162 height 21
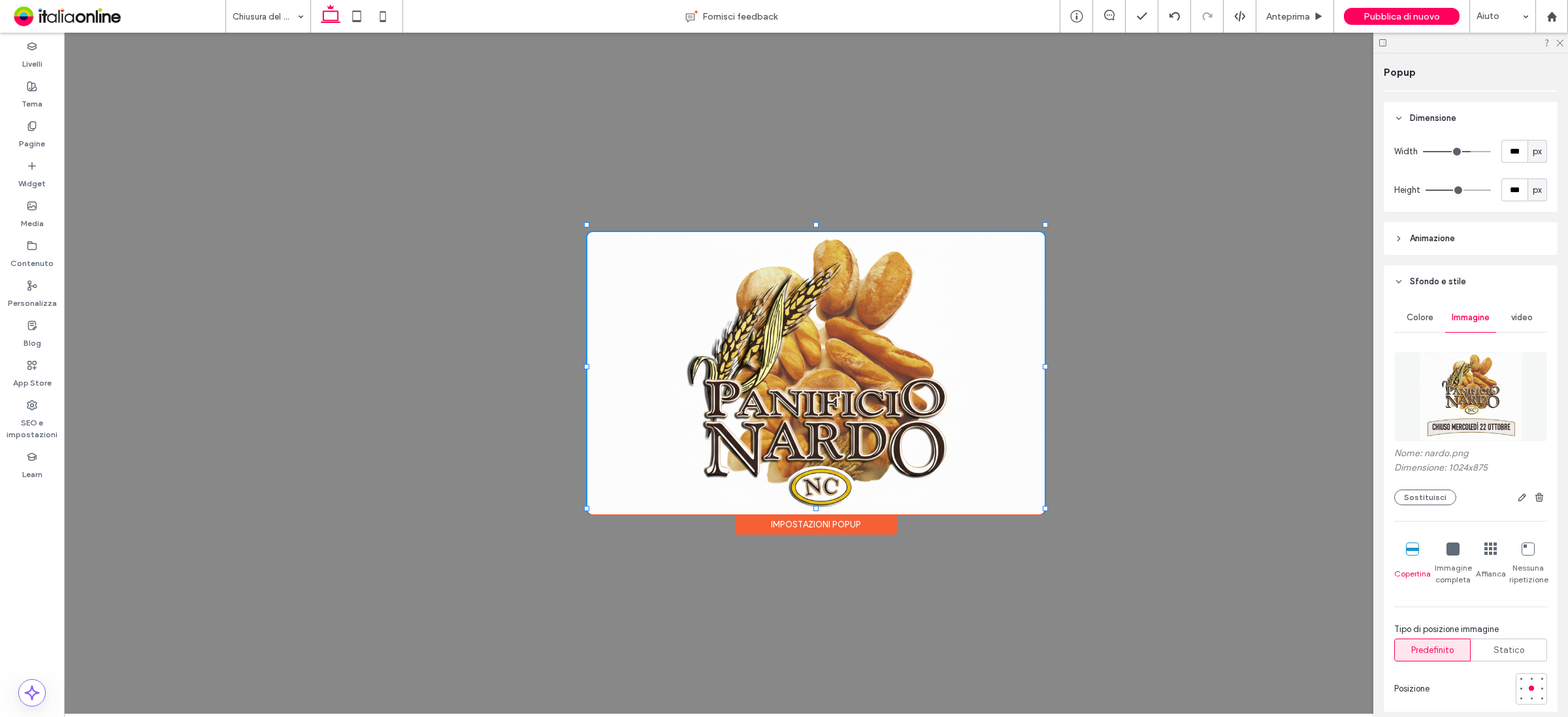
scroll to position [245, 0]
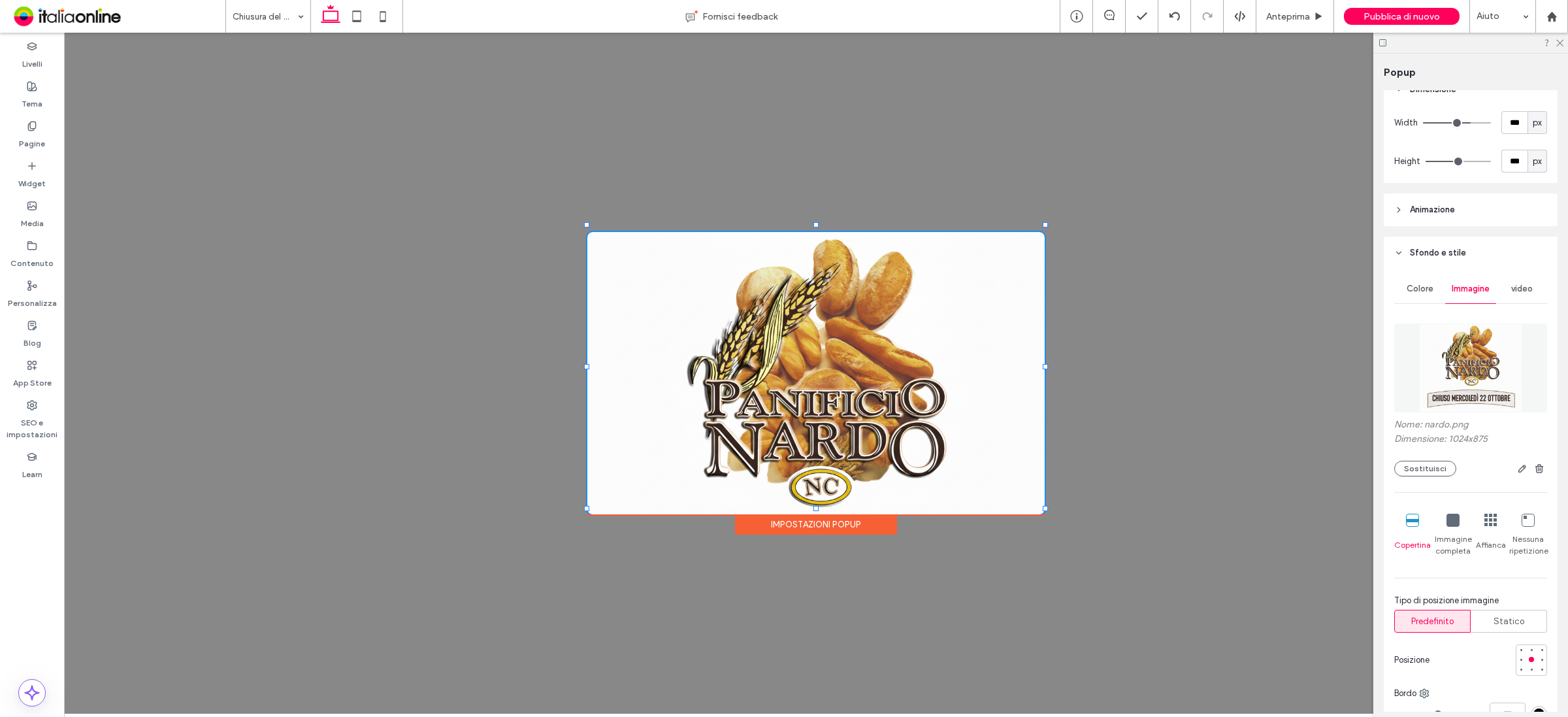
click at [1445, 530] on div "Immagine completa" at bounding box center [1453, 535] width 38 height 53
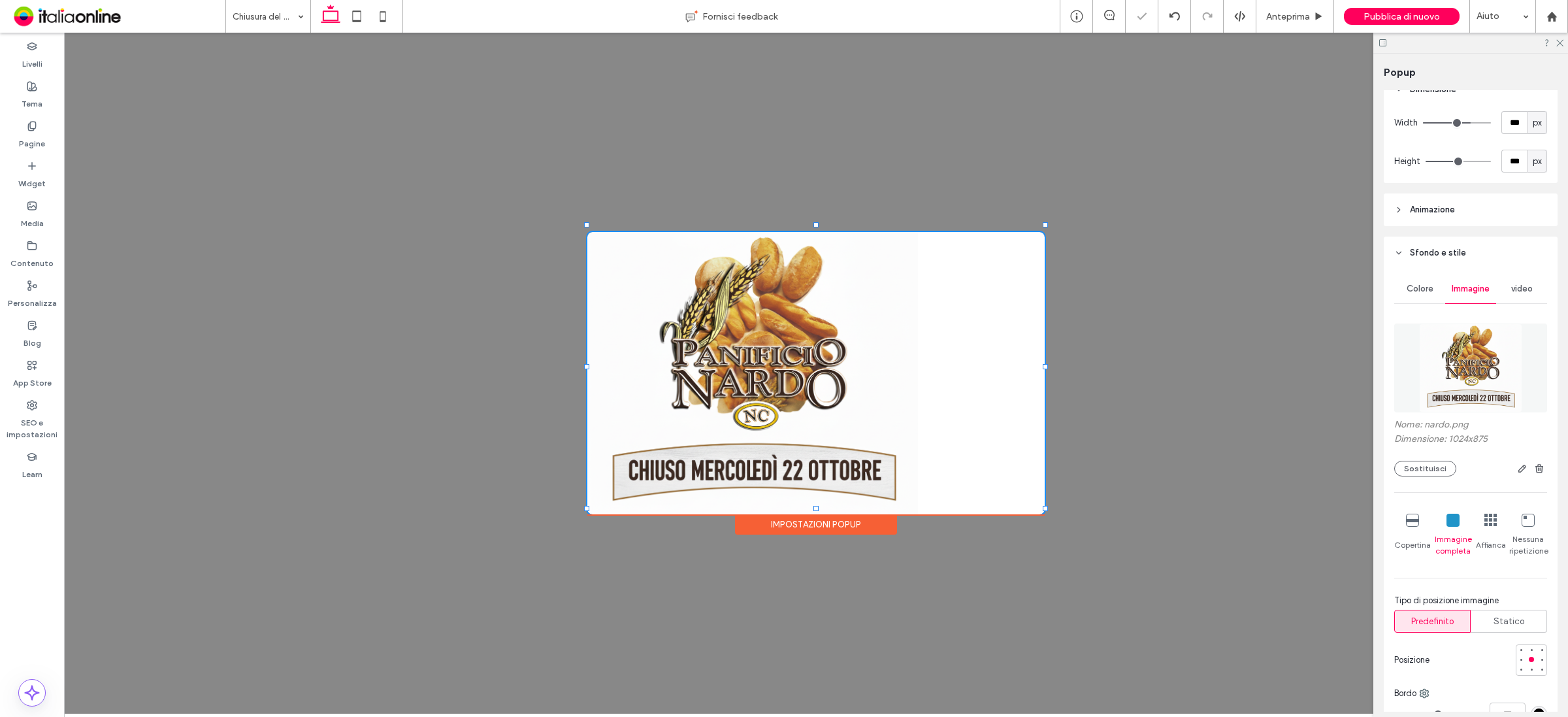
click at [1485, 524] on icon at bounding box center [1491, 520] width 13 height 13
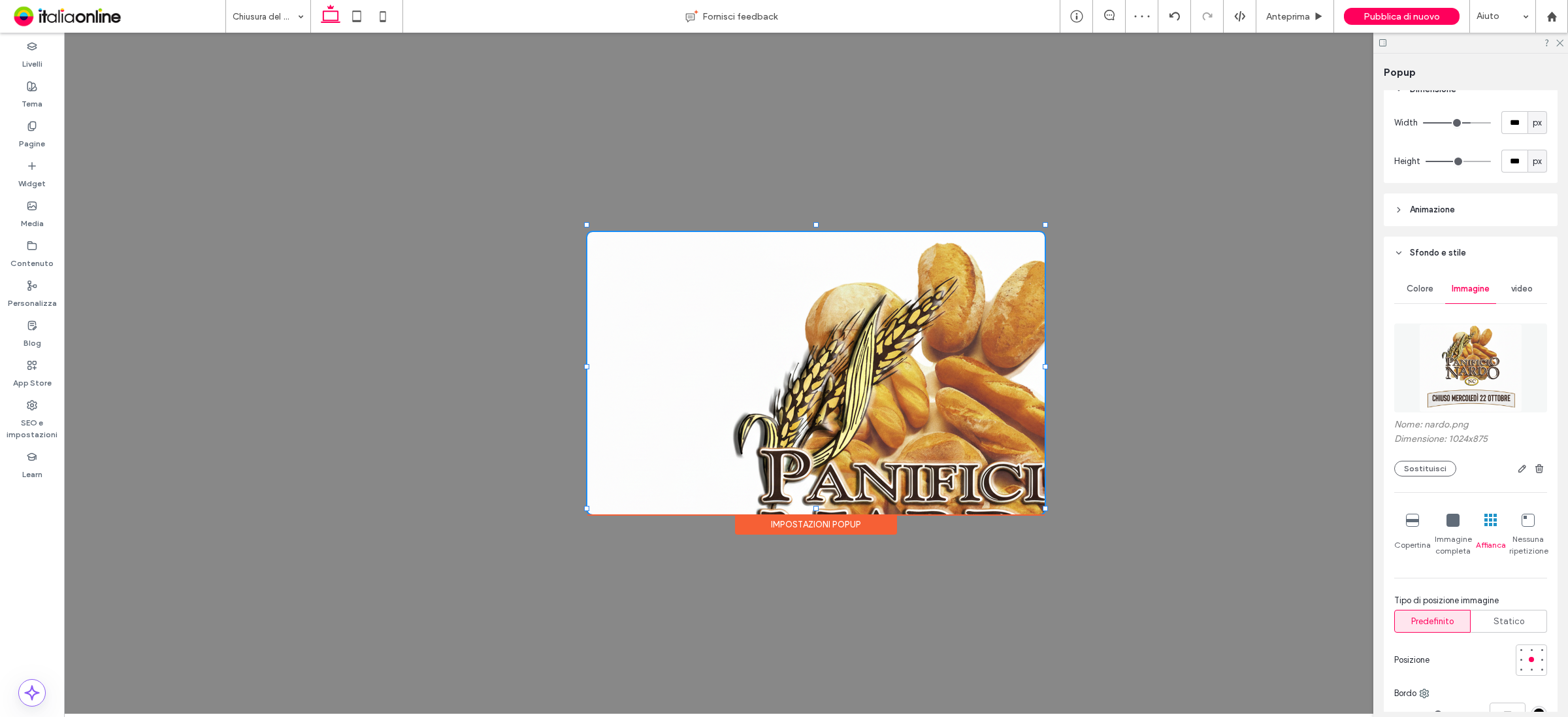
click at [1449, 524] on icon at bounding box center [1453, 520] width 13 height 13
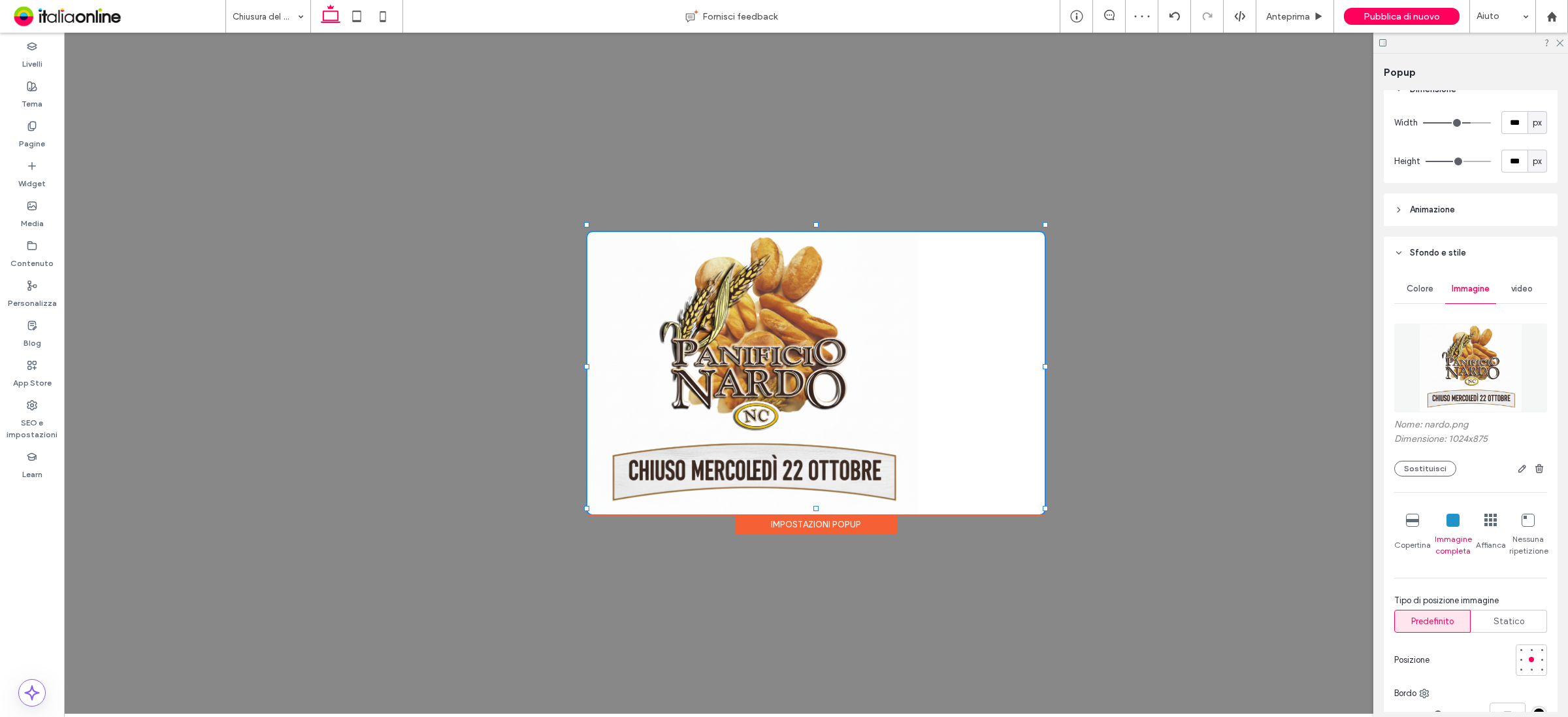
scroll to position [327, 0]
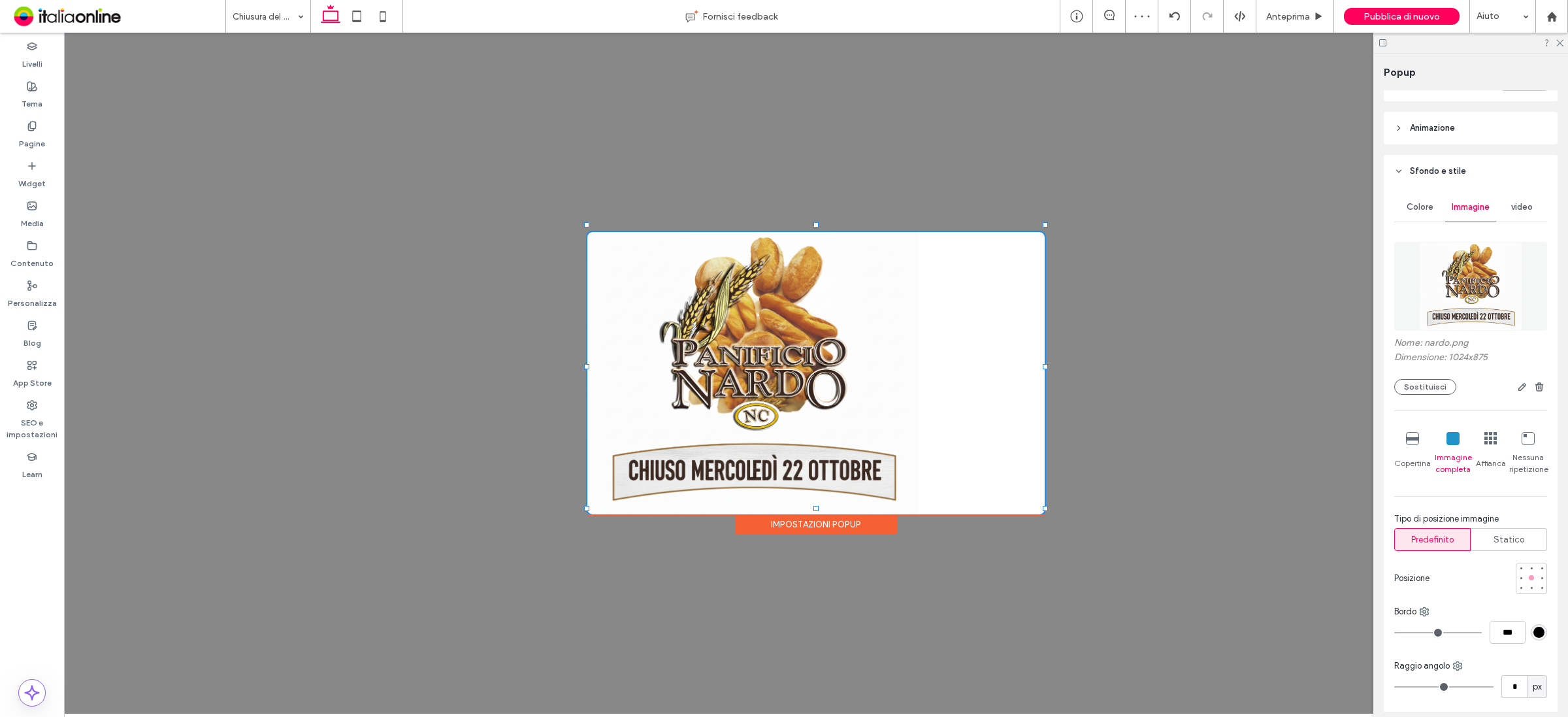
click at [1529, 576] on div at bounding box center [1531, 577] width 5 height 5
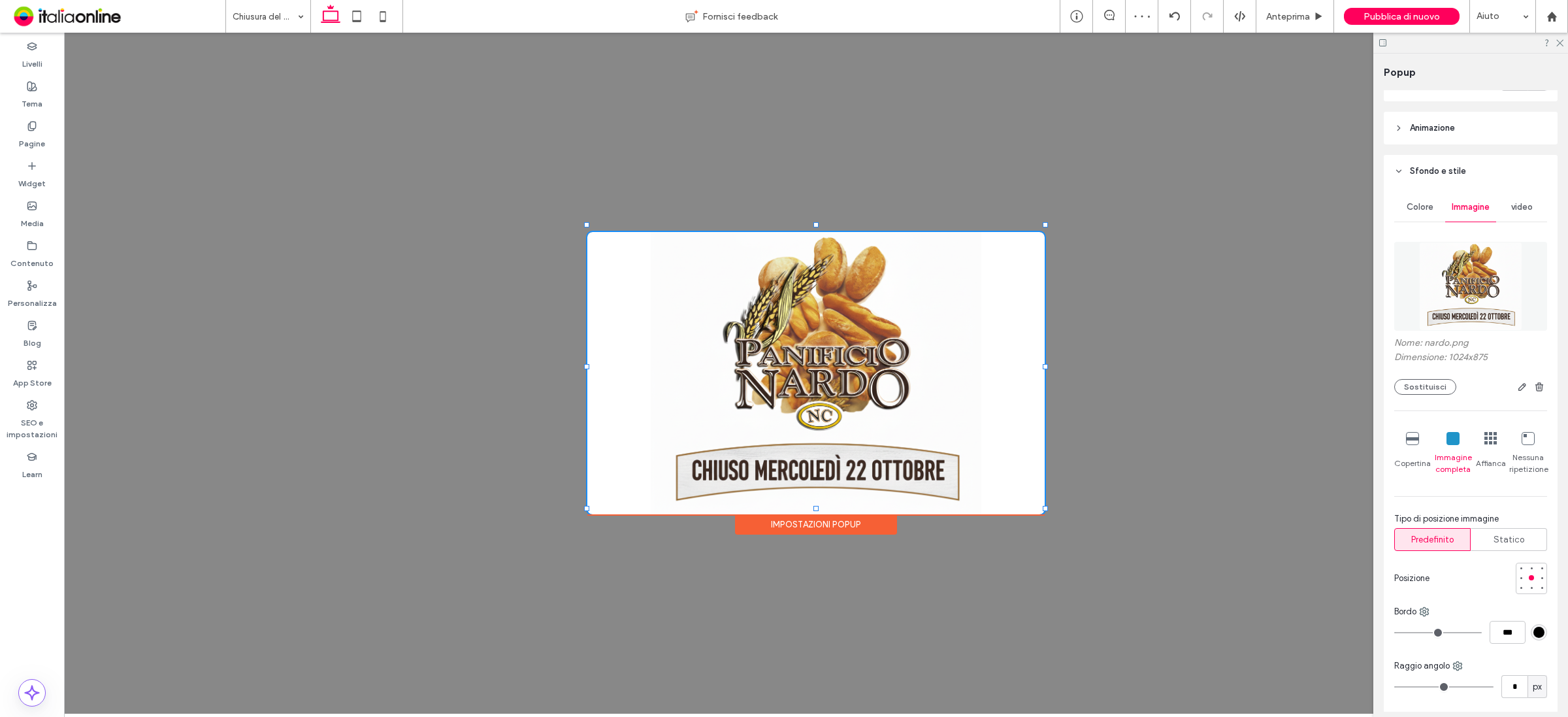
click at [1564, 42] on div at bounding box center [1471, 43] width 195 height 21
click at [841, 520] on div "Impostazioni popup" at bounding box center [816, 524] width 162 height 21
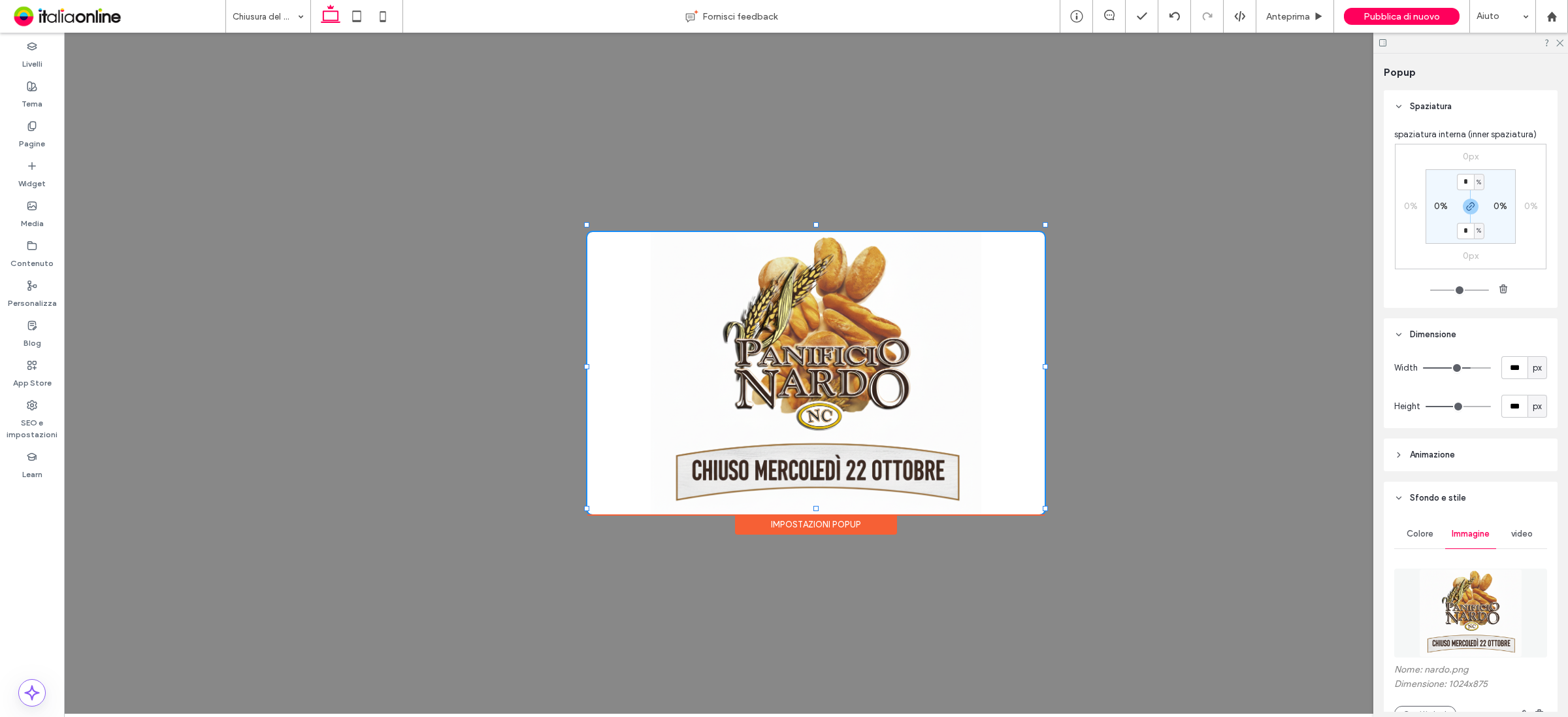
scroll to position [415, 0]
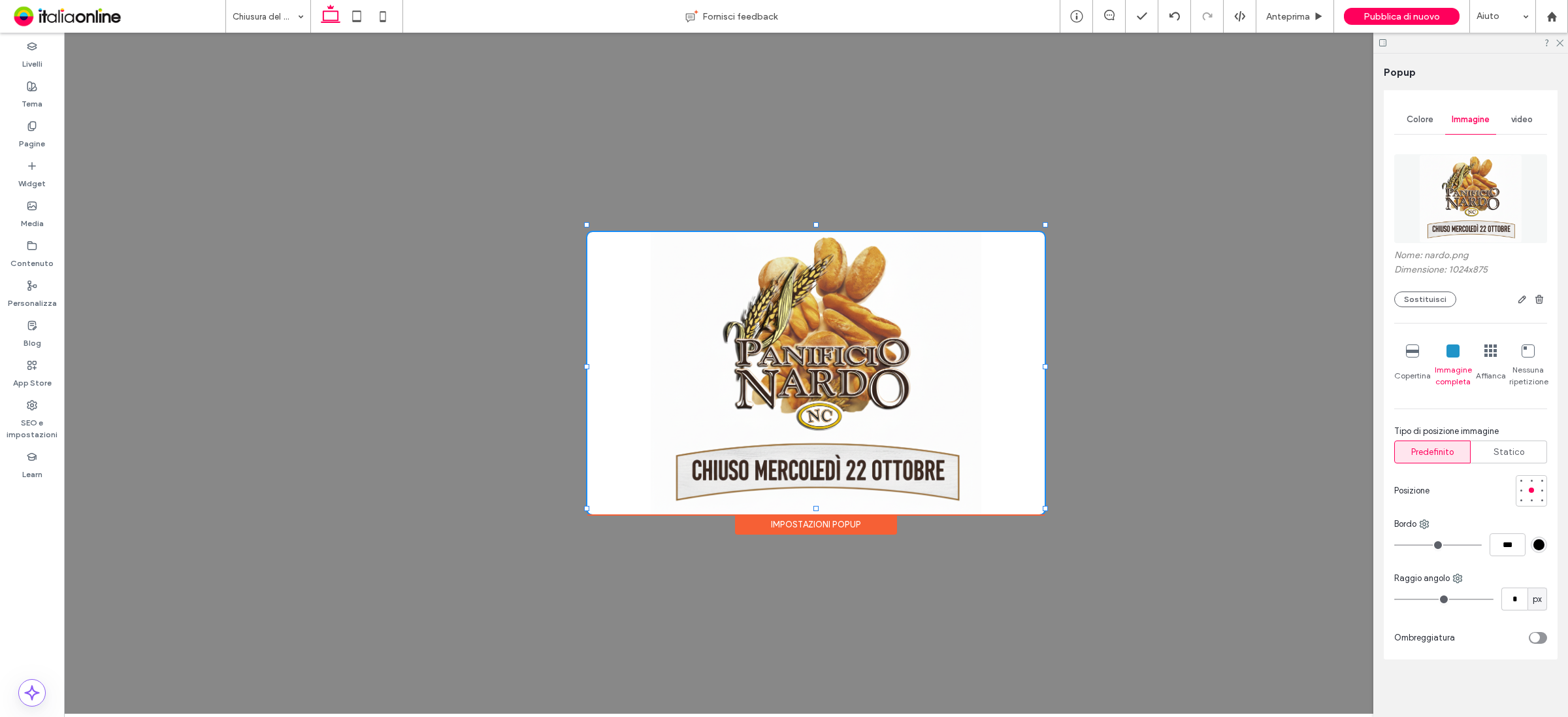
click at [1534, 629] on div at bounding box center [1504, 637] width 87 height 23
click at [1534, 642] on div "toggle" at bounding box center [1538, 638] width 18 height 12
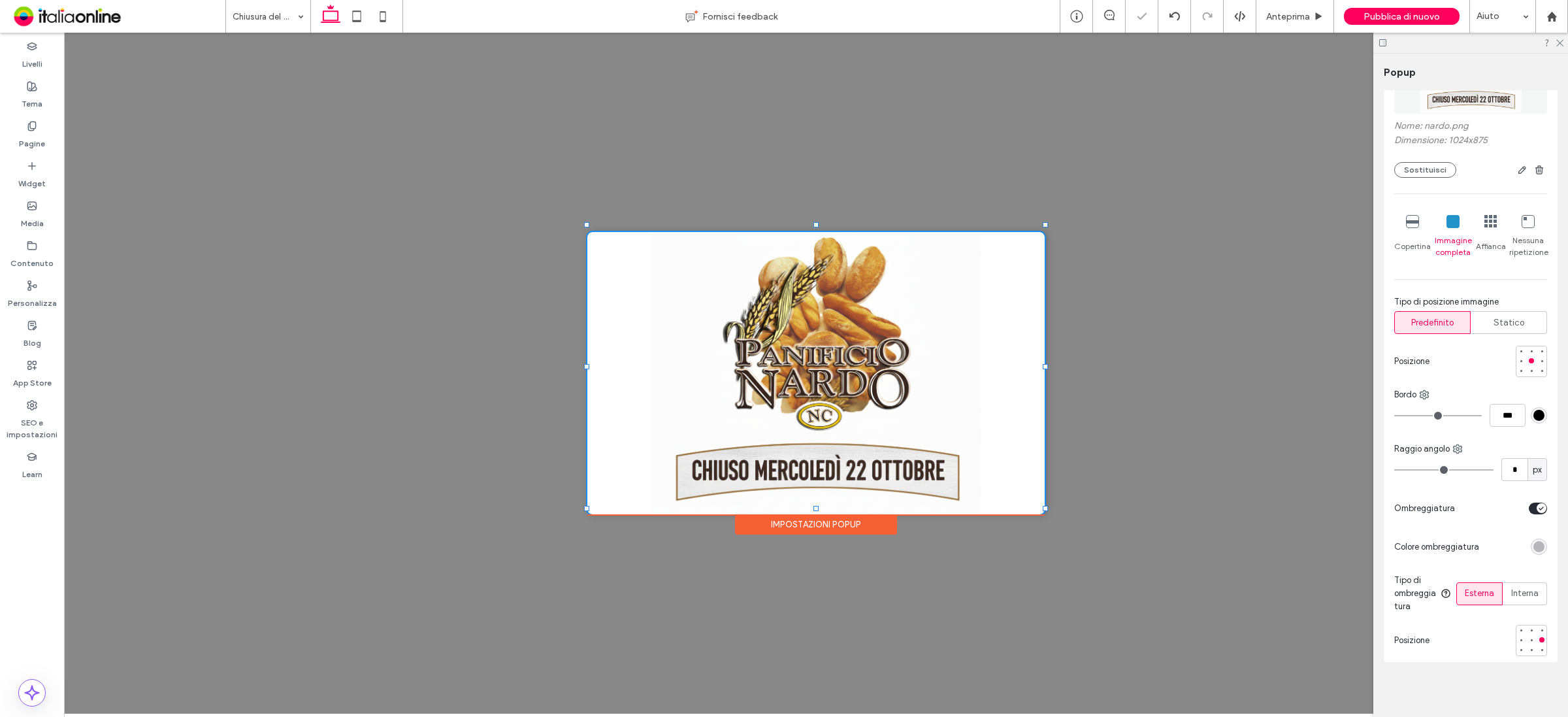
scroll to position [546, 0]
click at [1038, 589] on div "+ Aggiungi sezione + Aggiungi sezione Impostazioni popup" at bounding box center [816, 374] width 1504 height 681
click at [1464, 676] on div "Spaziatura spaziatura interna (inner spaziatura) 0px 0% 0px 0% * % 0% * % 0% Di…" at bounding box center [1474, 401] width 182 height 621
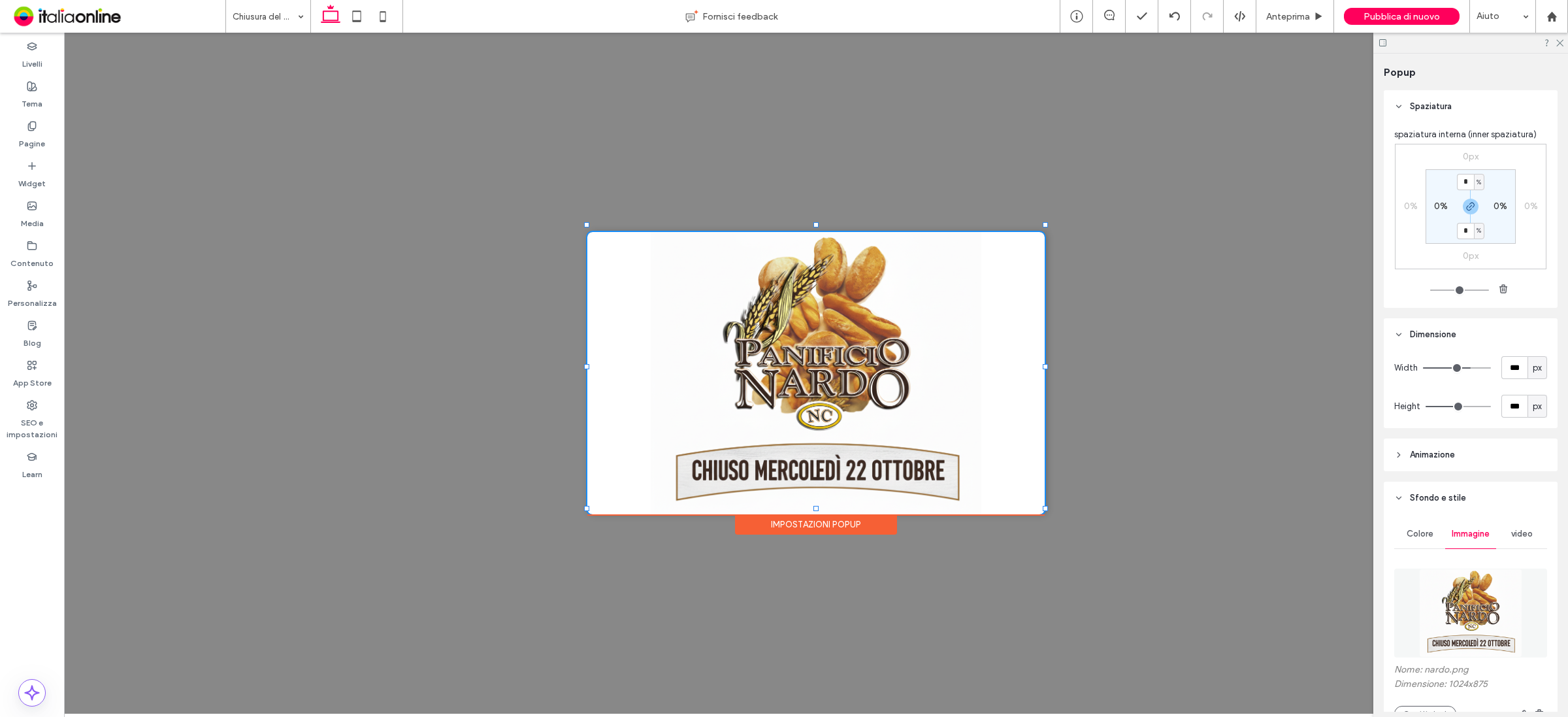
click at [1432, 456] on span "Animazione" at bounding box center [1433, 455] width 45 height 13
click at [1483, 494] on div "Fade in" at bounding box center [1491, 494] width 81 height 13
click at [1495, 582] on span "Bounce in from Left" at bounding box center [1489, 582] width 74 height 13
click at [1496, 492] on span "Bounce in from Left" at bounding box center [1487, 494] width 74 height 13
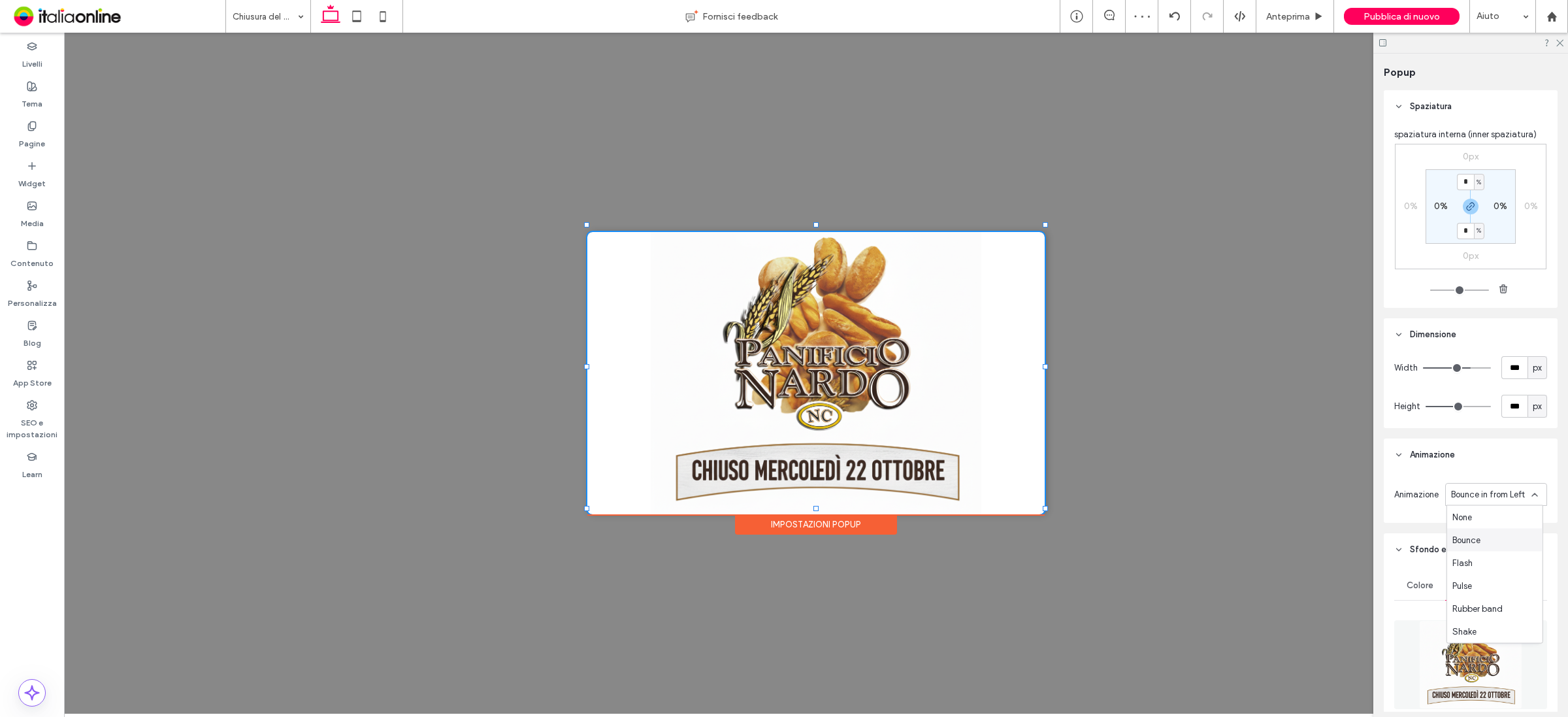
click at [1474, 546] on div "Bounce" at bounding box center [1495, 540] width 95 height 23
click at [1560, 43] on use at bounding box center [1560, 43] width 7 height 7
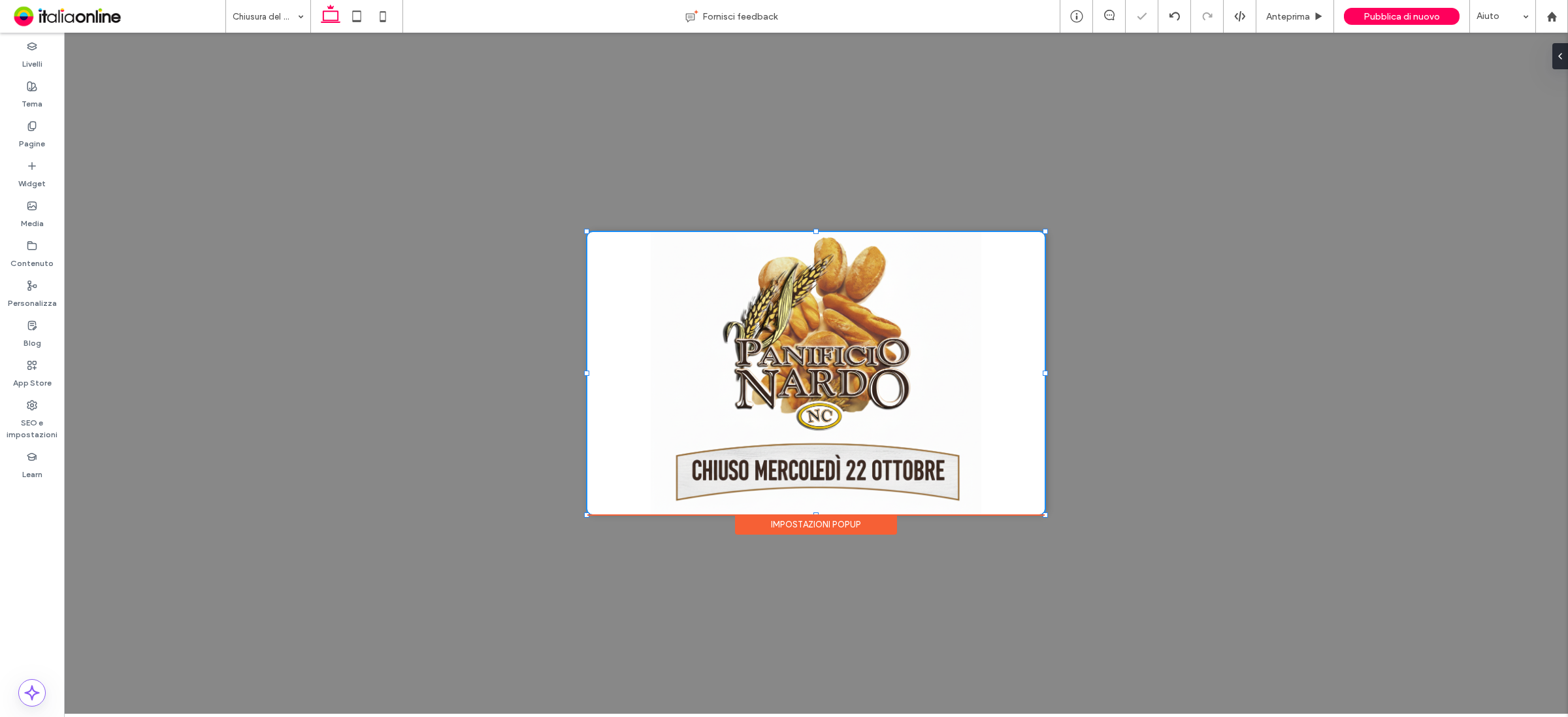
click at [1151, 224] on div "+ Aggiungi sezione + Aggiungi sezione Impostazioni popup" at bounding box center [816, 374] width 1504 height 681
click at [452, 139] on div "+ Aggiungi sezione + Aggiungi sezione Impostazioni popup" at bounding box center [816, 374] width 1504 height 681
click at [31, 145] on label "Pagine" at bounding box center [32, 140] width 26 height 18
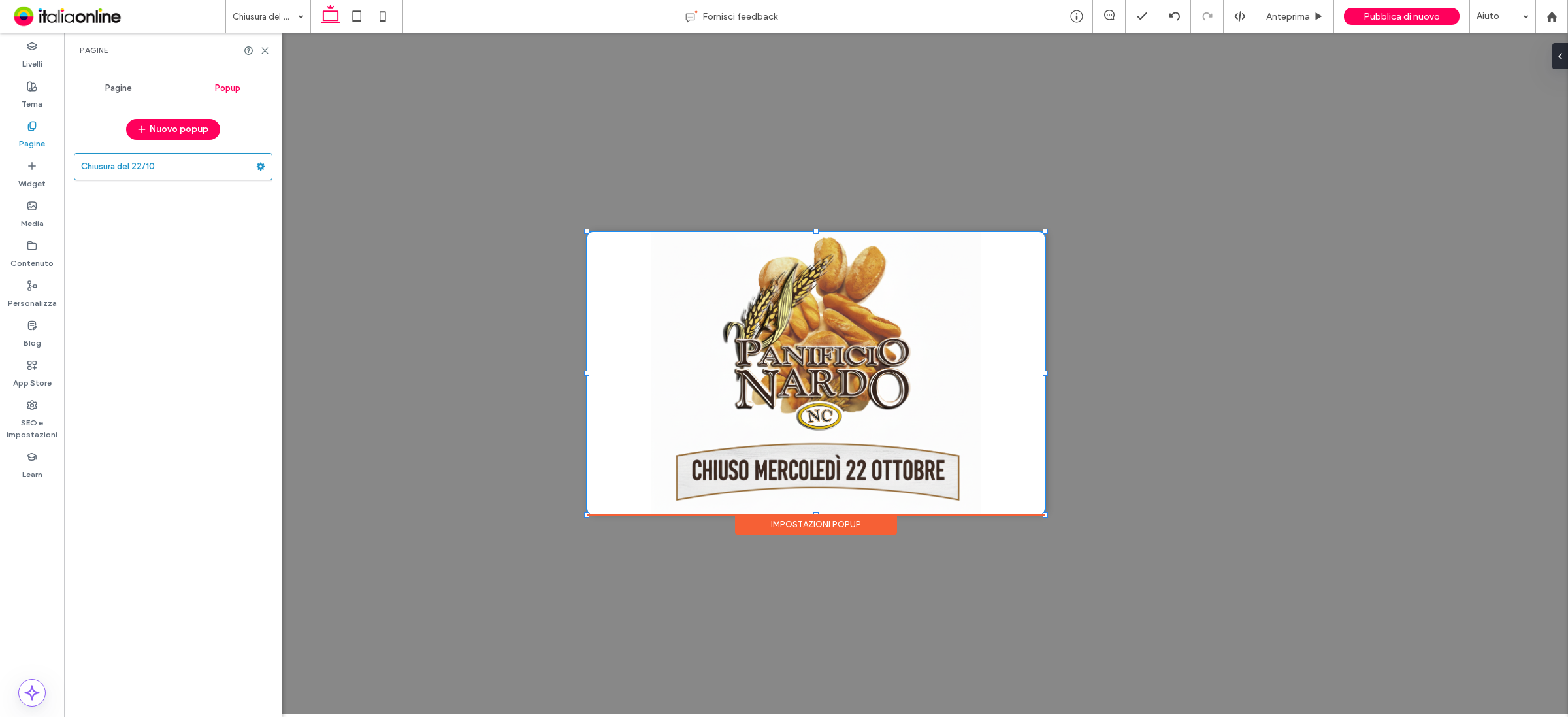
click at [253, 164] on label "Chiusura del 22/10" at bounding box center [168, 167] width 175 height 26
click at [264, 167] on div at bounding box center [784, 358] width 1568 height 717
click at [264, 167] on use at bounding box center [261, 166] width 9 height 8
click at [269, 49] on icon at bounding box center [264, 50] width 10 height 10
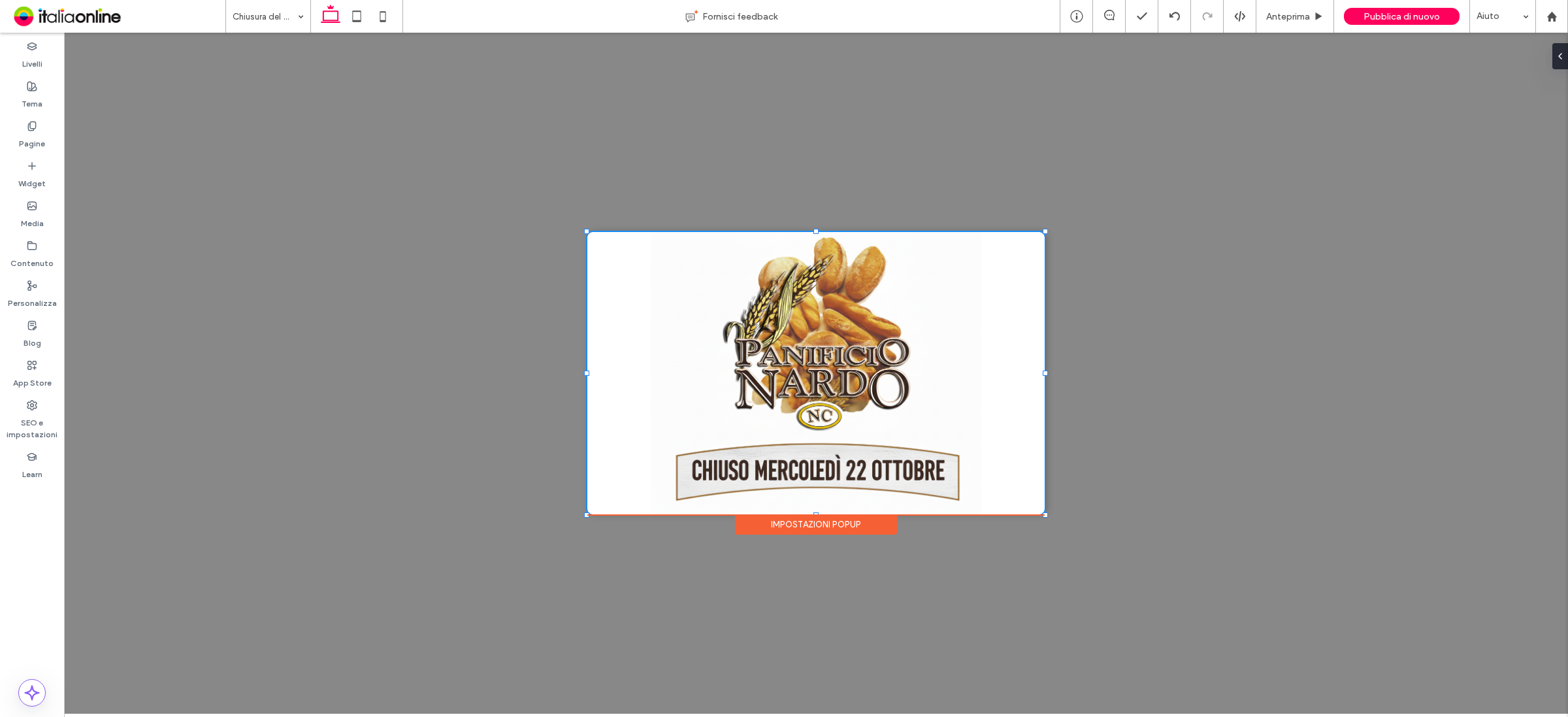
click at [839, 526] on div "Impostazioni popup" at bounding box center [816, 524] width 162 height 21
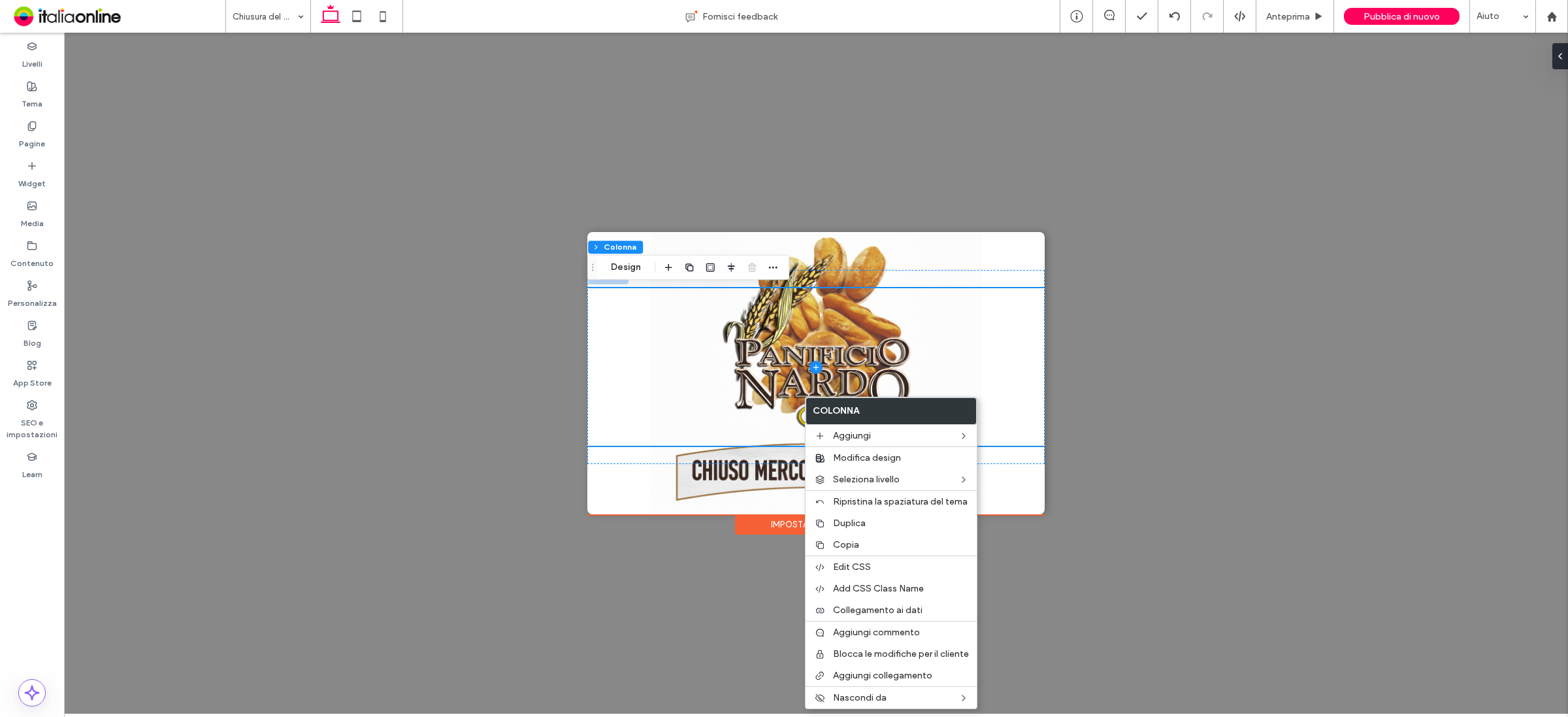
click at [625, 497] on div "+ Aggiungi sezione" at bounding box center [816, 373] width 457 height 282
click at [1029, 233] on div at bounding box center [816, 251] width 457 height 38
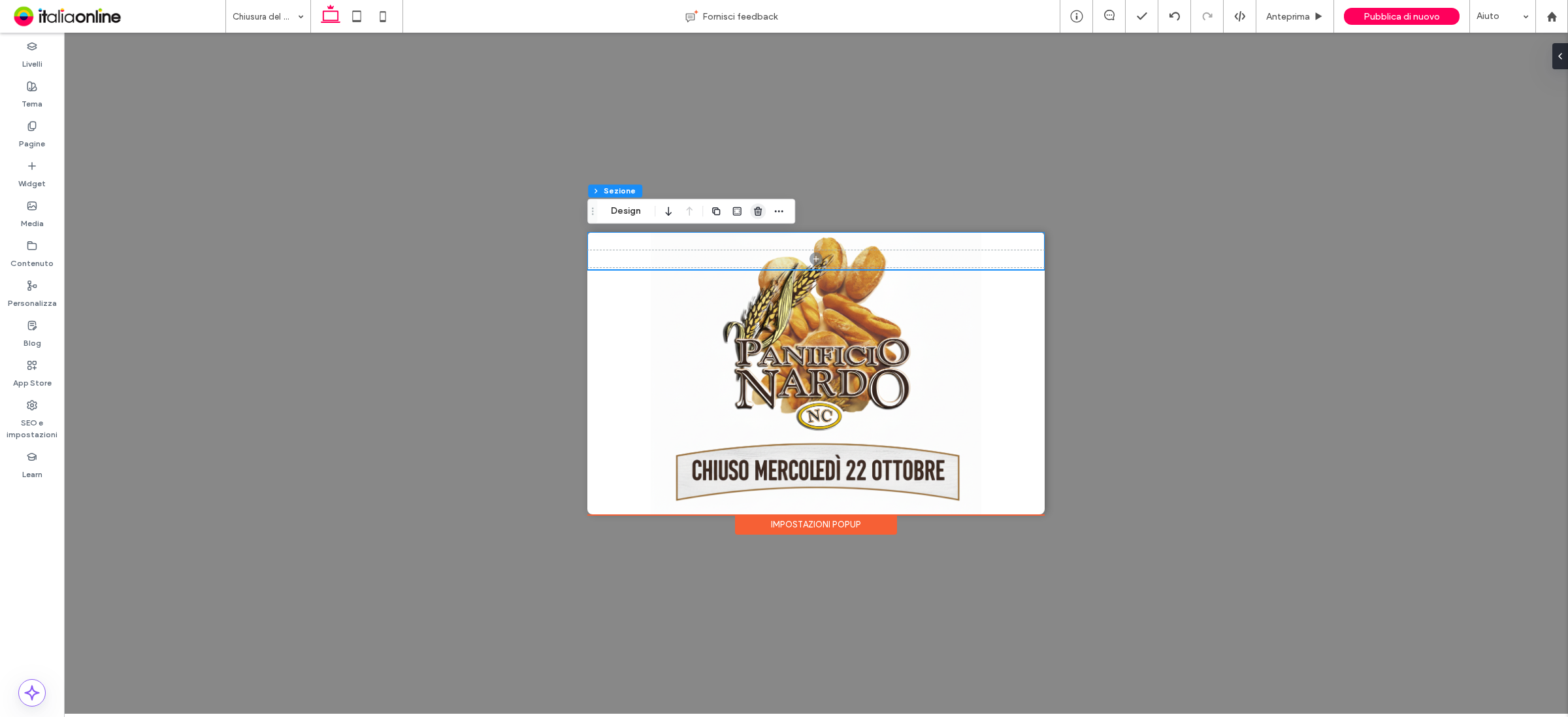
click at [757, 211] on use "button" at bounding box center [757, 212] width 8 height 9
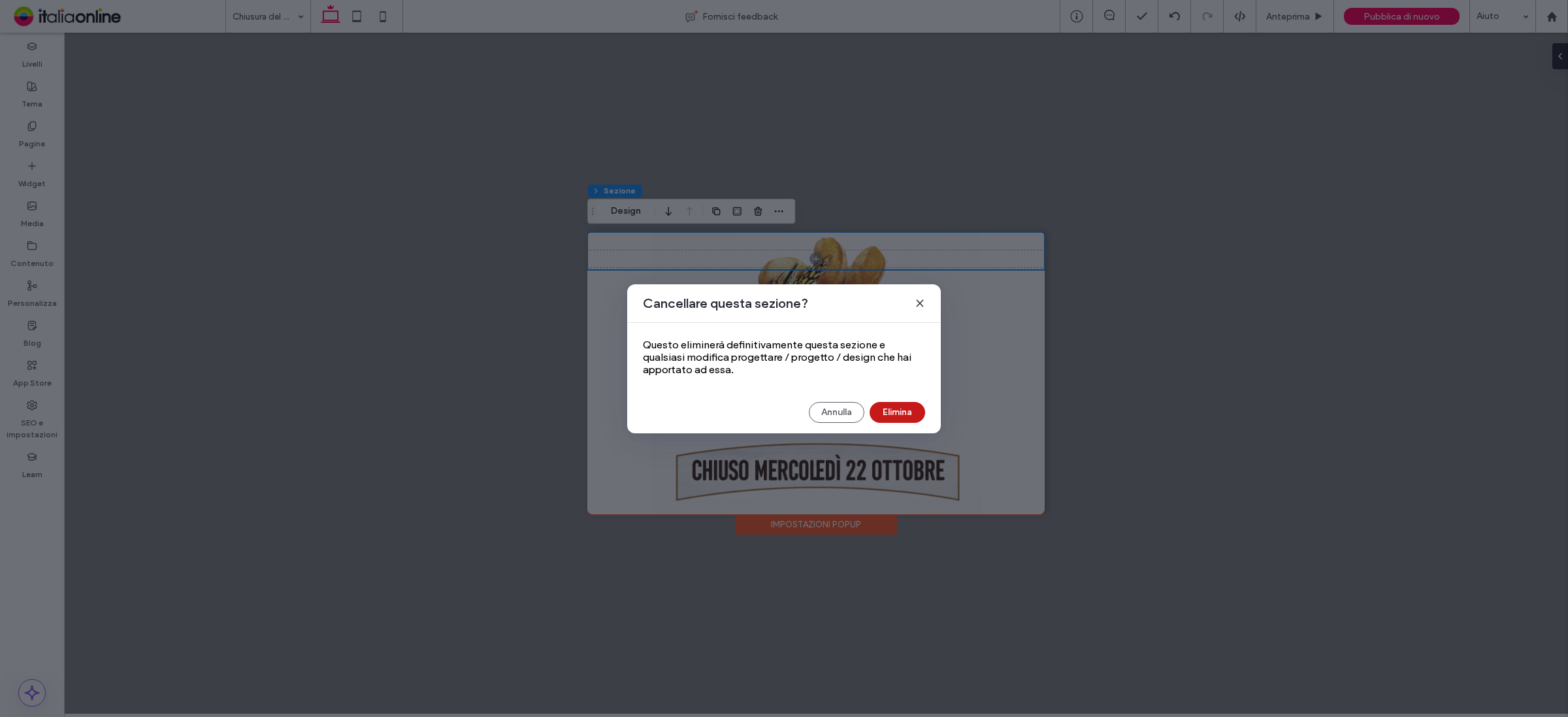
click at [902, 420] on button "Elimina" at bounding box center [897, 412] width 56 height 21
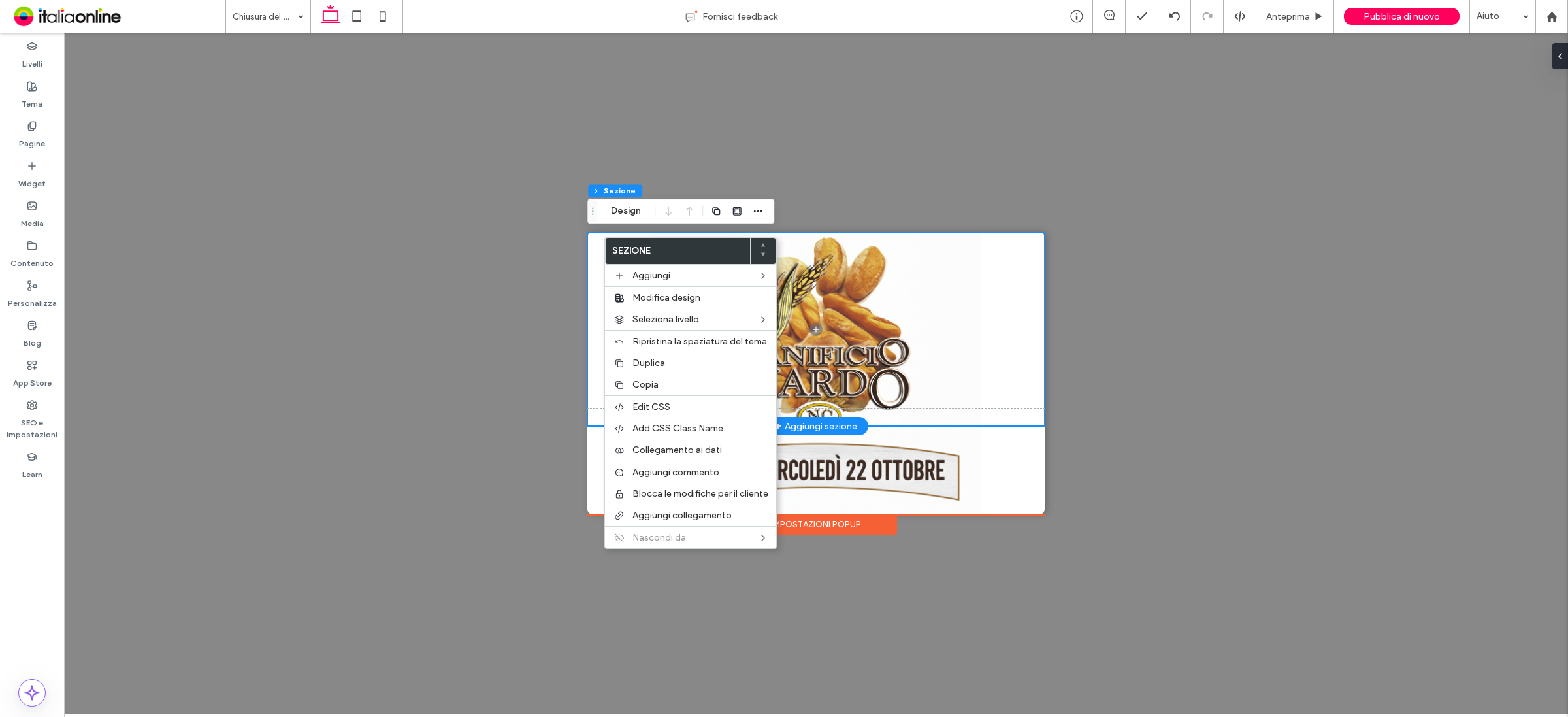
click at [846, 239] on div at bounding box center [816, 329] width 457 height 194
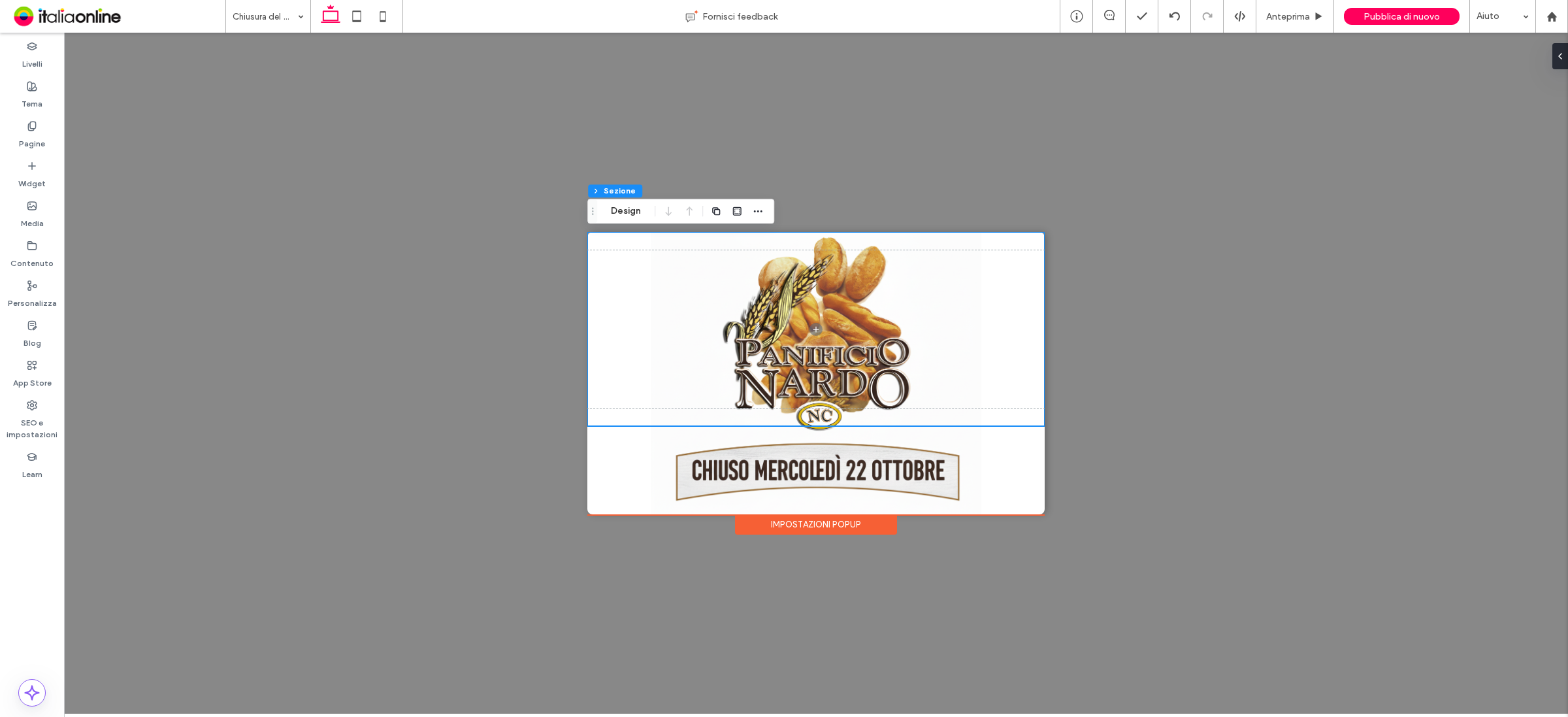
drag, startPoint x: 991, startPoint y: 490, endPoint x: 935, endPoint y: 494, distance: 56.1
click at [935, 494] on div "+ Aggiungi sezione" at bounding box center [816, 373] width 457 height 282
click at [848, 527] on div "Impostazioni popup" at bounding box center [816, 524] width 162 height 21
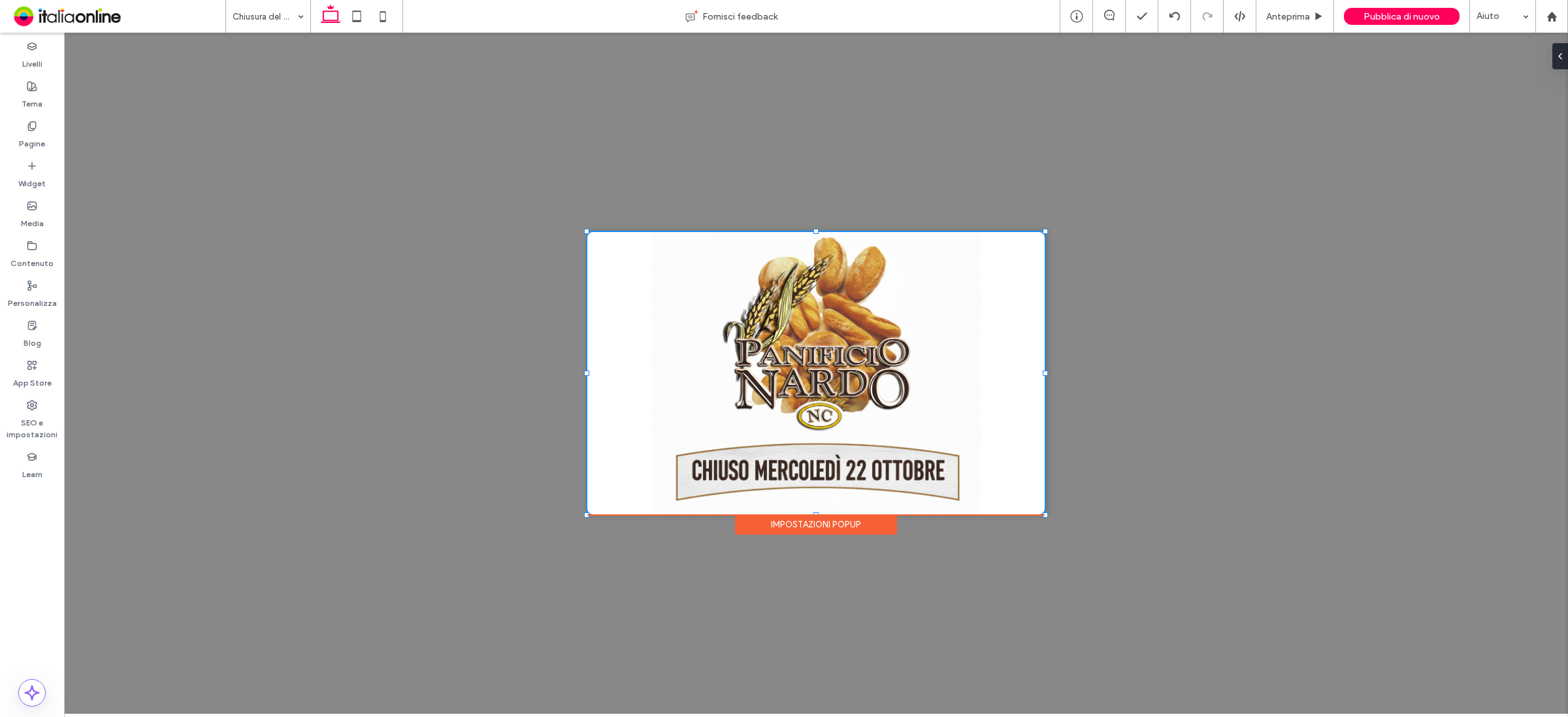
click at [848, 527] on div "Impostazioni popup" at bounding box center [816, 524] width 162 height 21
drag, startPoint x: 1020, startPoint y: 481, endPoint x: 684, endPoint y: 243, distance: 411.8
click at [876, 394] on span at bounding box center [816, 329] width 457 height 157
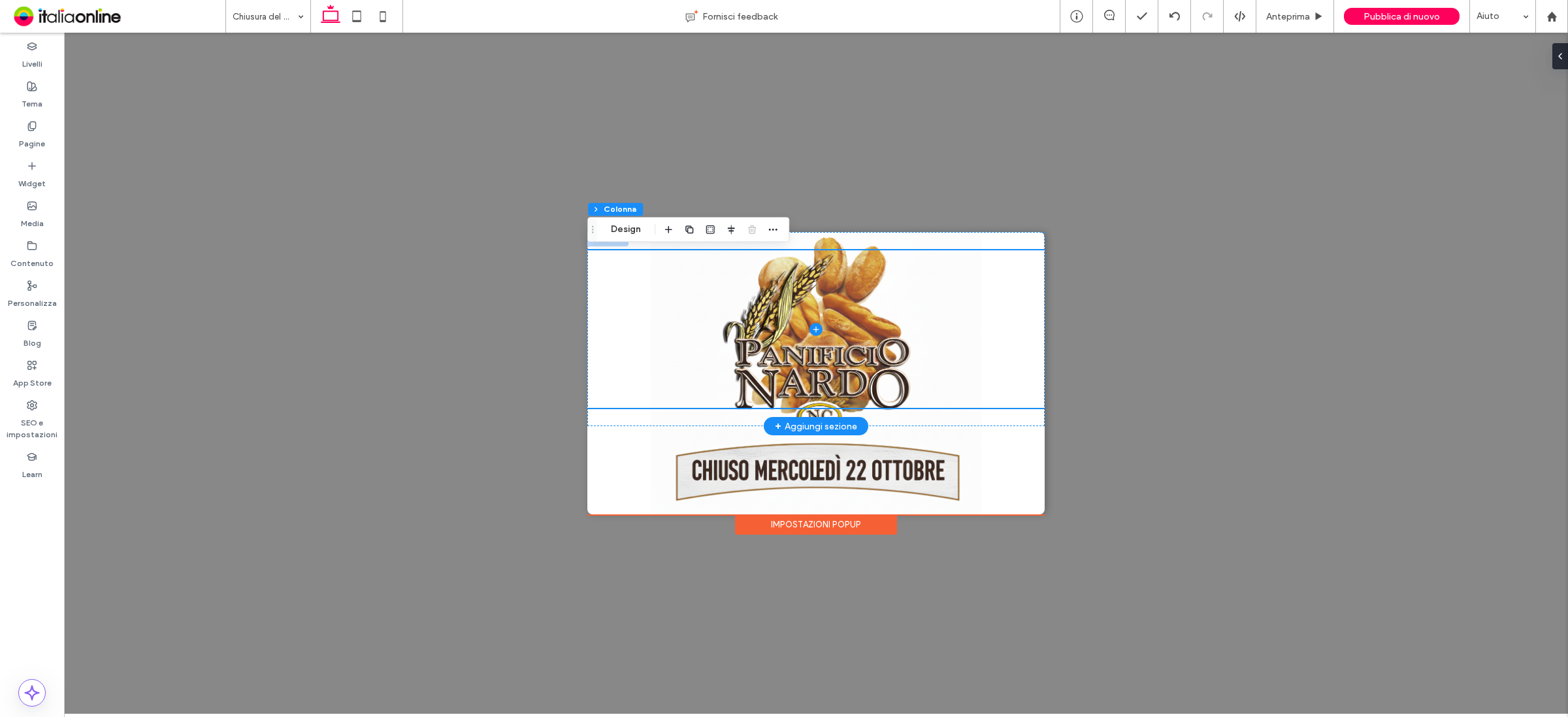
click at [614, 245] on div at bounding box center [608, 239] width 41 height 15
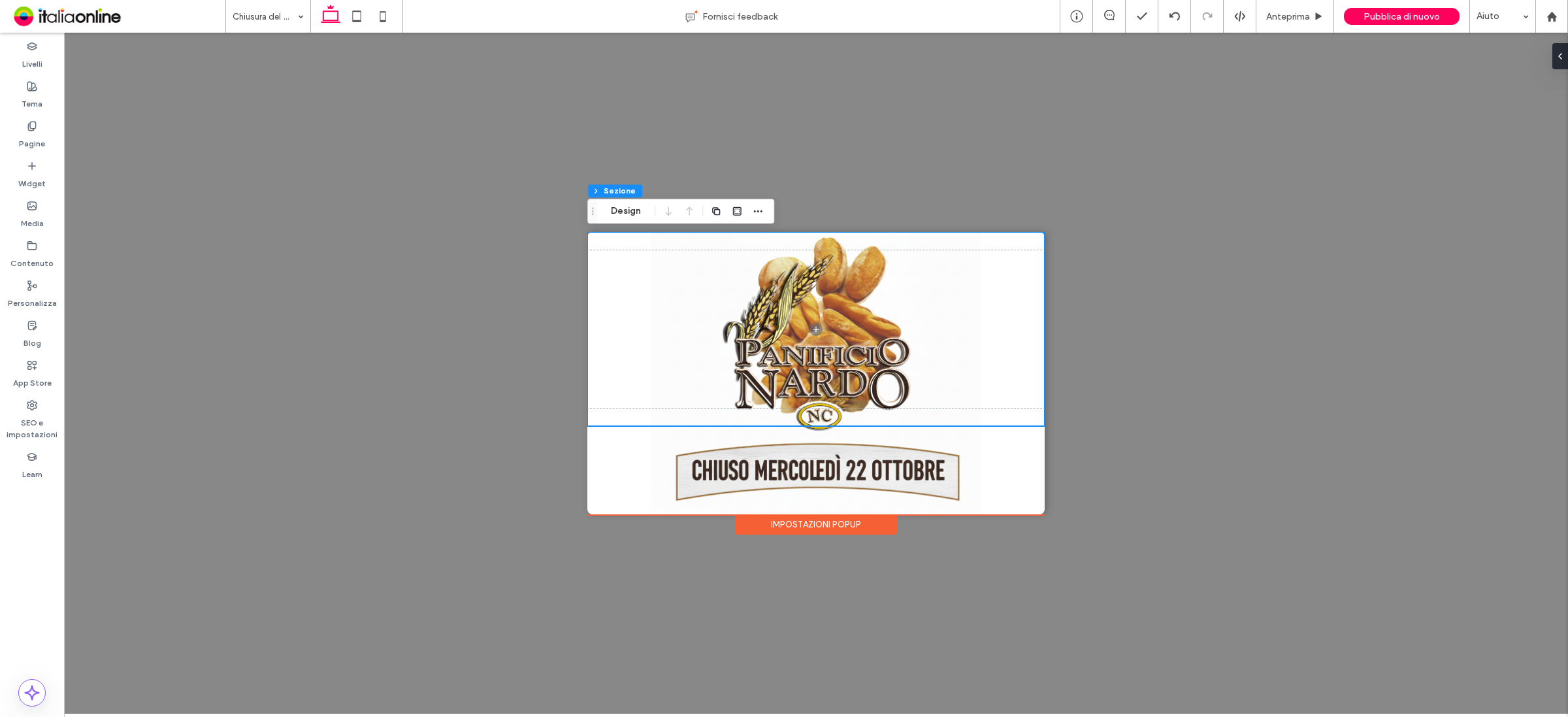
click at [645, 445] on div "+ Aggiungi sezione" at bounding box center [816, 373] width 457 height 282
click at [616, 485] on div "+ Aggiungi sezione" at bounding box center [816, 373] width 457 height 282
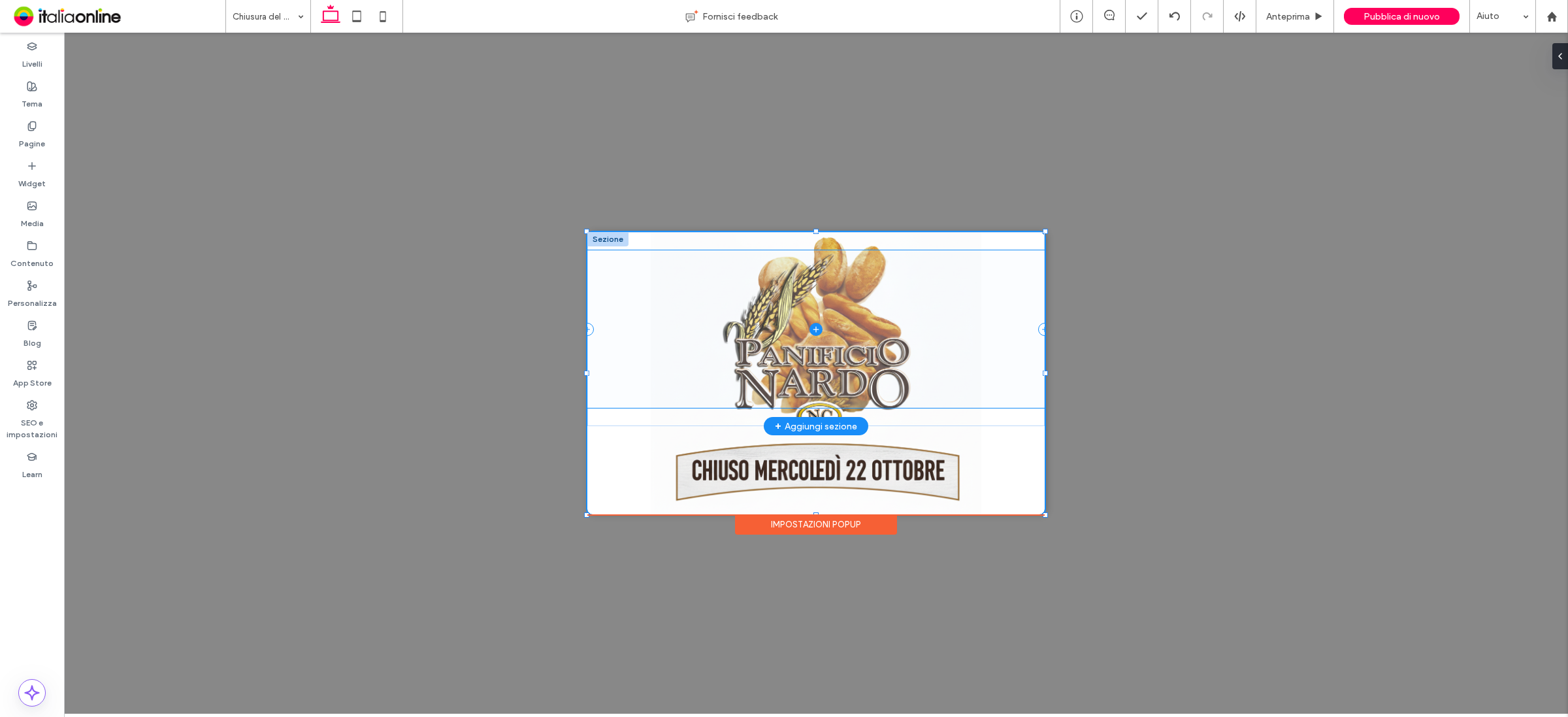
drag, startPoint x: 841, startPoint y: 470, endPoint x: 700, endPoint y: 245, distance: 265.5
click at [737, 374] on span at bounding box center [816, 329] width 457 height 157
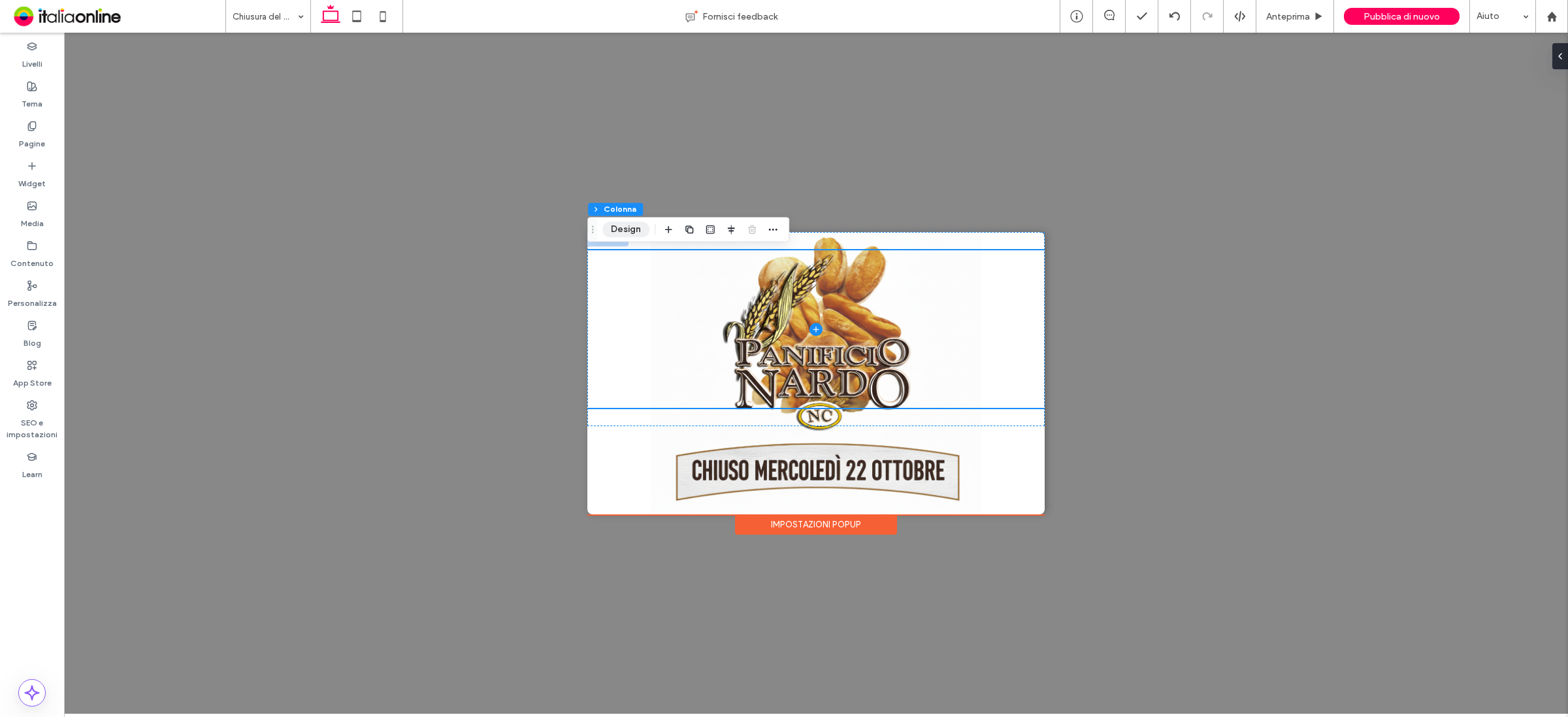
click at [613, 231] on button "Design" at bounding box center [626, 229] width 47 height 15
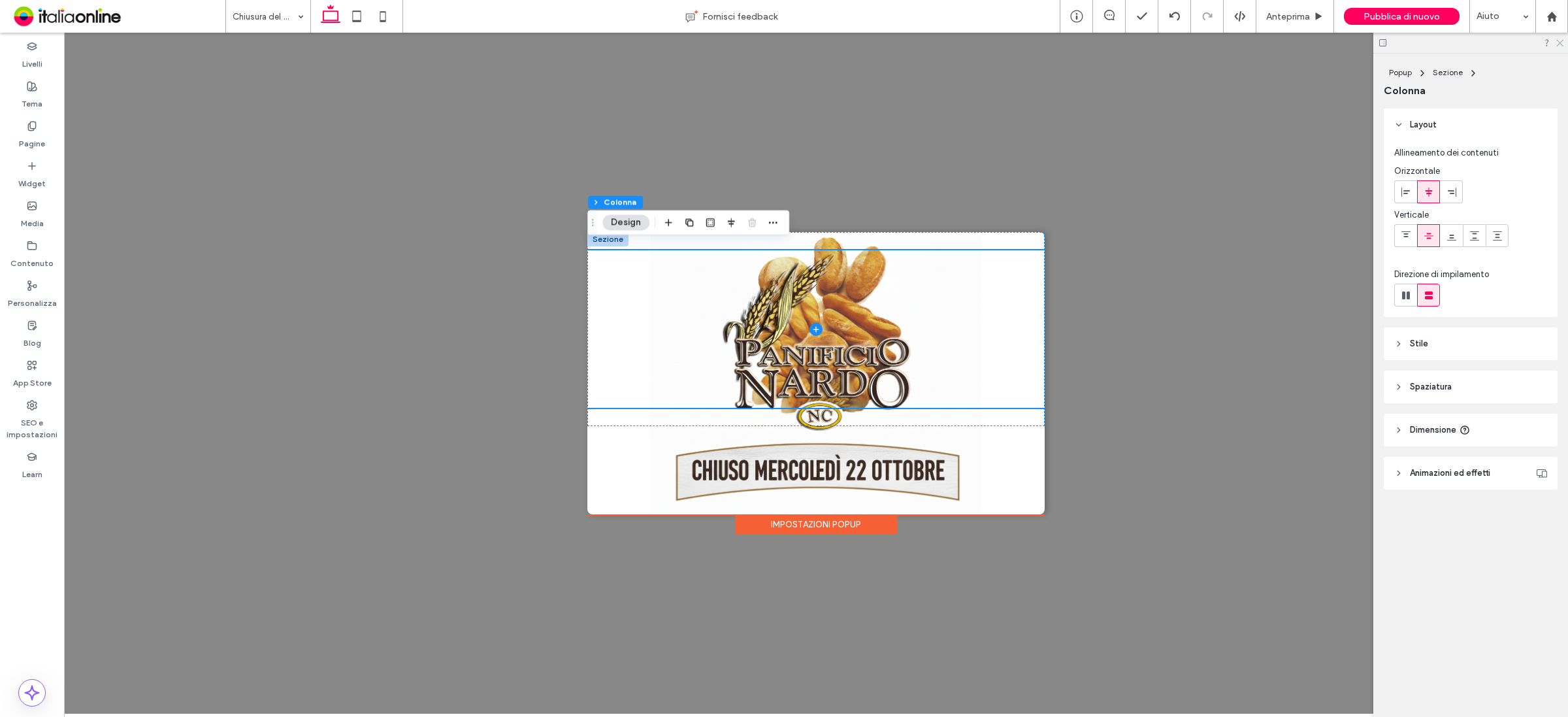
click at [1559, 41] on use at bounding box center [1560, 43] width 7 height 7
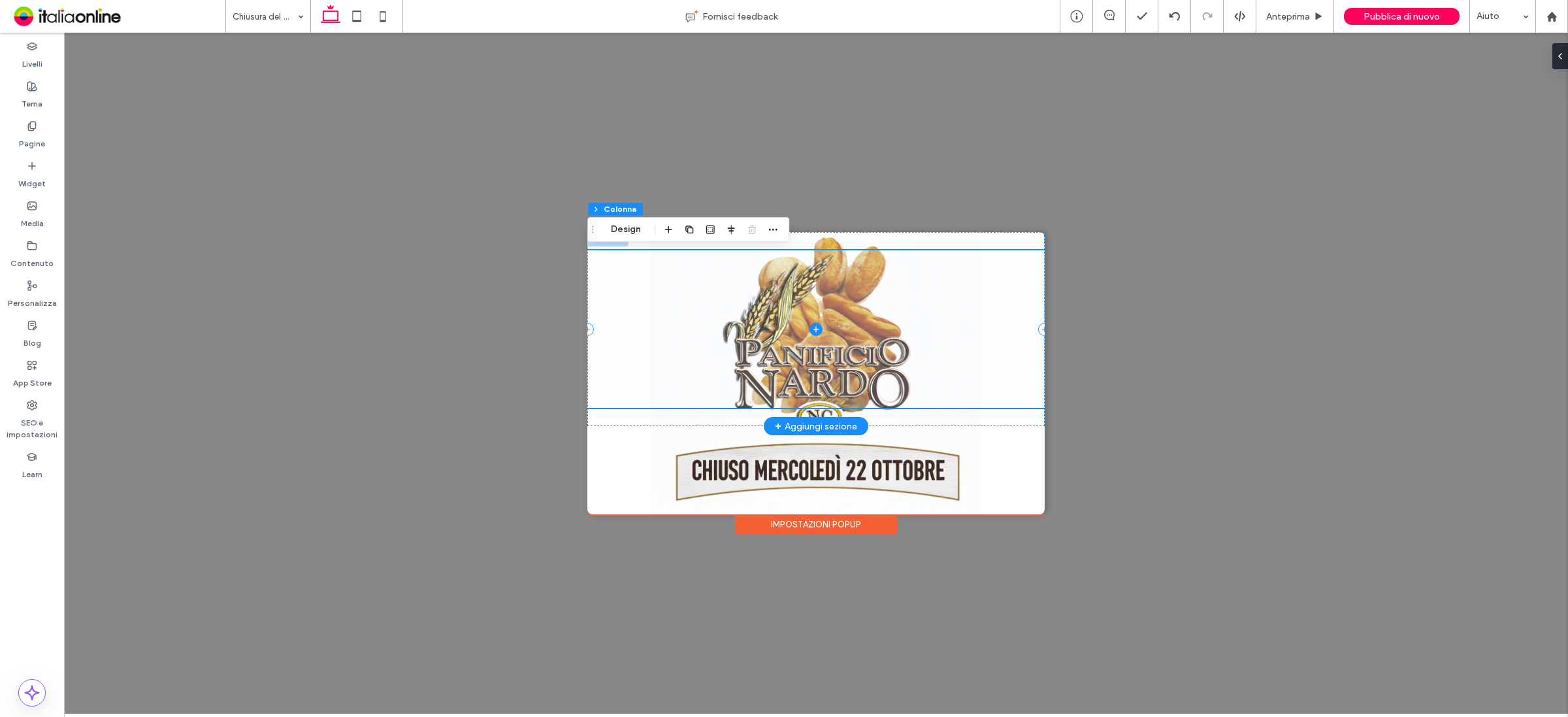
drag, startPoint x: 590, startPoint y: 330, endPoint x: 609, endPoint y: 329, distance: 19.0
click at [609, 329] on div at bounding box center [816, 329] width 457 height 157
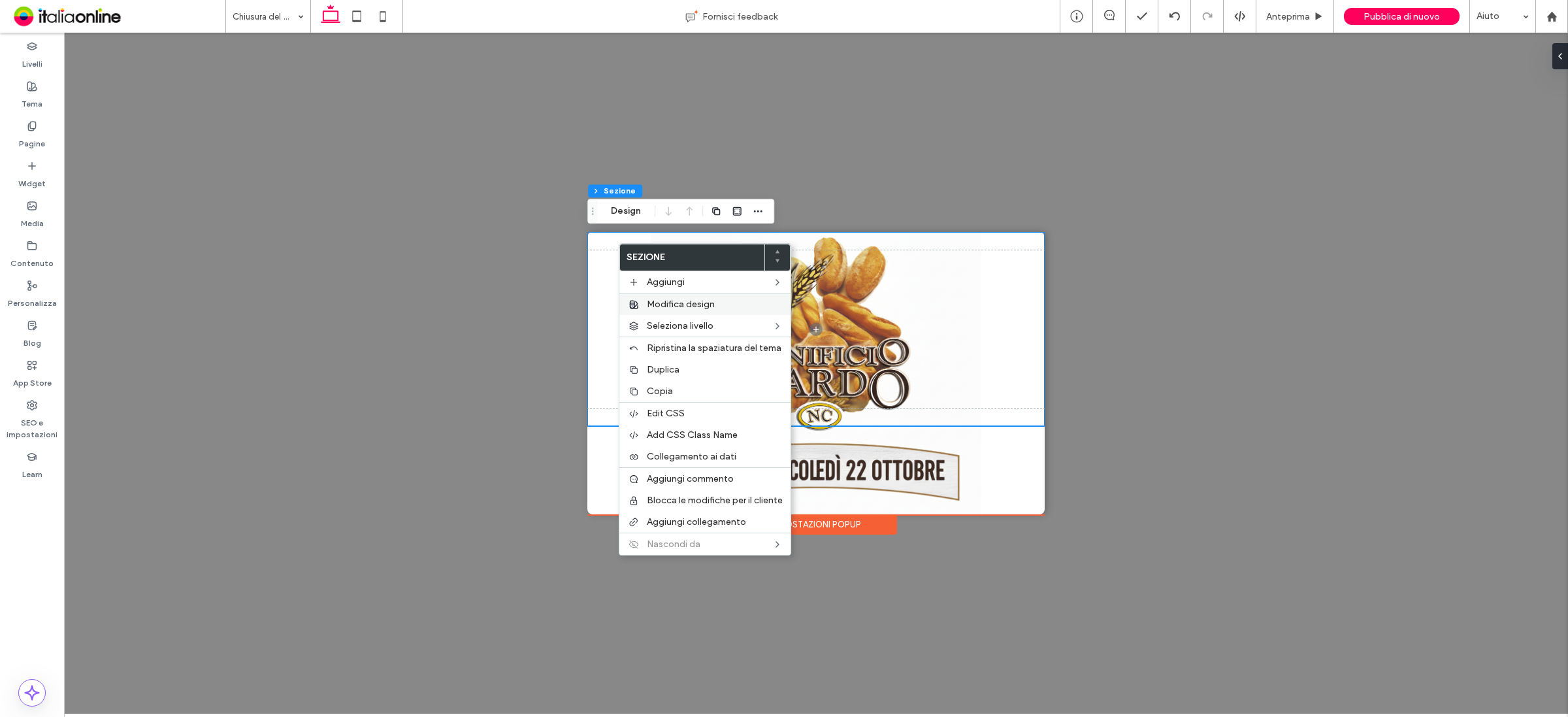
click at [658, 300] on span "Modifica design" at bounding box center [680, 304] width 68 height 11
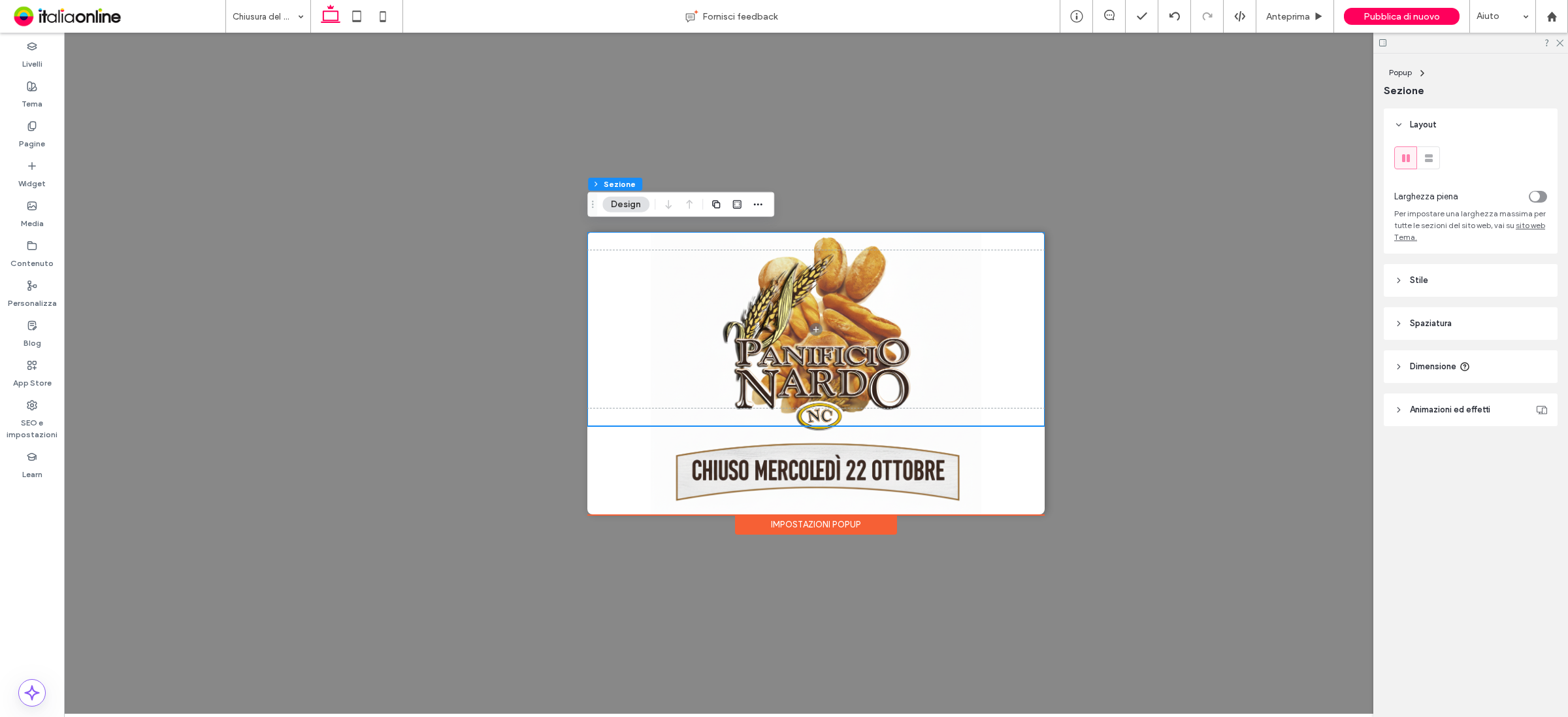
click at [1442, 279] on header "Stile" at bounding box center [1470, 280] width 174 height 33
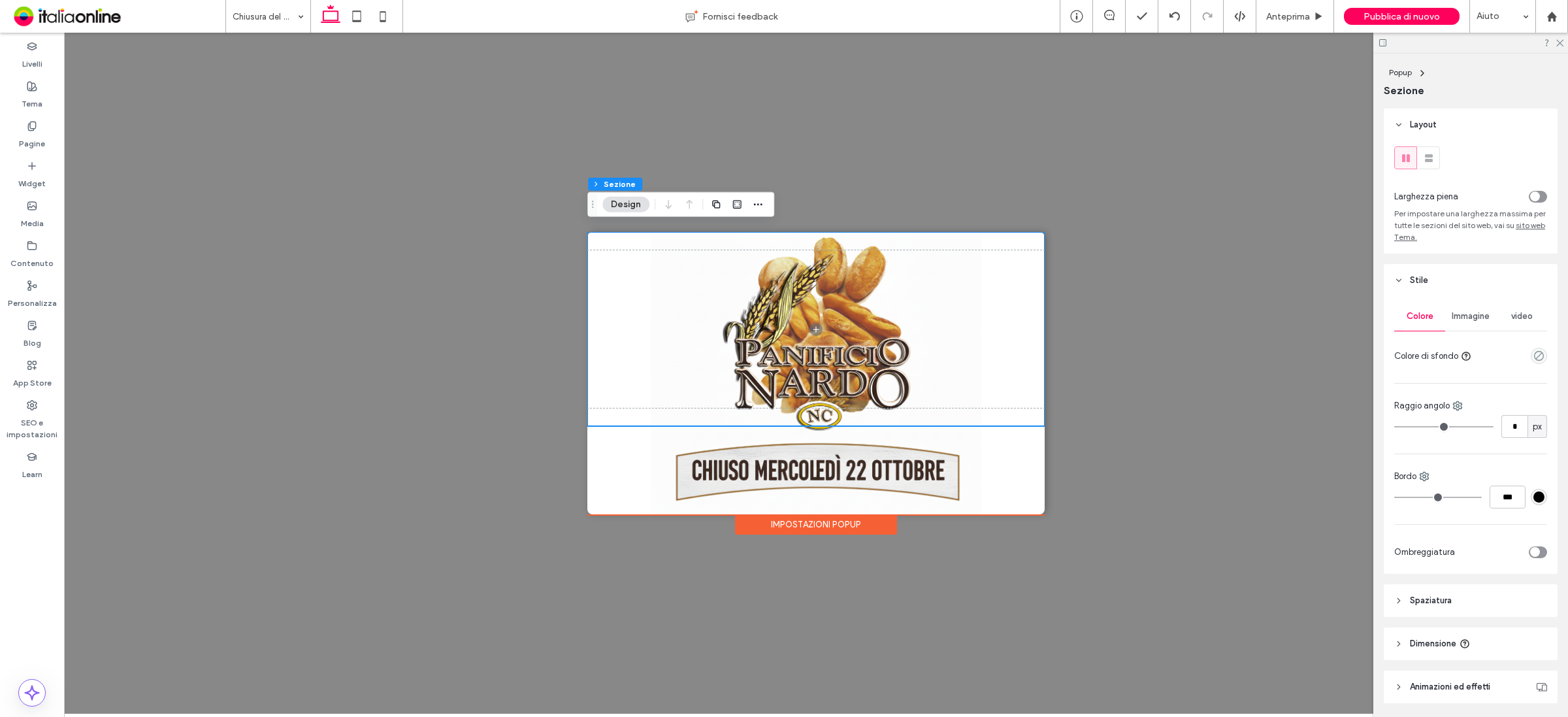
click at [1468, 313] on span "Immagine" at bounding box center [1471, 316] width 38 height 10
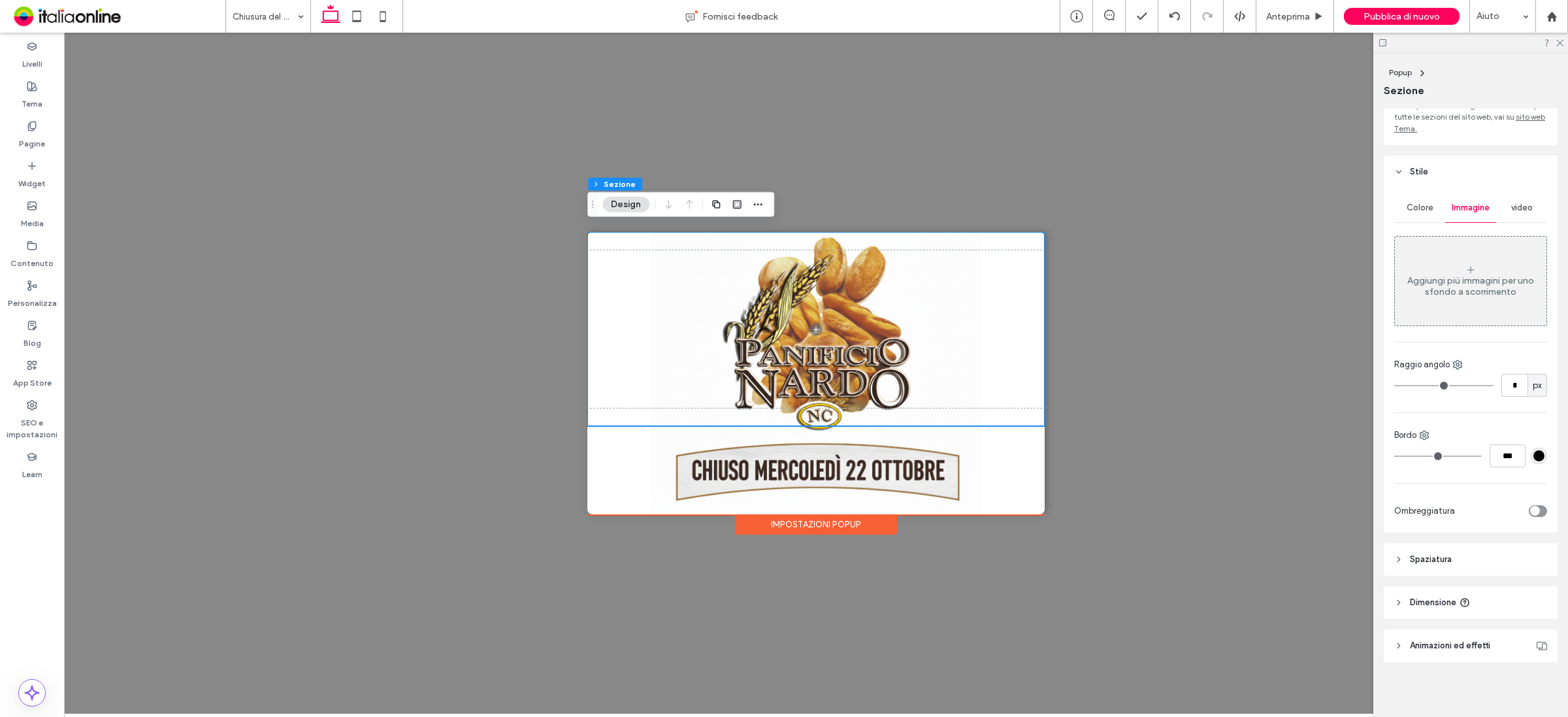
scroll to position [113, 0]
click at [1564, 41] on div at bounding box center [1471, 43] width 195 height 21
click at [1559, 38] on icon at bounding box center [1559, 42] width 9 height 9
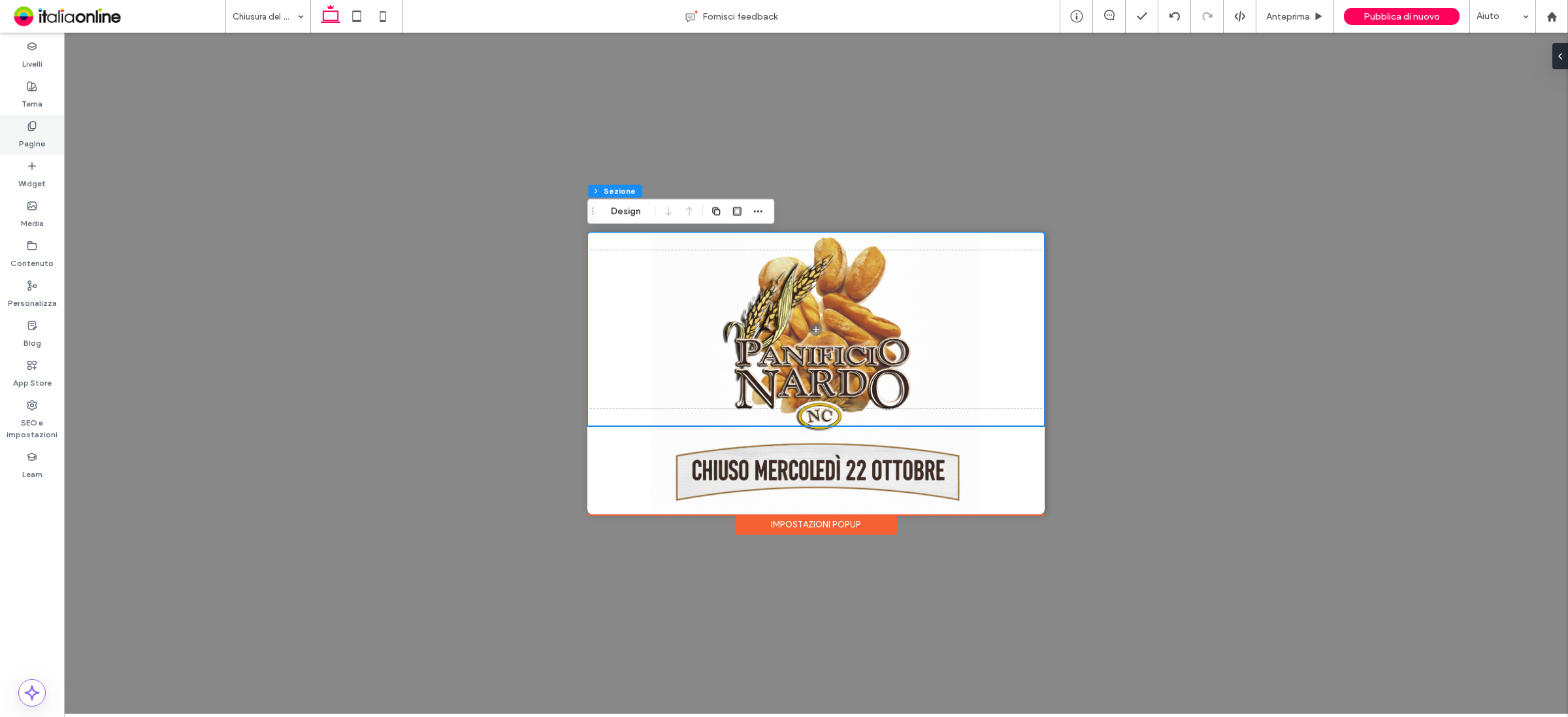
click at [31, 133] on label "Pagine" at bounding box center [32, 140] width 26 height 18
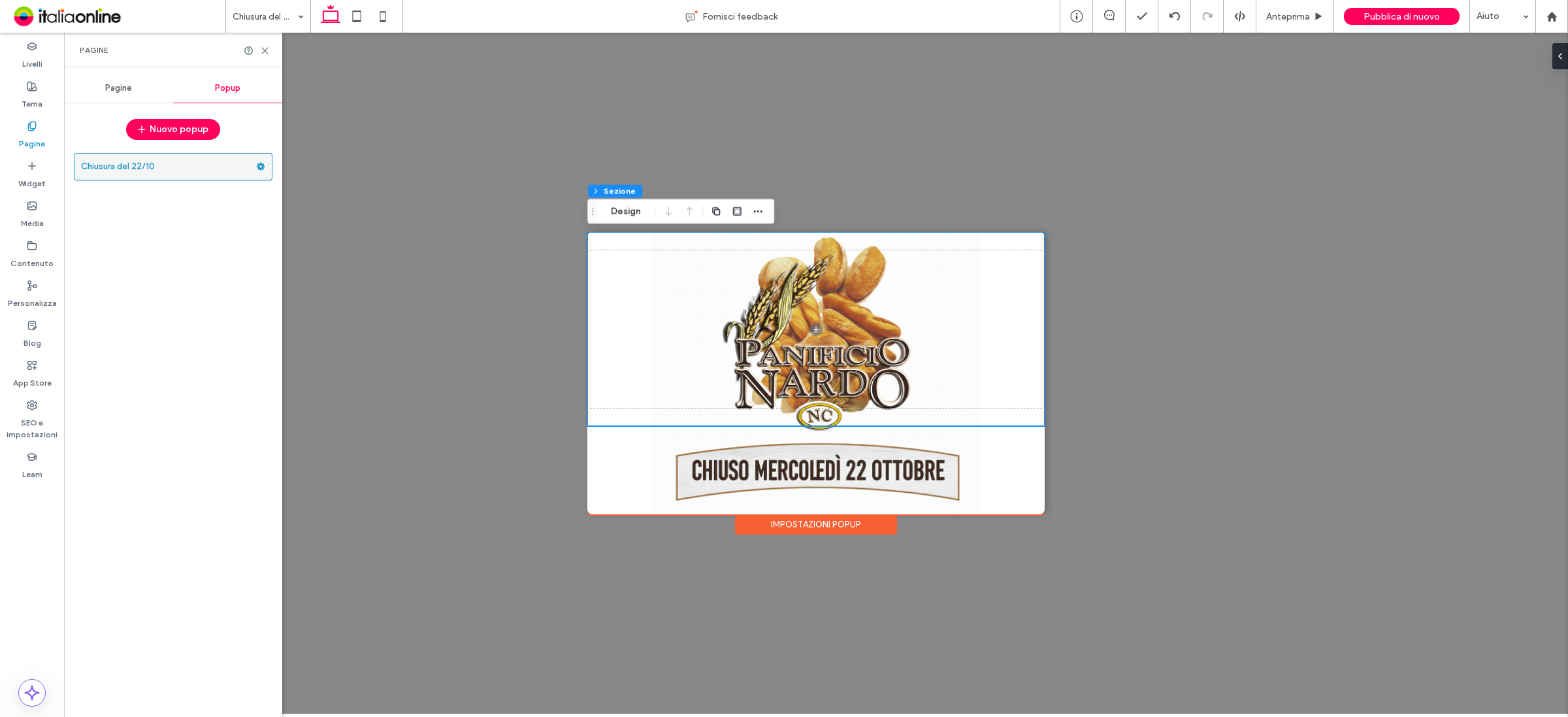
click at [147, 166] on label "Chiusura del 22/10" at bounding box center [168, 167] width 175 height 26
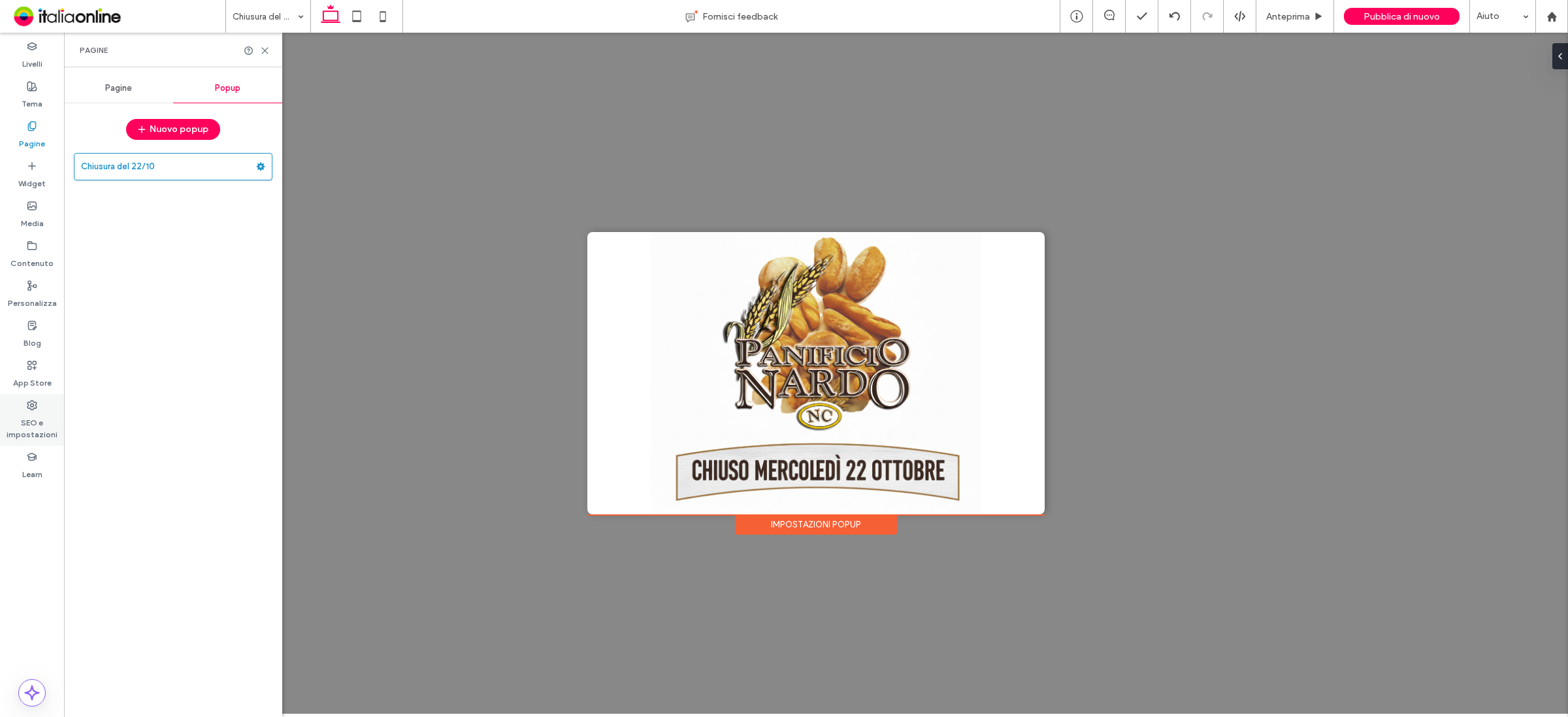
click at [38, 412] on label "SEO e impostazioni" at bounding box center [31, 425] width 64 height 30
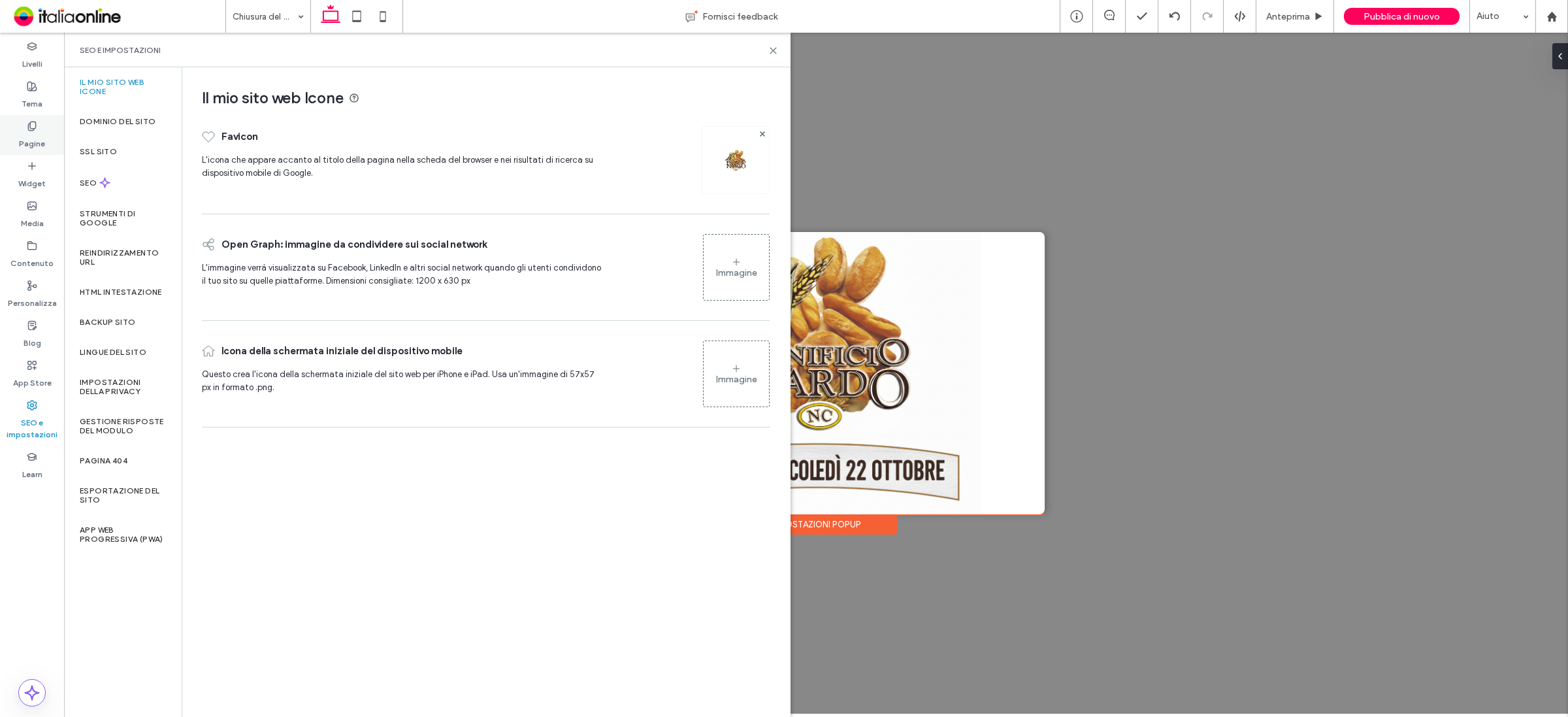
click at [27, 126] on icon at bounding box center [32, 126] width 10 height 10
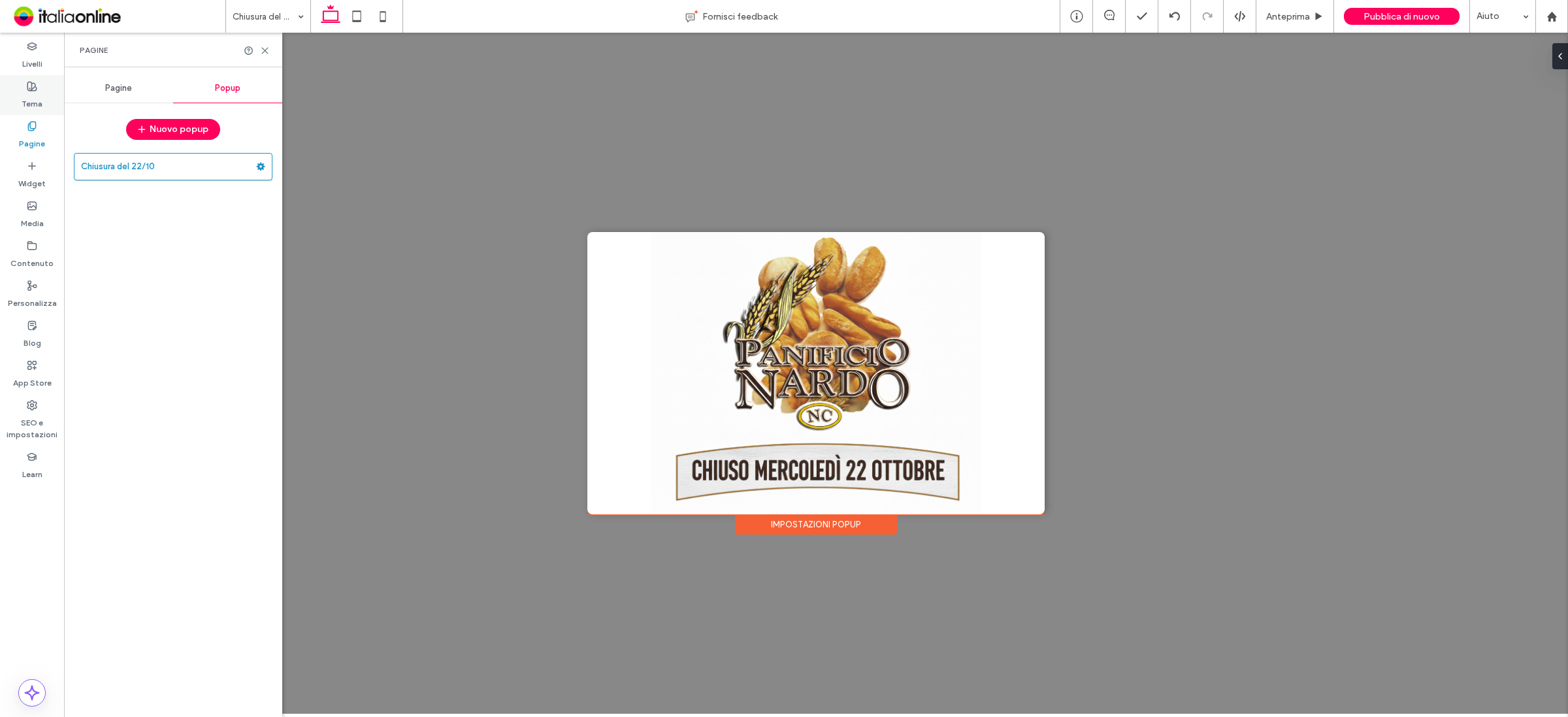
click at [28, 93] on label "Tema" at bounding box center [31, 100] width 21 height 18
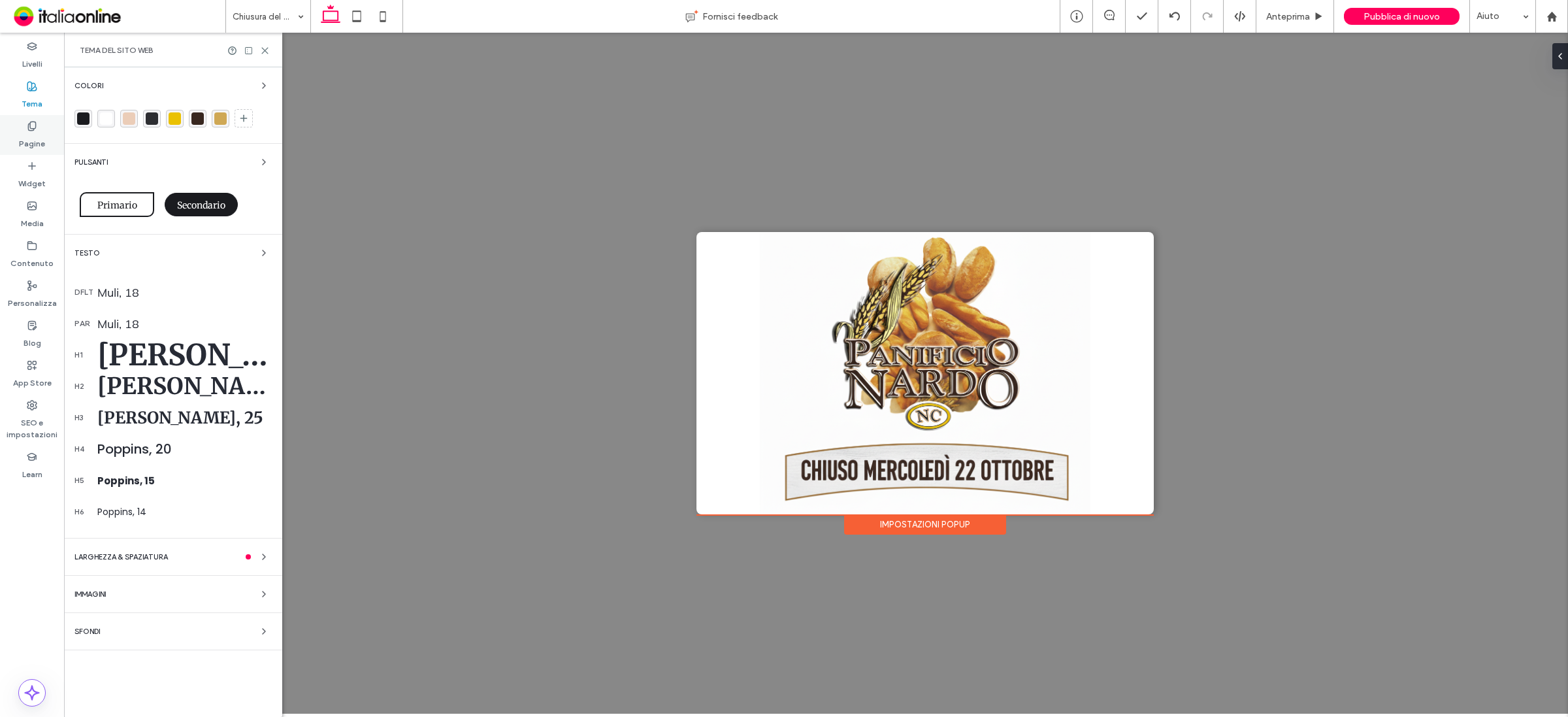
click at [21, 134] on label "Pagine" at bounding box center [32, 140] width 26 height 18
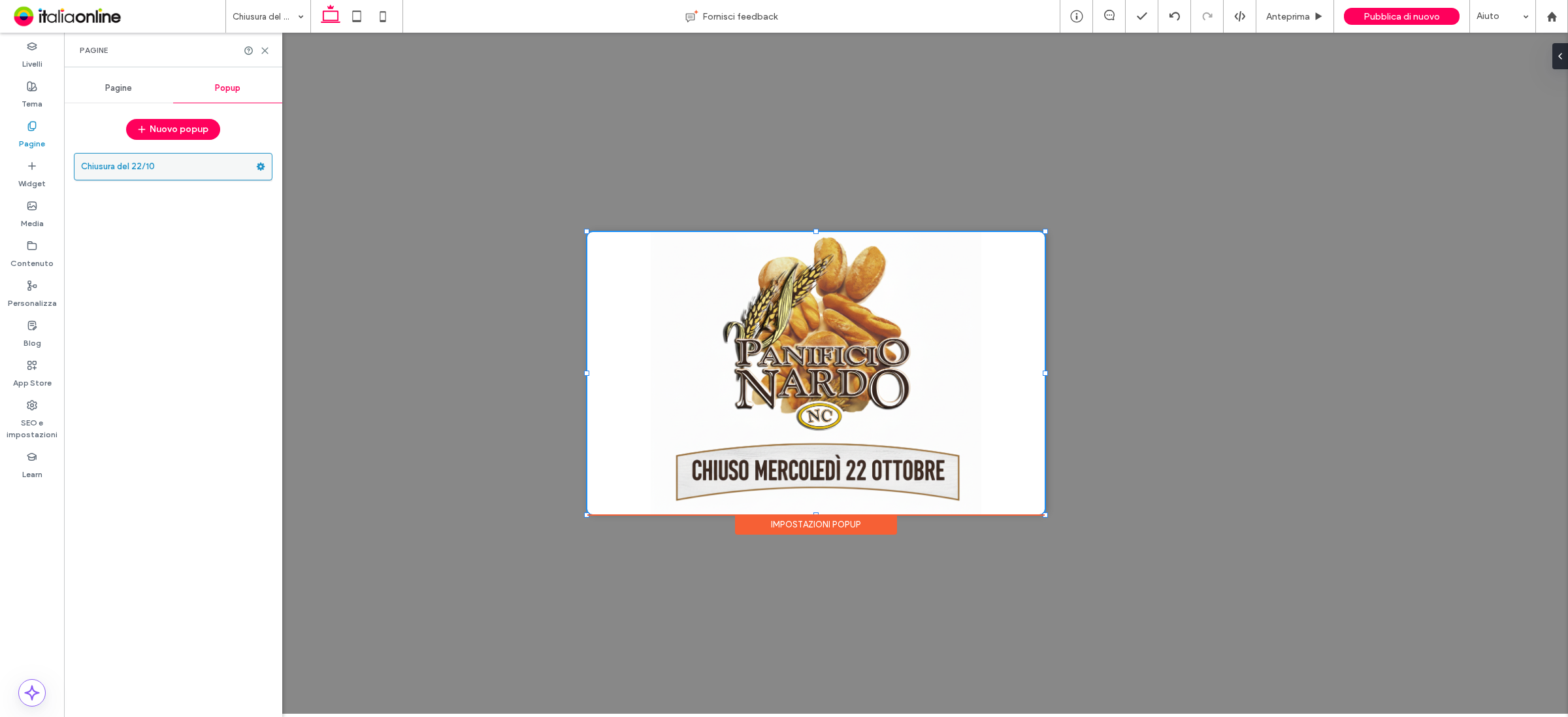
click at [259, 164] on icon at bounding box center [261, 166] width 9 height 9
click at [313, 223] on span "Elimina" at bounding box center [319, 218] width 29 height 11
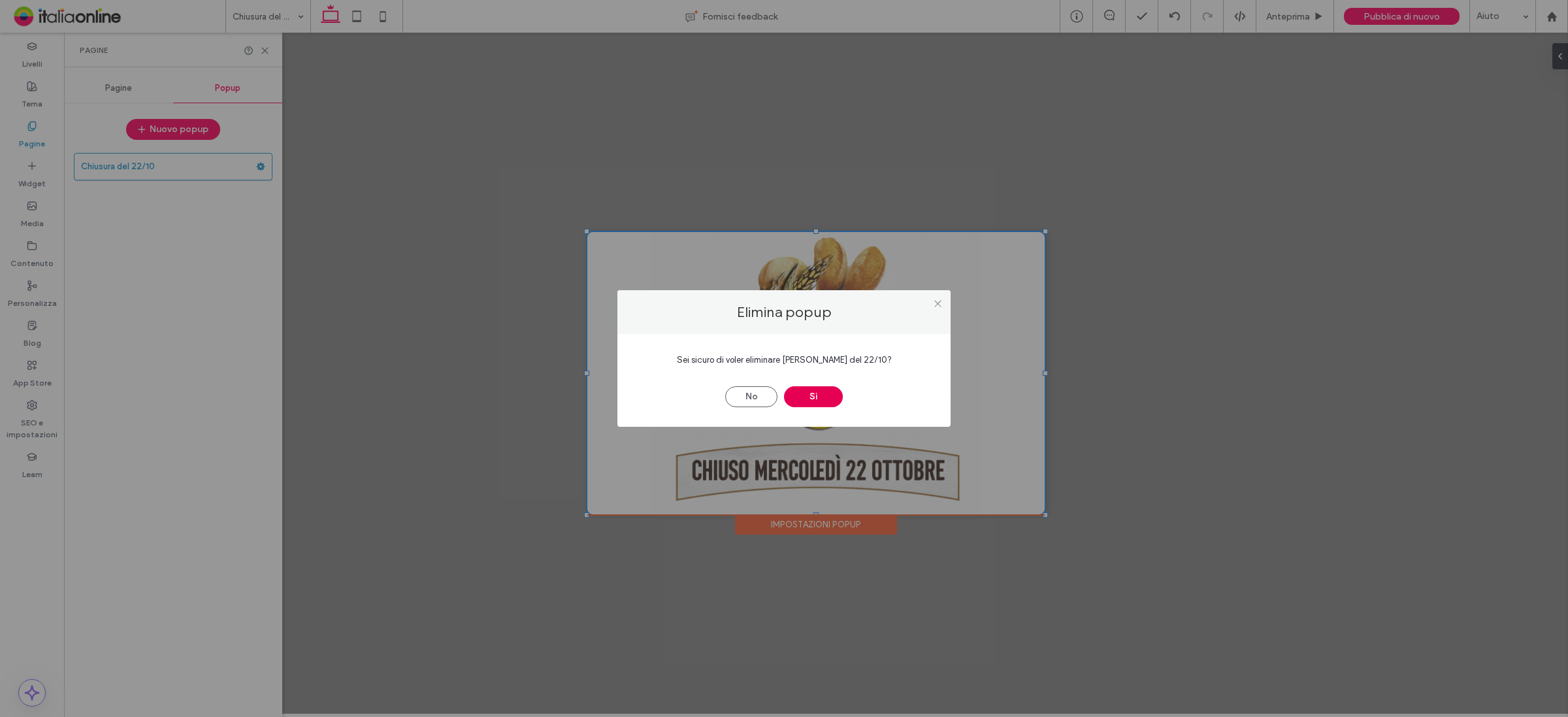
click at [817, 399] on button "Sì" at bounding box center [814, 396] width 59 height 21
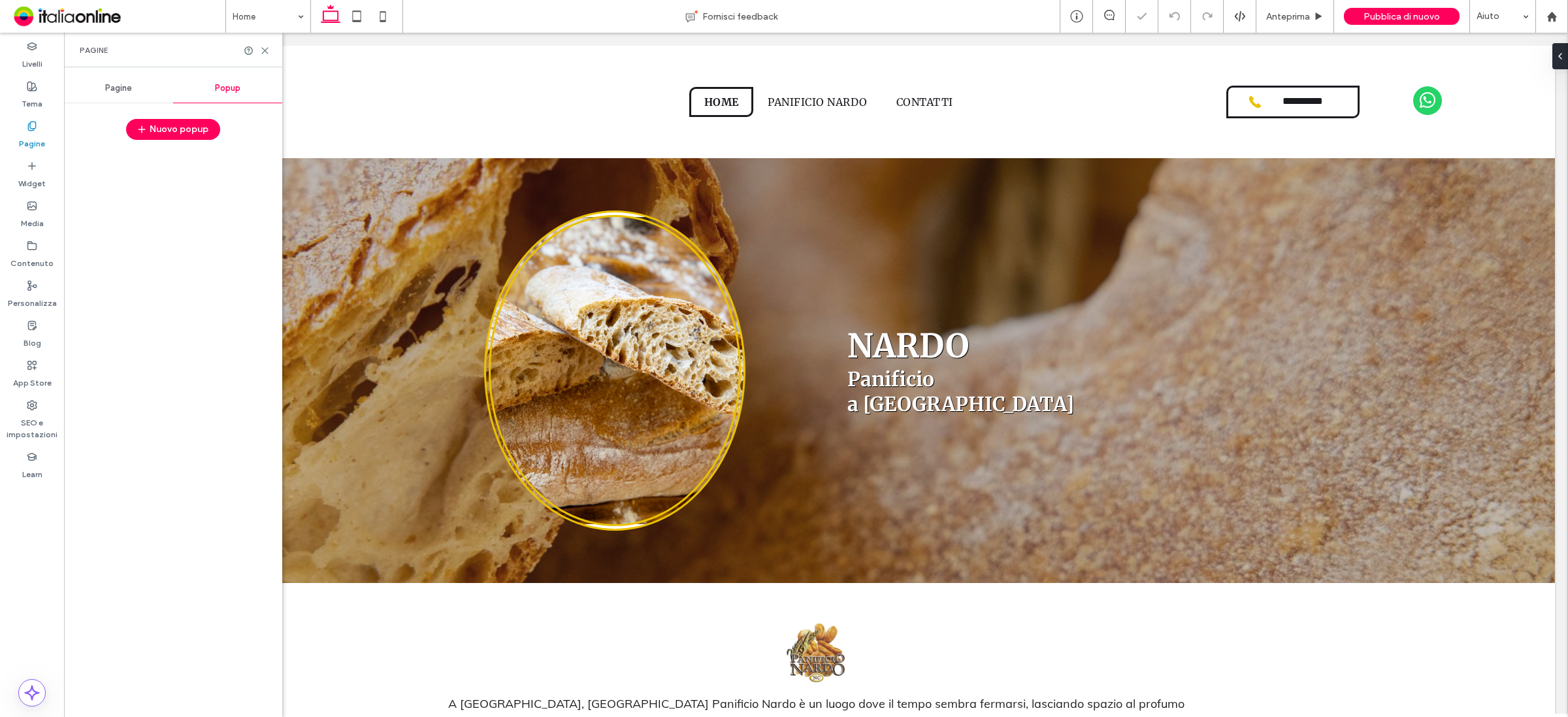
click at [168, 133] on button "Nuovo popup" at bounding box center [173, 129] width 94 height 21
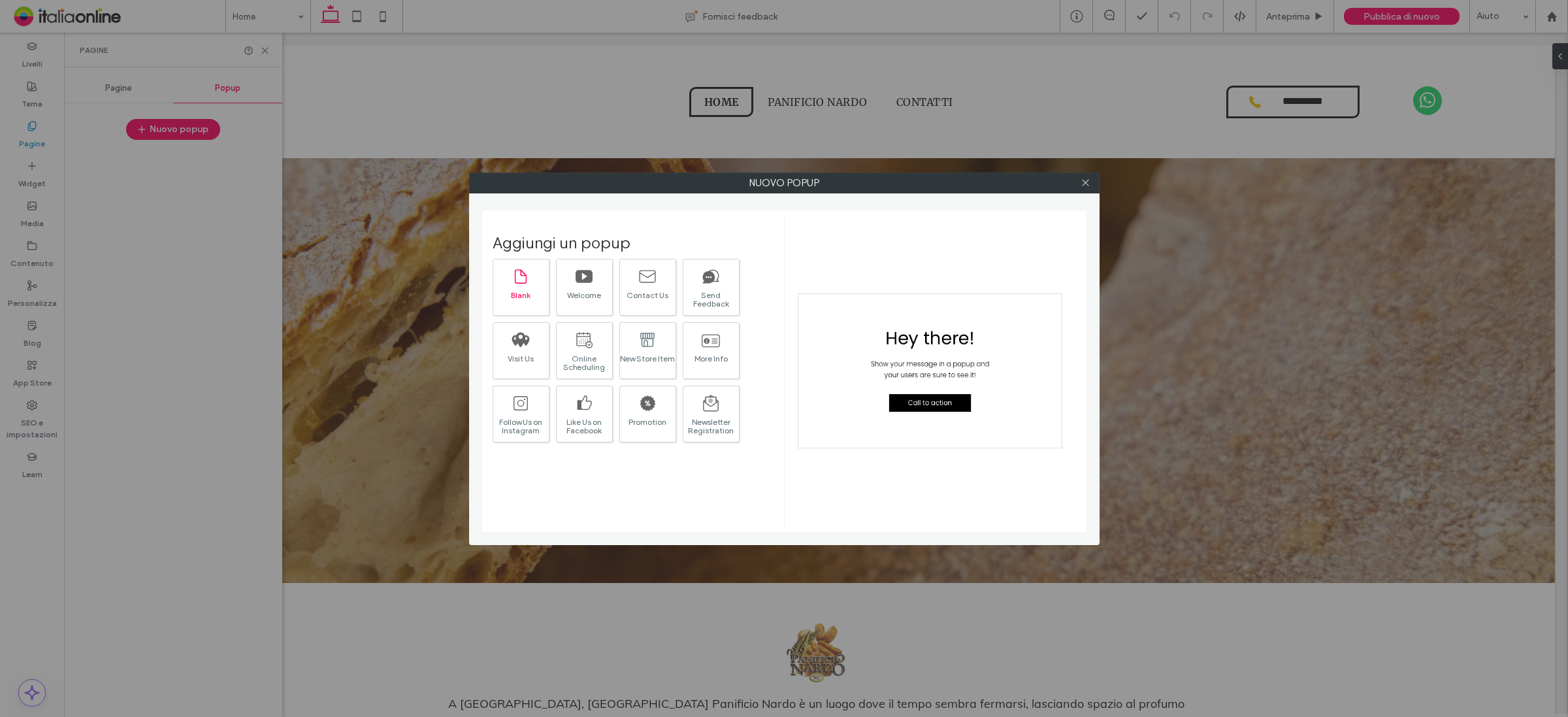
click at [519, 278] on icon at bounding box center [521, 276] width 18 height 18
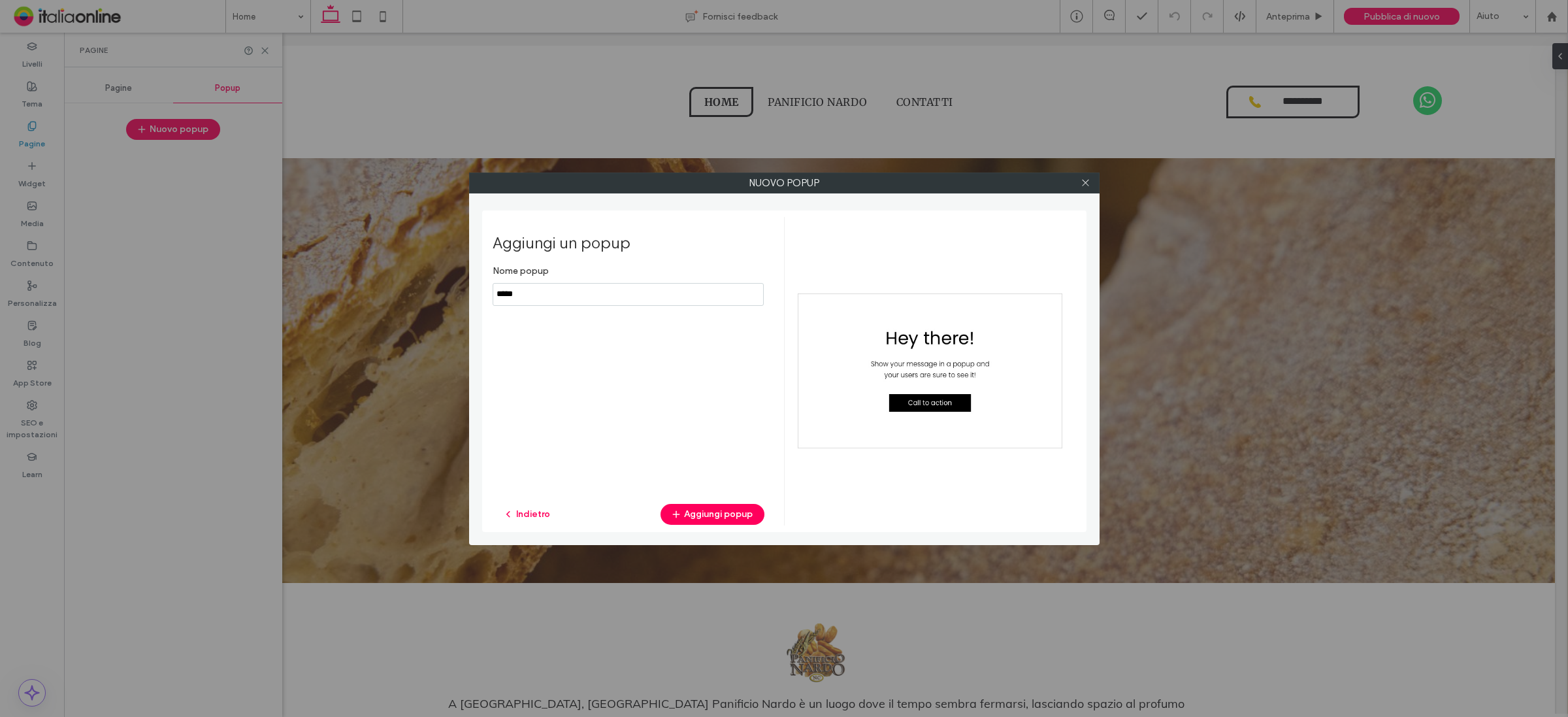
click at [528, 300] on input "notEmpty" at bounding box center [628, 294] width 271 height 23
click at [1088, 185] on use at bounding box center [1085, 182] width 7 height 7
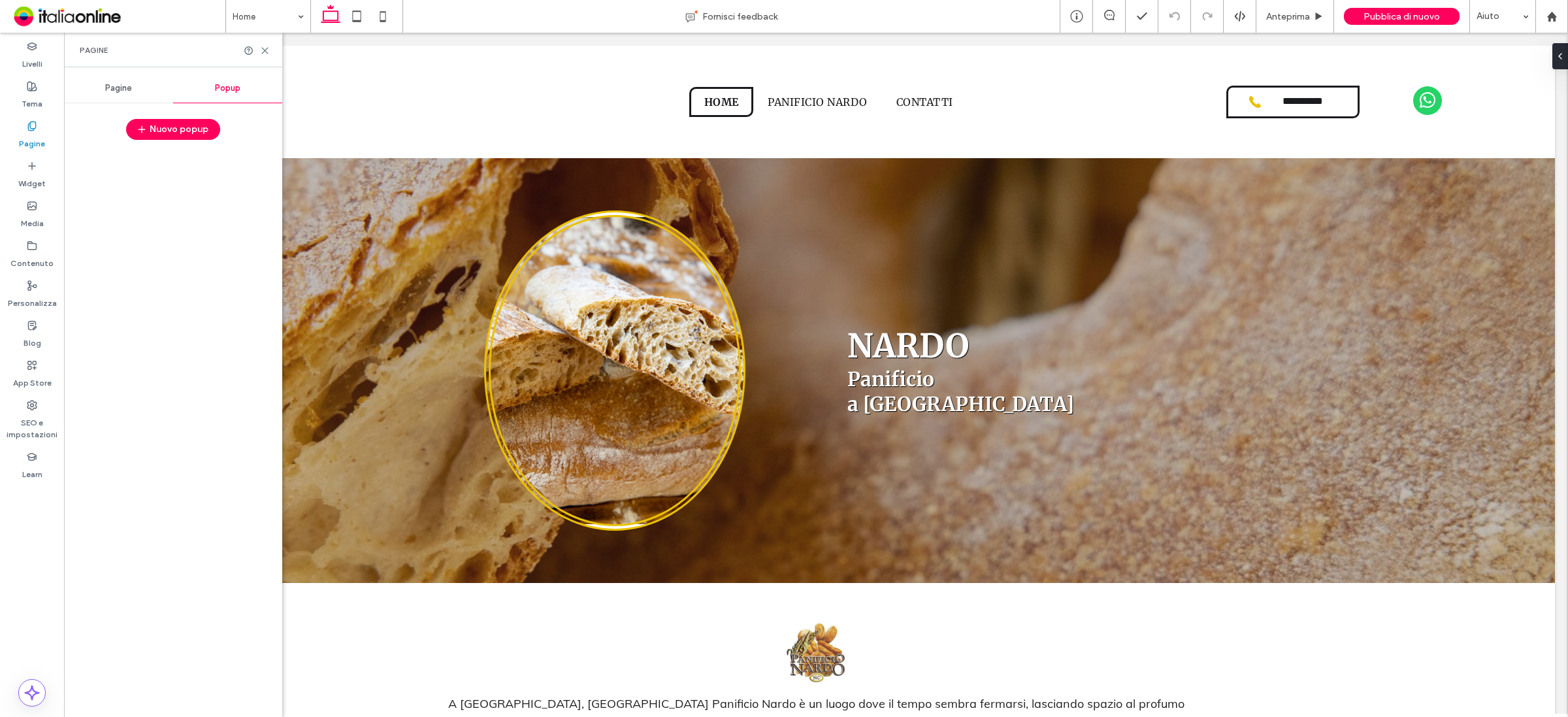
click at [266, 44] on div "Pagine" at bounding box center [173, 50] width 218 height 34
click at [266, 48] on icon at bounding box center [264, 50] width 10 height 10
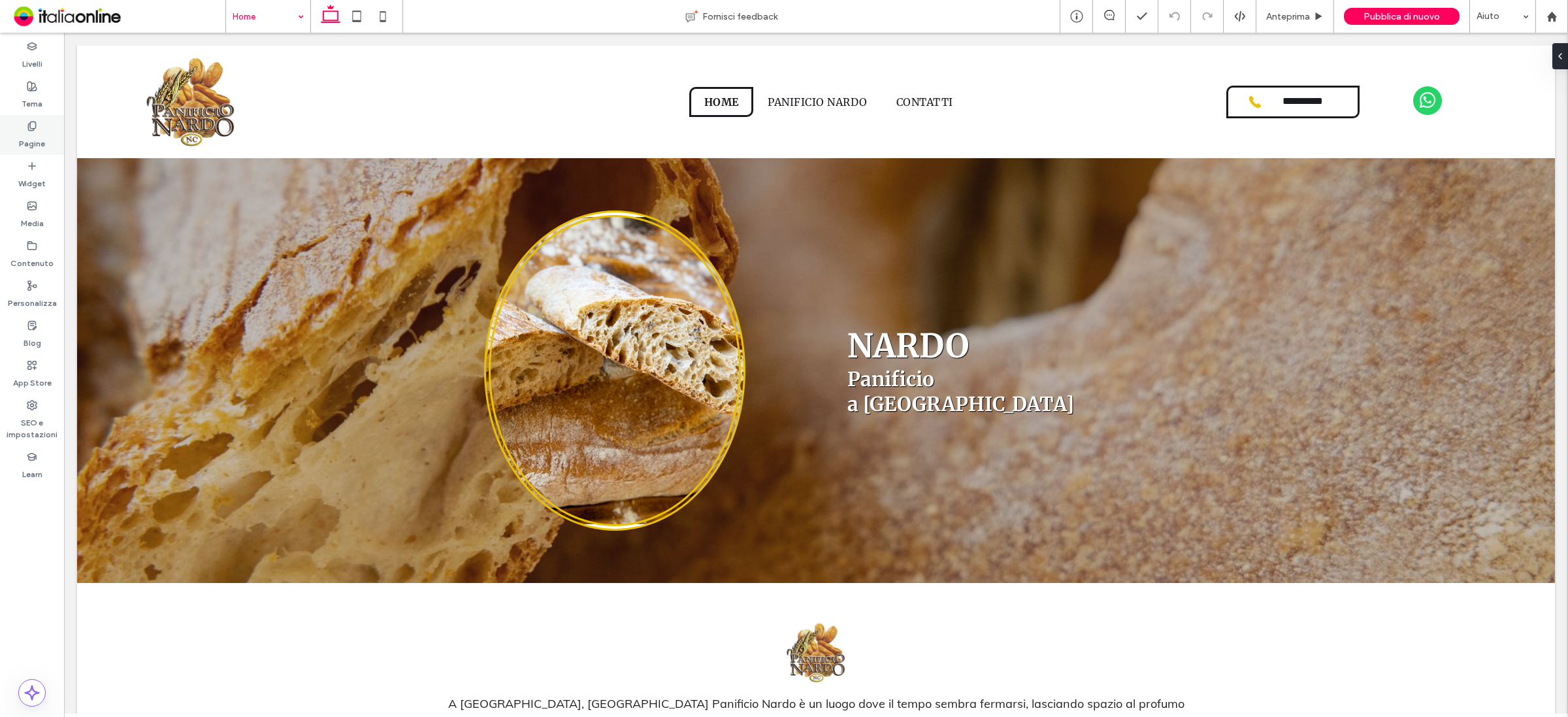
click at [33, 121] on icon at bounding box center [32, 126] width 10 height 10
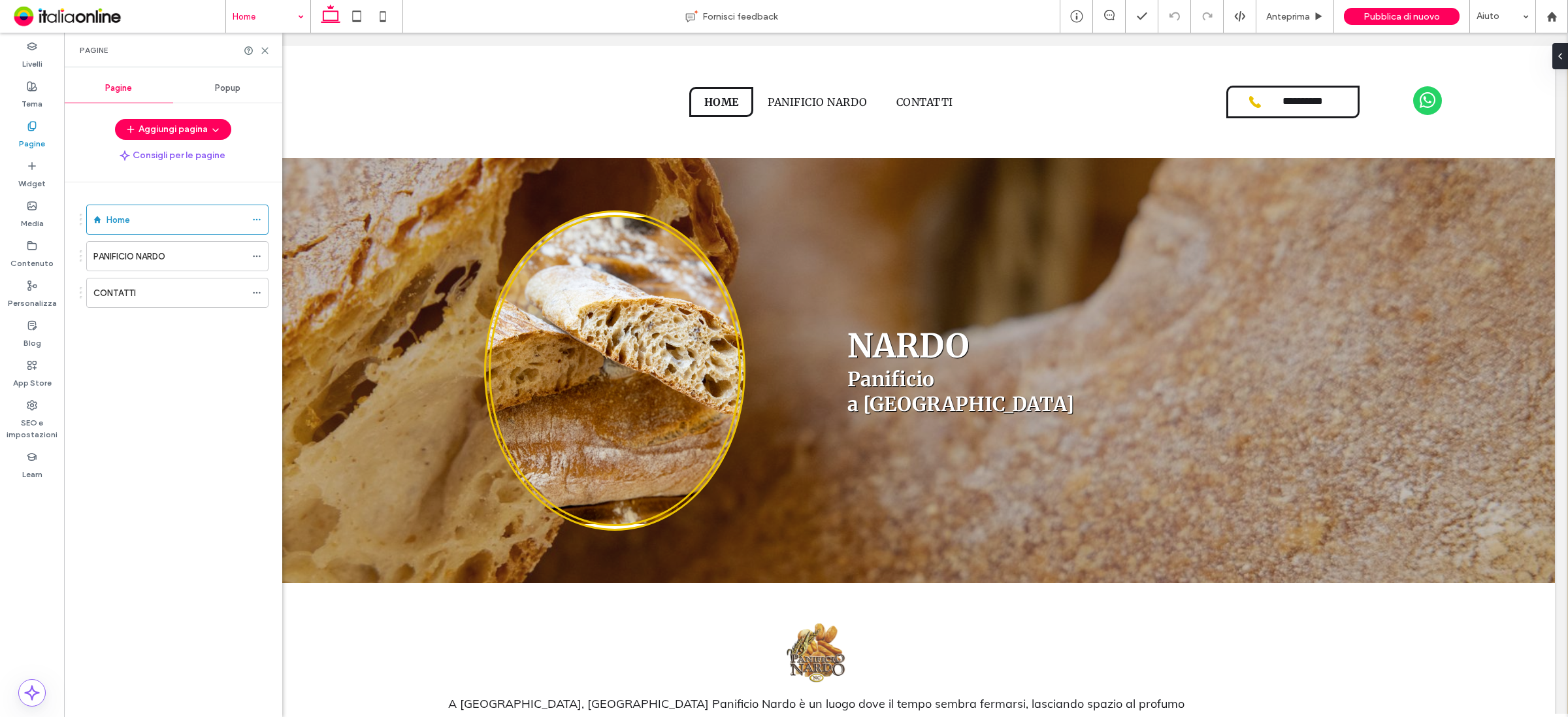
click at [230, 87] on span "Popup" at bounding box center [228, 88] width 26 height 10
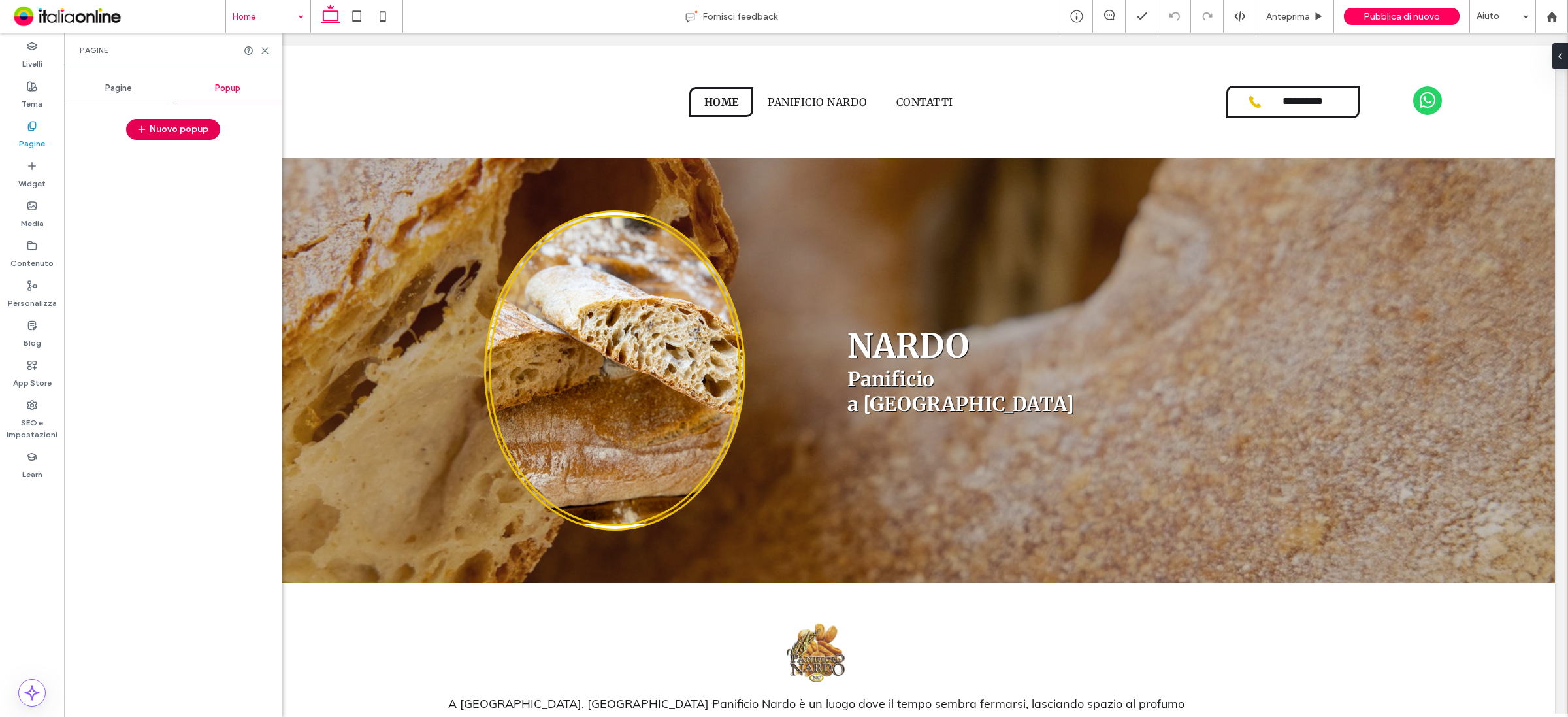
click at [191, 130] on button "Nuovo popup" at bounding box center [173, 129] width 94 height 21
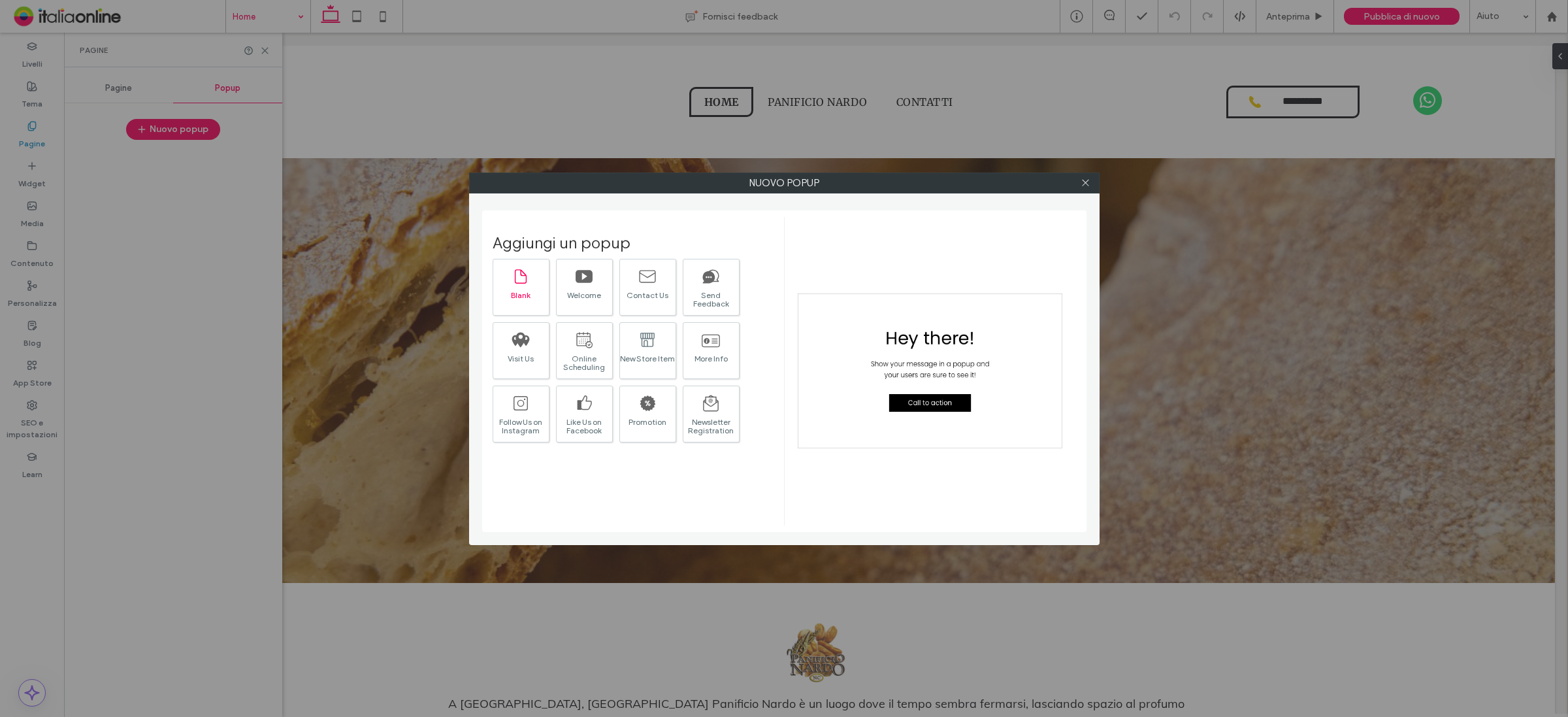
click at [515, 281] on icon at bounding box center [521, 277] width 12 height 15
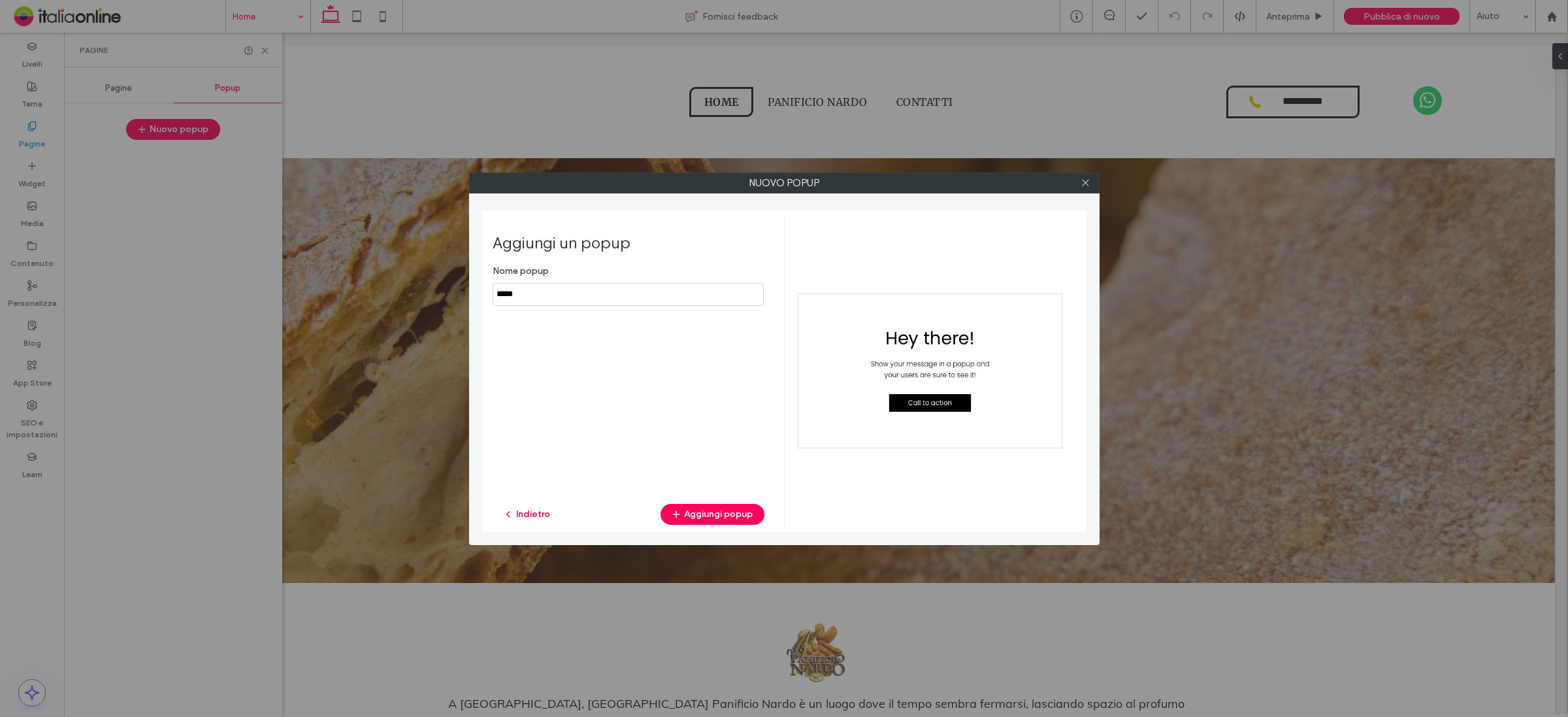
click at [528, 300] on input "notEmpty" at bounding box center [628, 294] width 271 height 23
type input "**********"
click at [704, 510] on button "Aggiungi popup" at bounding box center [713, 514] width 104 height 21
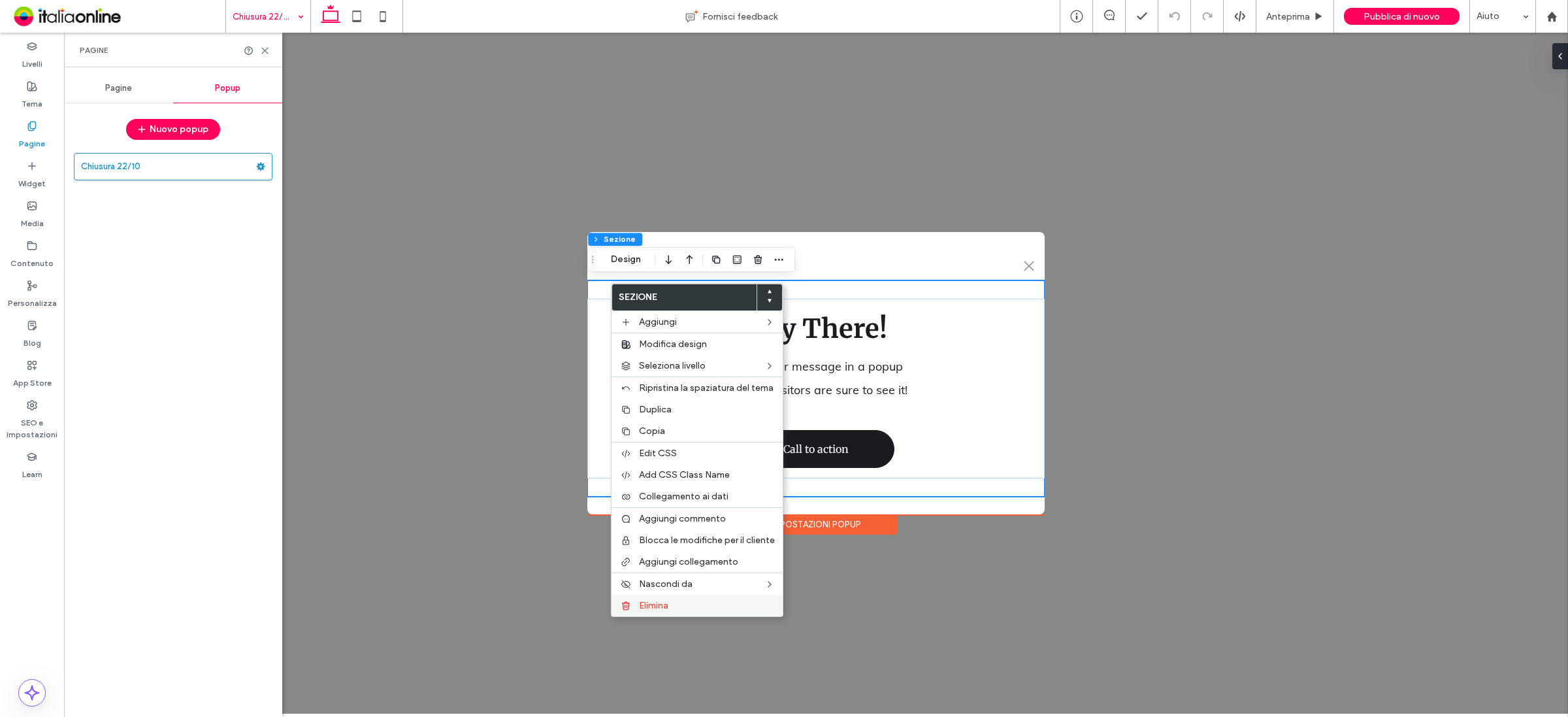
click at [672, 609] on label "Elimina" at bounding box center [707, 605] width 136 height 11
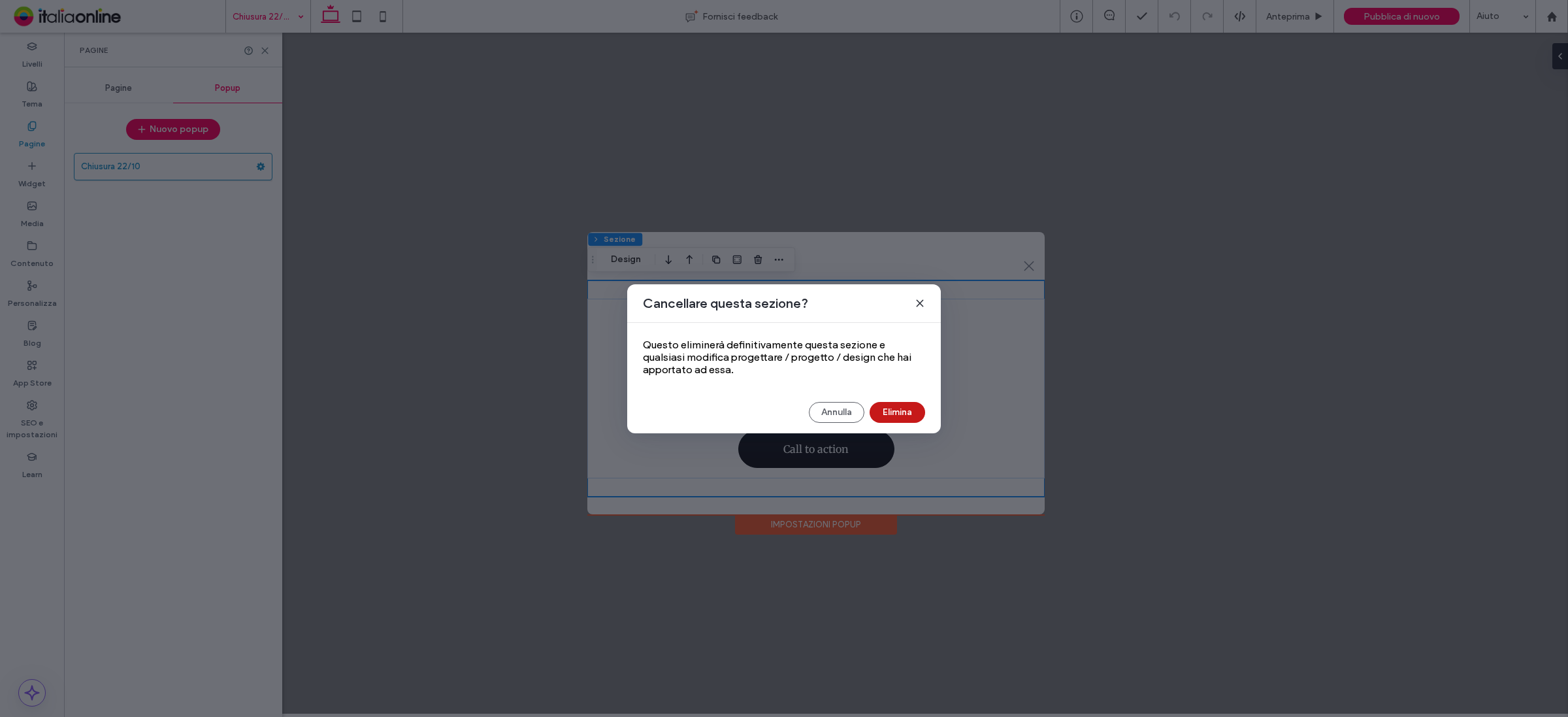
click at [906, 420] on button "Elimina" at bounding box center [897, 412] width 56 height 21
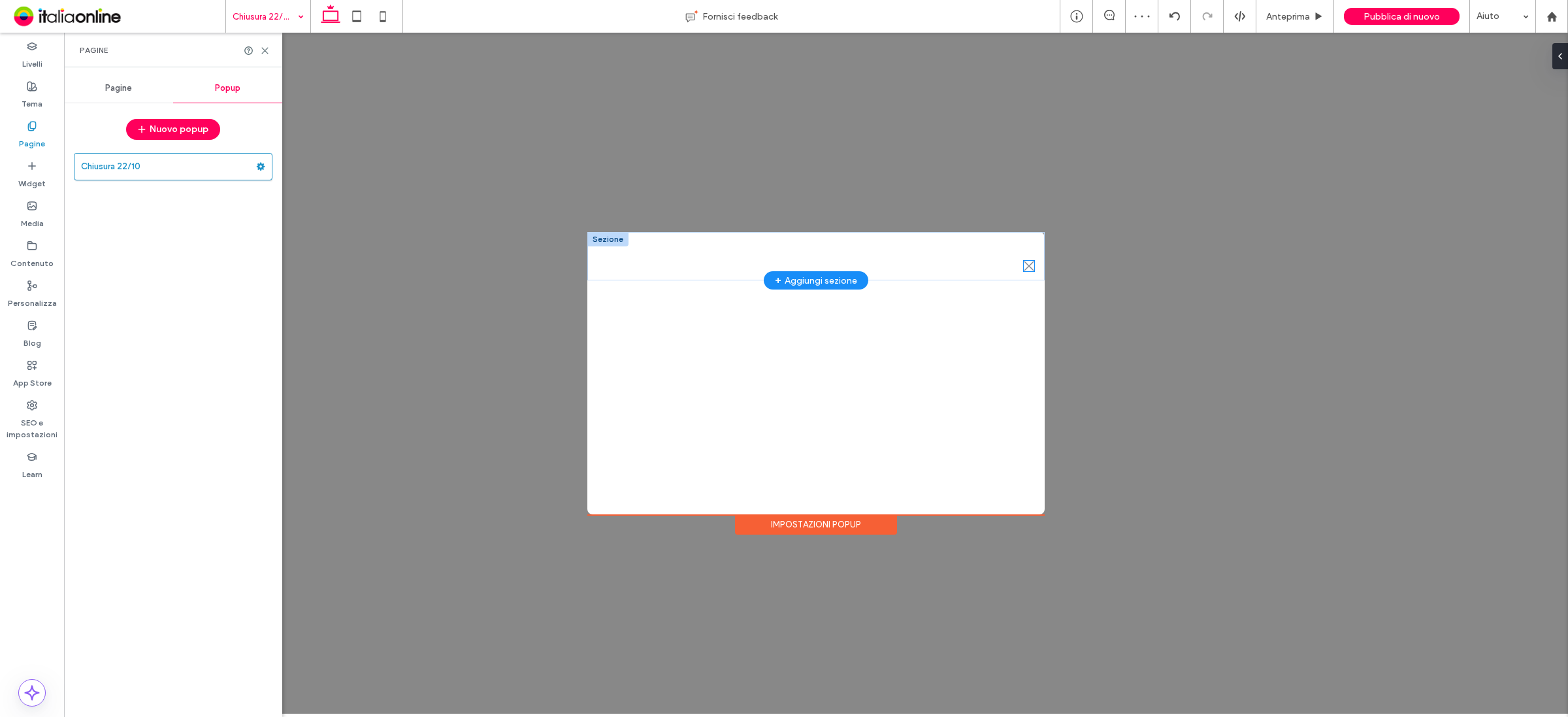
click at [1025, 265] on icon ".st0-1091118977{fill-rule:evenodd;clip-rule:evenodd;}" at bounding box center [1029, 266] width 10 height 10
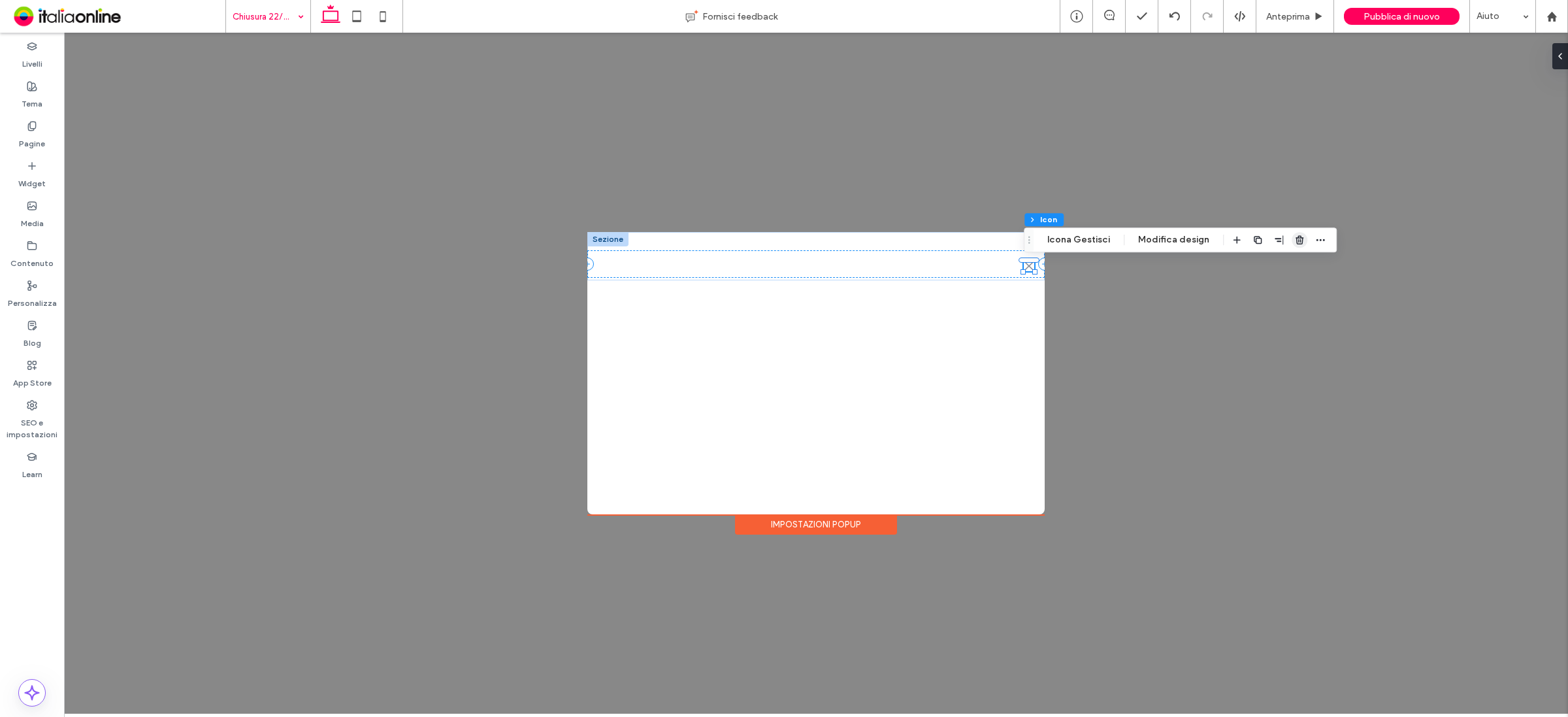
click at [1297, 239] on icon "button" at bounding box center [1299, 239] width 10 height 10
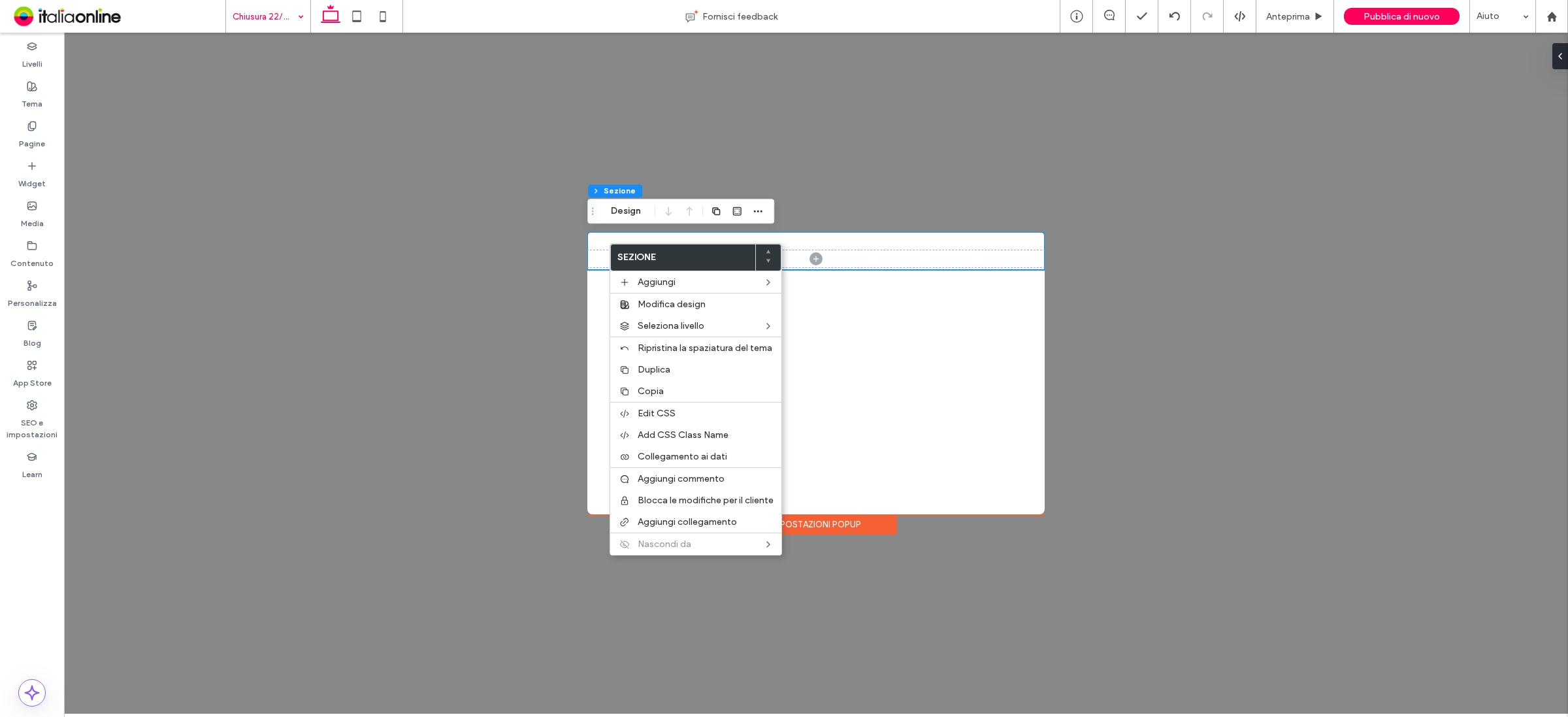
click at [877, 179] on div "+ Aggiungi sezione Impostazioni popup" at bounding box center [816, 374] width 1504 height 681
drag, startPoint x: 1000, startPoint y: 472, endPoint x: 976, endPoint y: 483, distance: 26.4
click at [1000, 472] on div "+ Aggiungi sezione" at bounding box center [816, 373] width 457 height 282
click at [831, 524] on div "Impostazioni popup" at bounding box center [816, 524] width 162 height 21
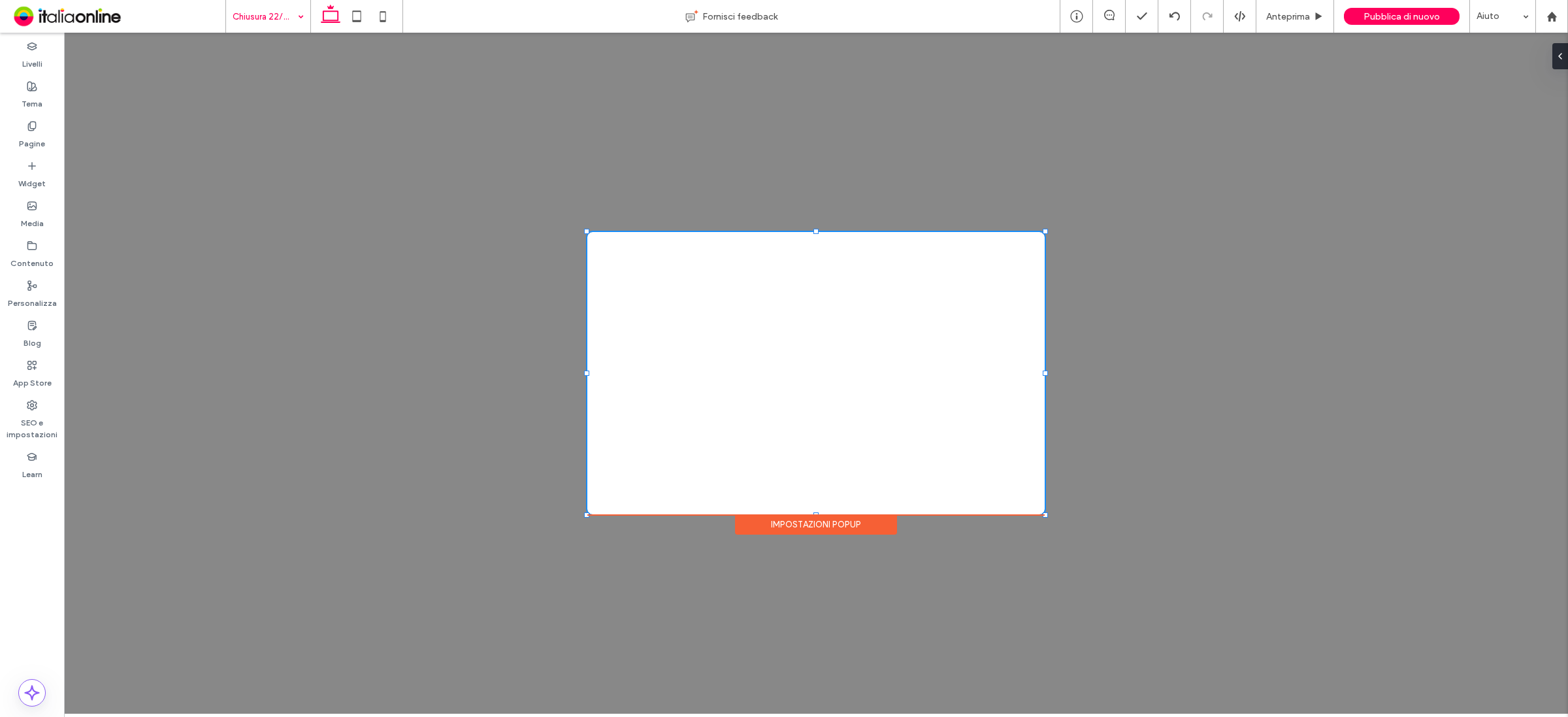
click at [831, 524] on div "Impostazioni popup" at bounding box center [816, 524] width 162 height 21
drag, startPoint x: 847, startPoint y: 436, endPoint x: 790, endPoint y: 357, distance: 97.4
click at [792, 361] on div "+ Aggiungi sezione" at bounding box center [816, 373] width 457 height 282
drag, startPoint x: 794, startPoint y: 281, endPoint x: 795, endPoint y: 275, distance: 6.1
click at [794, 281] on div "+ Aggiungi sezione" at bounding box center [816, 373] width 457 height 282
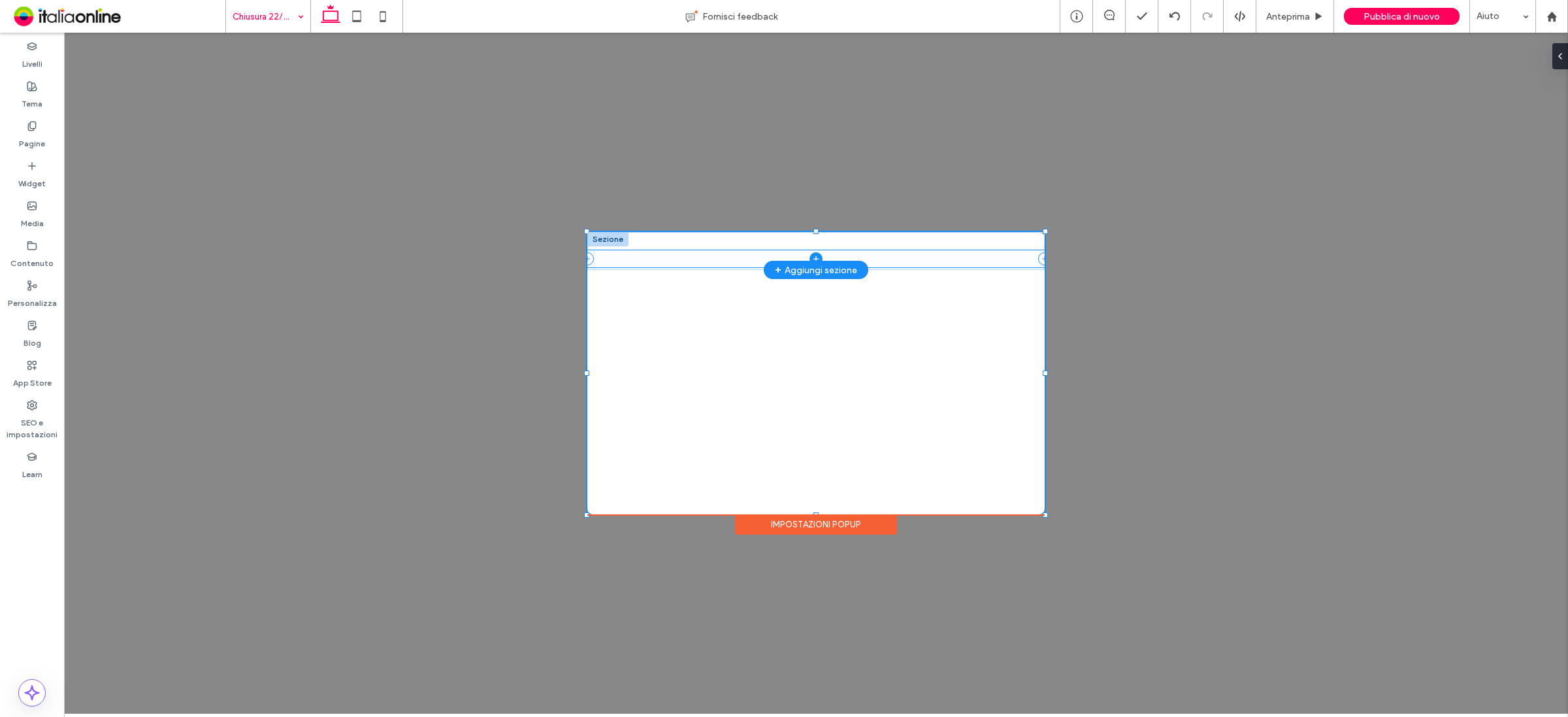
click at [817, 253] on icon at bounding box center [816, 259] width 13 height 13
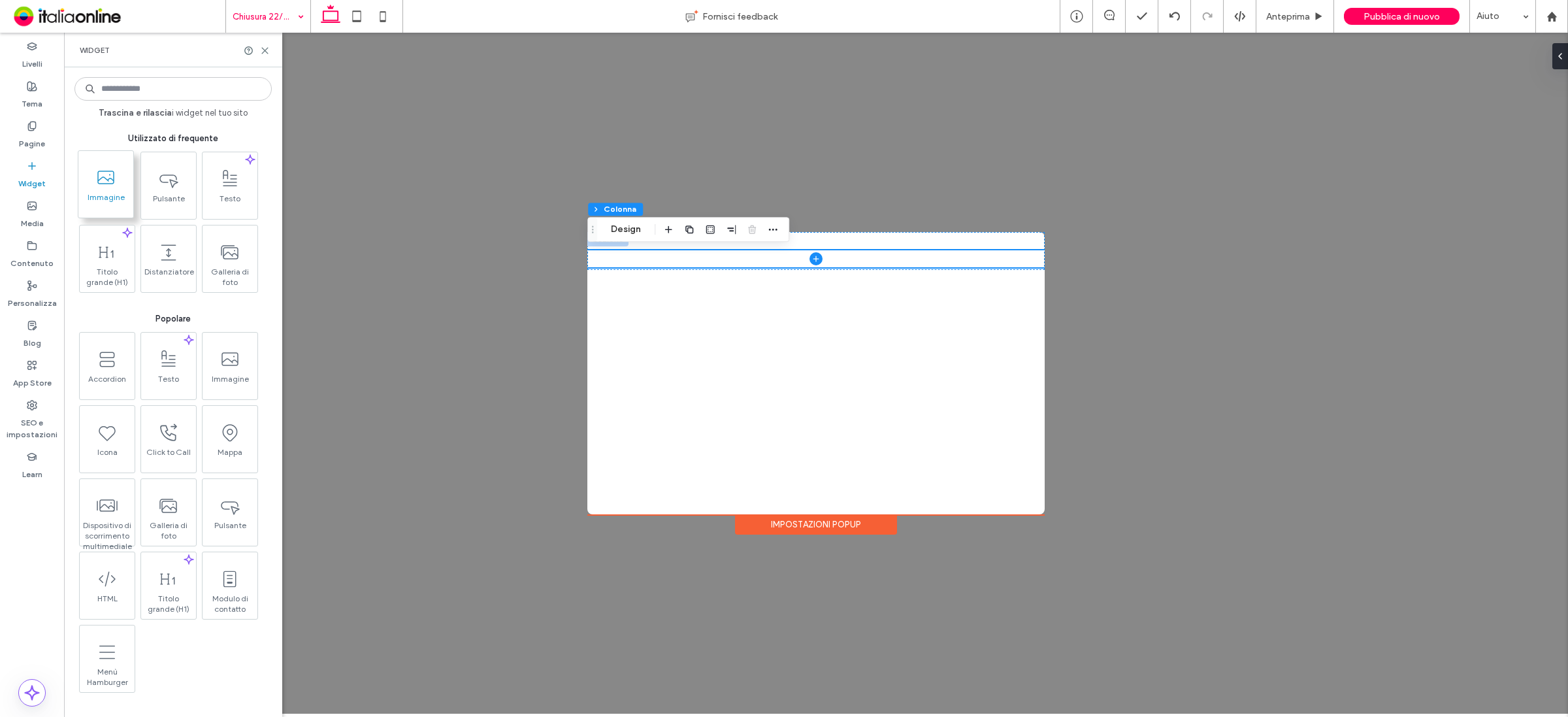
click at [105, 207] on span "Immagine" at bounding box center [105, 201] width 55 height 18
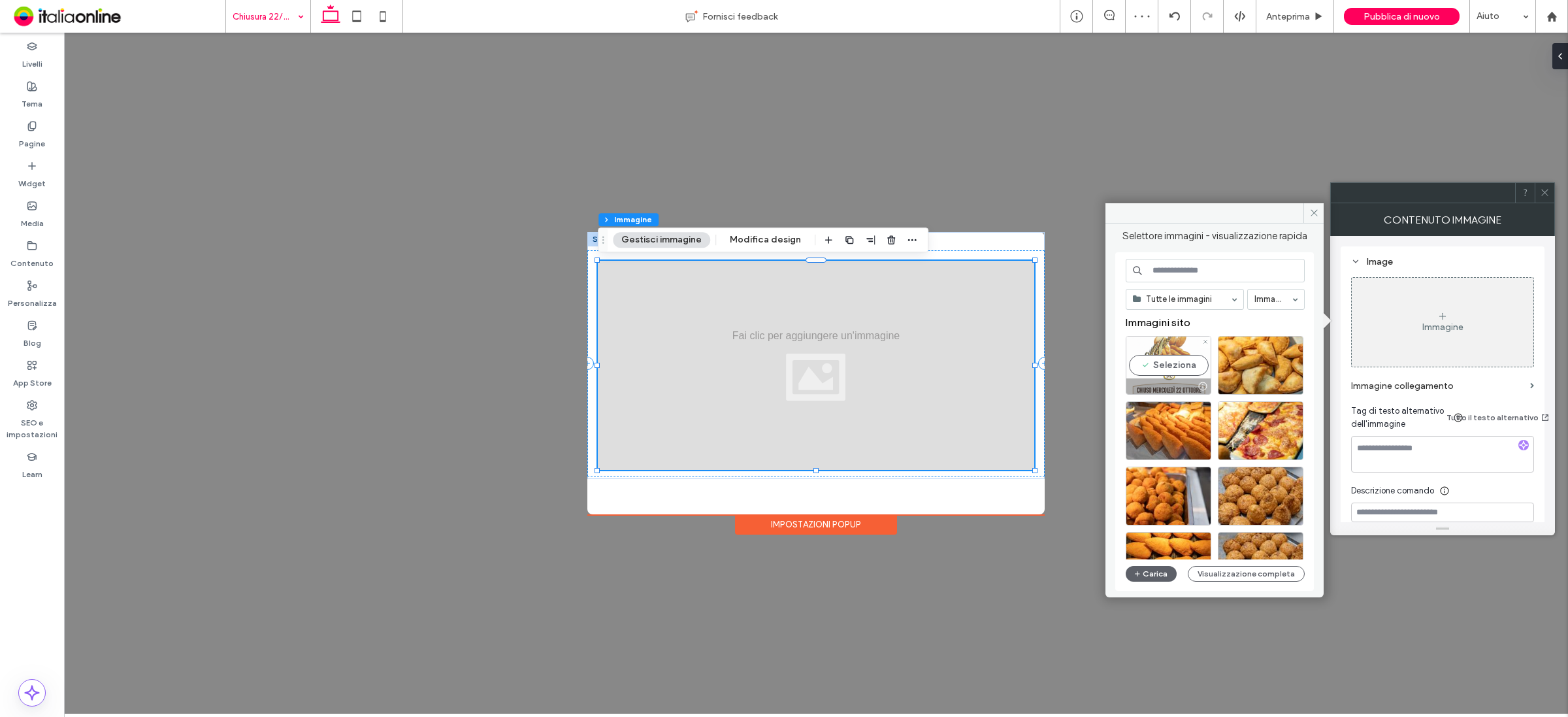
click at [1167, 372] on div "Seleziona" at bounding box center [1168, 365] width 86 height 59
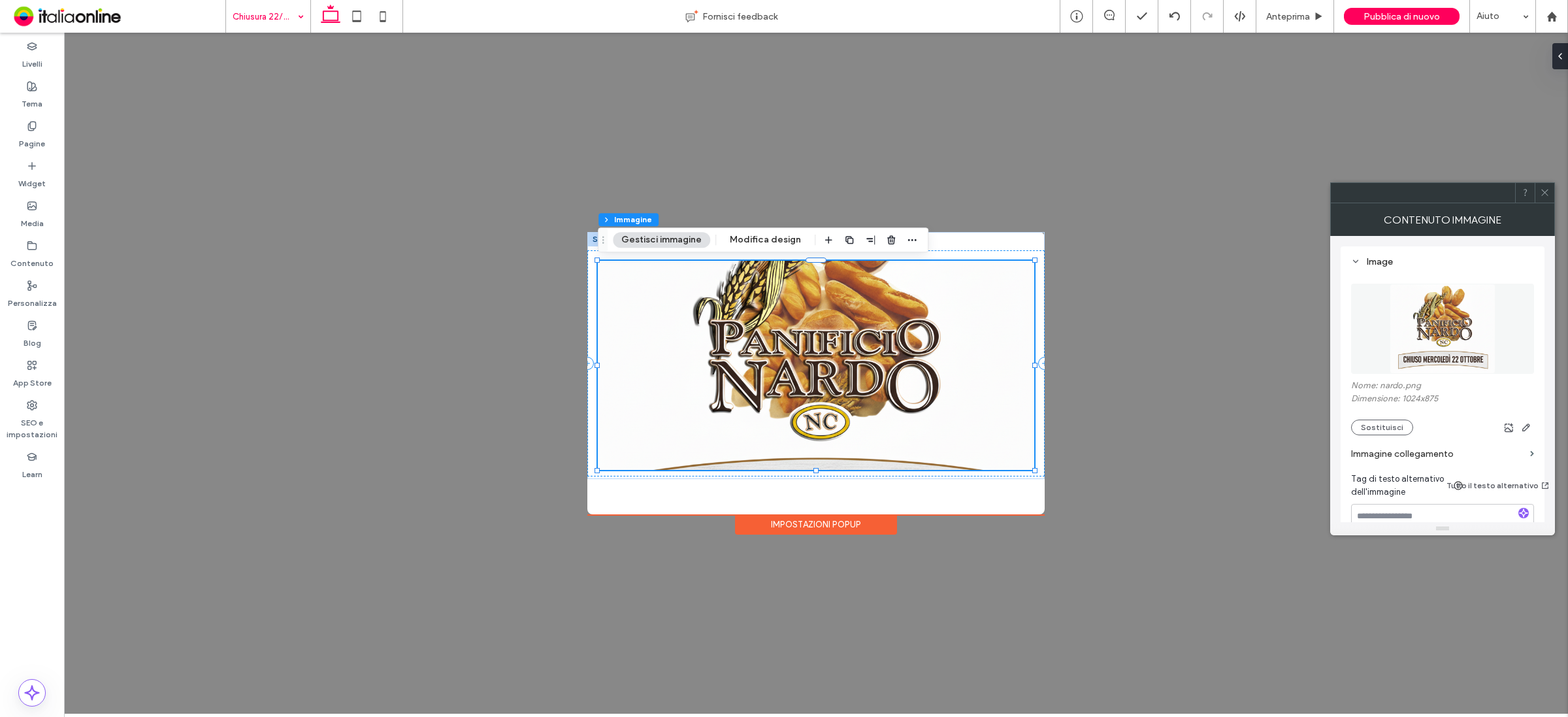
click at [681, 240] on button "Gestisci immagine" at bounding box center [661, 239] width 97 height 15
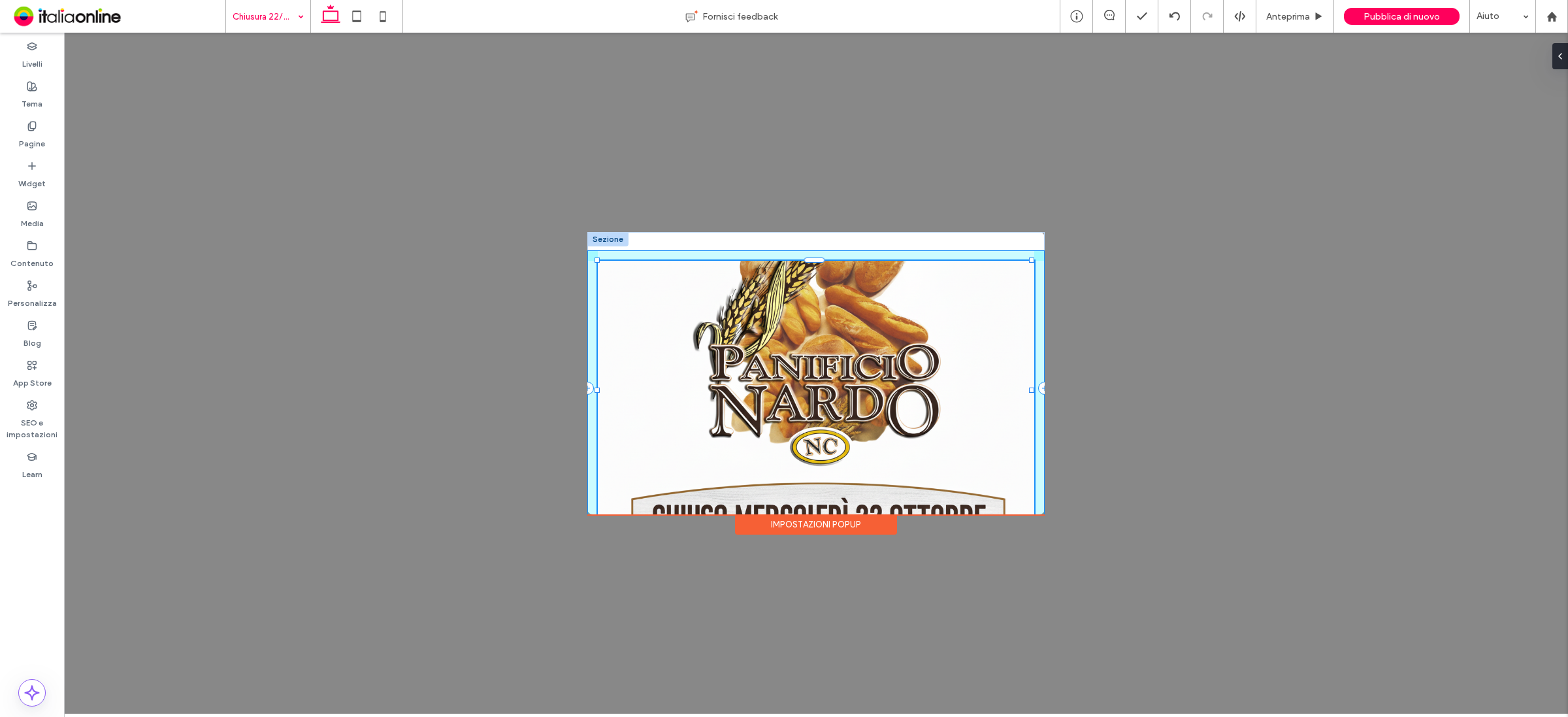
drag, startPoint x: 1034, startPoint y: 469, endPoint x: 1047, endPoint y: 494, distance: 28.2
click at [1047, 494] on div "103% , 396px + Aggiungi sezione Impostazioni popup" at bounding box center [816, 374] width 1504 height 681
type input "**"
type input "****"
type input "***"
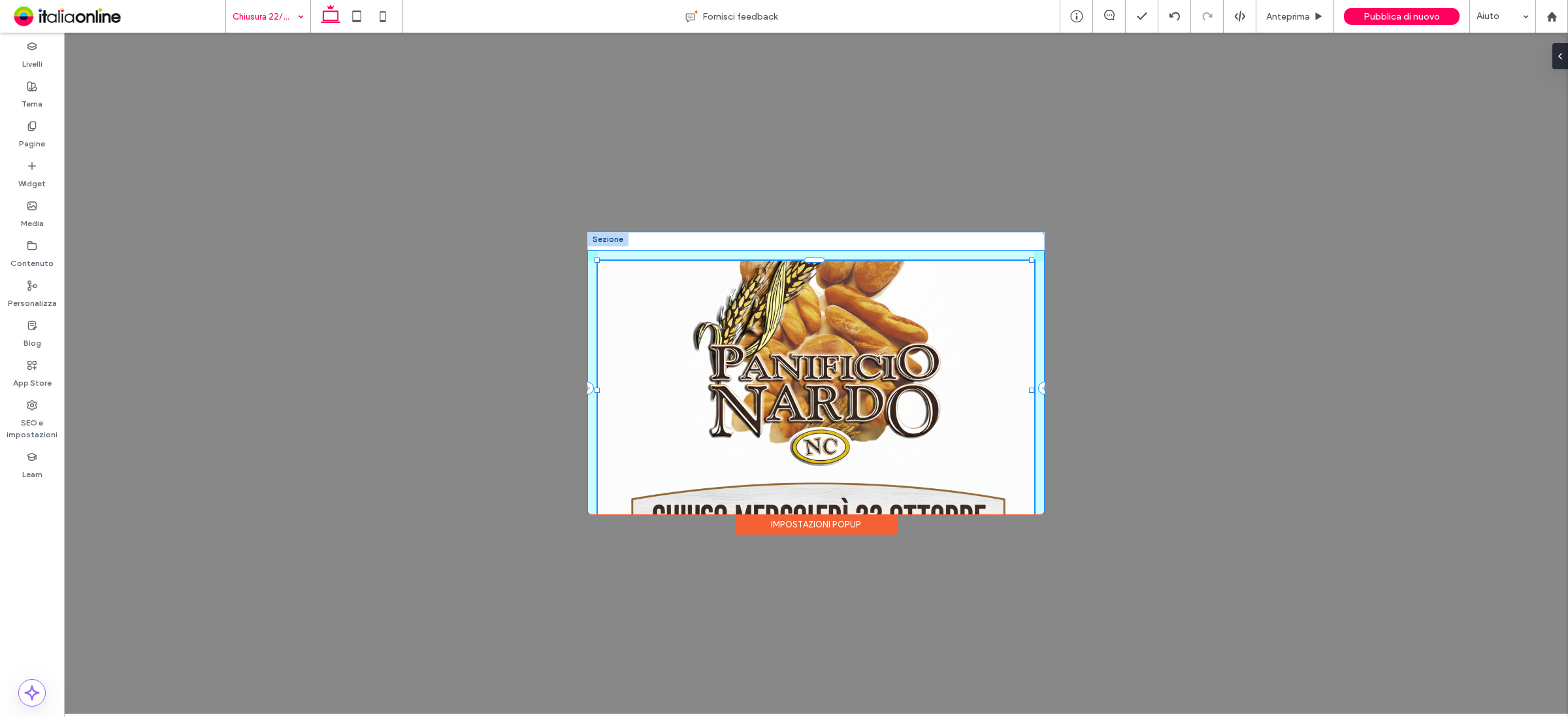
type input "***"
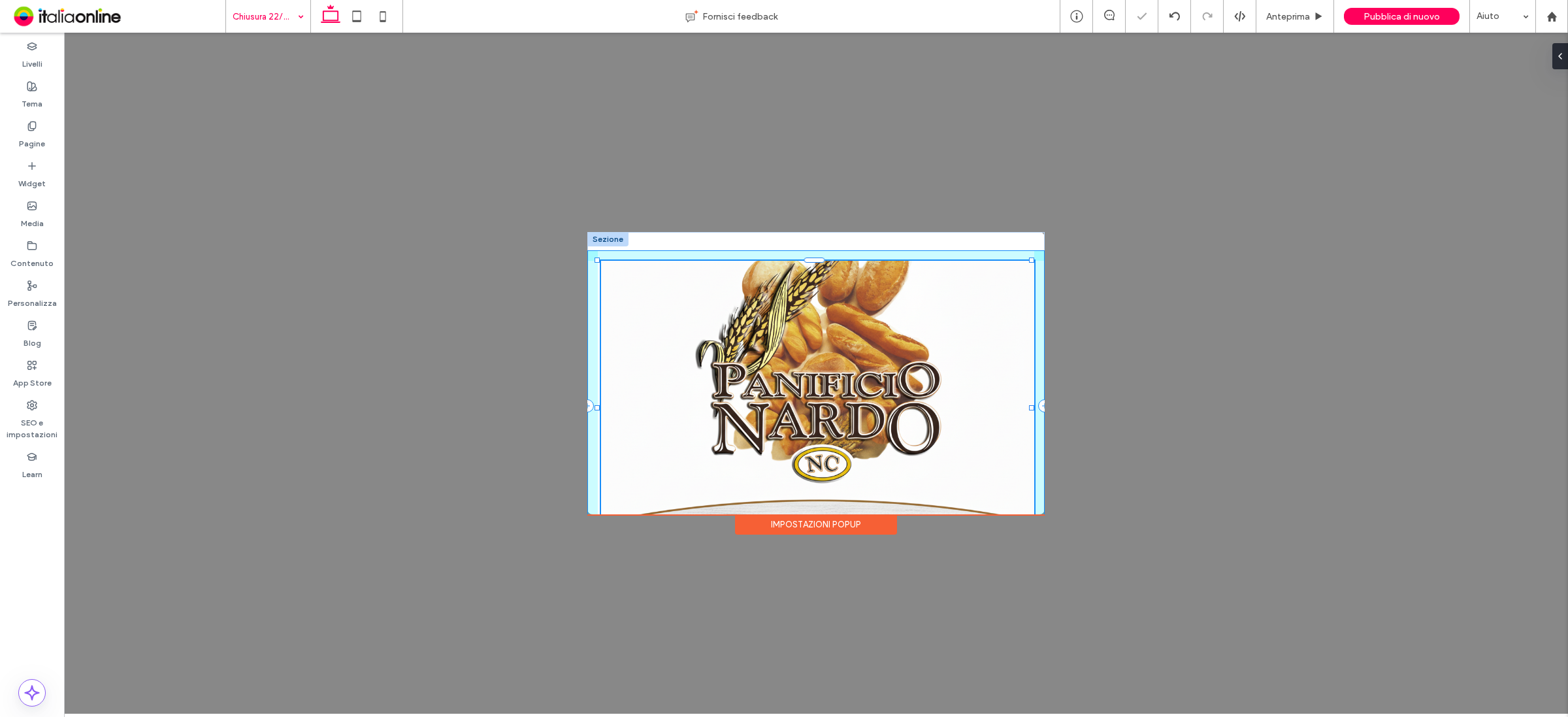
drag, startPoint x: 1033, startPoint y: 261, endPoint x: 1036, endPoint y: 237, distance: 24.2
click at [1036, 237] on div "100% , 450px" at bounding box center [816, 398] width 457 height 332
type input "***"
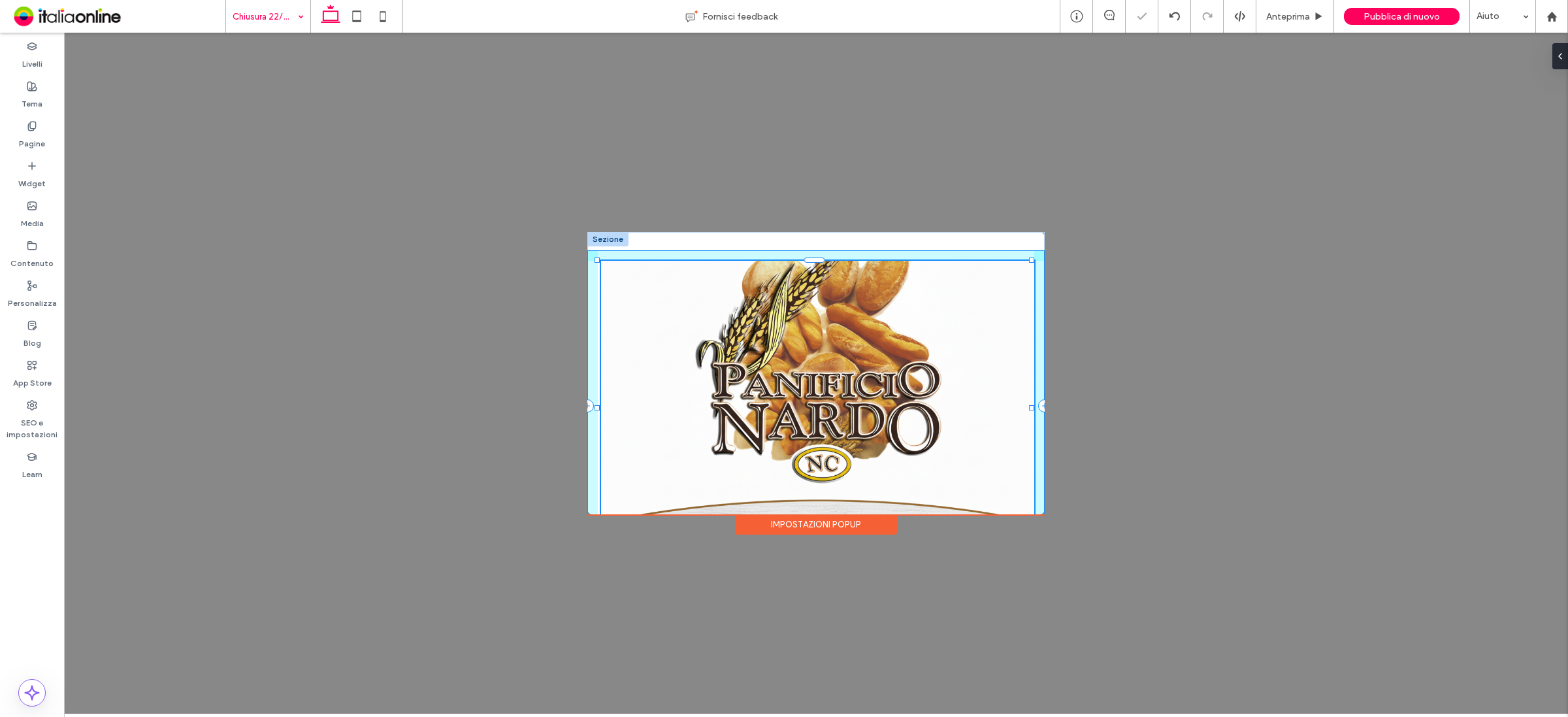
type input "***"
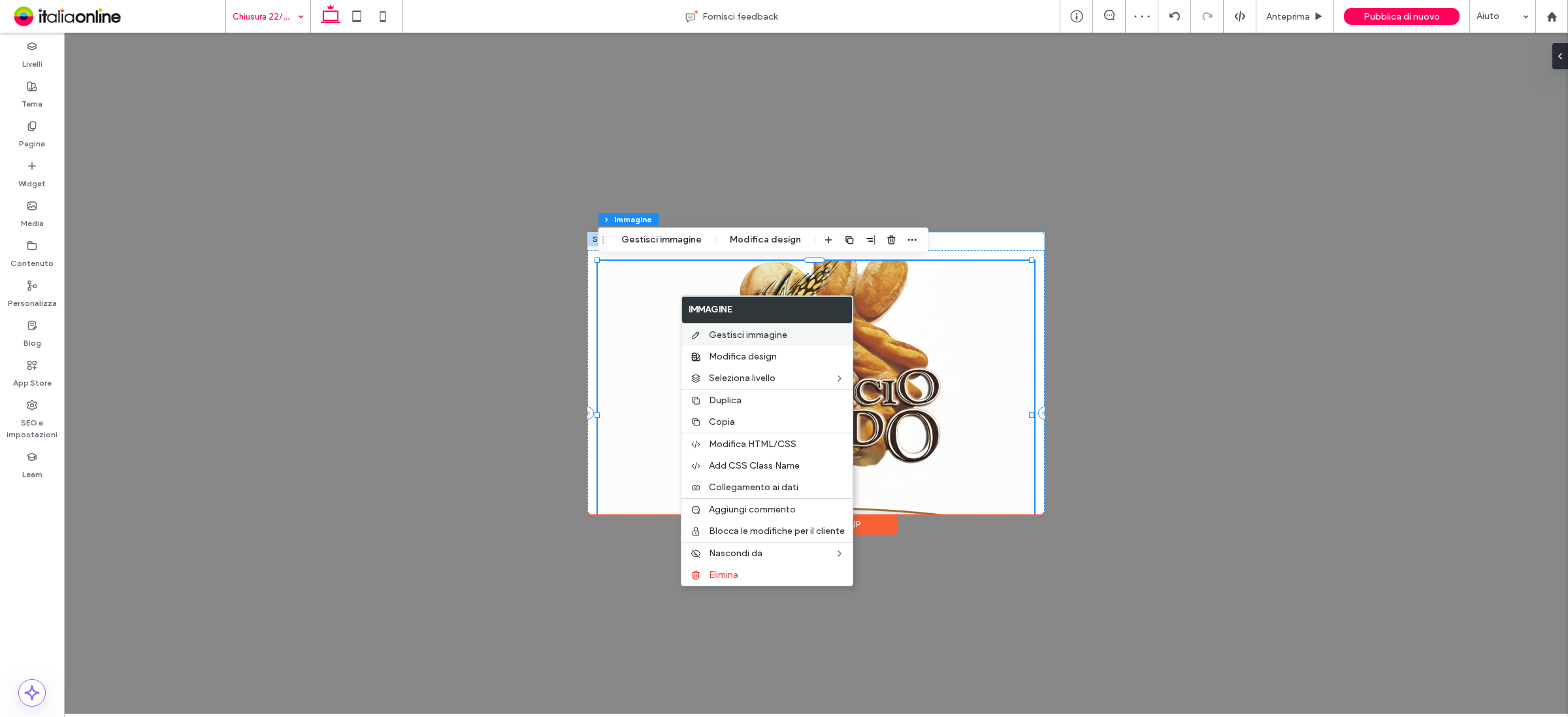
click at [732, 341] on span "Gestisci immagine" at bounding box center [748, 335] width 78 height 11
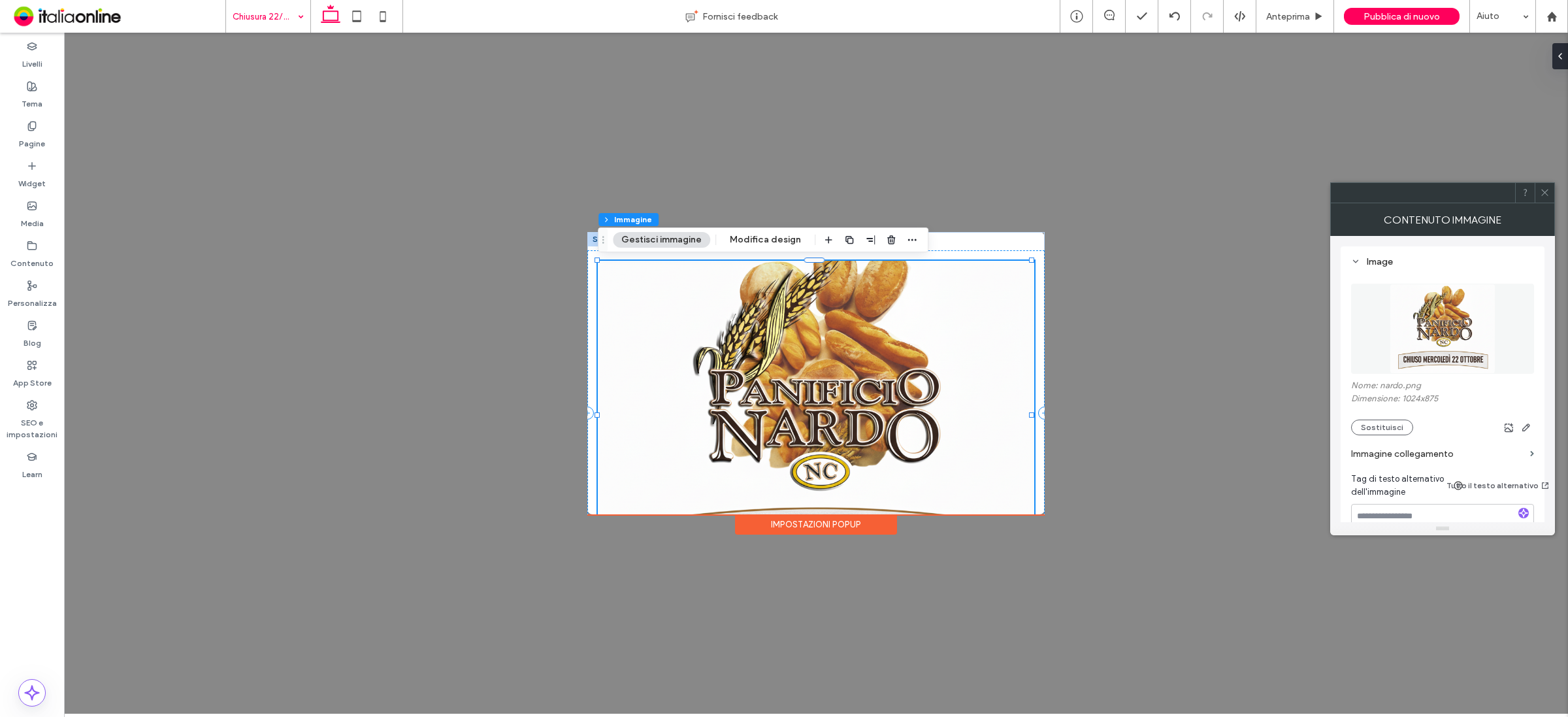
click at [1542, 191] on icon at bounding box center [1545, 192] width 10 height 10
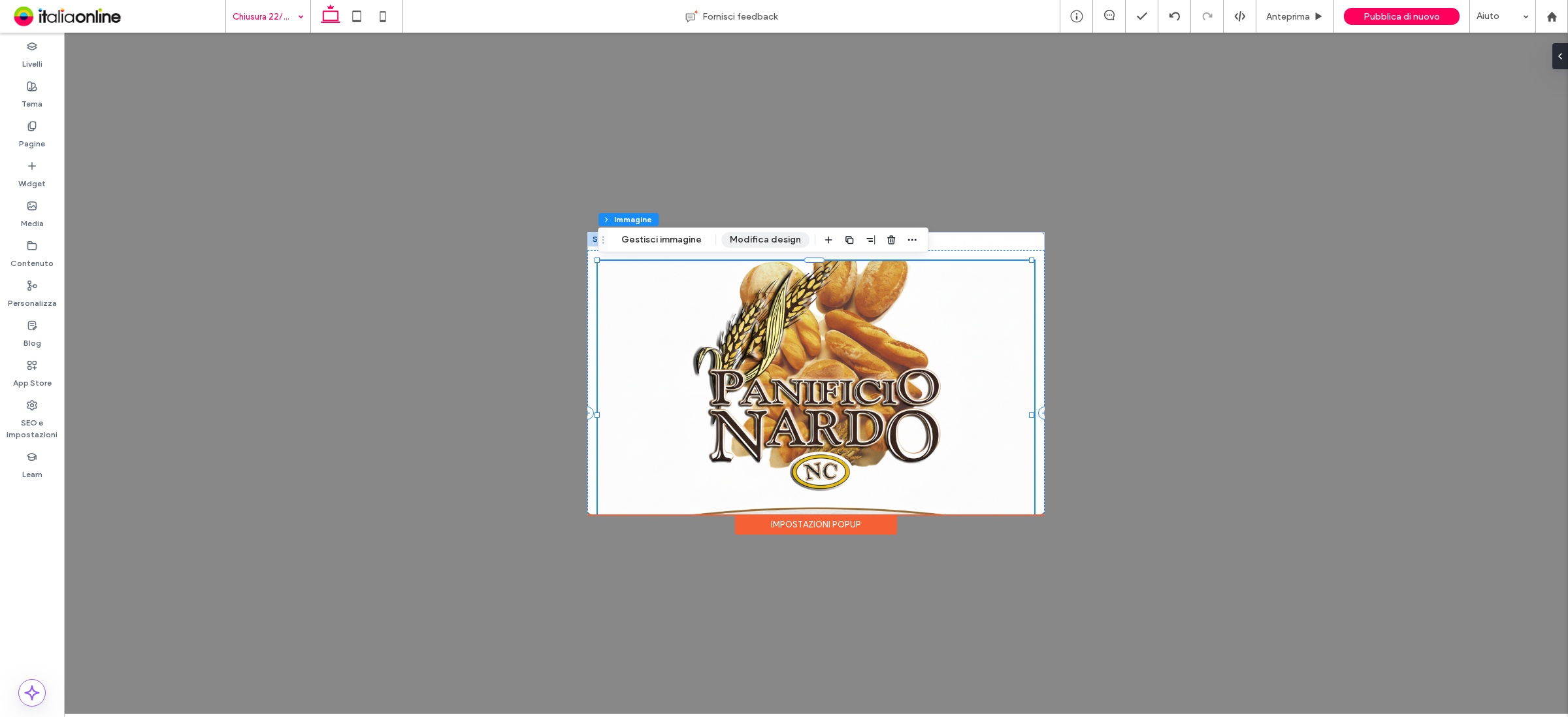
click at [771, 236] on button "Modifica design" at bounding box center [765, 239] width 88 height 15
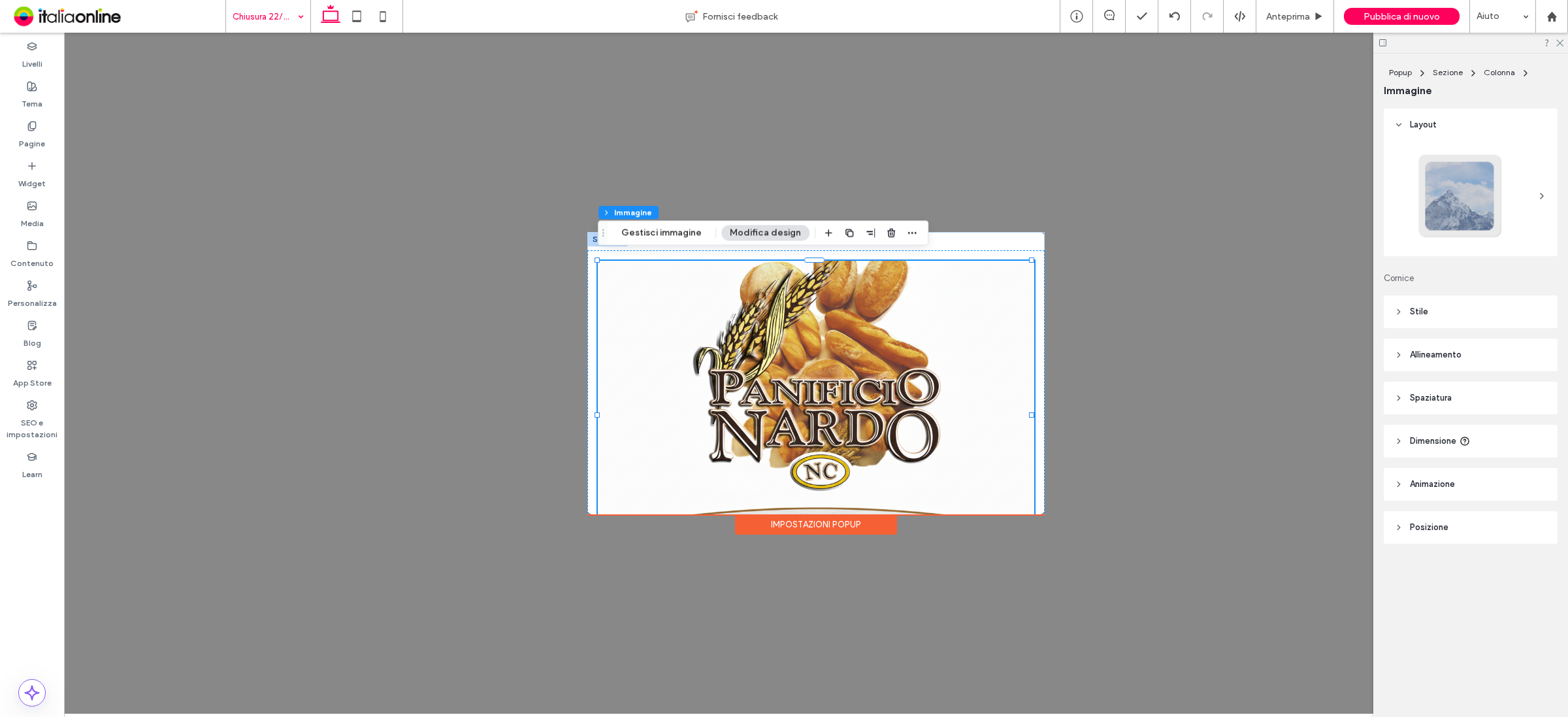
click at [1476, 314] on header "Stile" at bounding box center [1470, 311] width 174 height 33
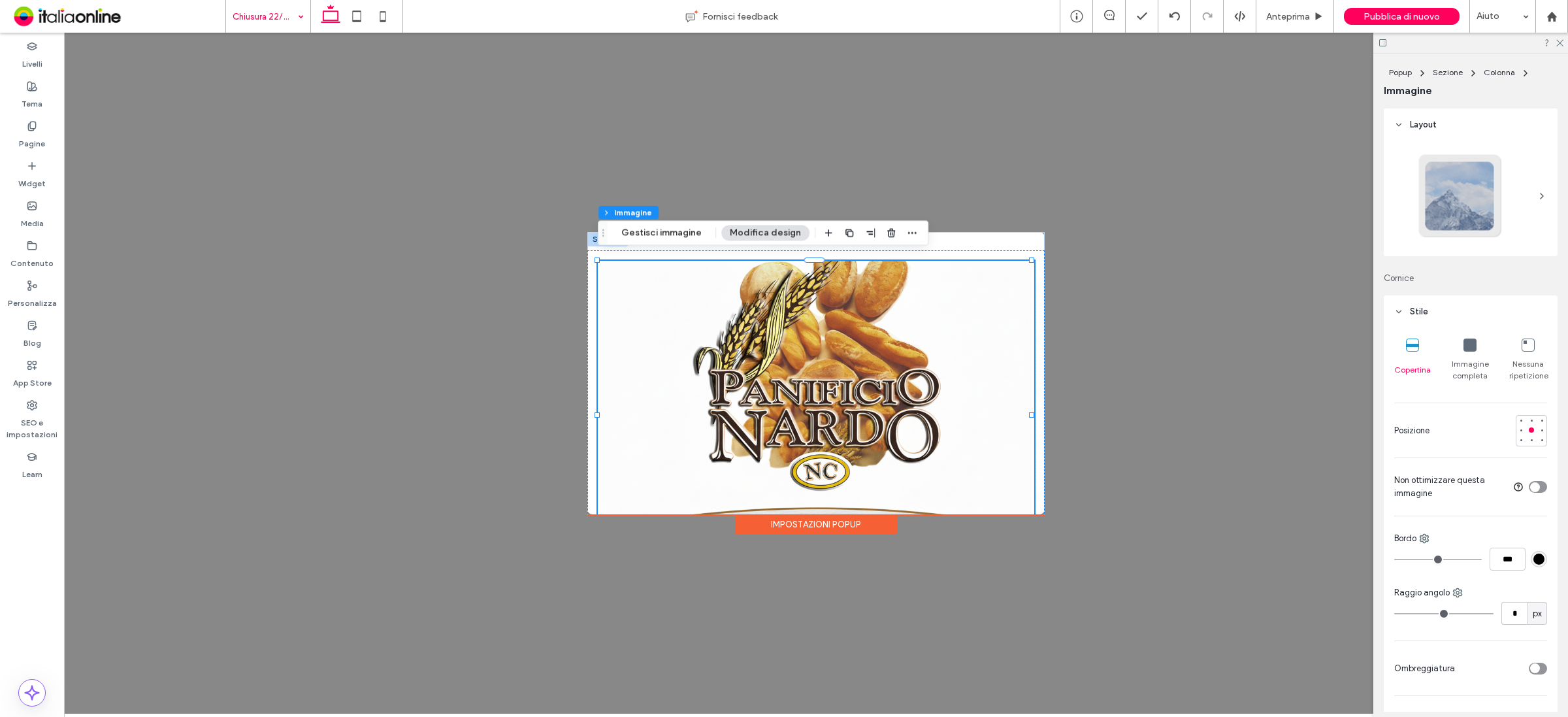
click at [1457, 352] on div "Immagine completa" at bounding box center [1470, 360] width 38 height 53
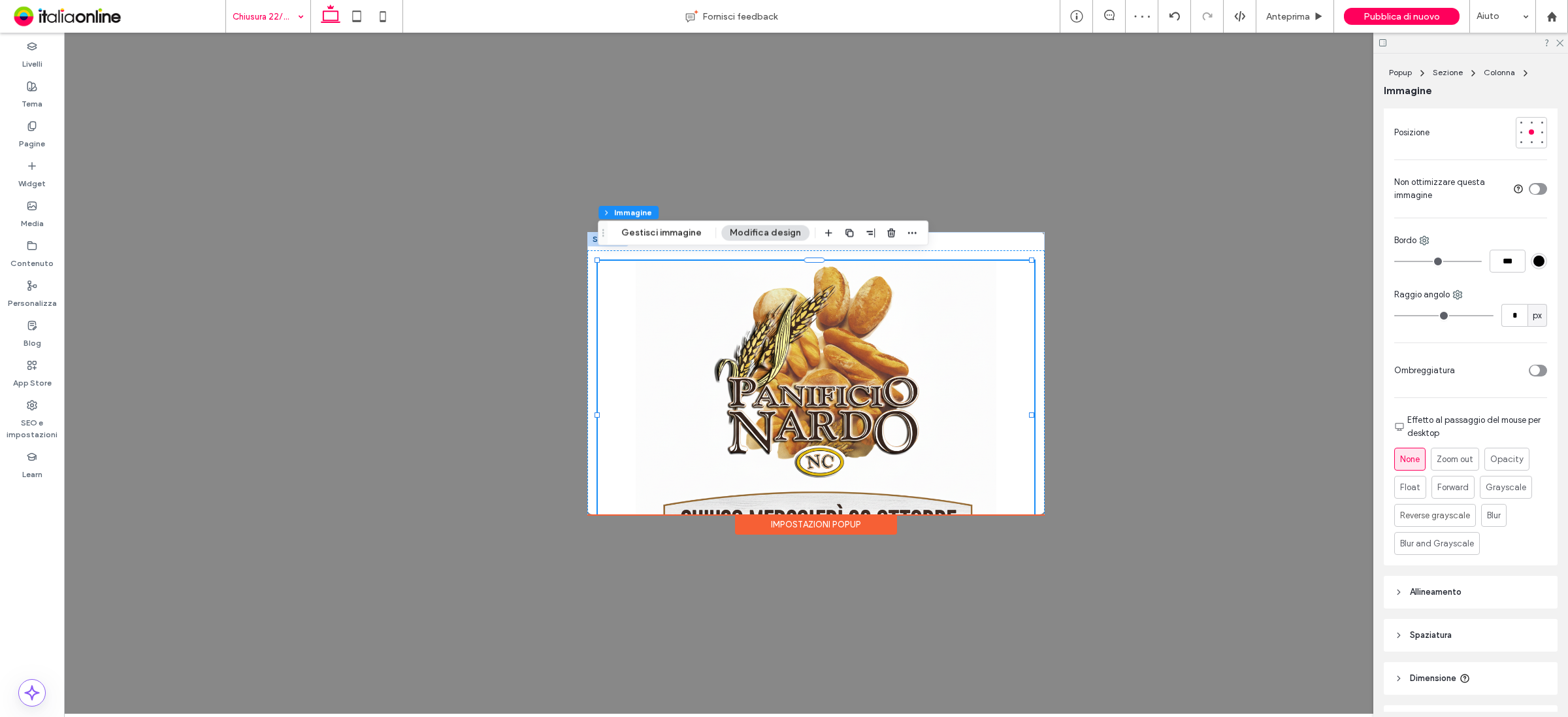
scroll to position [327, 0]
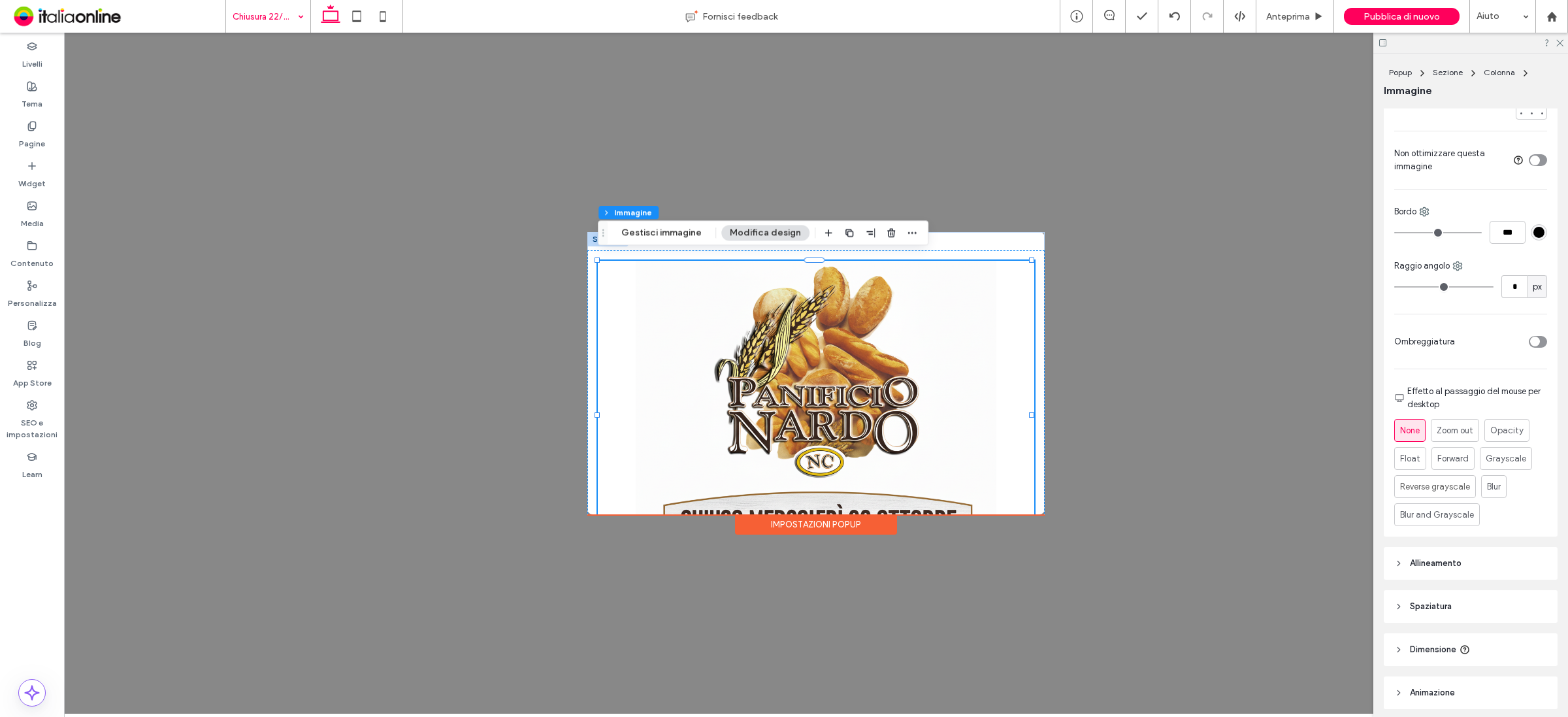
click at [1532, 341] on div "toggle" at bounding box center [1538, 342] width 18 height 12
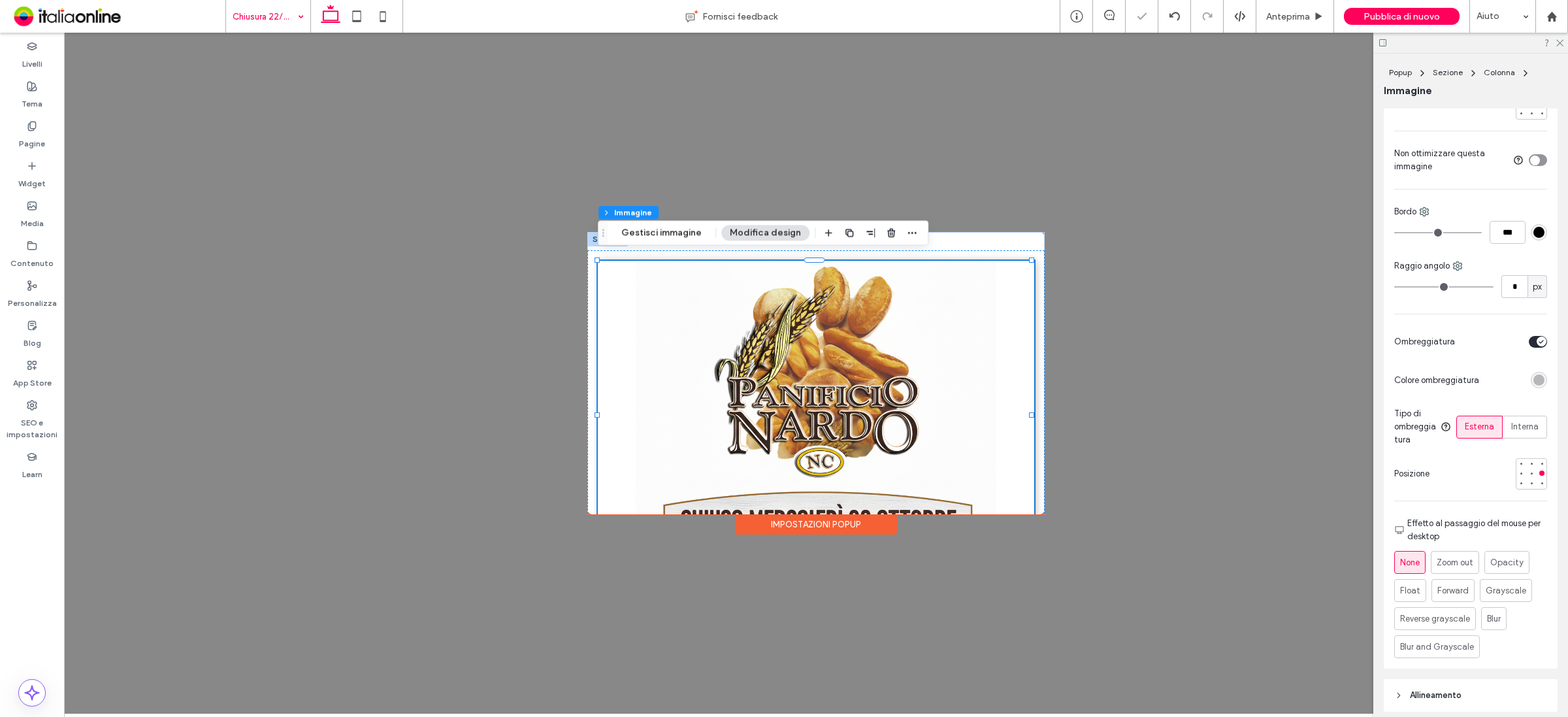
click at [1539, 341] on icon "toggle" at bounding box center [1541, 341] width 5 height 4
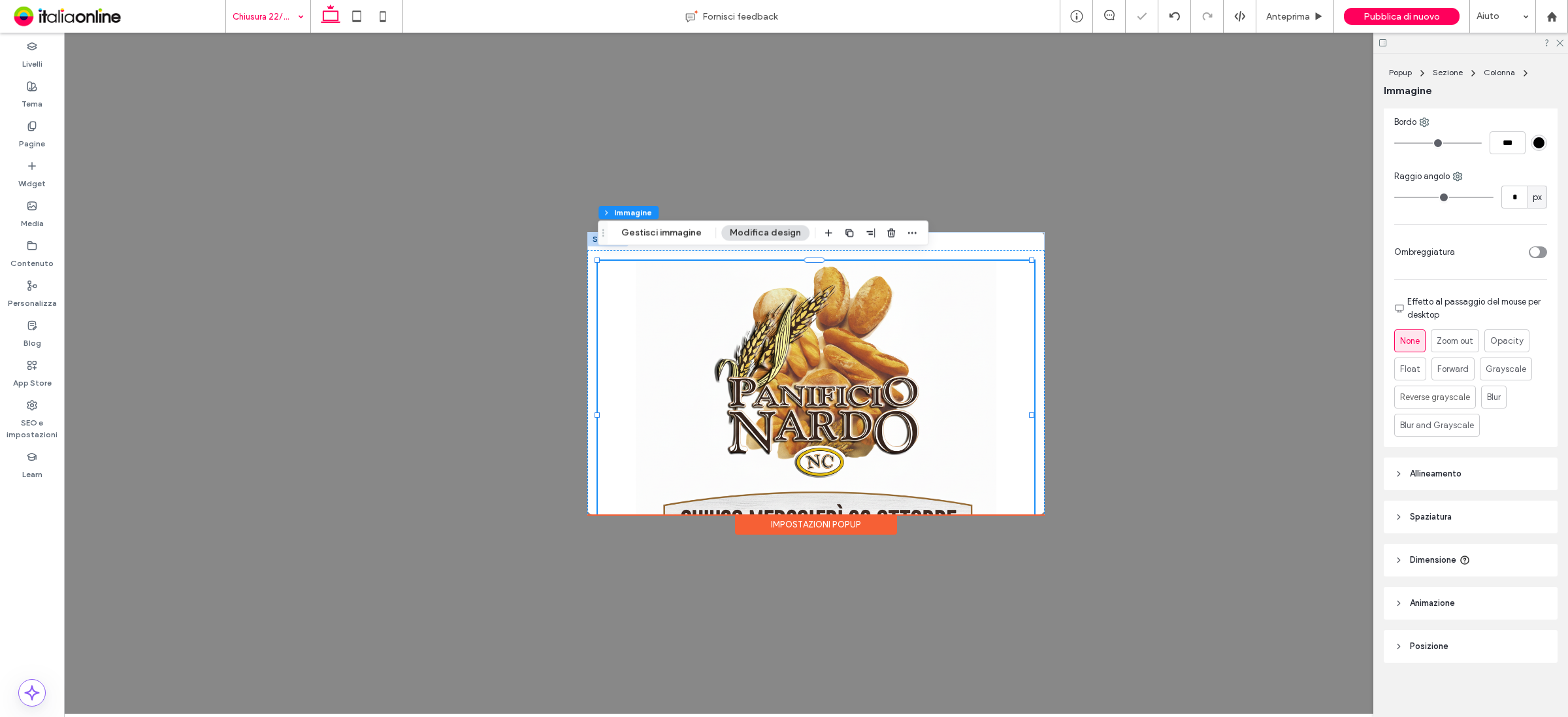
scroll to position [420, 0]
click at [1481, 475] on header "Allineamento" at bounding box center [1470, 470] width 174 height 33
click at [1428, 502] on use at bounding box center [1429, 503] width 7 height 9
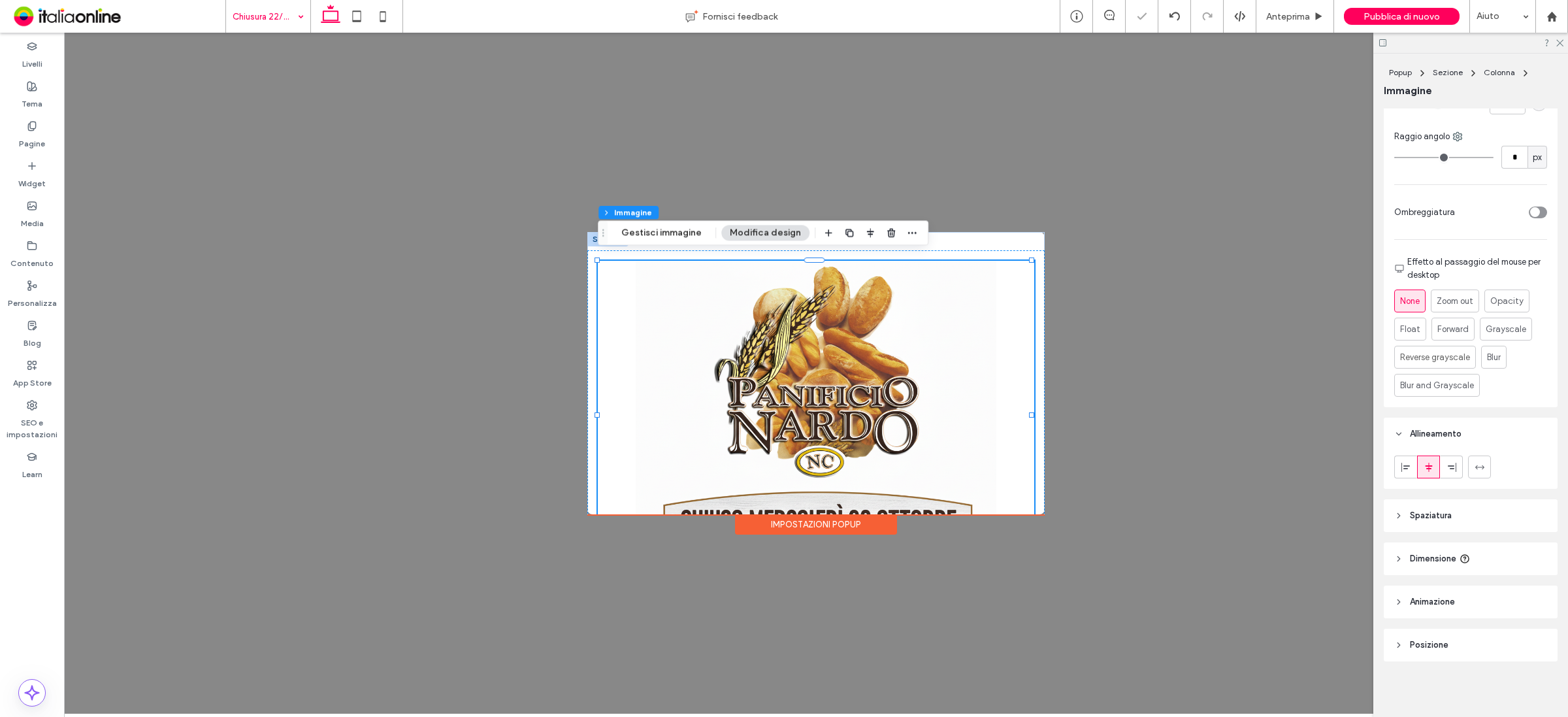
scroll to position [458, 0]
click at [1481, 468] on icon at bounding box center [1479, 465] width 10 height 10
click at [1479, 518] on header "Spaziatura" at bounding box center [1470, 513] width 174 height 33
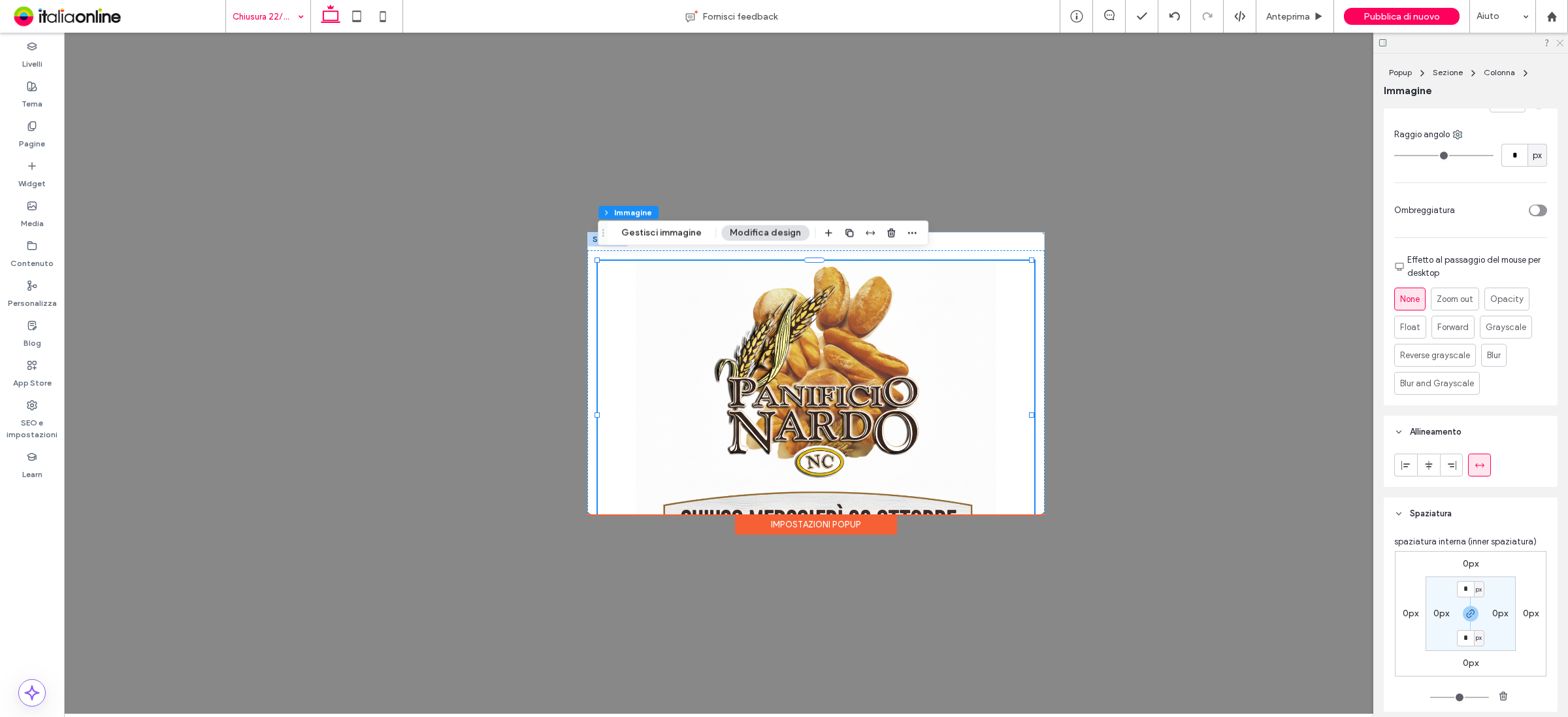
click at [1561, 38] on icon at bounding box center [1559, 42] width 9 height 9
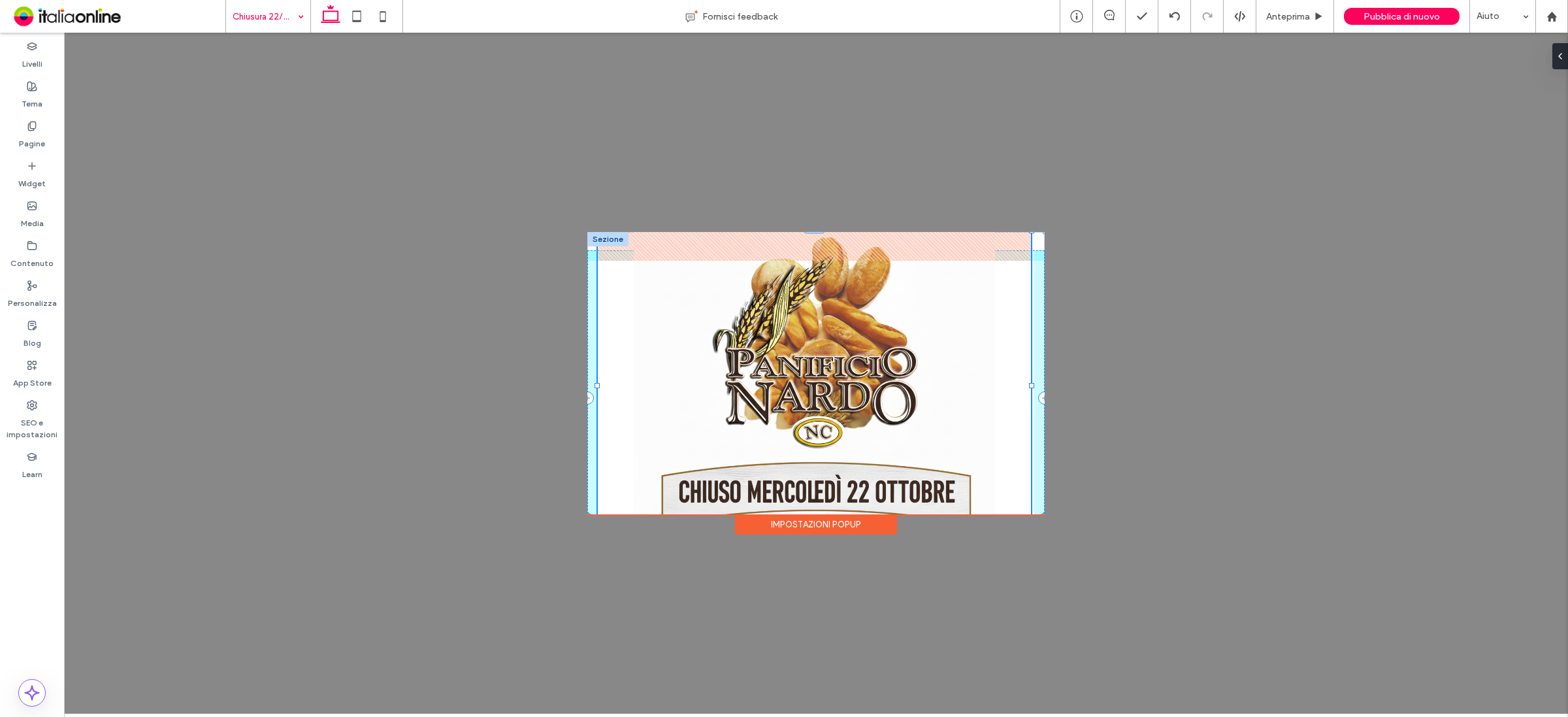
drag, startPoint x: 819, startPoint y: 262, endPoint x: 825, endPoint y: 233, distance: 29.6
click at [825, 233] on div "-45px" at bounding box center [816, 390] width 457 height 317
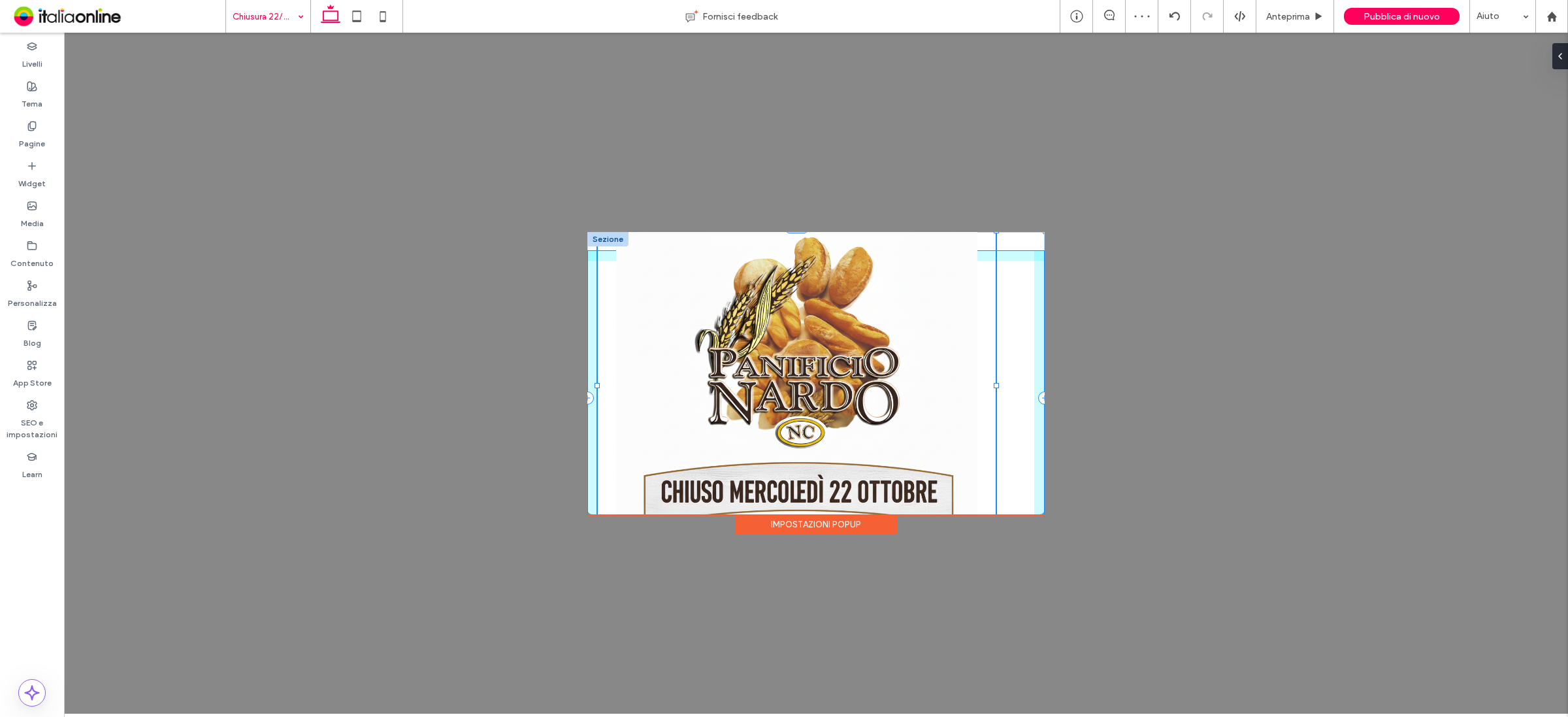
drag, startPoint x: 1033, startPoint y: 385, endPoint x: 997, endPoint y: 380, distance: 36.3
click at [997, 380] on div "92% , 472px" at bounding box center [816, 390] width 457 height 317
type input "**"
type input "****"
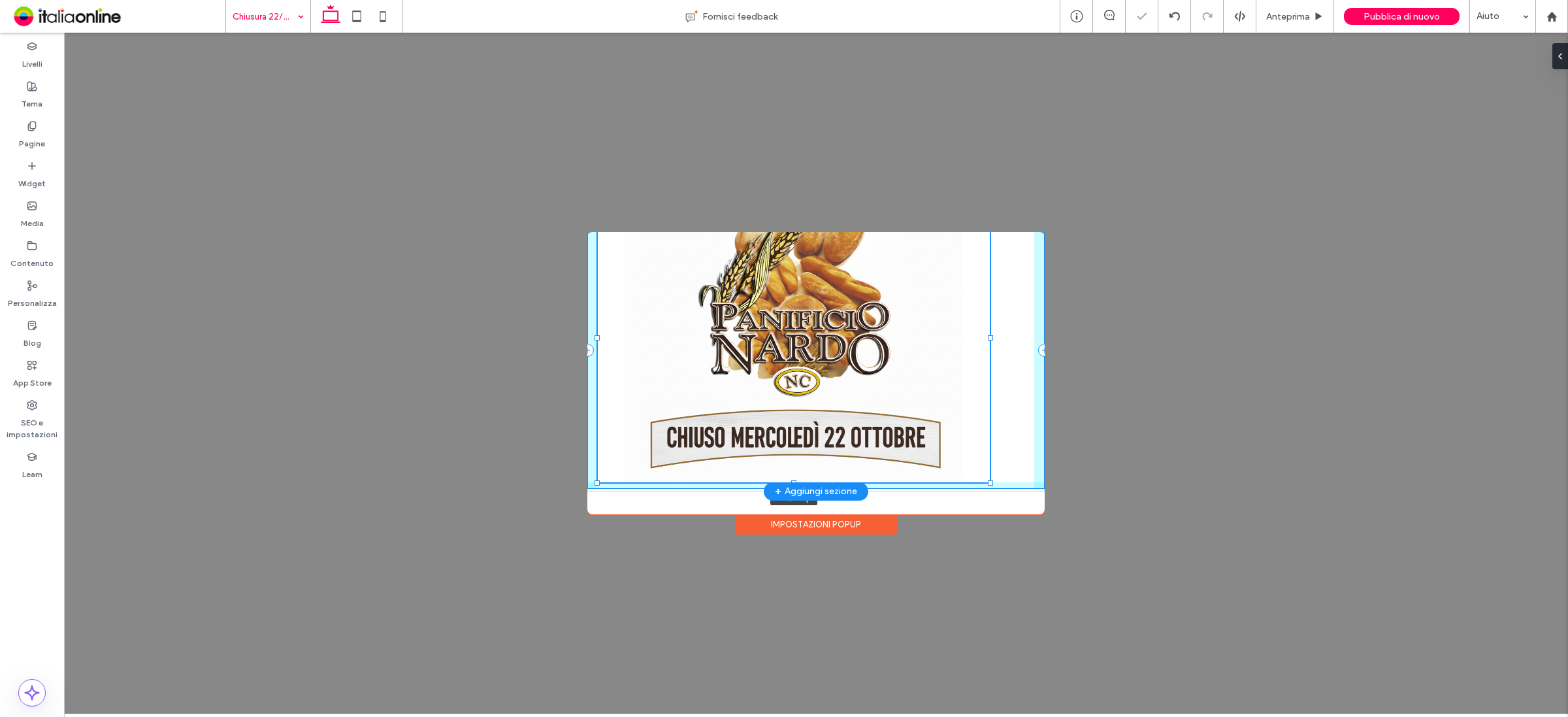
scroll to position [0, 0]
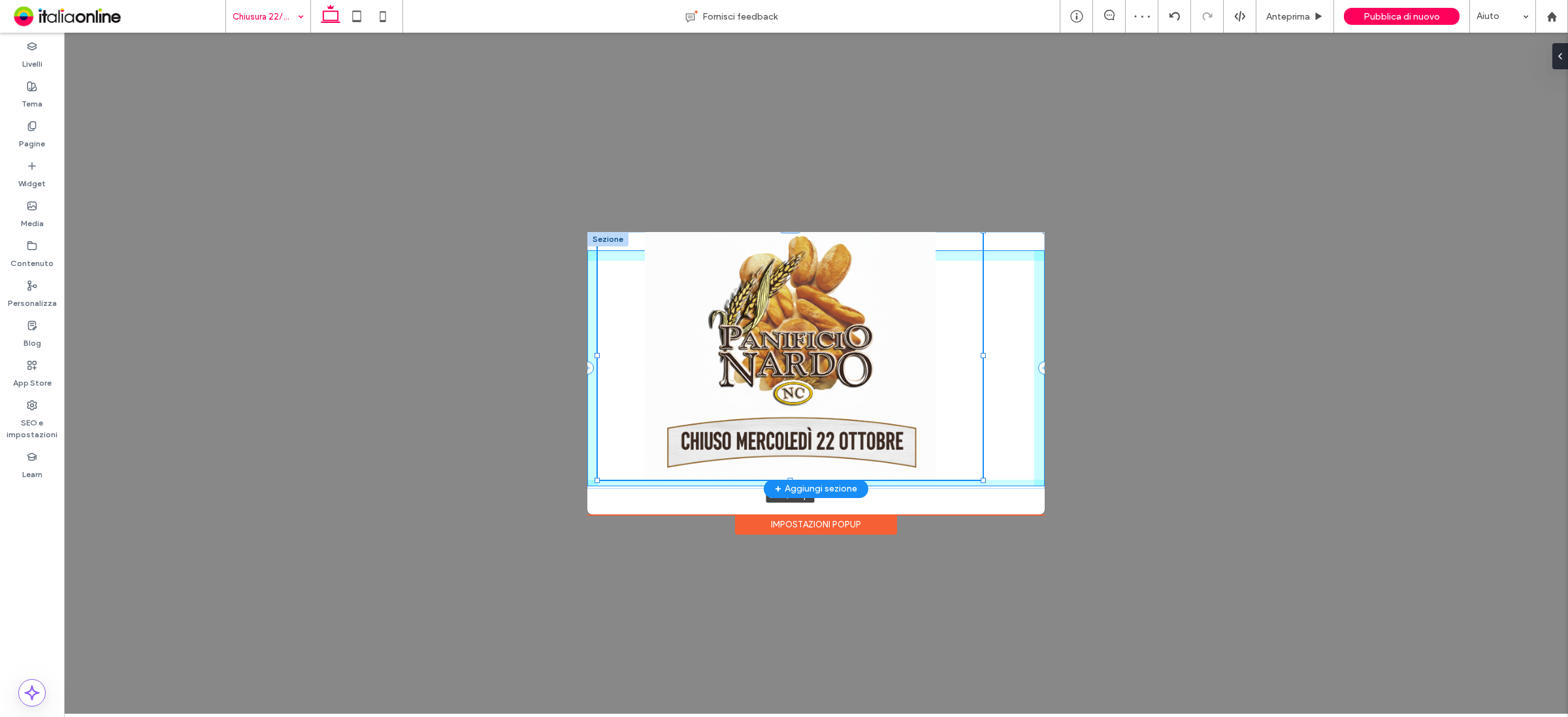
drag, startPoint x: 992, startPoint y: 482, endPoint x: 984, endPoint y: 462, distance: 21.5
click at [984, 462] on div "89% , 380px" at bounding box center [816, 360] width 457 height 257
type input "**"
type input "****"
type input "***"
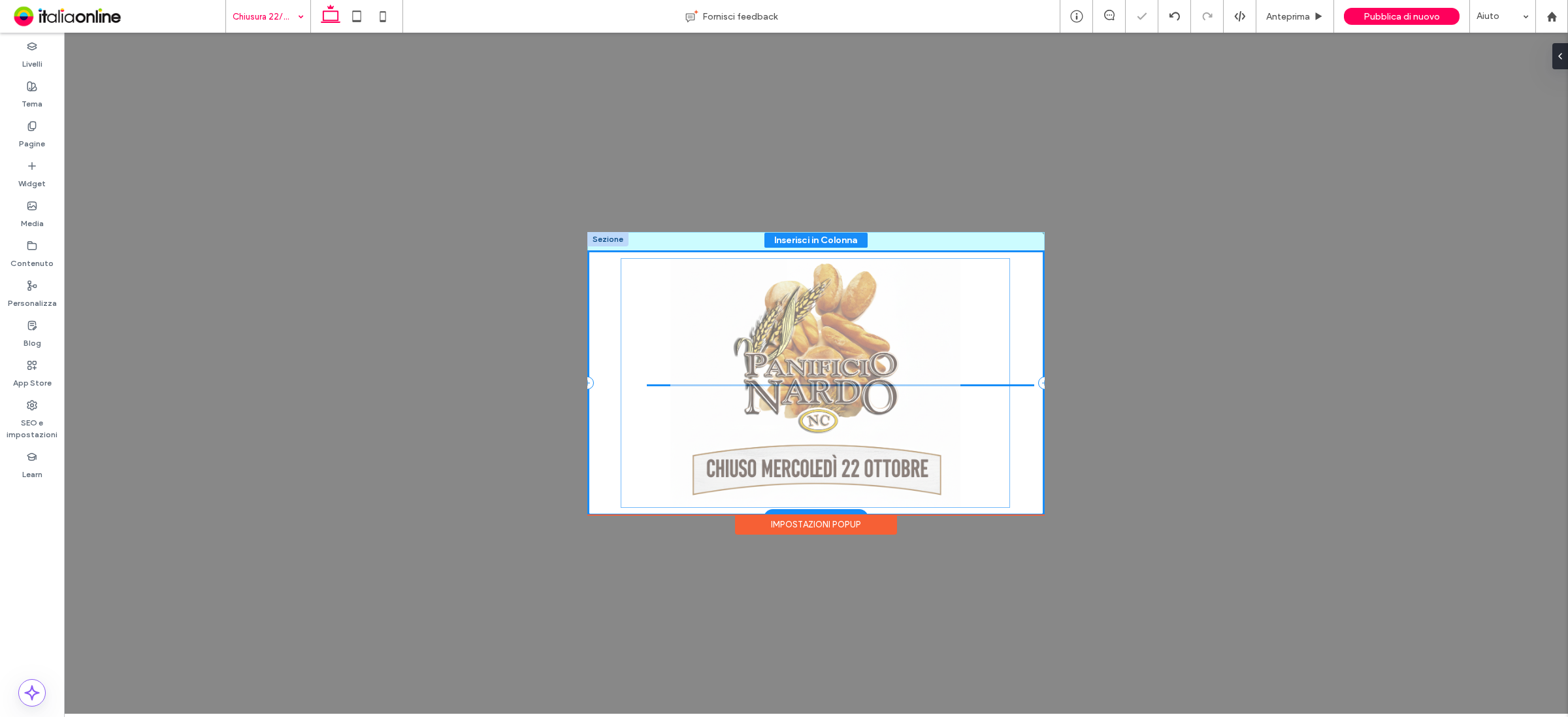
drag, startPoint x: 876, startPoint y: 322, endPoint x: 899, endPoint y: 349, distance: 35.5
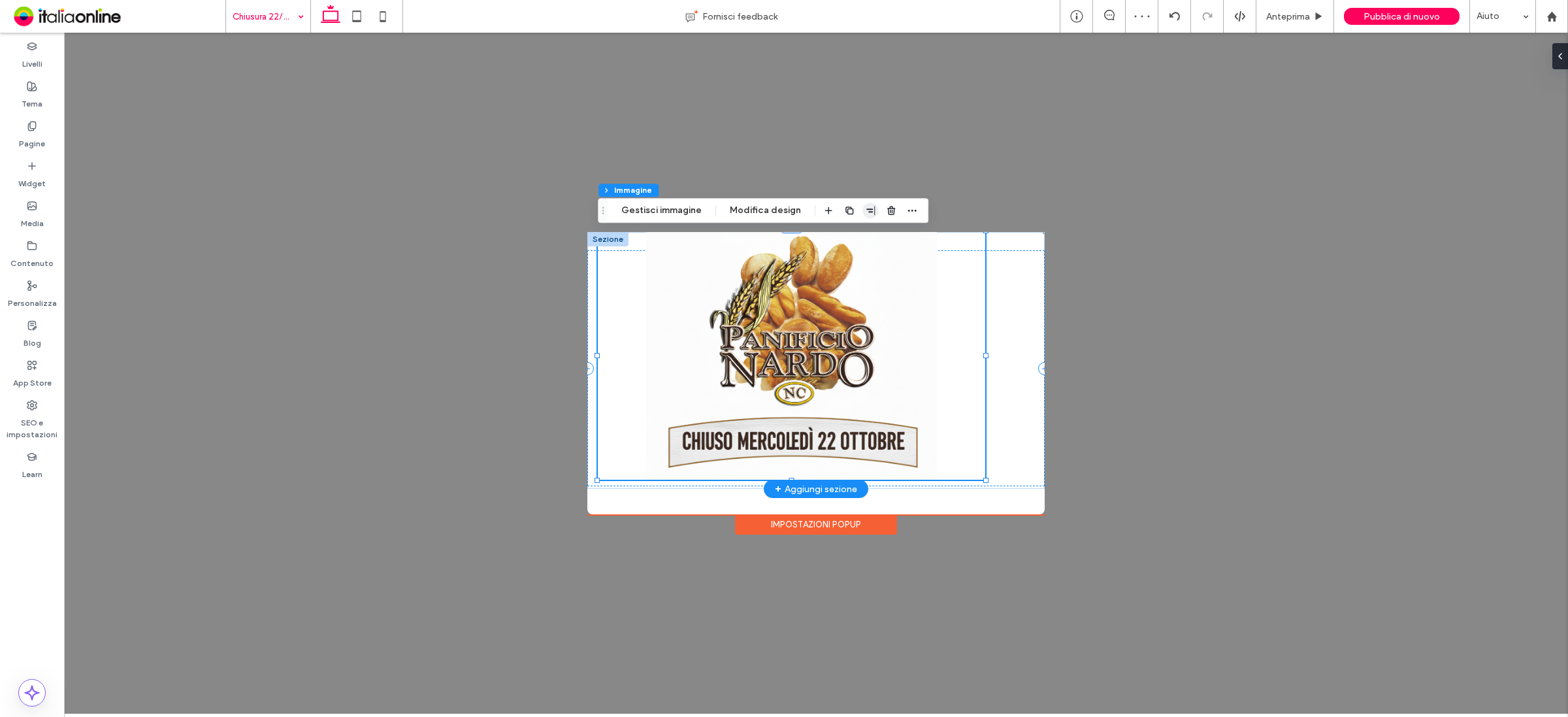
click at [866, 214] on icon "button" at bounding box center [870, 210] width 10 height 10
click at [853, 234] on use "center" at bounding box center [857, 236] width 7 height 9
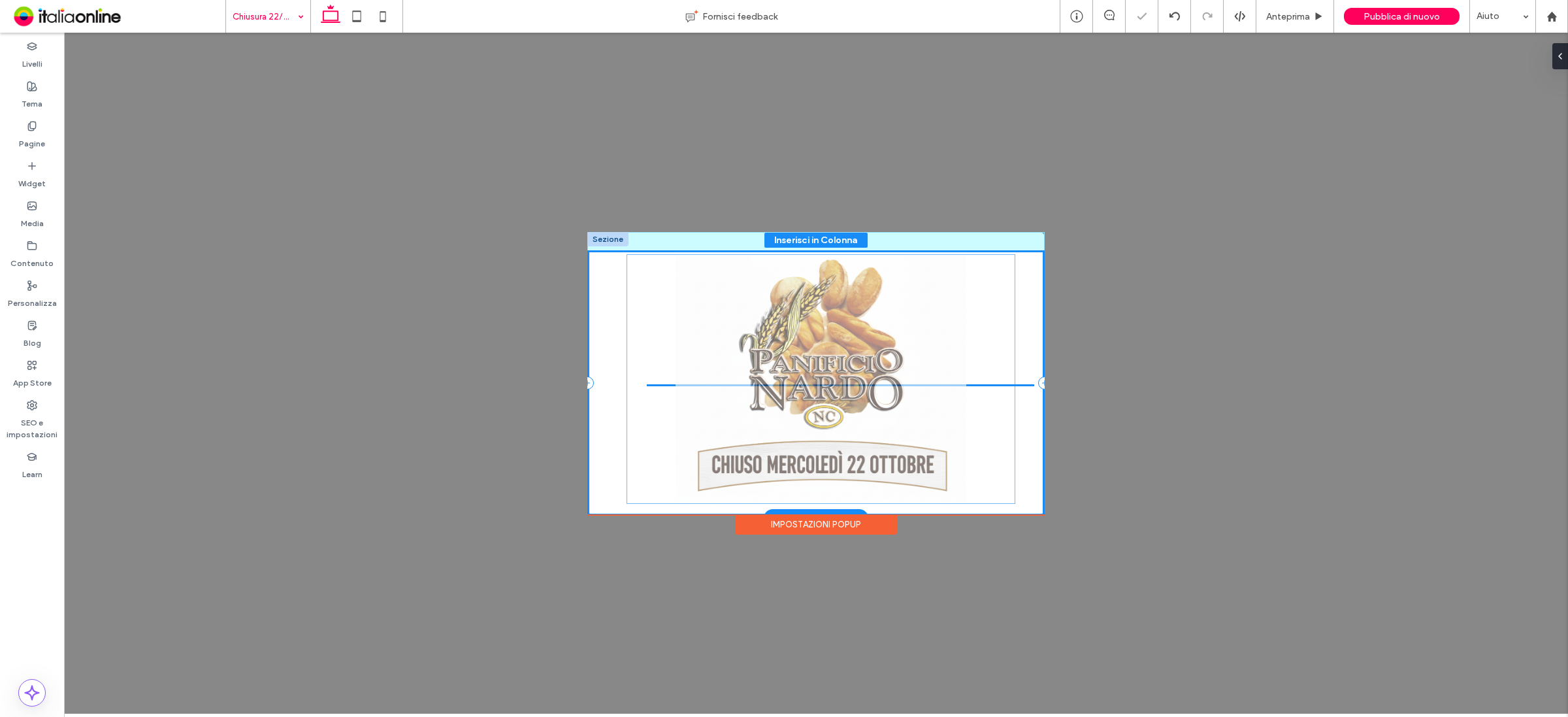
drag, startPoint x: 824, startPoint y: 334, endPoint x: 828, endPoint y: 357, distance: 23.3
drag, startPoint x: 818, startPoint y: 237, endPoint x: 823, endPoint y: 260, distance: 23.5
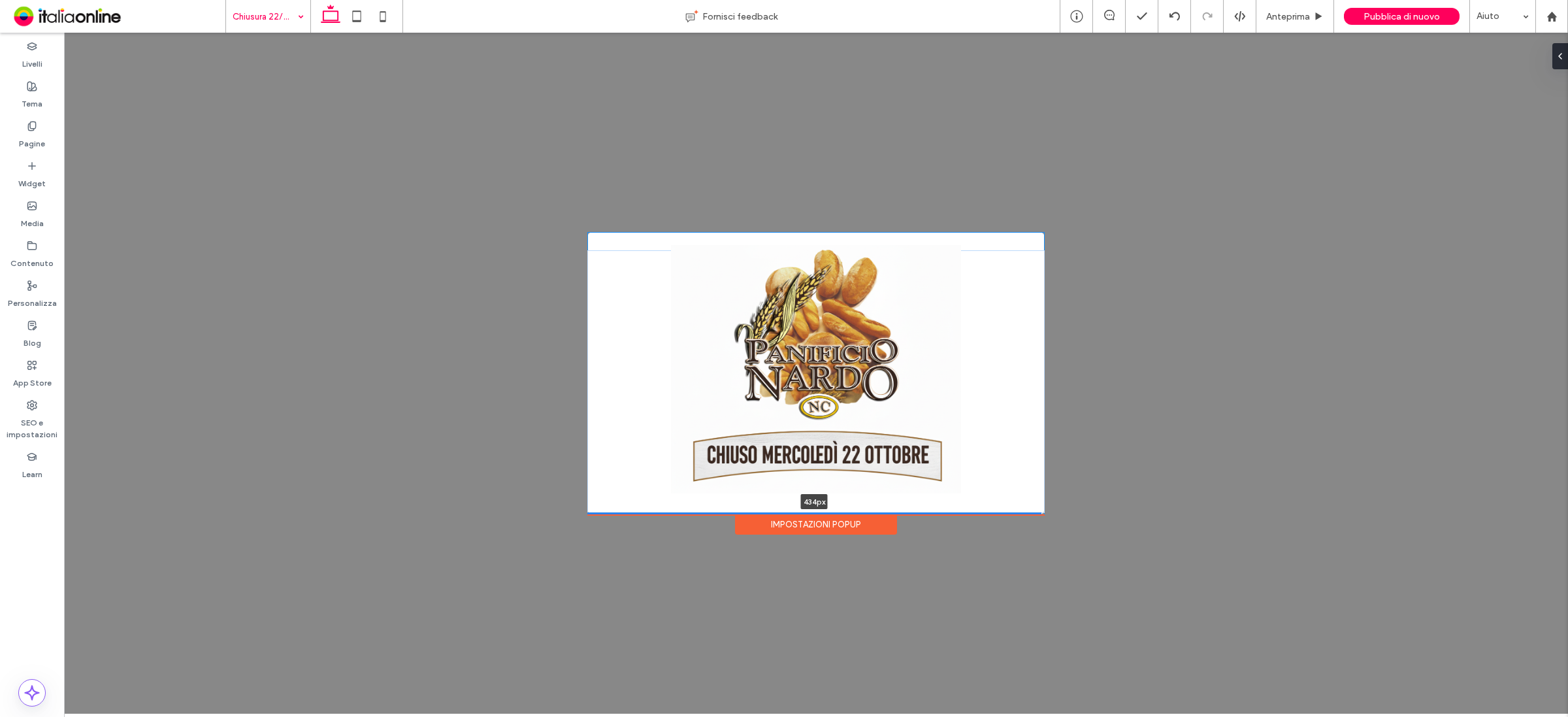
drag, startPoint x: 931, startPoint y: 488, endPoint x: 948, endPoint y: 513, distance: 30.2
click at [948, 513] on div at bounding box center [814, 515] width 454 height 7
type input "***"
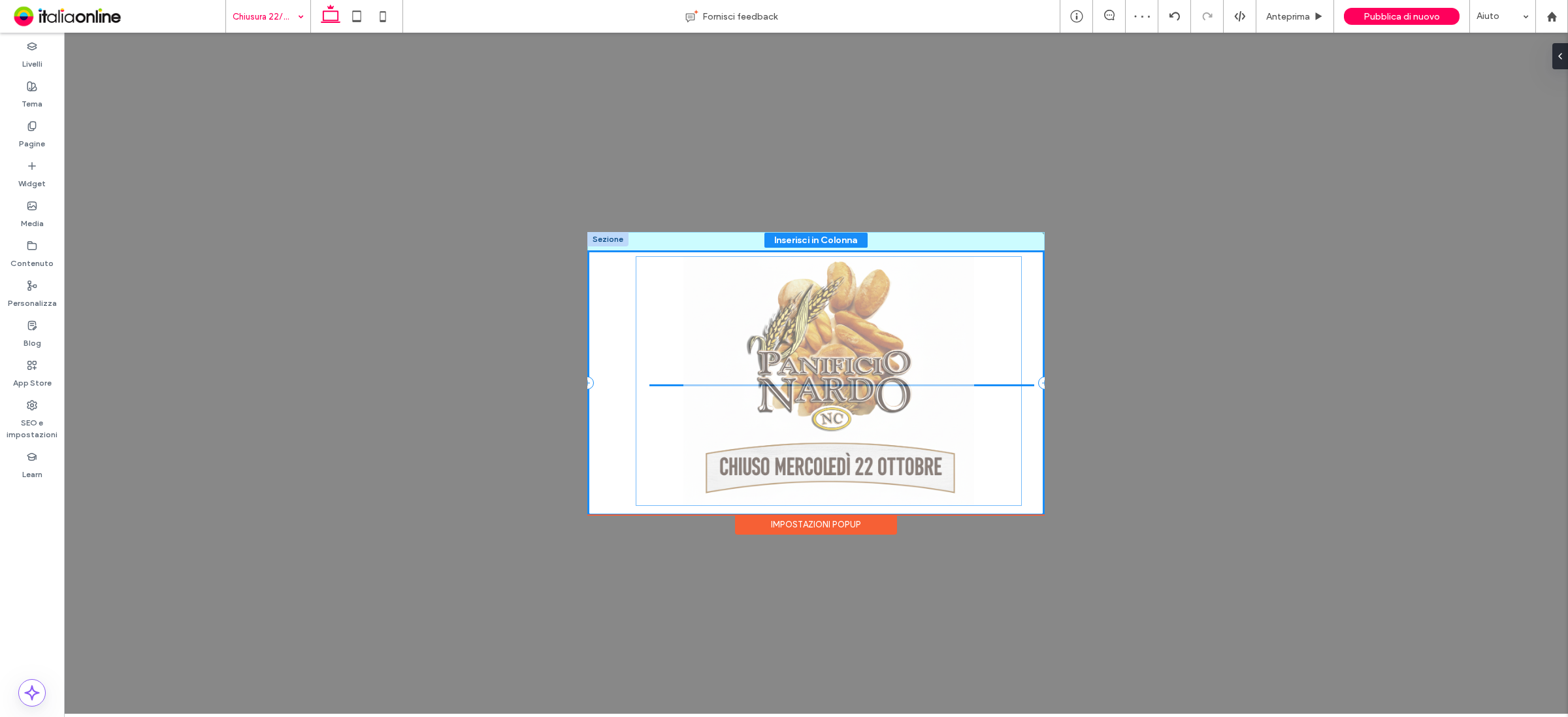
scroll to position [642, 0]
drag, startPoint x: 863, startPoint y: 346, endPoint x: 877, endPoint y: 358, distance: 18.4
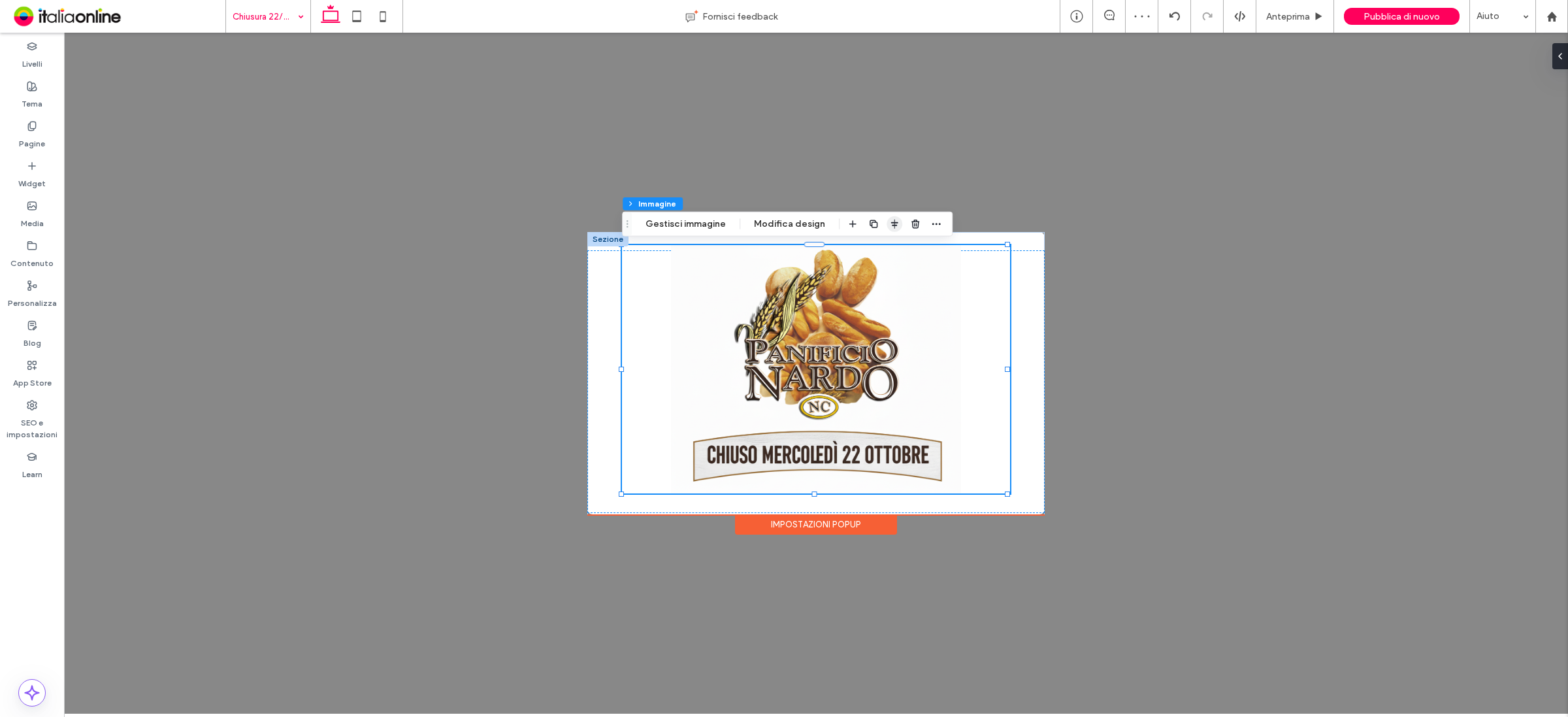
click at [893, 224] on icon "button" at bounding box center [894, 224] width 10 height 10
click at [877, 246] on use "center" at bounding box center [881, 250] width 7 height 9
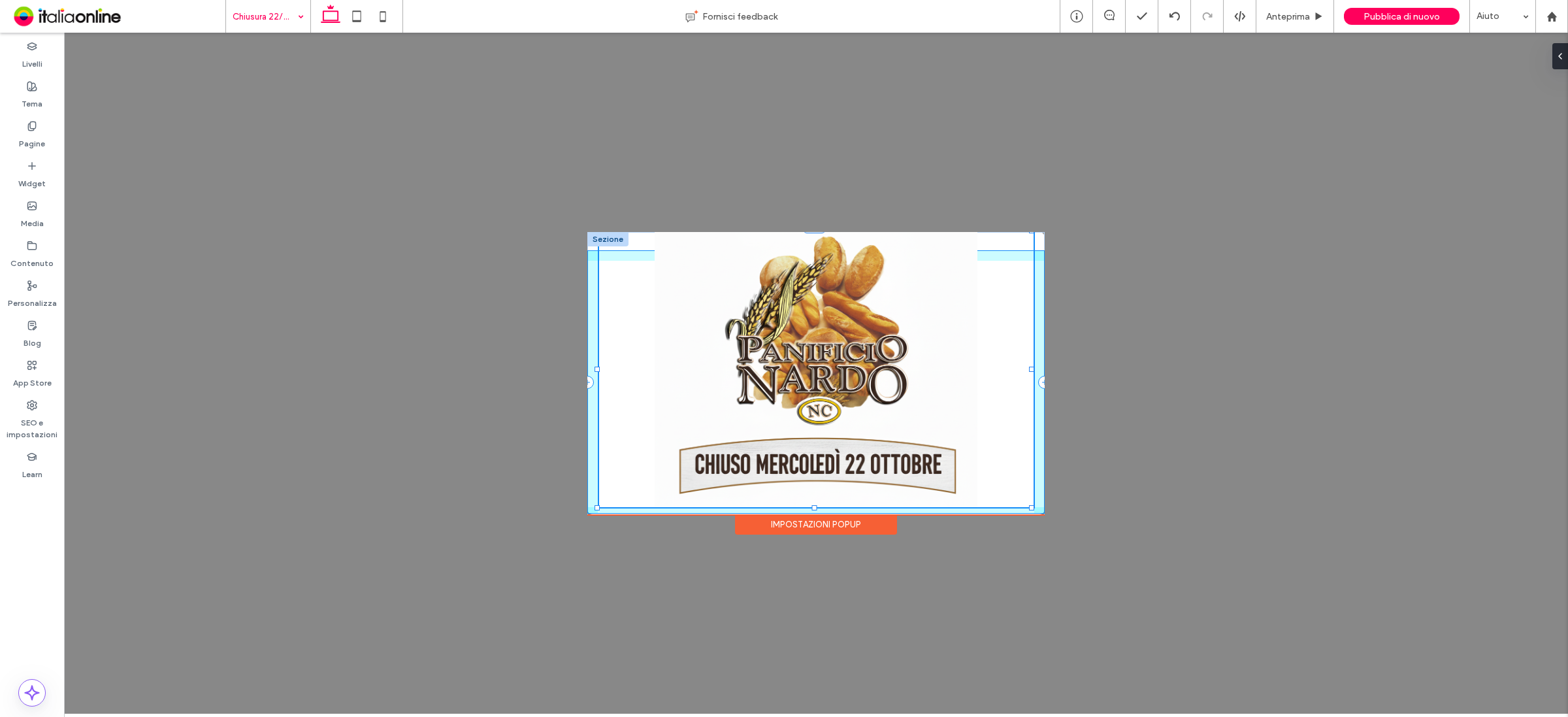
drag, startPoint x: 1006, startPoint y: 494, endPoint x: 1031, endPoint y: 507, distance: 28.2
click at [1031, 507] on div at bounding box center [1031, 508] width 5 height 5
type input "***"
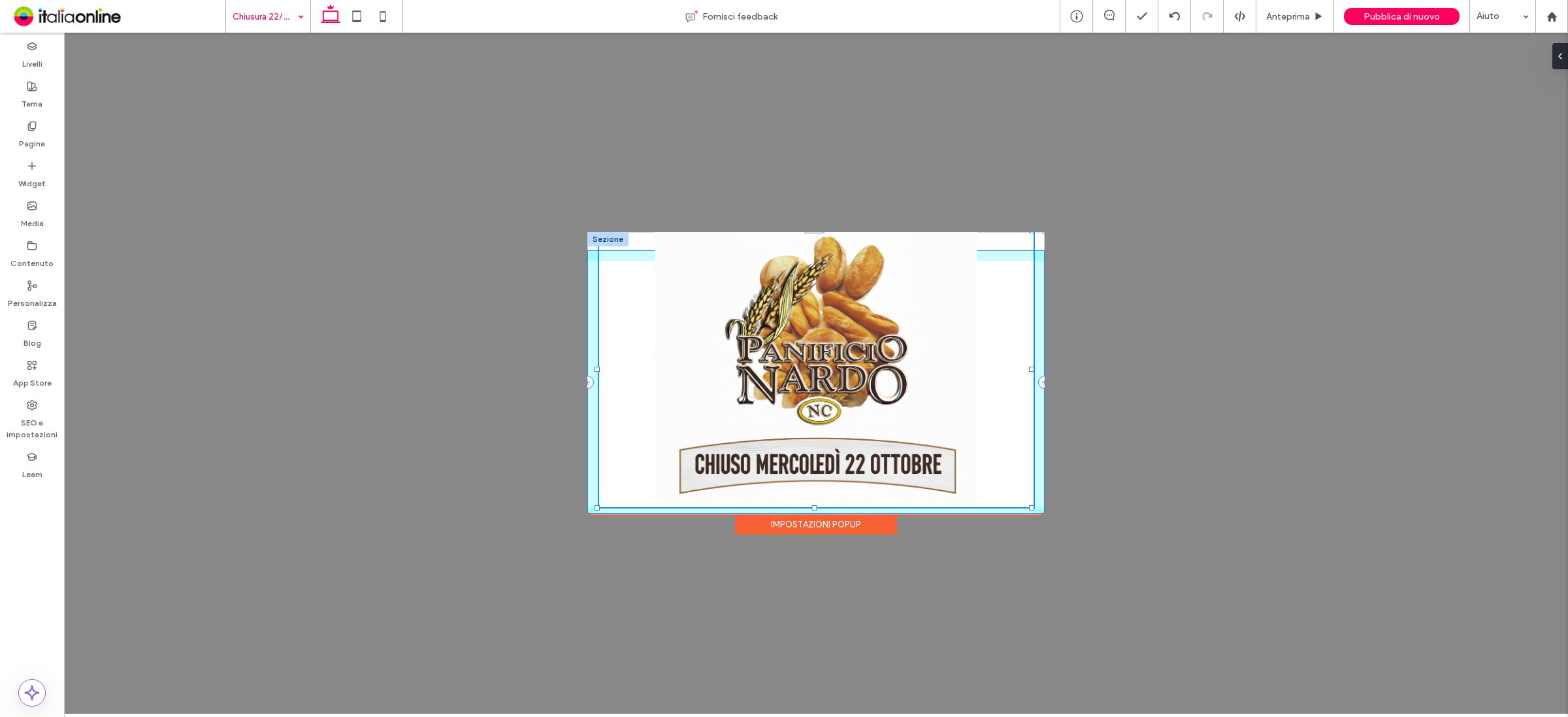
type input "***"
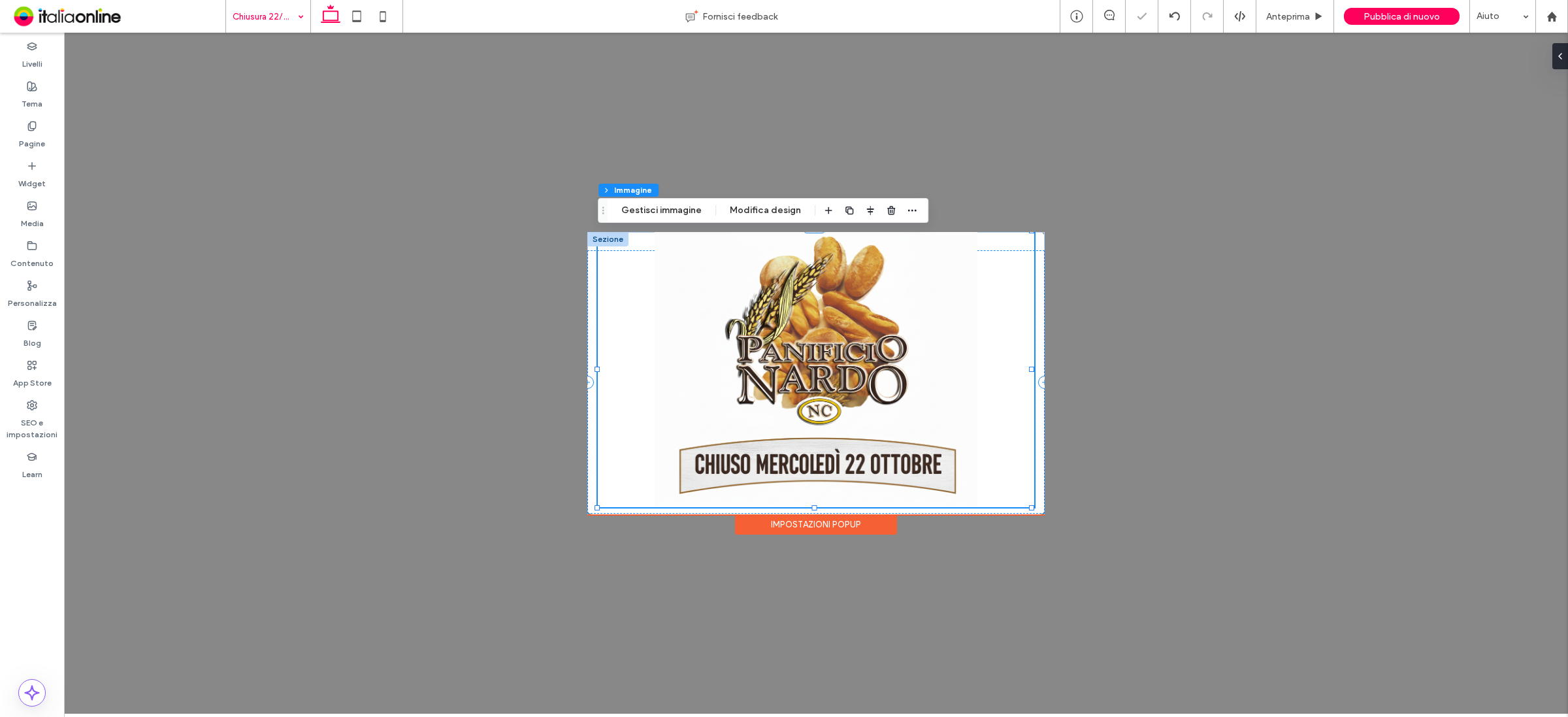
click at [1167, 454] on div "100% , 422px + Aggiungi sezione Impostazioni popup" at bounding box center [816, 374] width 1504 height 681
click at [909, 207] on icon "button" at bounding box center [912, 210] width 10 height 10
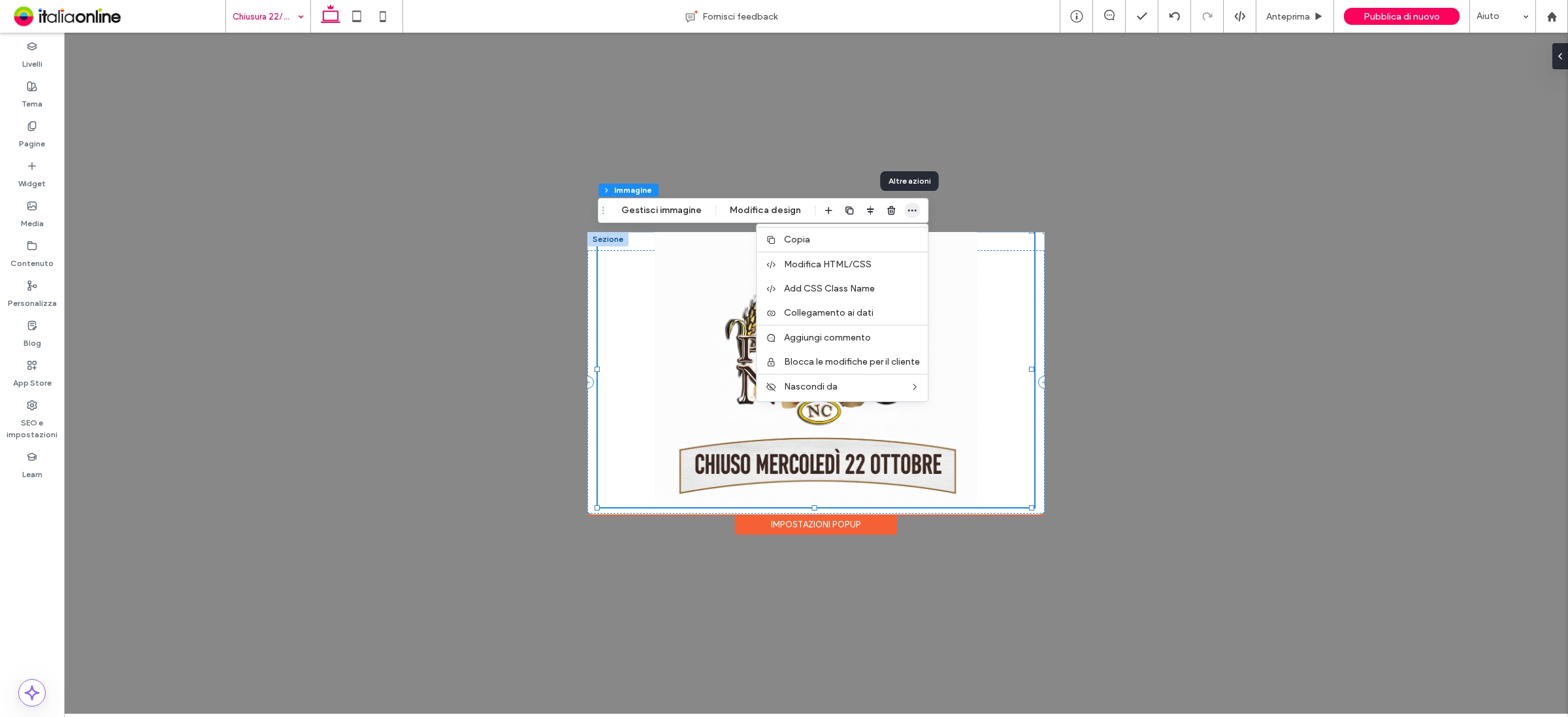
click at [909, 207] on icon "button" at bounding box center [912, 210] width 10 height 10
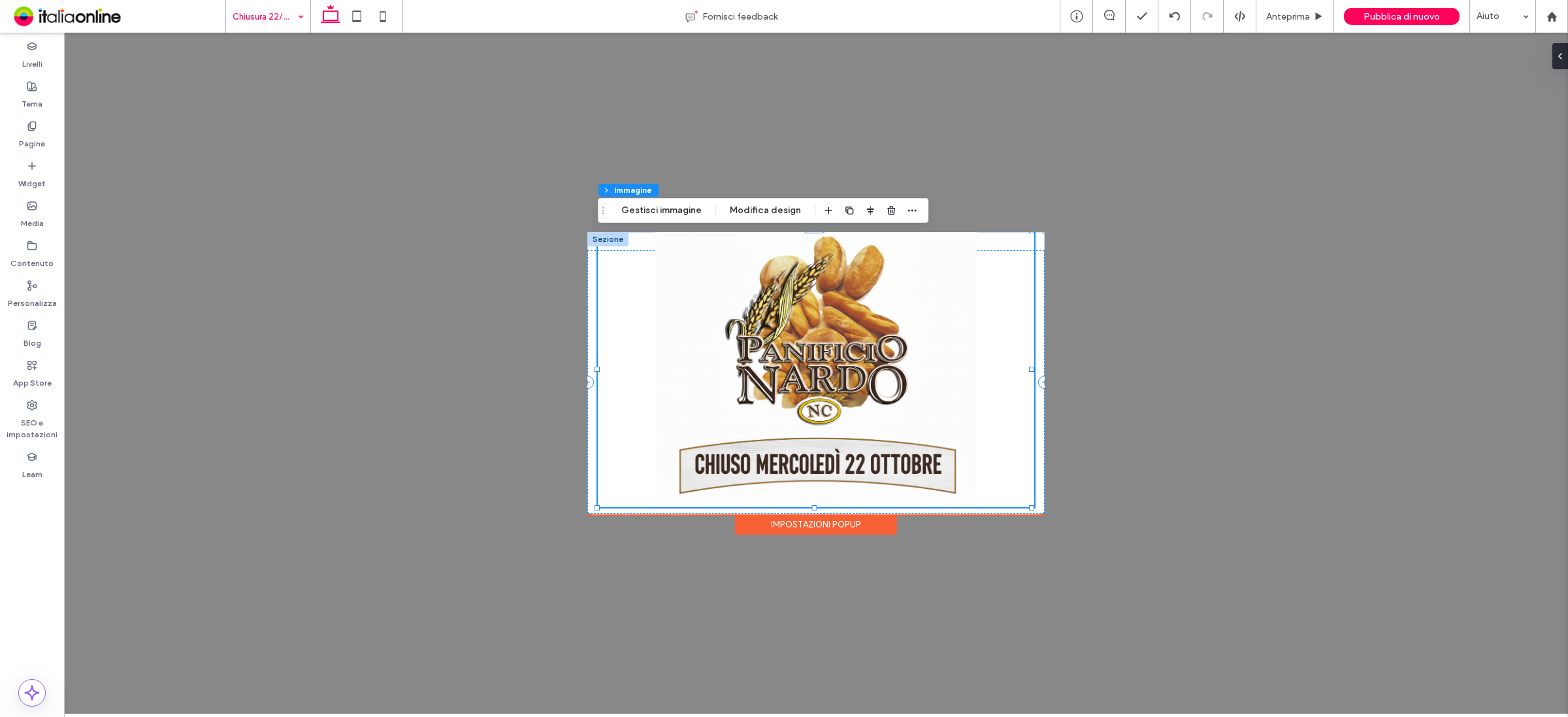
click at [1239, 275] on div "100% , 422px + Aggiungi sezione Impostazioni popup" at bounding box center [816, 374] width 1504 height 681
click at [1020, 591] on div "100% , 422px + Aggiungi sezione Impostazioni popup" at bounding box center [816, 374] width 1504 height 681
click at [932, 632] on div "100% , 422px + Aggiungi sezione Impostazioni popup" at bounding box center [816, 374] width 1504 height 681
click at [1244, 337] on div "100% , 422px + Aggiungi sezione Impostazioni popup" at bounding box center [816, 374] width 1504 height 681
click at [36, 294] on label "Personalizza" at bounding box center [32, 300] width 49 height 18
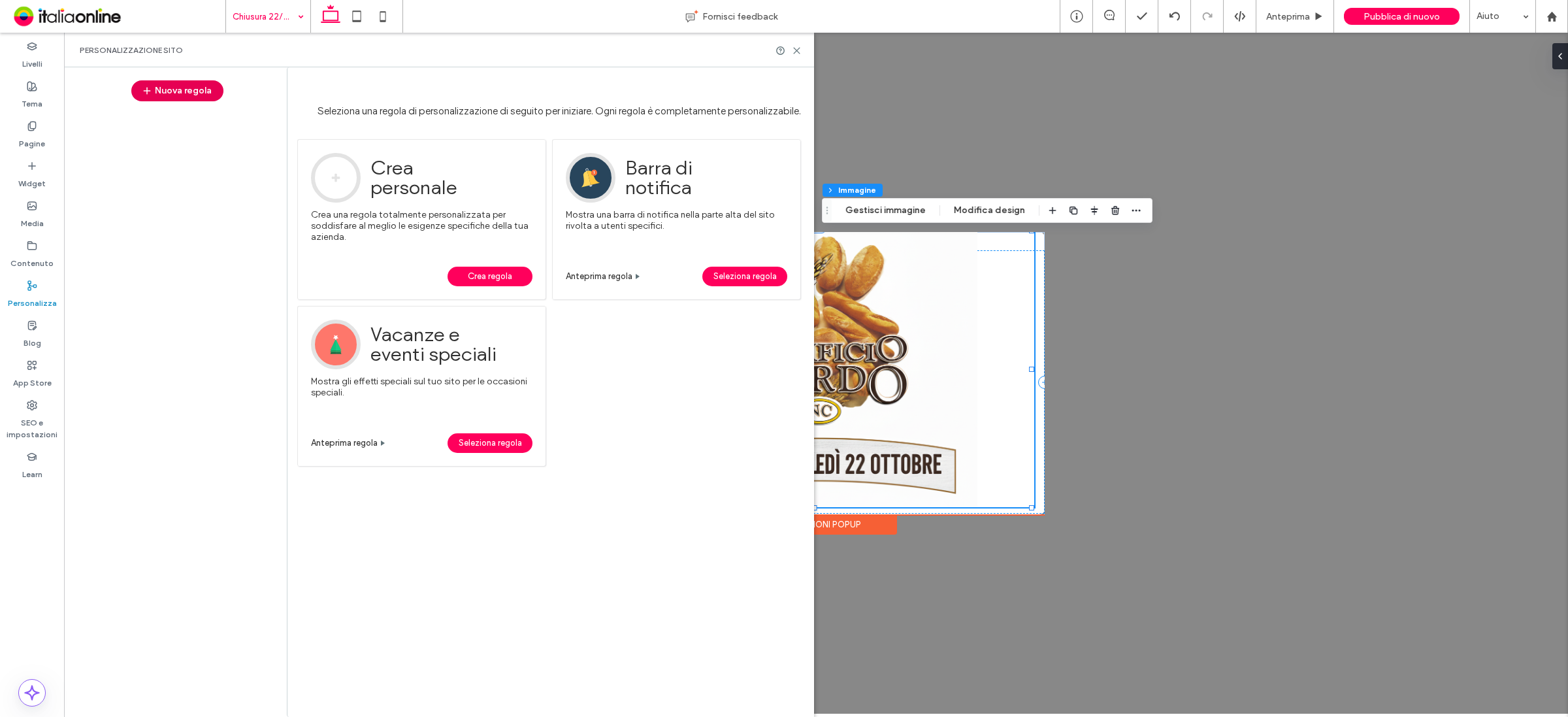
click at [198, 88] on button "Nuova regola" at bounding box center [177, 91] width 92 height 21
click at [481, 268] on span "Crea regola" at bounding box center [490, 276] width 45 height 20
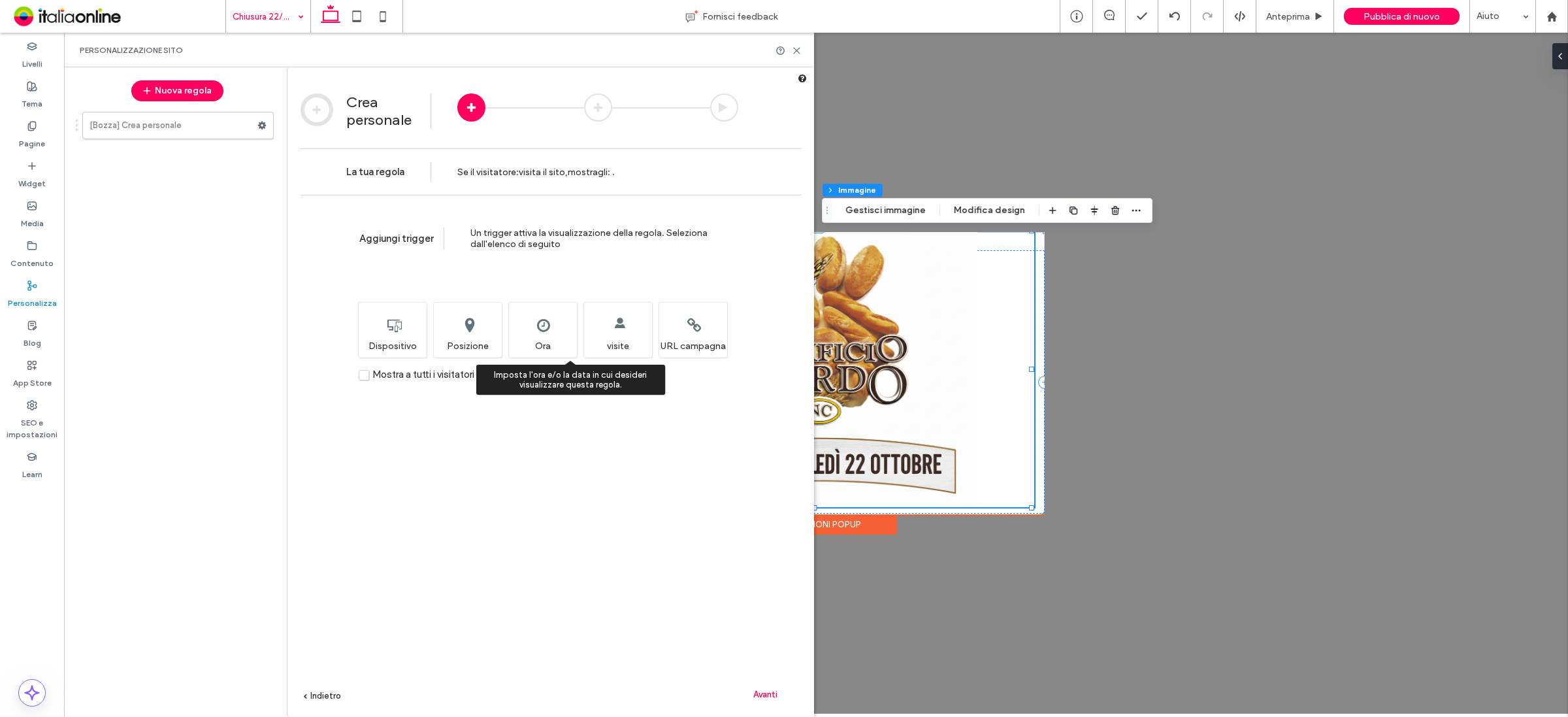
click at [536, 324] on div "Imposta l'ora e/o la data in cui desideri visualizzare questa regola. Ora" at bounding box center [543, 330] width 69 height 56
click at [797, 48] on icon at bounding box center [796, 50] width 10 height 10
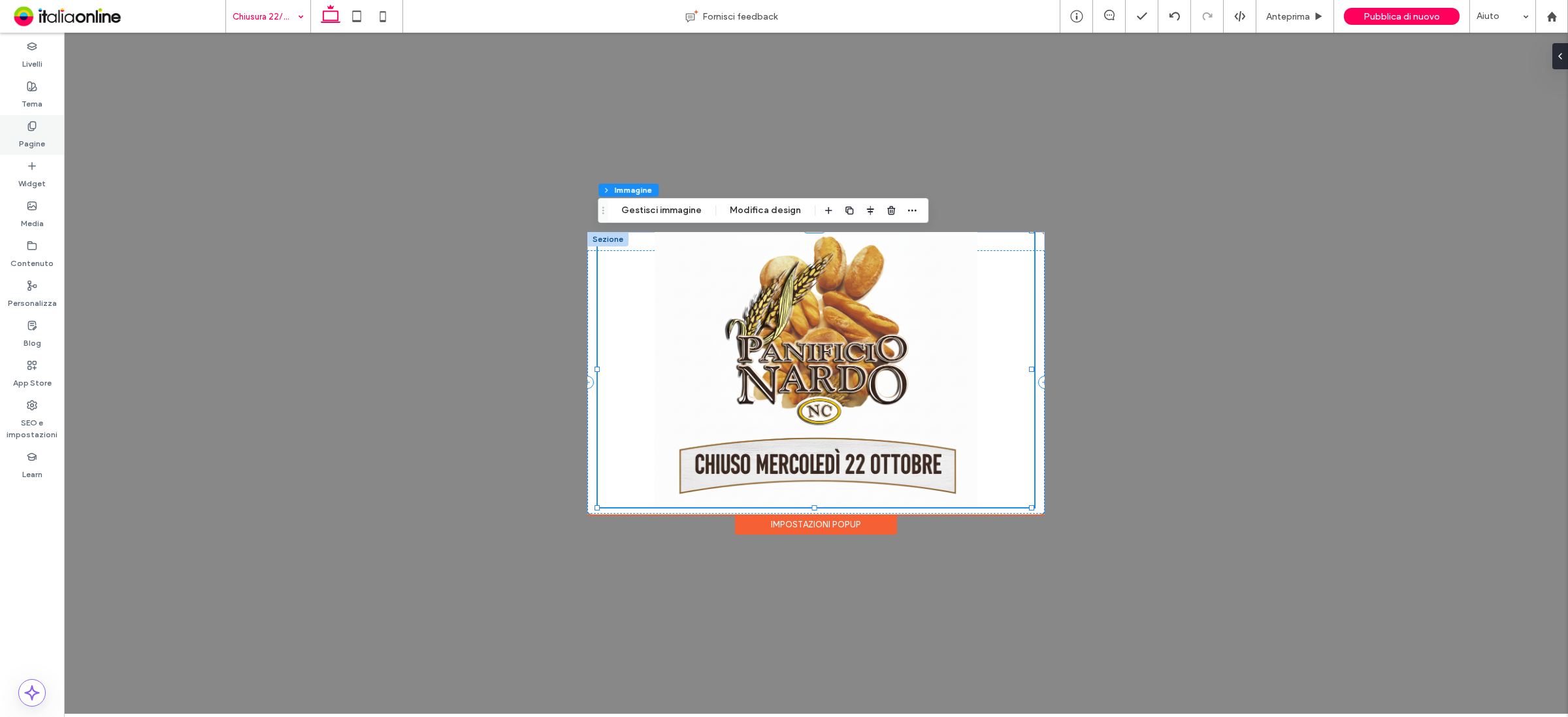
drag, startPoint x: 29, startPoint y: 135, endPoint x: 37, endPoint y: 135, distance: 8.0
click at [29, 135] on label "Pagine" at bounding box center [32, 140] width 26 height 18
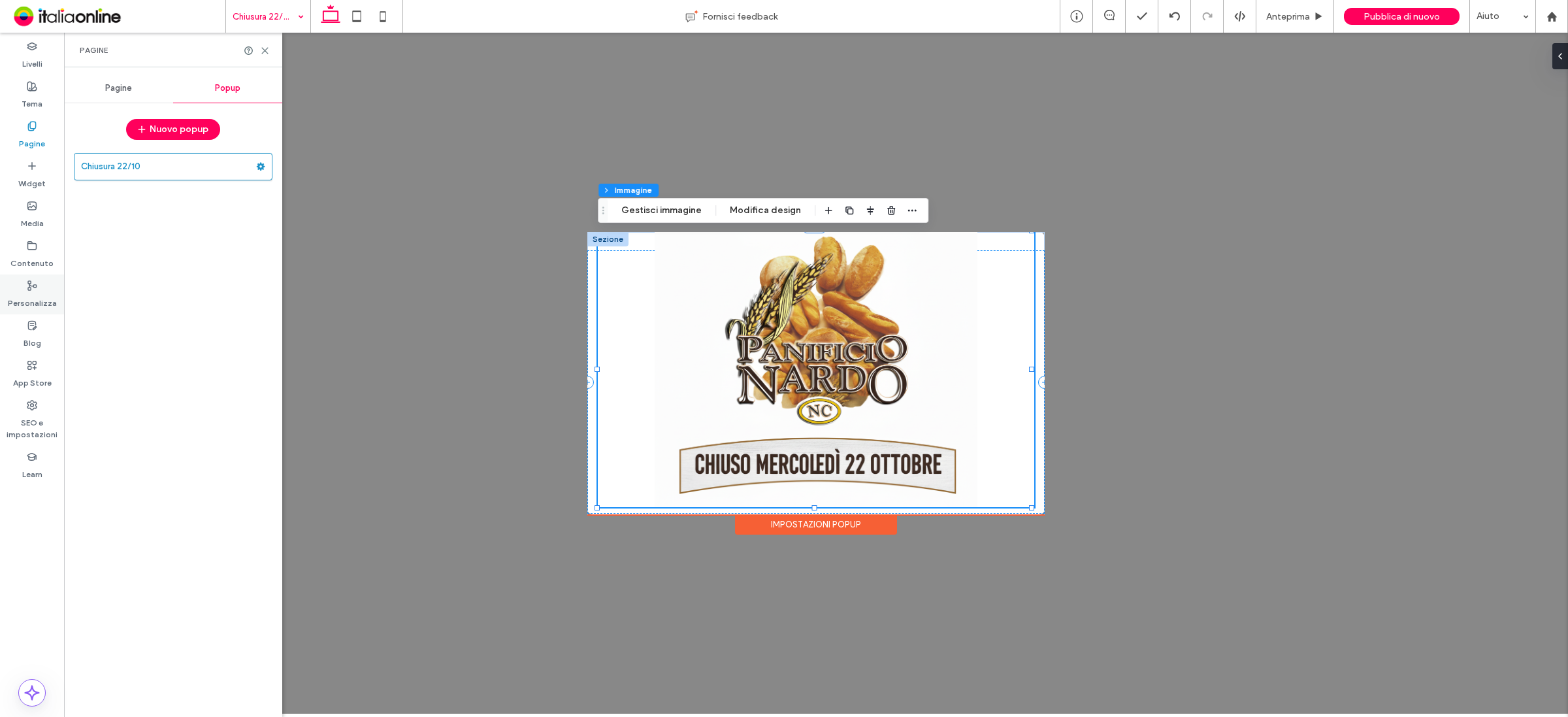
click at [27, 294] on label "Personalizza" at bounding box center [32, 300] width 49 height 18
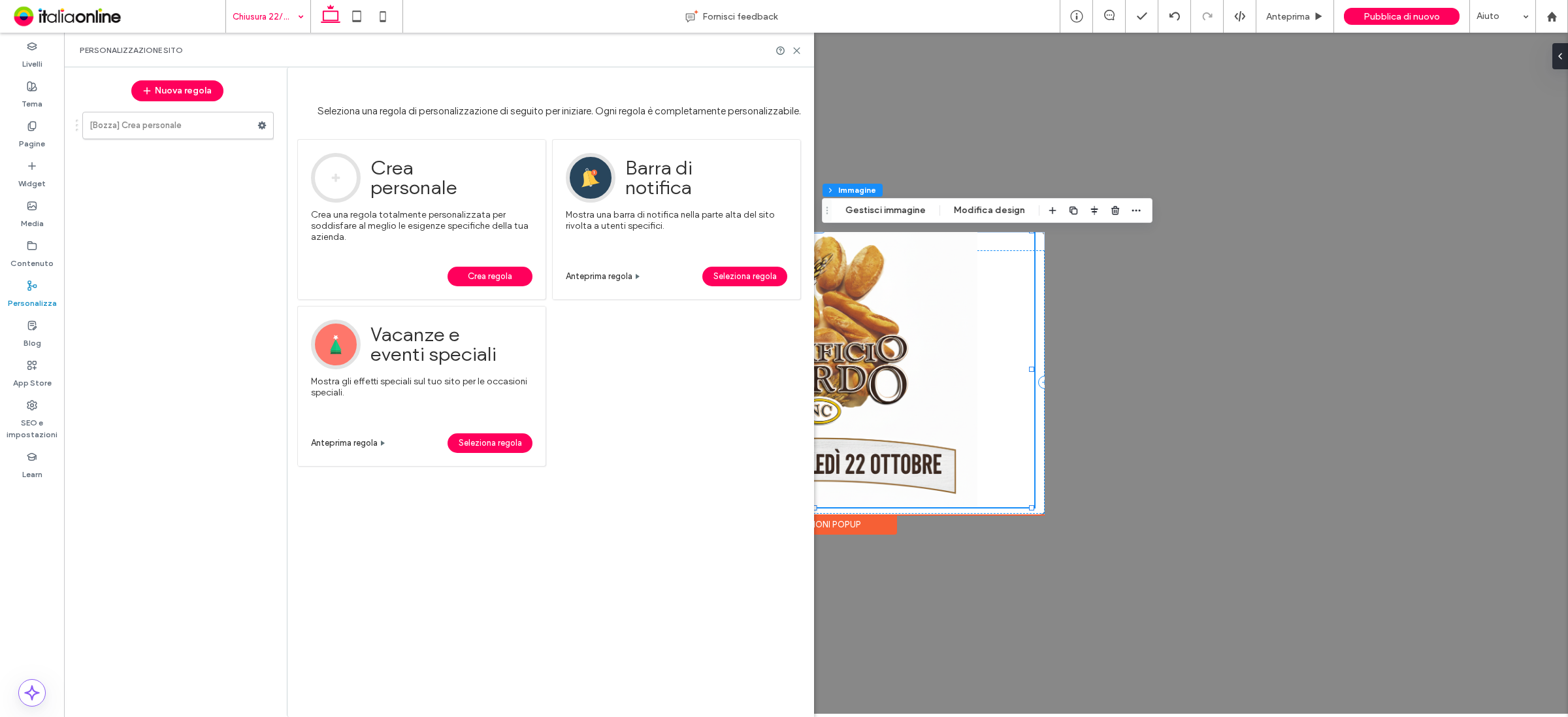
click at [494, 273] on span "Crea regola" at bounding box center [490, 276] width 45 height 20
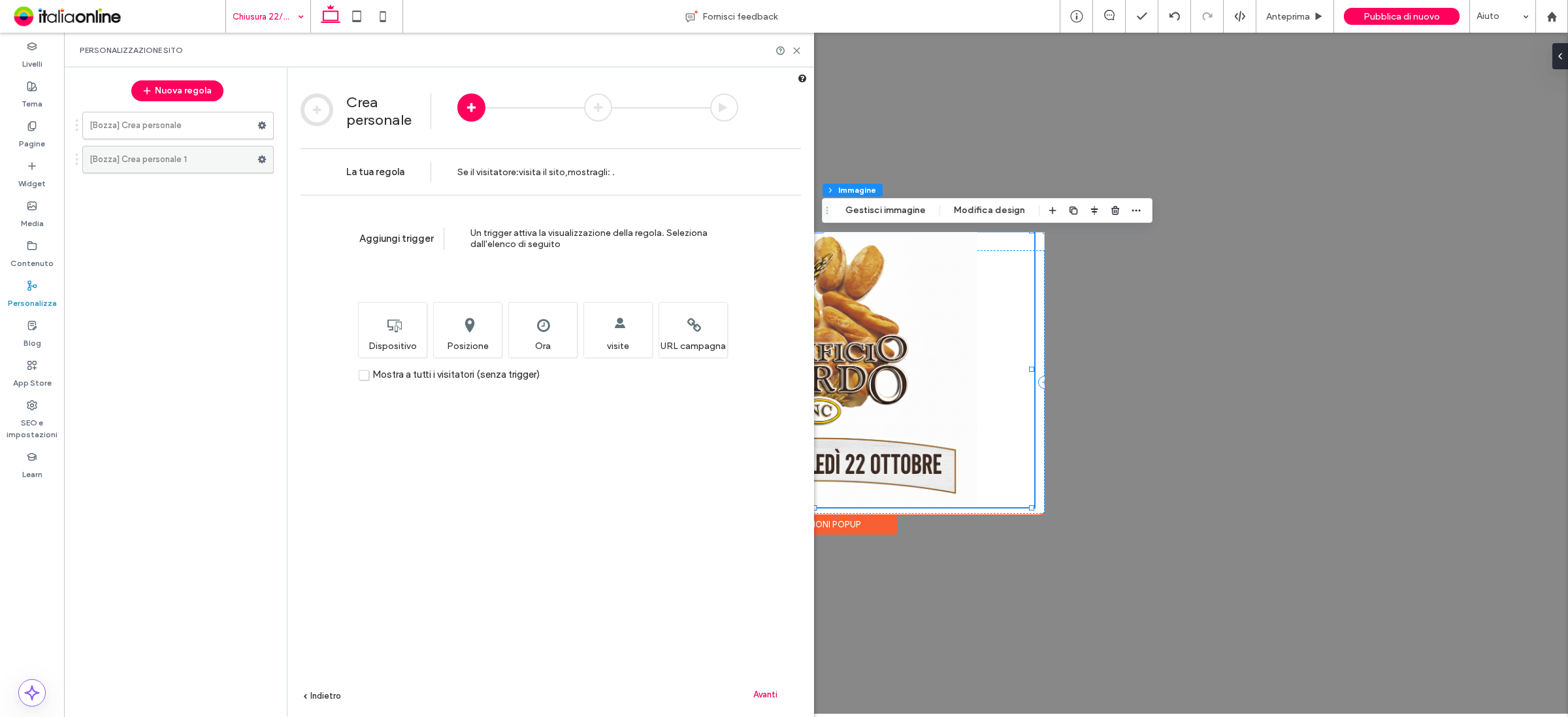
click at [264, 155] on icon at bounding box center [261, 159] width 9 height 9
click at [312, 218] on div "Elimina" at bounding box center [352, 211] width 108 height 24
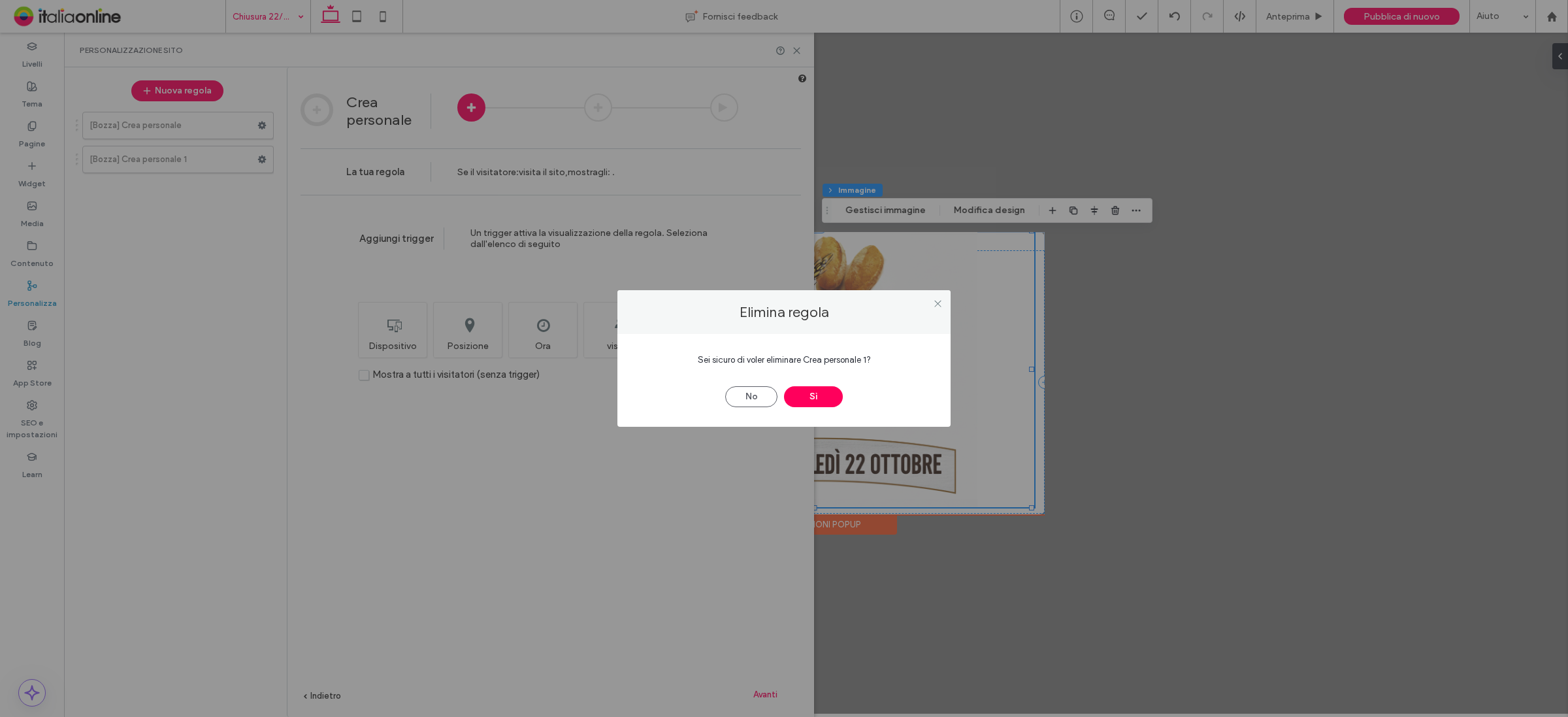
drag, startPoint x: 810, startPoint y: 390, endPoint x: 696, endPoint y: 356, distance: 119.0
click at [810, 389] on button "Sì" at bounding box center [814, 396] width 59 height 21
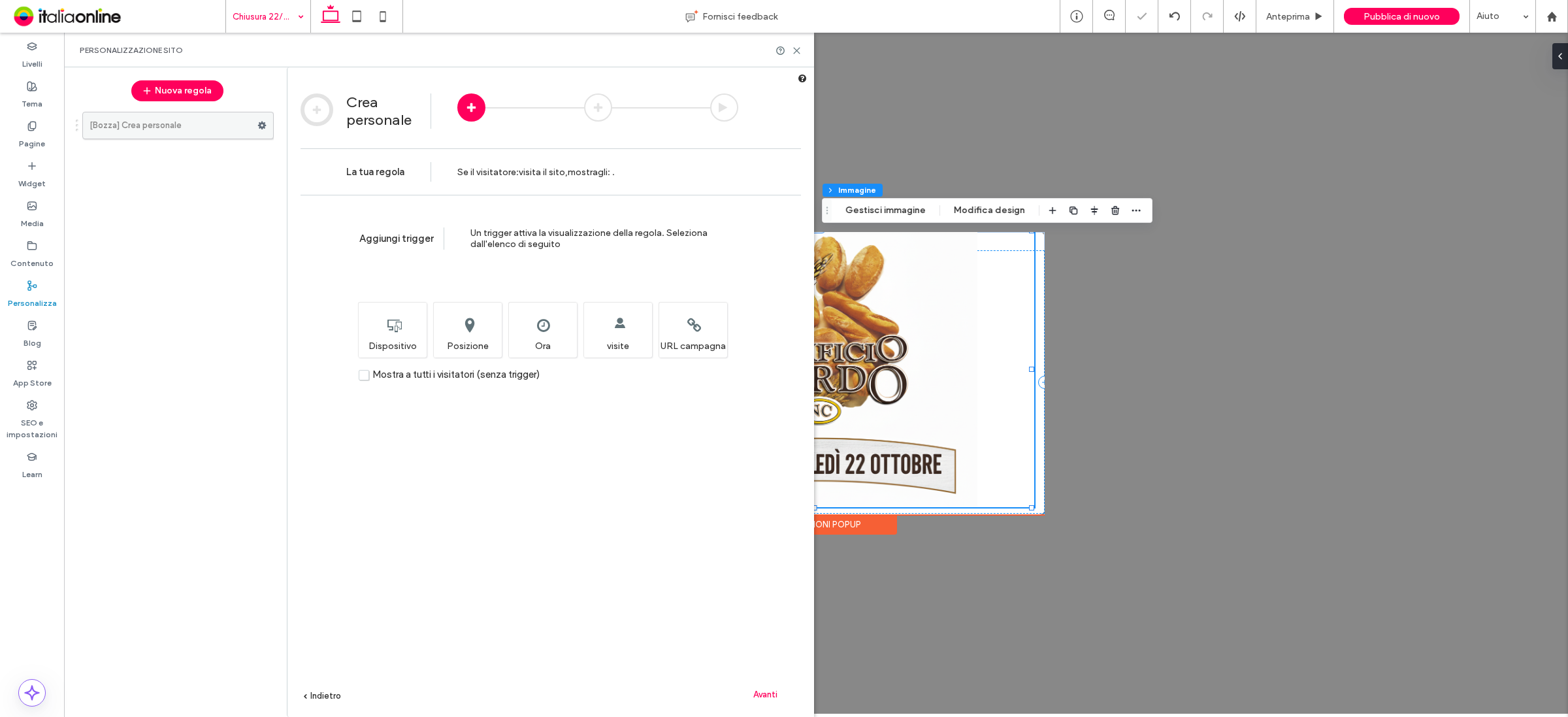
click at [209, 122] on label "[Bozza] Crea personale" at bounding box center [173, 125] width 168 height 26
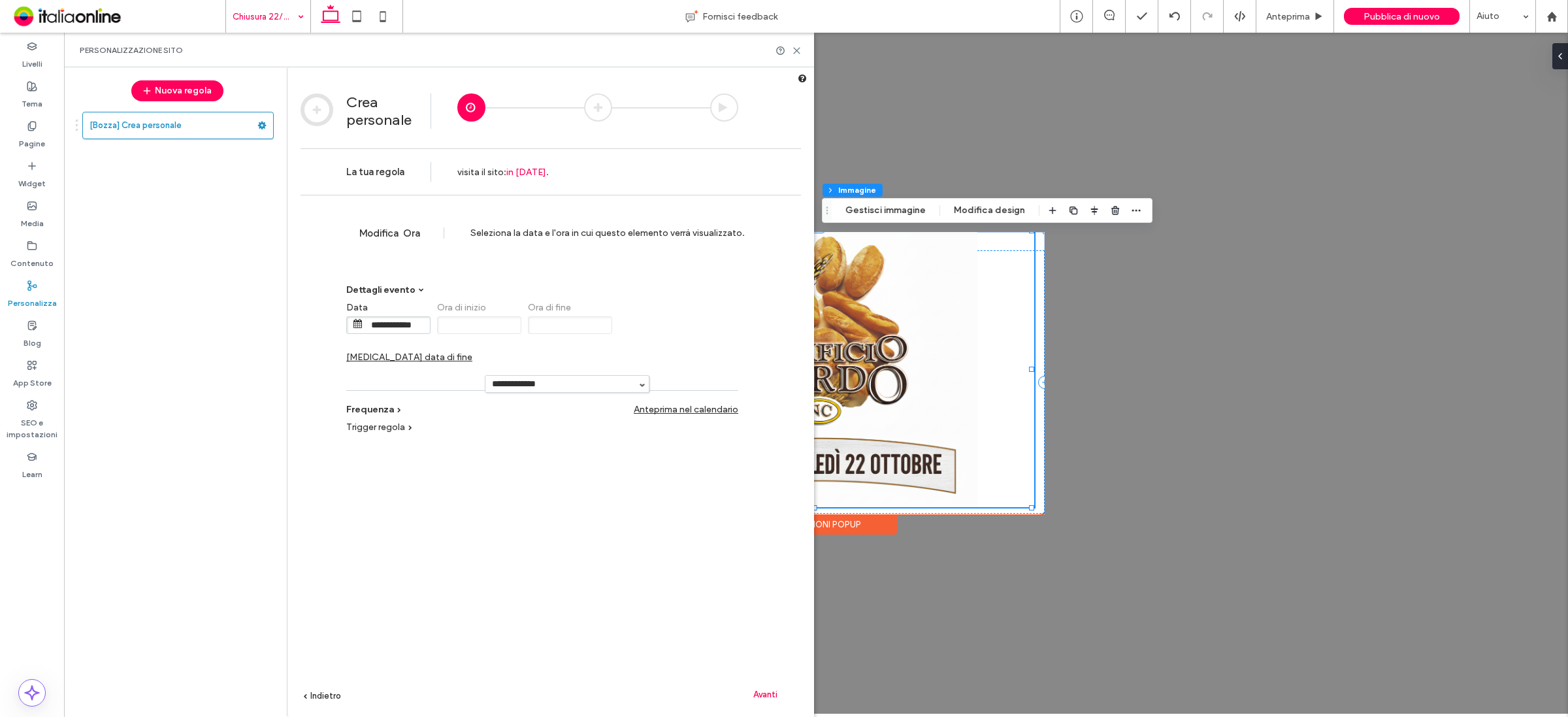
click at [472, 352] on span "Cambia data di fine" at bounding box center [409, 357] width 126 height 11
click at [661, 329] on input "**********" at bounding box center [669, 325] width 65 height 16
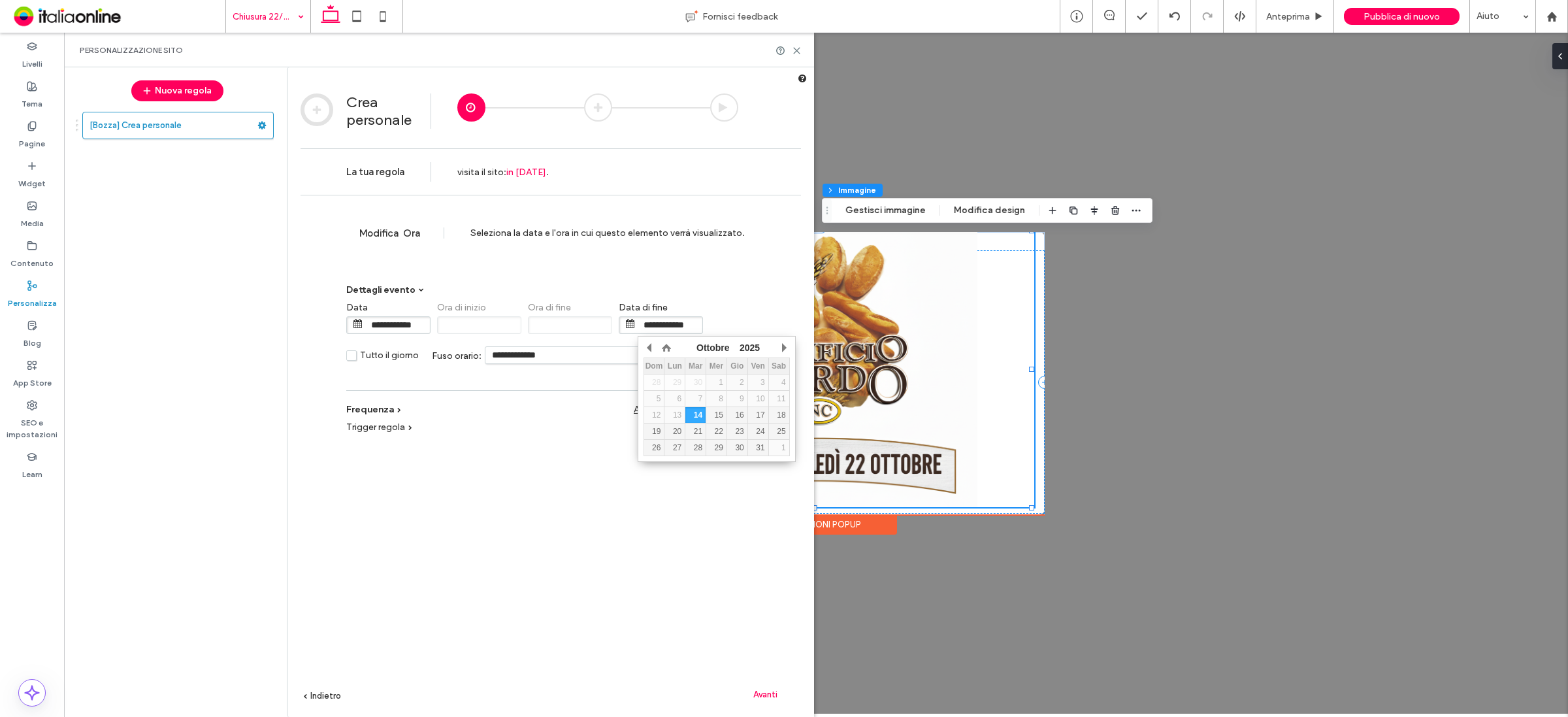
drag, startPoint x: 723, startPoint y: 426, endPoint x: 620, endPoint y: 420, distance: 103.2
click at [723, 427] on div "22" at bounding box center [716, 431] width 21 height 9
type input "**********"
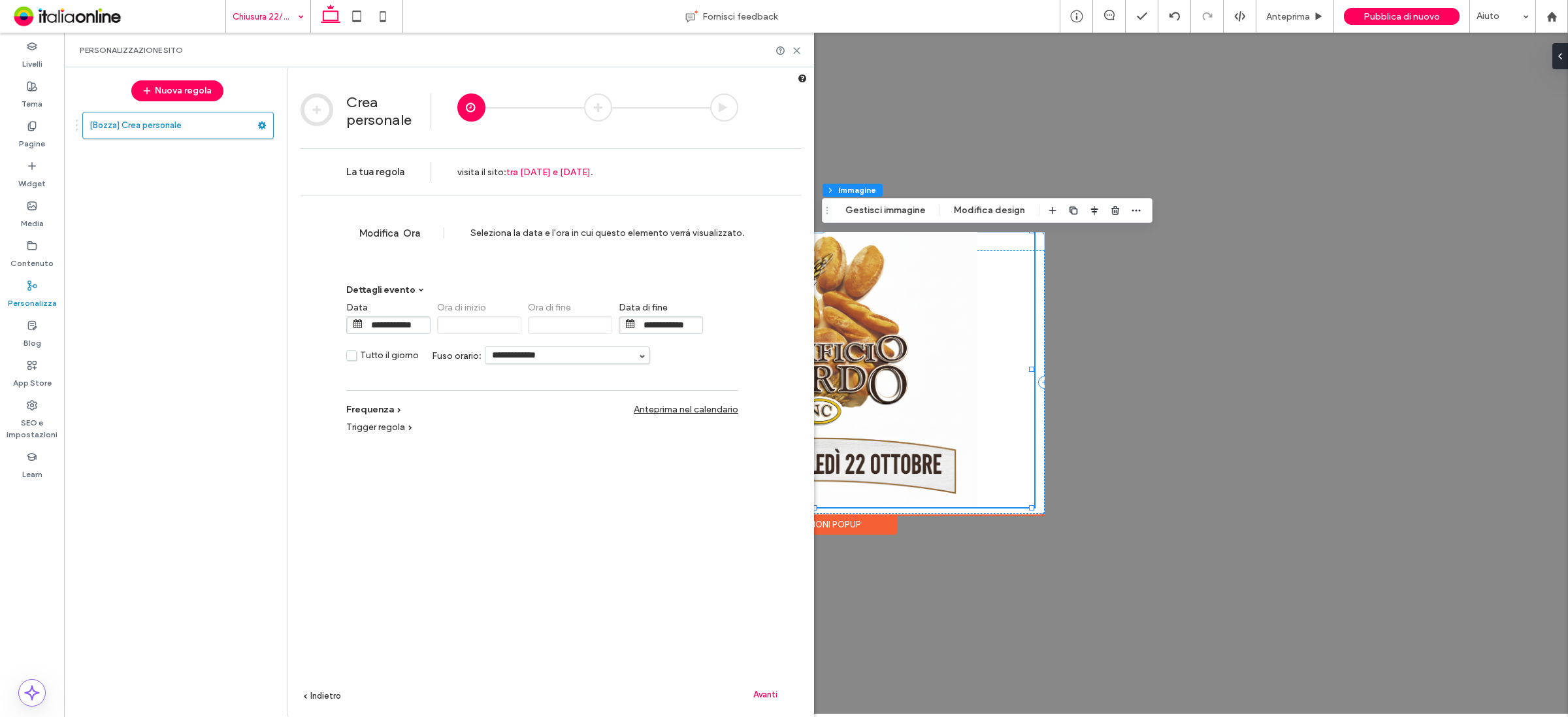
click at [353, 357] on label "Tutto il giorno" at bounding box center [382, 357] width 73 height 15
type input "******"
type input "**********"
click at [584, 322] on input "******" at bounding box center [570, 325] width 84 height 18
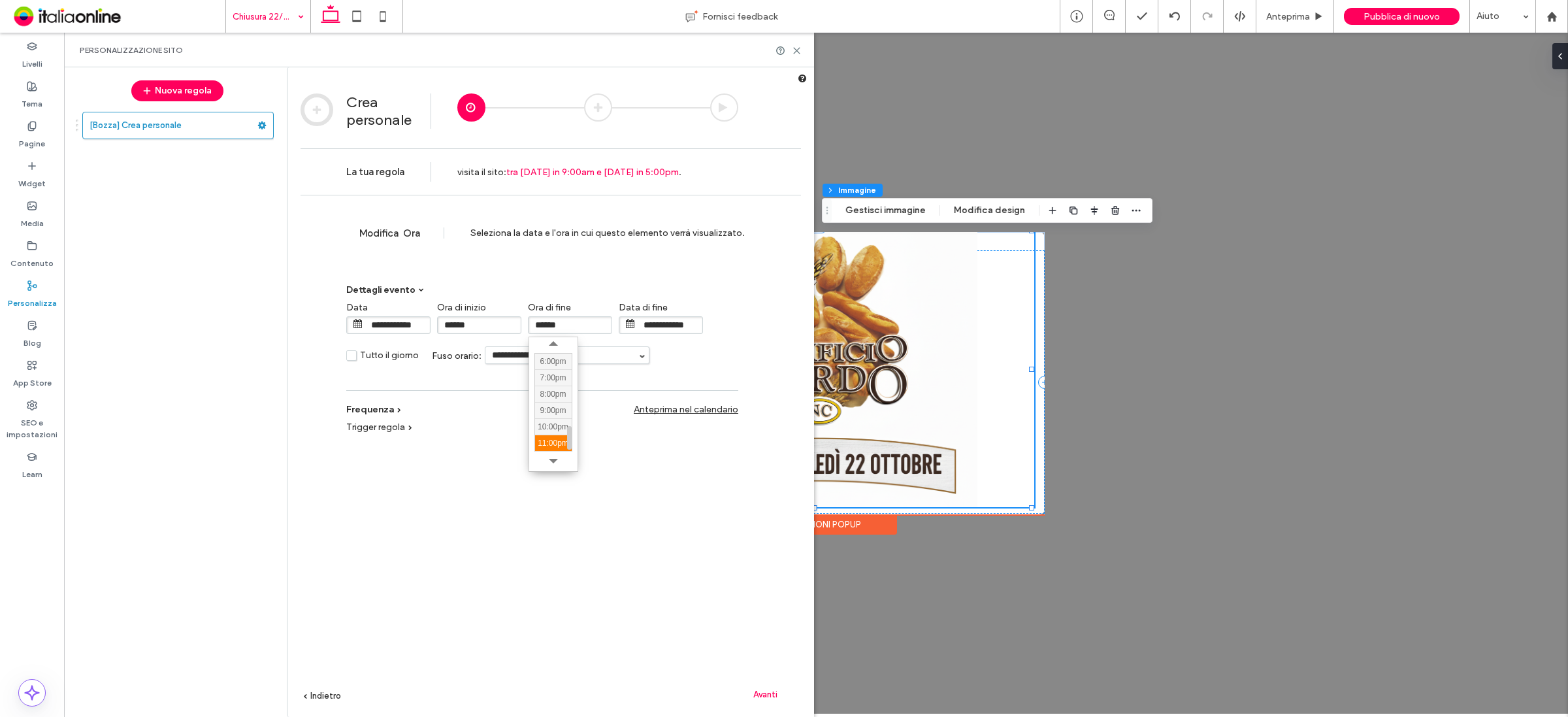
click at [556, 442] on div "11:00pm" at bounding box center [554, 442] width 37 height 16
type input "*******"
click at [772, 696] on span "Avanti" at bounding box center [765, 694] width 24 height 10
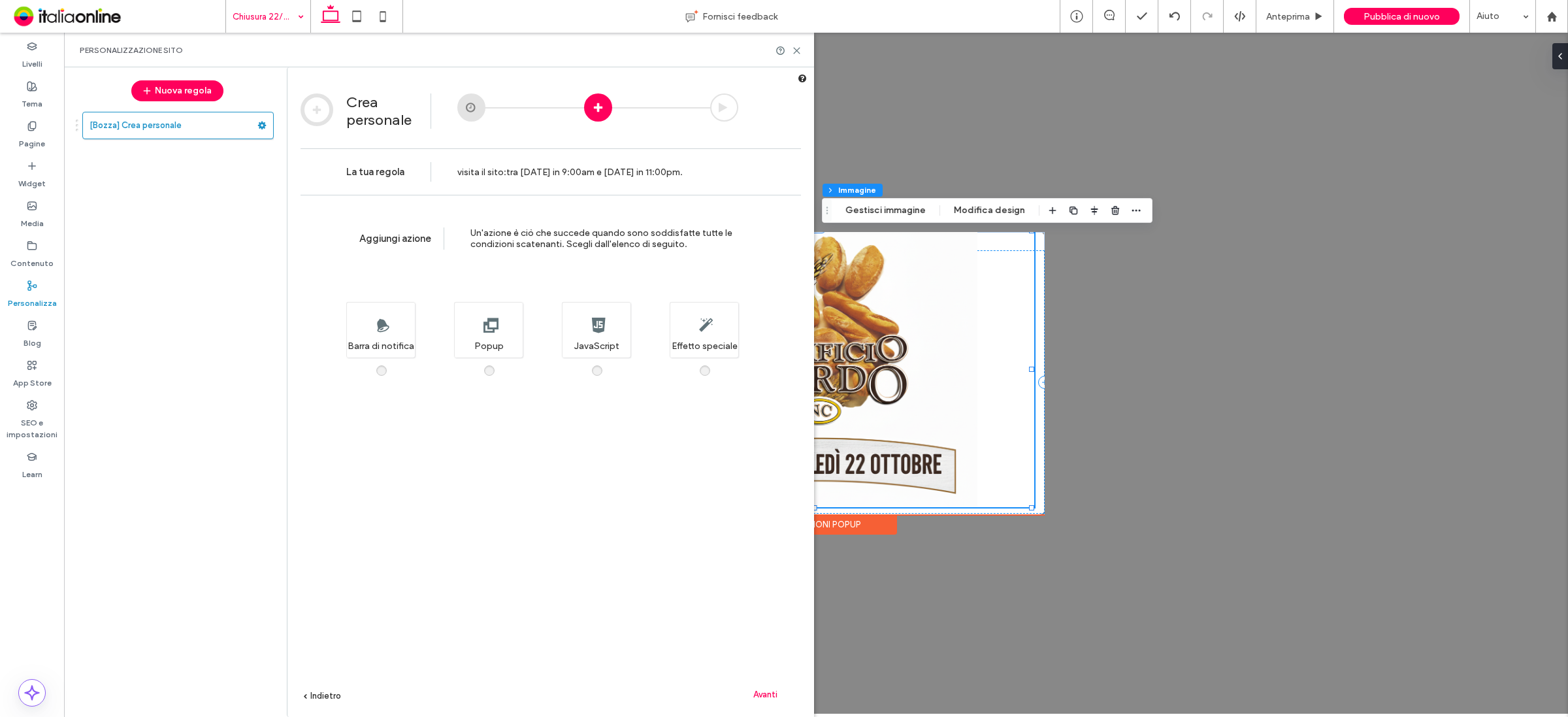
click at [495, 366] on div "Aggiungi azione Un'azione è ciò che succede quando sono soddisfatte tutte le co…" at bounding box center [551, 475] width 527 height 561
click at [497, 364] on span at bounding box center [497, 364] width 0 height 0
click at [774, 694] on span "Avanti" at bounding box center [765, 694] width 24 height 10
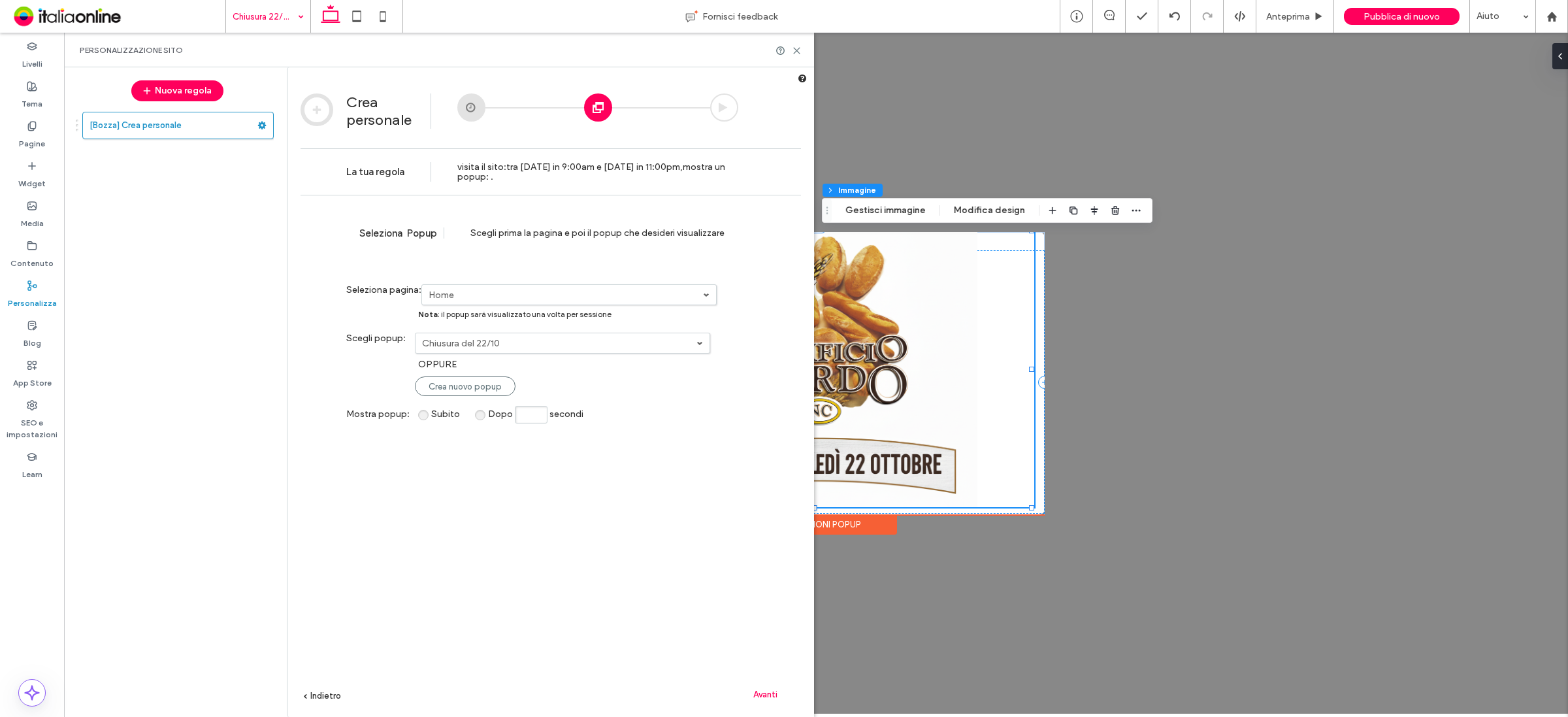
click at [757, 694] on span "Avanti" at bounding box center [765, 694] width 24 height 10
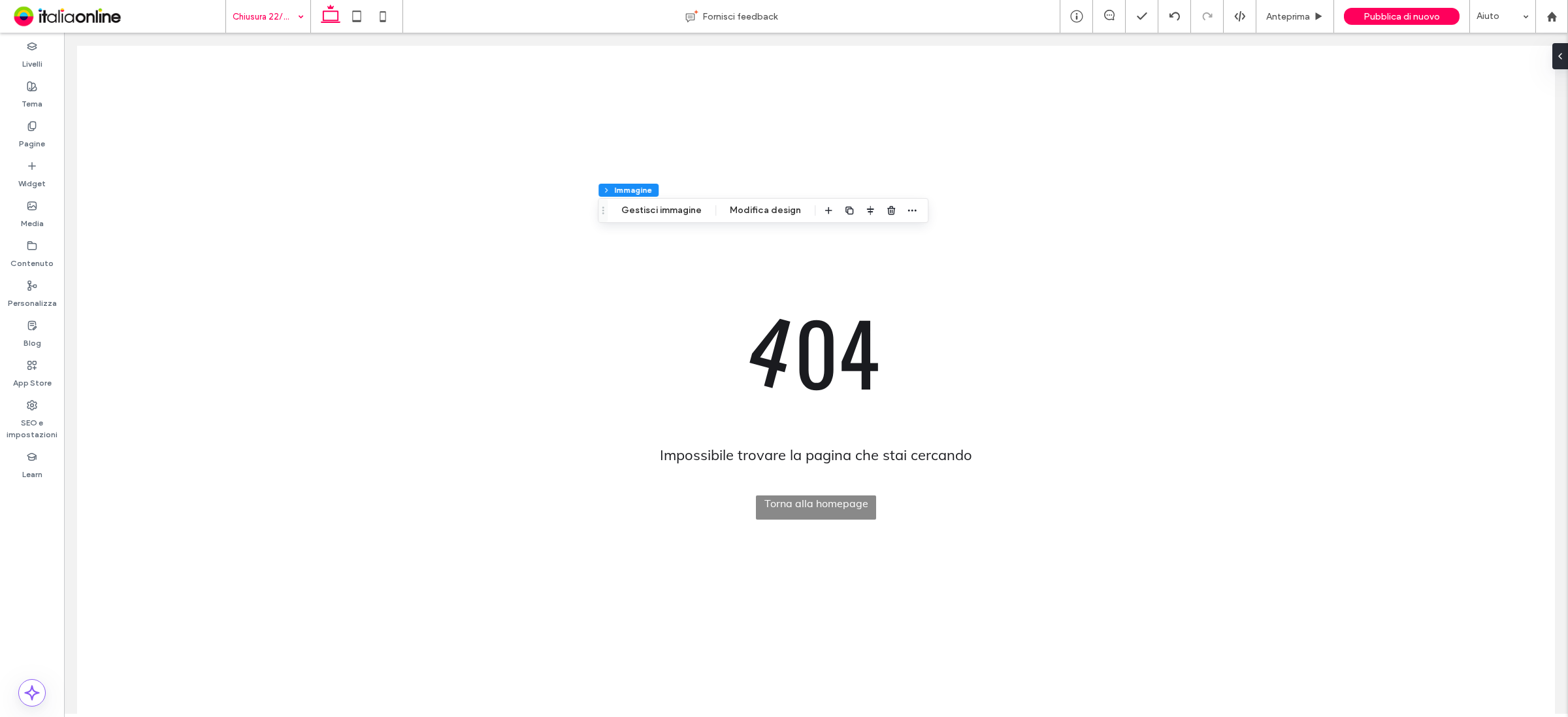
scroll to position [0, 0]
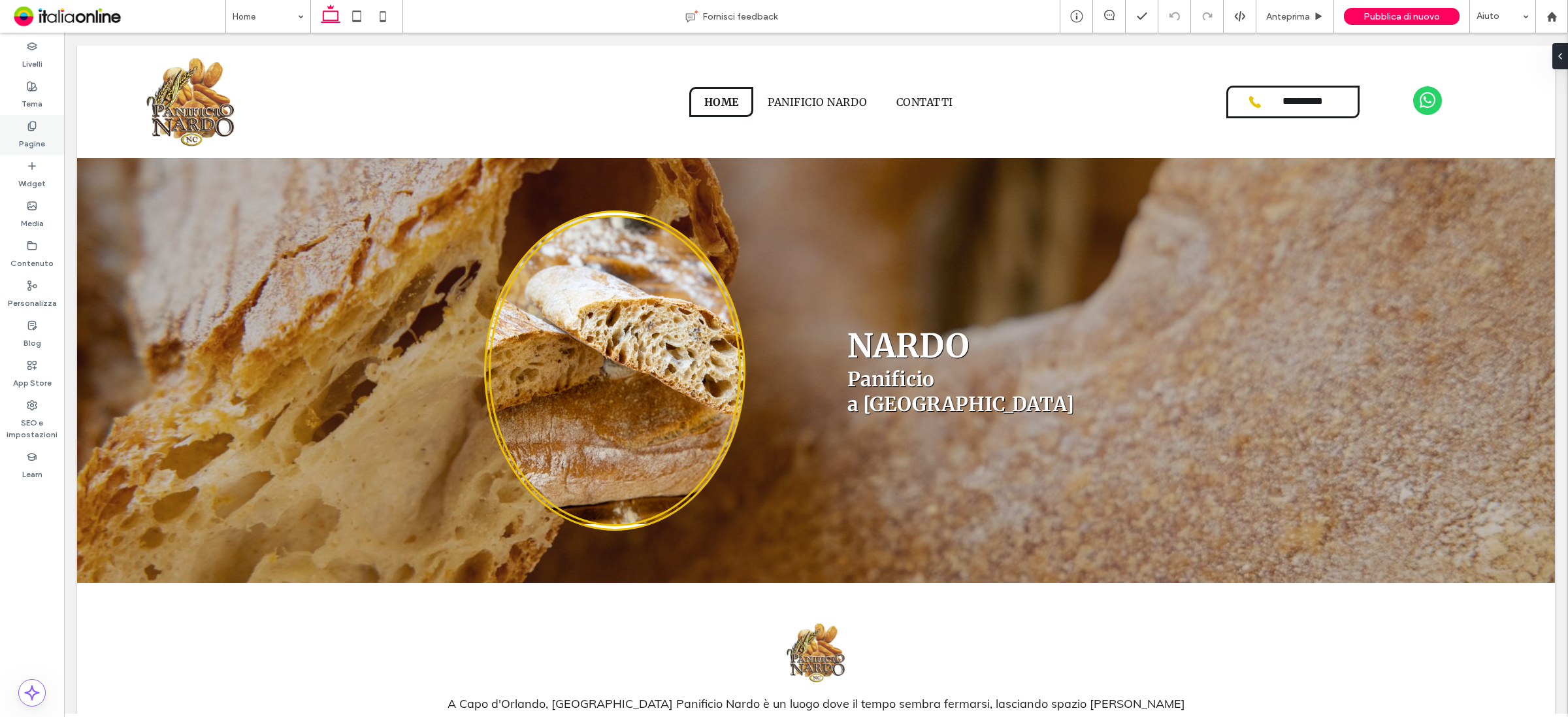
click at [33, 142] on label "Pagine" at bounding box center [32, 140] width 26 height 18
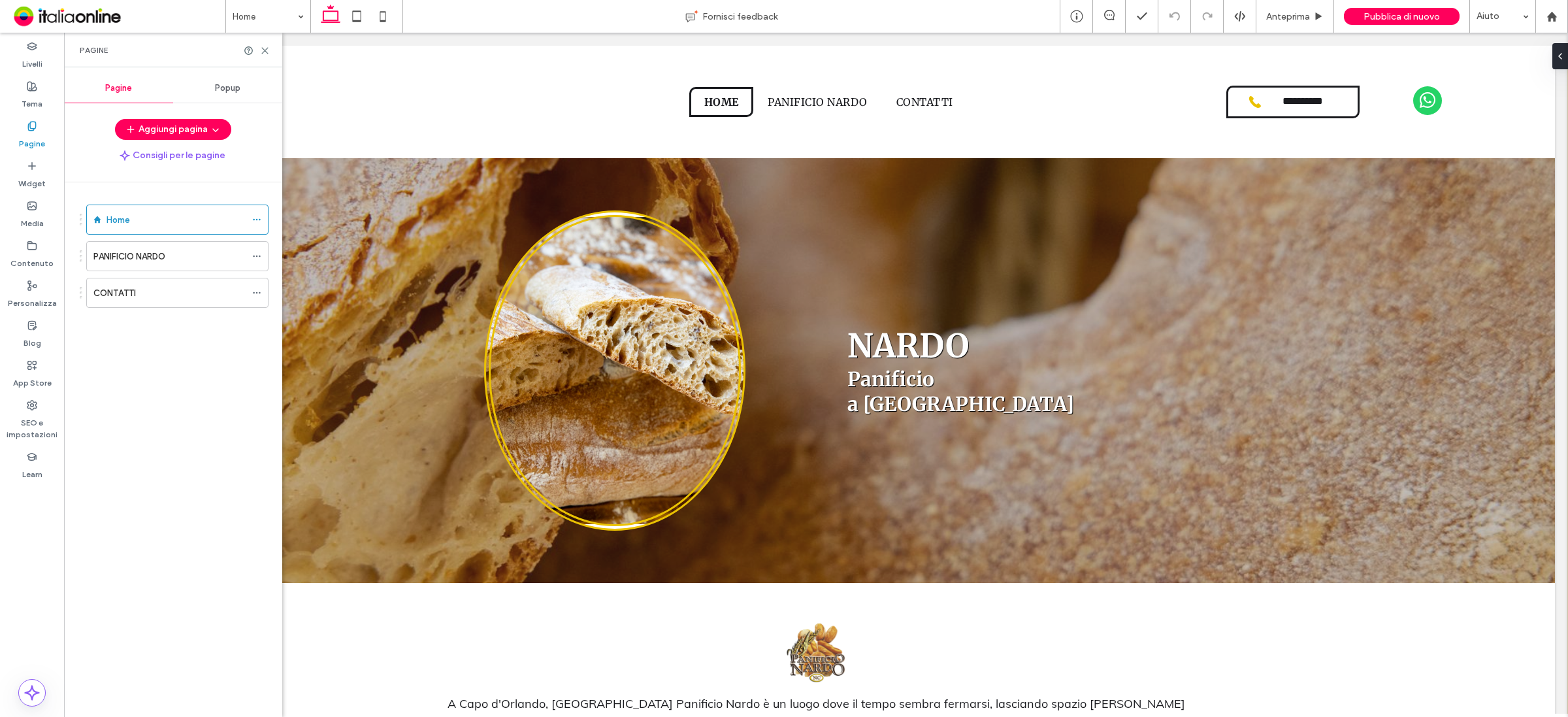
click at [222, 78] on div "Popup" at bounding box center [227, 88] width 109 height 29
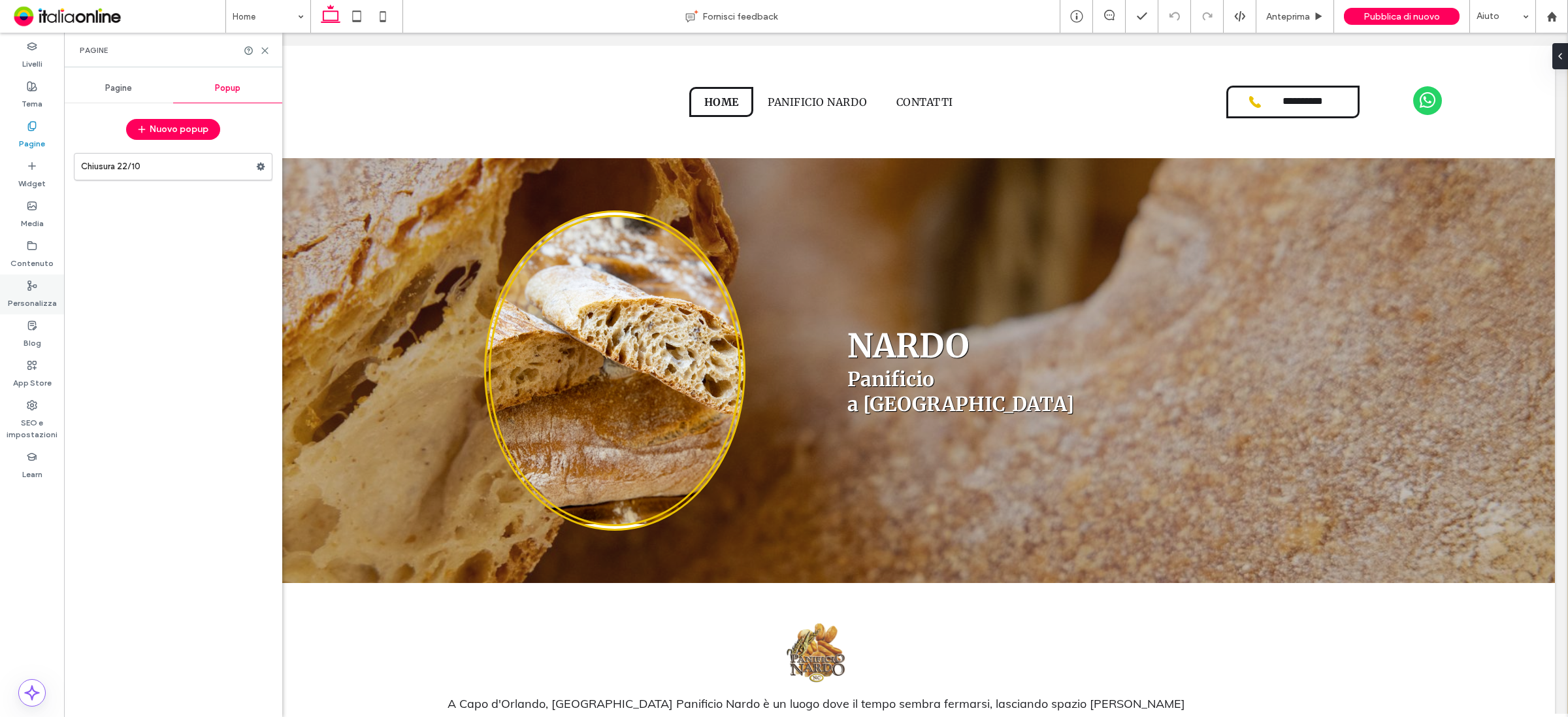
click at [38, 293] on label "Personalizza" at bounding box center [32, 300] width 49 height 18
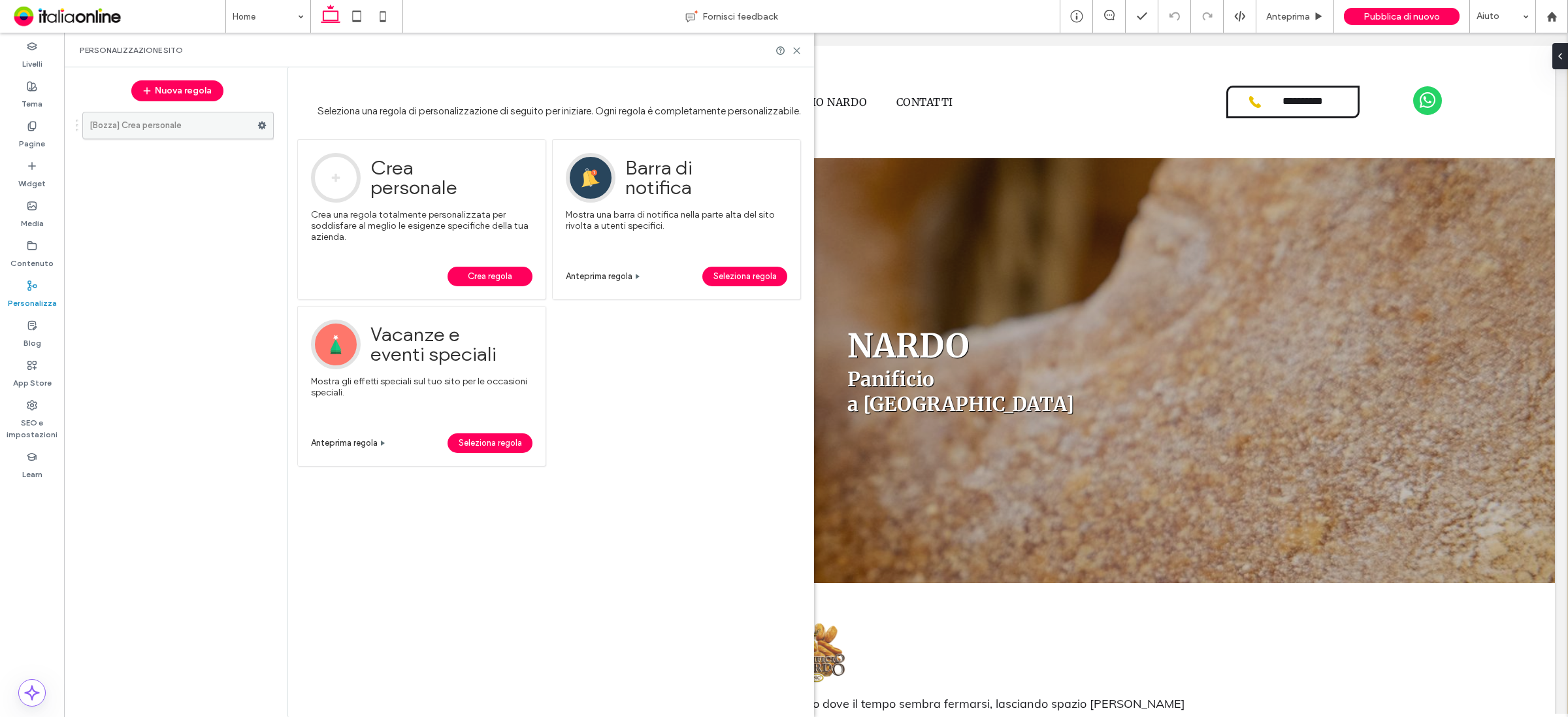
click at [175, 121] on label "[Bozza] Crea personale" at bounding box center [173, 125] width 168 height 26
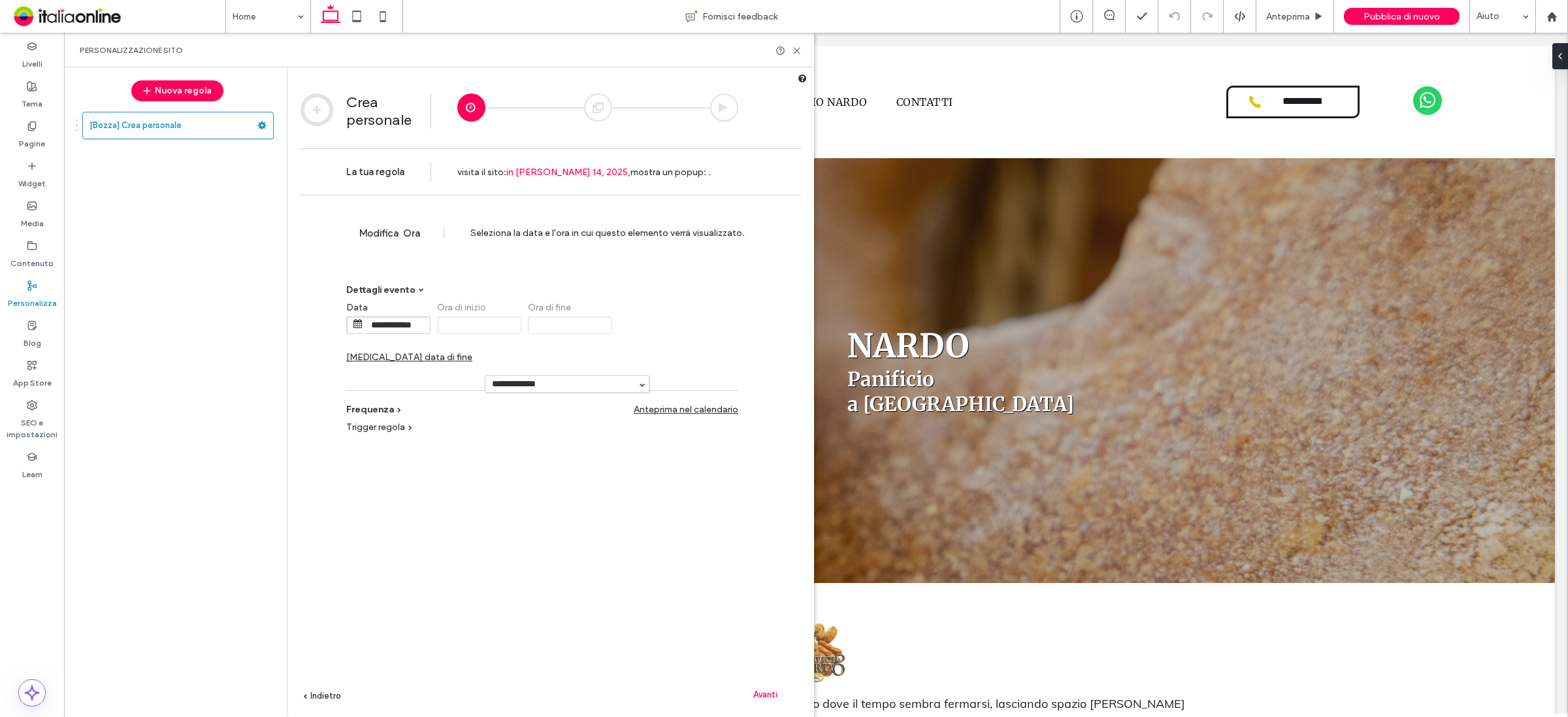
drag, startPoint x: 348, startPoint y: 357, endPoint x: 599, endPoint y: 351, distance: 251.1
click at [348, 379] on label "Tutto il giorno" at bounding box center [382, 386] width 73 height 15
type input "******"
click at [472, 352] on span "[MEDICAL_DATA] data di fine" at bounding box center [409, 357] width 126 height 11
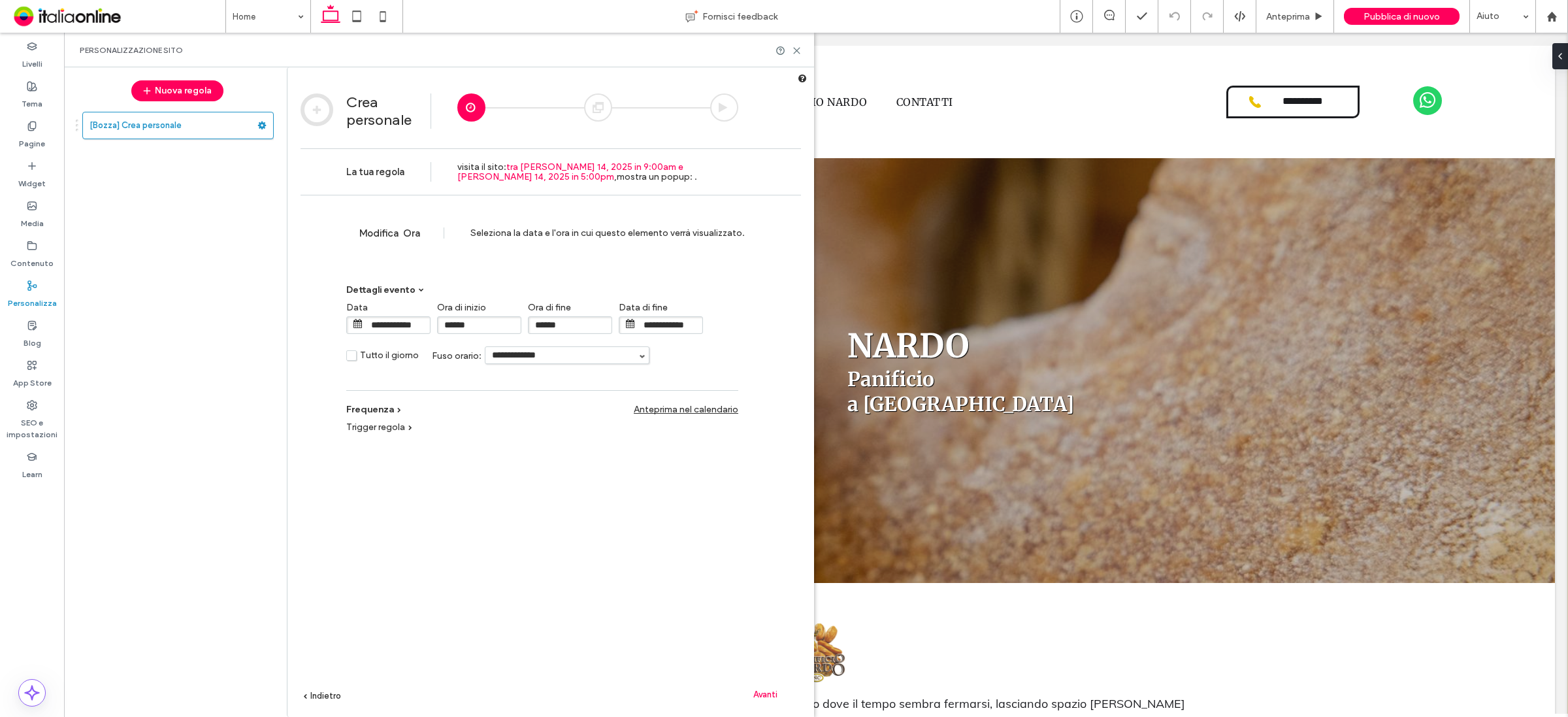
click at [647, 327] on input "**********" at bounding box center [669, 325] width 65 height 16
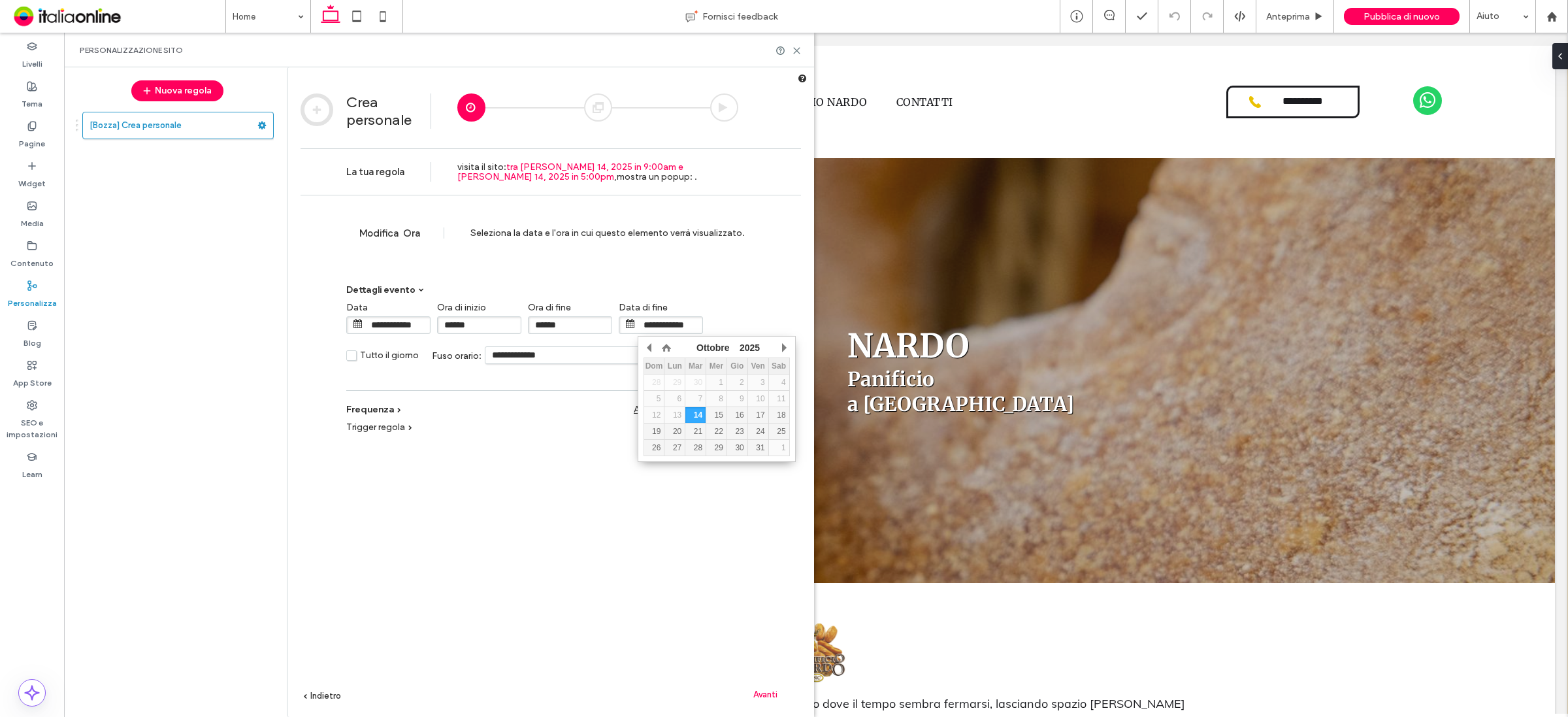
drag, startPoint x: 719, startPoint y: 432, endPoint x: 704, endPoint y: 416, distance: 21.9
click at [719, 432] on div "22" at bounding box center [716, 431] width 21 height 9
type input "**********"
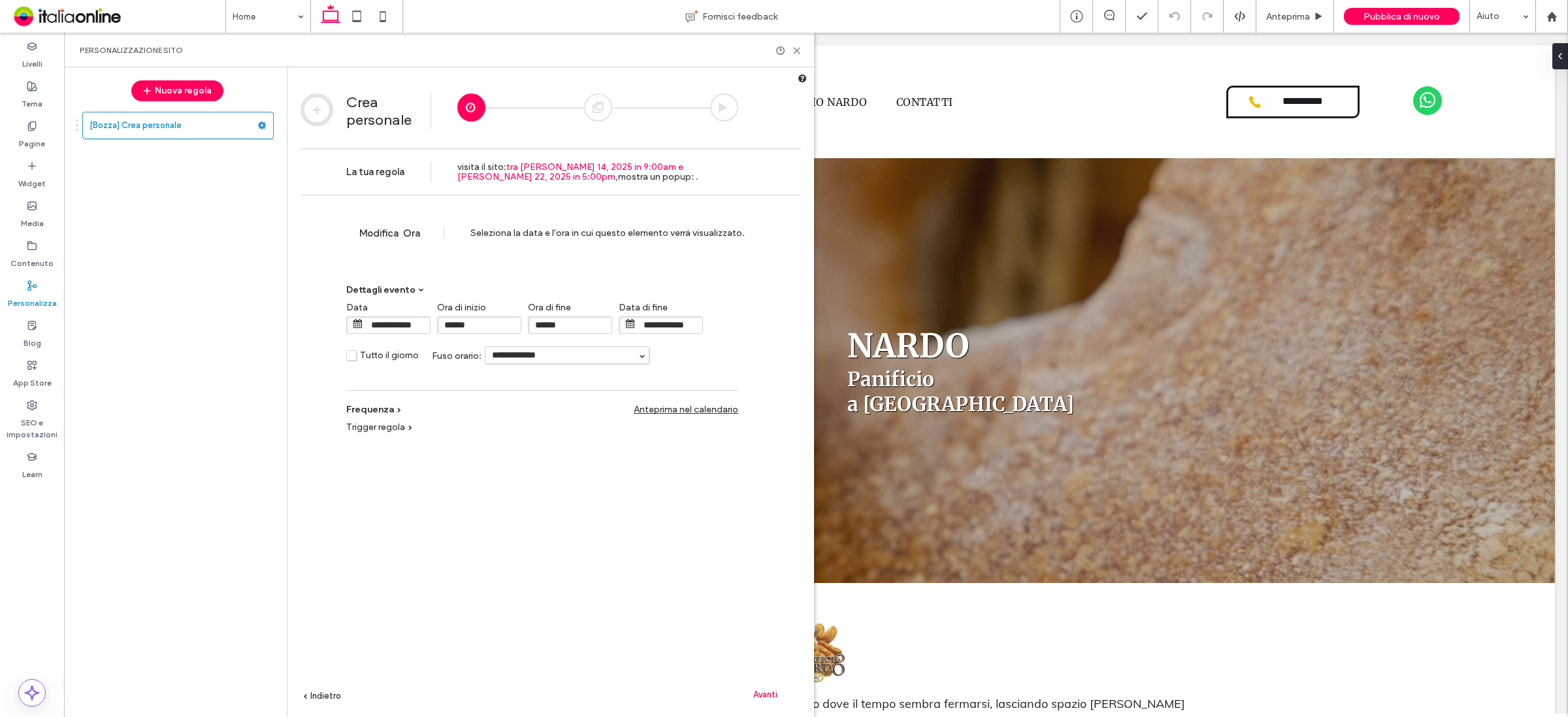
click at [667, 330] on input "**********" at bounding box center [669, 325] width 65 height 16
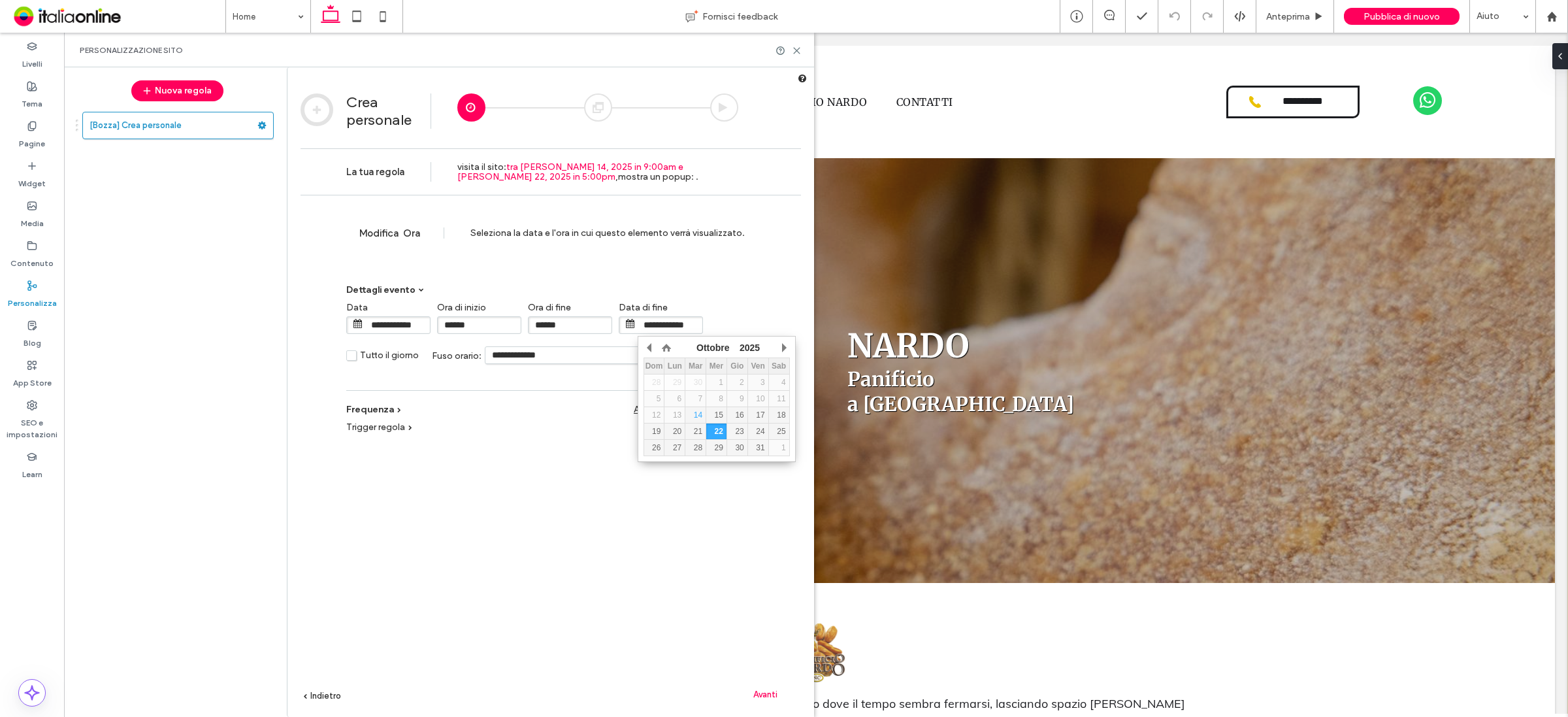
click at [572, 330] on input "******" at bounding box center [570, 325] width 84 height 18
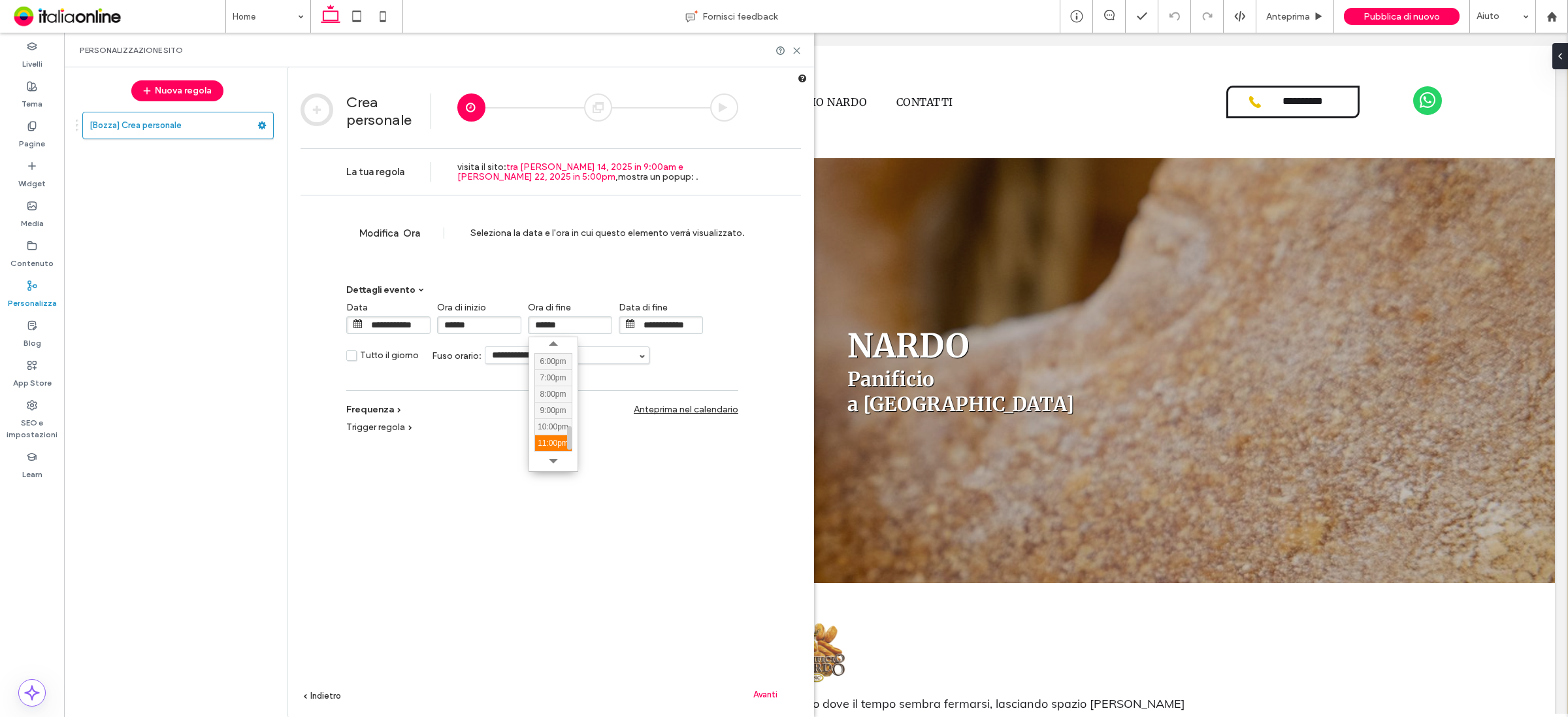
click at [554, 441] on div "11:00pm" at bounding box center [554, 442] width 37 height 16
type input "*******"
type input "**********"
click at [416, 324] on input "**********" at bounding box center [397, 325] width 65 height 16
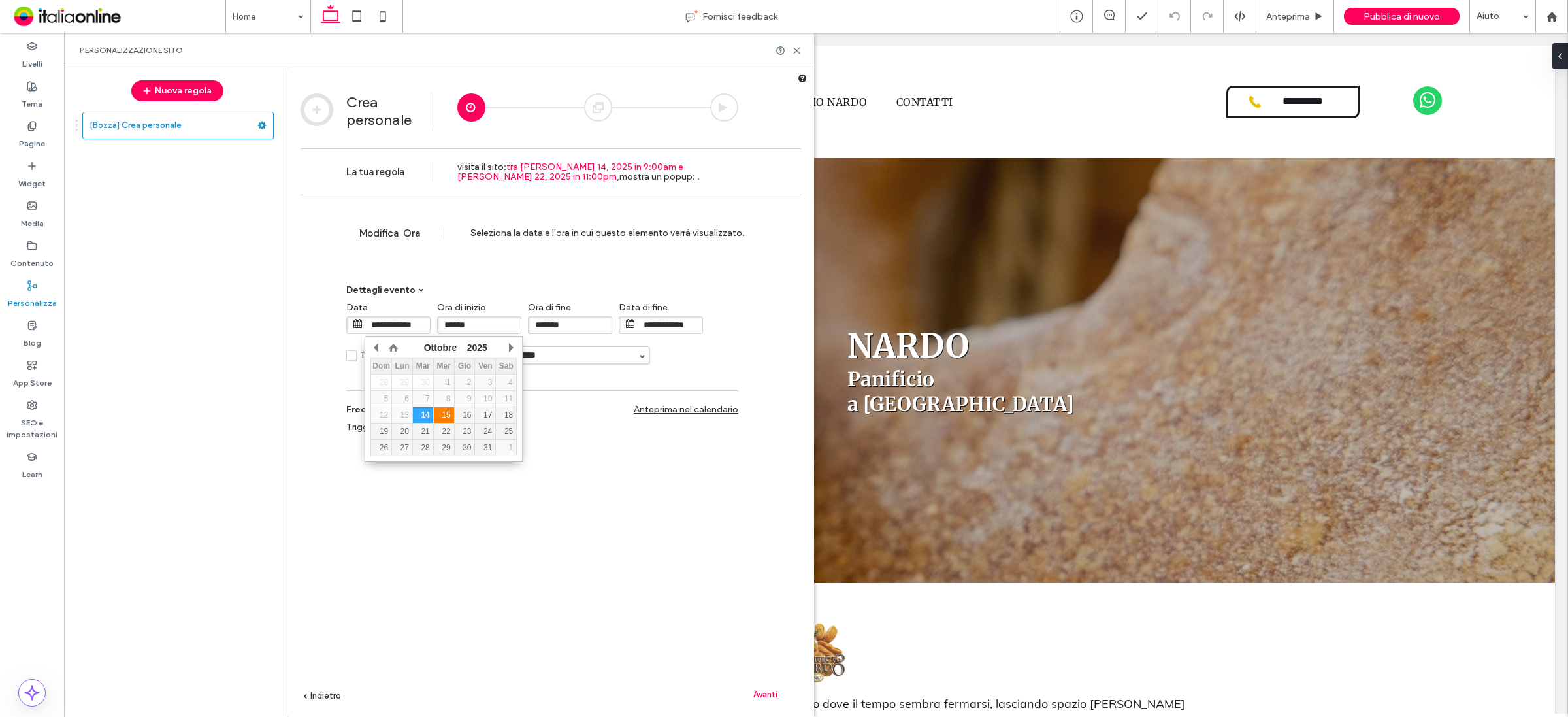
click at [442, 412] on div "15" at bounding box center [444, 415] width 21 height 9
type input "**********"
click at [633, 530] on div "**********" at bounding box center [550, 475] width 500 height 561
click at [765, 573] on span "Avanti" at bounding box center [765, 694] width 24 height 10
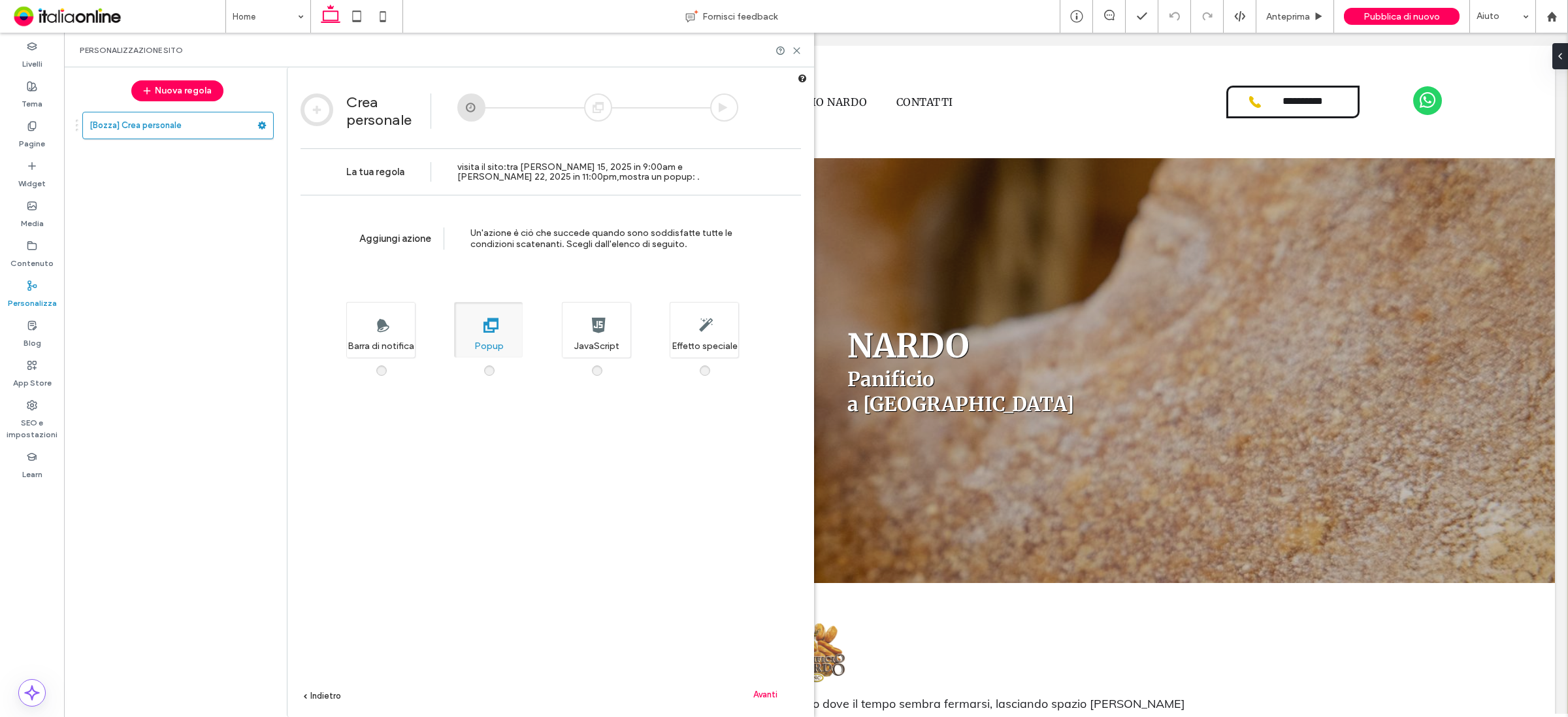
click at [773, 573] on span "Avanti" at bounding box center [765, 694] width 24 height 10
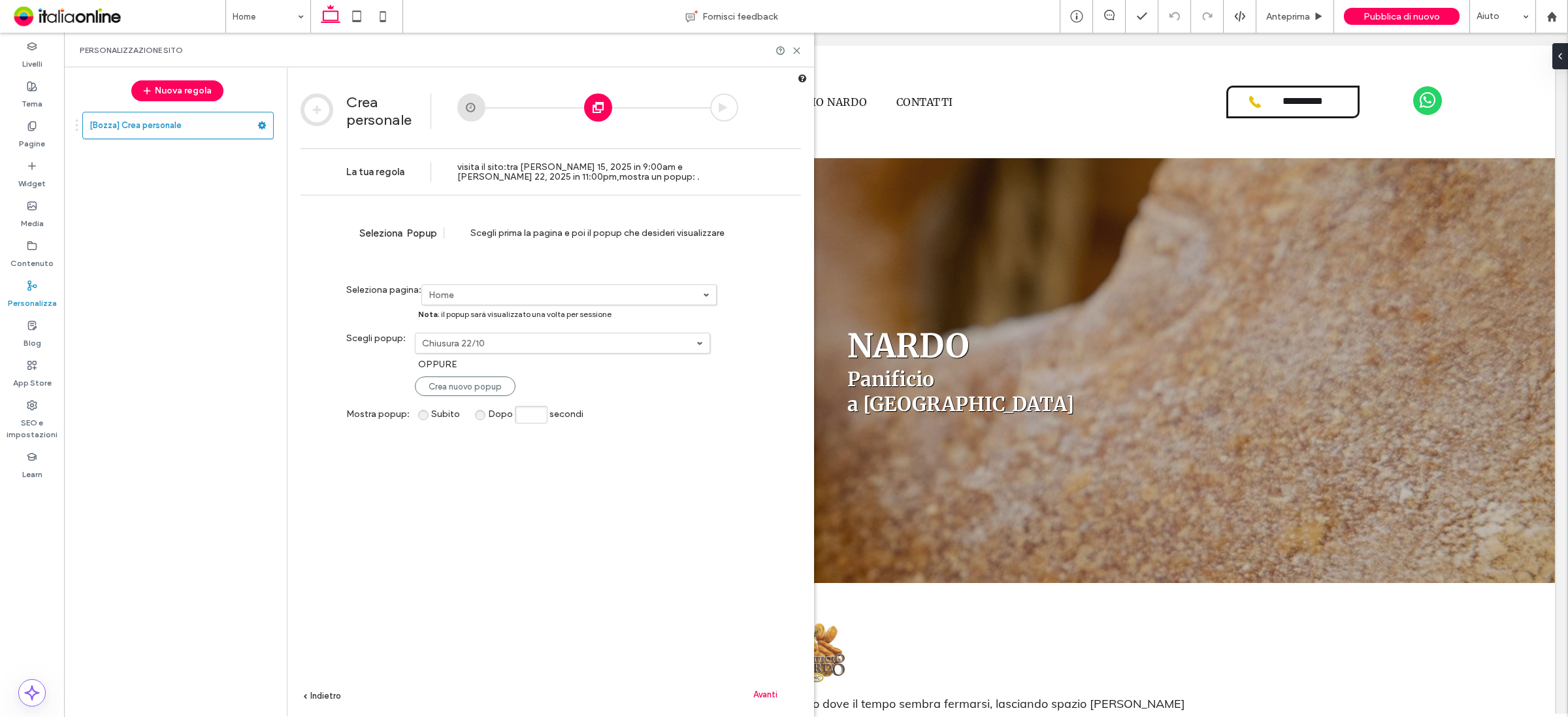
click at [773, 573] on span "Avanti" at bounding box center [765, 694] width 24 height 10
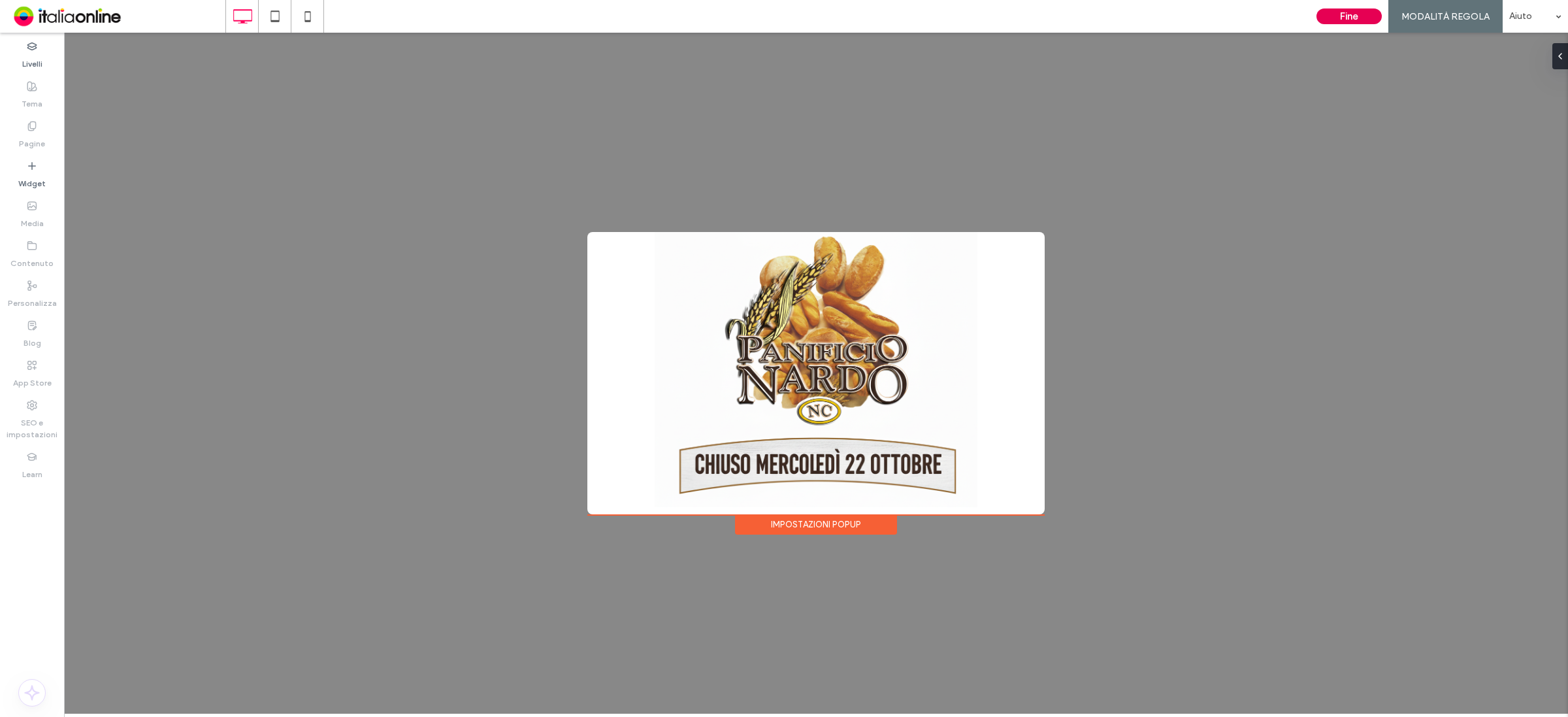
click at [1254, 10] on button "Fine" at bounding box center [1349, 16] width 65 height 15
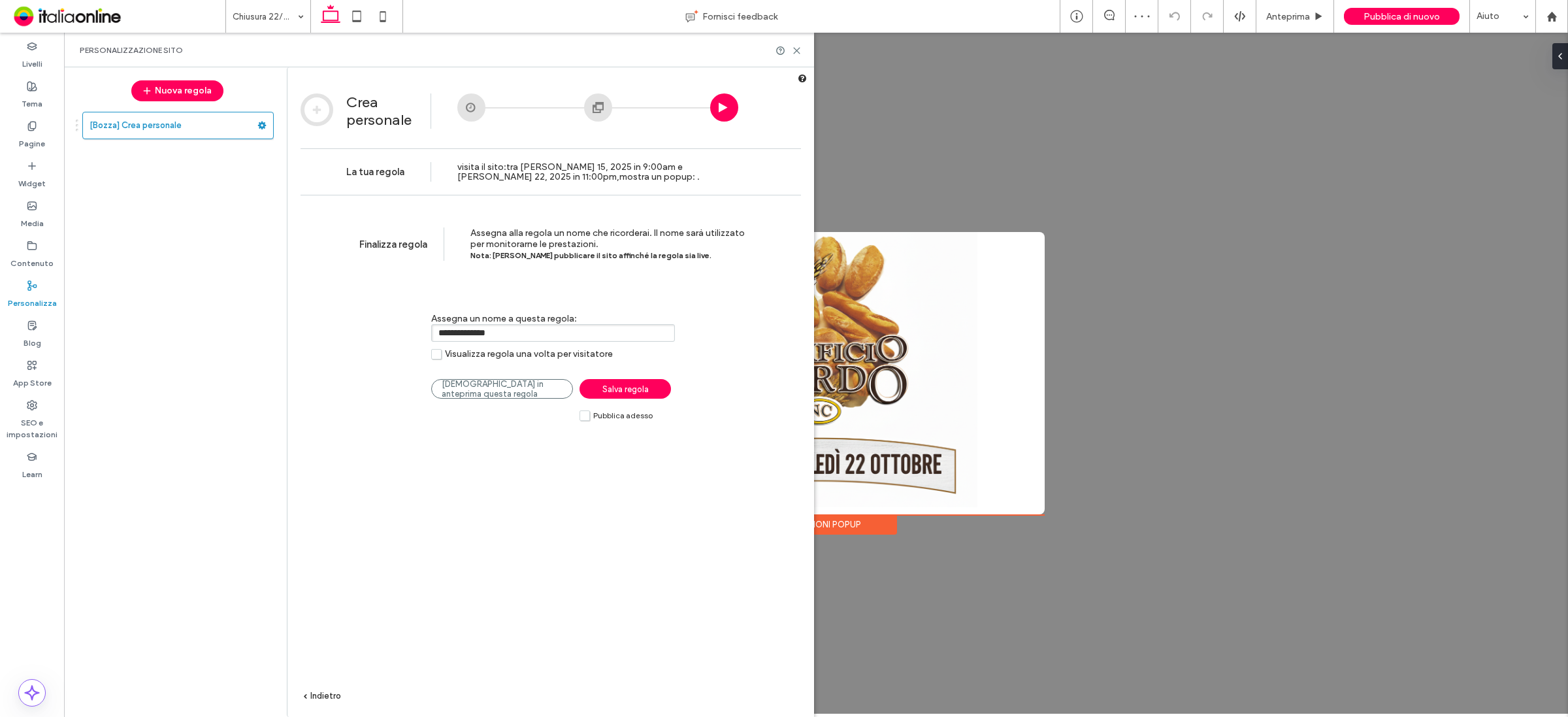
click at [514, 332] on input "**********" at bounding box center [553, 333] width 244 height 18
type input "**********"
click at [582, 420] on label "Pubblica adesso" at bounding box center [616, 415] width 73 height 11
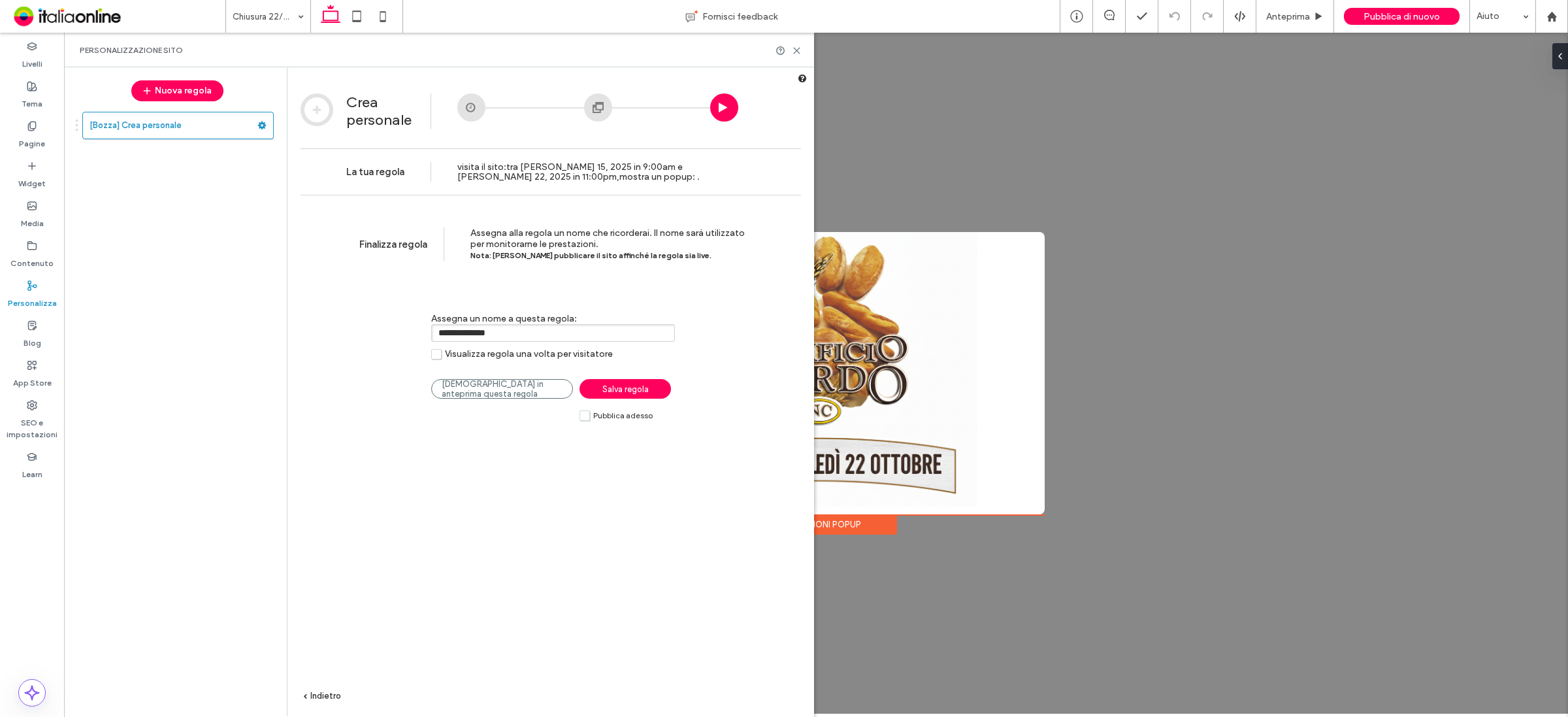
click at [614, 394] on span "Salva regola" at bounding box center [625, 389] width 46 height 10
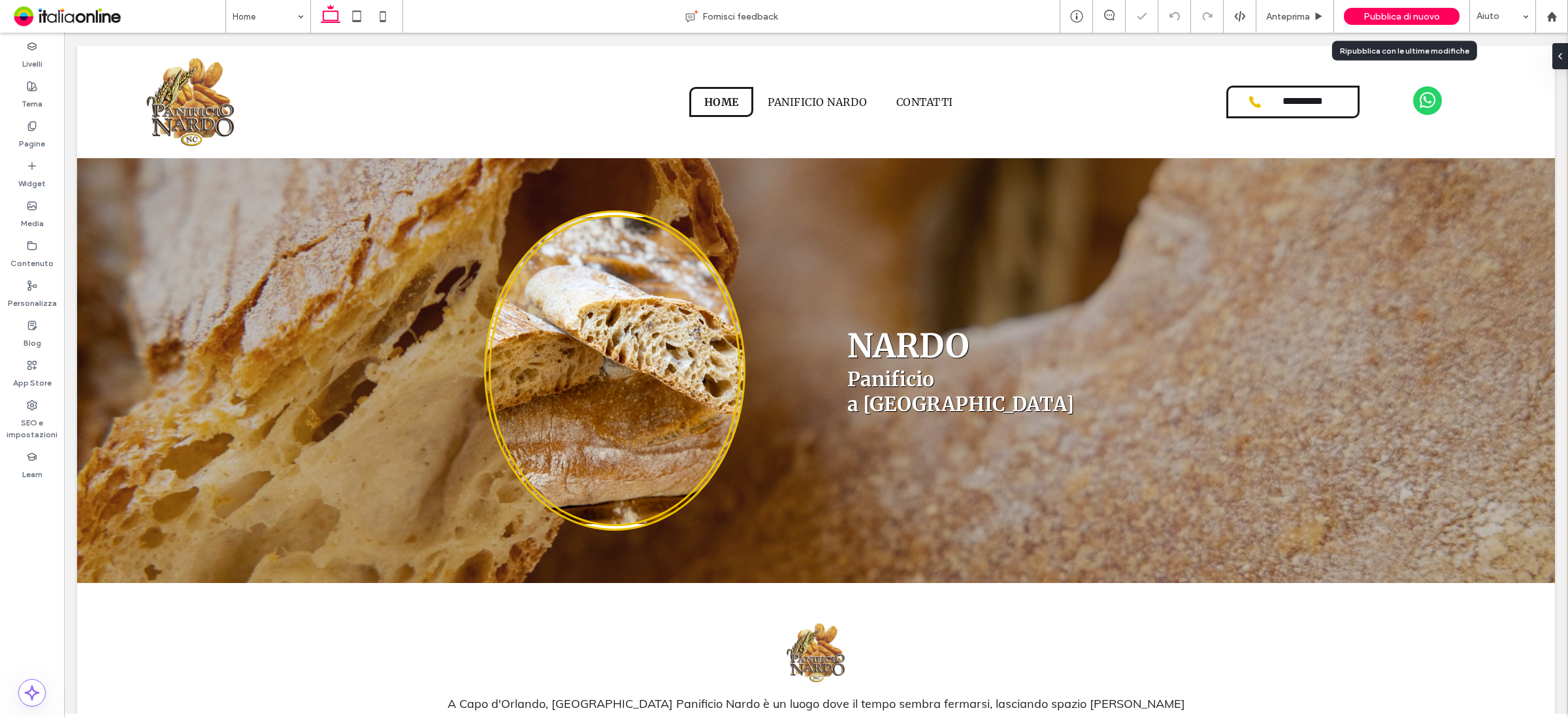
click at [1254, 18] on span "Pubblica di nuovo" at bounding box center [1402, 16] width 76 height 11
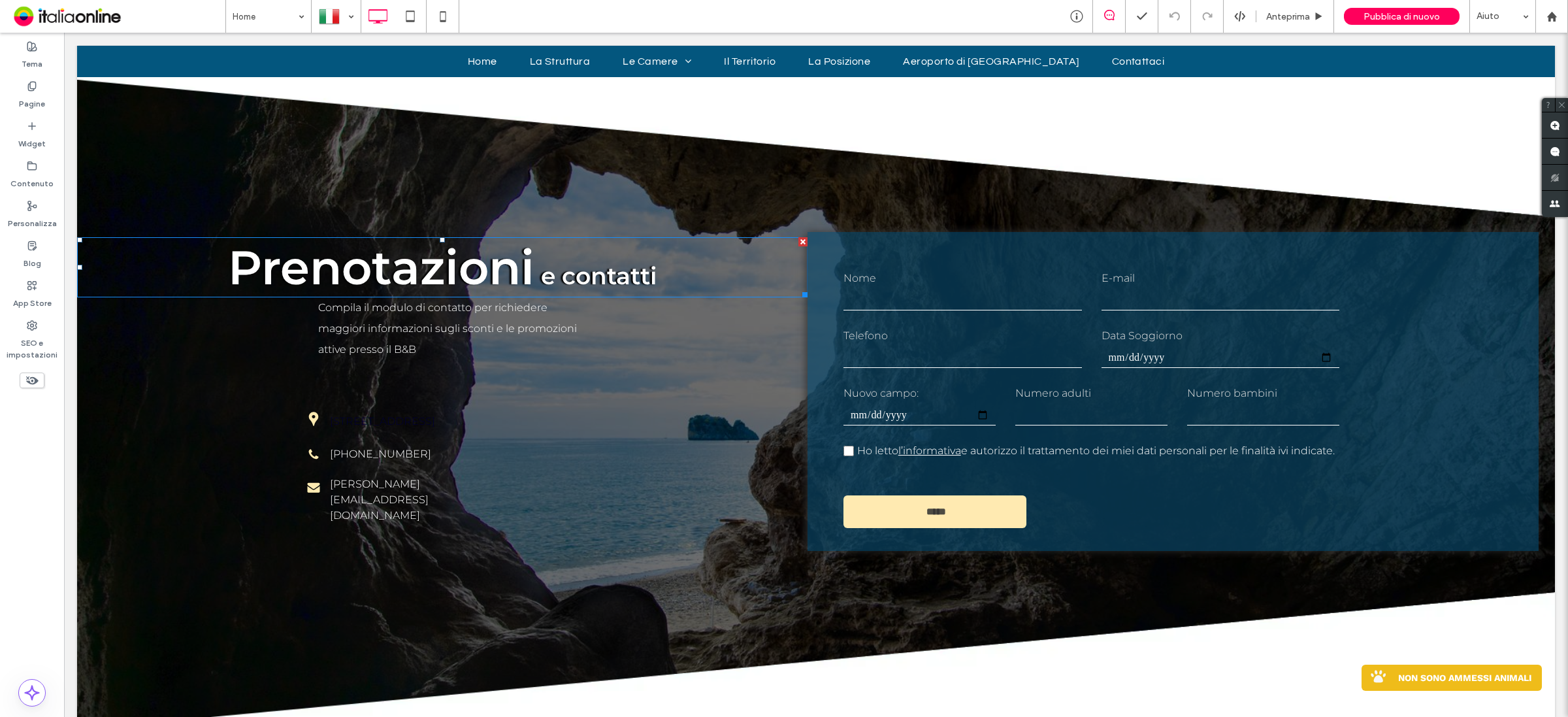
scroll to position [3430, 0]
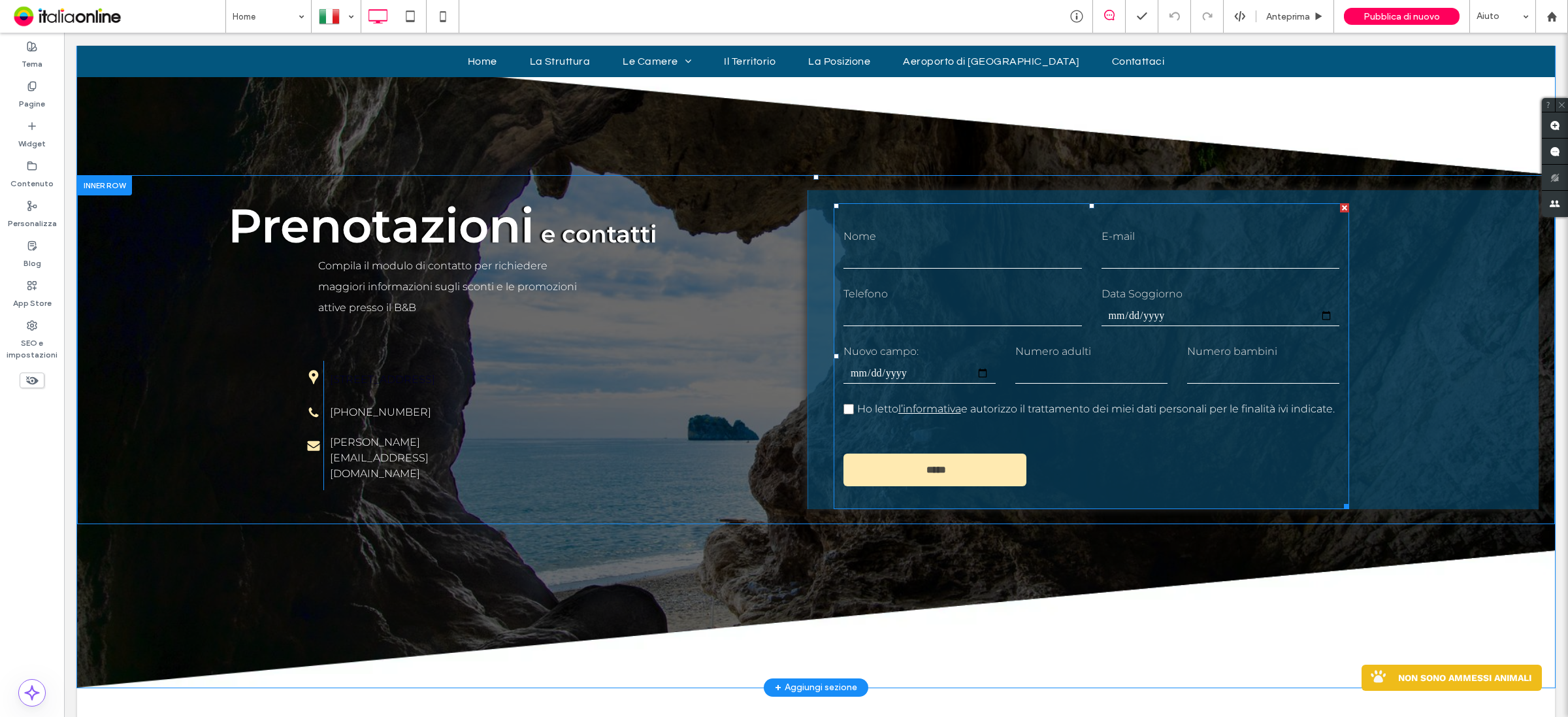
click at [931, 306] on input "tel" at bounding box center [963, 316] width 239 height 20
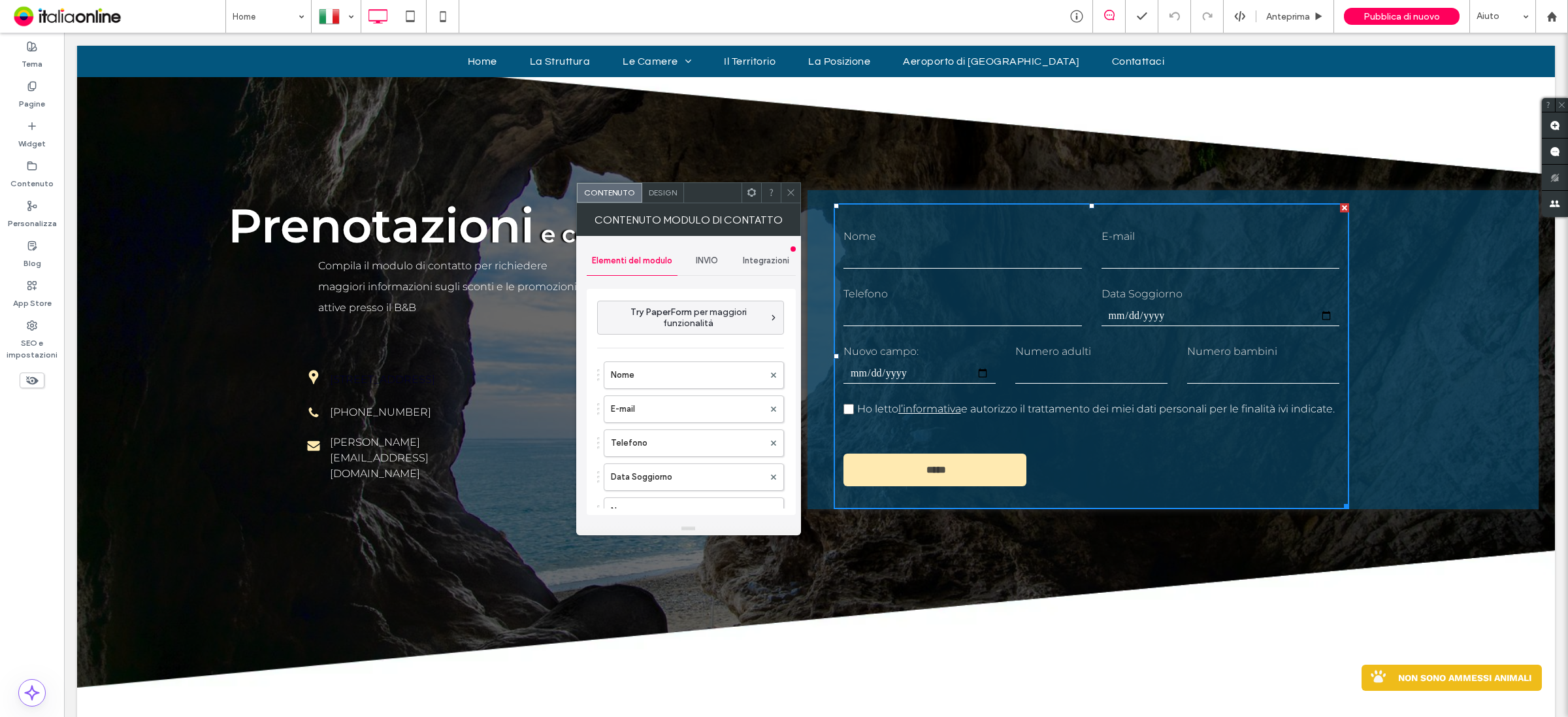
type input "*****"
type input "**********"
click at [673, 360] on label "Telefono" at bounding box center [687, 361] width 153 height 26
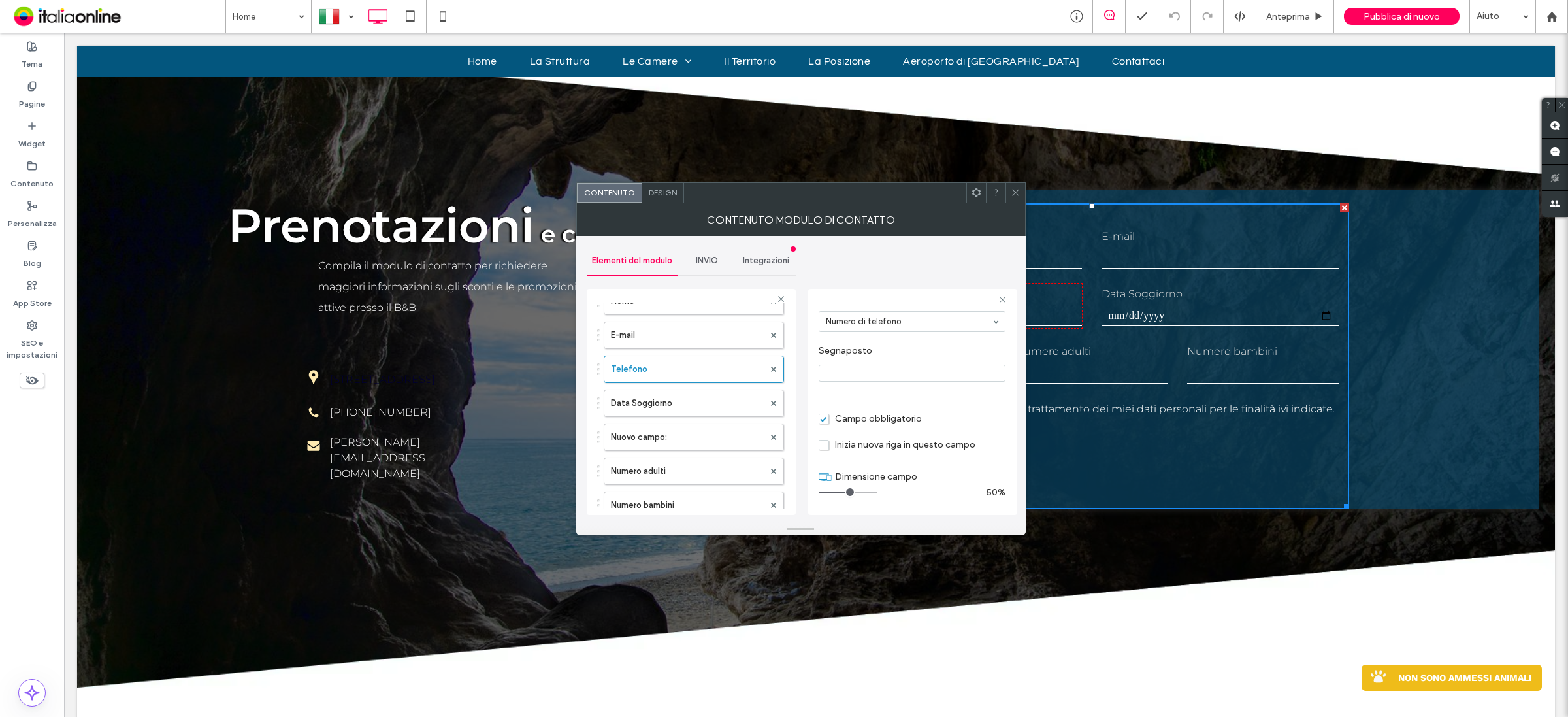
click at [1014, 191] on use at bounding box center [1015, 193] width 7 height 7
